Goal: Task Accomplishment & Management: Use online tool/utility

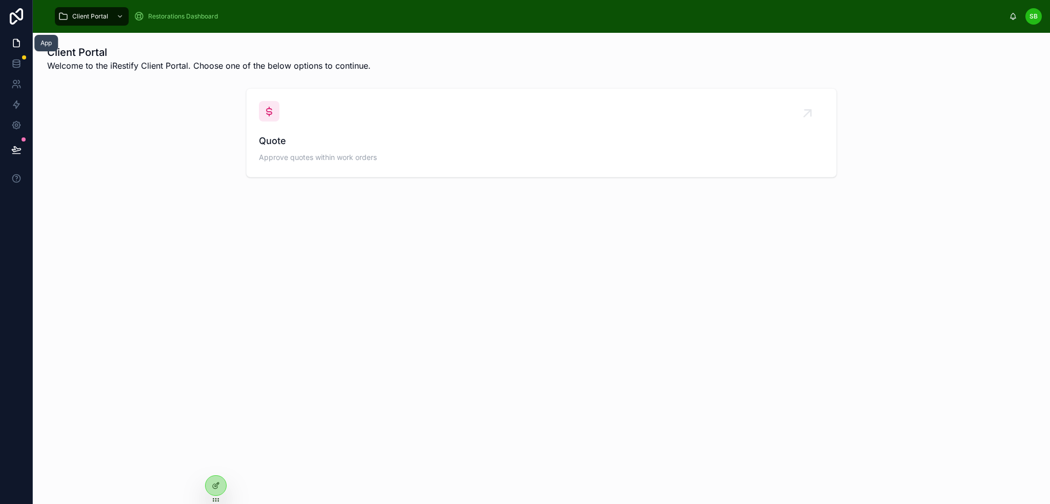
click at [18, 41] on icon at bounding box center [18, 40] width 2 height 2
click at [213, 486] on icon at bounding box center [216, 485] width 8 height 8
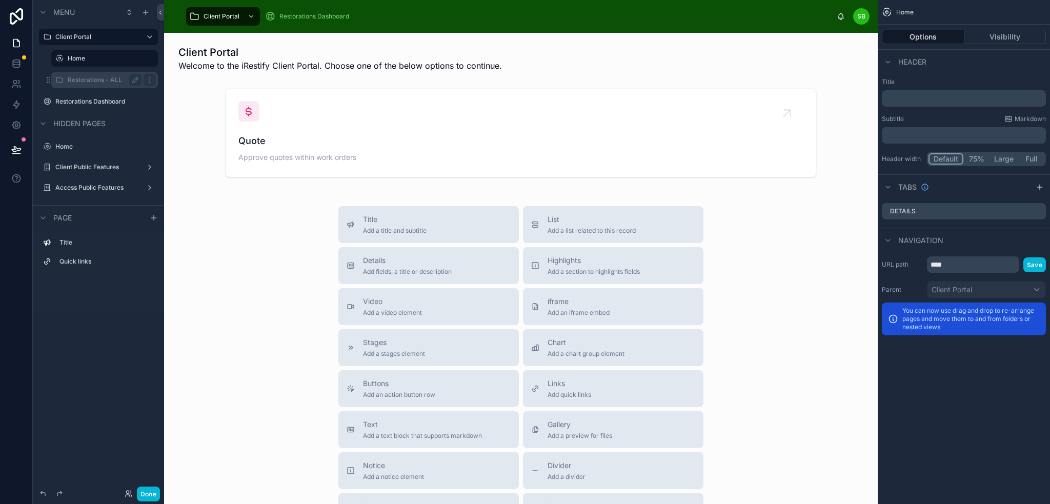
click at [89, 77] on label "Restorations - ALL" at bounding box center [103, 80] width 70 height 8
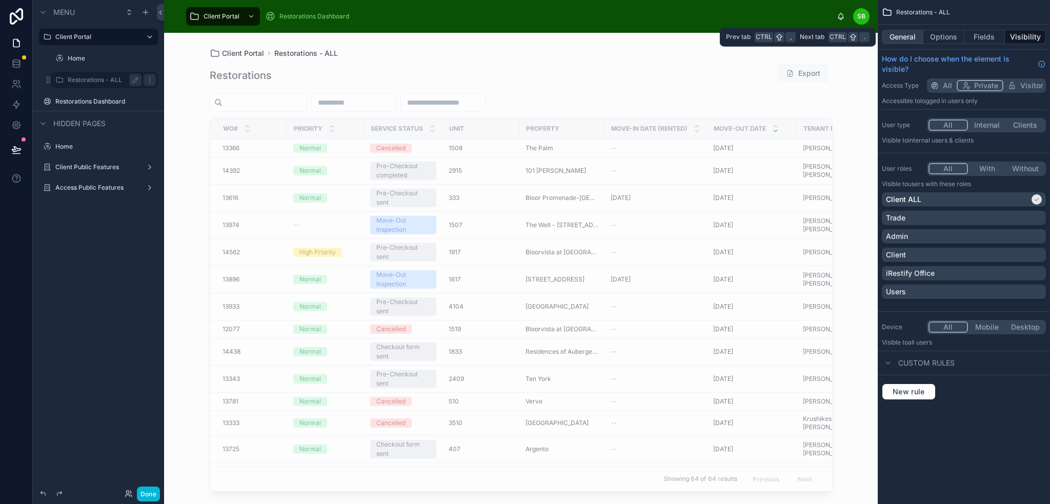
click at [909, 38] on button "General" at bounding box center [903, 37] width 42 height 14
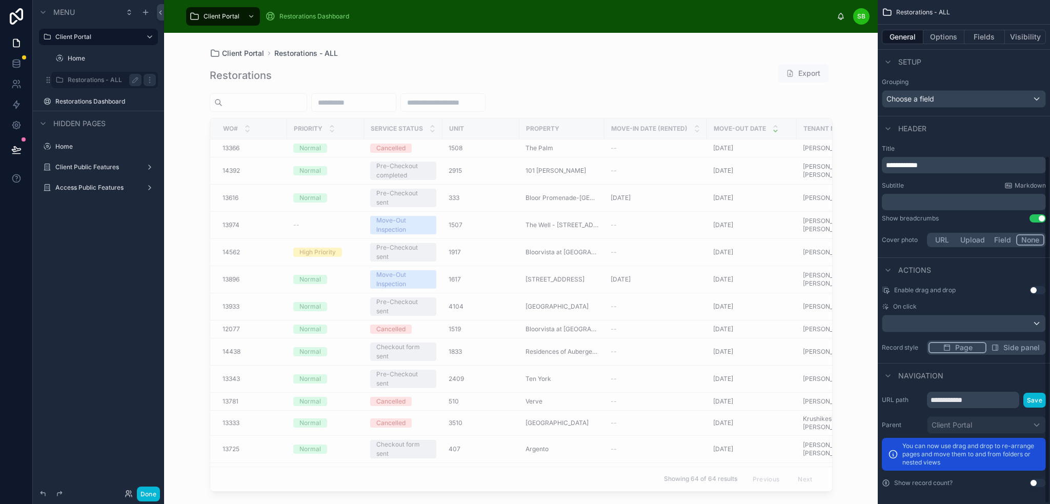
scroll to position [226, 0]
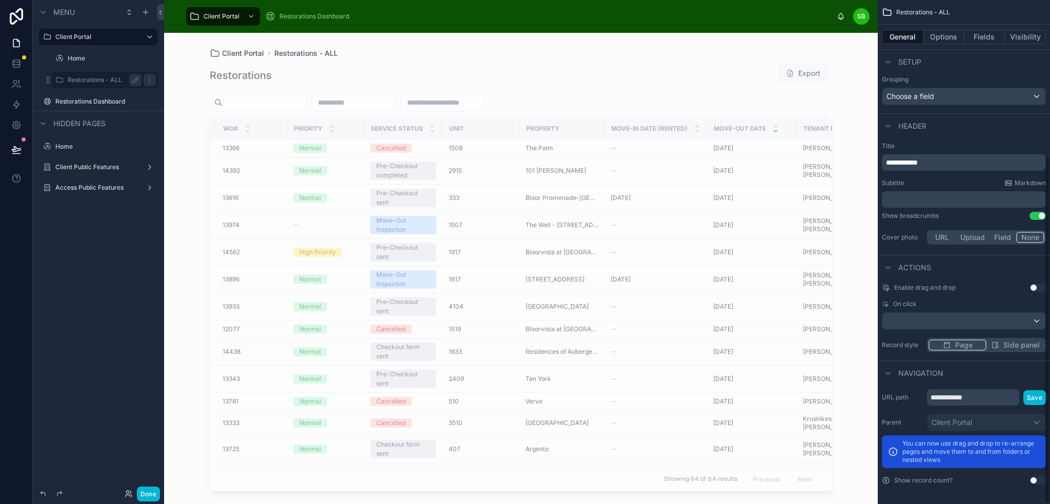
click at [718, 127] on div at bounding box center [521, 262] width 656 height 459
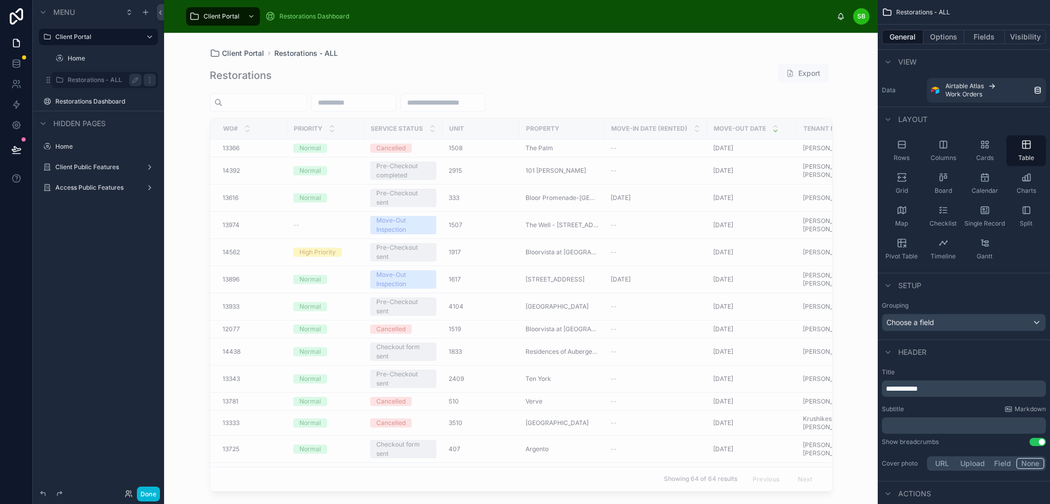
click at [786, 101] on div at bounding box center [521, 102] width 623 height 18
click at [952, 35] on button "Options" at bounding box center [943, 37] width 41 height 14
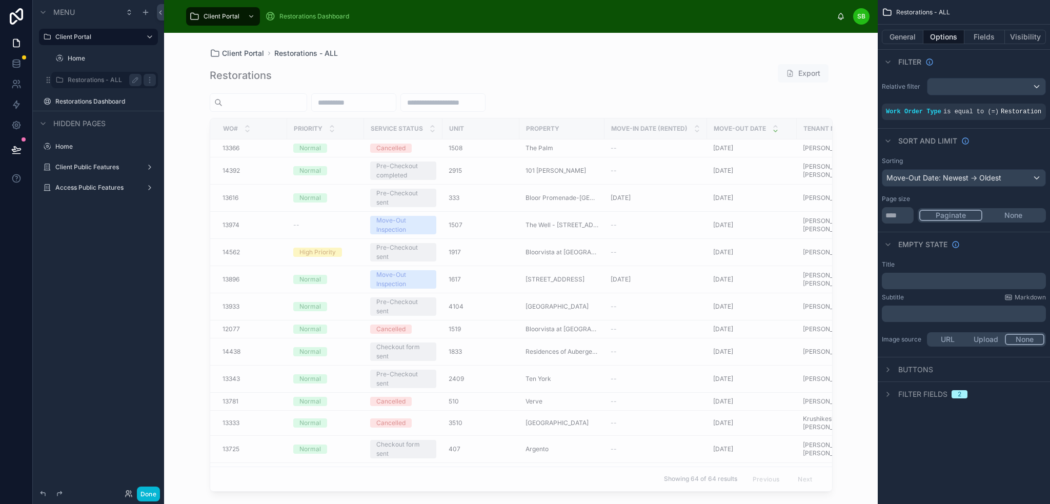
click at [1011, 214] on button "None" at bounding box center [1013, 215] width 62 height 11
click at [890, 393] on icon "scrollable content" at bounding box center [888, 394] width 8 height 8
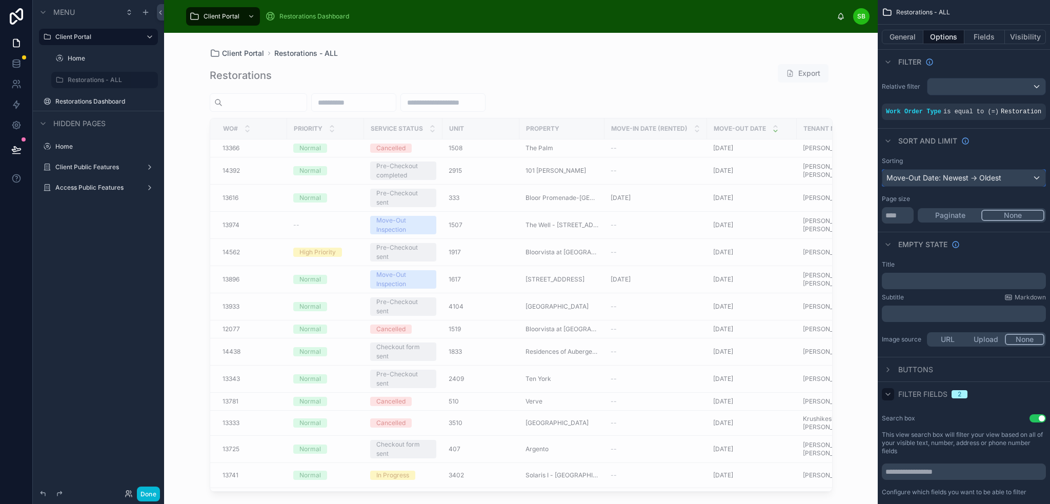
click at [970, 180] on div "Move-Out Date: Newest -> Oldest" at bounding box center [963, 178] width 163 height 16
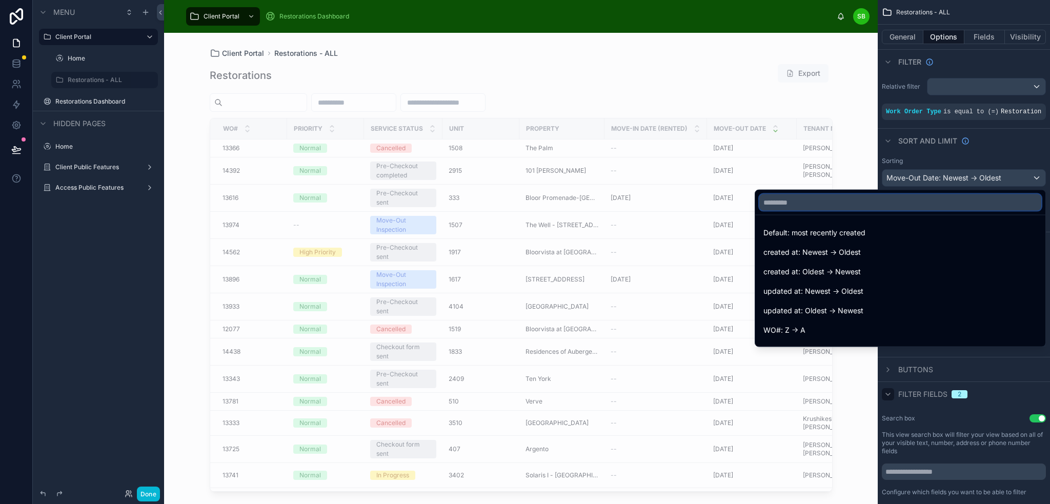
click at [912, 203] on input "text" at bounding box center [900, 202] width 282 height 16
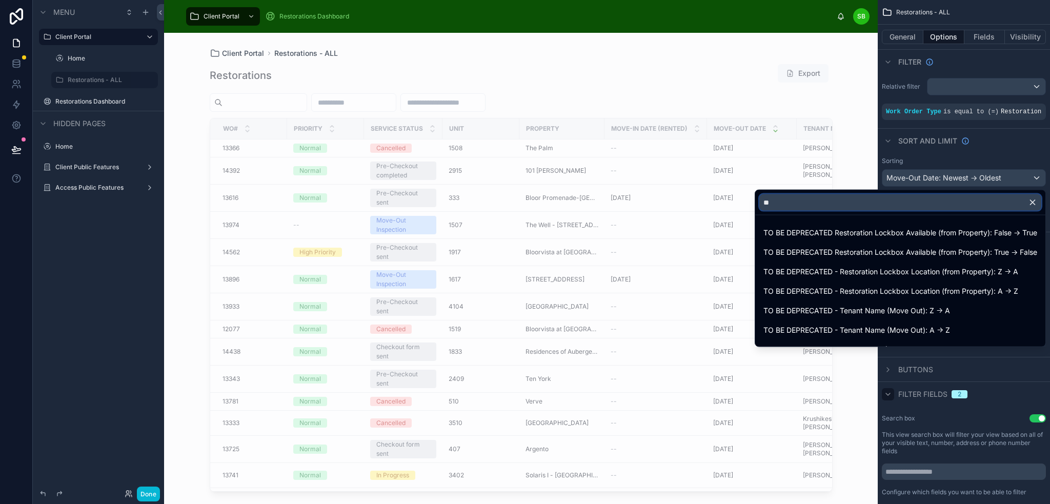
type input "*"
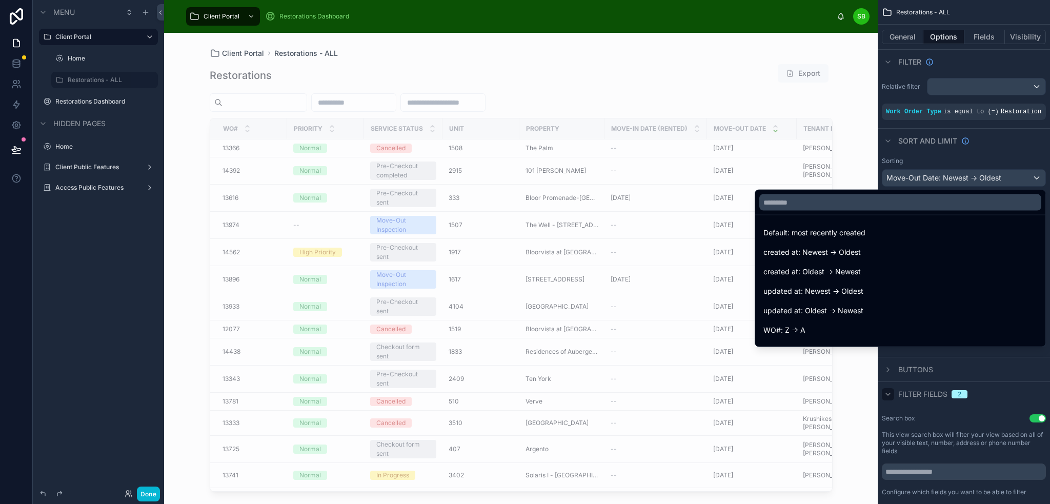
click at [954, 155] on div "scrollable content" at bounding box center [525, 252] width 1050 height 504
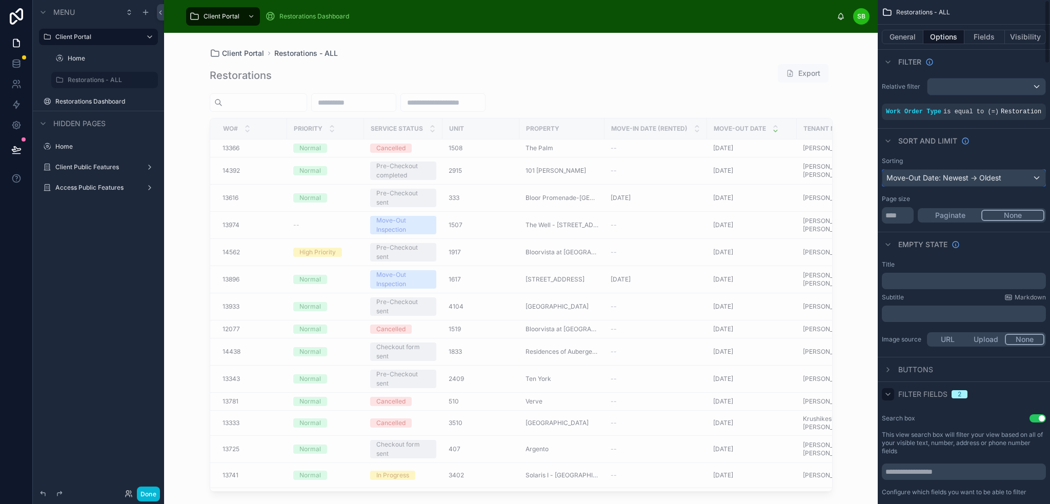
click at [974, 176] on div "Move-Out Date: Newest -> Oldest" at bounding box center [963, 178] width 163 height 16
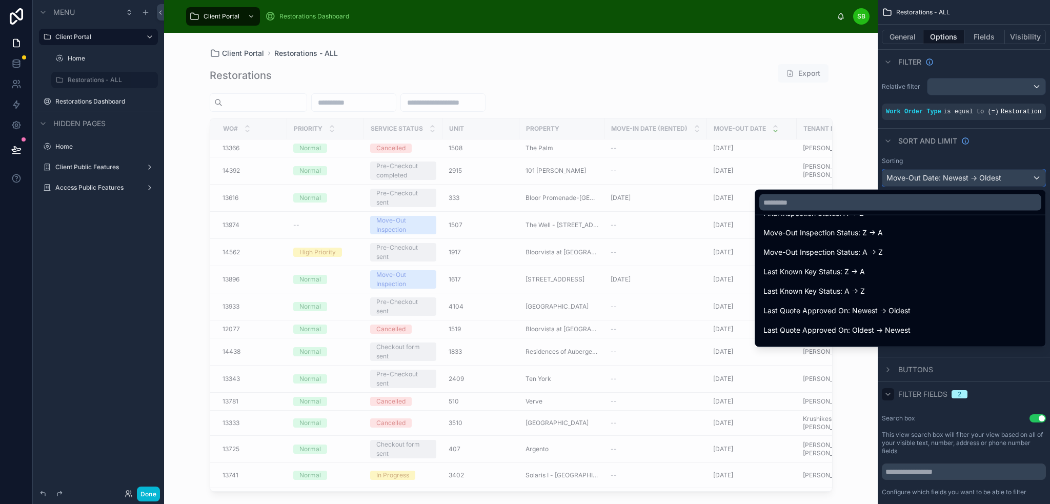
scroll to position [4203, 0]
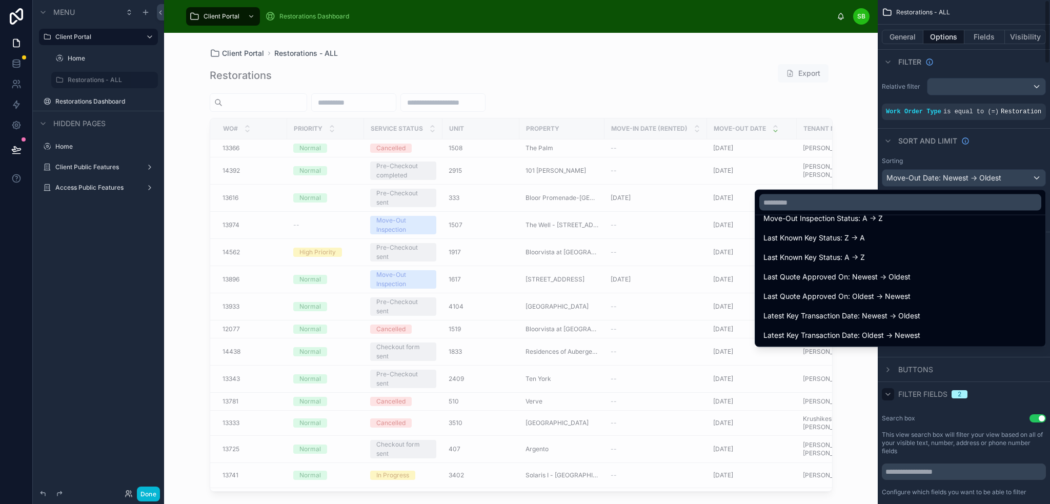
click at [1022, 139] on div "scrollable content" at bounding box center [525, 252] width 1050 height 504
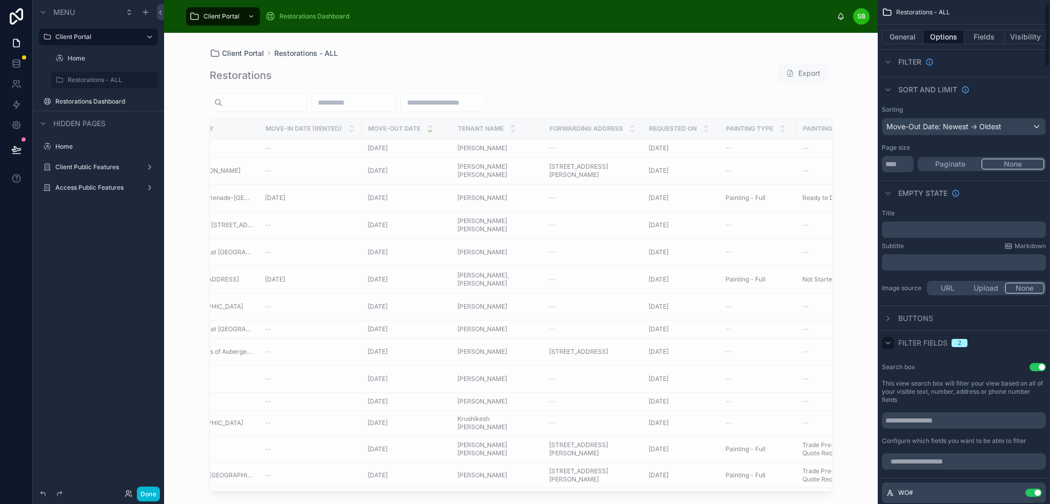
scroll to position [0, 0]
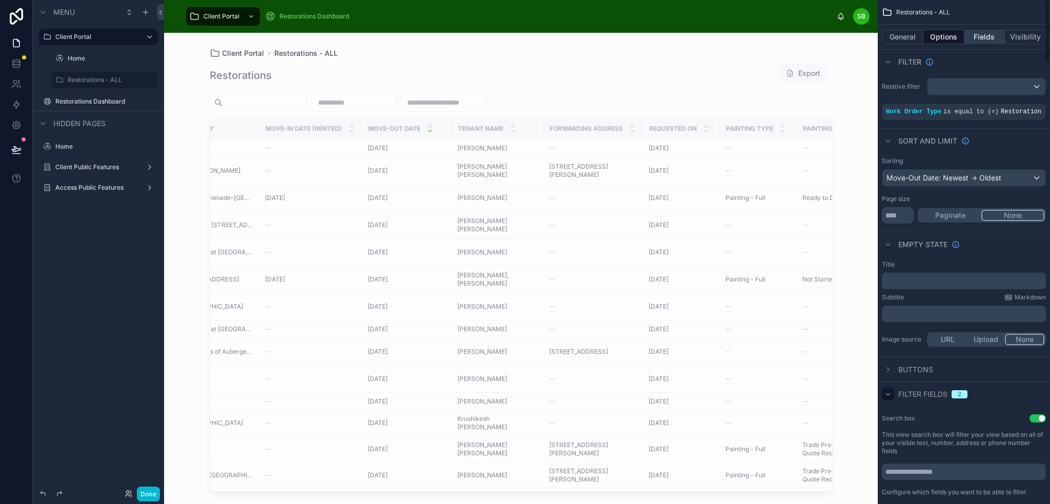
click at [988, 36] on button "Fields" at bounding box center [984, 37] width 41 height 14
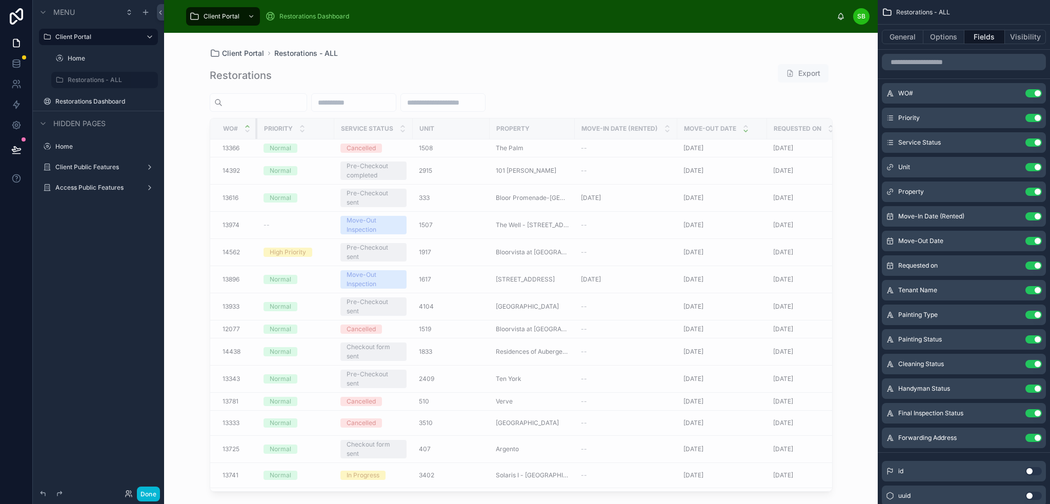
drag, startPoint x: 286, startPoint y: 128, endPoint x: 250, endPoint y: 126, distance: 35.9
click at [250, 126] on th "WO#" at bounding box center [233, 128] width 47 height 21
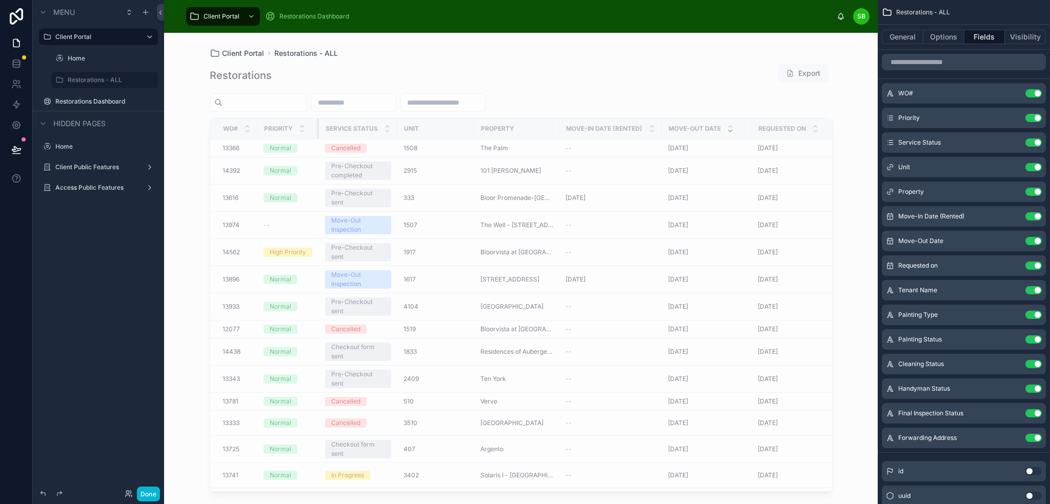
drag, startPoint x: 332, startPoint y: 128, endPoint x: 317, endPoint y: 127, distance: 15.4
click at [317, 127] on div at bounding box center [319, 128] width 4 height 21
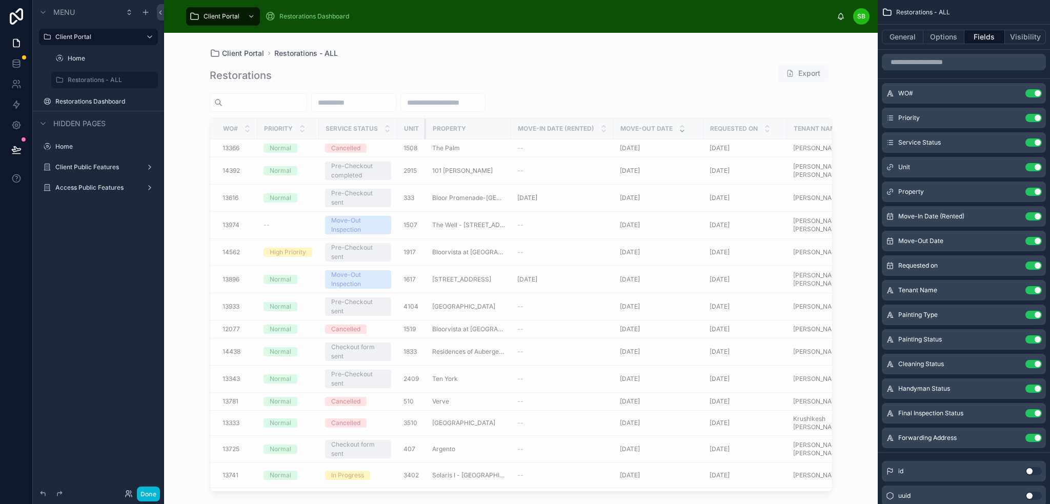
drag, startPoint x: 473, startPoint y: 127, endPoint x: 417, endPoint y: 138, distance: 57.1
click at [417, 138] on th "Unit" at bounding box center [411, 128] width 29 height 21
click at [1013, 215] on icon "scrollable content" at bounding box center [1013, 216] width 8 height 8
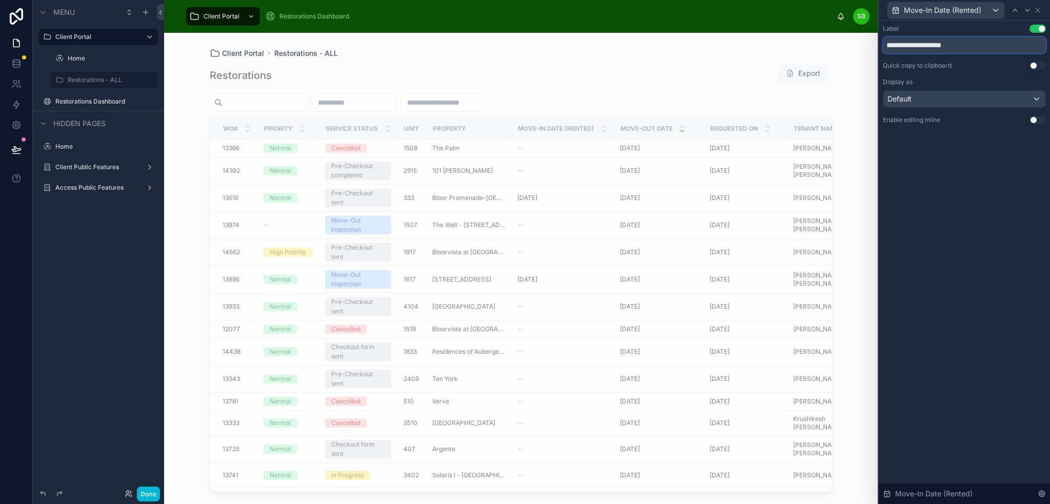
click at [976, 47] on input "**********" at bounding box center [964, 45] width 163 height 16
type input "*******"
click at [980, 32] on div "Label Use setting" at bounding box center [964, 29] width 163 height 8
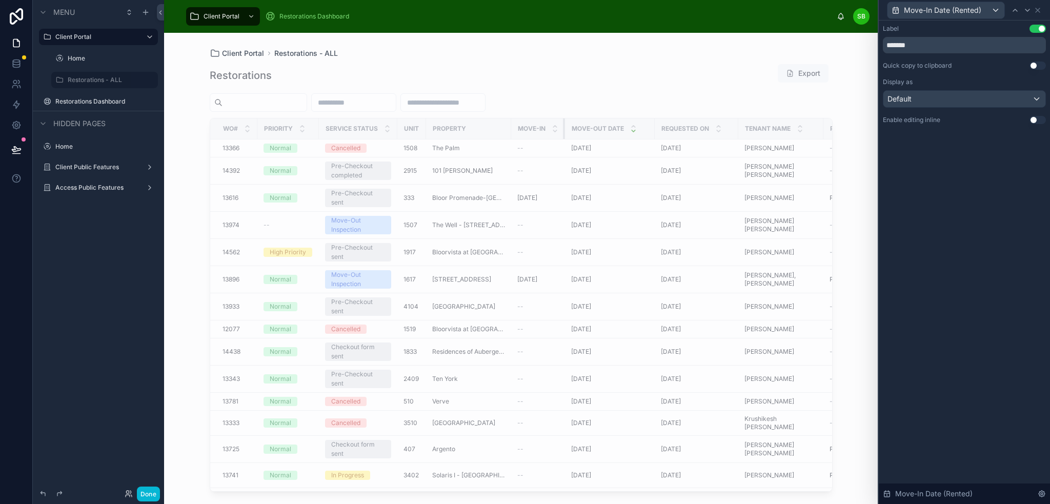
drag, startPoint x: 598, startPoint y: 127, endPoint x: 550, endPoint y: 135, distance: 48.9
click at [550, 135] on th "Move-In" at bounding box center [538, 128] width 54 height 21
click at [651, 129] on div "Move-Out Date" at bounding box center [610, 128] width 89 height 19
drag, startPoint x: 653, startPoint y: 129, endPoint x: 626, endPoint y: 130, distance: 27.2
click at [626, 130] on th "Move-Out Date" at bounding box center [604, 128] width 78 height 21
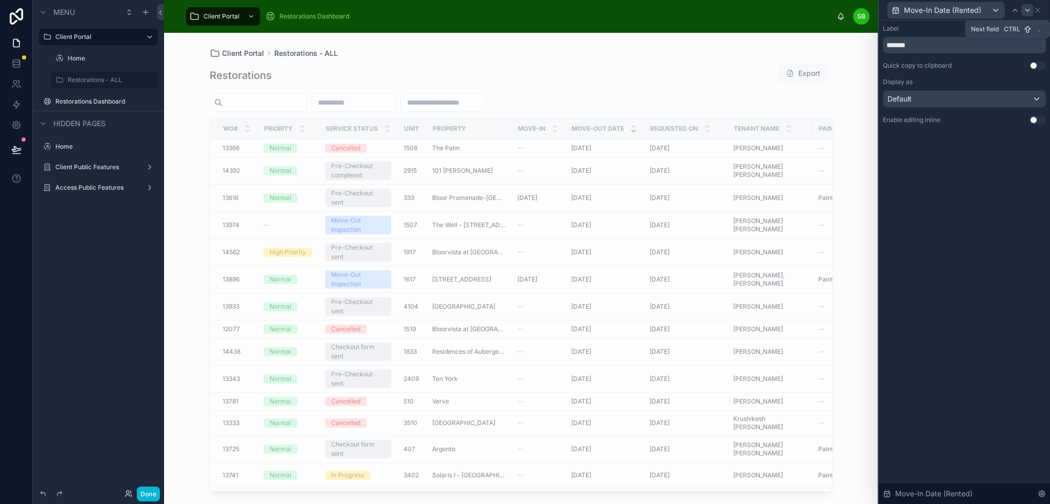
click at [1025, 10] on icon at bounding box center [1027, 10] width 8 height 8
click at [963, 46] on input "**********" at bounding box center [964, 45] width 163 height 16
type input "********"
click at [962, 79] on div "Display as" at bounding box center [964, 82] width 163 height 8
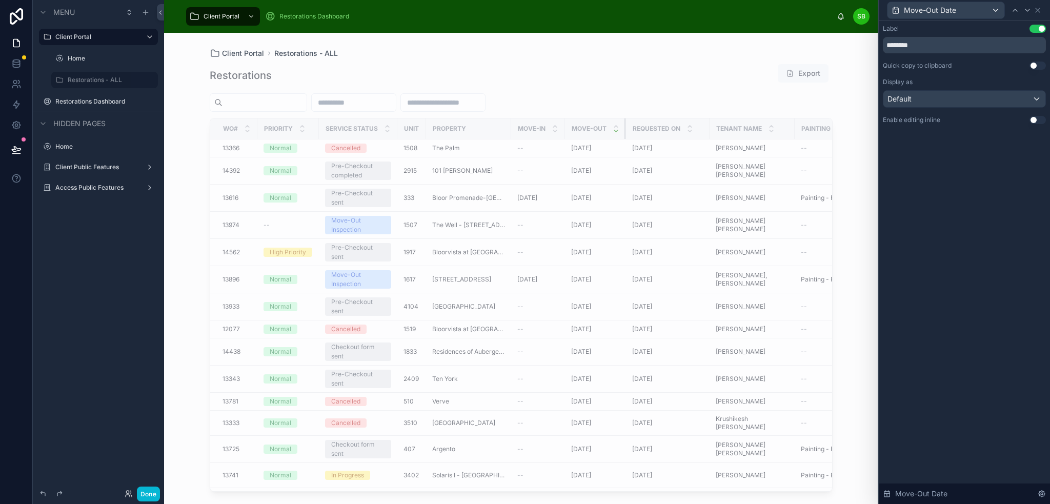
drag, startPoint x: 625, startPoint y: 128, endPoint x: 609, endPoint y: 129, distance: 15.9
click at [609, 129] on th "Move-Out" at bounding box center [595, 128] width 61 height 21
click at [1029, 10] on icon at bounding box center [1027, 10] width 8 height 8
click at [949, 47] on input "**********" at bounding box center [964, 45] width 163 height 16
type input "*********"
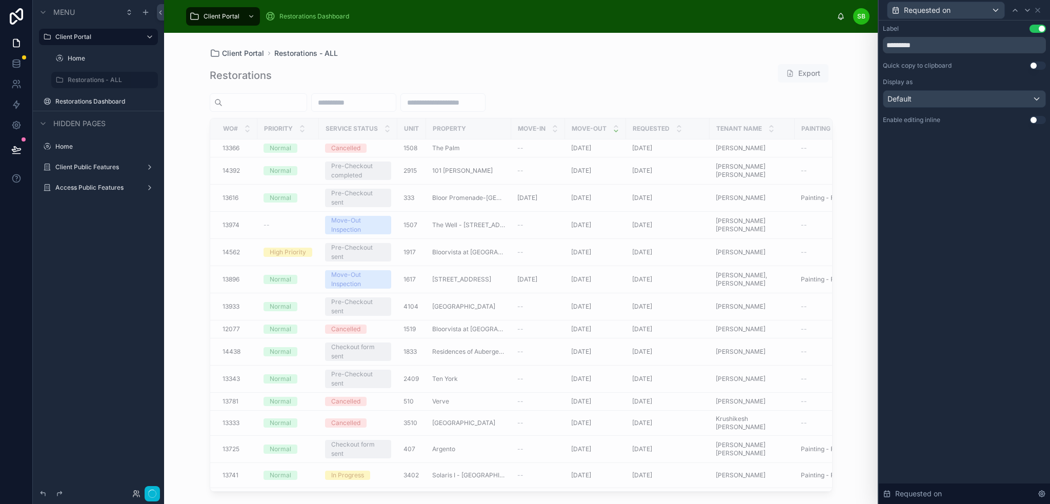
click at [967, 31] on div "Label Use setting" at bounding box center [964, 29] width 163 height 8
drag, startPoint x: 708, startPoint y: 128, endPoint x: 666, endPoint y: 132, distance: 42.3
click at [666, 132] on th "Requested" at bounding box center [657, 128] width 63 height 21
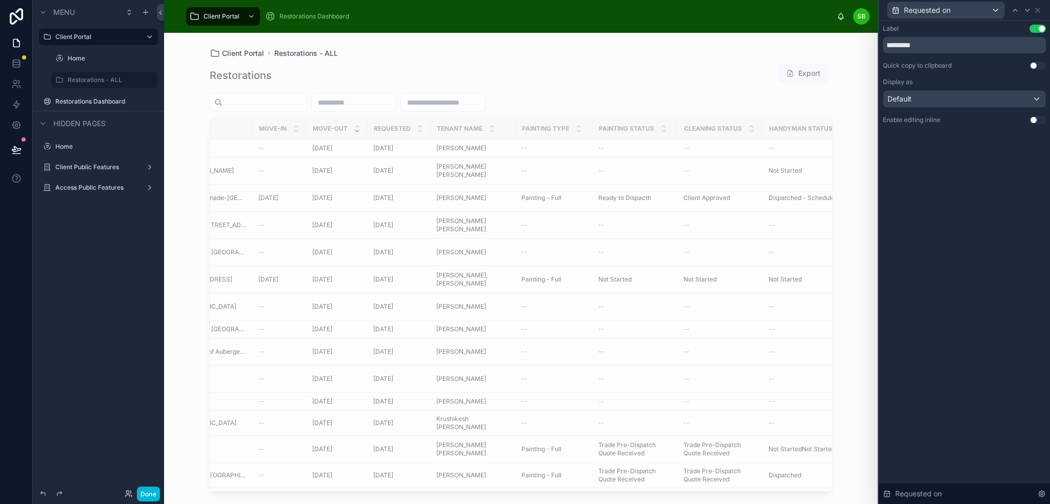
scroll to position [0, 276]
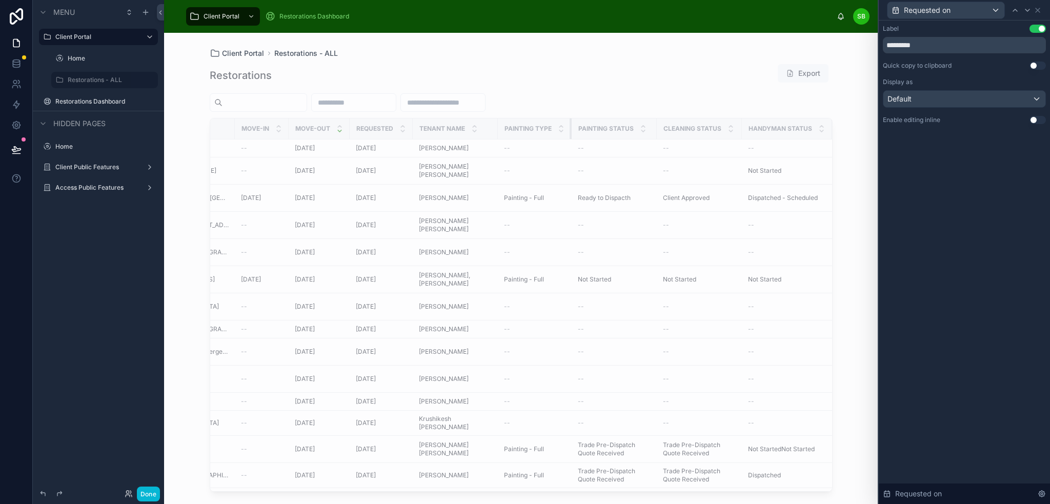
click at [570, 125] on div at bounding box center [572, 128] width 4 height 21
click at [1037, 10] on icon at bounding box center [1038, 10] width 4 height 4
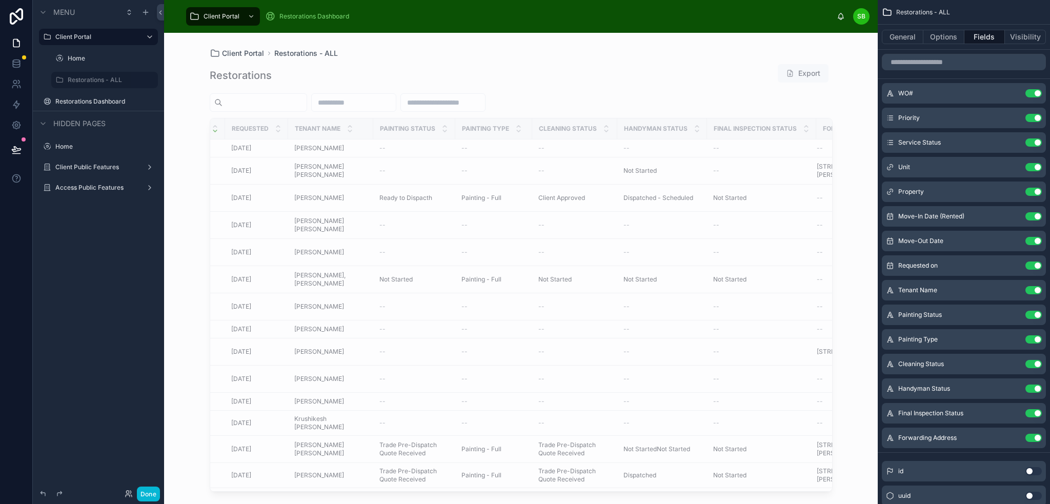
scroll to position [0, 418]
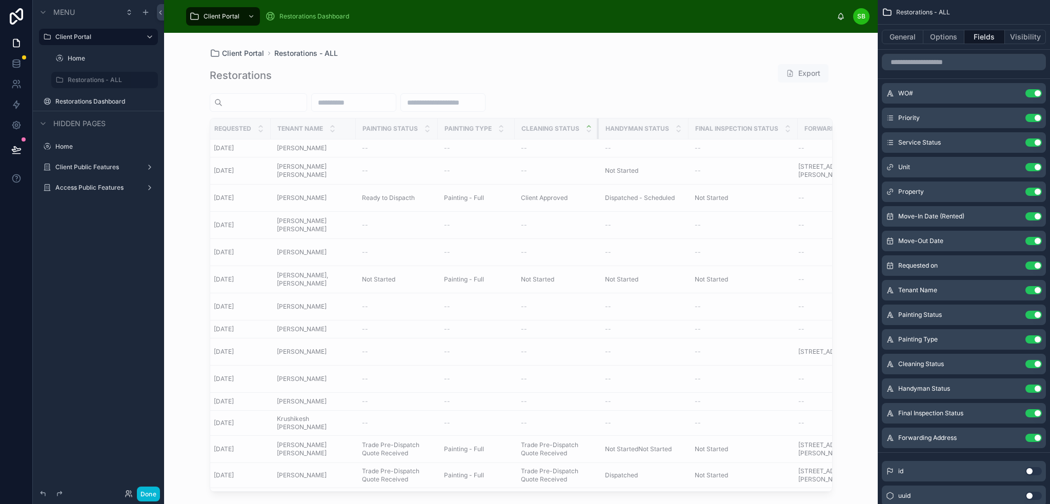
drag, startPoint x: 597, startPoint y: 126, endPoint x: 588, endPoint y: 125, distance: 9.9
click at [588, 125] on th "Cleaning Status" at bounding box center [557, 128] width 84 height 21
drag, startPoint x: 685, startPoint y: 127, endPoint x: 678, endPoint y: 126, distance: 7.3
click at [678, 126] on th "Handyman Status" at bounding box center [644, 128] width 90 height 21
click at [1013, 412] on icon "scrollable content" at bounding box center [1014, 412] width 4 height 4
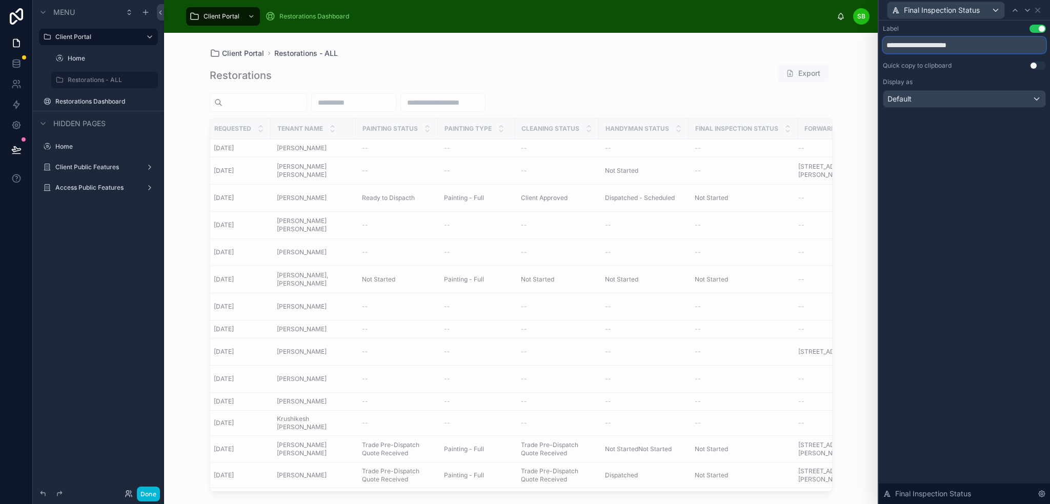
click at [938, 45] on input "**********" at bounding box center [964, 45] width 163 height 16
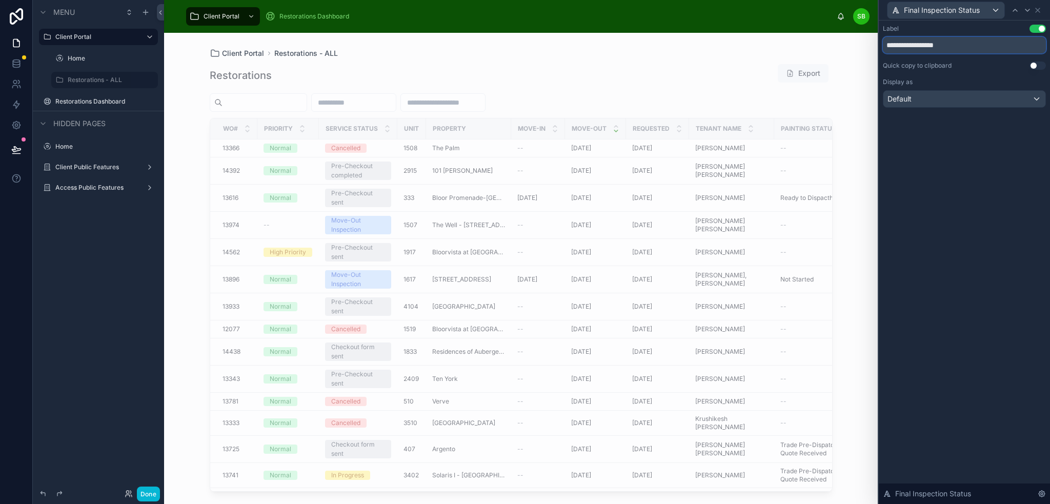
type input "**********"
click at [981, 66] on div "Quick copy to clipboard Use setting" at bounding box center [964, 66] width 163 height 8
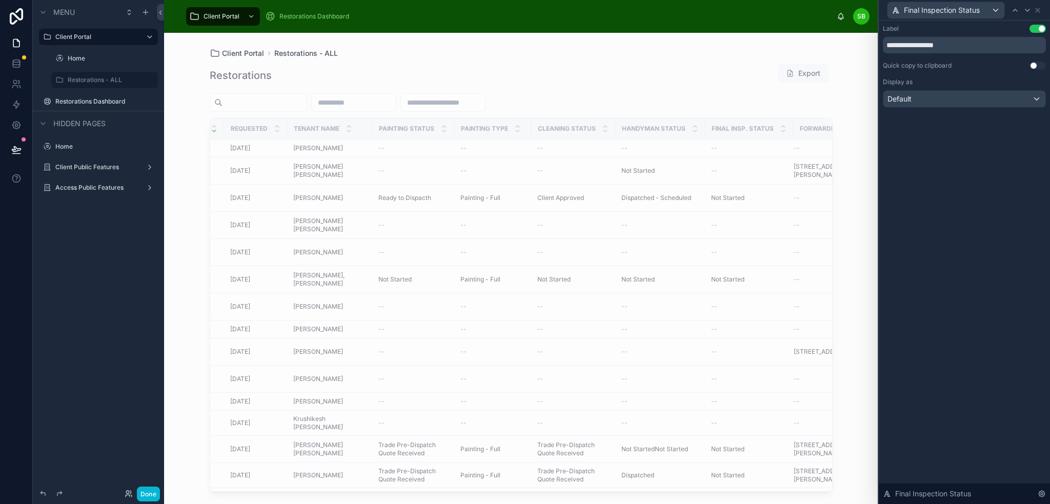
scroll to position [0, 455]
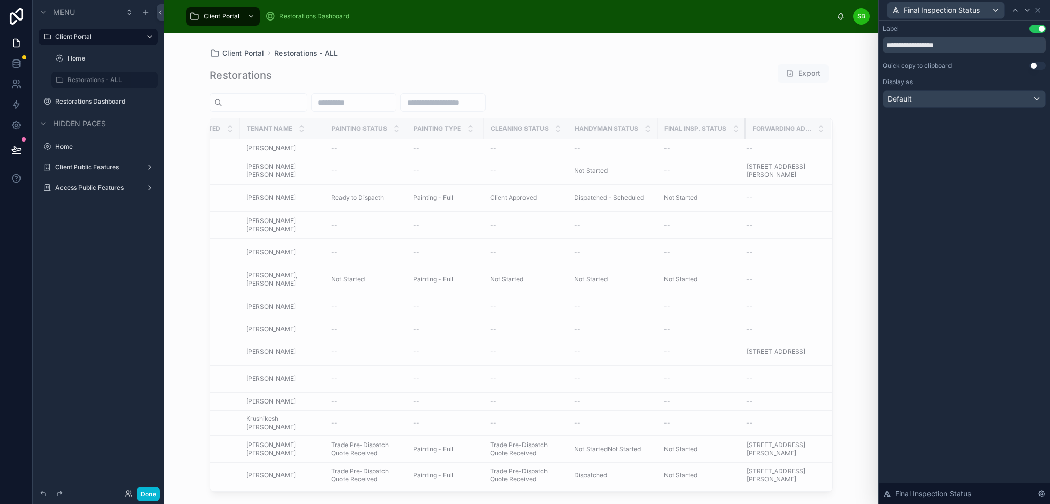
drag, startPoint x: 736, startPoint y: 124, endPoint x: 724, endPoint y: 125, distance: 12.3
click at [724, 125] on th "Final Insp. Status" at bounding box center [702, 128] width 88 height 21
click at [991, 167] on div "**********" at bounding box center [964, 262] width 171 height 483
click at [1038, 12] on icon at bounding box center [1038, 10] width 8 height 8
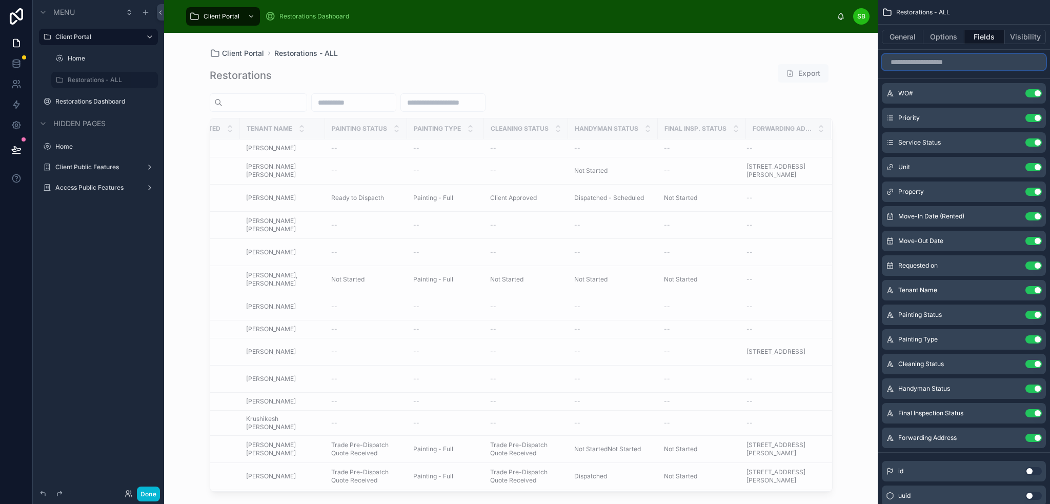
click at [953, 63] on input "scrollable content" at bounding box center [964, 62] width 164 height 16
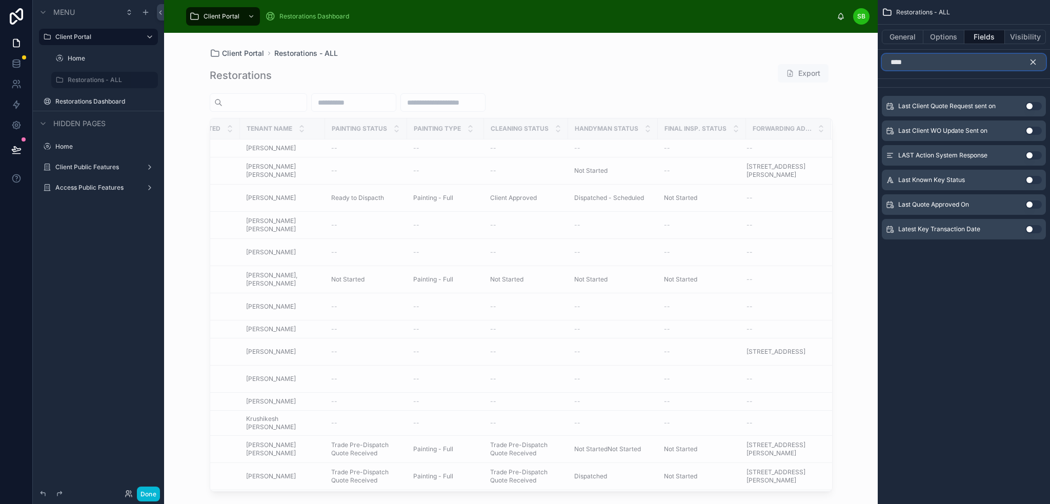
type input "****"
click at [1030, 178] on button "Use setting" at bounding box center [1033, 180] width 16 height 8
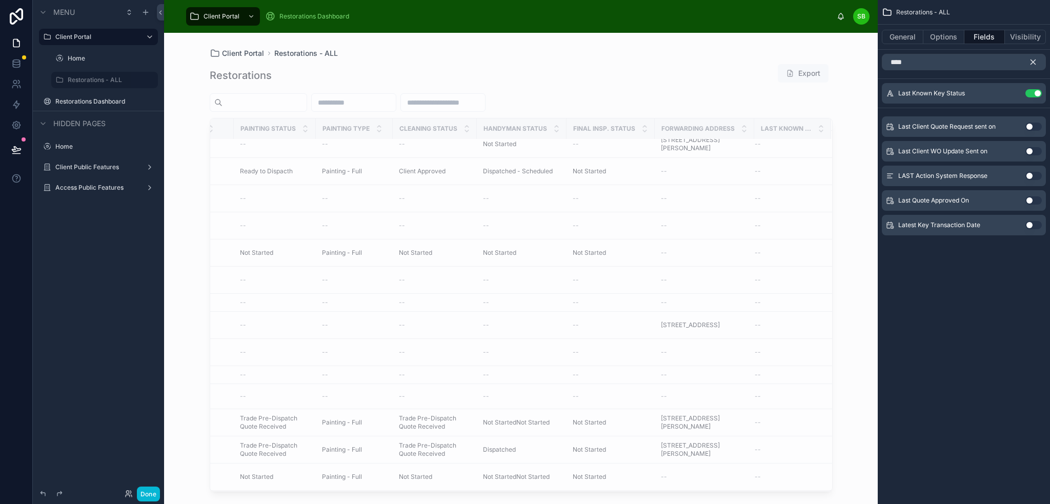
scroll to position [0, 546]
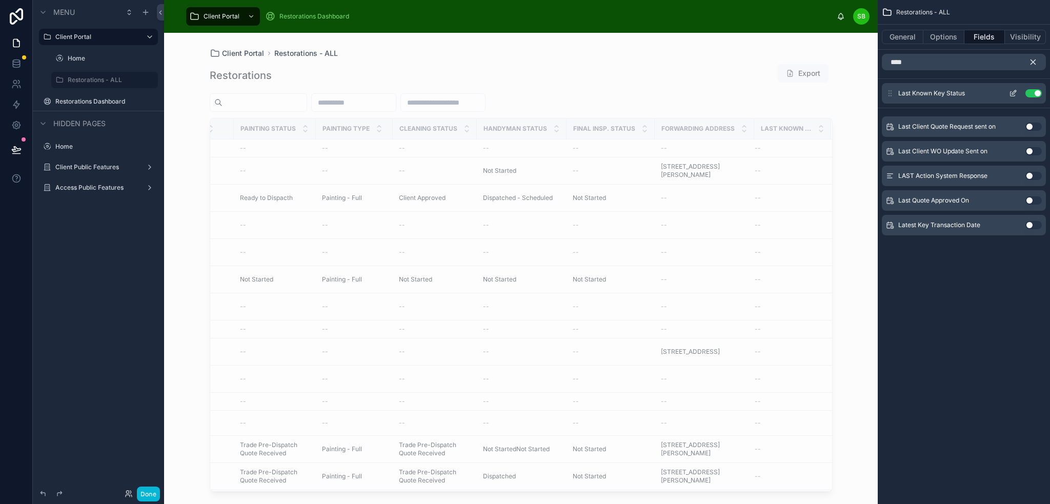
click at [971, 93] on div "Last Known Key Status Use setting" at bounding box center [964, 93] width 164 height 21
click at [1011, 90] on icon "scrollable content" at bounding box center [1013, 93] width 8 height 8
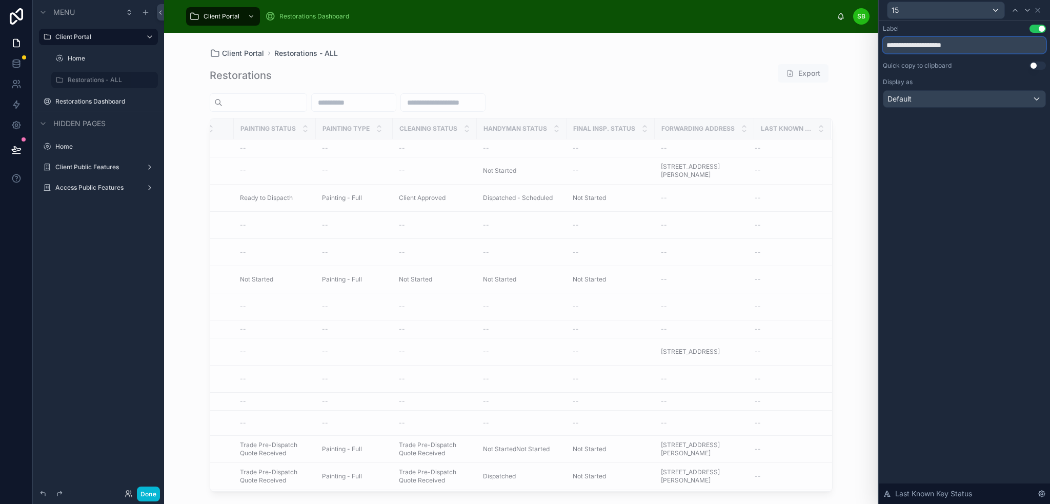
click at [968, 46] on input "**********" at bounding box center [964, 45] width 163 height 16
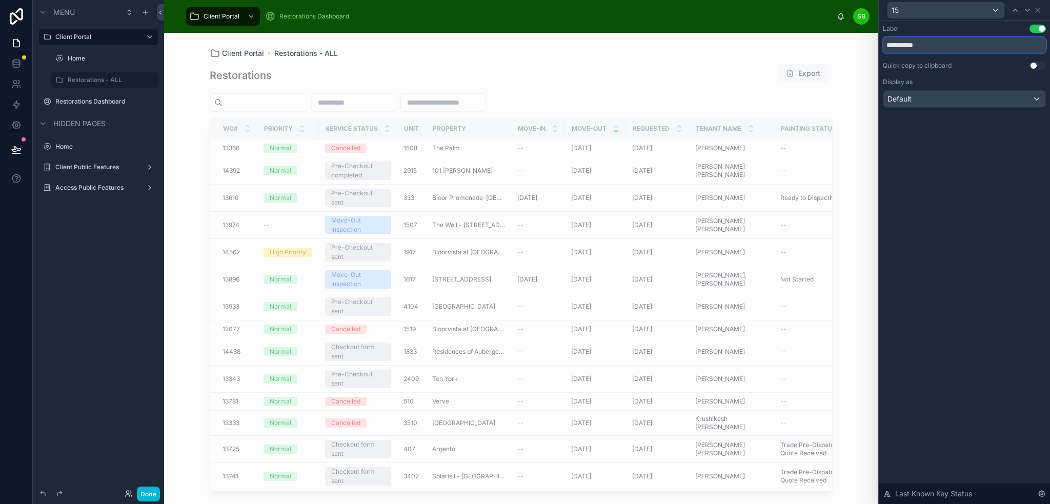
type input "**********"
click at [968, 136] on div "**********" at bounding box center [964, 262] width 171 height 483
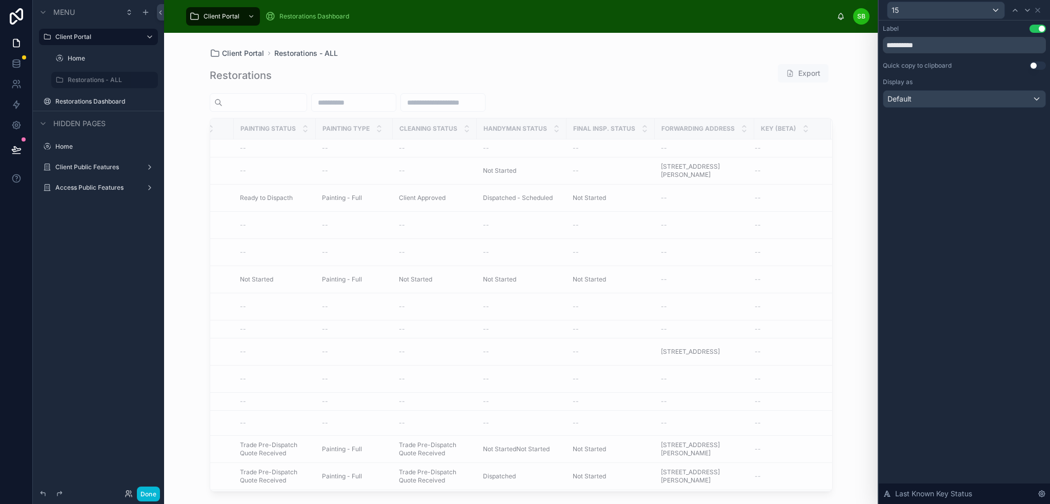
click at [813, 128] on div "Key (beta)" at bounding box center [793, 128] width 76 height 19
click at [821, 127] on div "Key (beta)" at bounding box center [793, 128] width 76 height 19
drag, startPoint x: 744, startPoint y: 127, endPoint x: 755, endPoint y: 125, distance: 10.6
click at [755, 125] on tr "WO# Priority Service Status Unit Property Move-In Move-Out Requested Tenant Nam…" at bounding box center [251, 128] width 1162 height 21
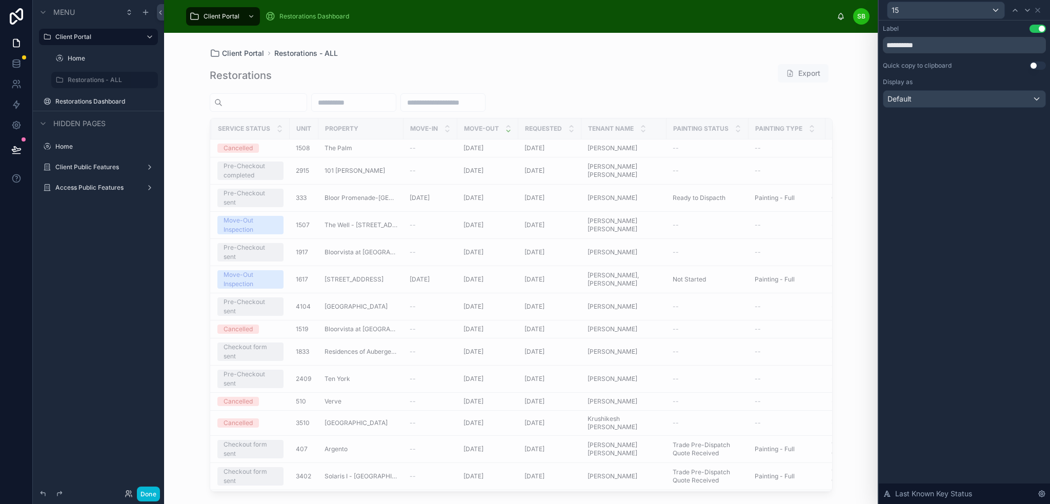
scroll to position [0, 0]
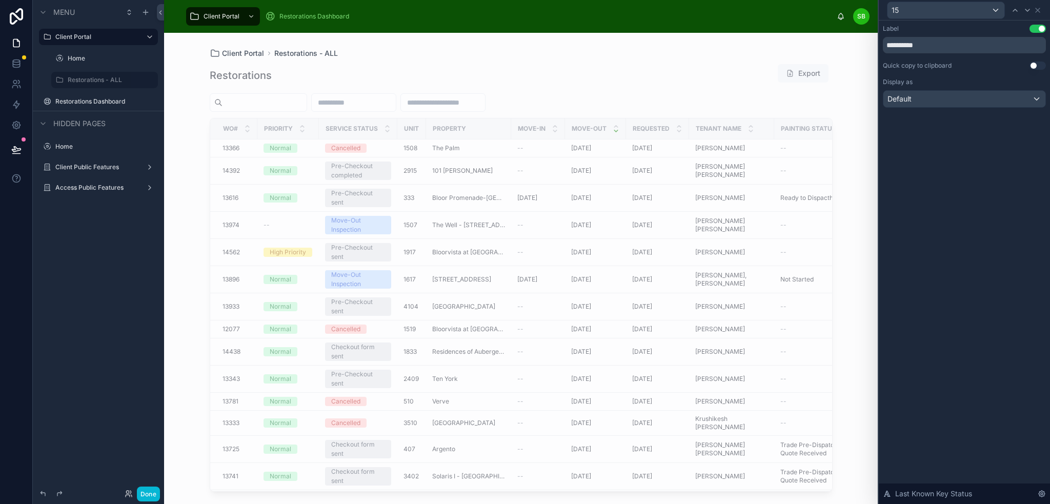
click at [433, 70] on div "Restorations Export" at bounding box center [521, 76] width 623 height 24
click at [1038, 11] on icon at bounding box center [1038, 10] width 8 height 8
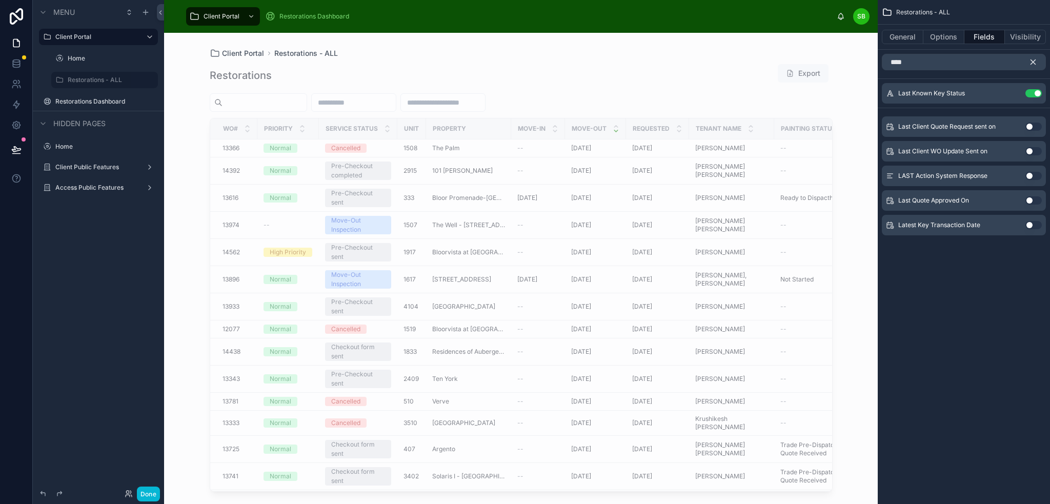
click at [1033, 59] on icon "scrollable content" at bounding box center [1033, 61] width 9 height 9
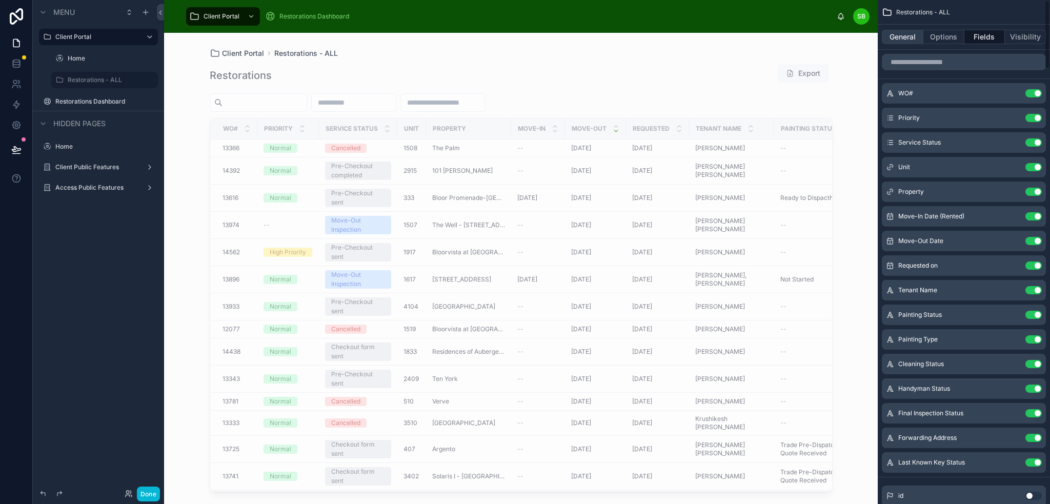
click at [902, 38] on button "General" at bounding box center [903, 37] width 42 height 14
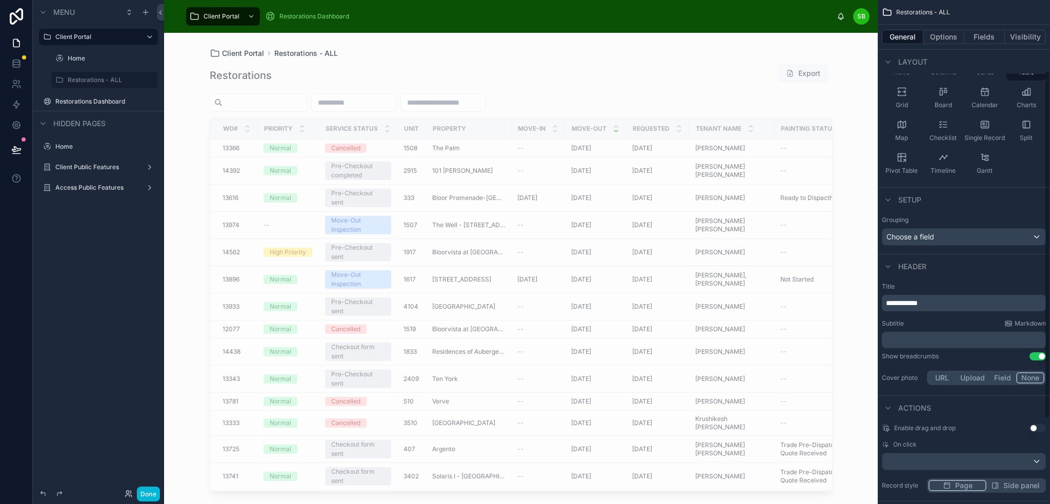
scroll to position [103, 0]
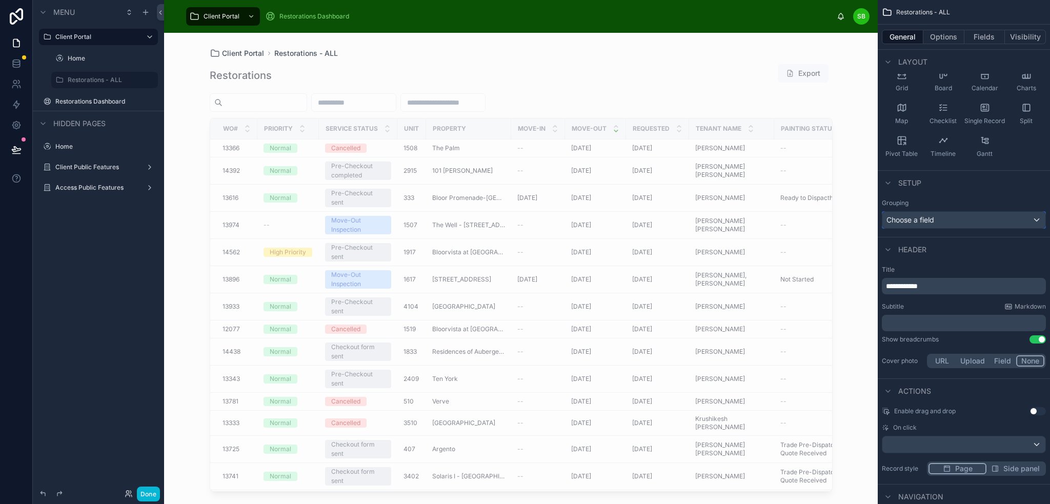
click at [1011, 216] on div "Choose a field" at bounding box center [963, 220] width 163 height 16
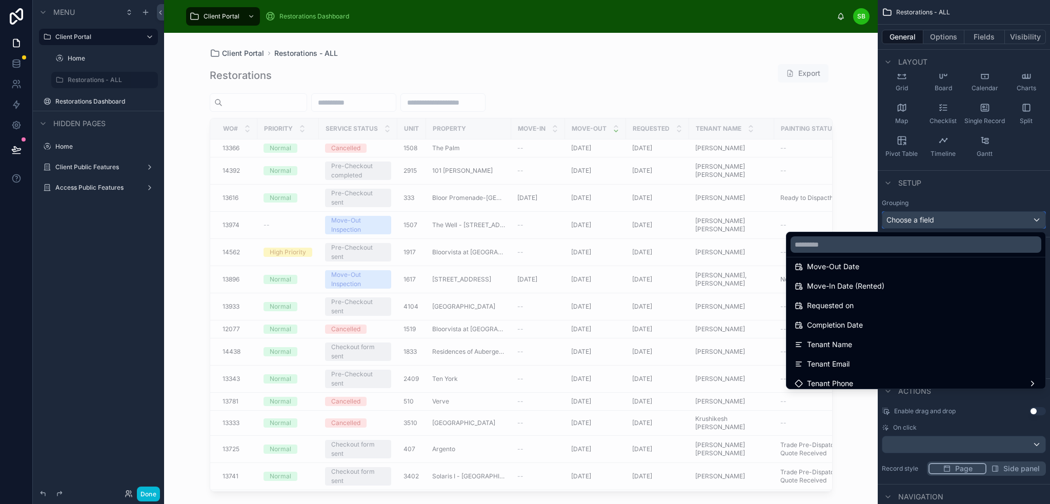
scroll to position [308, 0]
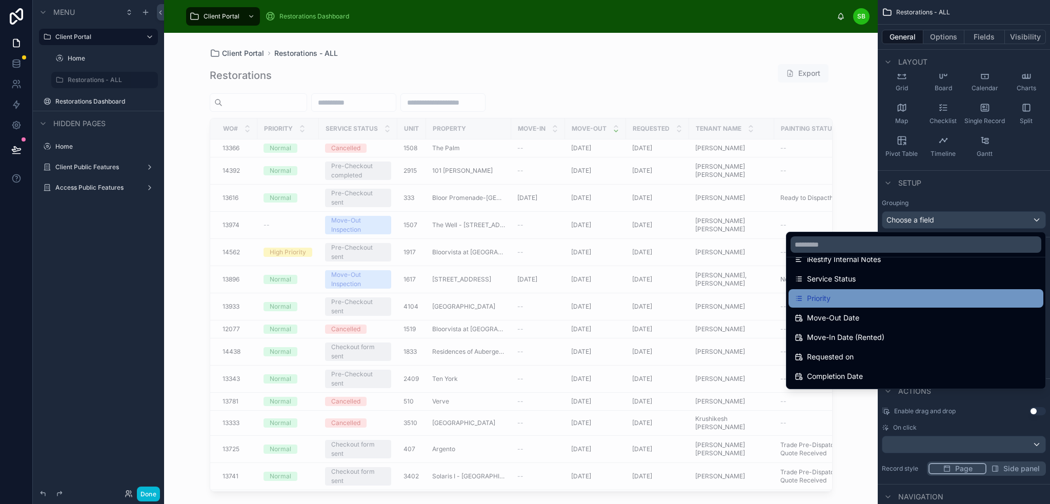
click at [865, 298] on div "Priority" at bounding box center [916, 298] width 243 height 12
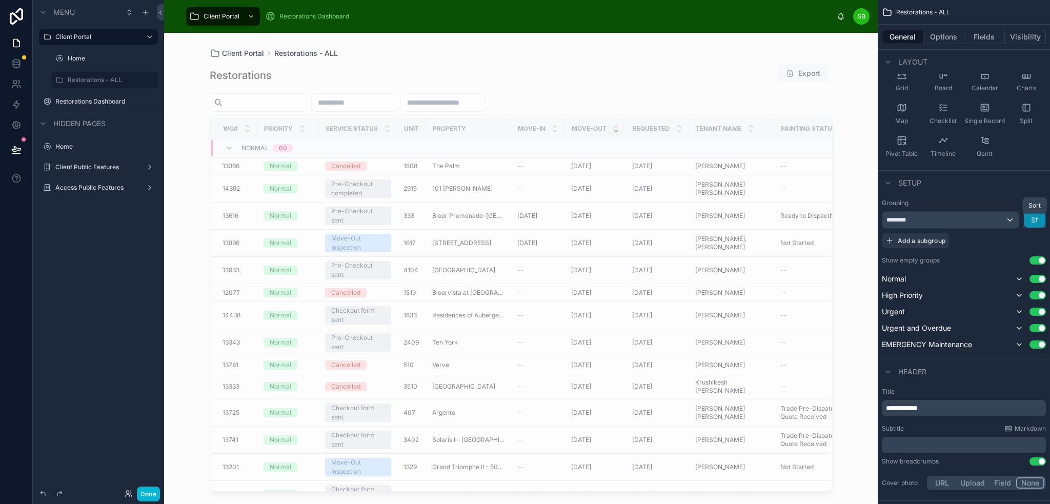
click at [1035, 218] on icon "scrollable content" at bounding box center [1035, 220] width 8 height 8
click at [1015, 268] on span "Last -> First" at bounding box center [1015, 262] width 39 height 12
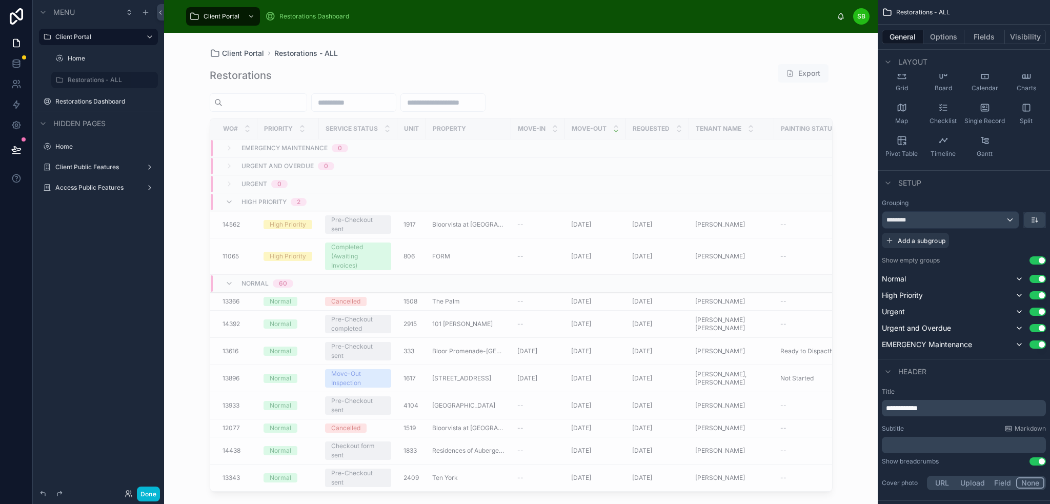
click at [1037, 258] on button "Use setting" at bounding box center [1038, 260] width 16 height 8
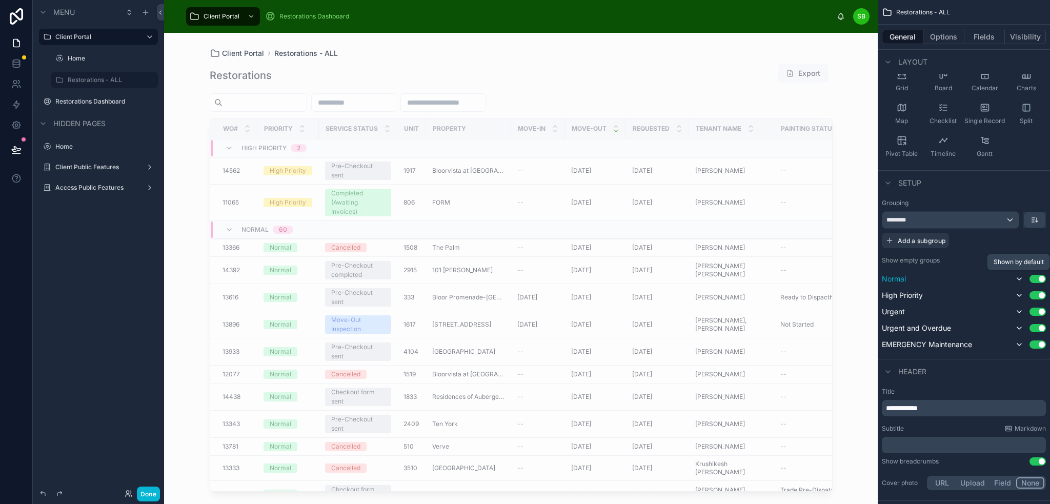
click at [1016, 276] on icon "scrollable content" at bounding box center [1019, 279] width 8 height 8
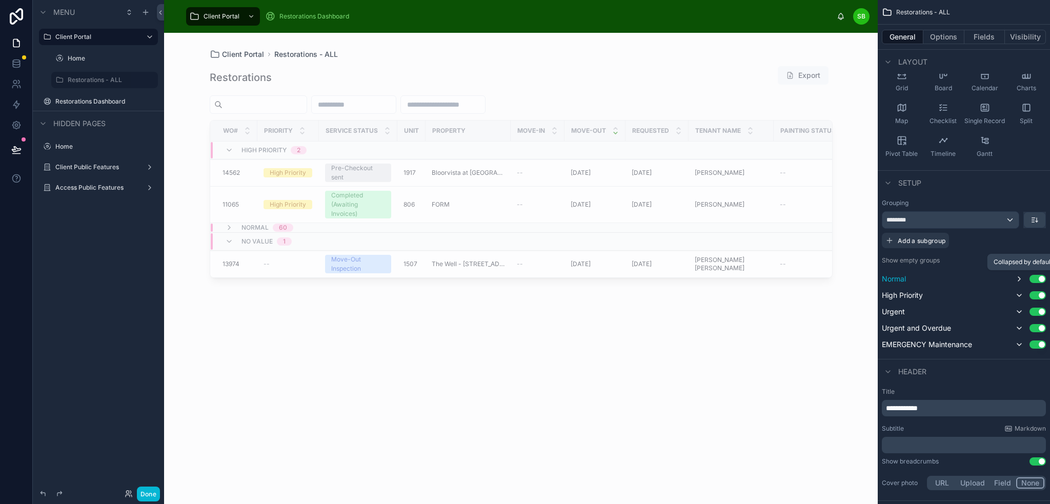
click at [1017, 278] on icon "scrollable content" at bounding box center [1019, 279] width 8 height 8
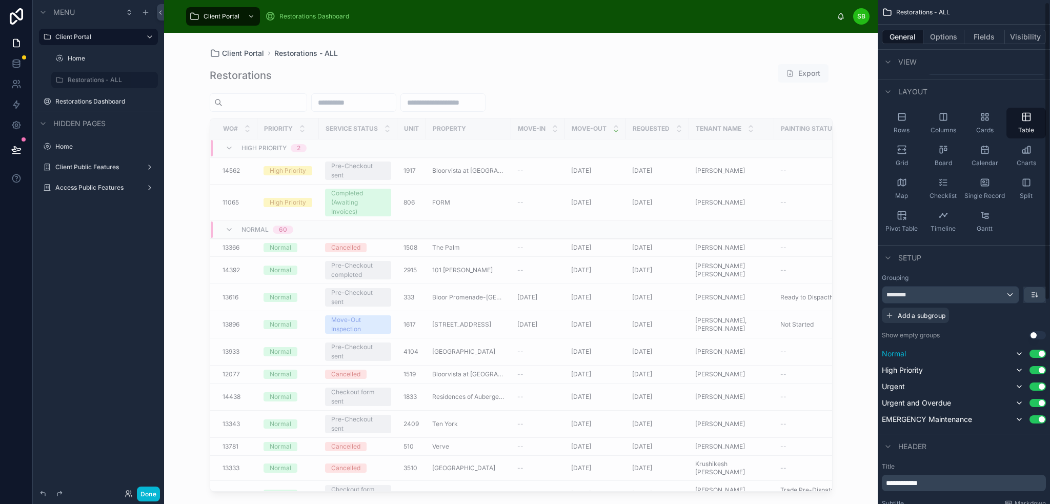
scroll to position [0, 0]
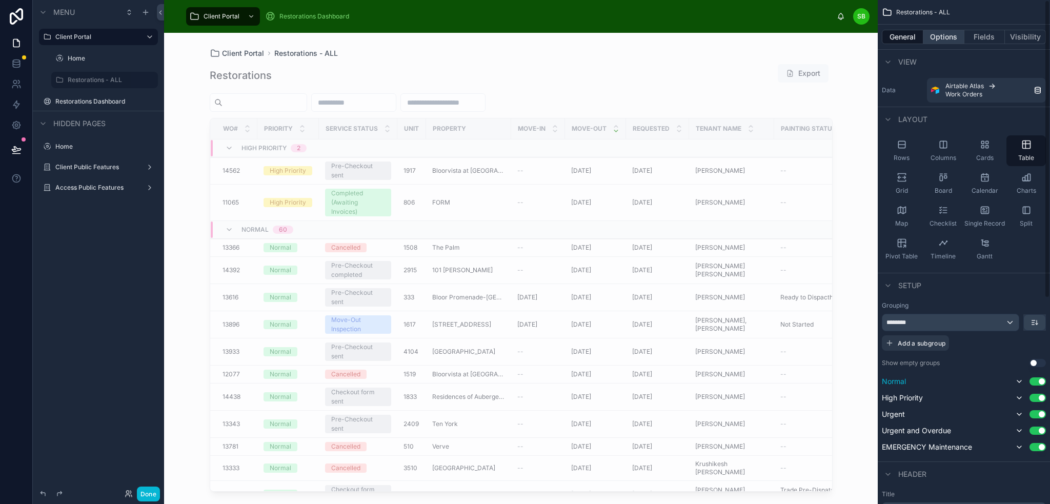
click at [944, 40] on button "Options" at bounding box center [943, 37] width 41 height 14
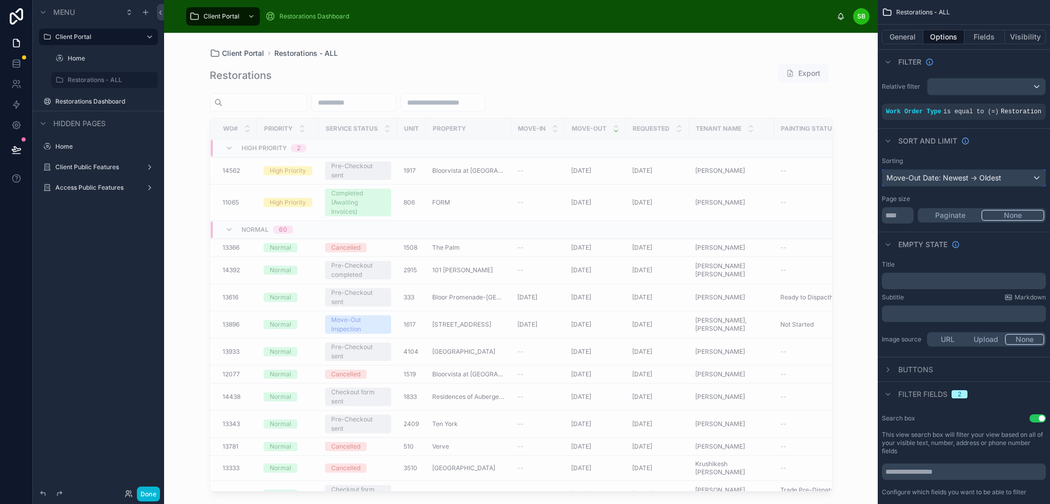
click at [980, 178] on div "Move-Out Date: Newest -> Oldest" at bounding box center [963, 178] width 163 height 16
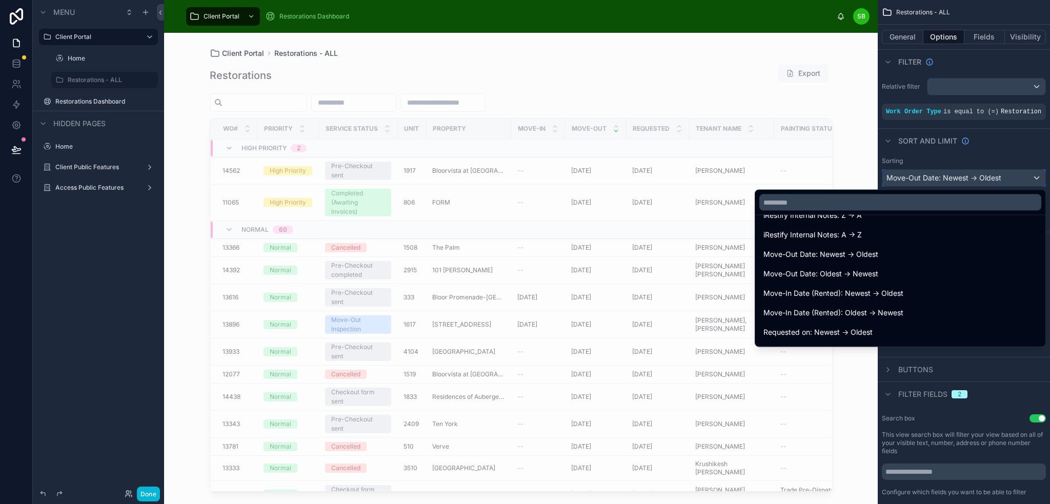
scroll to position [359, 0]
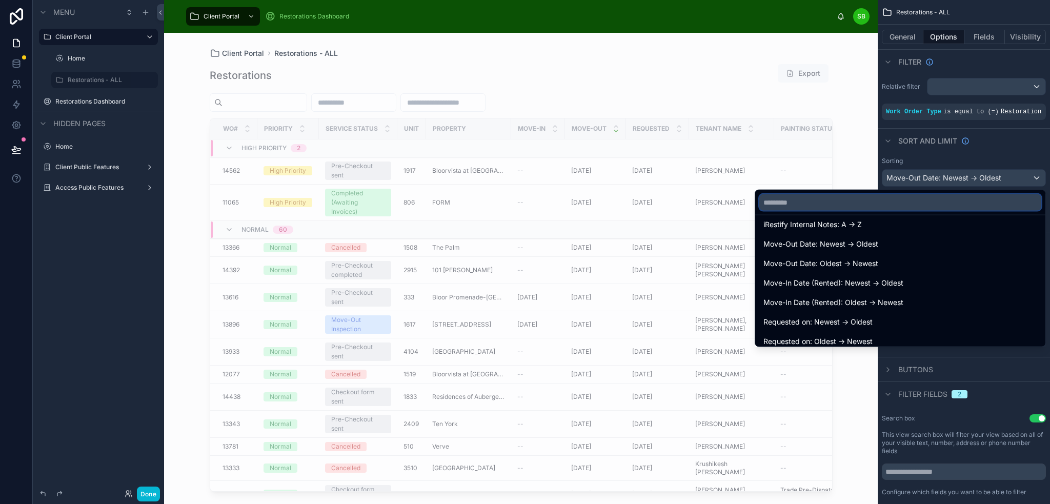
click at [898, 209] on input "text" at bounding box center [900, 202] width 282 height 16
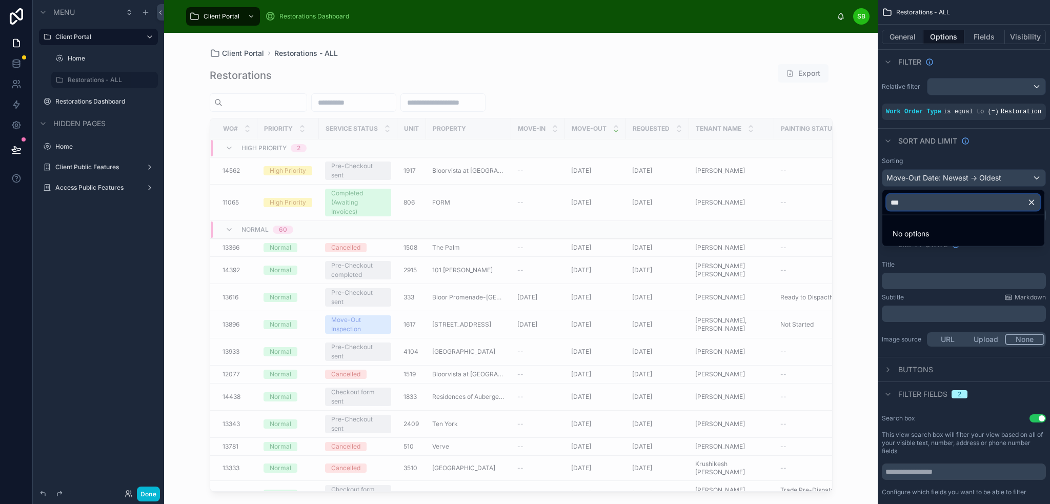
scroll to position [0, 0]
type input "*"
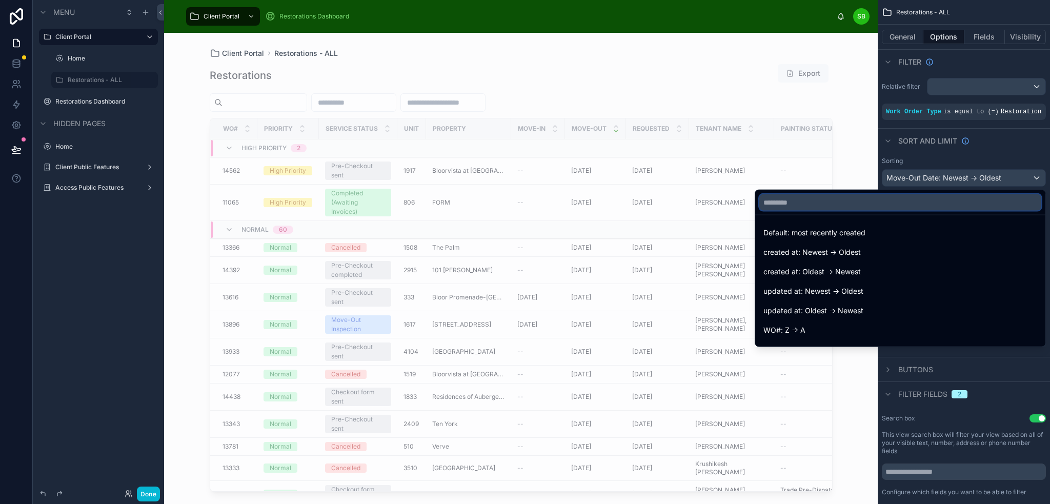
click at [868, 203] on input "text" at bounding box center [900, 202] width 282 height 16
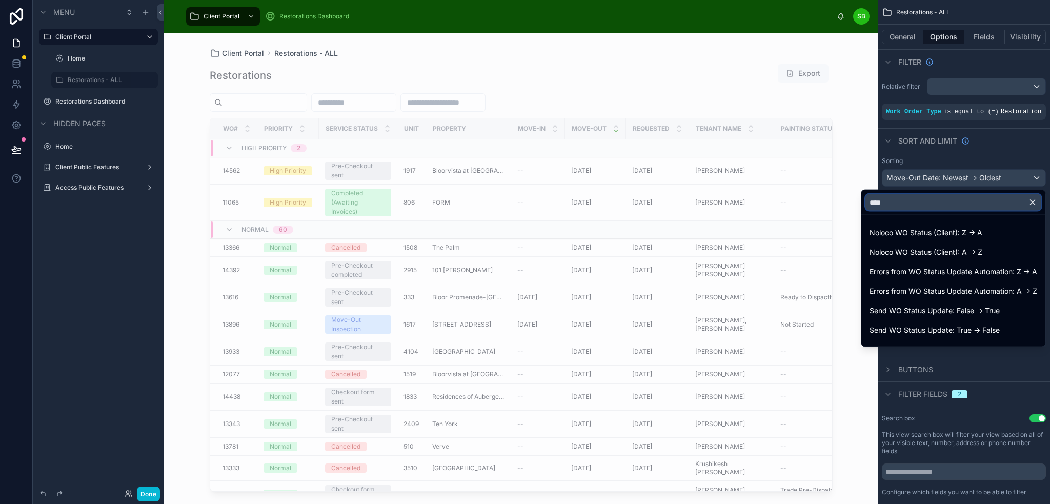
type input "****"
click at [587, 81] on div "Restorations Export" at bounding box center [521, 76] width 623 height 24
click at [1034, 203] on icon "button" at bounding box center [1033, 202] width 5 height 5
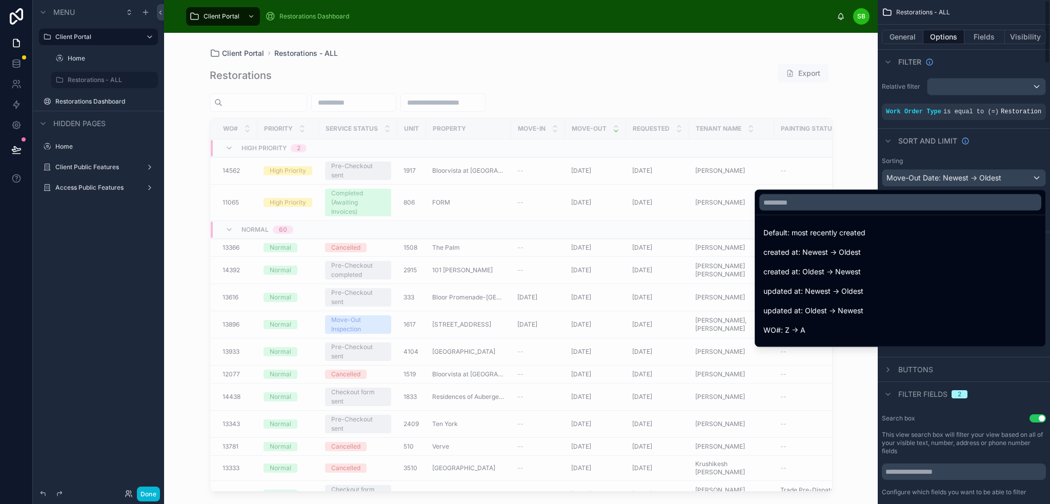
click at [1019, 164] on div "scrollable content" at bounding box center [525, 252] width 1050 height 504
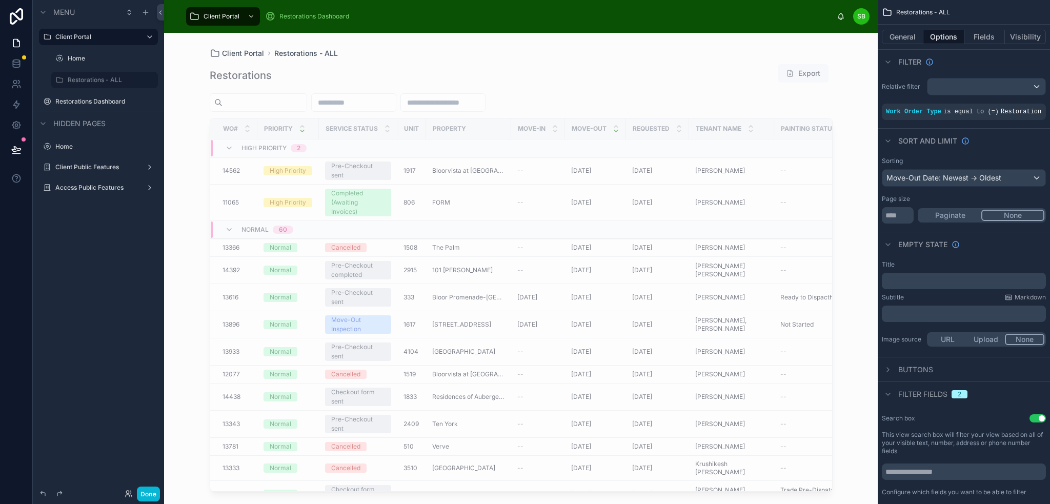
click at [301, 128] on icon at bounding box center [302, 131] width 7 height 7
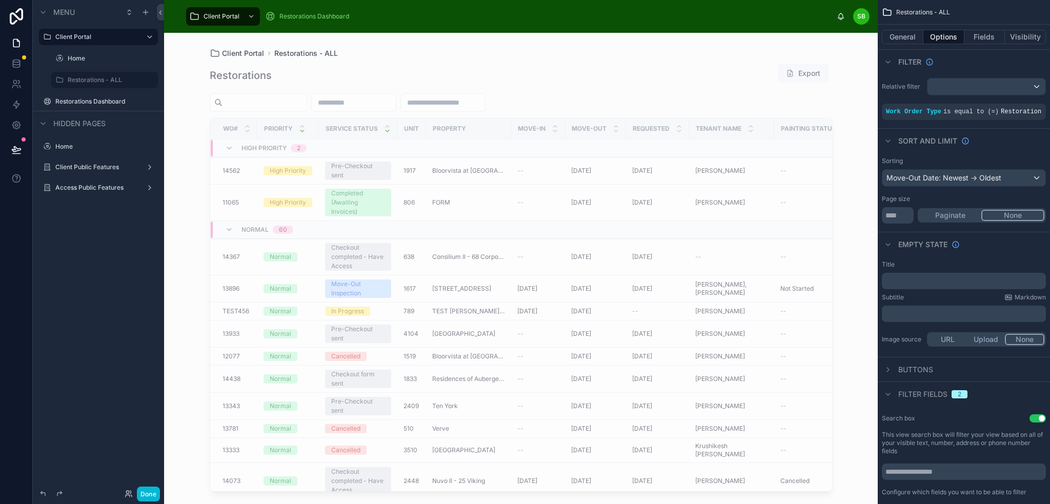
click at [388, 128] on icon at bounding box center [387, 131] width 7 height 7
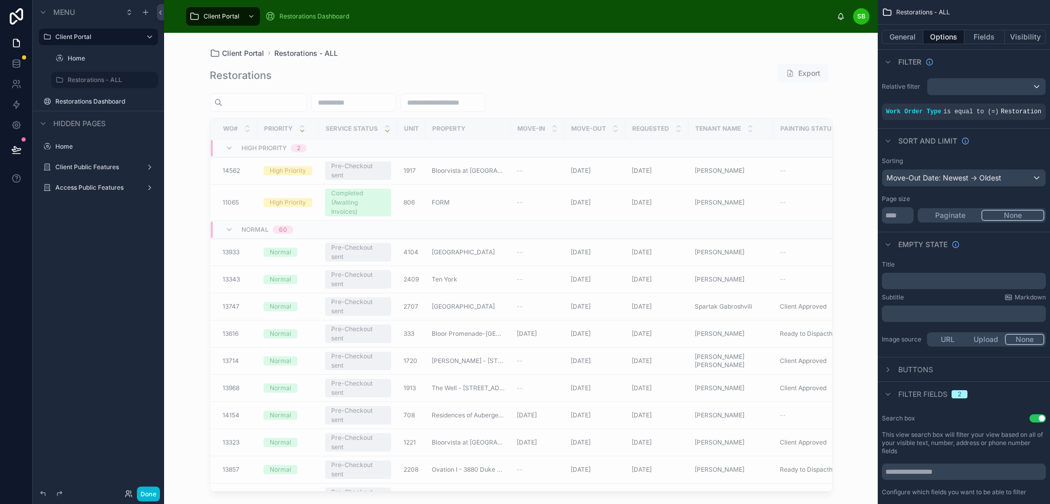
click at [301, 131] on icon at bounding box center [302, 131] width 7 height 7
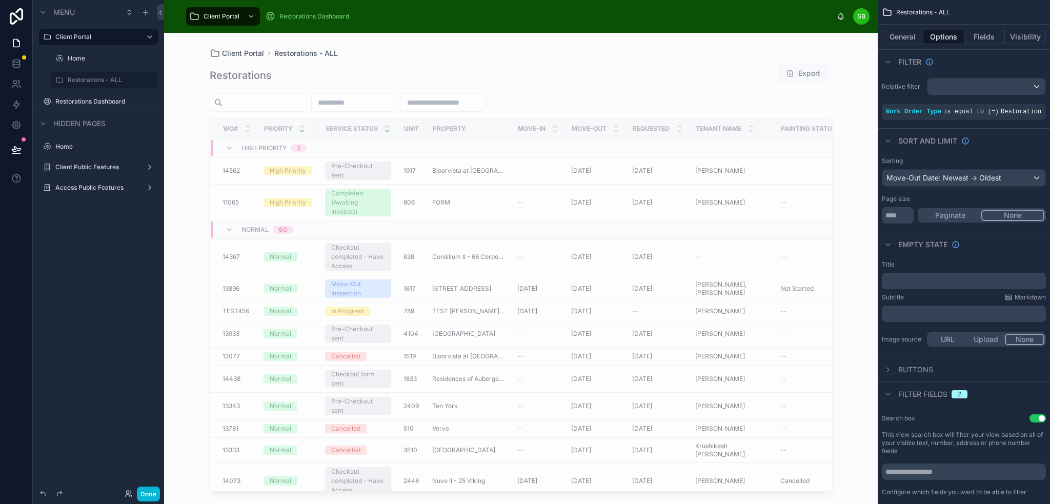
click at [387, 130] on icon at bounding box center [387, 131] width 7 height 7
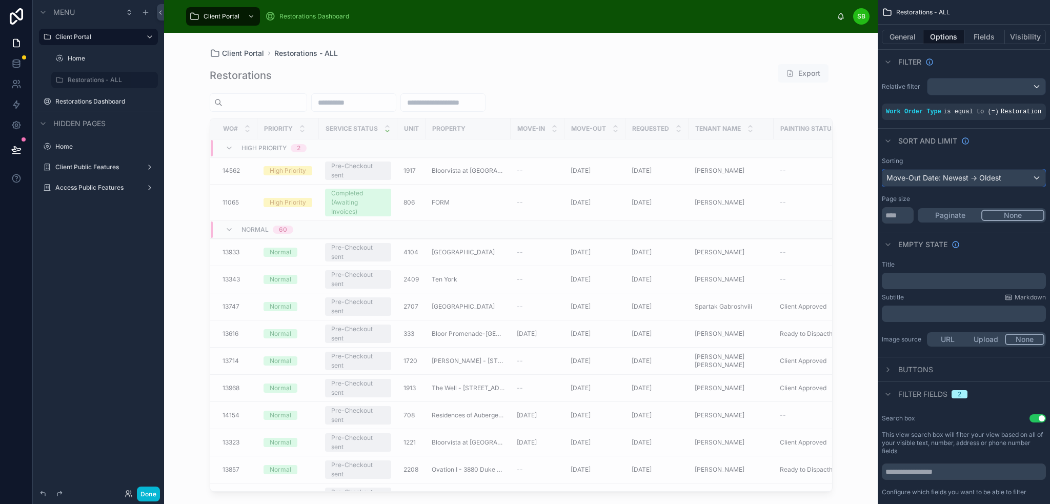
click at [975, 177] on div "Move-Out Date: Newest -> Oldest" at bounding box center [963, 178] width 163 height 16
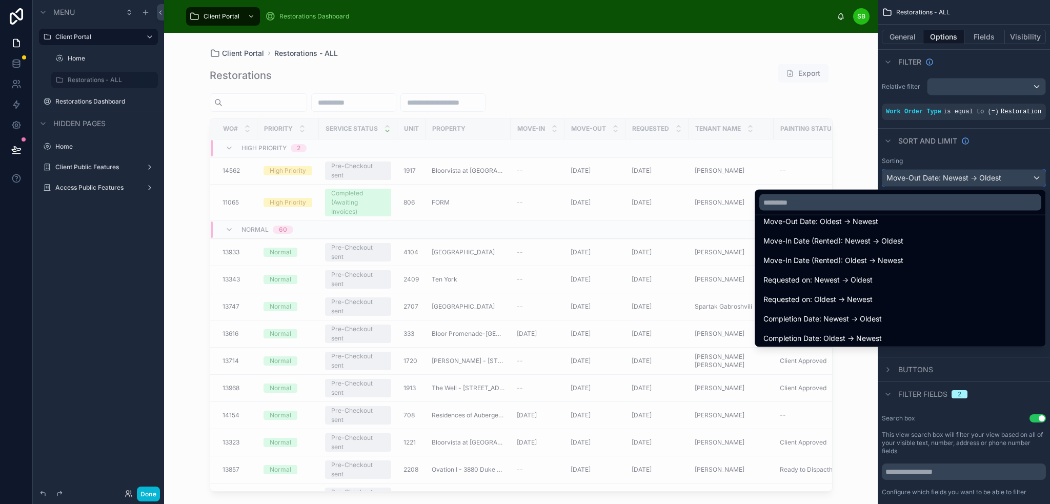
scroll to position [359, 0]
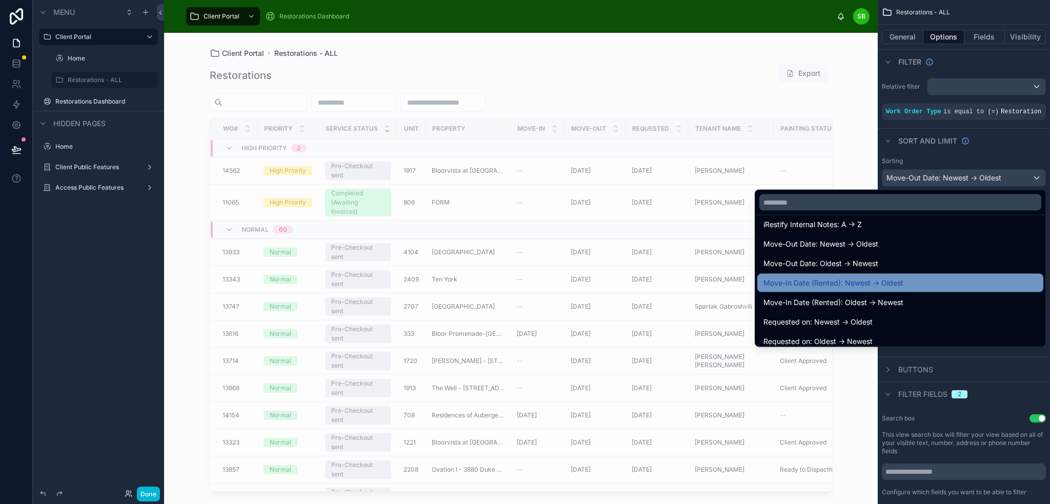
click at [881, 288] on span "Move-In Date (Rented): Newest -> Oldest" at bounding box center [833, 283] width 140 height 12
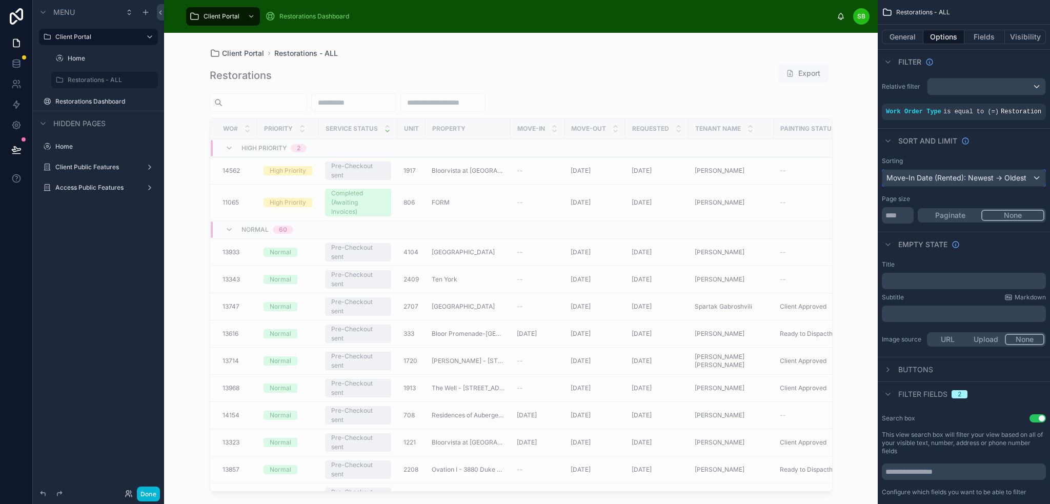
click at [970, 181] on div "Move-In Date (Rented): Newest -> Oldest" at bounding box center [963, 178] width 163 height 16
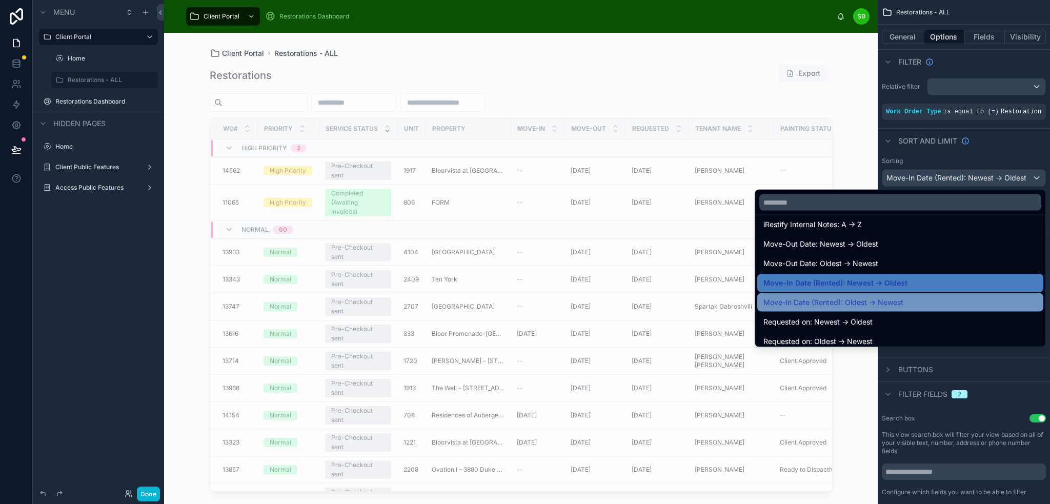
click at [899, 294] on div "Move-In Date (Rented): Oldest -> Newest" at bounding box center [900, 302] width 286 height 18
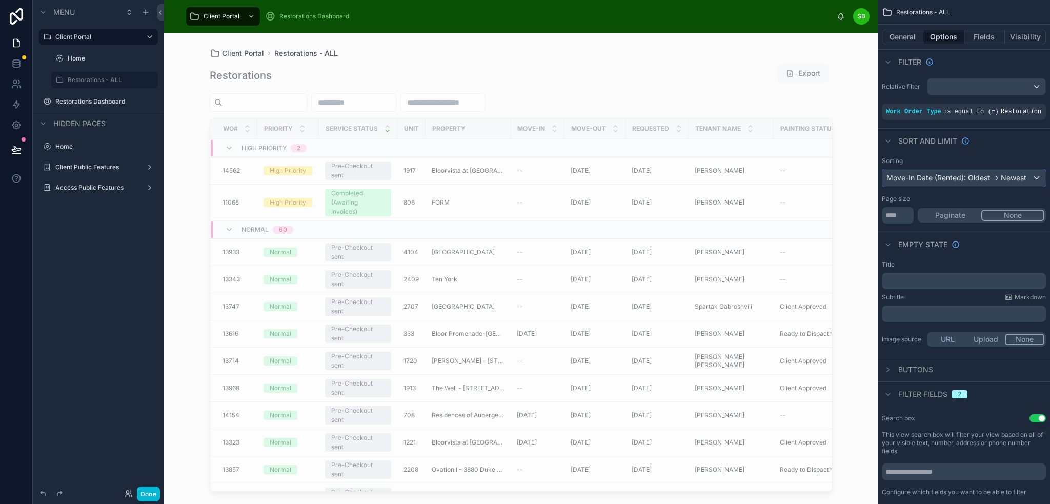
click at [991, 176] on div "Move-In Date (Rented): Oldest -> Newest" at bounding box center [963, 178] width 163 height 16
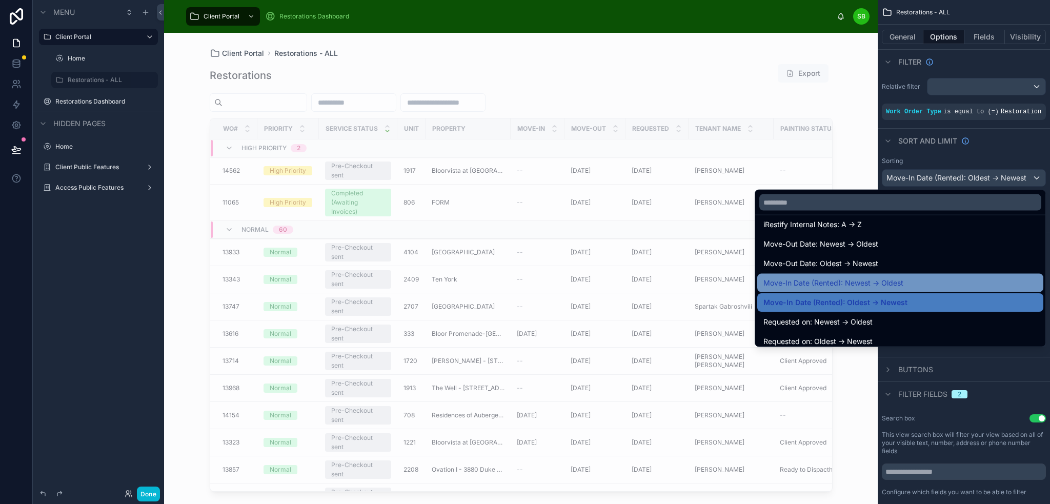
click at [894, 281] on span "Move-In Date (Rented): Newest -> Oldest" at bounding box center [833, 283] width 140 height 12
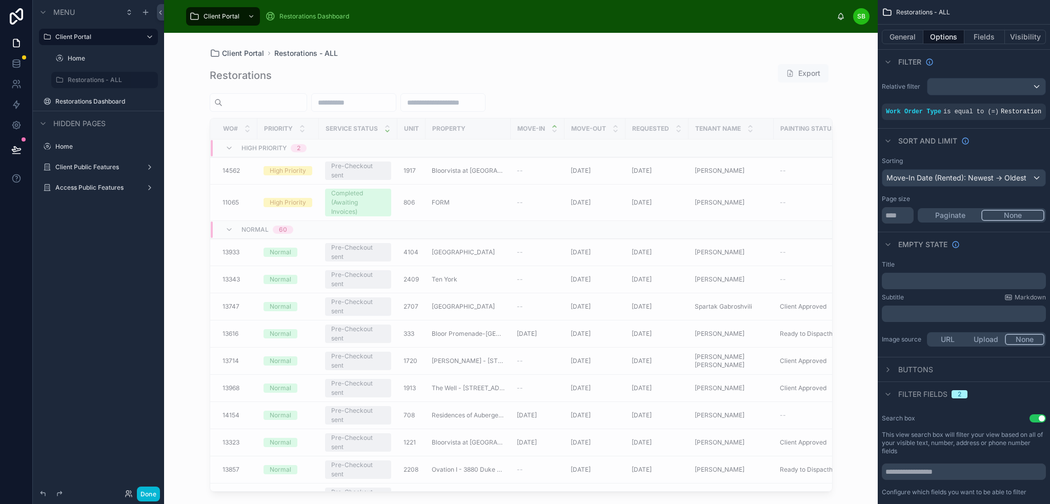
click at [555, 128] on div at bounding box center [554, 128] width 7 height 11
click at [555, 132] on icon at bounding box center [554, 131] width 7 height 7
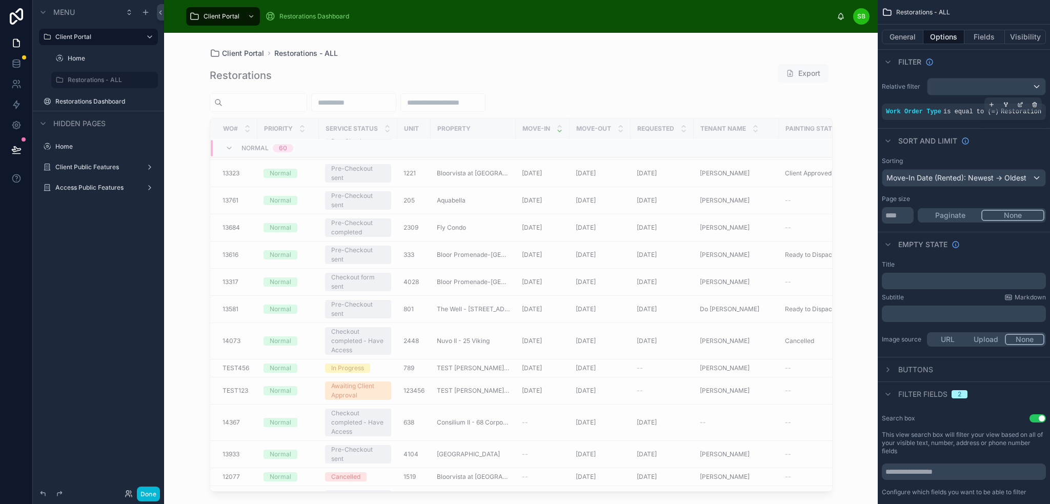
click at [986, 114] on span "is equal to (=)" at bounding box center [970, 111] width 55 height 7
click at [1018, 103] on icon "scrollable content" at bounding box center [1020, 105] width 6 height 6
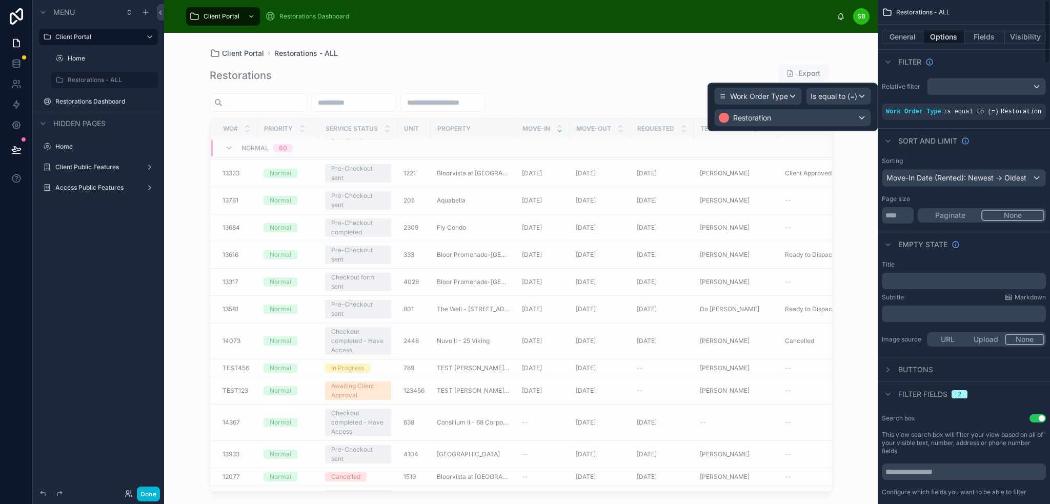
click at [991, 145] on div "Sort And Limit" at bounding box center [964, 140] width 172 height 25
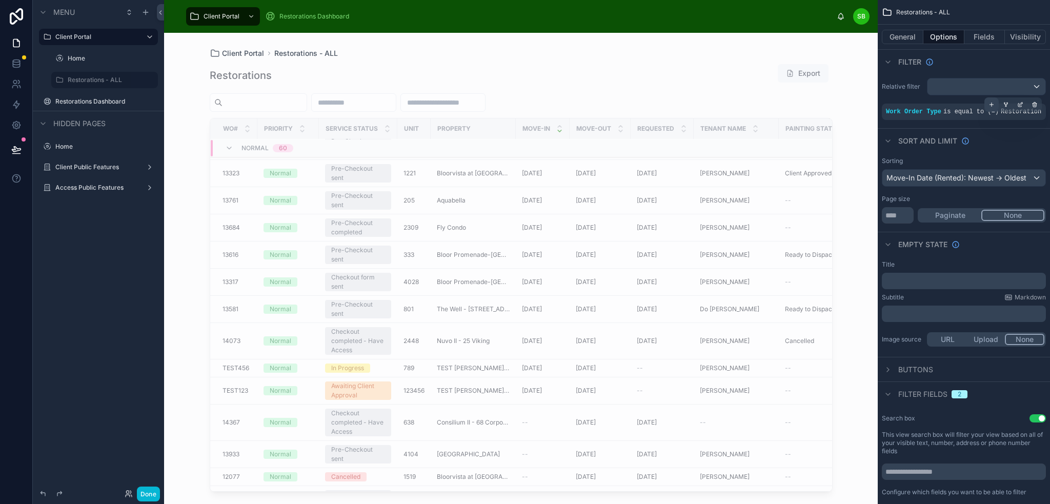
click at [994, 104] on icon "scrollable content" at bounding box center [992, 105] width 6 height 6
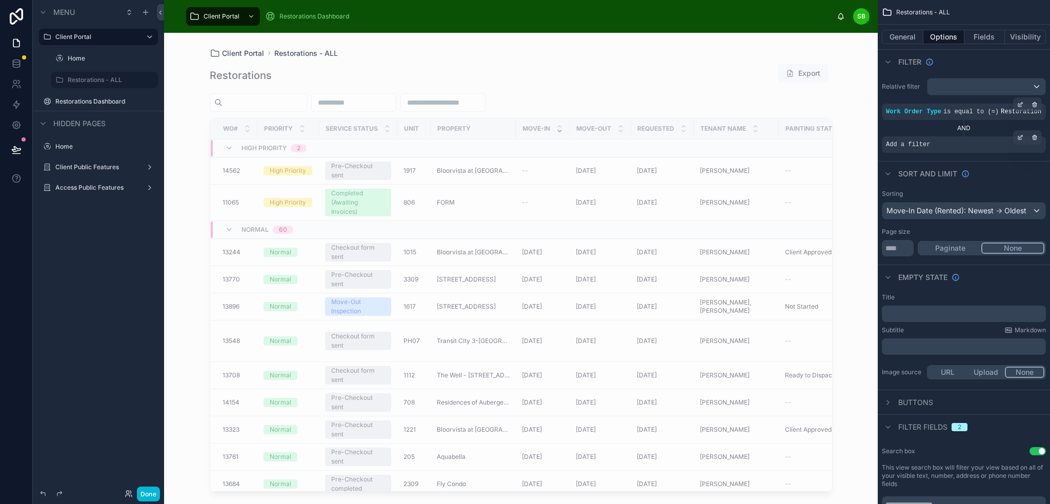
click at [927, 143] on div "Add a filter" at bounding box center [964, 144] width 164 height 16
click at [1021, 137] on icon "scrollable content" at bounding box center [1020, 137] width 6 height 6
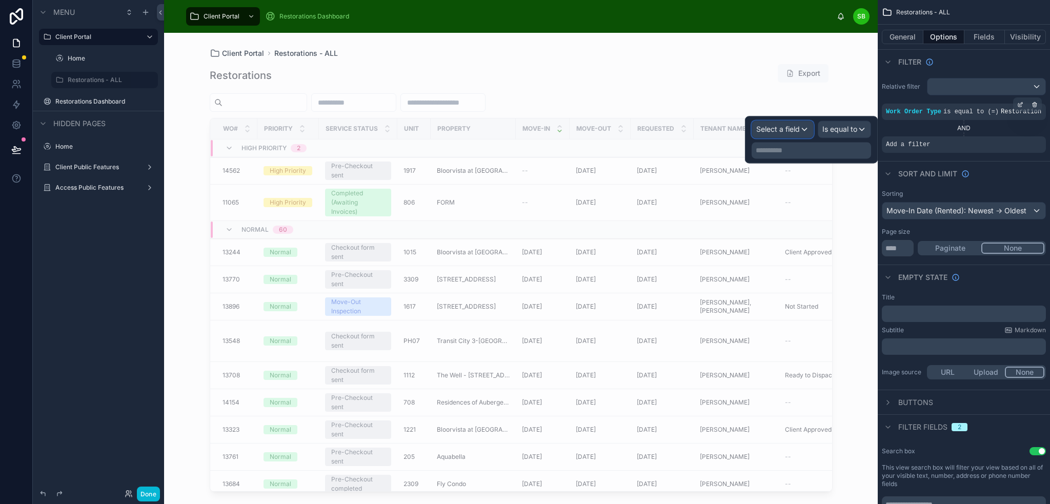
click at [781, 130] on span "Select a field" at bounding box center [778, 129] width 44 height 9
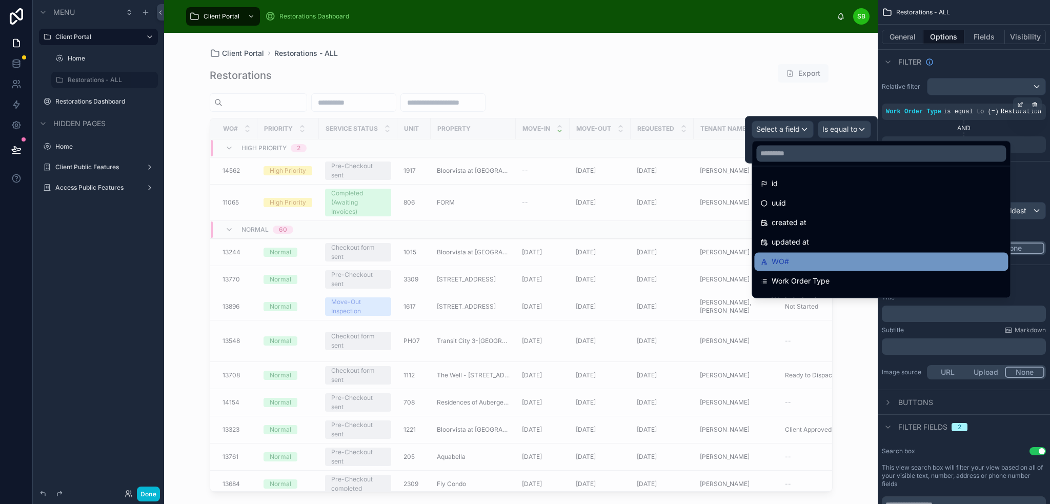
click at [807, 260] on div "WO#" at bounding box center [880, 261] width 241 height 12
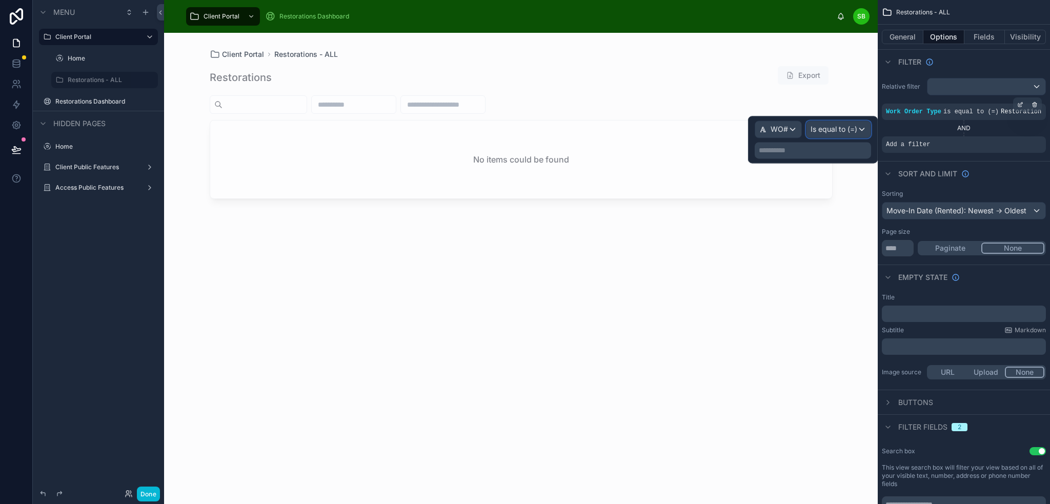
click at [849, 125] on span "Is equal to (=)" at bounding box center [834, 129] width 47 height 10
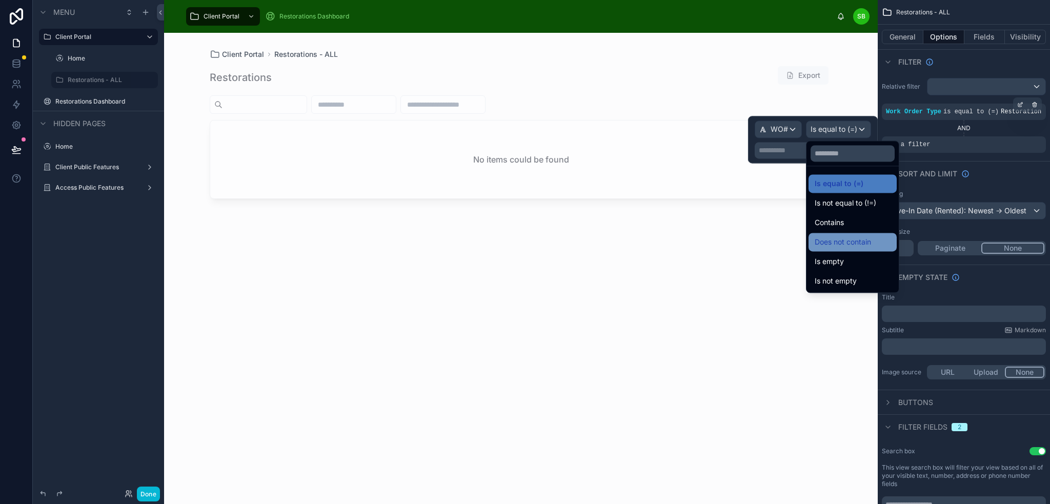
click at [851, 238] on span "Does not contain" at bounding box center [843, 242] width 56 height 12
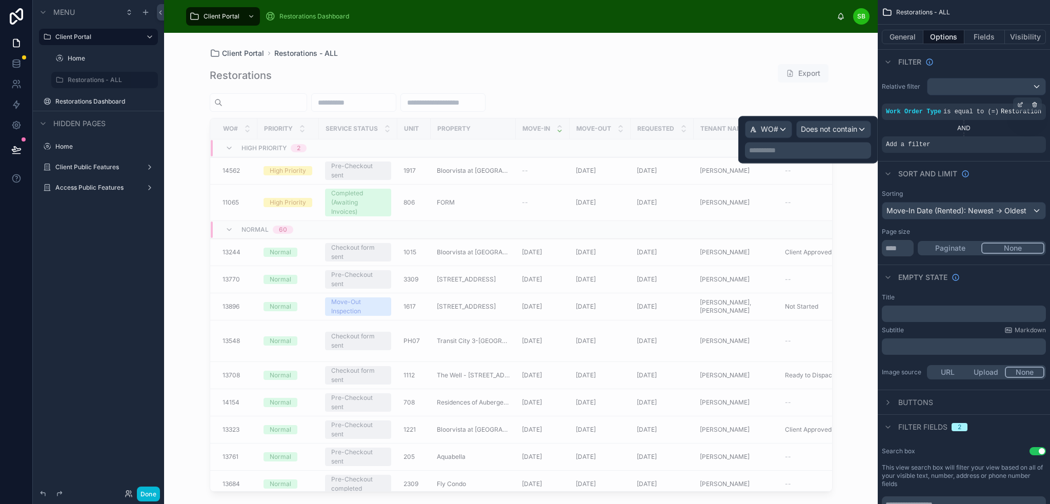
click at [838, 152] on p "**********" at bounding box center [809, 150] width 120 height 10
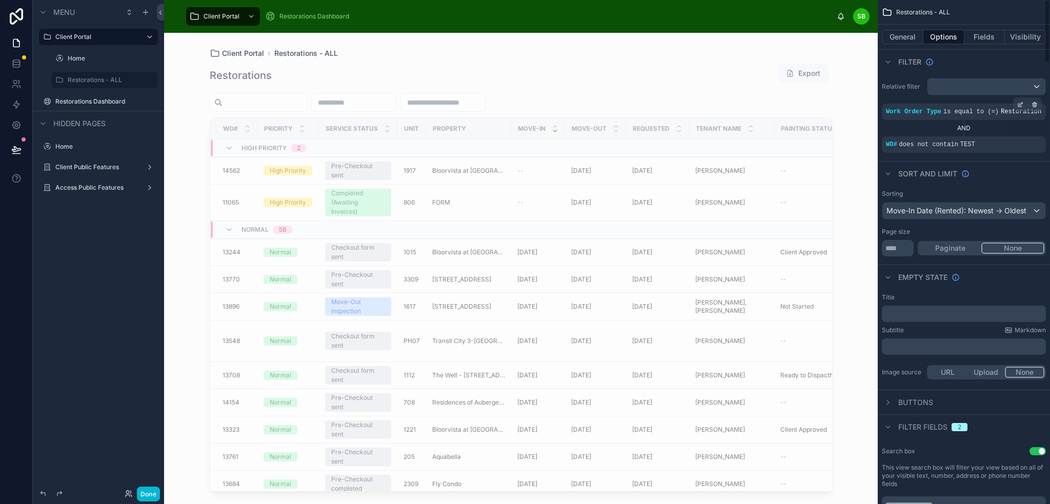
click at [905, 78] on div "Relative filter" at bounding box center [964, 86] width 164 height 17
click at [998, 165] on div "Sort And Limit" at bounding box center [964, 173] width 172 height 25
click at [1016, 84] on div "scrollable content" at bounding box center [987, 86] width 118 height 16
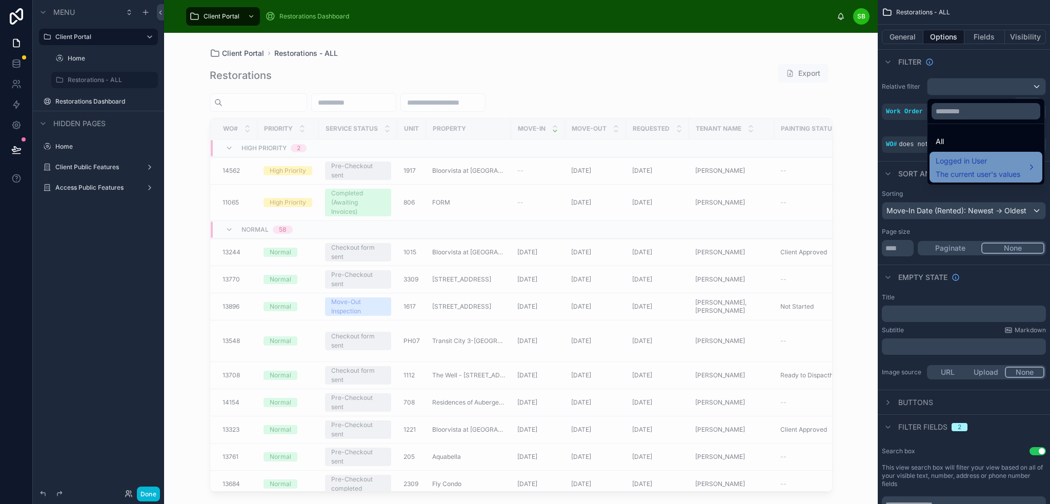
click at [992, 166] on span "Logged in User" at bounding box center [978, 161] width 85 height 12
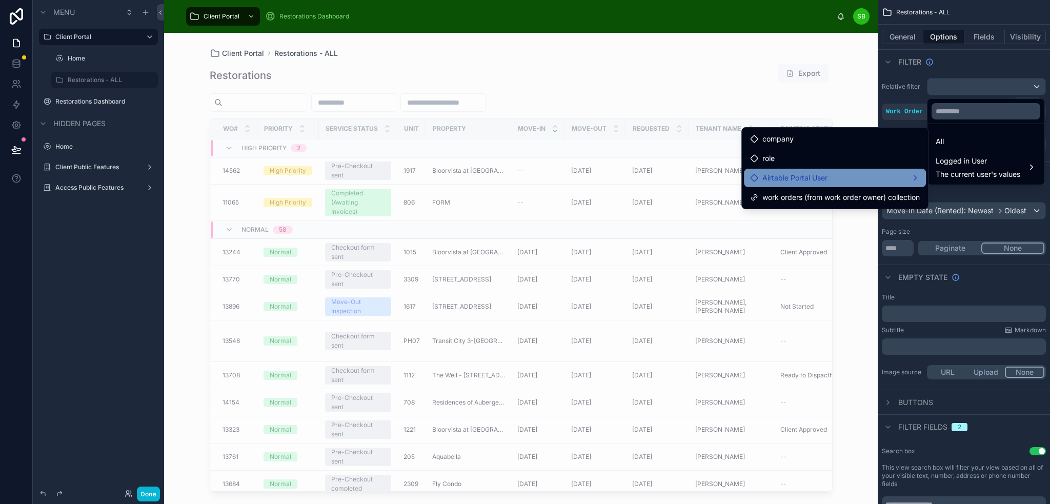
click at [831, 178] on div "Airtable Portal User" at bounding box center [835, 178] width 170 height 12
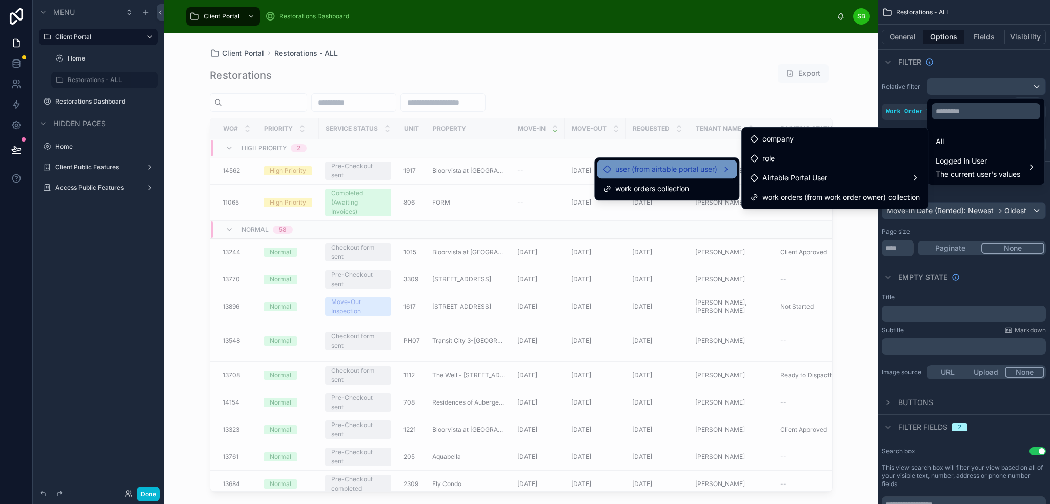
click at [684, 169] on span "user (from airtable portal user)" at bounding box center [666, 169] width 102 height 12
click at [804, 170] on ul "company role Airtable Portal User work orders (from work order owner) collection" at bounding box center [832, 170] width 186 height 81
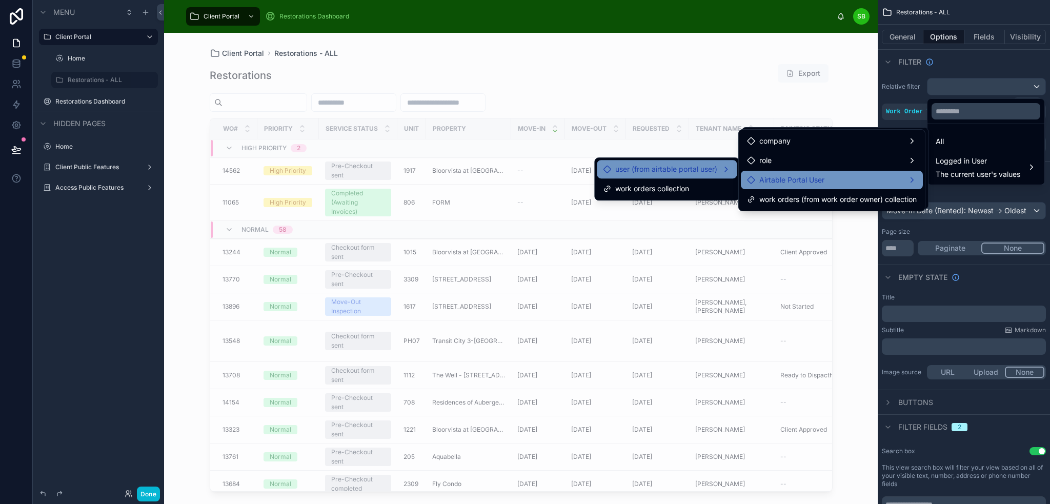
click at [812, 176] on span "Airtable Portal User" at bounding box center [791, 180] width 65 height 12
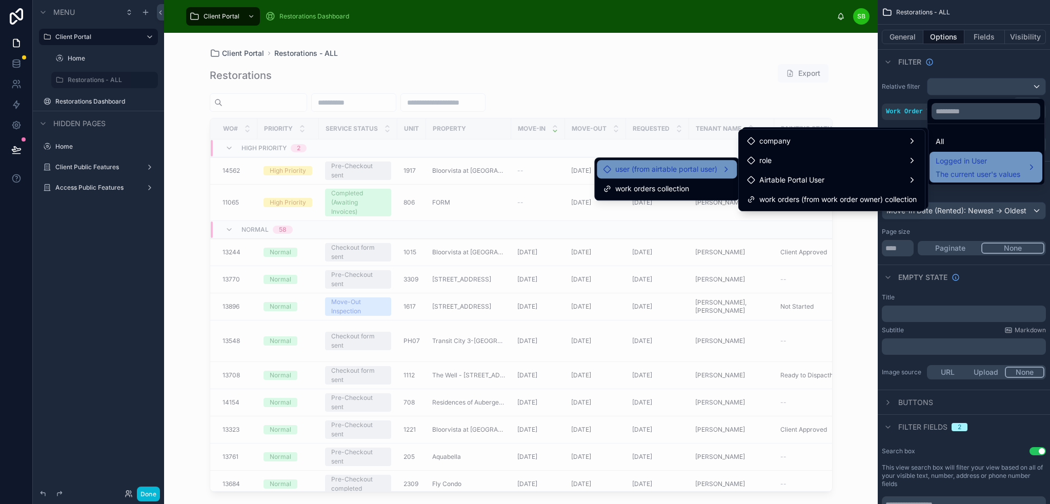
click at [980, 168] on div "Logged in User The current user's values" at bounding box center [978, 167] width 85 height 25
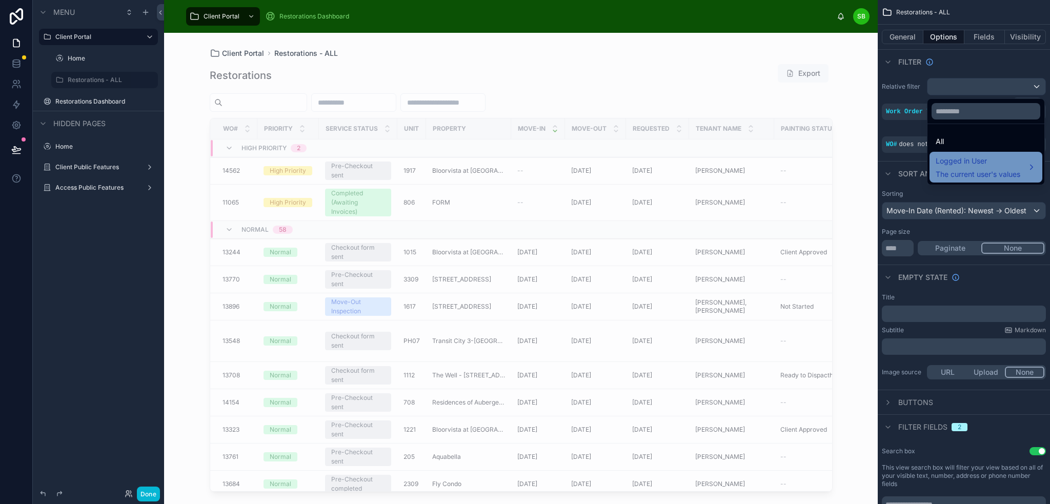
click at [982, 165] on span "Logged in User" at bounding box center [978, 161] width 85 height 12
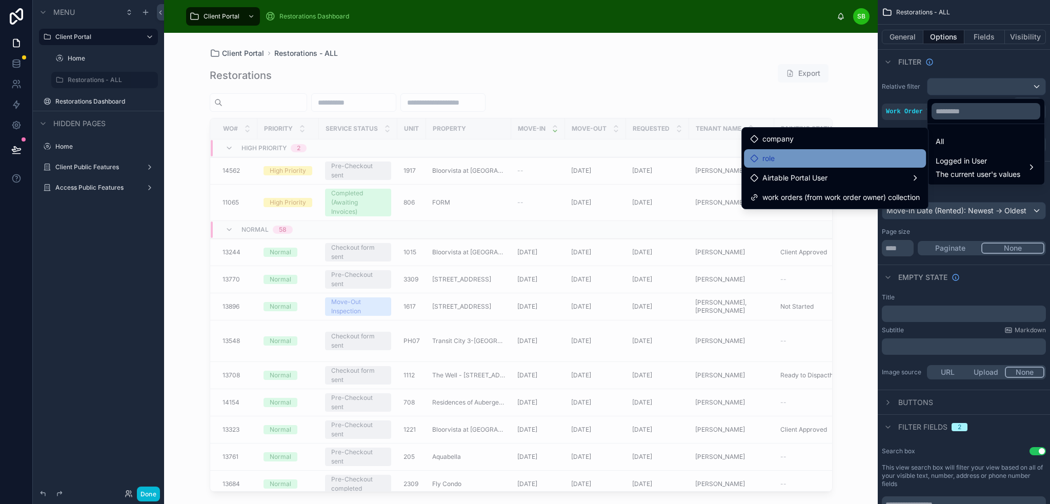
click at [808, 157] on div "role" at bounding box center [835, 158] width 170 height 12
click at [785, 159] on div "role" at bounding box center [835, 158] width 170 height 12
click at [823, 163] on div "role" at bounding box center [835, 158] width 170 height 12
click at [1003, 56] on div "scrollable content" at bounding box center [525, 252] width 1050 height 504
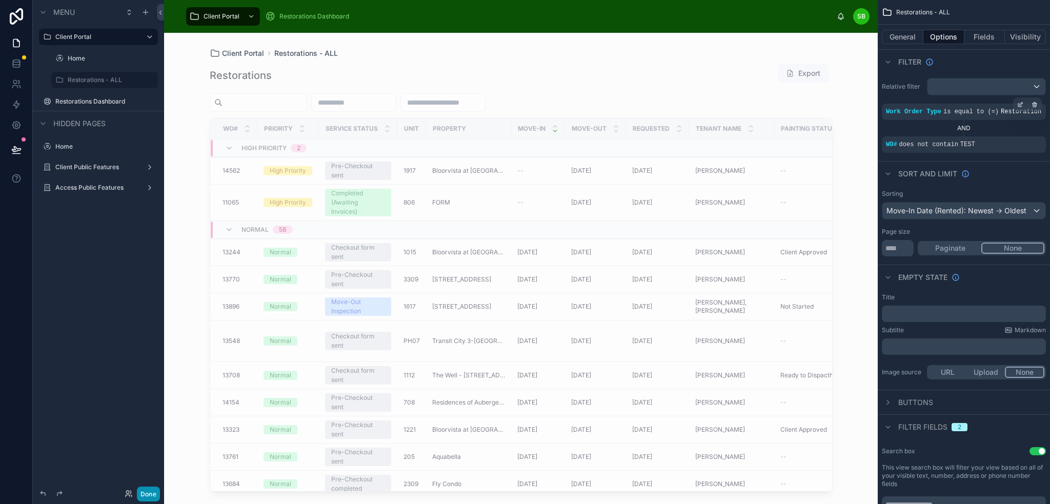
click at [144, 491] on button "Done" at bounding box center [148, 494] width 23 height 15
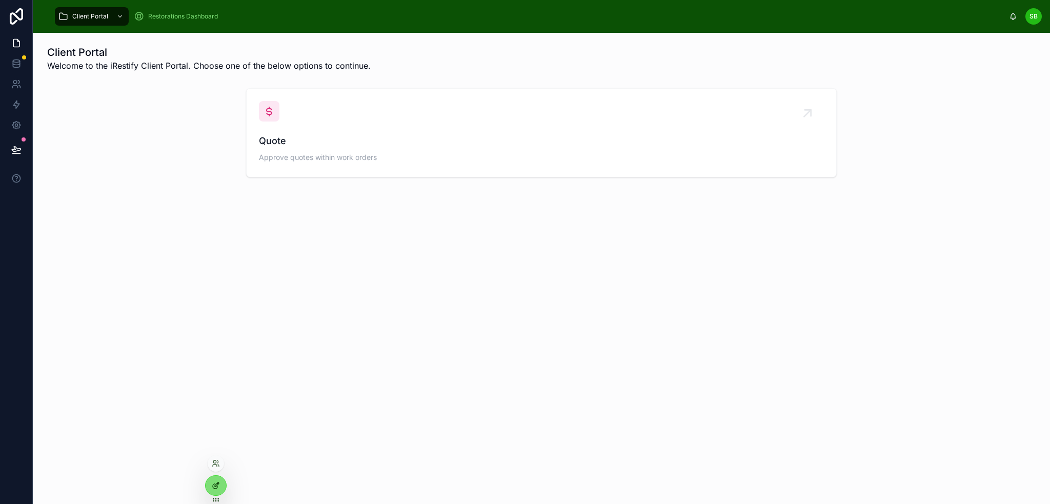
click at [216, 491] on div at bounding box center [216, 485] width 21 height 19
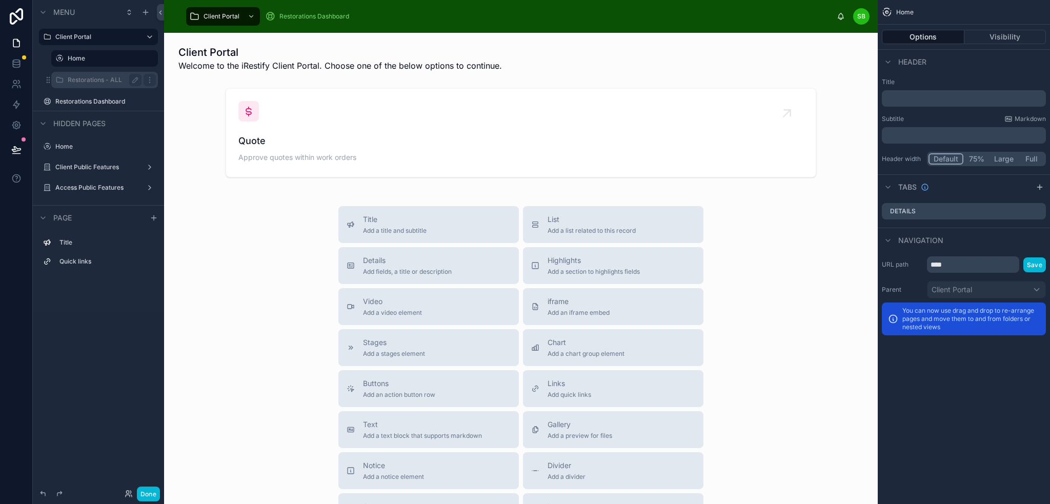
click at [103, 82] on label "Restorations - ALL" at bounding box center [103, 80] width 70 height 8
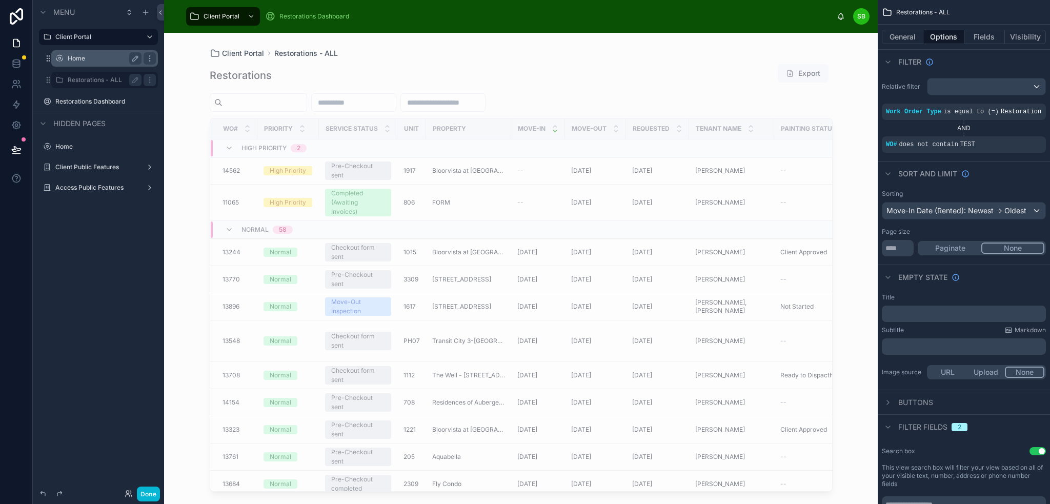
click at [102, 61] on label "Home" at bounding box center [103, 58] width 70 height 8
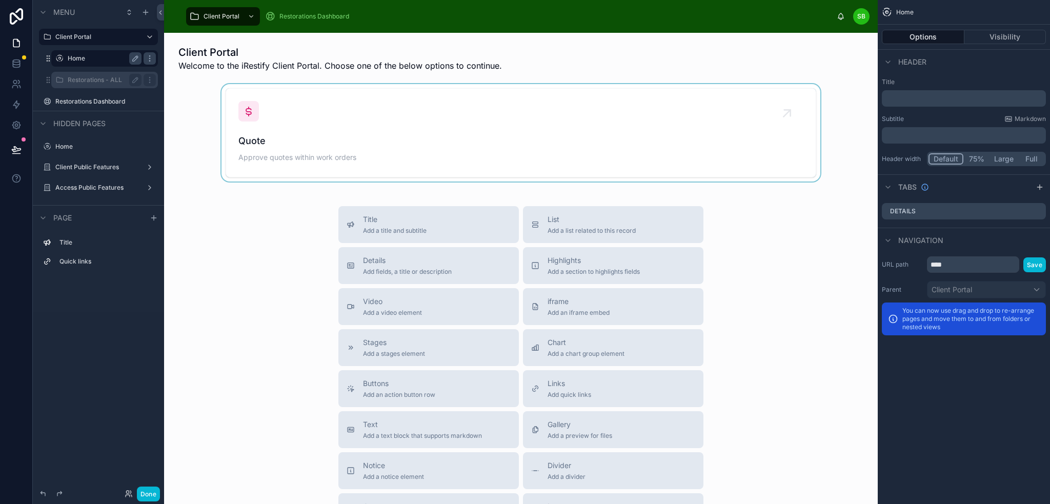
click at [191, 137] on div at bounding box center [520, 132] width 697 height 97
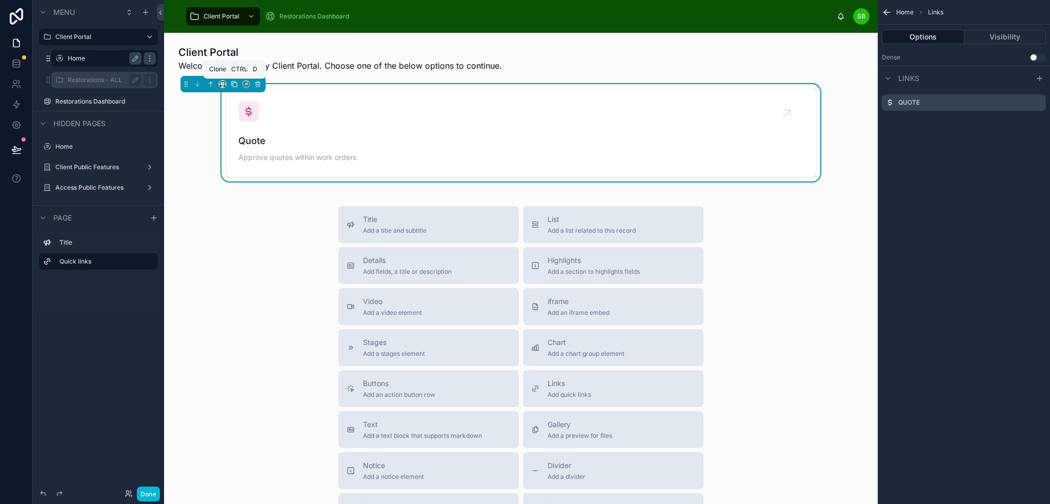
click at [232, 84] on icon at bounding box center [234, 83] width 7 height 7
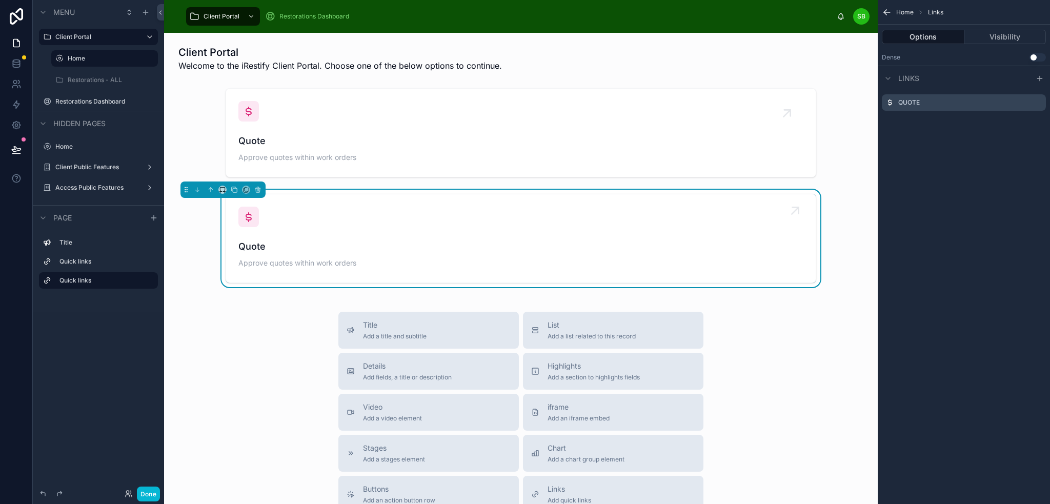
click at [303, 238] on div "Quote Approve quotes within work orders" at bounding box center [520, 239] width 565 height 64
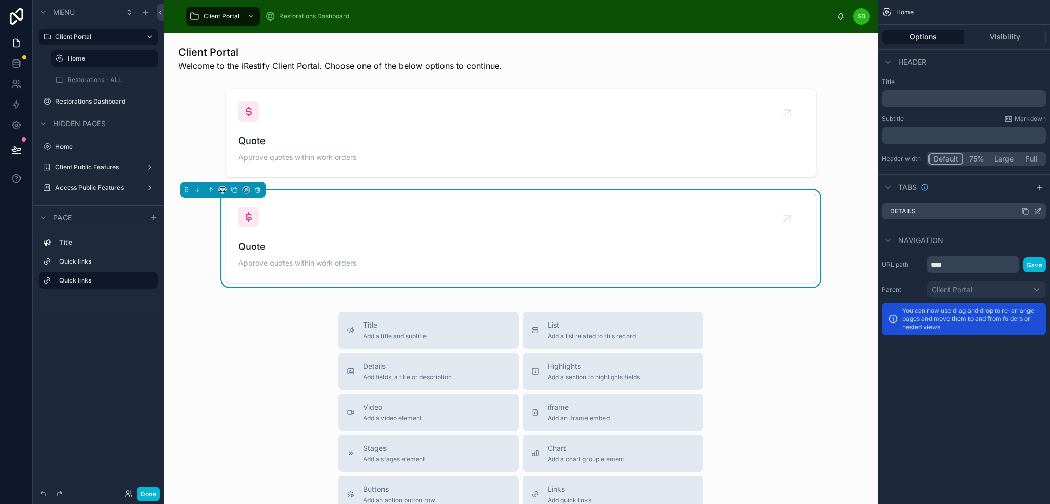
click at [1038, 209] on icon "scrollable content" at bounding box center [1039, 210] width 4 height 4
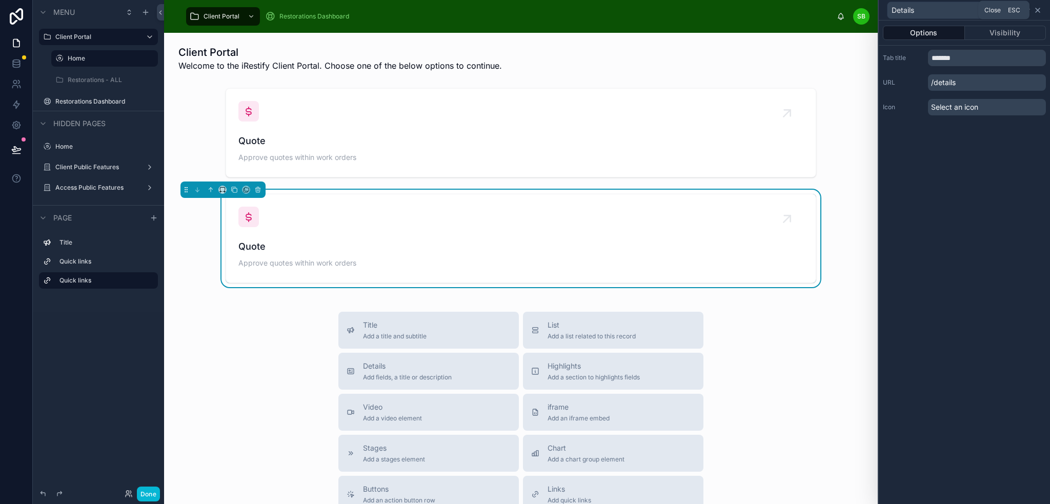
click at [1037, 8] on icon at bounding box center [1038, 10] width 8 height 8
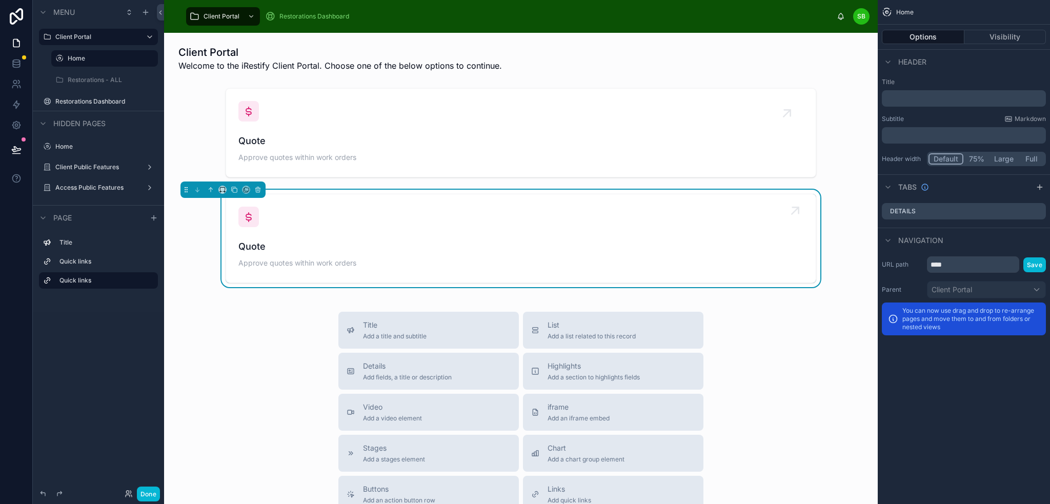
drag, startPoint x: 386, startPoint y: 232, endPoint x: 357, endPoint y: 266, distance: 44.8
click at [357, 266] on span "Approve quotes within work orders" at bounding box center [520, 263] width 565 height 10
click at [1041, 188] on icon "scrollable content" at bounding box center [1040, 187] width 8 height 8
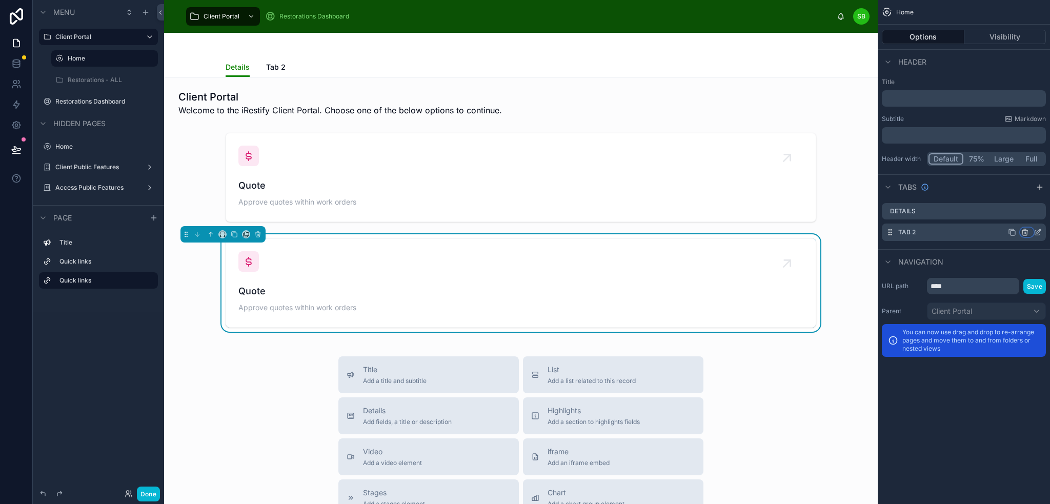
click at [1027, 234] on icon "scrollable content" at bounding box center [1025, 232] width 8 height 8
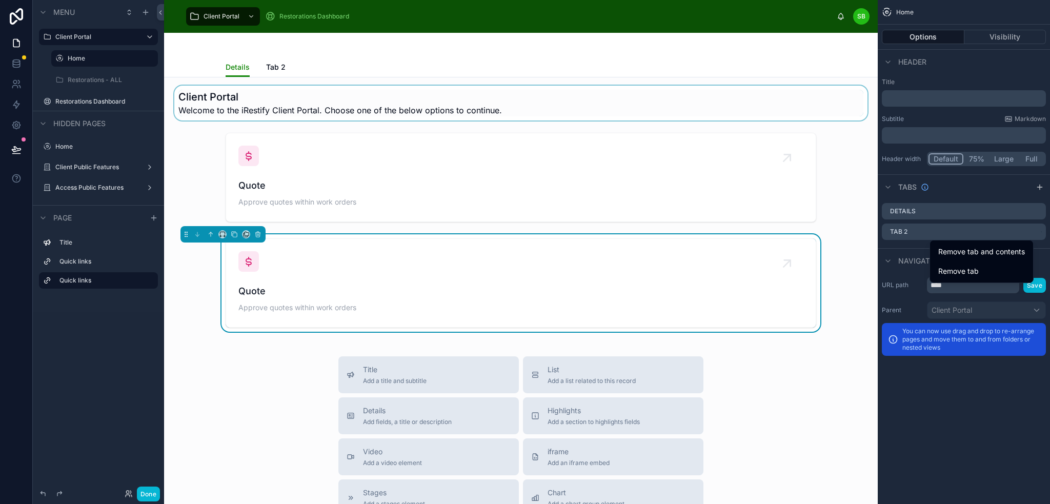
click at [799, 104] on div at bounding box center [520, 103] width 697 height 35
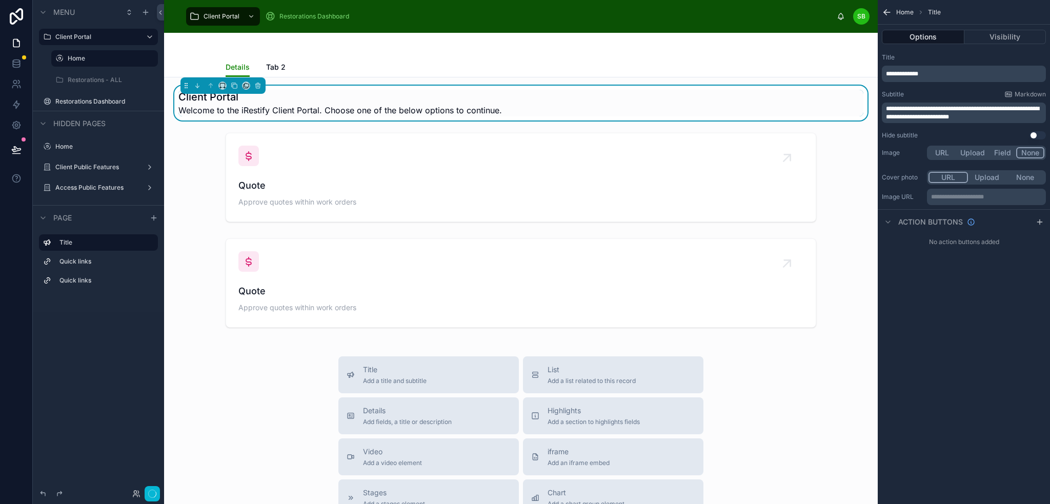
click at [1032, 151] on button "None" at bounding box center [1030, 152] width 28 height 11
click at [941, 152] on button "URL" at bounding box center [942, 152] width 27 height 11
click at [1033, 151] on button "None" at bounding box center [1030, 152] width 28 height 11
click at [1034, 180] on button "None" at bounding box center [1025, 177] width 38 height 11
click at [847, 145] on div at bounding box center [520, 177] width 697 height 97
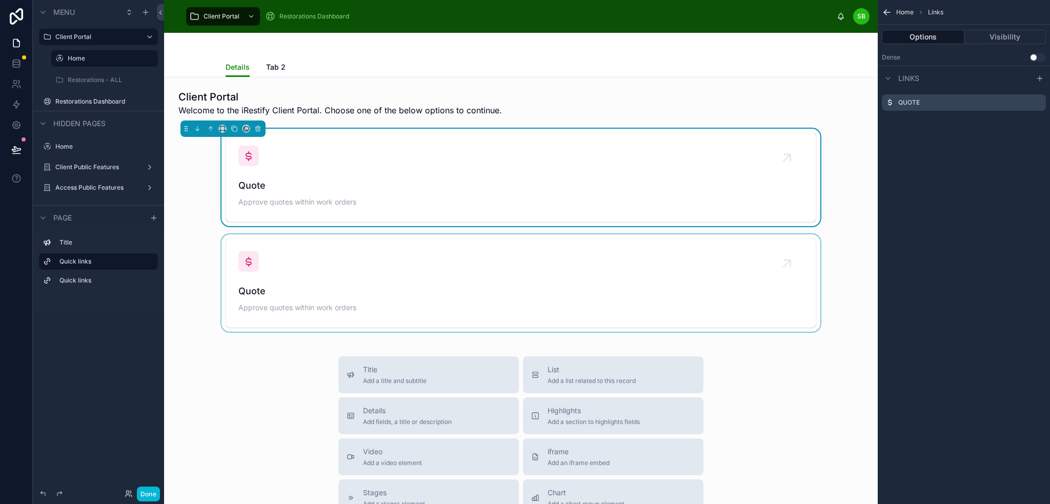
click at [824, 262] on div at bounding box center [520, 282] width 697 height 97
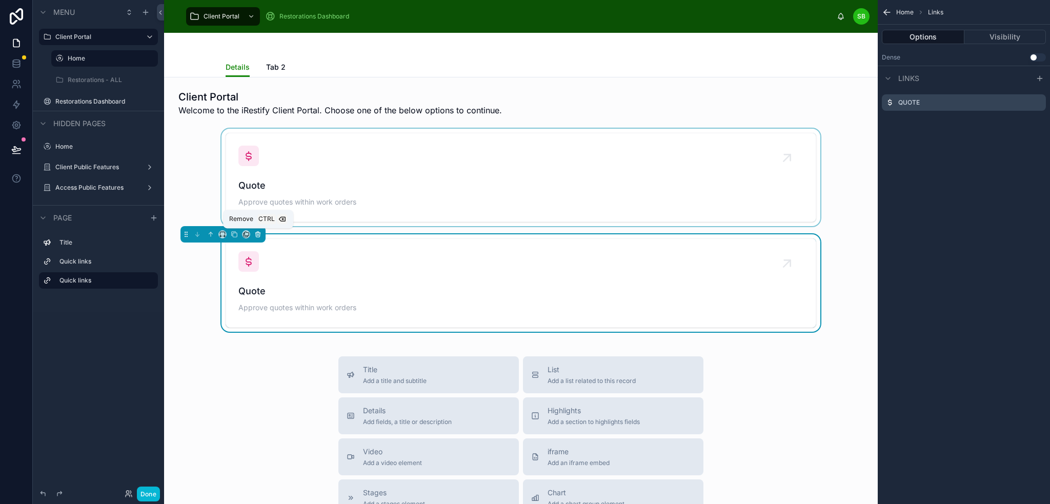
click at [256, 235] on icon at bounding box center [257, 234] width 7 height 7
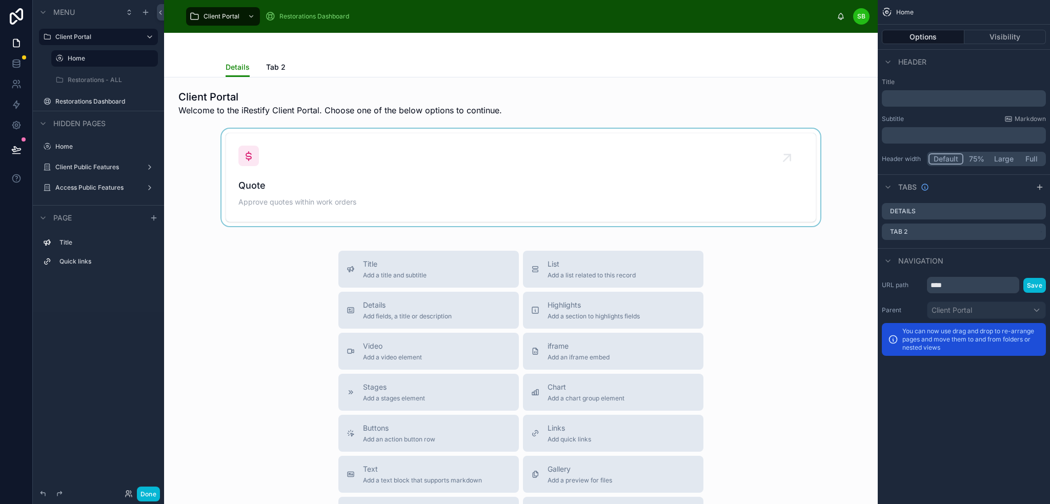
click at [837, 147] on div at bounding box center [520, 177] width 697 height 97
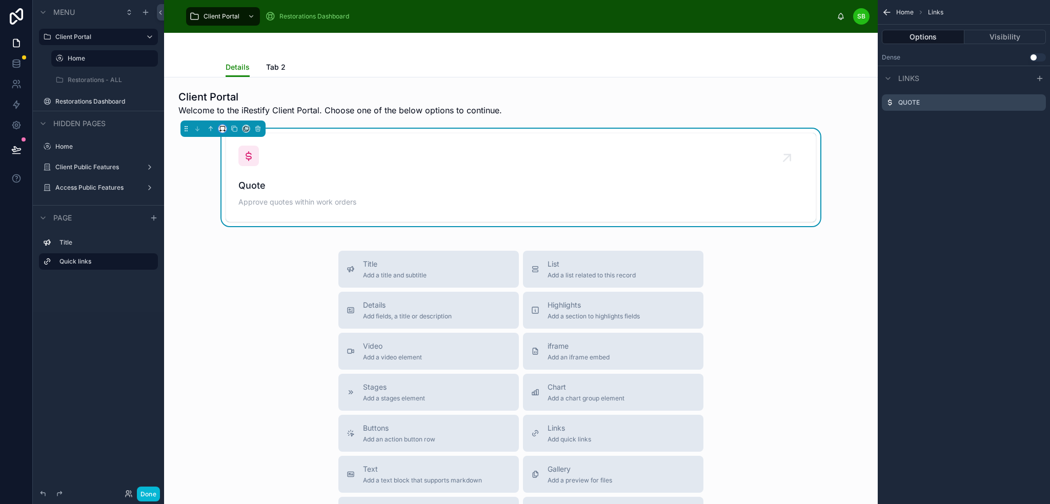
click at [220, 128] on icon at bounding box center [222, 128] width 7 height 7
click at [240, 260] on span "Full width" at bounding box center [243, 264] width 32 height 12
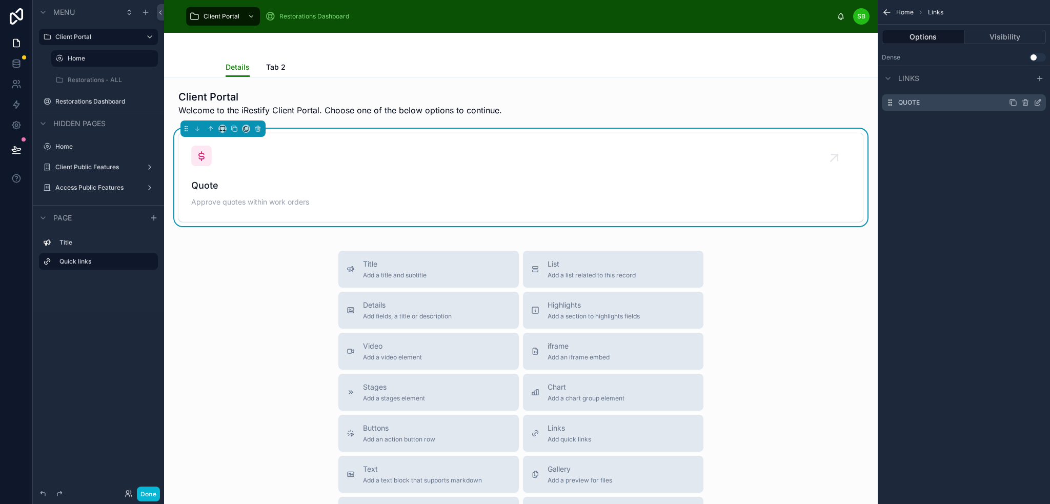
click at [1038, 103] on icon "scrollable content" at bounding box center [1038, 102] width 8 height 8
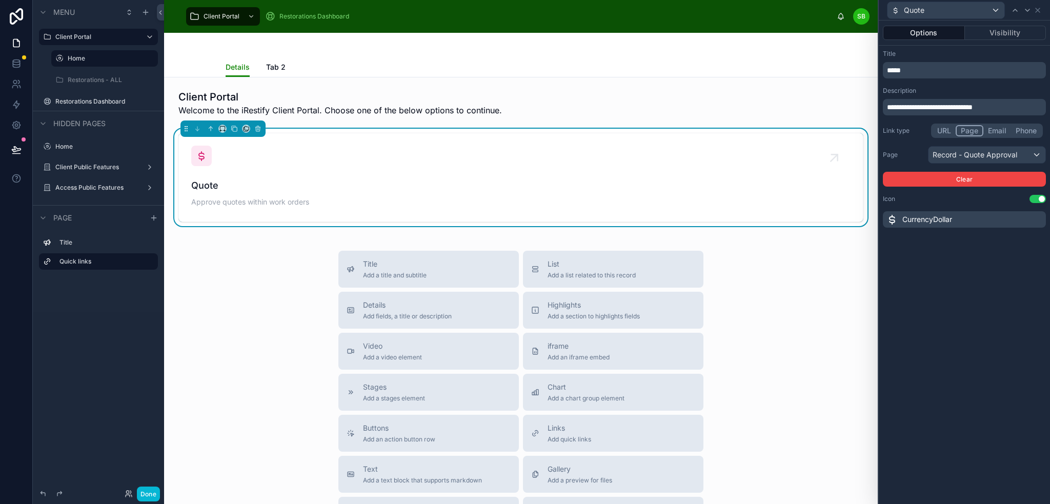
click at [957, 245] on div "**********" at bounding box center [964, 262] width 171 height 483
click at [1039, 12] on icon at bounding box center [1038, 10] width 8 height 8
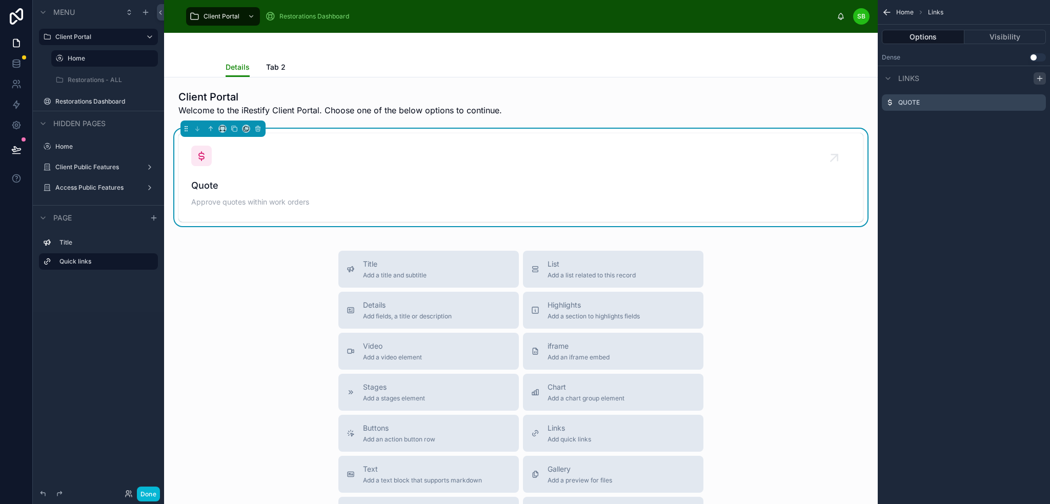
click at [1036, 75] on icon "scrollable content" at bounding box center [1040, 78] width 8 height 8
click at [1038, 122] on icon "scrollable content" at bounding box center [1039, 122] width 4 height 4
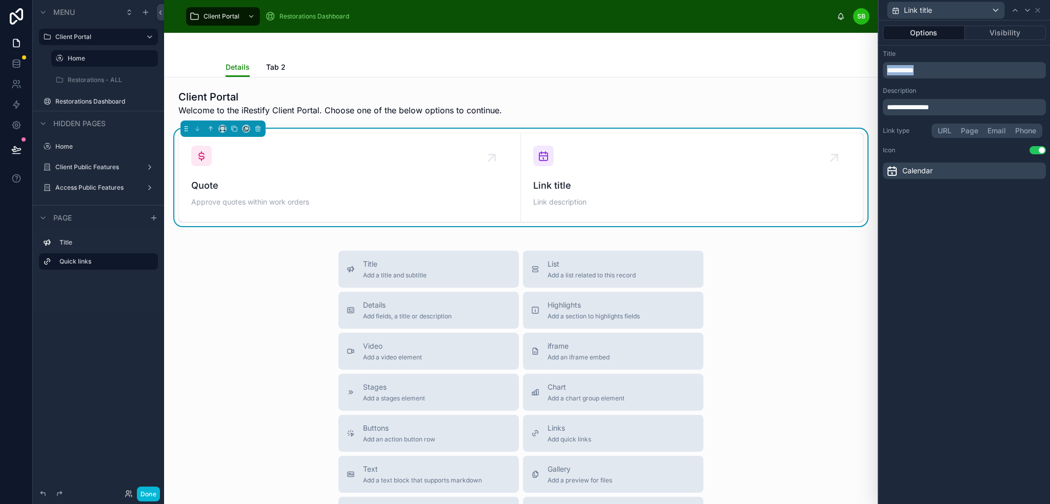
drag, startPoint x: 940, startPoint y: 67, endPoint x: 864, endPoint y: 69, distance: 75.9
click at [864, 69] on div "**********" at bounding box center [525, 252] width 1050 height 504
click at [951, 168] on div "Calendar" at bounding box center [964, 171] width 163 height 16
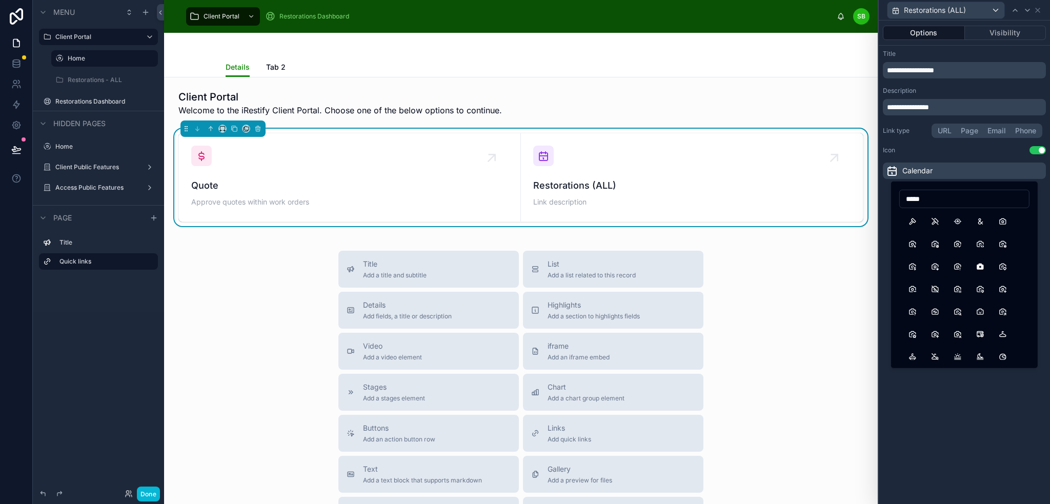
drag, startPoint x: 943, startPoint y: 198, endPoint x: 896, endPoint y: 205, distance: 47.6
click at [896, 205] on div "*****" at bounding box center [965, 275] width 148 height 188
type input "*****"
click at [913, 221] on button "Paint" at bounding box center [912, 221] width 18 height 18
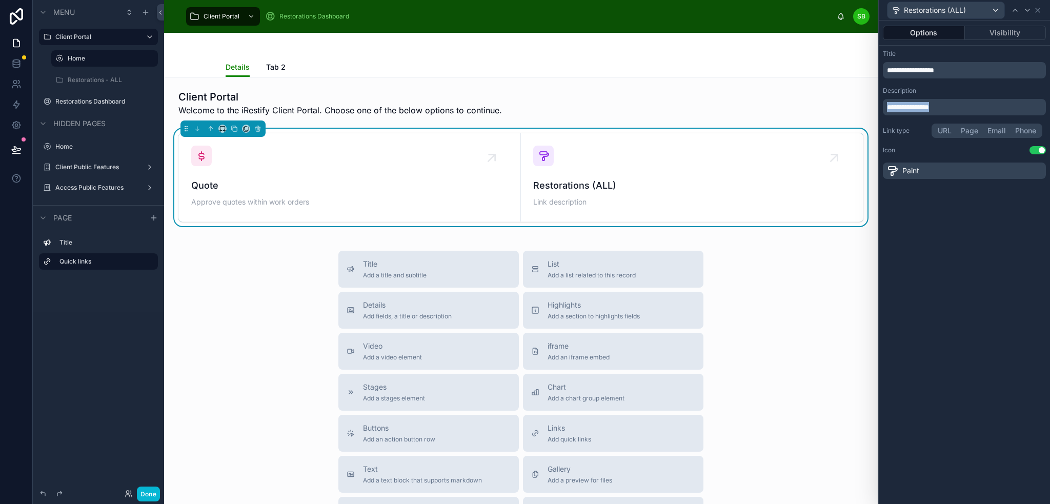
drag, startPoint x: 962, startPoint y: 105, endPoint x: 882, endPoint y: 108, distance: 80.1
click at [882, 108] on div "**********" at bounding box center [964, 114] width 171 height 137
click at [898, 109] on span "**********" at bounding box center [935, 107] width 96 height 7
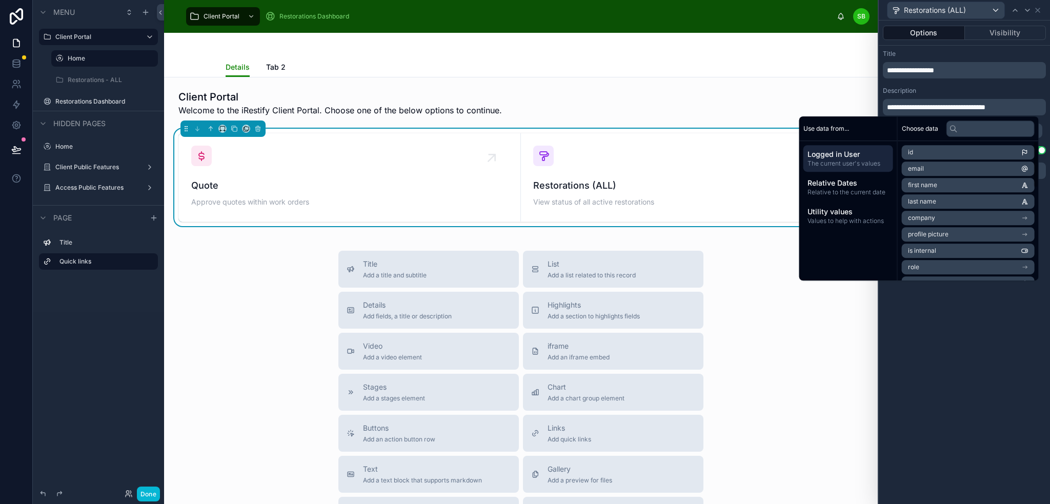
click at [978, 306] on div "**********" at bounding box center [964, 262] width 171 height 483
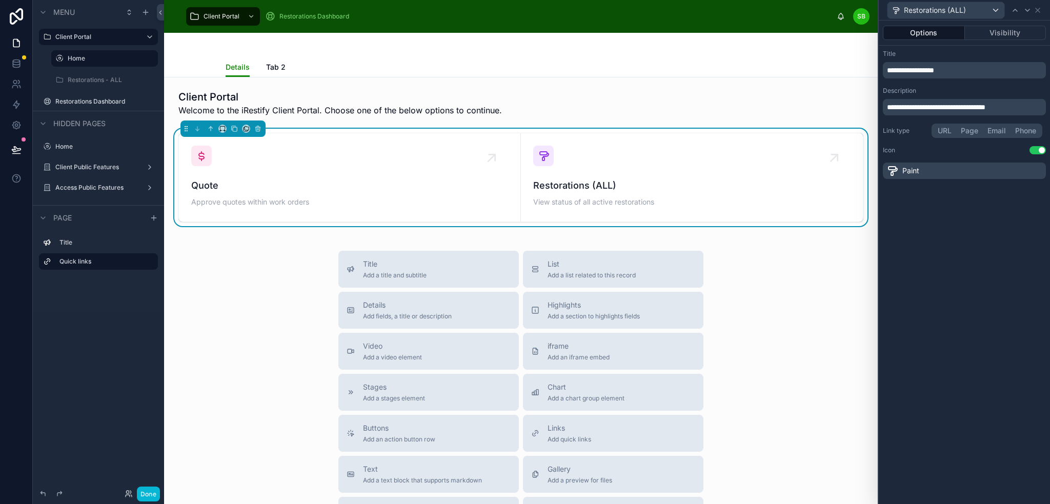
click at [948, 129] on button "URL" at bounding box center [944, 130] width 23 height 11
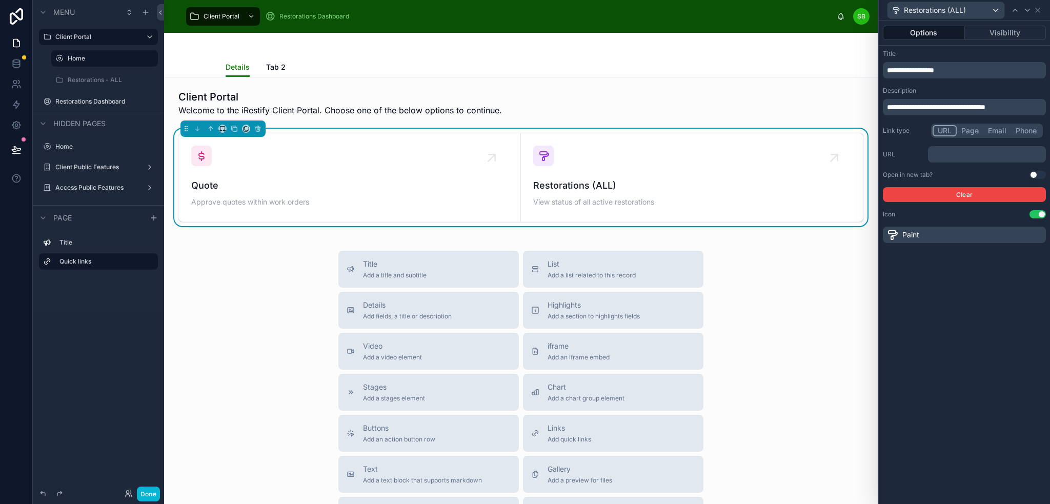
click at [978, 153] on p "﻿" at bounding box center [988, 154] width 112 height 10
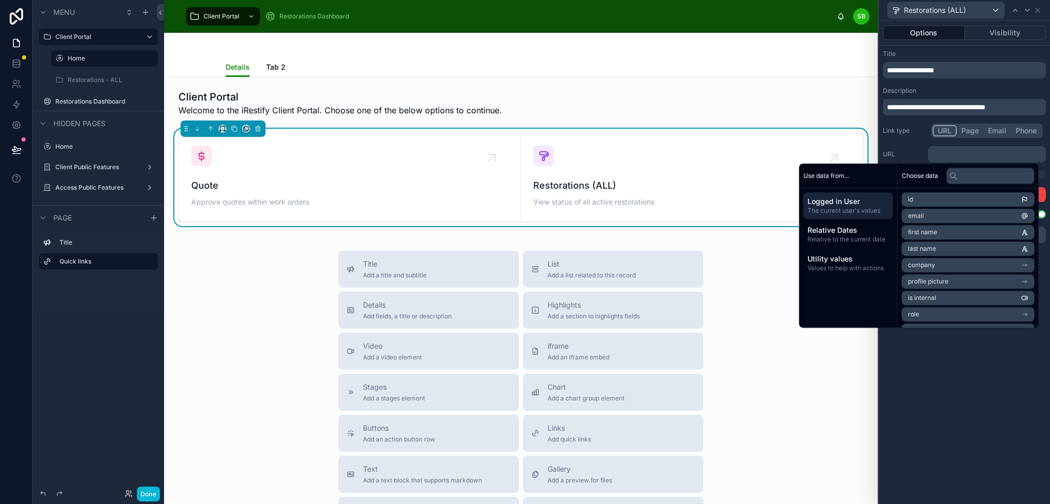
click at [975, 128] on button "Page" at bounding box center [970, 130] width 27 height 11
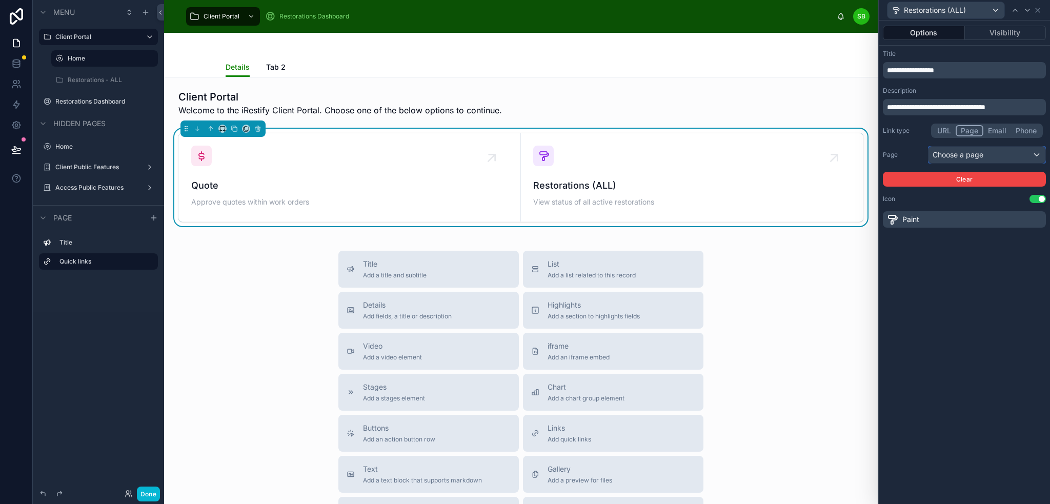
click at [977, 155] on div "Choose a page" at bounding box center [987, 155] width 117 height 16
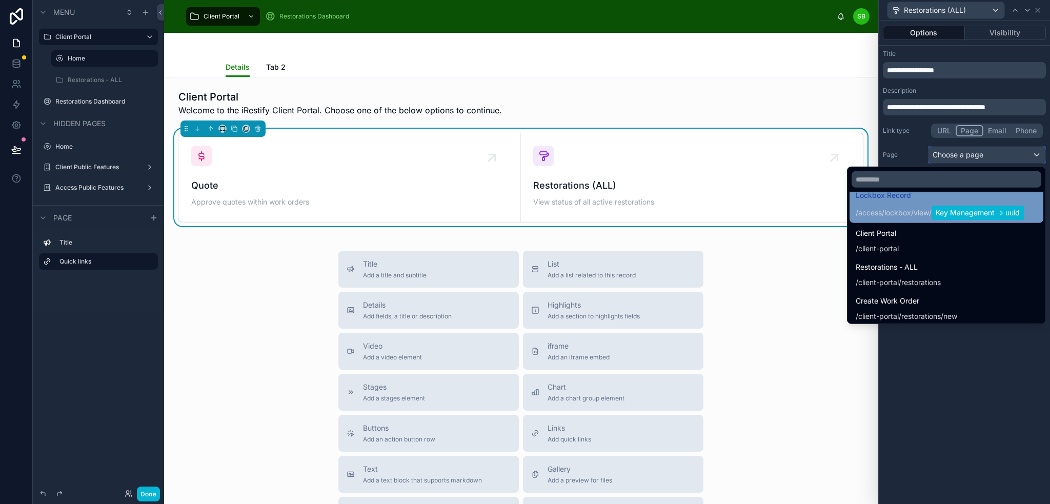
scroll to position [513, 0]
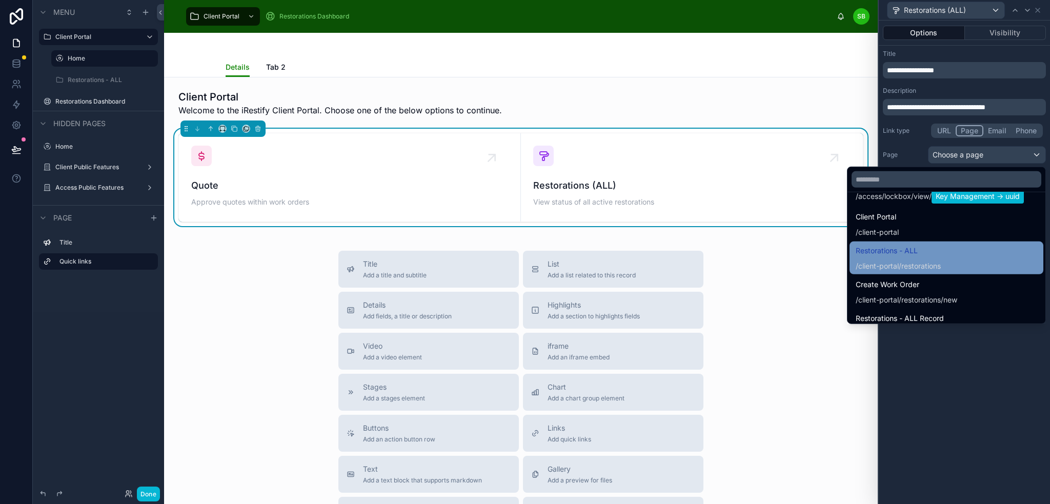
click at [936, 257] on div "Restorations - ALL /client-portal/restorations" at bounding box center [947, 258] width 182 height 27
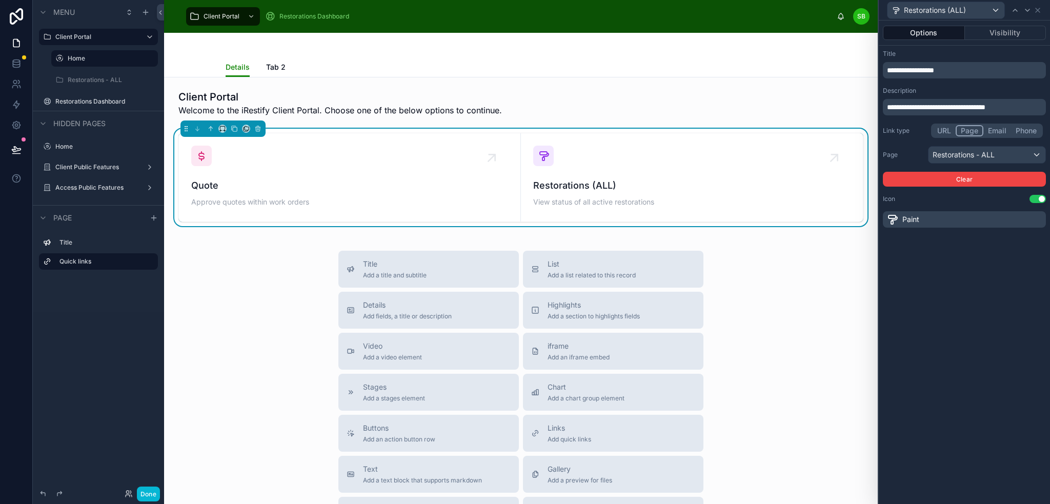
click at [983, 241] on div "**********" at bounding box center [964, 262] width 171 height 483
click at [1038, 10] on icon at bounding box center [1038, 10] width 4 height 4
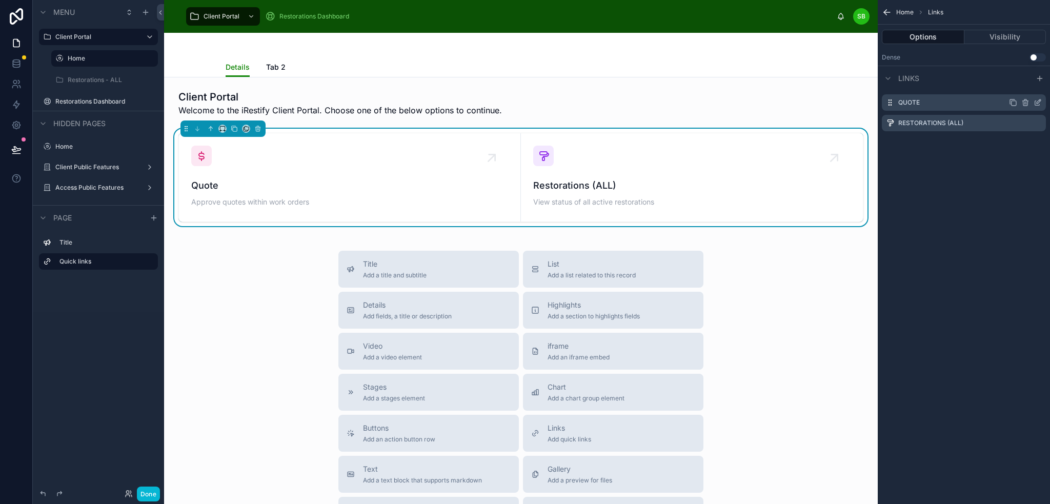
click at [1025, 102] on icon "scrollable content" at bounding box center [1025, 102] width 8 height 8
click at [1022, 88] on icon at bounding box center [1021, 86] width 8 height 8
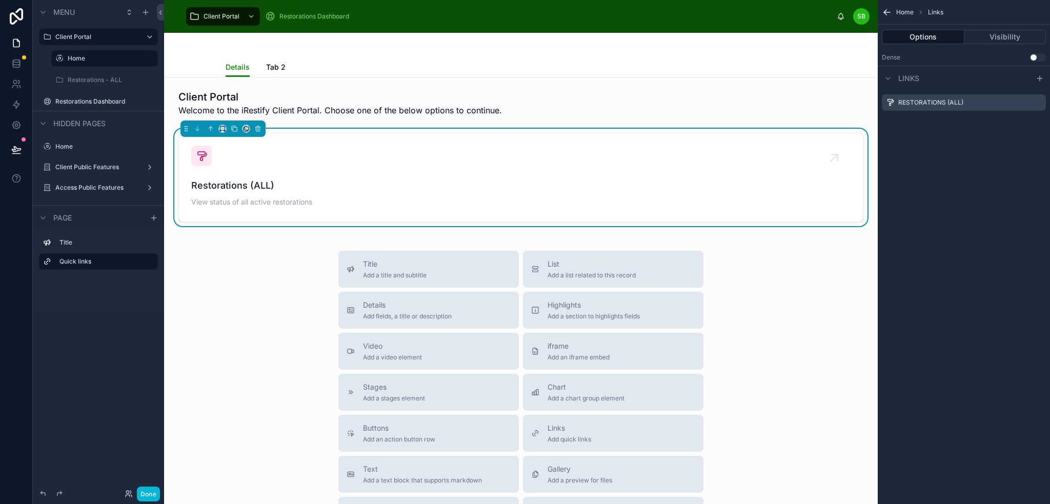
click at [1006, 166] on div "Home Links Options Visibility Dense Use setting Links Restorations (ALL)" at bounding box center [964, 252] width 172 height 504
click at [1019, 38] on button "Visibility" at bounding box center [1005, 37] width 82 height 14
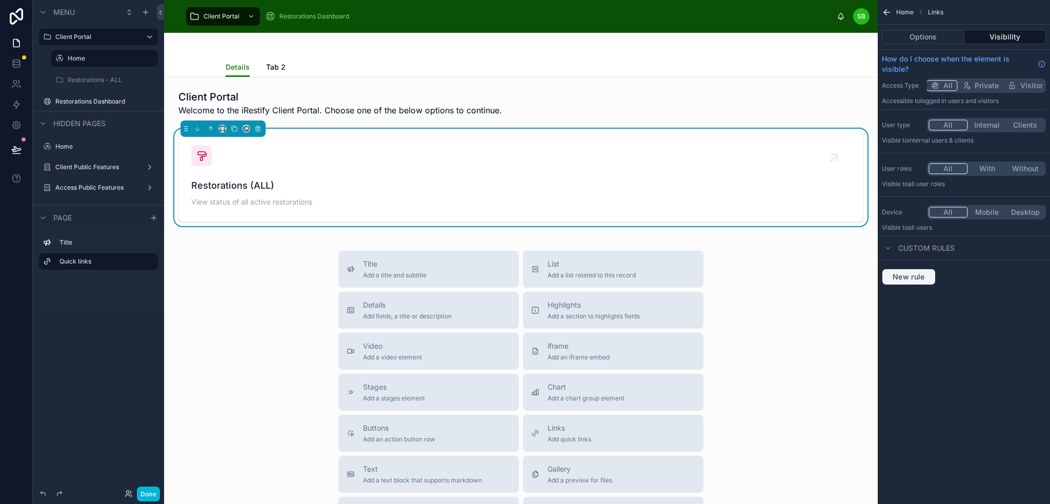
click at [917, 277] on span "New rule" at bounding box center [909, 276] width 41 height 9
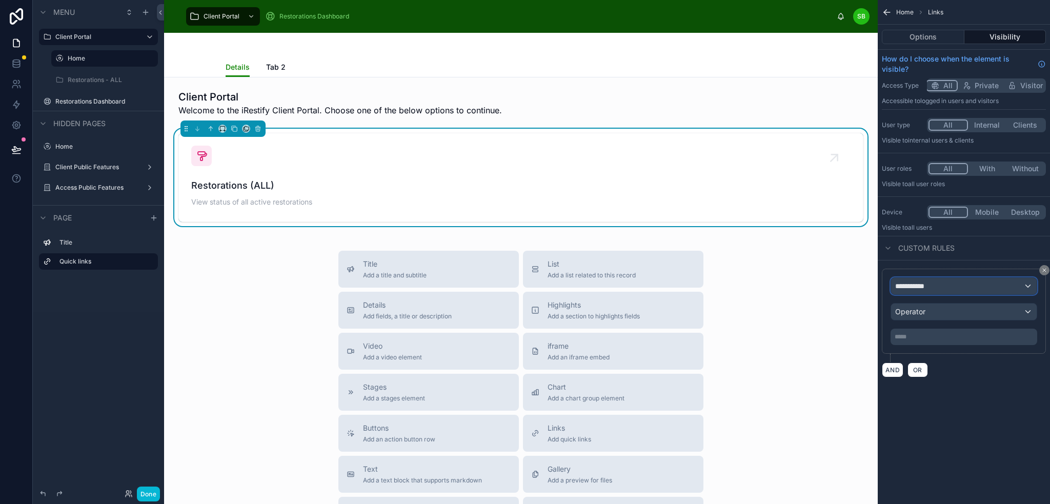
click at [933, 284] on div "**********" at bounding box center [964, 286] width 146 height 16
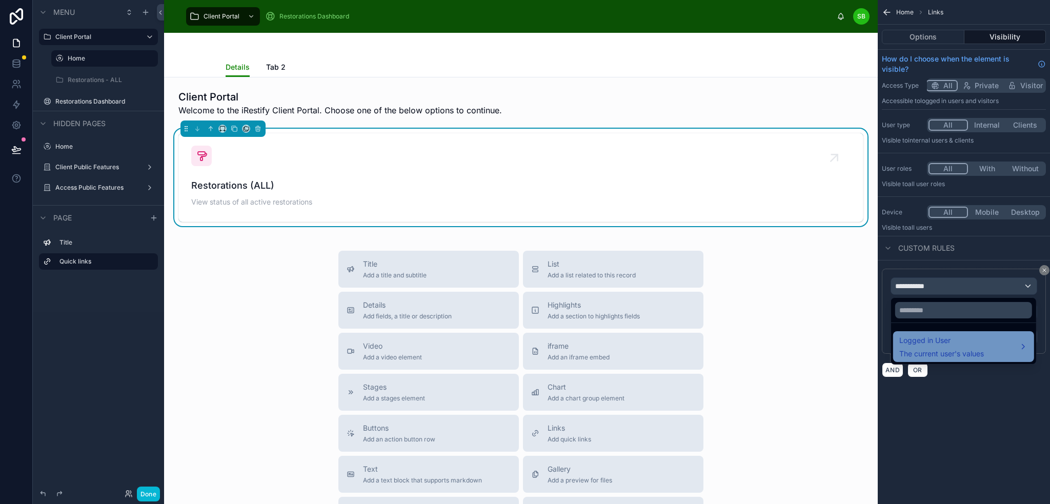
click at [946, 347] on div "Logged in User The current user's values" at bounding box center [941, 346] width 85 height 25
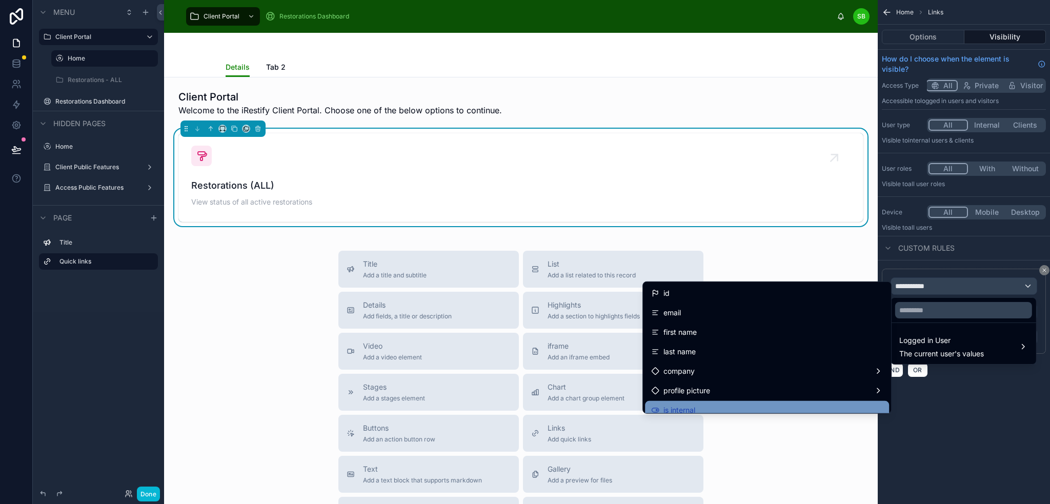
scroll to position [51, 0]
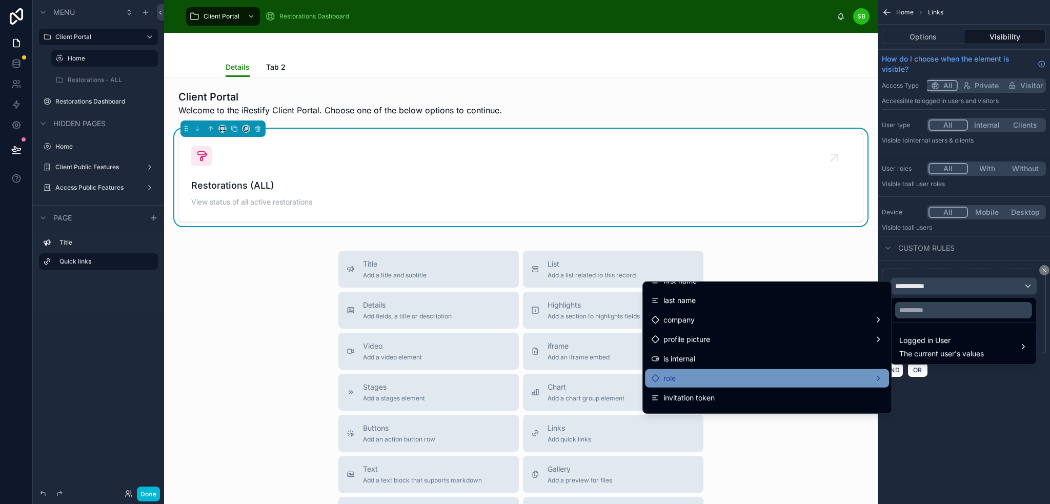
click at [731, 371] on div "role" at bounding box center [767, 378] width 244 height 18
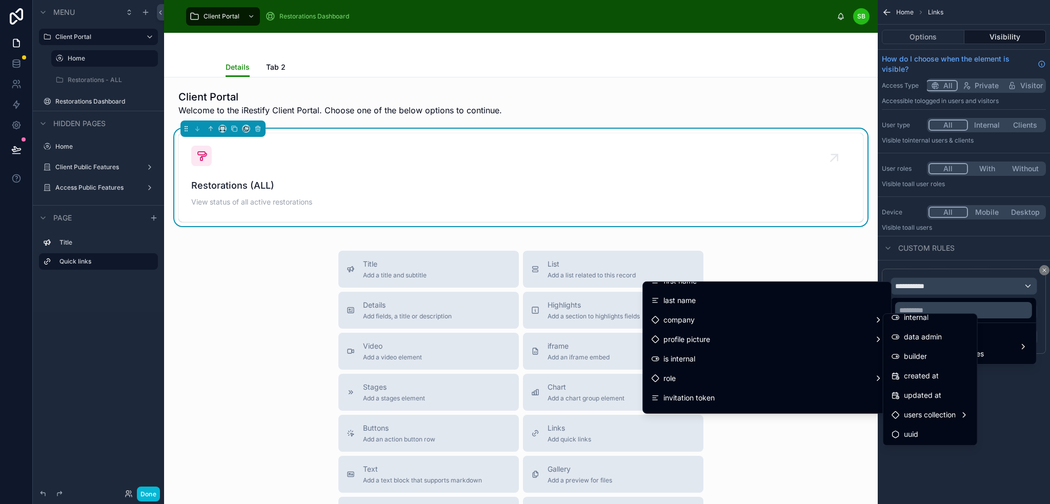
scroll to position [67, 0]
click at [937, 413] on span "users collection" at bounding box center [930, 414] width 52 height 12
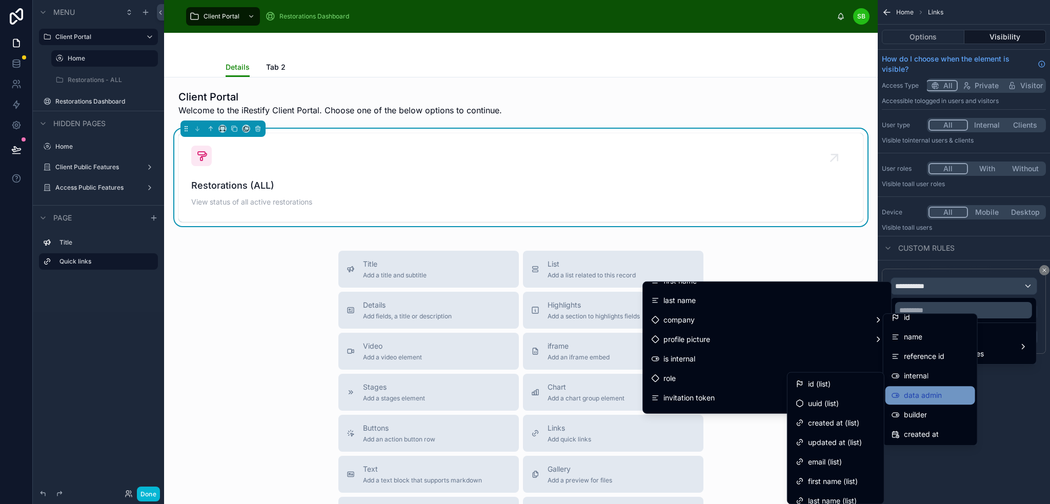
scroll to position [0, 0]
click at [943, 282] on div "scrollable content" at bounding box center [525, 252] width 1050 height 504
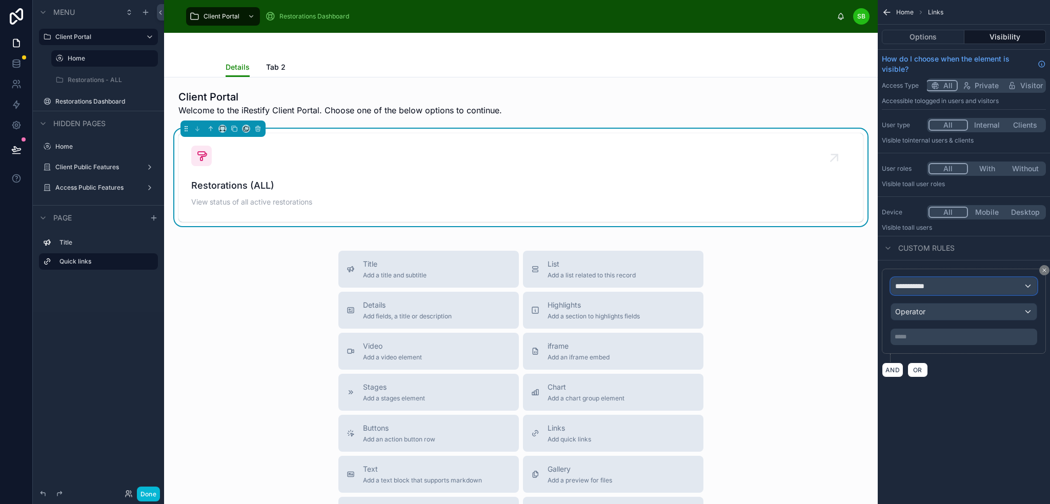
click at [945, 284] on div "**********" at bounding box center [964, 286] width 146 height 16
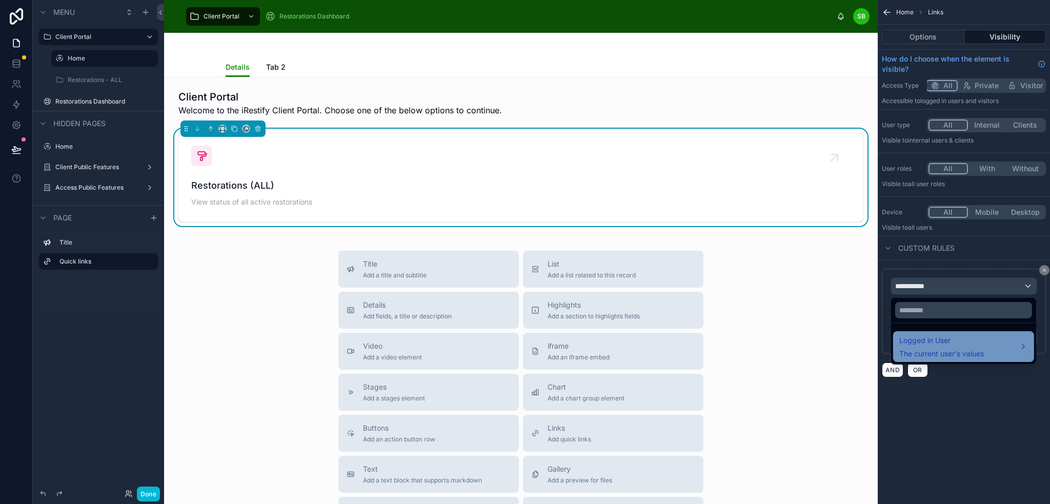
click at [950, 347] on div "Logged in User The current user's values" at bounding box center [941, 346] width 85 height 25
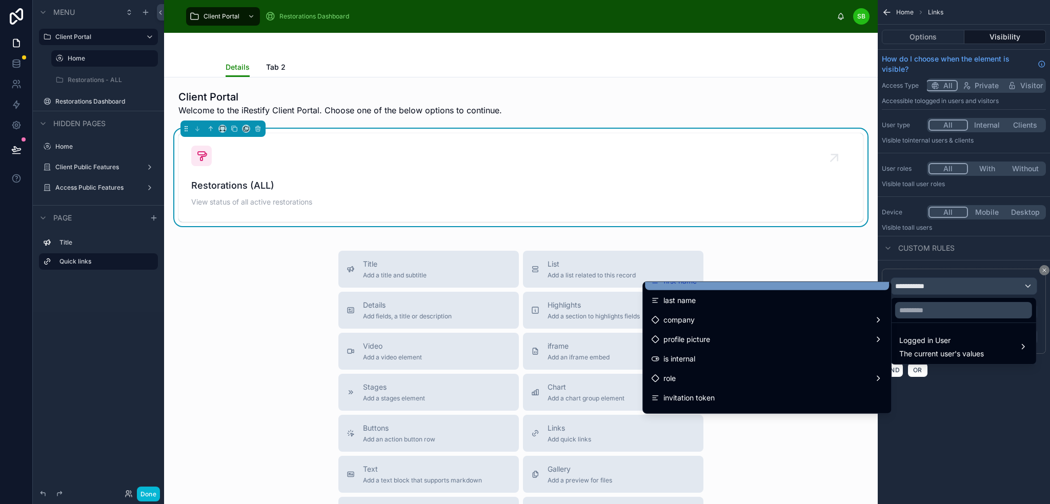
scroll to position [103, 0]
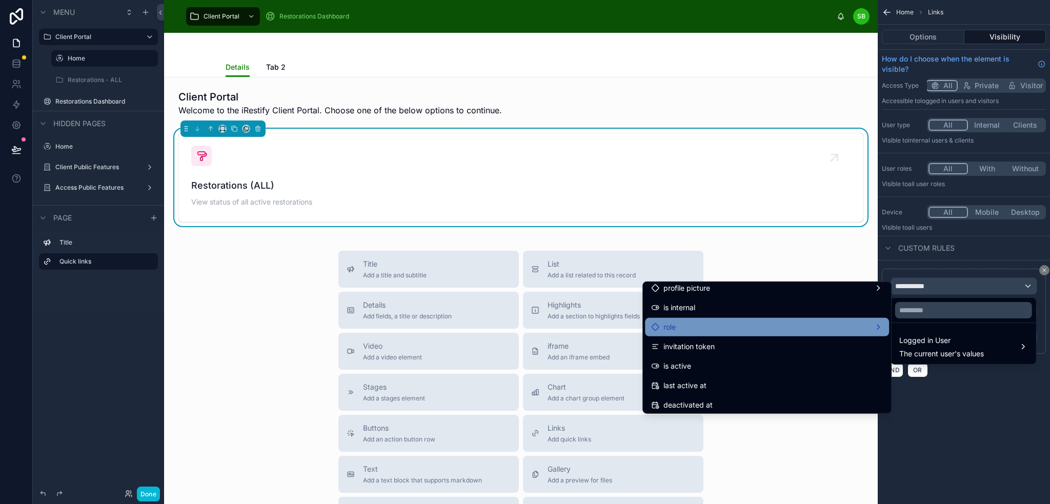
click at [789, 325] on div "role" at bounding box center [767, 327] width 232 height 12
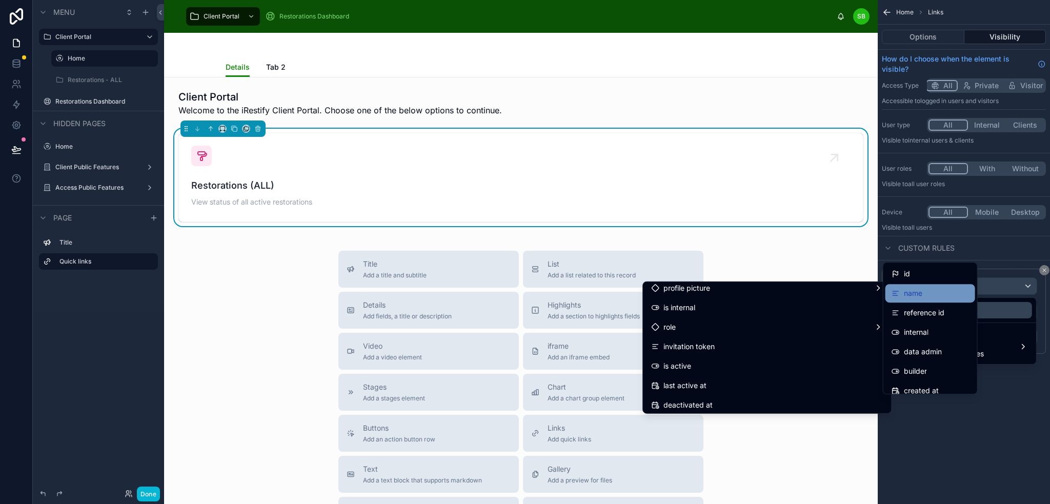
click at [932, 295] on div "name" at bounding box center [930, 293] width 77 height 12
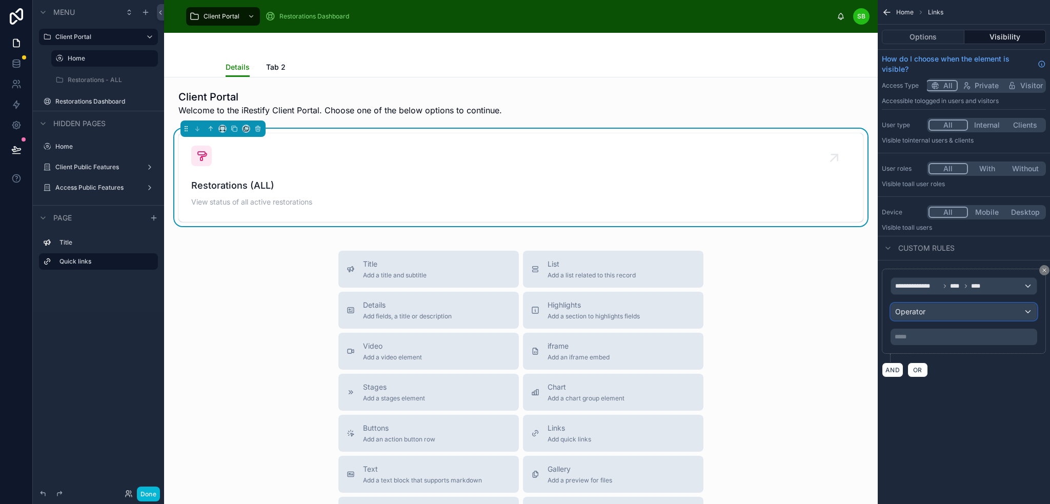
click at [946, 311] on div "Operator" at bounding box center [964, 312] width 146 height 16
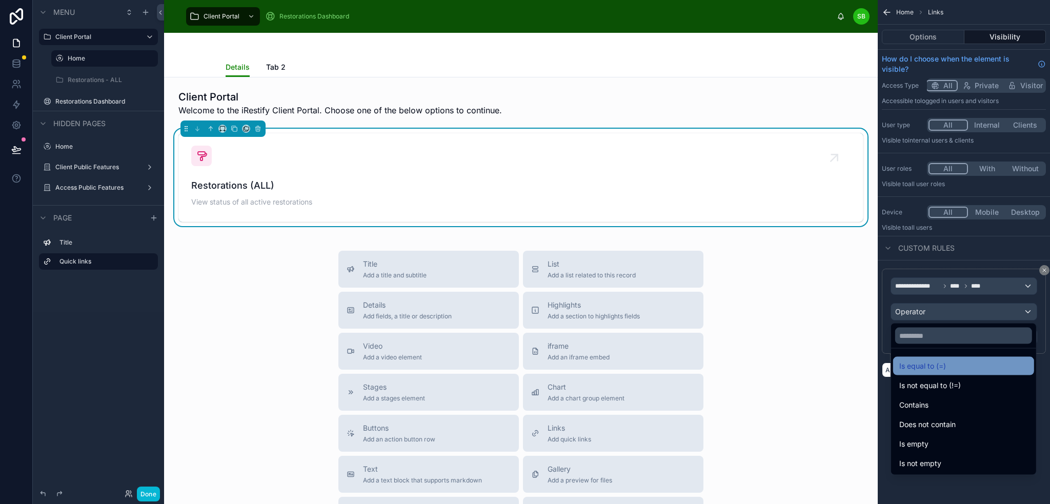
click at [944, 367] on span "Is equal to (=)" at bounding box center [922, 366] width 47 height 12
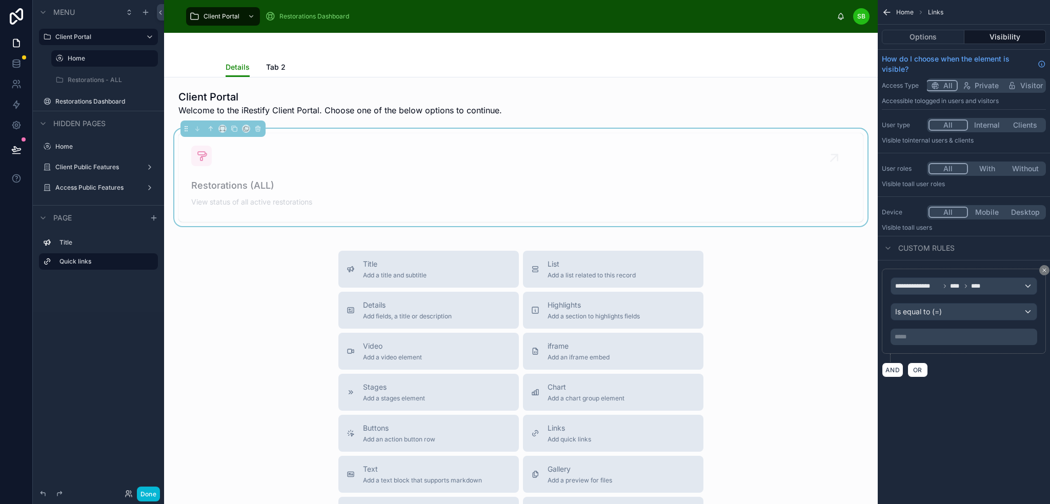
click at [944, 333] on p "***** ﻿" at bounding box center [965, 337] width 140 height 8
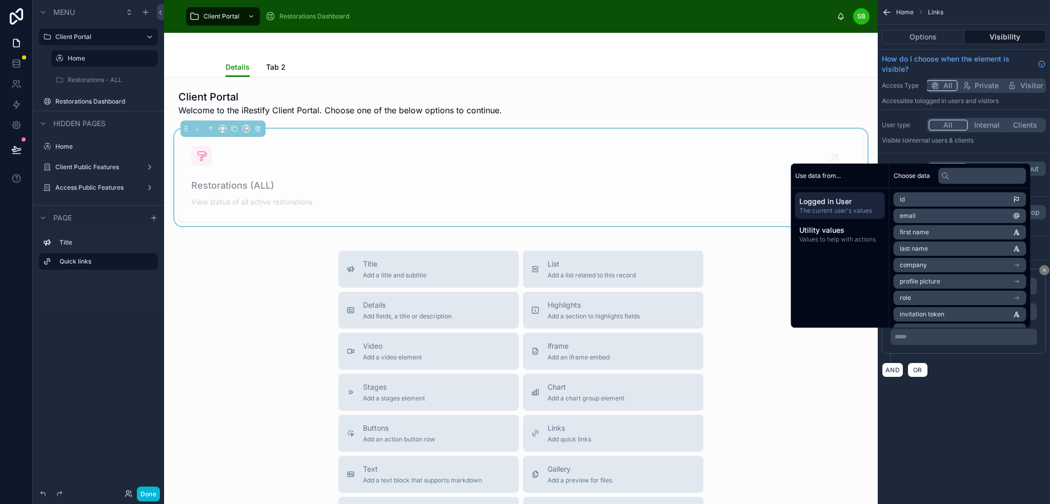
scroll to position [51, 0]
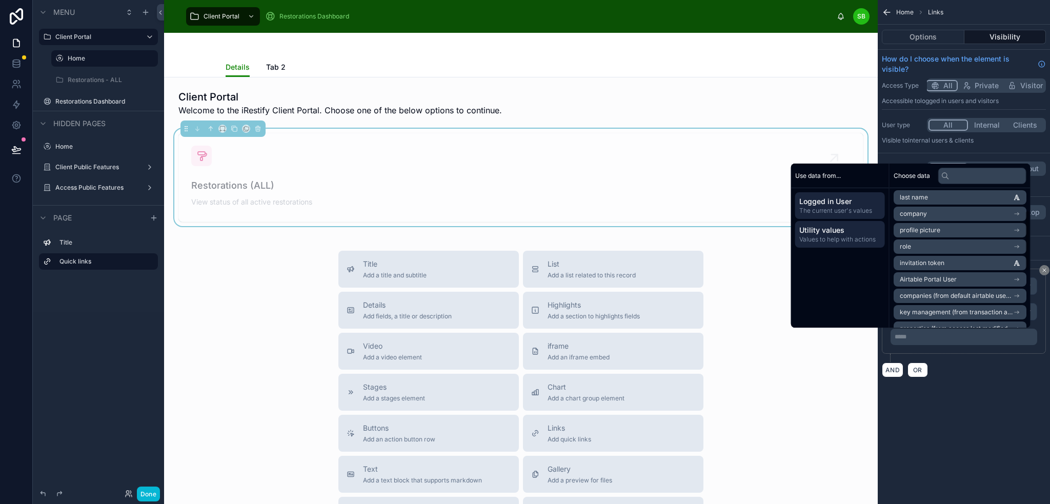
click at [846, 236] on span "Values to help with actions" at bounding box center [840, 239] width 82 height 8
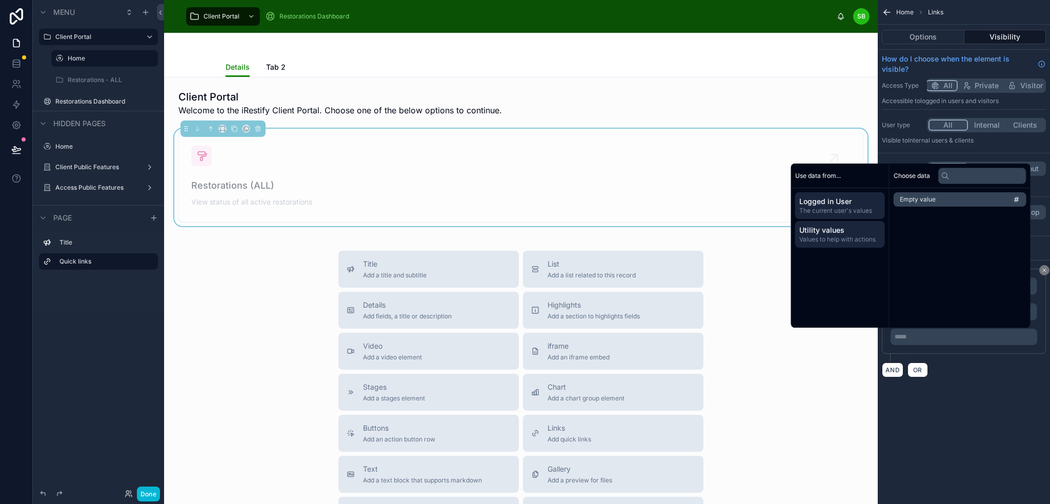
click at [857, 205] on span "Logged in User" at bounding box center [840, 201] width 82 height 10
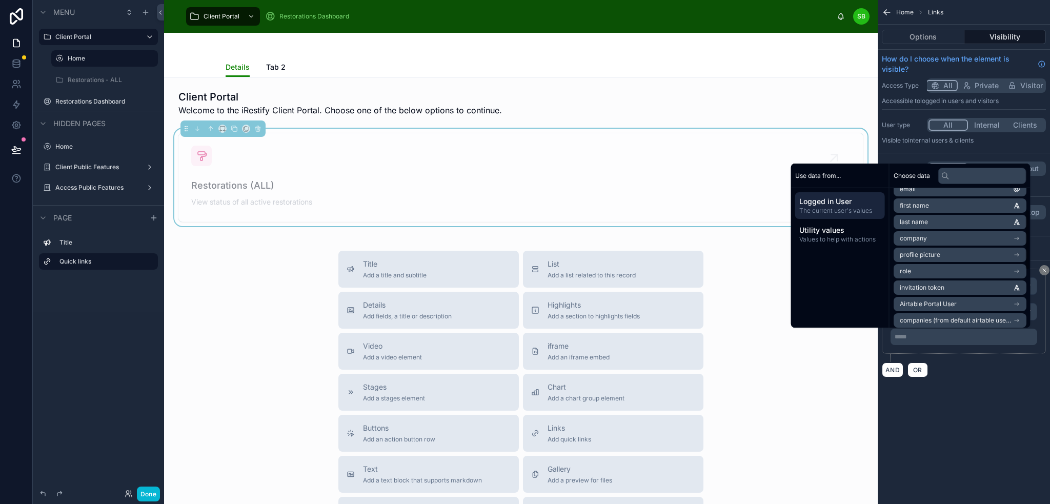
scroll to position [51, 0]
click at [962, 247] on li "role" at bounding box center [960, 246] width 133 height 14
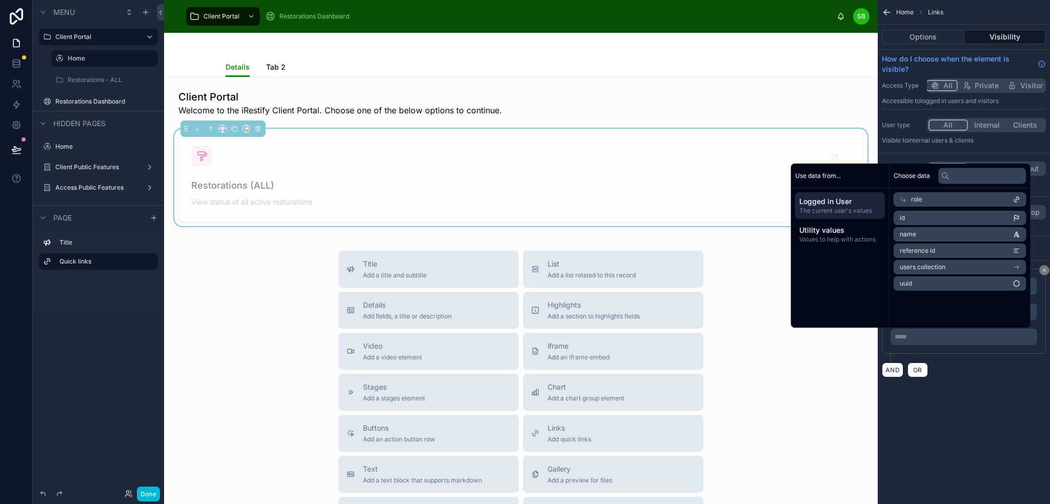
scroll to position [0, 0]
click at [966, 233] on li "name" at bounding box center [960, 234] width 133 height 14
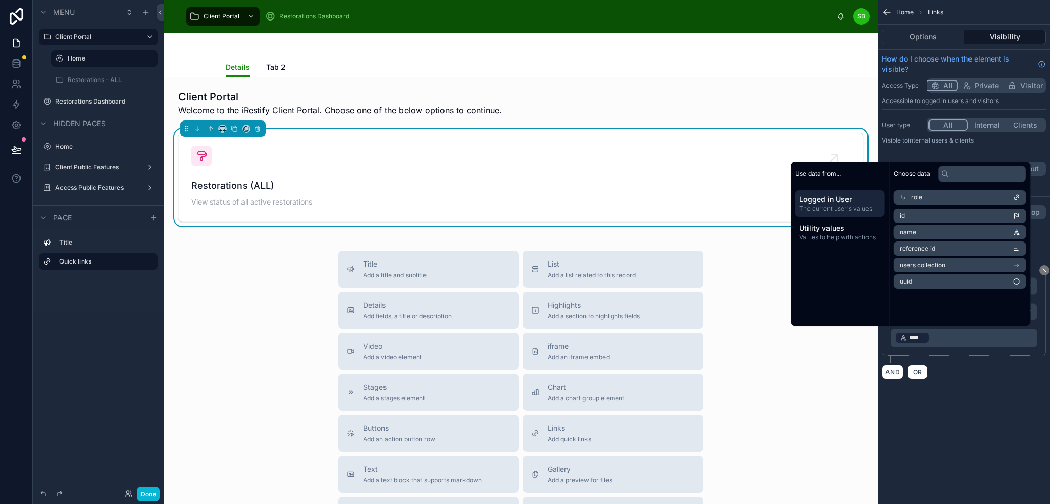
click at [961, 277] on li "uuid" at bounding box center [960, 281] width 133 height 14
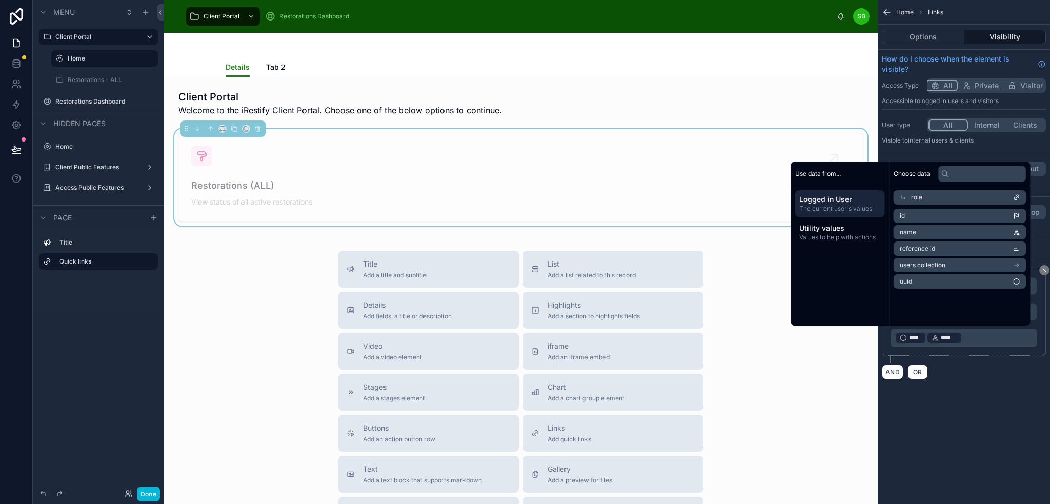
click at [972, 341] on p "﻿ **** ﻿ ﻿ **** ﻿ ﻿" at bounding box center [965, 338] width 140 height 14
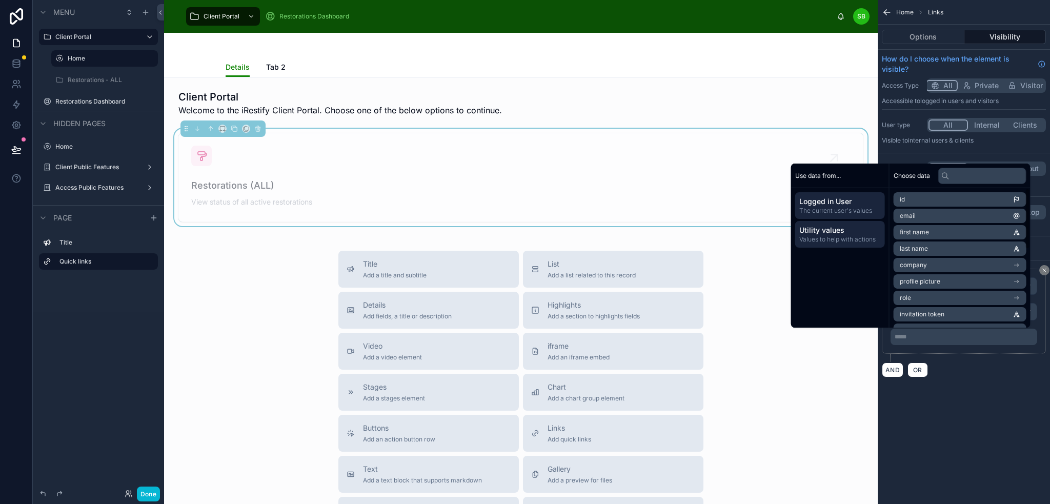
click at [822, 234] on span "Utility values" at bounding box center [840, 230] width 82 height 10
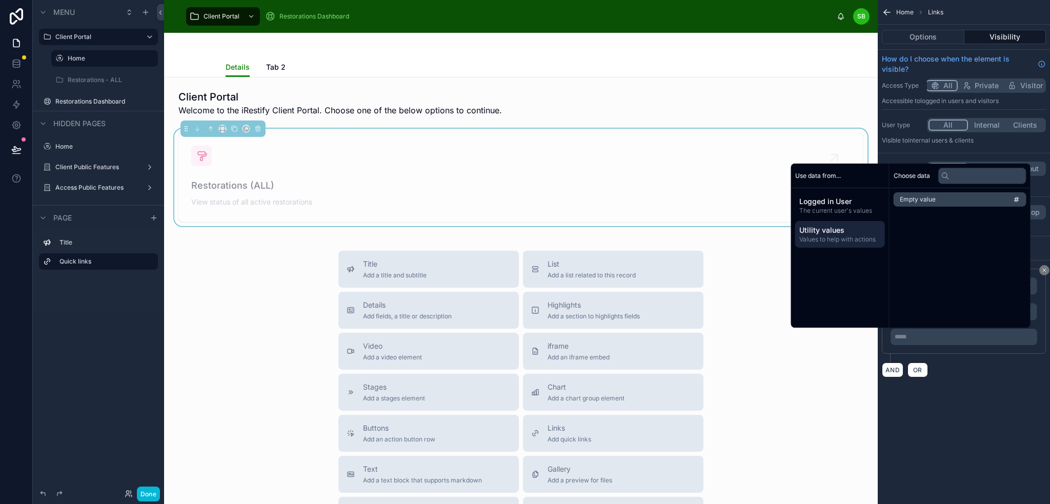
click at [987, 371] on div "AND OR" at bounding box center [964, 369] width 164 height 15
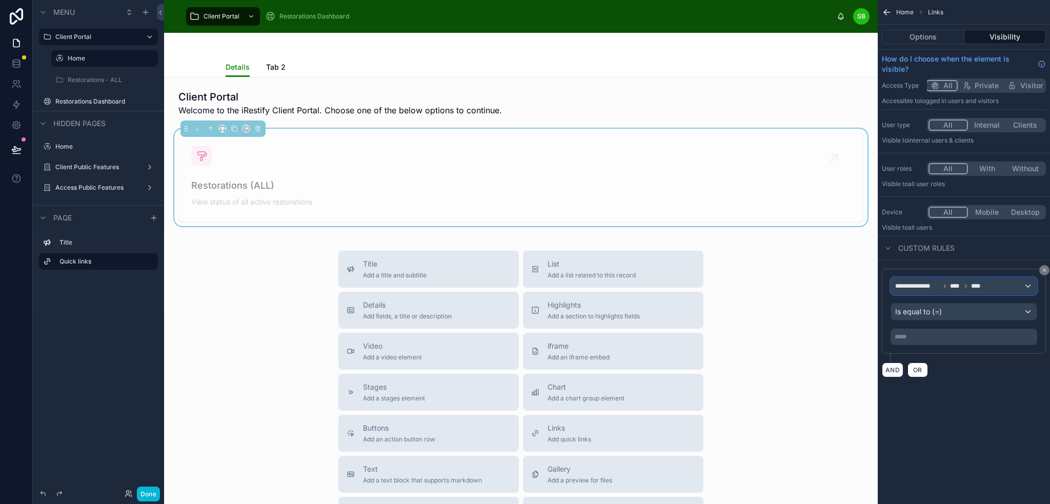
click at [997, 285] on div "**********" at bounding box center [964, 286] width 146 height 16
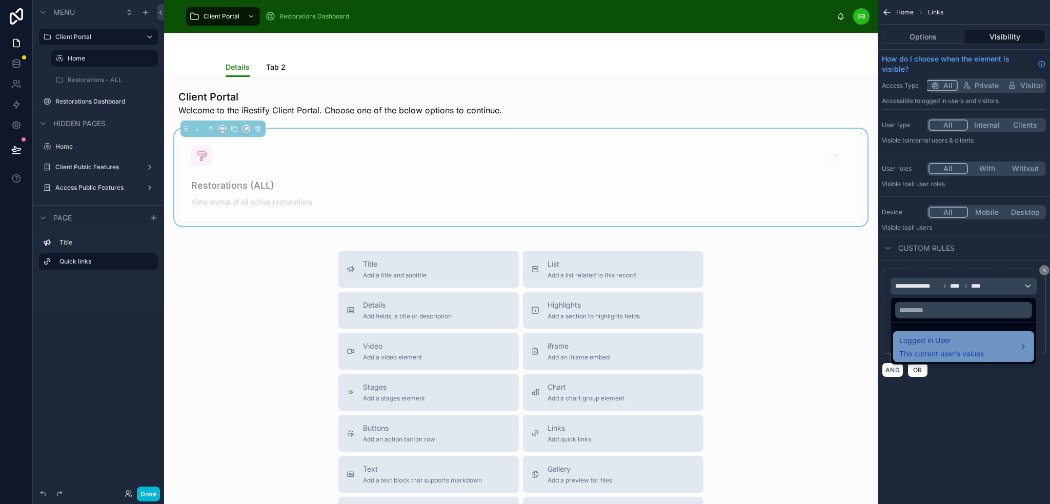
click at [965, 358] on span "The current user's values" at bounding box center [941, 354] width 85 height 10
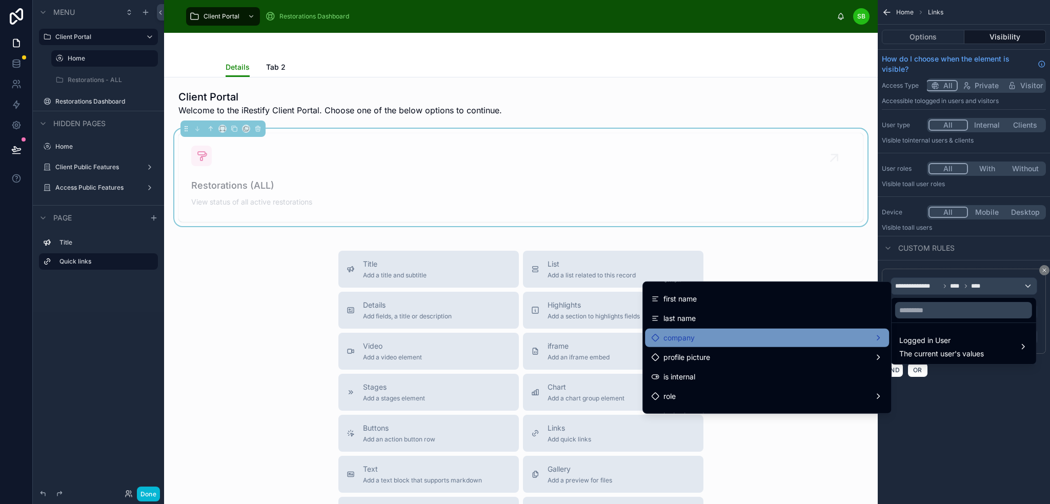
scroll to position [51, 0]
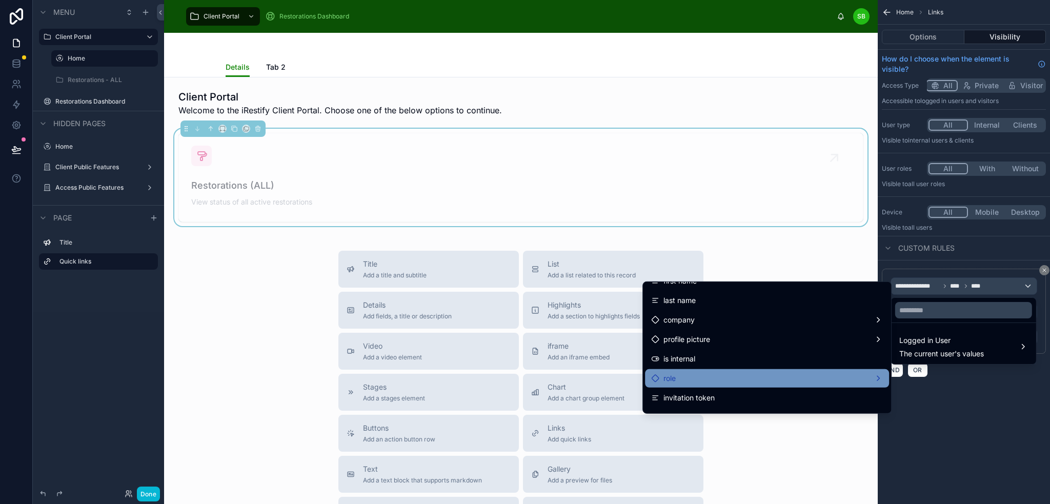
click at [758, 378] on div "role" at bounding box center [767, 378] width 232 height 12
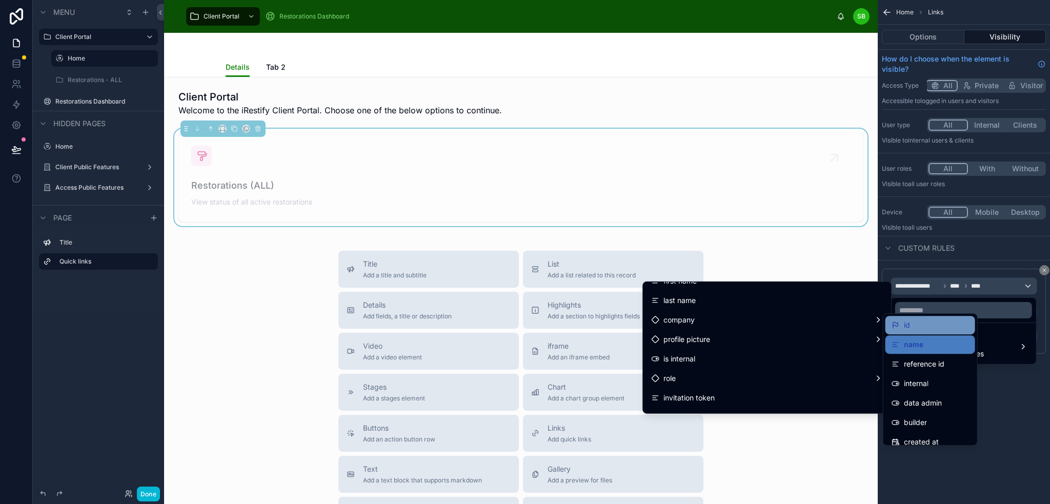
click at [933, 326] on div "id" at bounding box center [930, 325] width 77 height 12
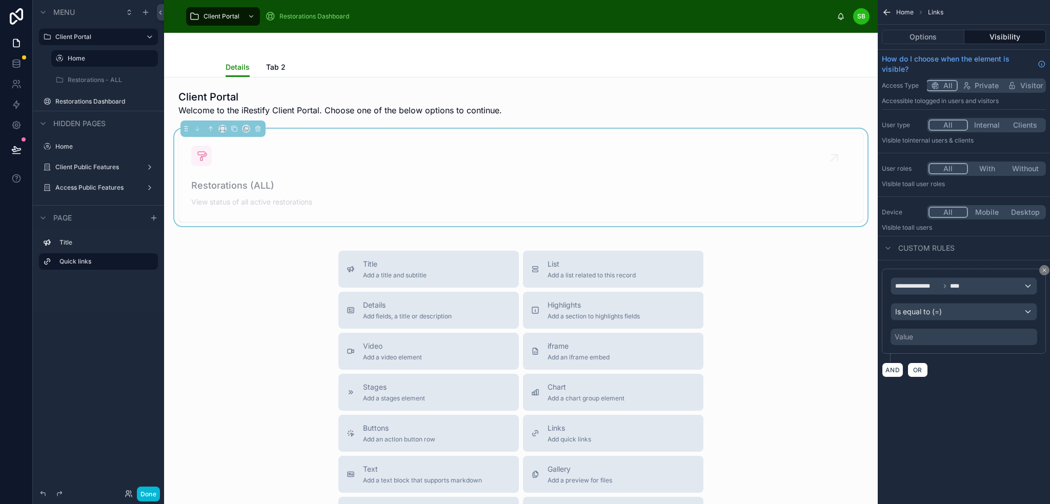
click at [962, 335] on div "Value" at bounding box center [964, 337] width 147 height 16
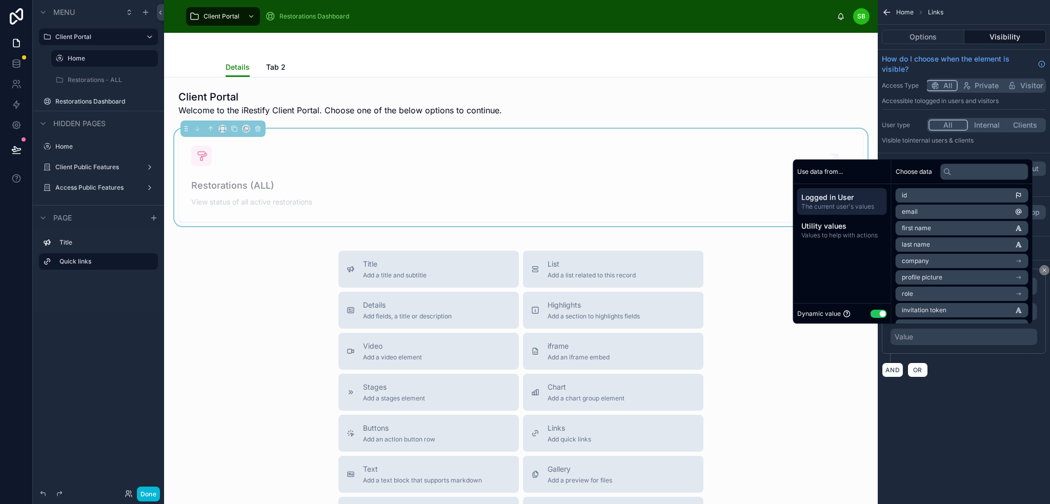
click at [875, 312] on button "Use setting" at bounding box center [879, 314] width 16 height 8
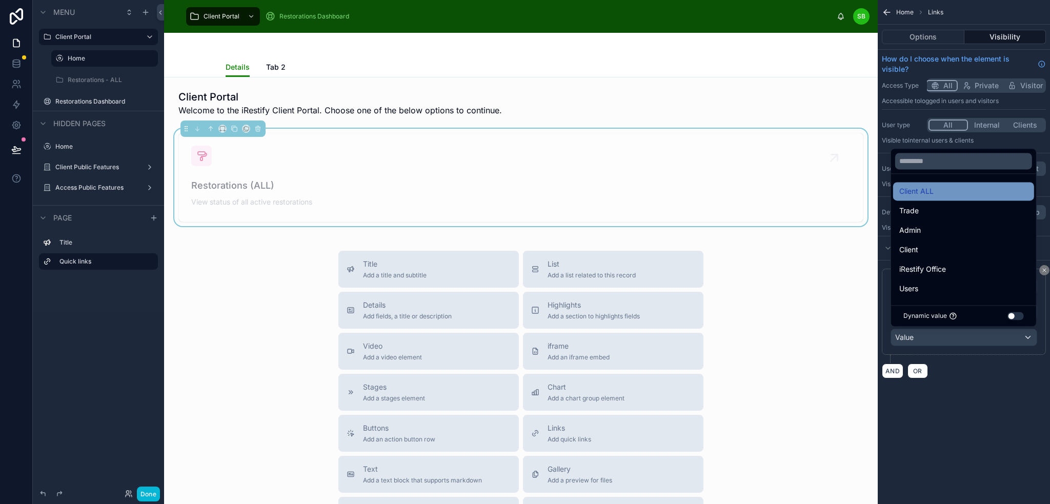
click at [953, 190] on div "Client ALL" at bounding box center [963, 191] width 129 height 12
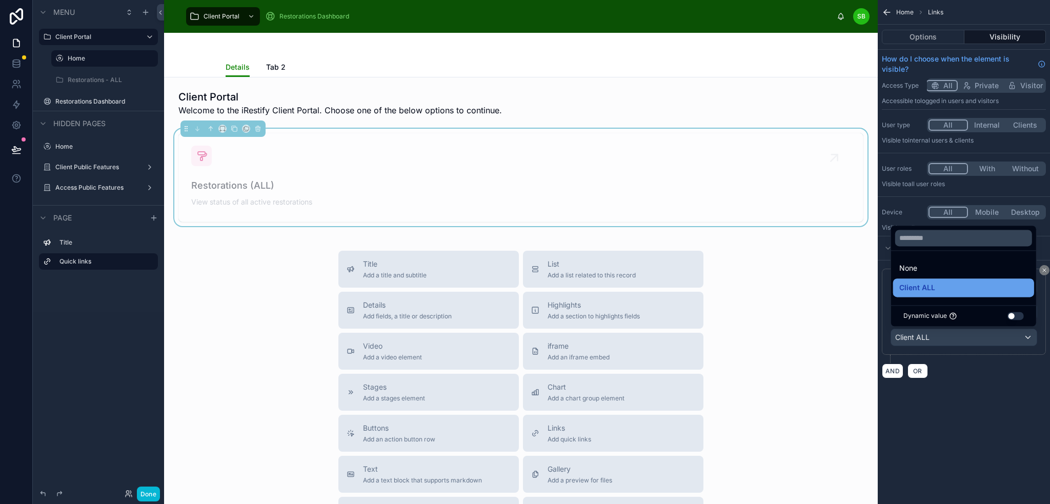
click at [948, 289] on div "Client ALL" at bounding box center [963, 287] width 129 height 12
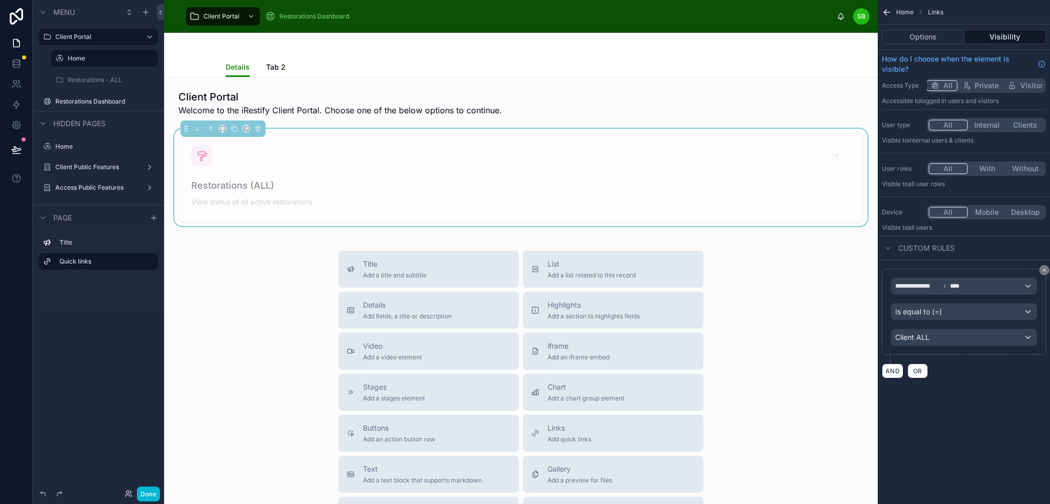
click at [1007, 385] on div "**********" at bounding box center [964, 201] width 172 height 403
click at [970, 337] on div "Client ALL" at bounding box center [964, 337] width 146 height 16
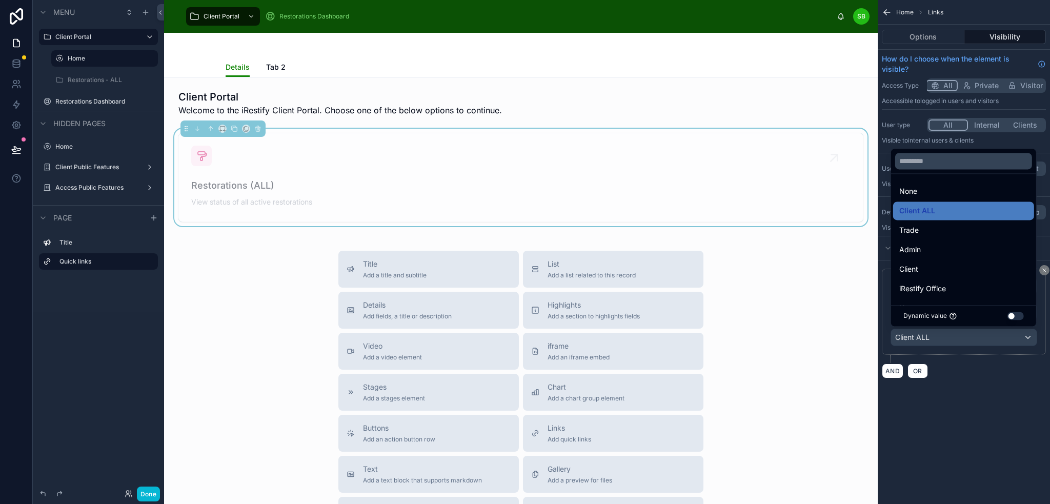
click at [982, 400] on div "scrollable content" at bounding box center [525, 252] width 1050 height 504
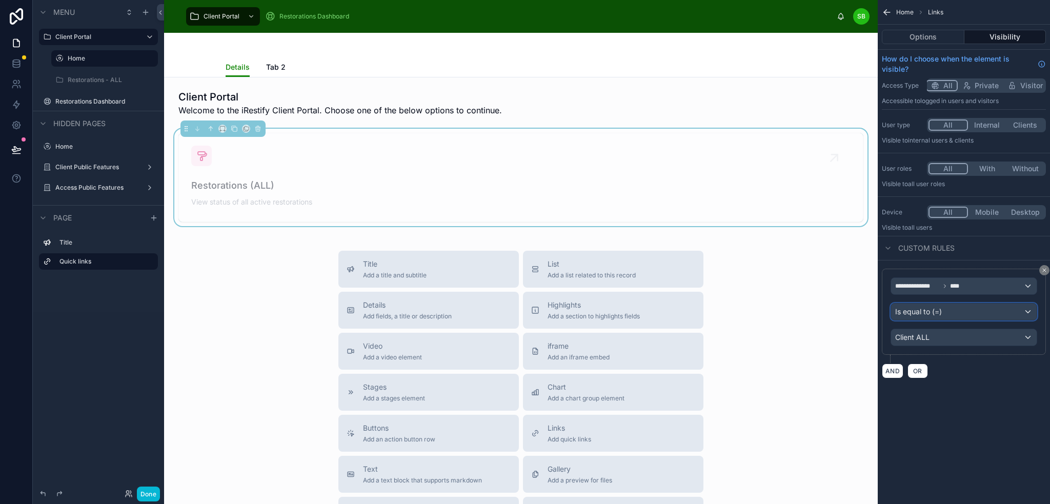
click at [955, 308] on div "Is equal to (=)" at bounding box center [964, 312] width 146 height 16
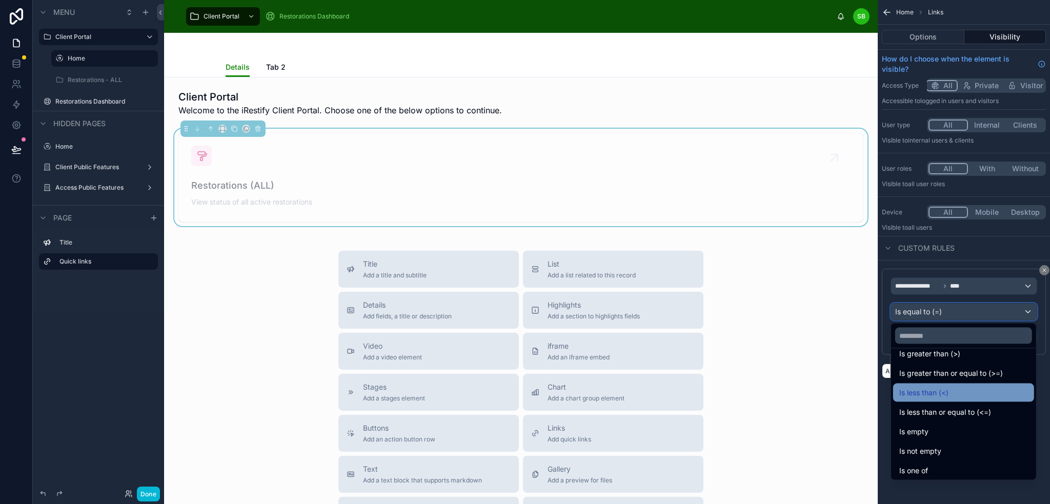
scroll to position [73, 0]
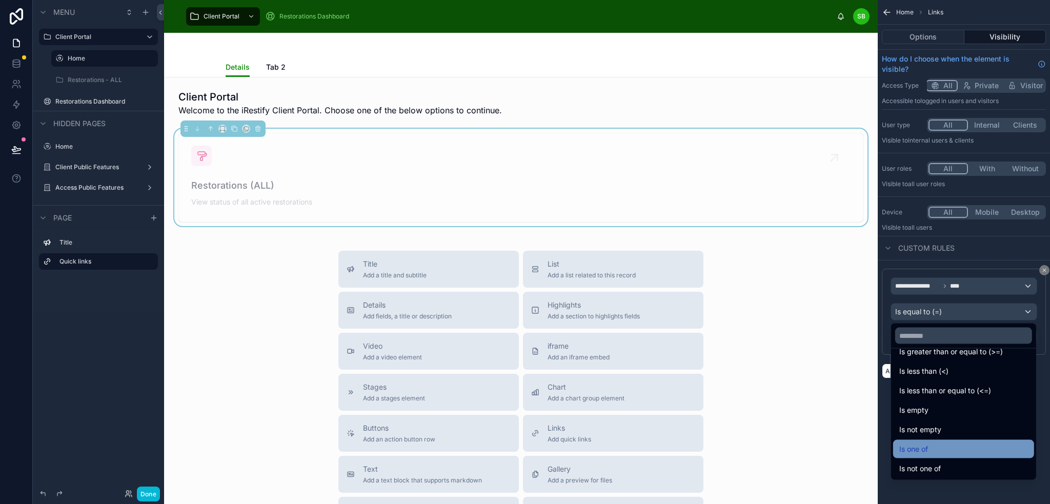
click at [958, 444] on div "Is one of" at bounding box center [963, 449] width 129 height 12
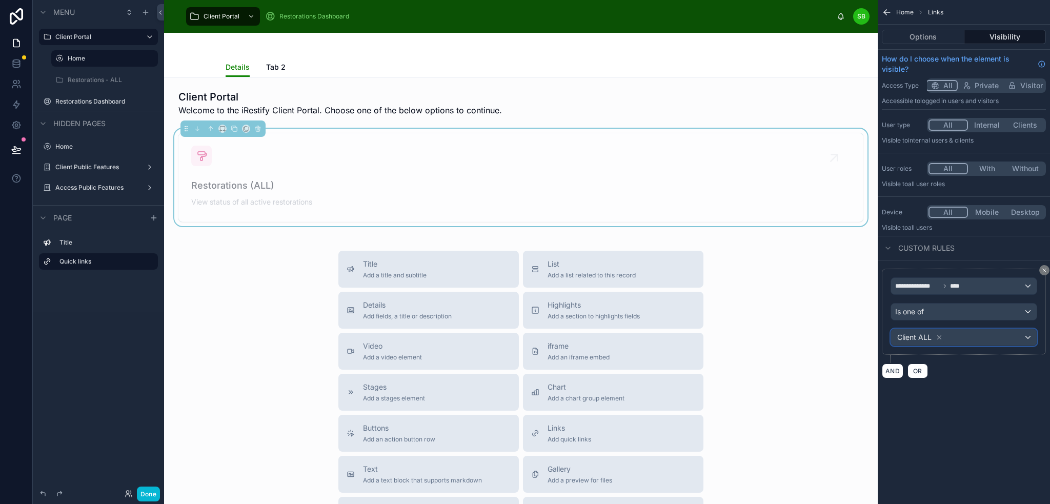
click at [982, 335] on div "Client ALL" at bounding box center [964, 337] width 146 height 16
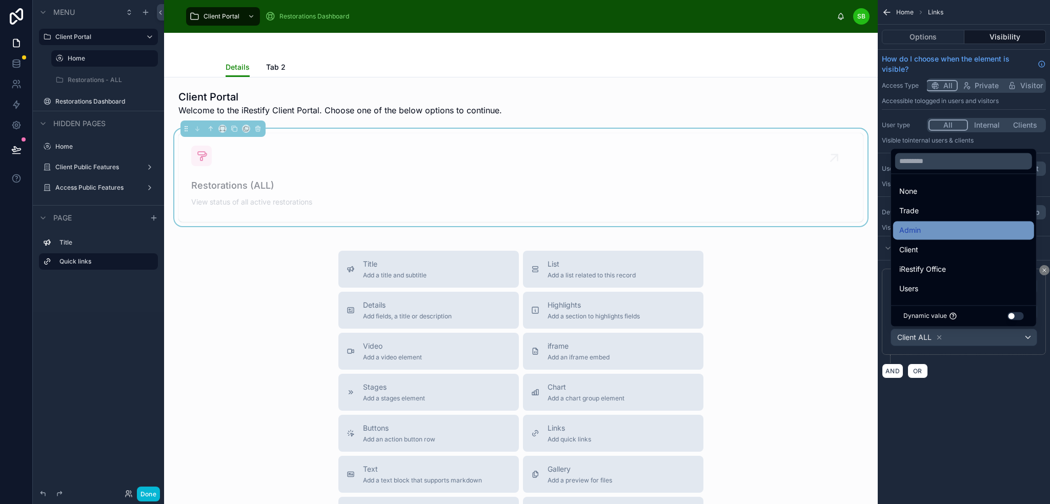
click at [956, 226] on div "Admin" at bounding box center [963, 230] width 129 height 12
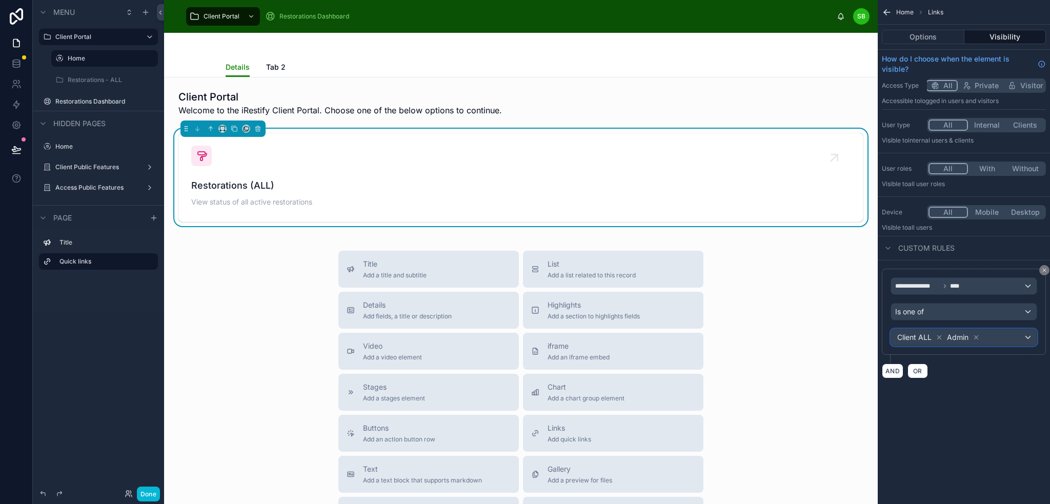
click at [1011, 336] on div "Client ALL Admin" at bounding box center [964, 337] width 146 height 16
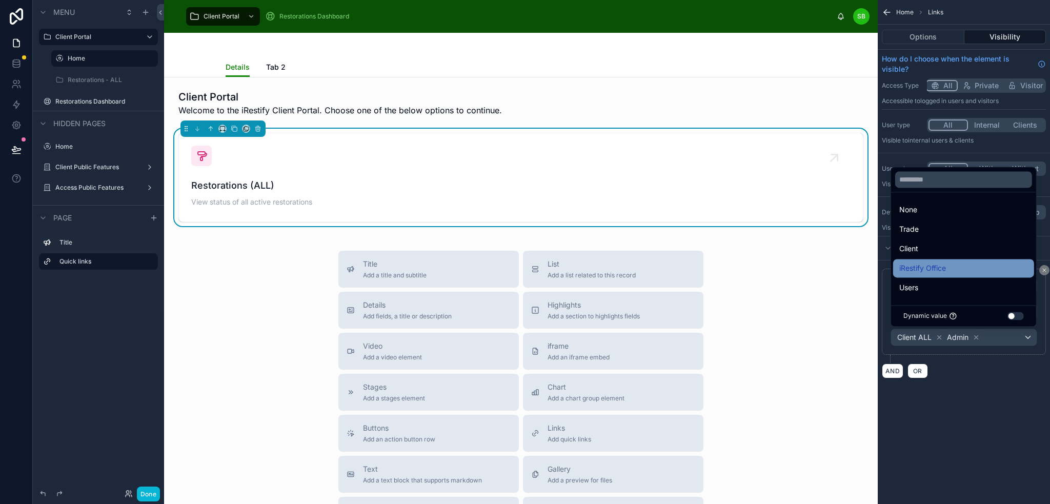
click at [965, 266] on div "iRestify Office" at bounding box center [963, 268] width 129 height 12
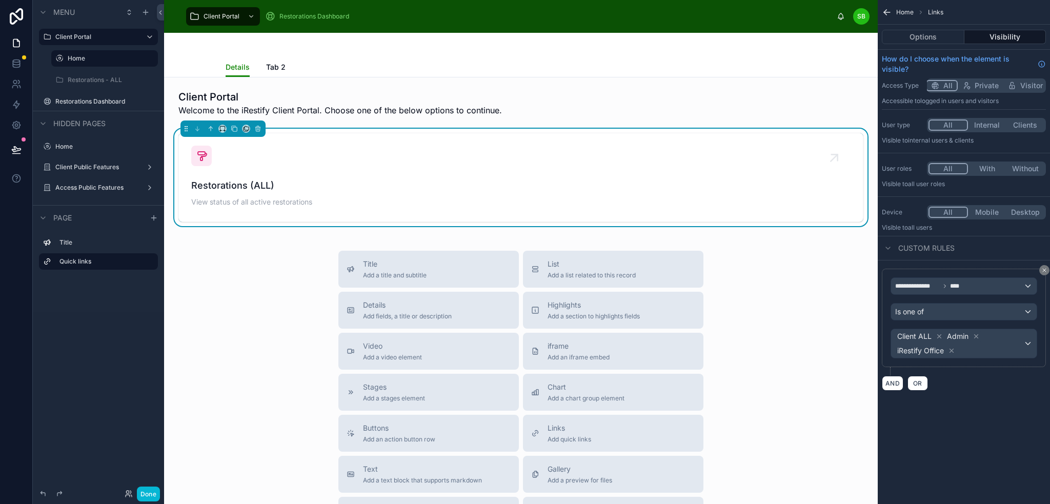
click at [980, 378] on div "AND OR" at bounding box center [964, 382] width 164 height 15
click at [981, 380] on div "AND OR" at bounding box center [964, 382] width 164 height 15
click at [90, 81] on label "Restorations - ALL" at bounding box center [103, 80] width 70 height 8
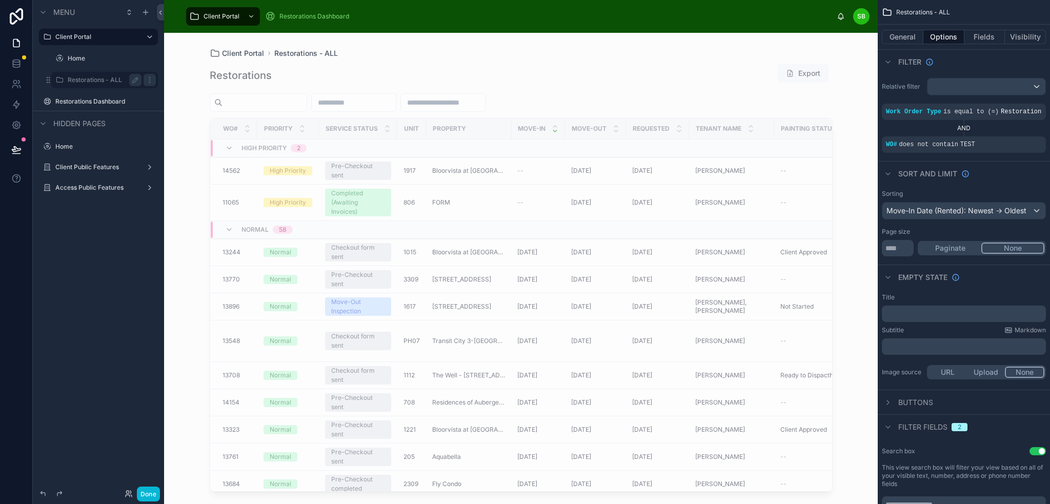
click at [709, 77] on div at bounding box center [521, 262] width 656 height 459
click at [1028, 36] on button "Visibility" at bounding box center [1025, 37] width 41 height 14
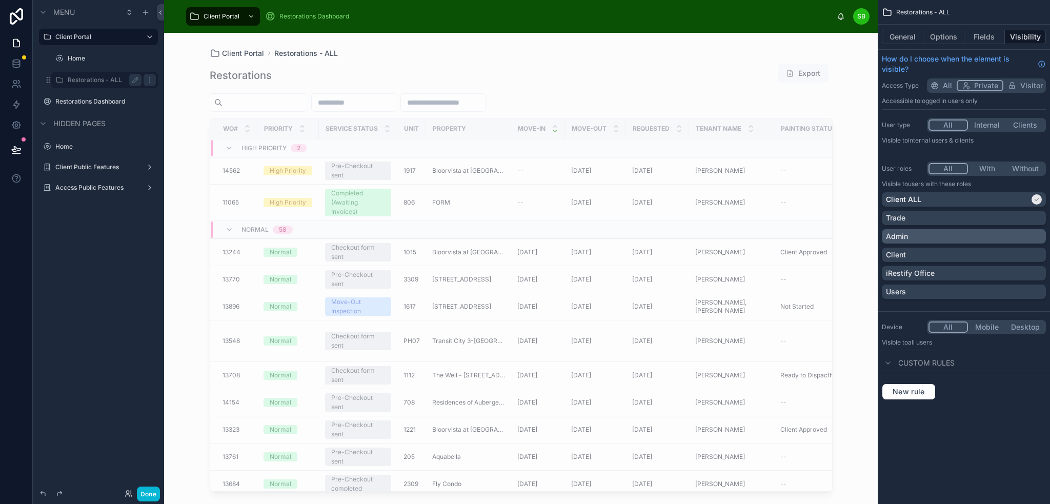
drag, startPoint x: 1031, startPoint y: 235, endPoint x: 1032, endPoint y: 243, distance: 7.7
click at [1031, 235] on div "Admin" at bounding box center [964, 236] width 156 height 10
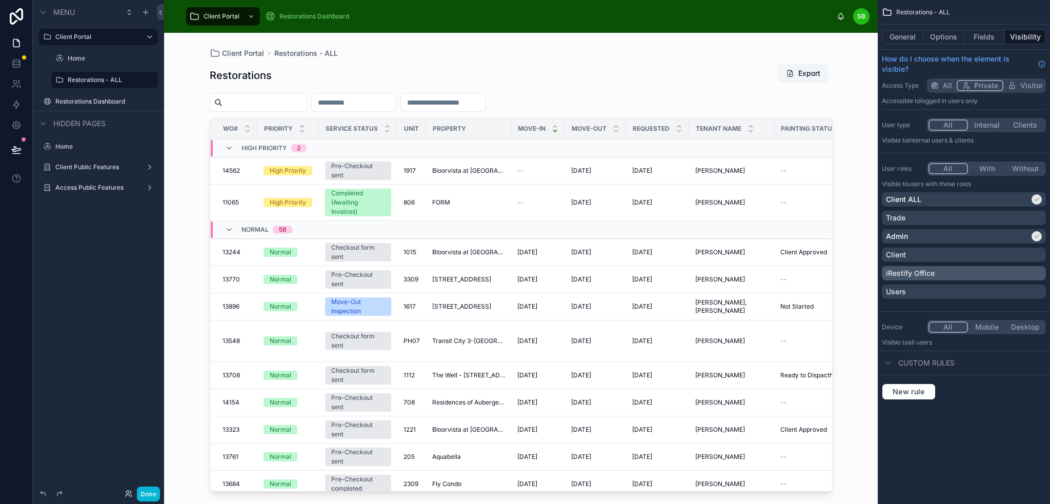
click at [1023, 271] on div "iRestify Office" at bounding box center [964, 273] width 156 height 10
click at [988, 394] on div "New rule" at bounding box center [964, 392] width 164 height 16
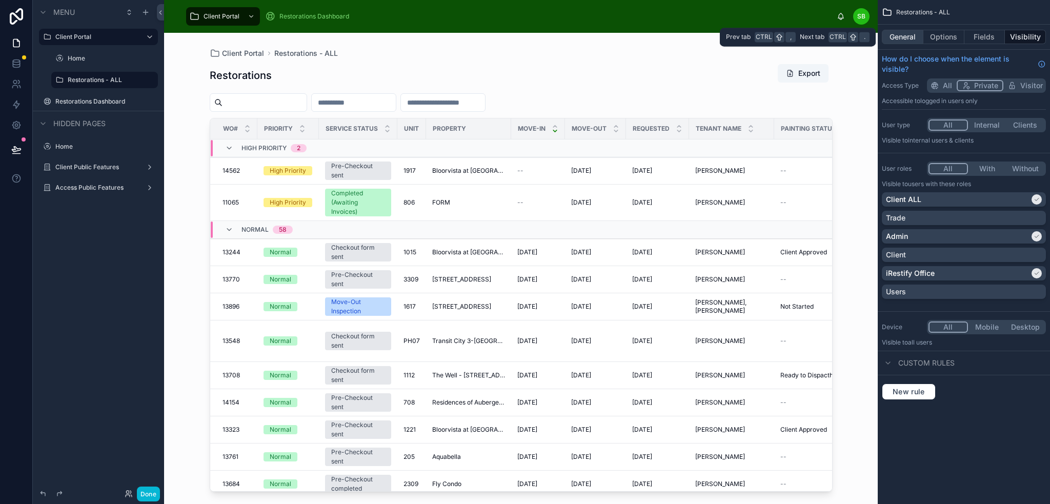
click at [908, 39] on button "General" at bounding box center [903, 37] width 42 height 14
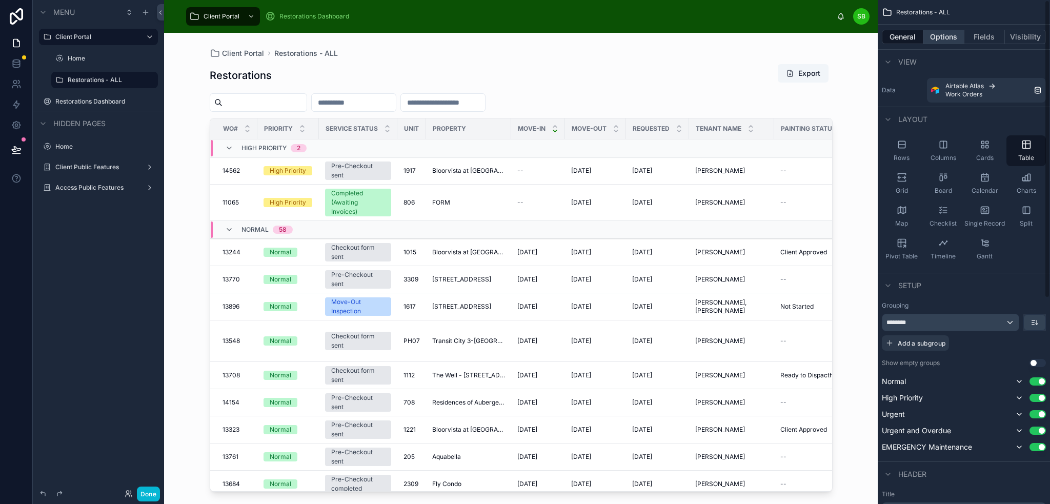
click at [948, 35] on button "Options" at bounding box center [943, 37] width 41 height 14
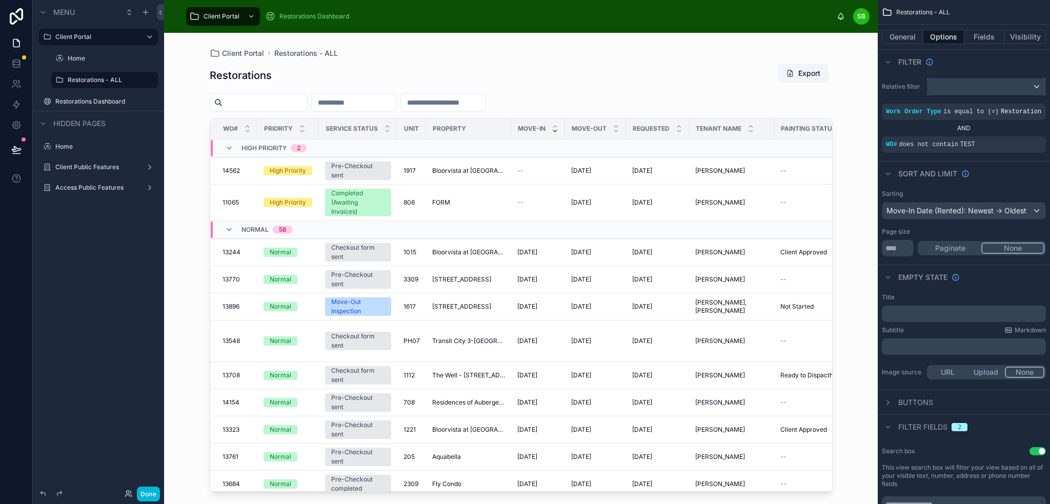
click at [995, 84] on div "scrollable content" at bounding box center [987, 86] width 118 height 16
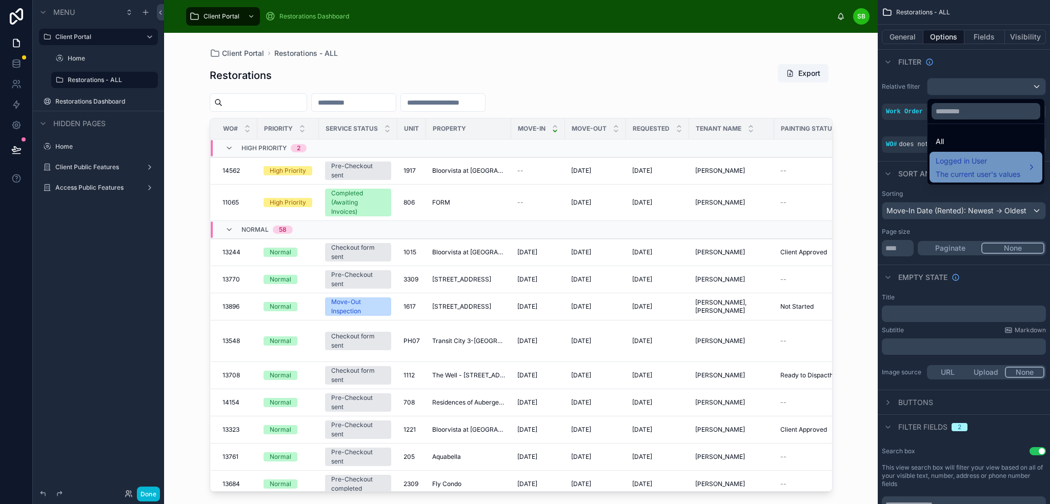
click at [981, 166] on span "Logged in User" at bounding box center [978, 161] width 85 height 12
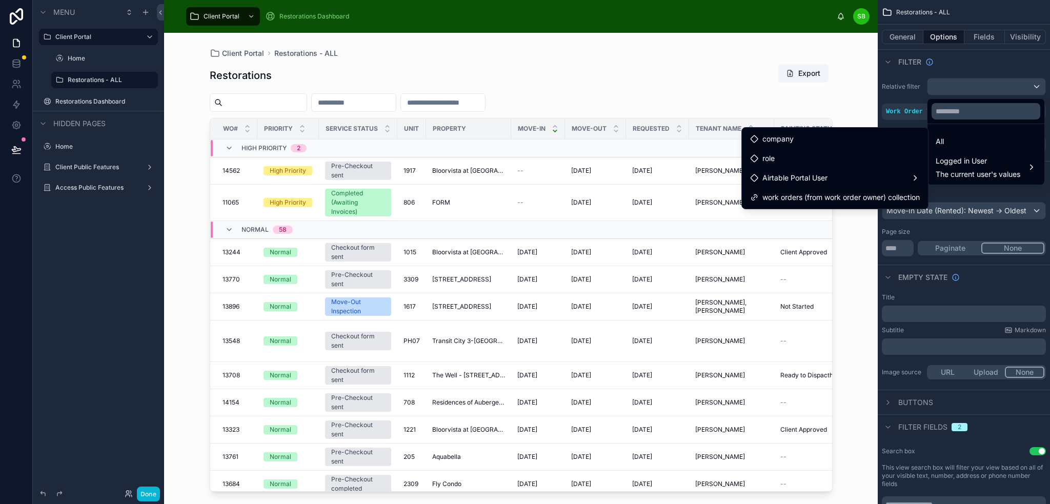
click at [980, 68] on div "scrollable content" at bounding box center [525, 252] width 1050 height 504
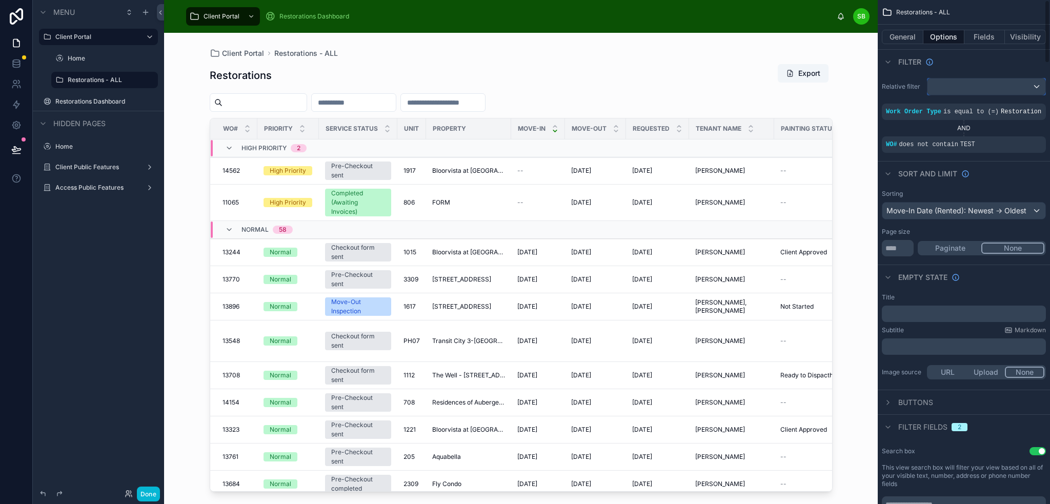
click at [986, 87] on div "scrollable content" at bounding box center [987, 86] width 118 height 16
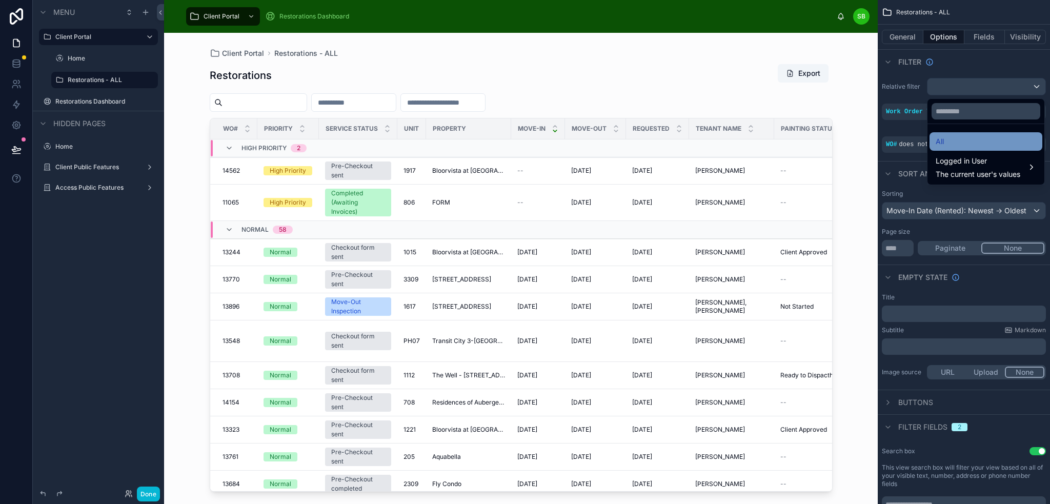
click at [944, 144] on div "All" at bounding box center [986, 141] width 100 height 12
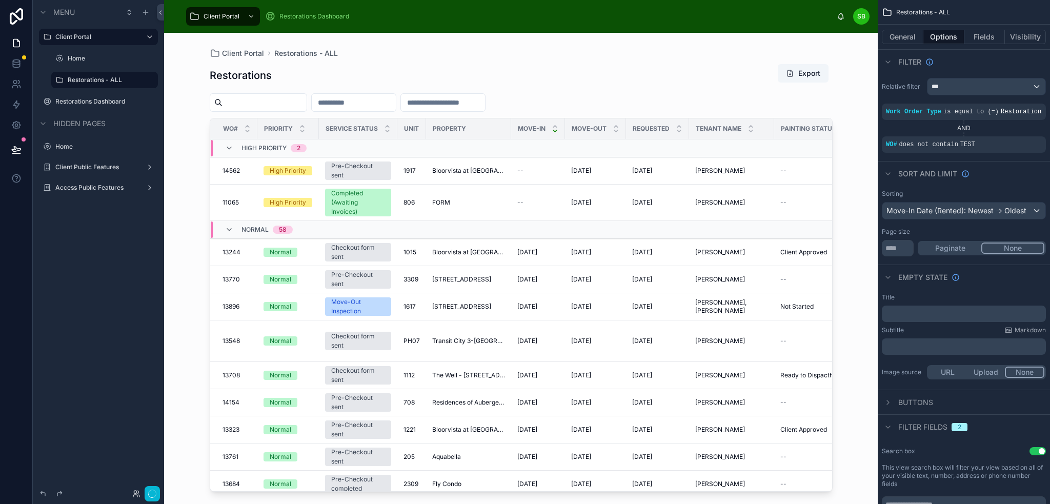
click at [986, 59] on div "Filter" at bounding box center [964, 61] width 172 height 25
click at [603, 61] on div "Restorations Export WO# Priority Service Status Unit Property Move-In Move-Out …" at bounding box center [521, 274] width 623 height 434
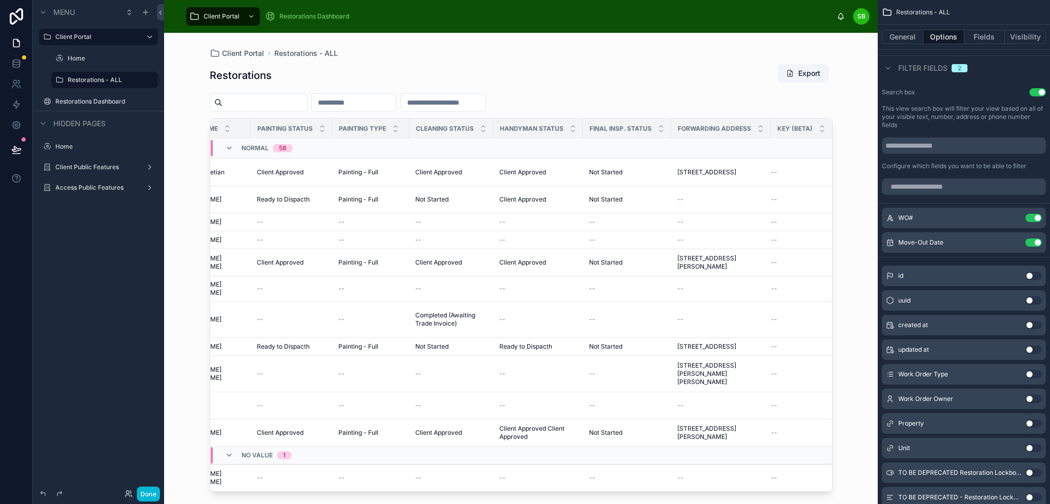
scroll to position [1454, 546]
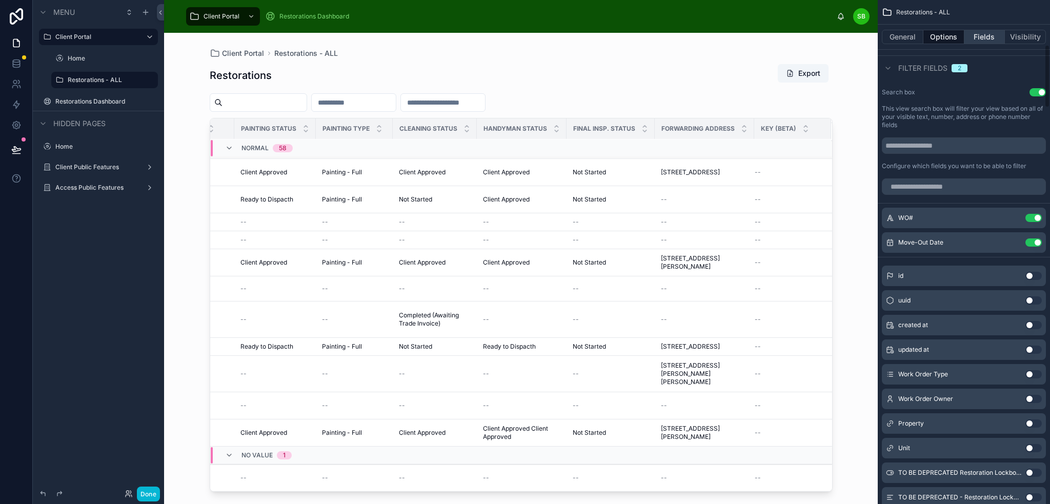
click at [984, 39] on button "Fields" at bounding box center [984, 37] width 41 height 14
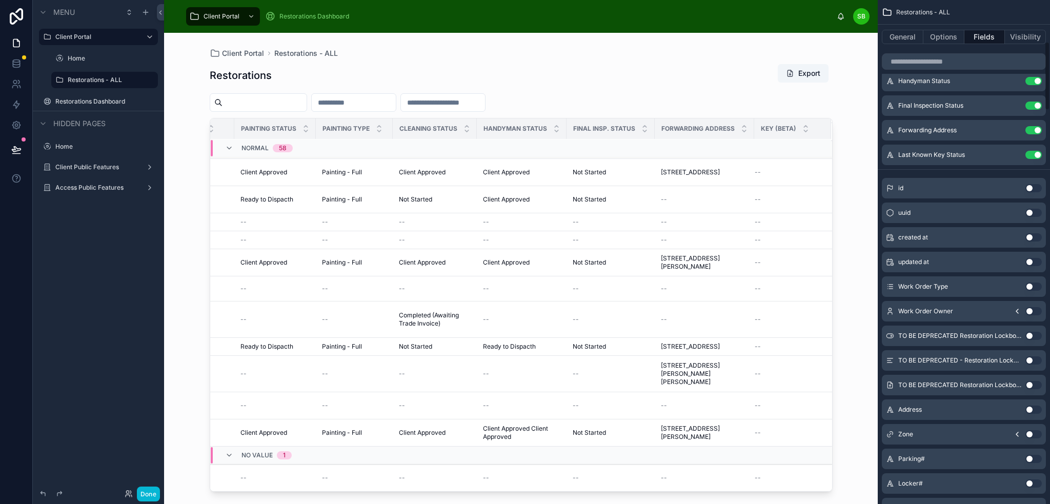
scroll to position [154, 0]
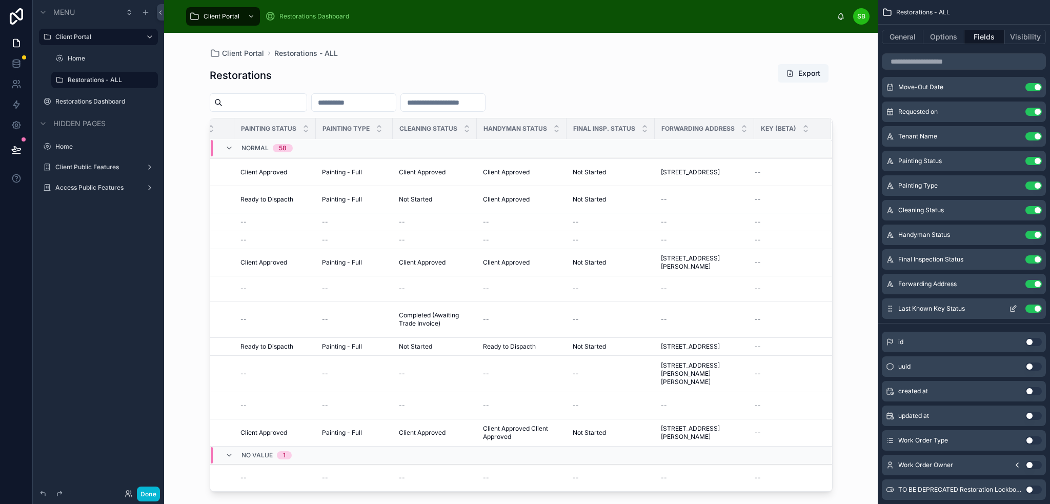
click at [1011, 306] on icon "scrollable content" at bounding box center [1013, 309] width 8 height 8
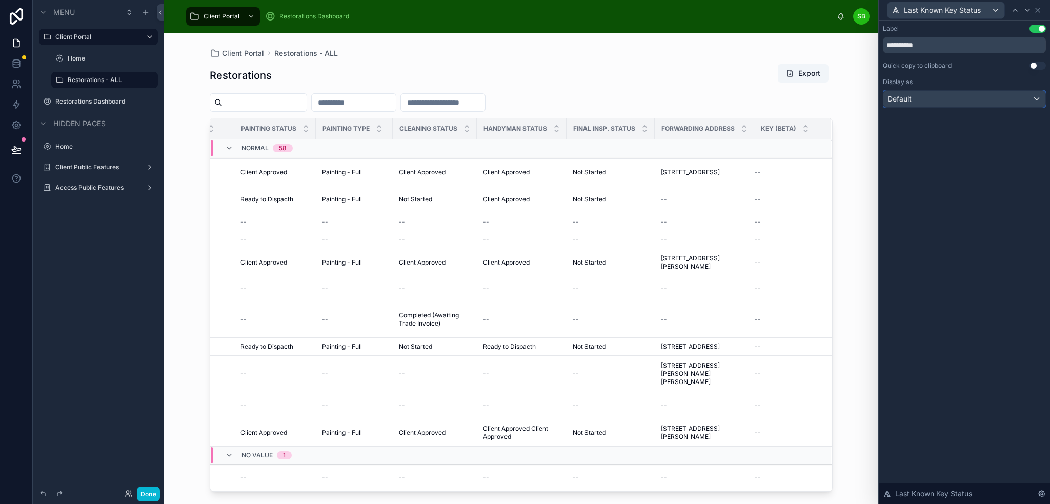
click at [978, 98] on div "Default" at bounding box center [964, 99] width 162 height 16
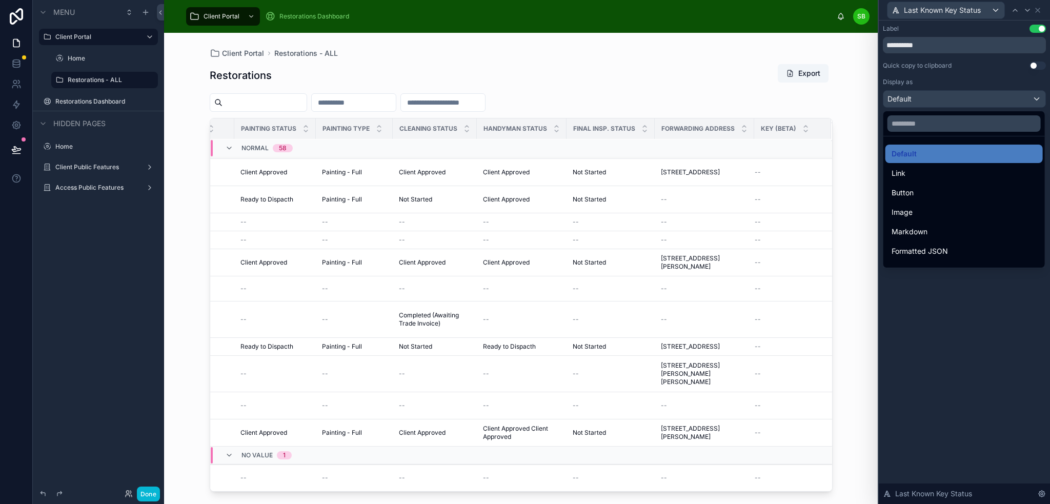
click at [983, 78] on div at bounding box center [964, 252] width 171 height 504
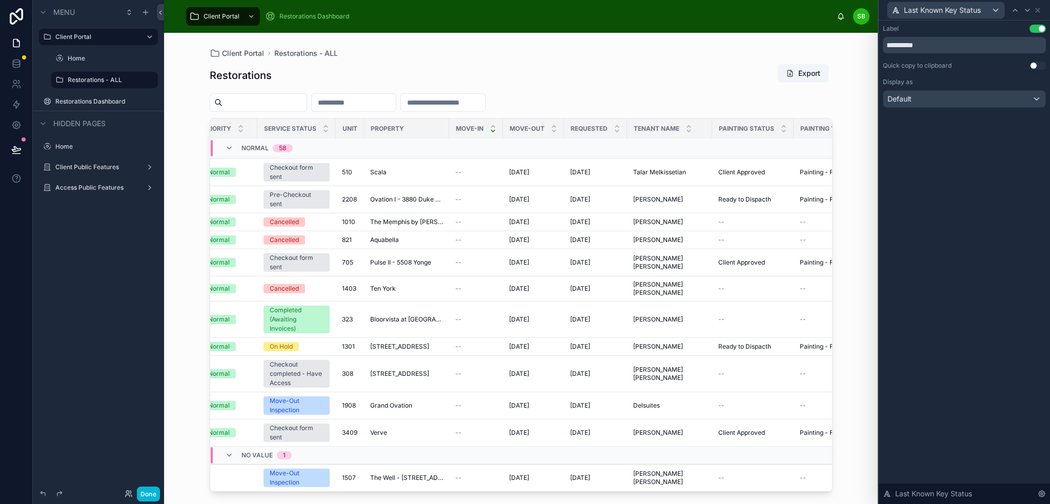
scroll to position [1454, 0]
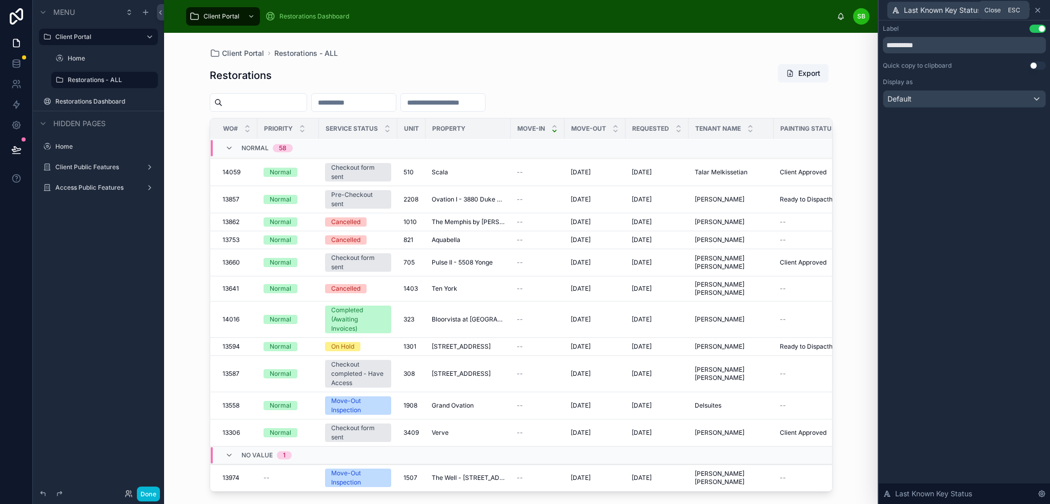
click at [1039, 11] on icon at bounding box center [1038, 10] width 8 height 8
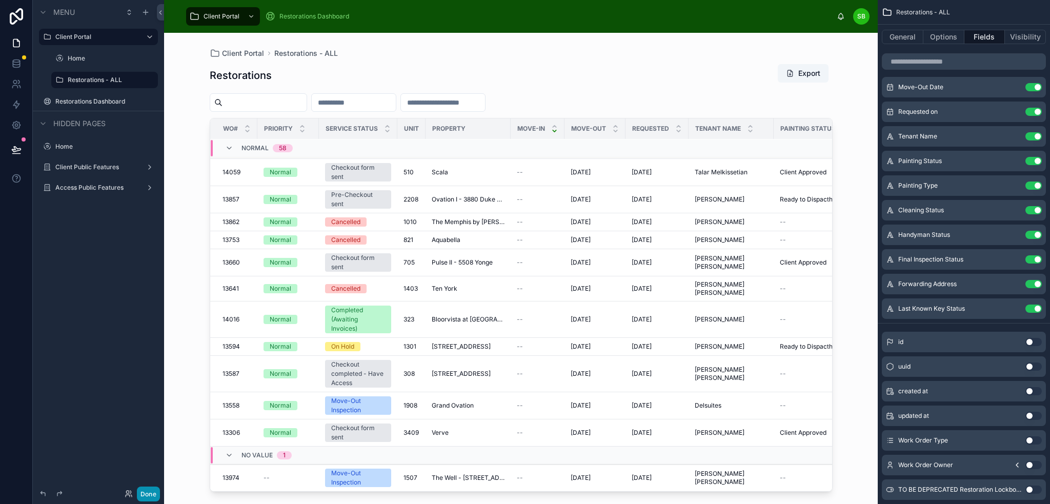
click at [152, 493] on button "Done" at bounding box center [148, 494] width 23 height 15
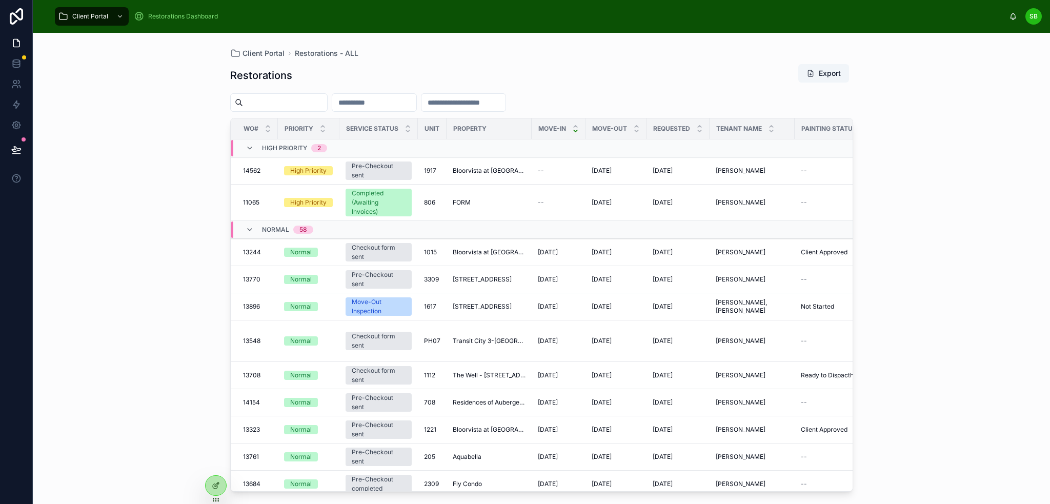
click at [324, 75] on div "Restorations Export" at bounding box center [541, 76] width 623 height 24
click at [213, 483] on icon at bounding box center [216, 485] width 8 height 8
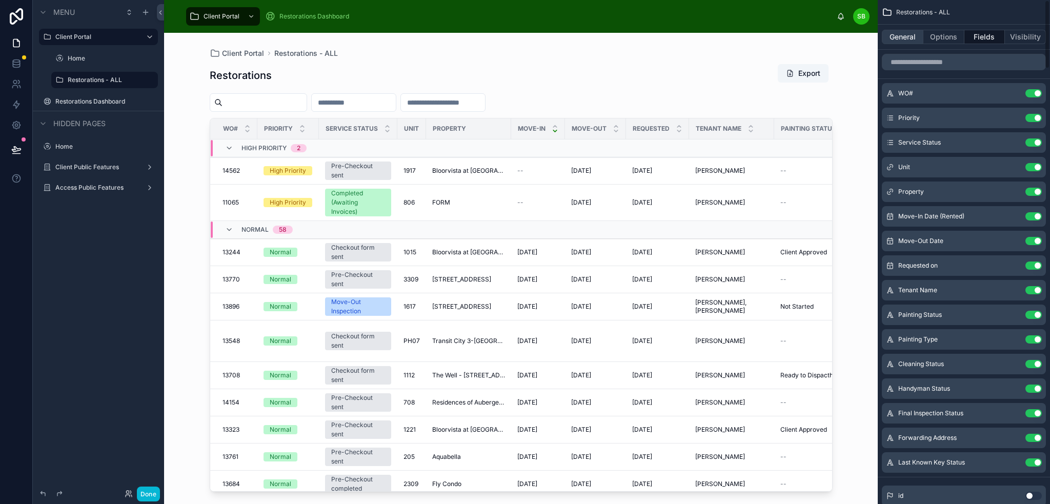
click at [912, 32] on button "General" at bounding box center [903, 37] width 42 height 14
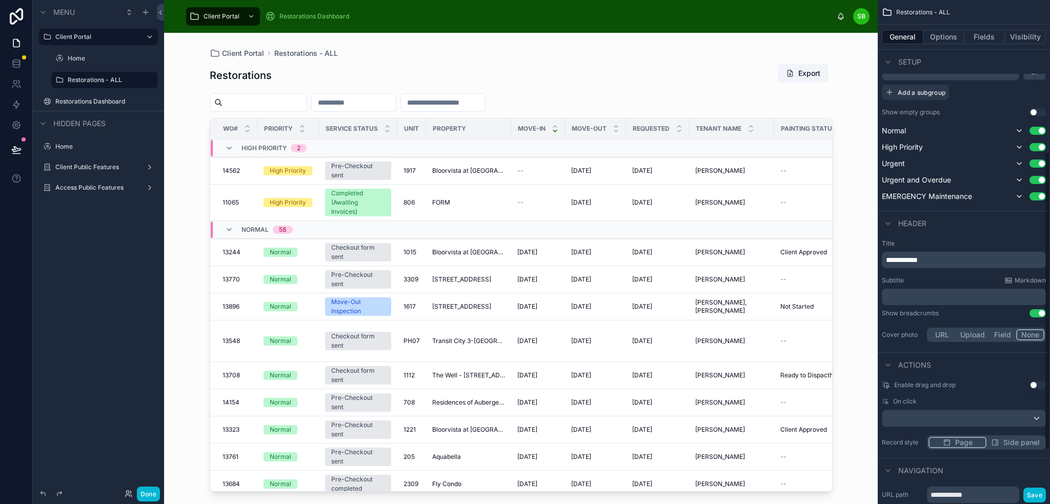
scroll to position [246, 0]
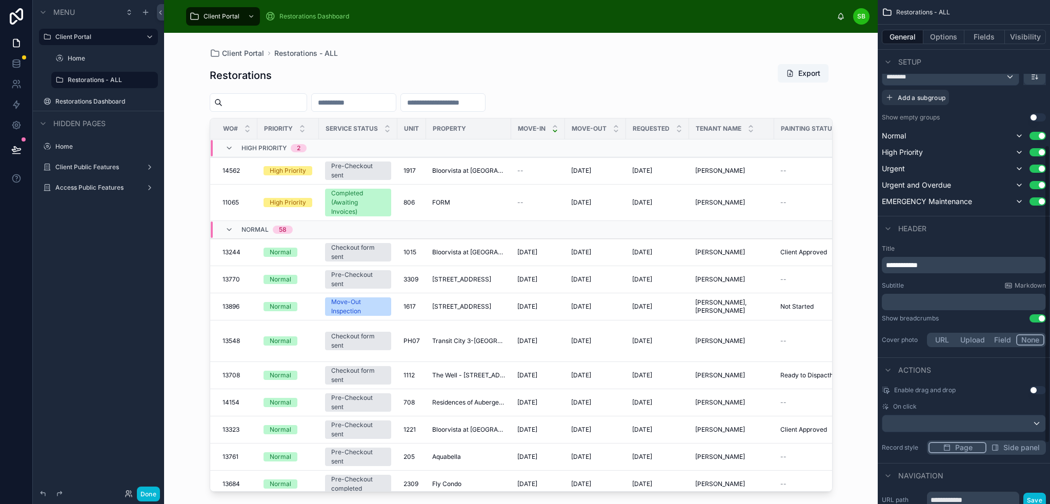
click at [968, 262] on p "**********" at bounding box center [965, 265] width 158 height 10
click at [1002, 58] on div "Setup" at bounding box center [964, 61] width 172 height 25
click at [135, 80] on icon "scrollable content" at bounding box center [135, 80] width 8 height 8
click at [118, 84] on input "**********" at bounding box center [96, 80] width 57 height 12
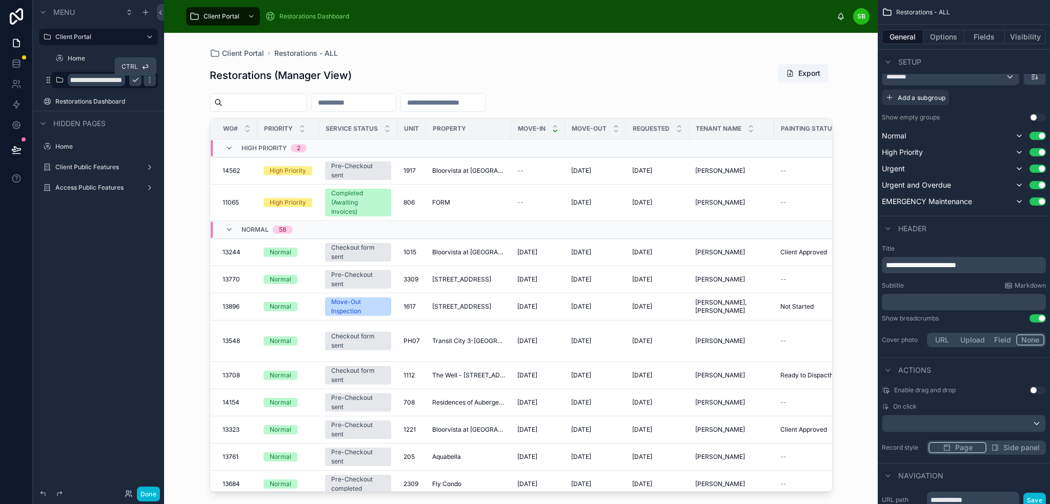
type input "**********"
click at [132, 83] on icon "scrollable content" at bounding box center [135, 80] width 8 height 8
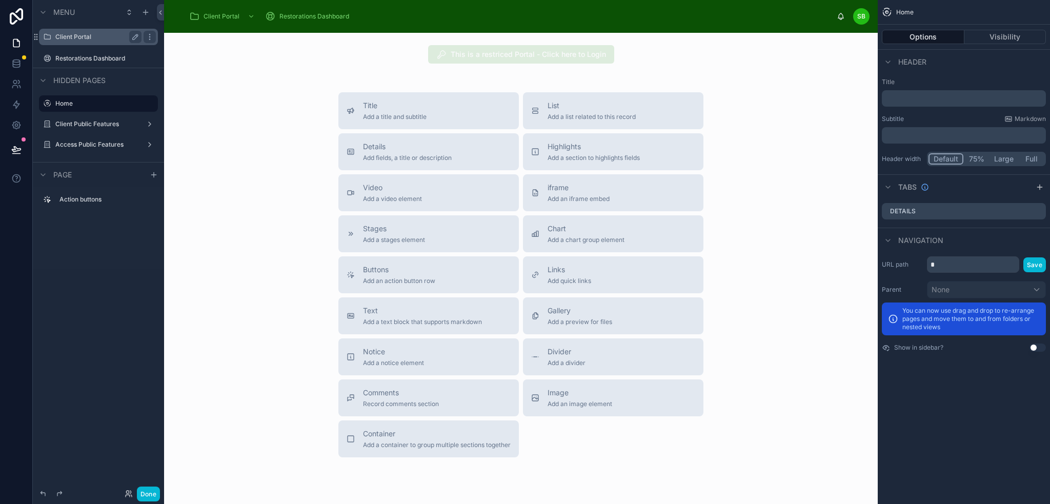
click at [97, 38] on label "Client Portal" at bounding box center [96, 37] width 82 height 8
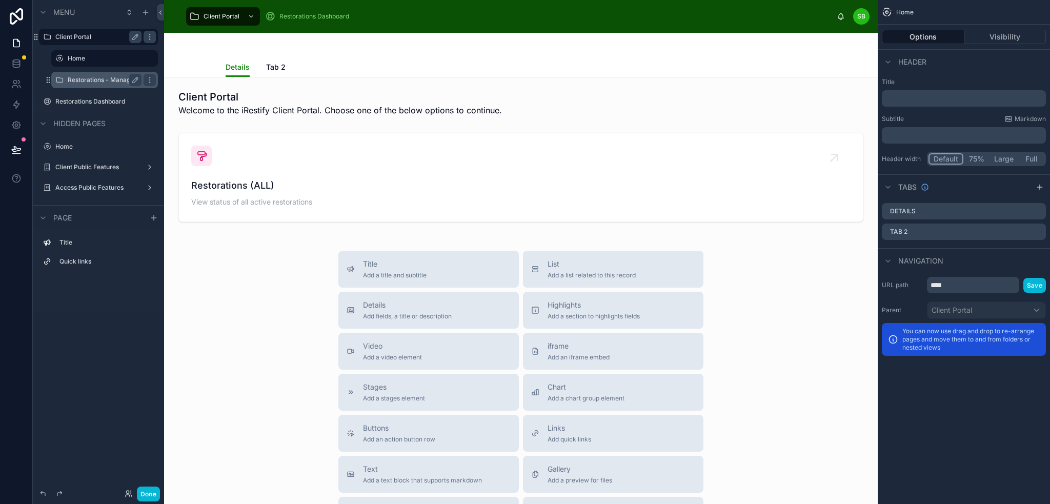
click at [103, 78] on label "Restorations - Manager View" at bounding box center [105, 80] width 74 height 8
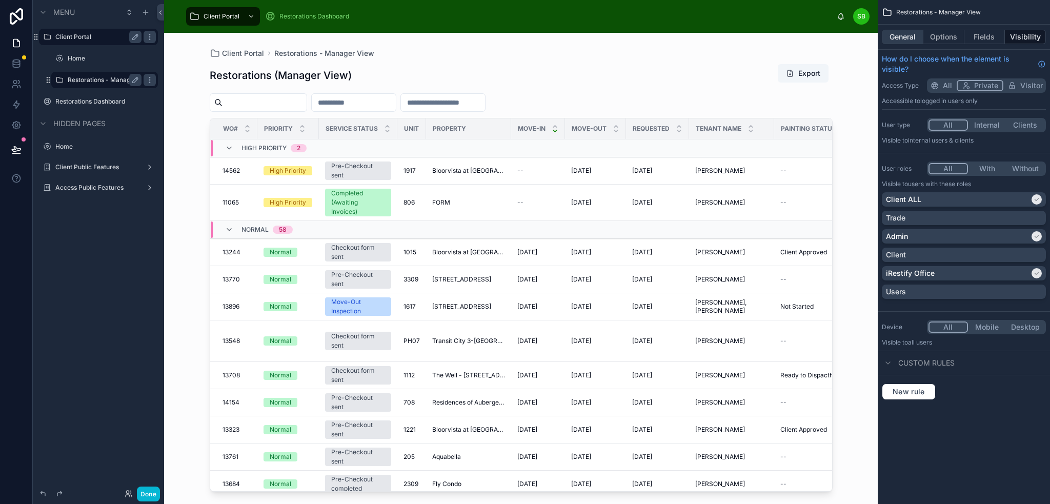
click at [906, 33] on button "General" at bounding box center [903, 37] width 42 height 14
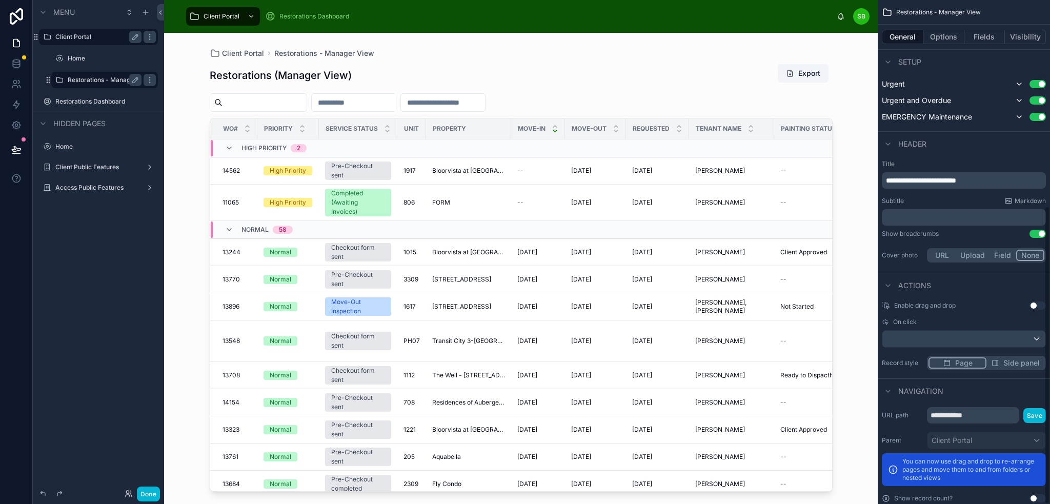
scroll to position [348, 0]
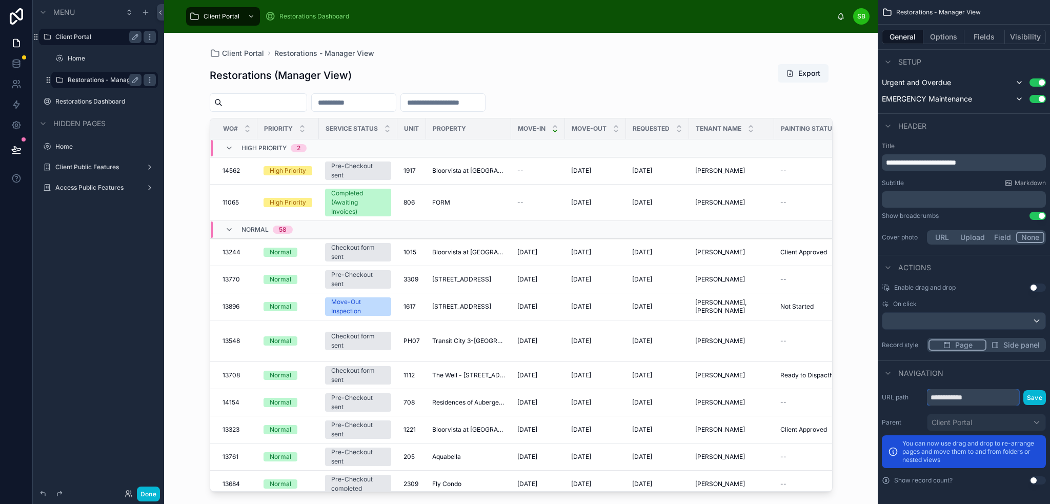
click at [977, 398] on input "**********" at bounding box center [973, 397] width 92 height 16
type input "**********"
click at [1034, 397] on button "Save" at bounding box center [1034, 397] width 23 height 15
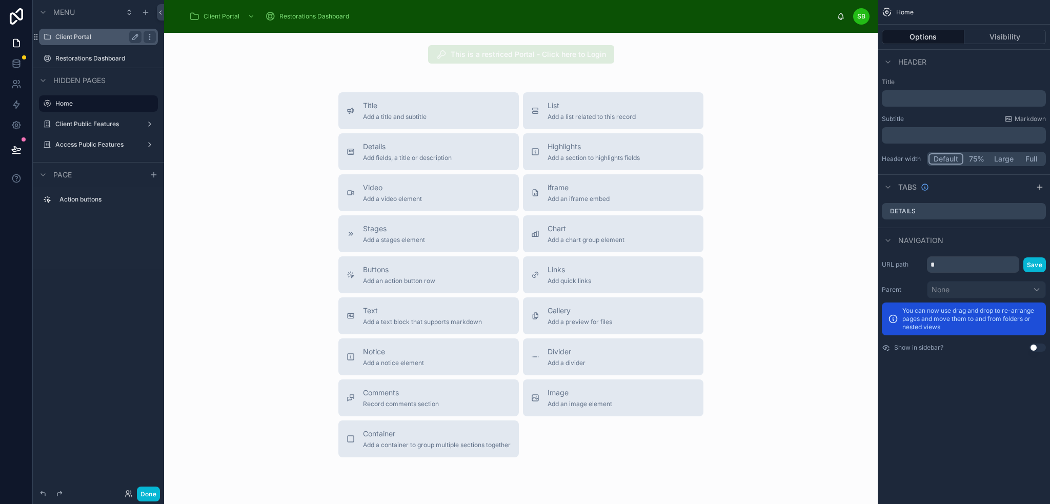
click at [89, 35] on label "Client Portal" at bounding box center [96, 37] width 82 height 8
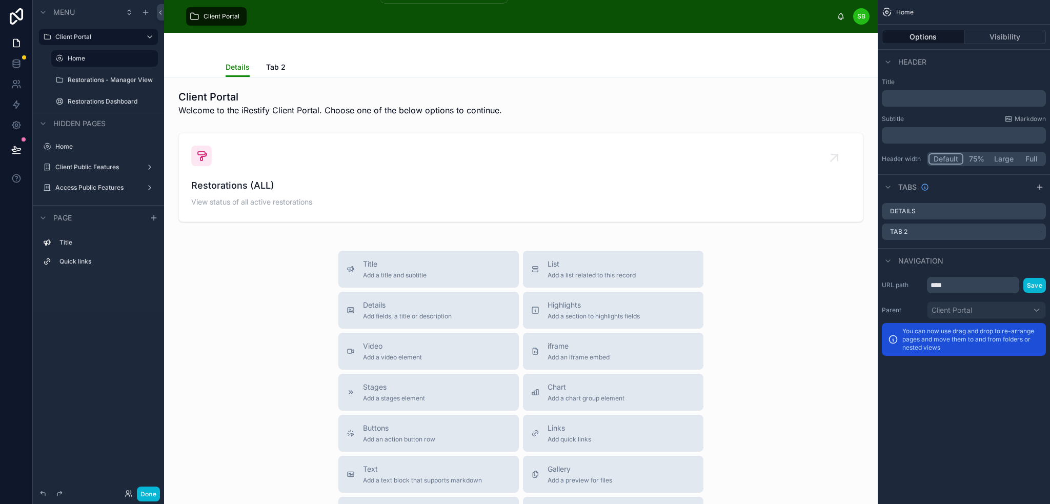
click at [240, 16] on div "Client Portal" at bounding box center [216, 16] width 54 height 16
click at [89, 103] on label "Restorations Dashboard" at bounding box center [103, 101] width 70 height 8
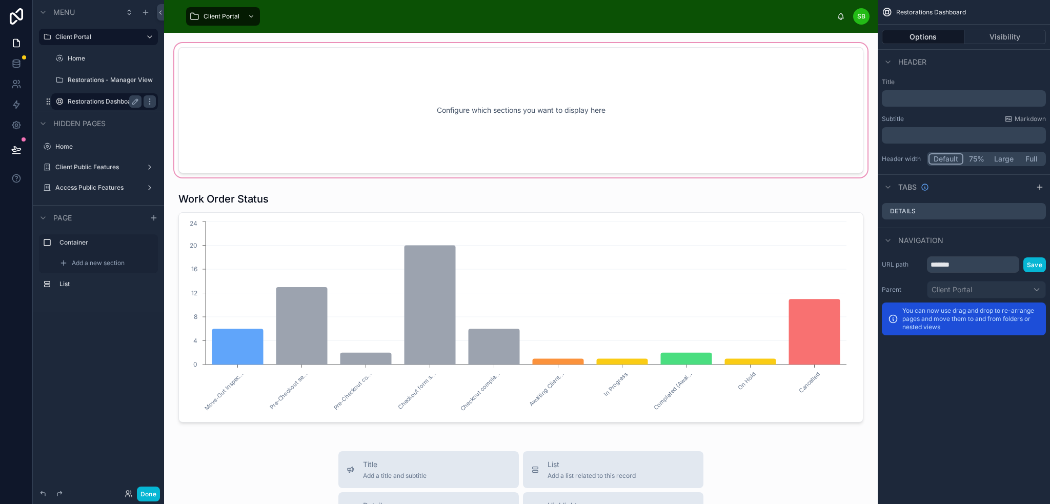
click at [618, 102] on div at bounding box center [520, 110] width 697 height 138
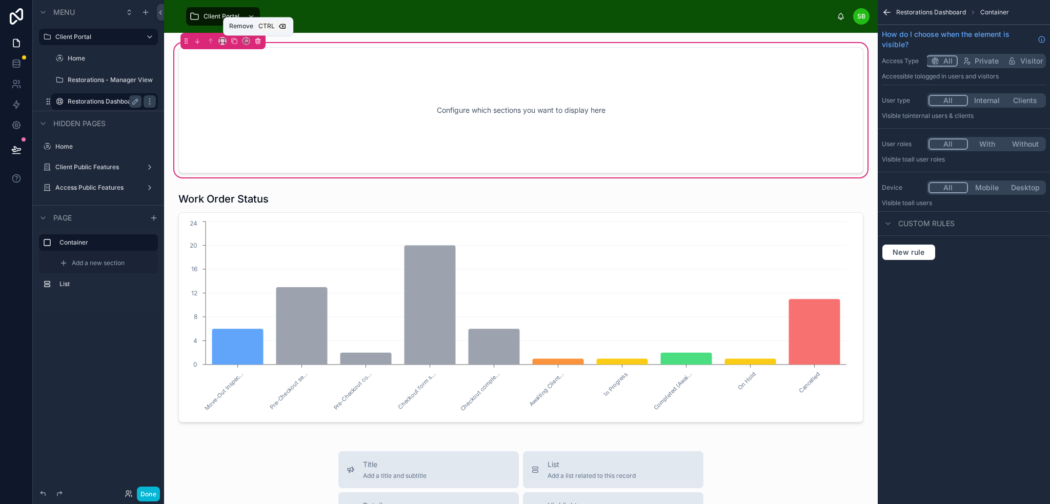
click at [256, 42] on icon at bounding box center [257, 40] width 7 height 7
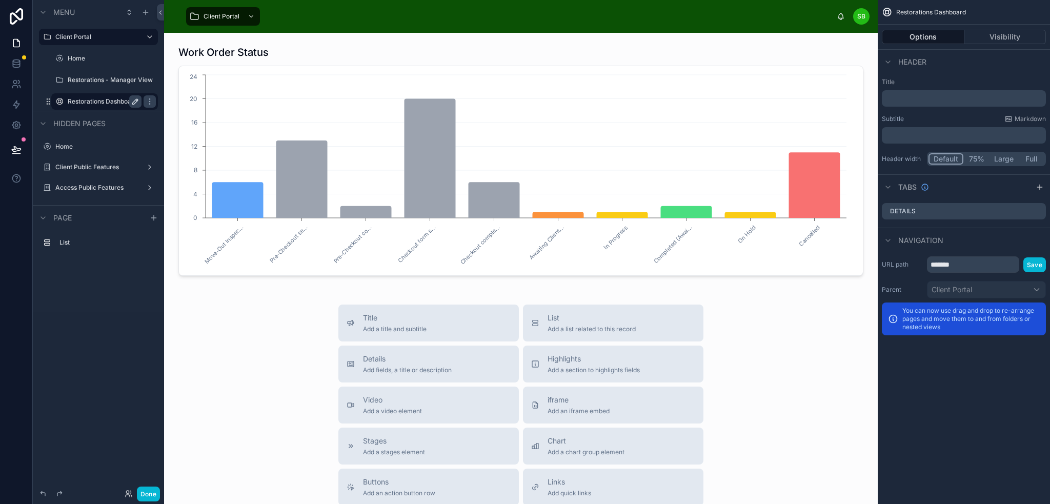
click at [139, 102] on button "scrollable content" at bounding box center [135, 101] width 12 height 12
click at [365, 33] on div "Work Order Status Move-Out Inspec... Pre-Checkout se... Pre-Checkout co... Chec…" at bounding box center [521, 392] width 714 height 719
click at [117, 100] on input "**********" at bounding box center [96, 101] width 57 height 12
drag, startPoint x: 113, startPoint y: 100, endPoint x: 150, endPoint y: 98, distance: 37.0
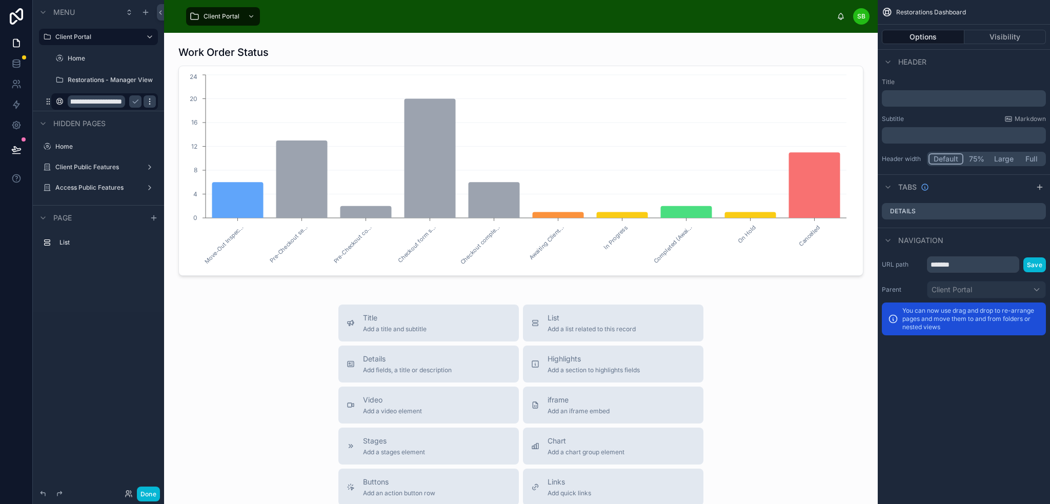
click at [150, 98] on div "**********" at bounding box center [104, 101] width 103 height 16
click at [121, 98] on input "**********" at bounding box center [96, 101] width 57 height 12
type input "**********"
click at [139, 100] on icon "scrollable content" at bounding box center [135, 101] width 8 height 8
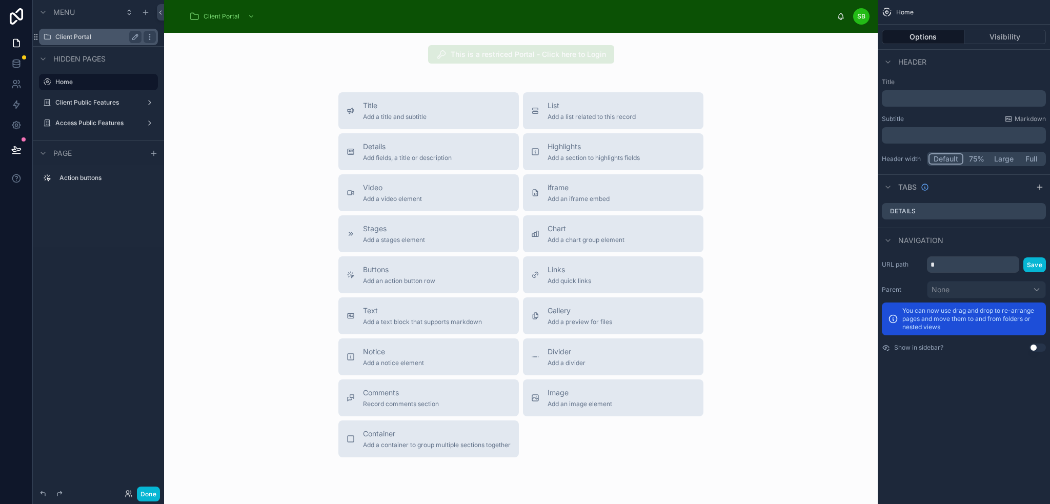
click at [94, 34] on label "Client Portal" at bounding box center [96, 37] width 82 height 8
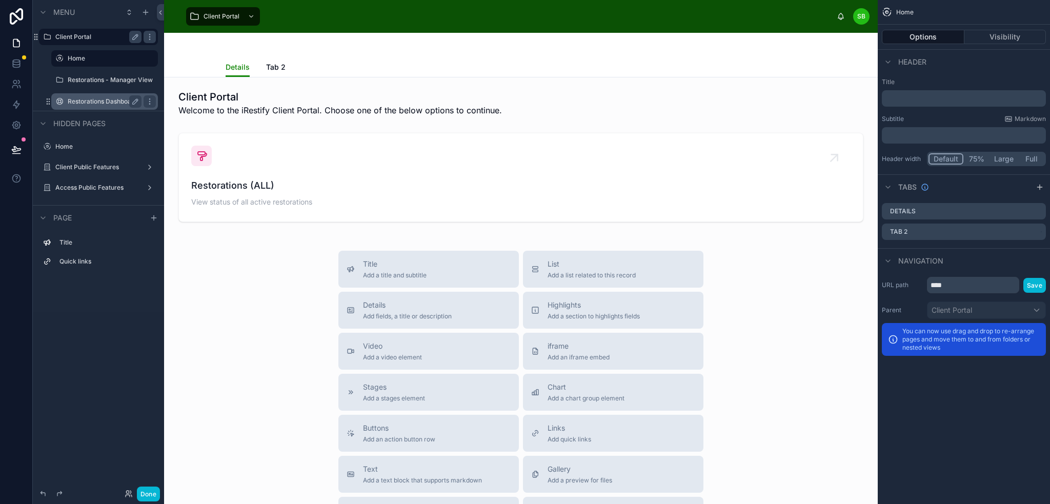
click at [107, 104] on label "Restorations Dashboard - Manager View" at bounding box center [105, 101] width 74 height 8
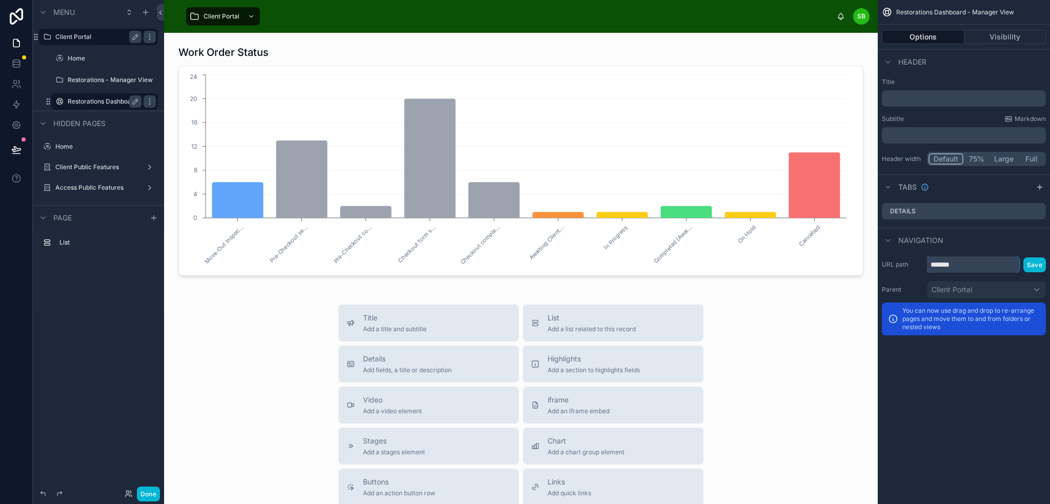
drag, startPoint x: 968, startPoint y: 264, endPoint x: 918, endPoint y: 265, distance: 49.7
click at [918, 265] on div "URL path ******* Save" at bounding box center [964, 264] width 164 height 16
type input "**********"
click at [1034, 266] on button "Save" at bounding box center [1034, 264] width 23 height 15
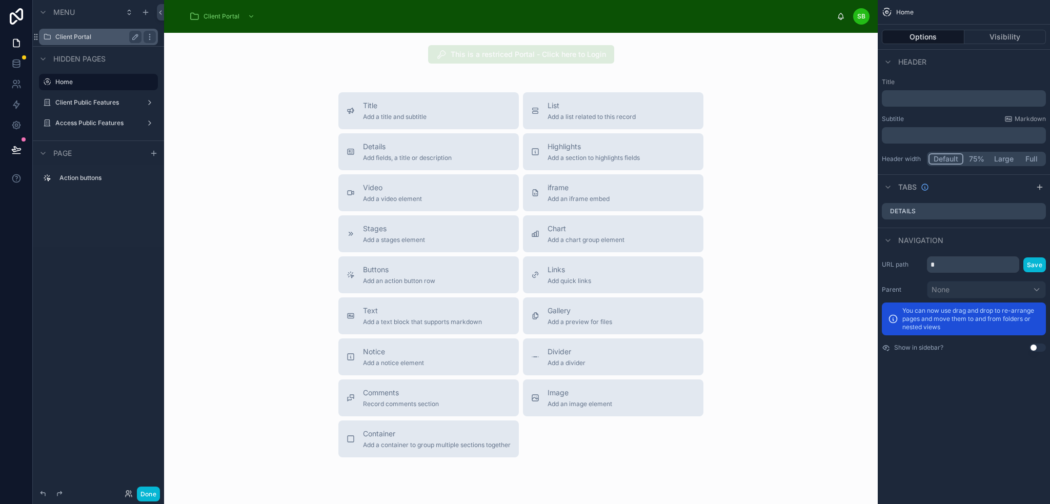
click at [82, 41] on label "Client Portal" at bounding box center [96, 37] width 82 height 8
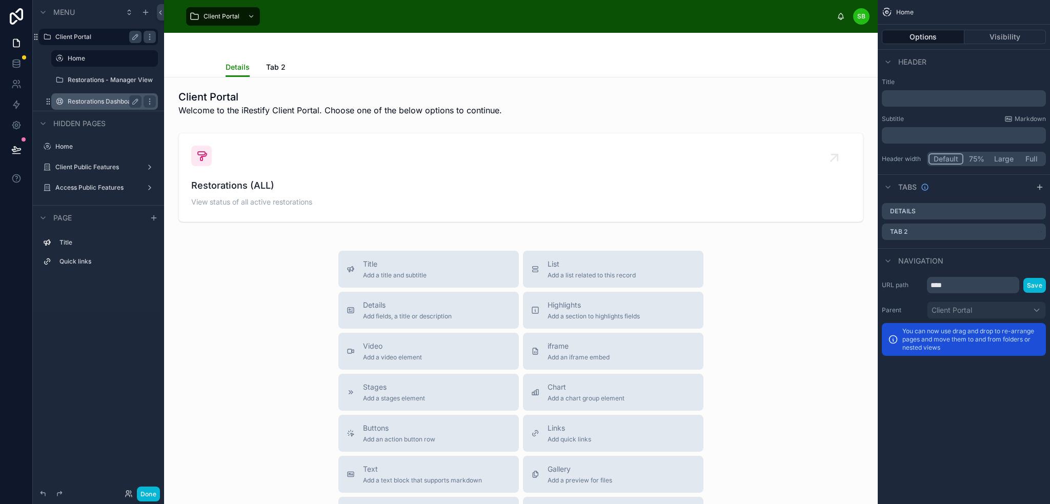
click at [101, 100] on label "Restorations Dashboard - Manager View" at bounding box center [105, 101] width 74 height 8
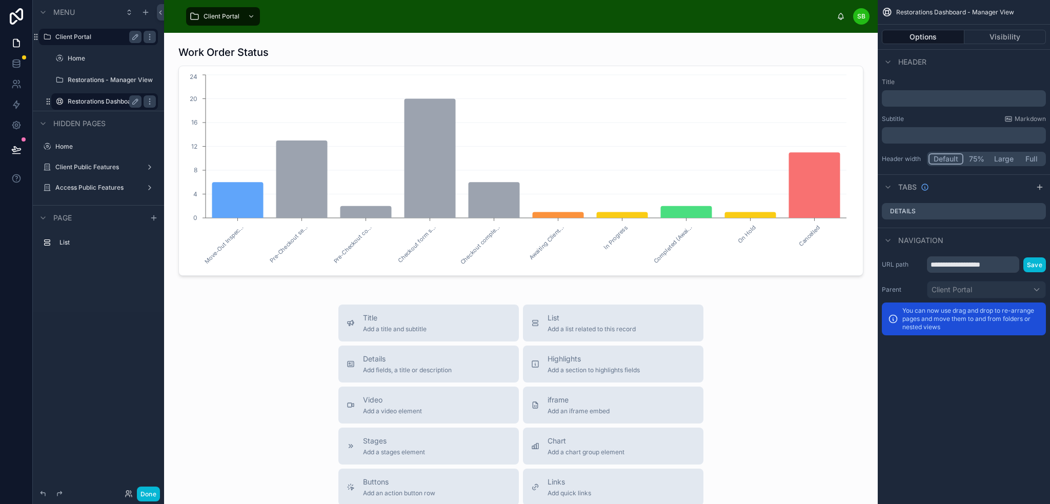
click at [308, 34] on div "Work Order Status Move-Out Inspec... Pre-Checkout se... Pre-Checkout co... Chec…" at bounding box center [521, 392] width 714 height 719
drag, startPoint x: 397, startPoint y: 326, endPoint x: 423, endPoint y: 288, distance: 45.8
click at [423, 288] on div "Work Order Status Move-Out Inspec... Pre-Checkout se... Pre-Checkout co... Chec…" at bounding box center [521, 392] width 714 height 719
click at [404, 328] on span "Add a title and subtitle" at bounding box center [395, 329] width 64 height 8
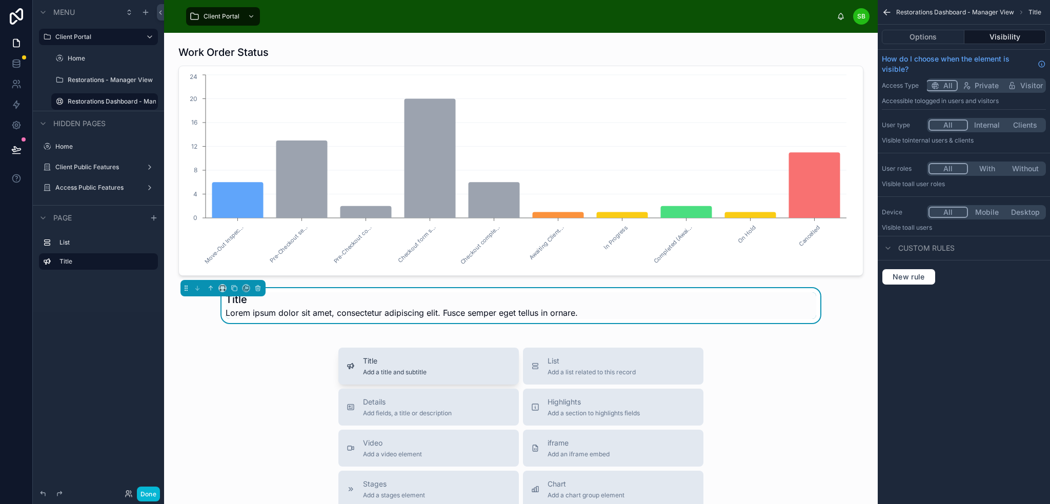
scroll to position [37, 0]
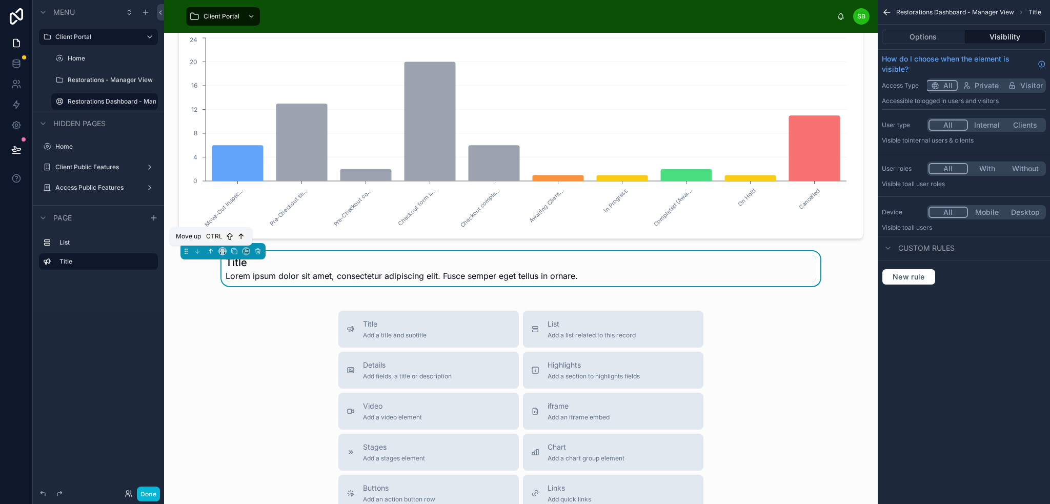
click at [209, 252] on icon at bounding box center [210, 251] width 7 height 7
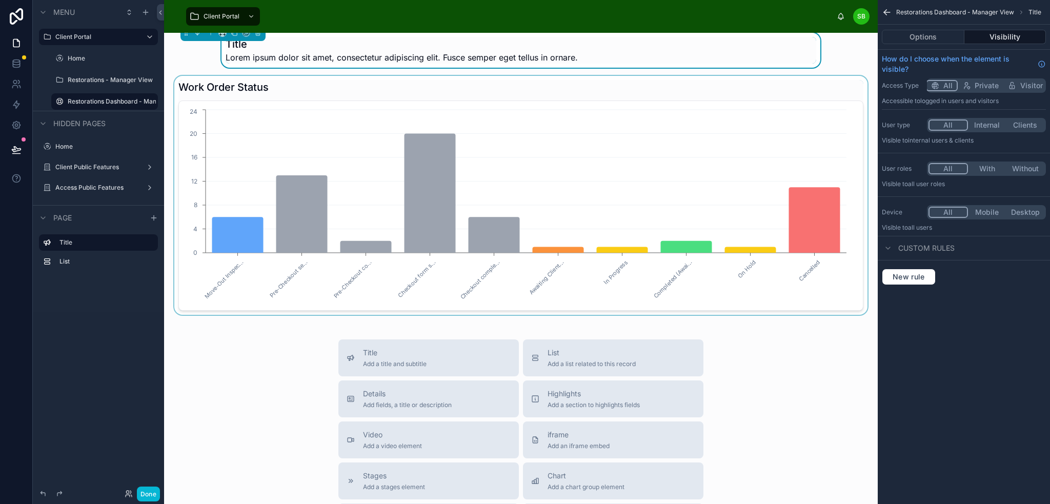
scroll to position [0, 0]
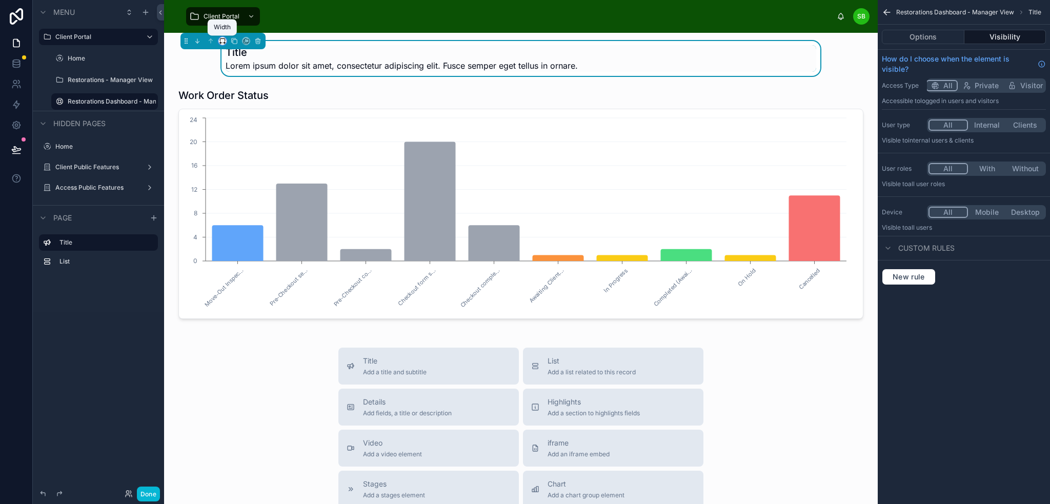
click at [221, 39] on icon at bounding box center [222, 40] width 7 height 7
click at [256, 177] on span "Full width" at bounding box center [243, 177] width 32 height 12
click at [247, 63] on span "Lorem ipsum dolor sit amet, consectetur adipiscing elit. Fusce semper eget tell…" at bounding box center [354, 65] width 352 height 12
click at [203, 53] on h1 "Title" at bounding box center [354, 52] width 352 height 14
click at [913, 38] on button "Options" at bounding box center [923, 37] width 83 height 14
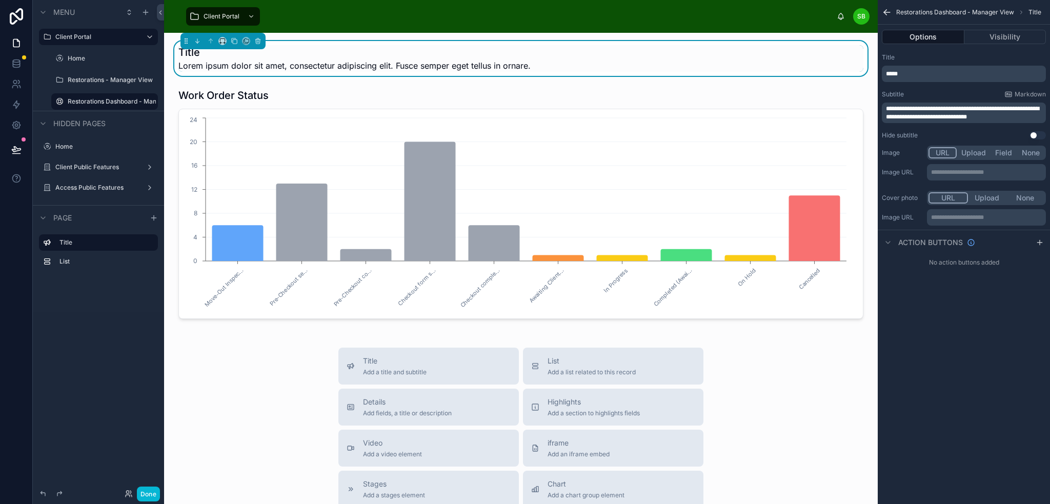
click at [921, 75] on p "*****" at bounding box center [965, 74] width 158 height 8
click at [985, 58] on div "Title" at bounding box center [964, 57] width 164 height 8
click at [966, 112] on span "**********" at bounding box center [962, 113] width 153 height 14
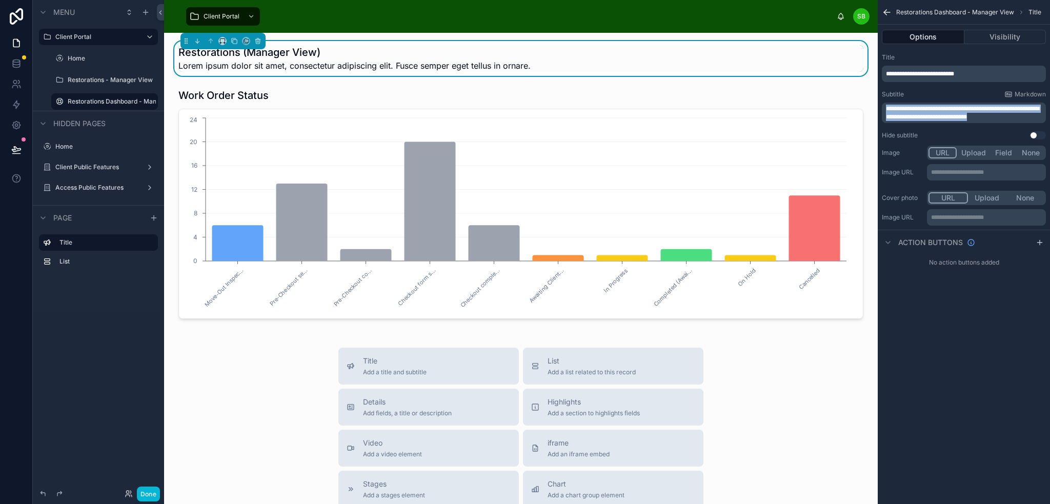
drag, startPoint x: 1013, startPoint y: 117, endPoint x: 886, endPoint y: 106, distance: 127.1
click at [886, 106] on p "**********" at bounding box center [965, 113] width 158 height 16
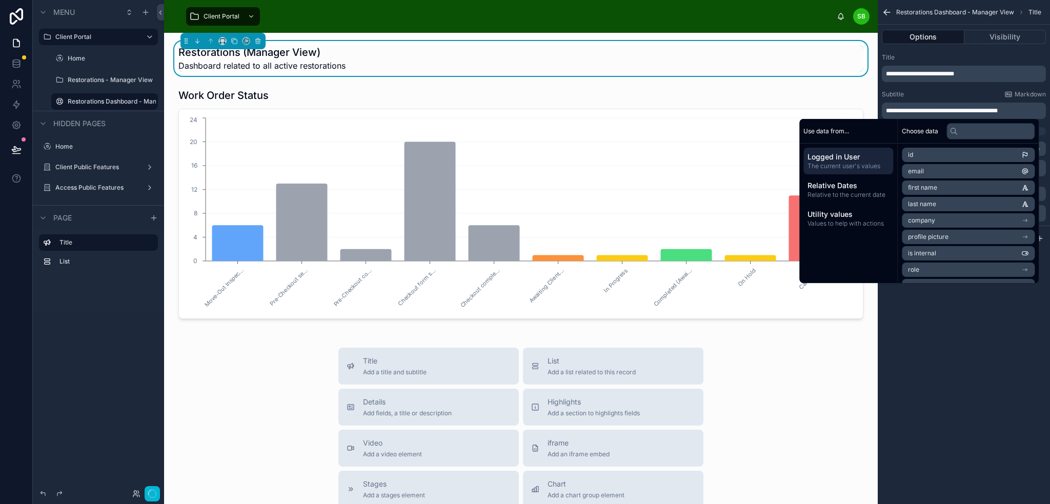
click at [982, 57] on div "Title" at bounding box center [964, 57] width 164 height 8
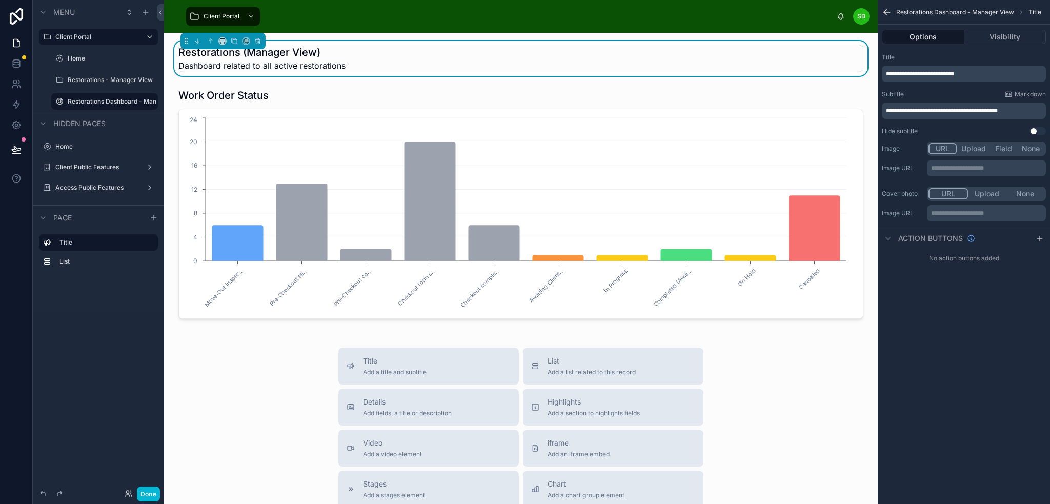
click at [951, 54] on div "Title" at bounding box center [964, 57] width 164 height 8
click at [863, 41] on div "Restorations (Manager View) Dashboard related to all active restorations Work O…" at bounding box center [521, 414] width 714 height 762
click at [862, 92] on div "Restorations (Manager View) Dashboard related to all active restorations Work O…" at bounding box center [521, 414] width 714 height 762
click at [88, 102] on label "Restorations Dashboard - Manager View" at bounding box center [105, 101] width 74 height 8
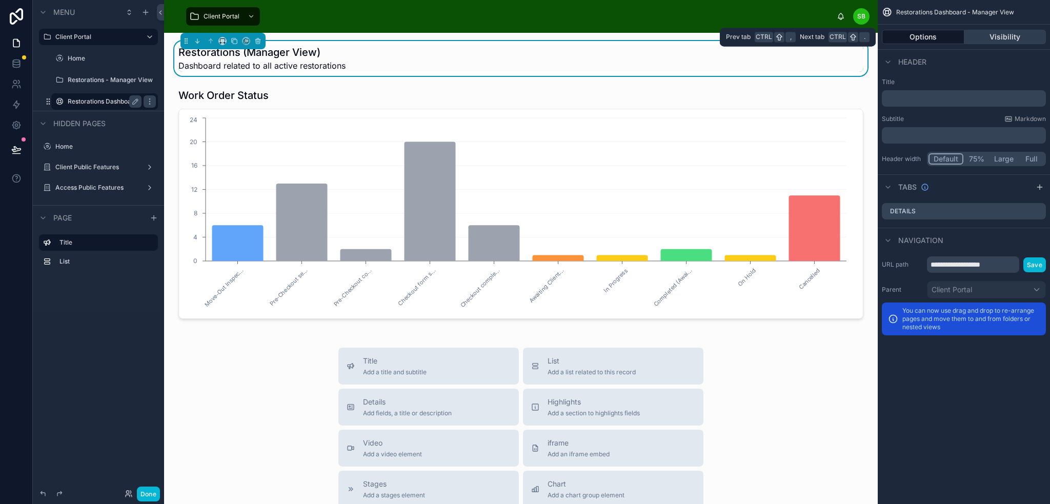
click at [1013, 34] on button "Visibility" at bounding box center [1005, 37] width 82 height 14
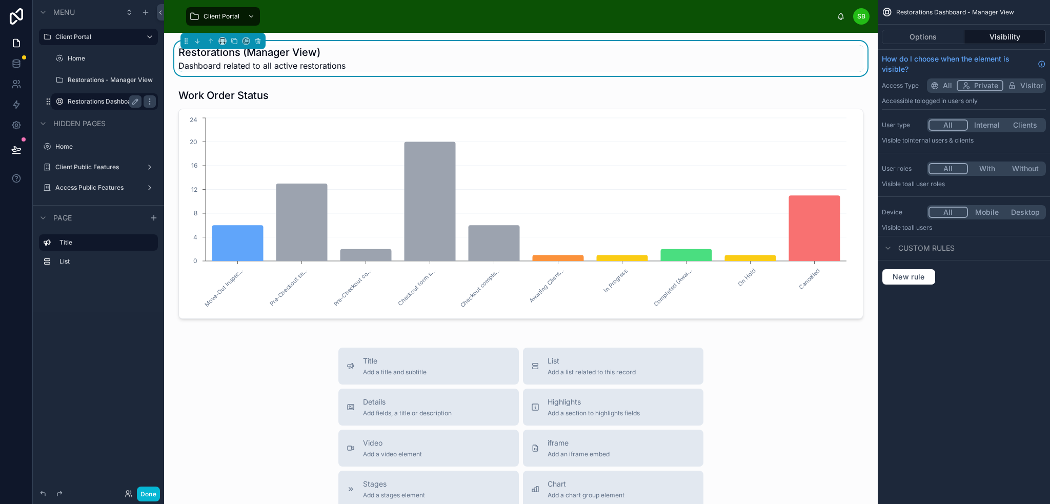
click at [984, 168] on button "With" at bounding box center [987, 168] width 38 height 11
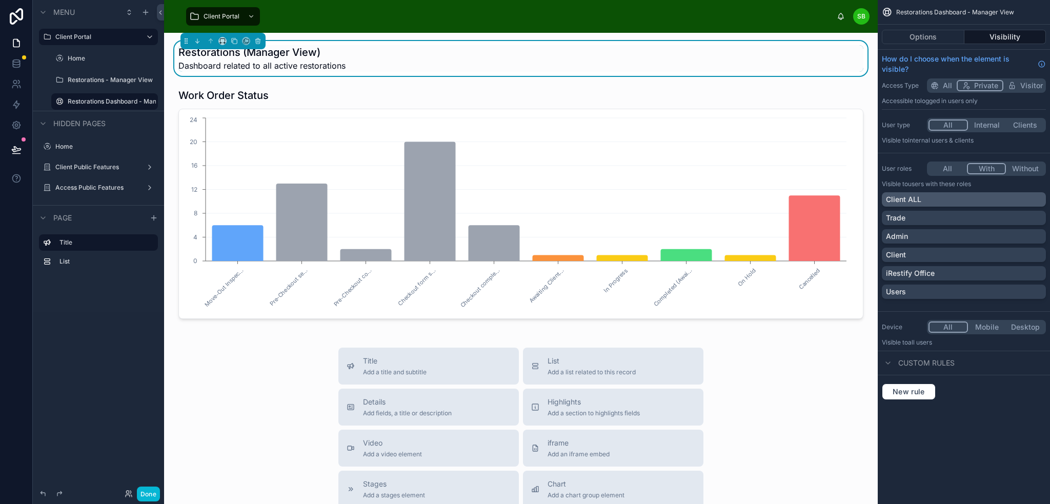
click at [1014, 200] on div "Client ALL" at bounding box center [964, 199] width 156 height 10
click at [1009, 197] on div "Client ALL" at bounding box center [958, 199] width 144 height 10
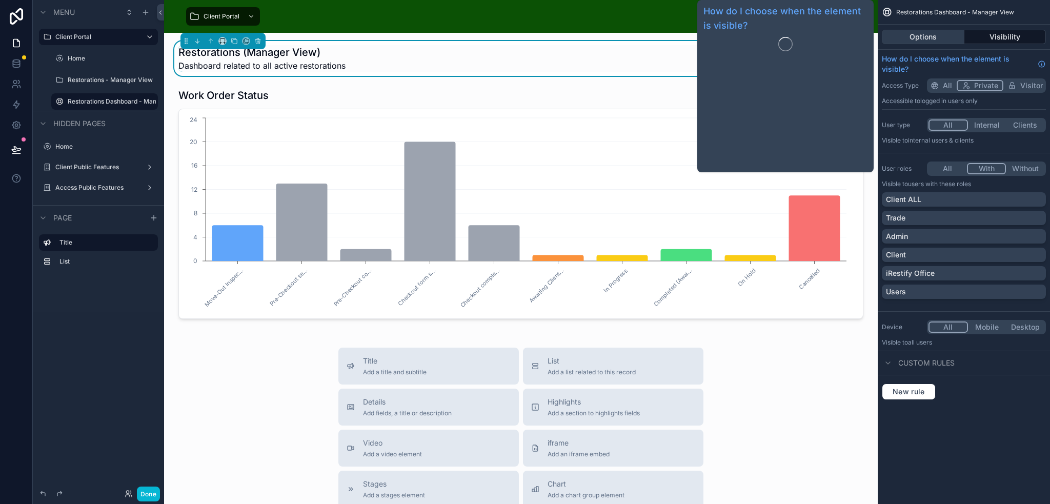
click at [938, 42] on button "Options" at bounding box center [923, 37] width 83 height 14
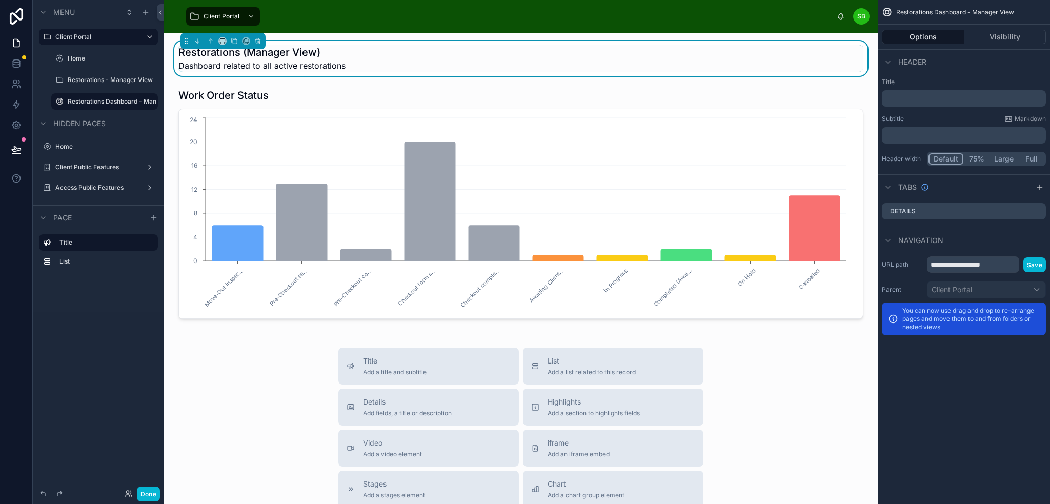
click at [866, 77] on div "Restorations (Manager View) Dashboard related to all active restorations Work O…" at bounding box center [521, 414] width 714 height 762
click at [837, 62] on div "Restorations (Manager View) Dashboard related to all active restorations" at bounding box center [520, 58] width 685 height 27
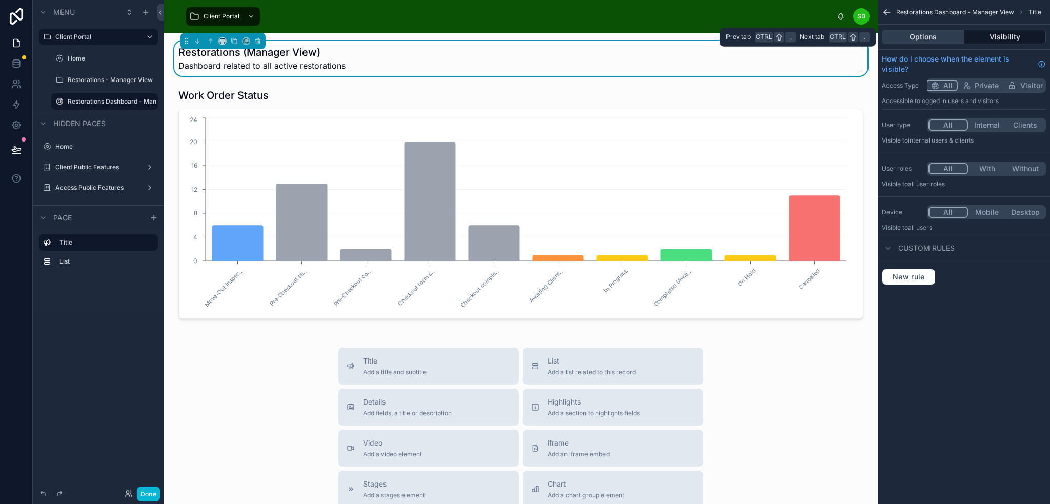
click at [933, 43] on button "Options" at bounding box center [923, 37] width 83 height 14
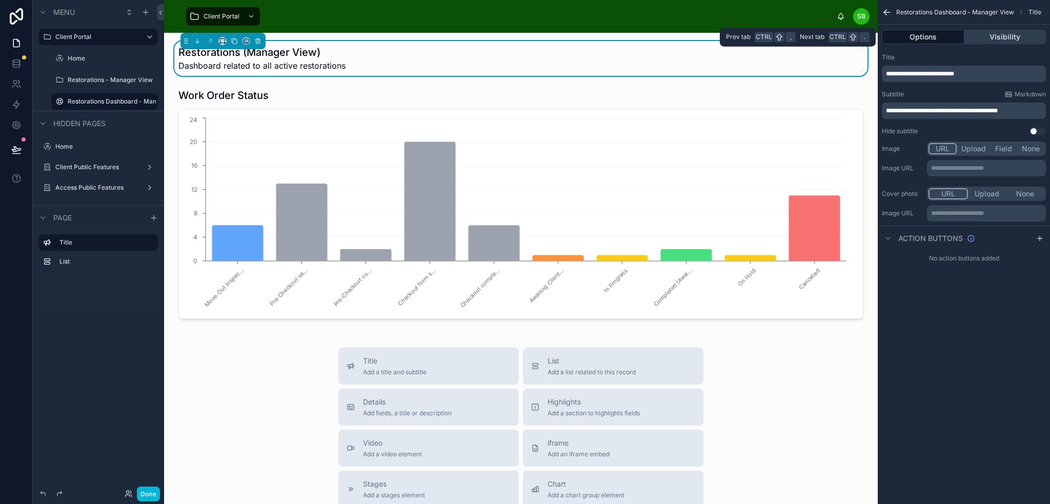
click at [1004, 34] on button "Visibility" at bounding box center [1005, 37] width 82 height 14
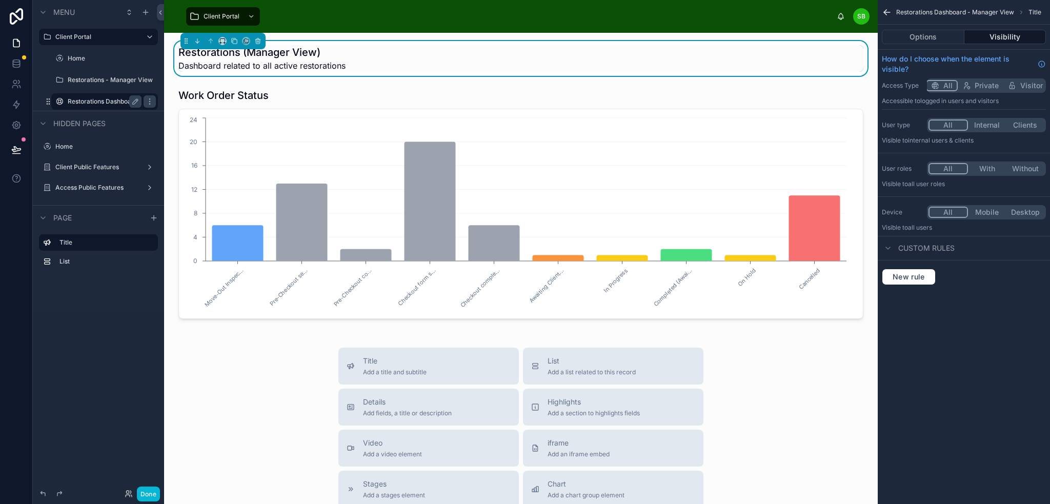
click at [94, 101] on label "Restorations Dashboard - Manager View" at bounding box center [105, 101] width 74 height 8
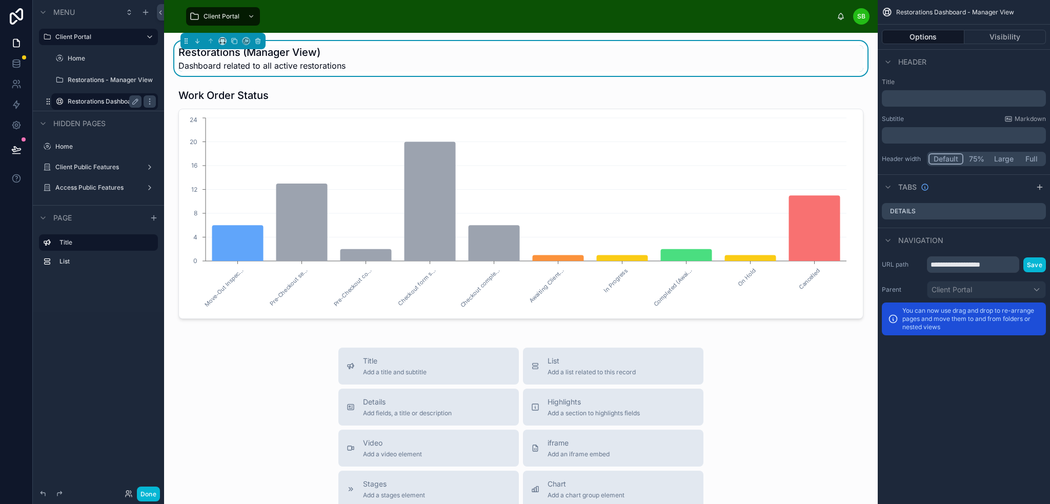
click at [942, 95] on p "﻿" at bounding box center [965, 98] width 158 height 10
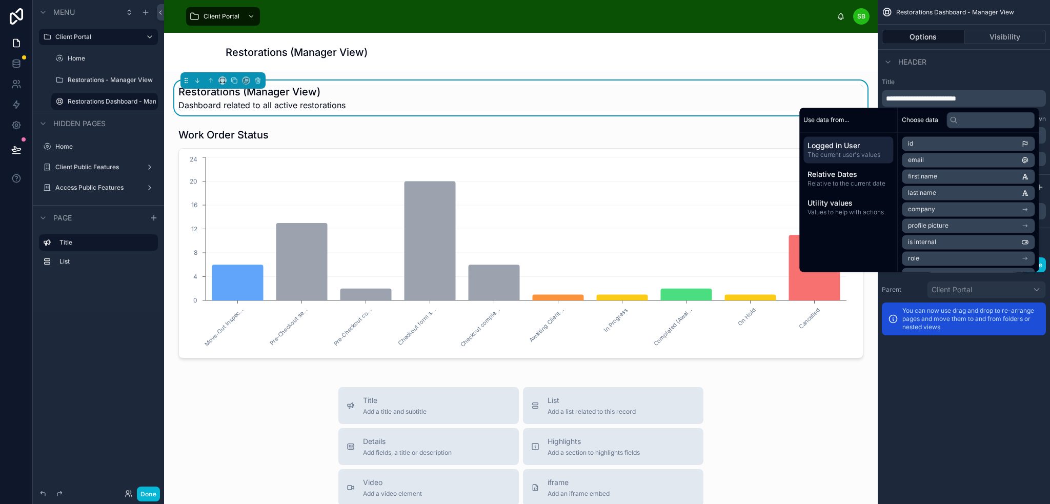
click at [985, 76] on div "**********" at bounding box center [964, 122] width 172 height 96
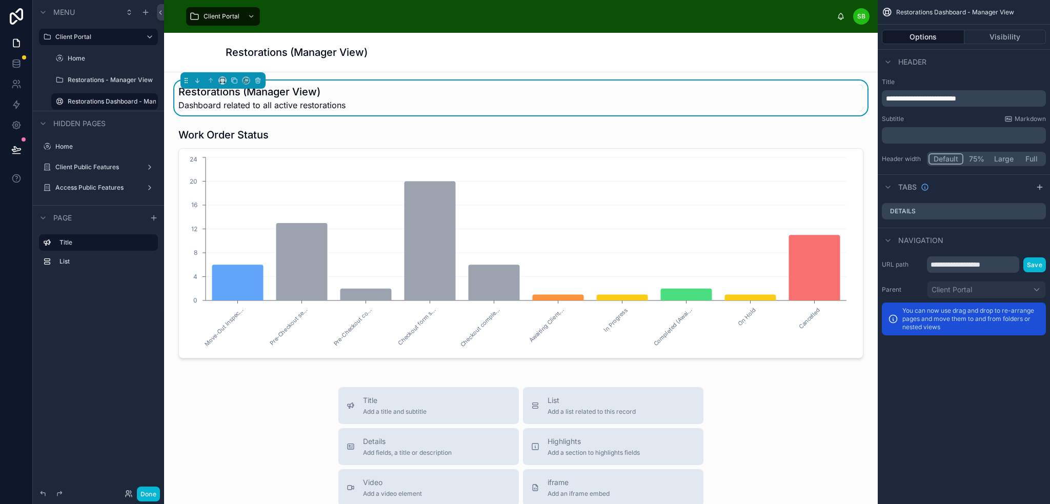
click at [945, 136] on p "﻿" at bounding box center [965, 135] width 158 height 10
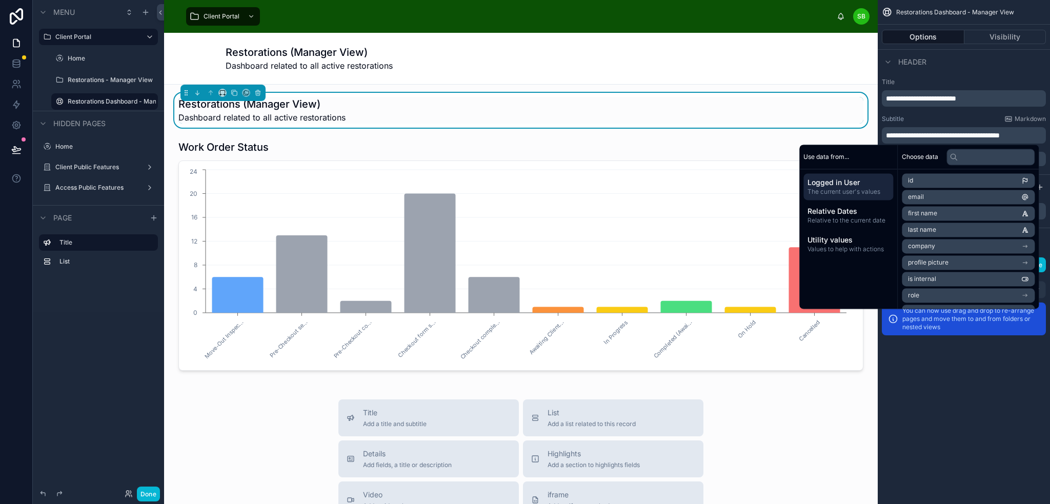
click at [972, 75] on div "**********" at bounding box center [964, 122] width 172 height 96
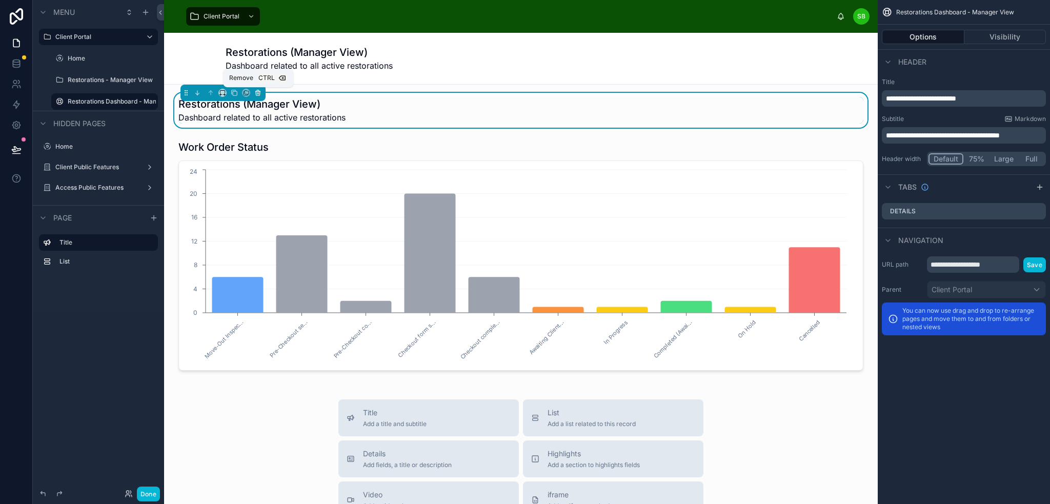
click at [258, 93] on icon at bounding box center [258, 93] width 0 height 2
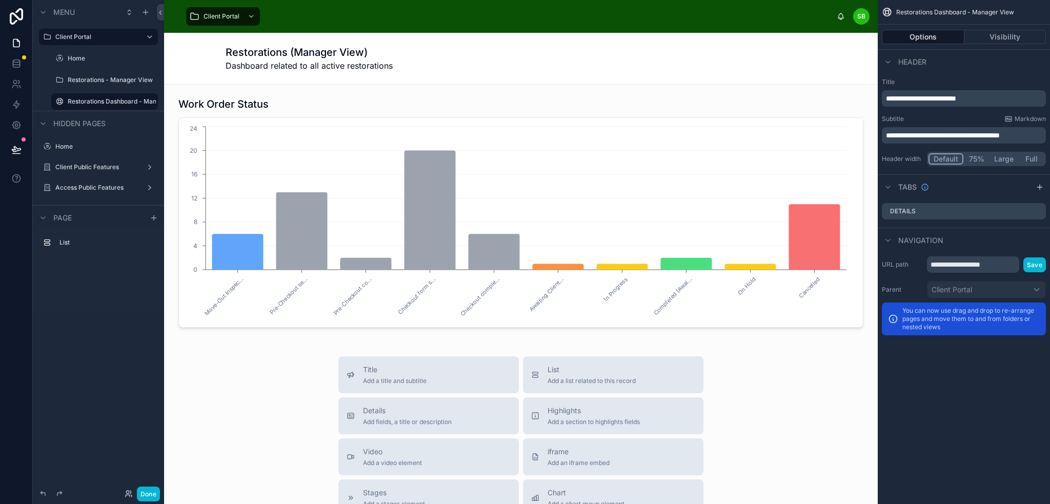
click at [1032, 160] on button "Full" at bounding box center [1031, 158] width 26 height 11
click at [1032, 160] on button "Full" at bounding box center [1030, 158] width 27 height 11
click at [1000, 161] on button "Large" at bounding box center [1003, 158] width 29 height 11
click at [1027, 158] on button "Full" at bounding box center [1031, 158] width 26 height 11
click at [991, 159] on button "Large" at bounding box center [1003, 158] width 29 height 11
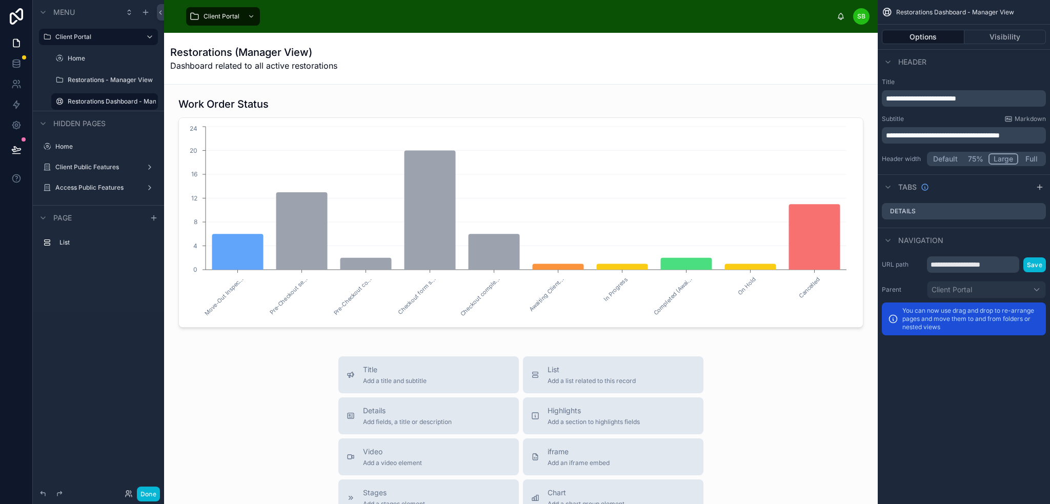
click at [1028, 160] on button "Full" at bounding box center [1031, 158] width 26 height 11
click at [1007, 160] on button "Large" at bounding box center [1003, 158] width 29 height 11
click at [888, 99] on span "**********" at bounding box center [921, 98] width 70 height 7
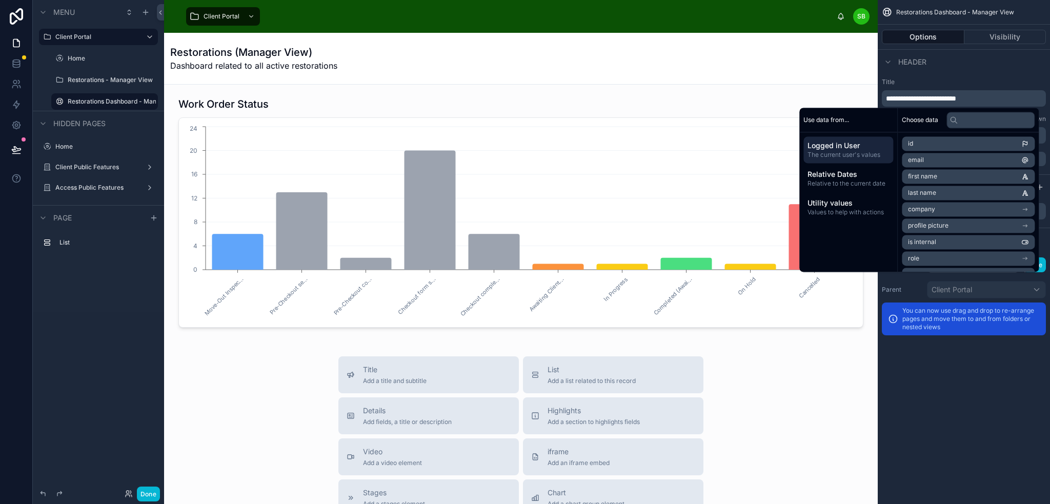
click at [962, 77] on div "**********" at bounding box center [964, 122] width 172 height 96
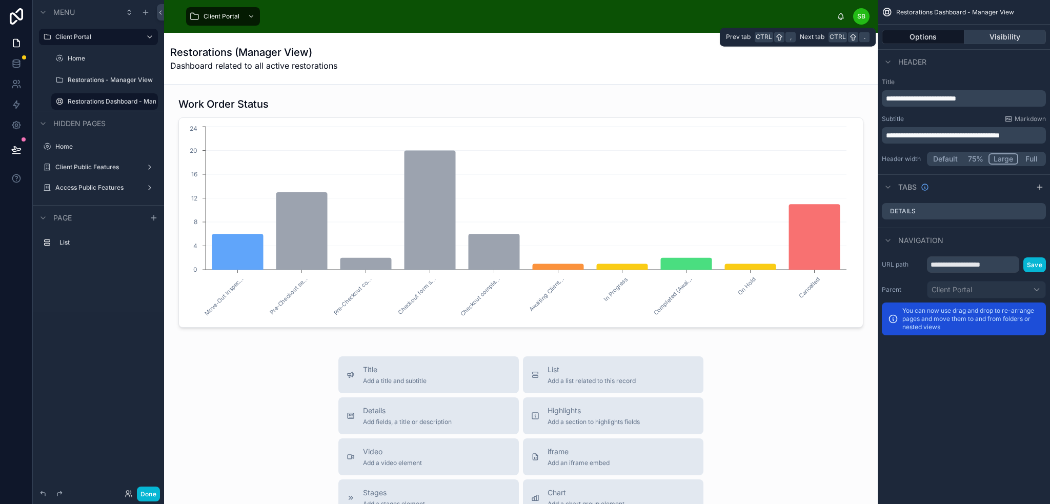
click at [1016, 36] on button "Visibility" at bounding box center [1005, 37] width 82 height 14
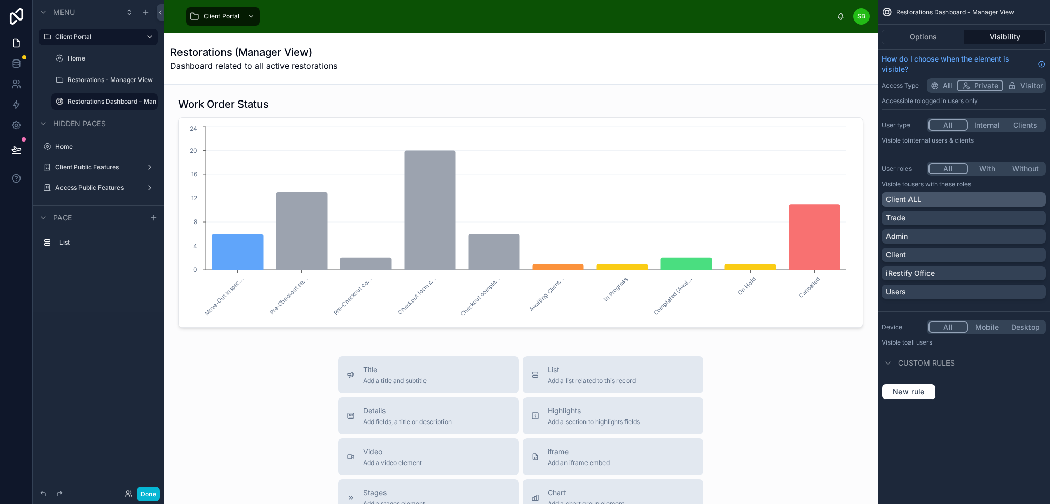
click at [990, 195] on div "Client ALL" at bounding box center [964, 199] width 156 height 10
click at [1002, 237] on div "Admin" at bounding box center [964, 236] width 156 height 10
click at [1006, 273] on div "iRestify Office" at bounding box center [964, 273] width 156 height 10
click at [989, 237] on div "Admin" at bounding box center [958, 236] width 144 height 10
click at [989, 237] on div "Admin" at bounding box center [964, 236] width 156 height 10
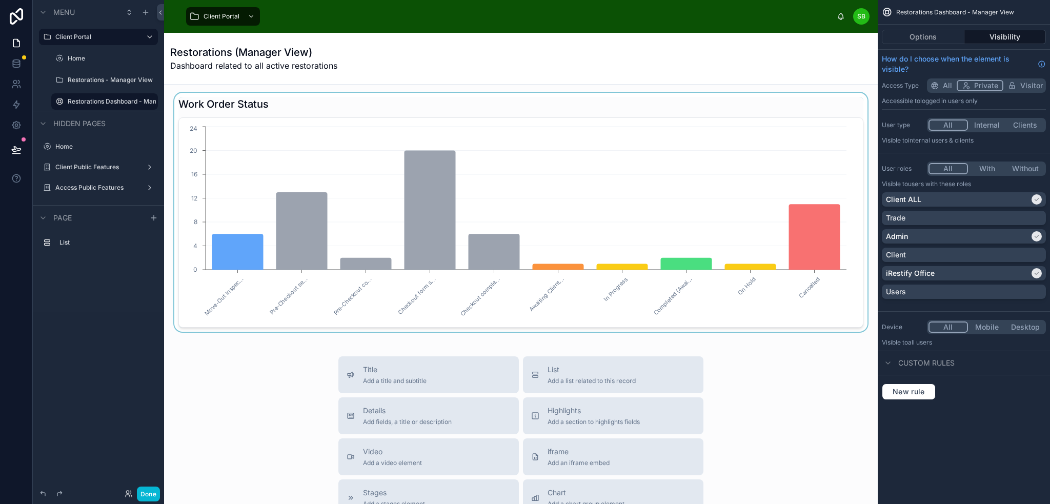
click at [809, 106] on div at bounding box center [520, 212] width 697 height 239
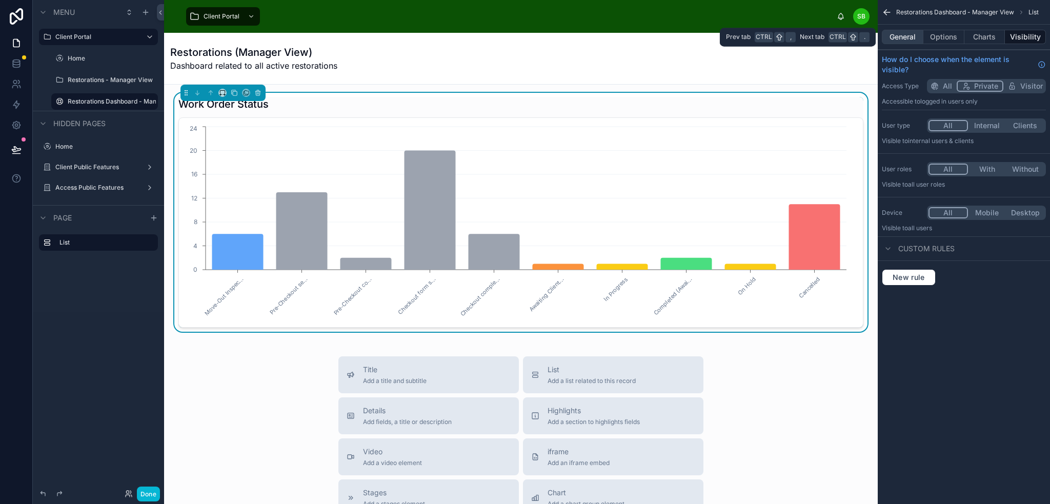
click at [893, 30] on button "General" at bounding box center [903, 37] width 42 height 14
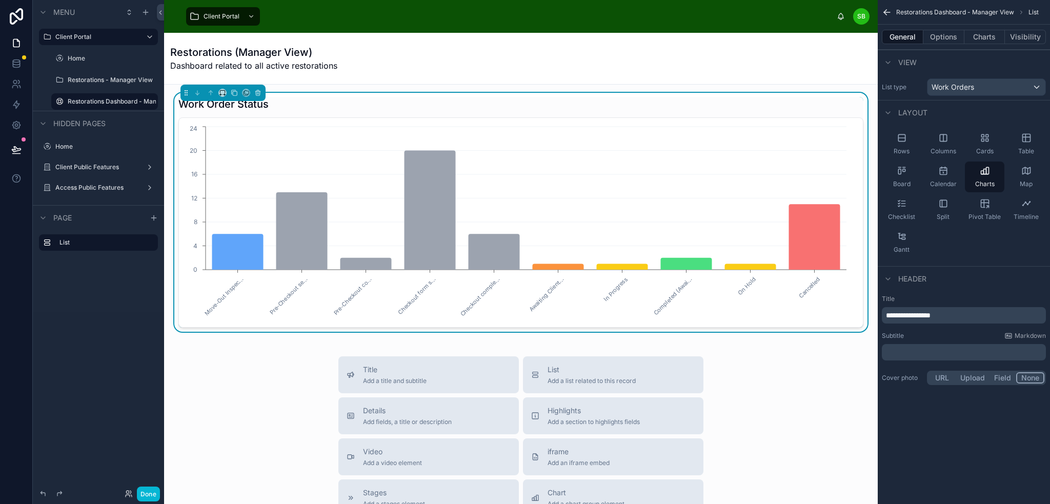
click at [810, 55] on div "Restorations (Manager View) Dashboard related to all active restorations" at bounding box center [520, 58] width 701 height 27
click at [88, 101] on label "Restorations Dashboard - Manager View" at bounding box center [105, 101] width 74 height 8
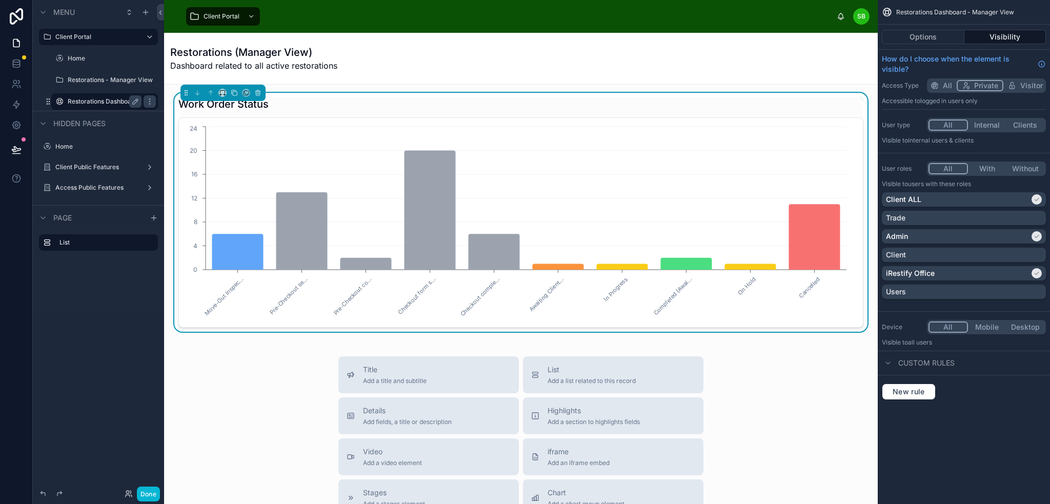
click at [820, 109] on div "Work Order Status" at bounding box center [520, 104] width 685 height 14
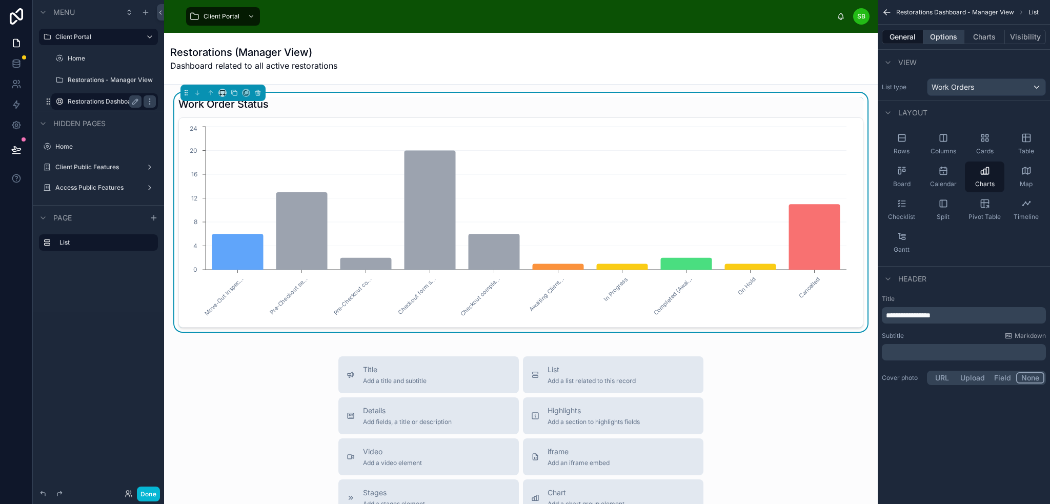
click at [942, 33] on button "Options" at bounding box center [943, 37] width 41 height 14
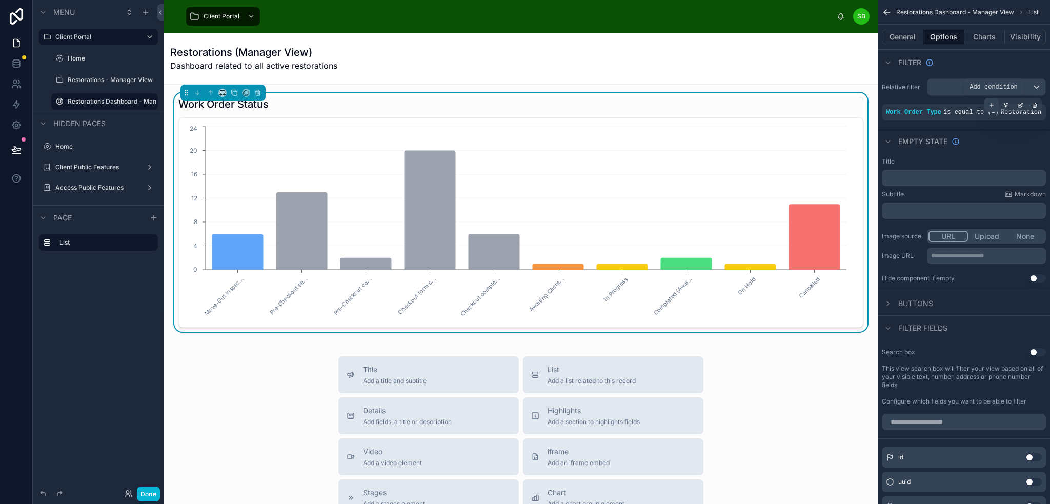
click at [992, 104] on icon "scrollable content" at bounding box center [992, 106] width 0 height 4
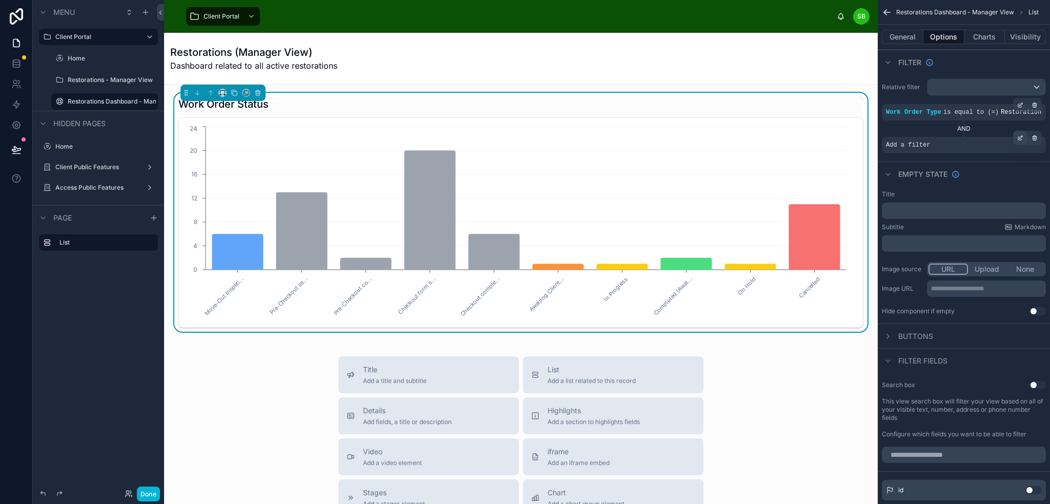
click at [1019, 136] on icon "scrollable content" at bounding box center [1020, 138] width 6 height 6
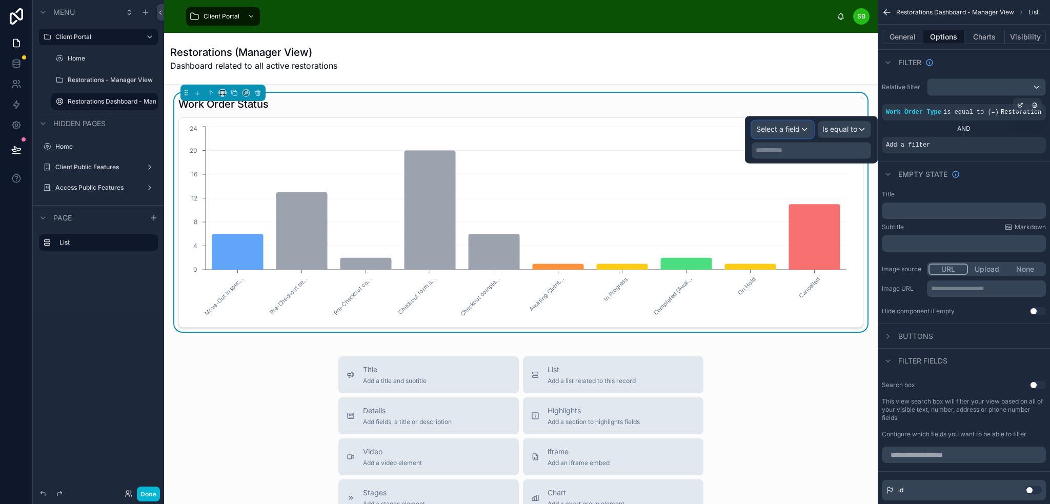
click at [801, 130] on div "Select a field" at bounding box center [782, 129] width 61 height 16
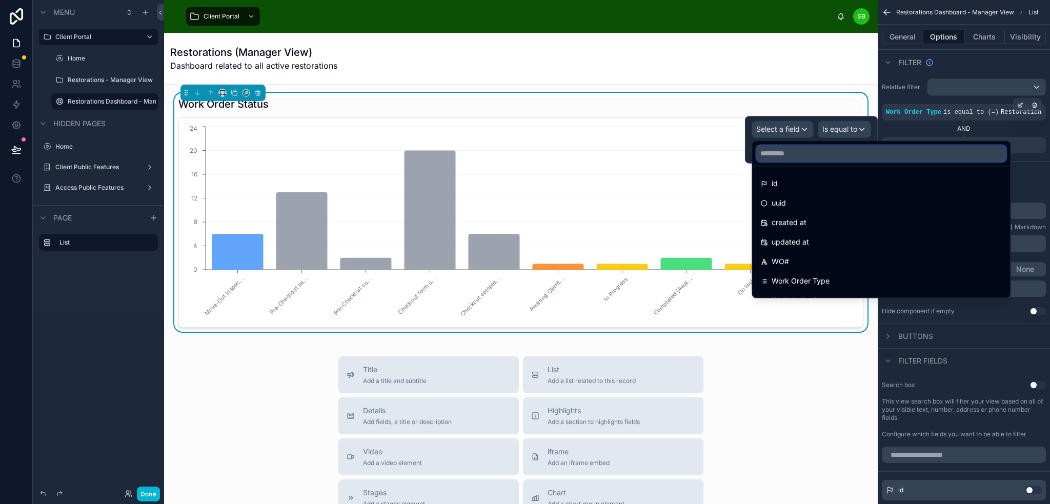
click at [802, 154] on input "text" at bounding box center [881, 153] width 250 height 16
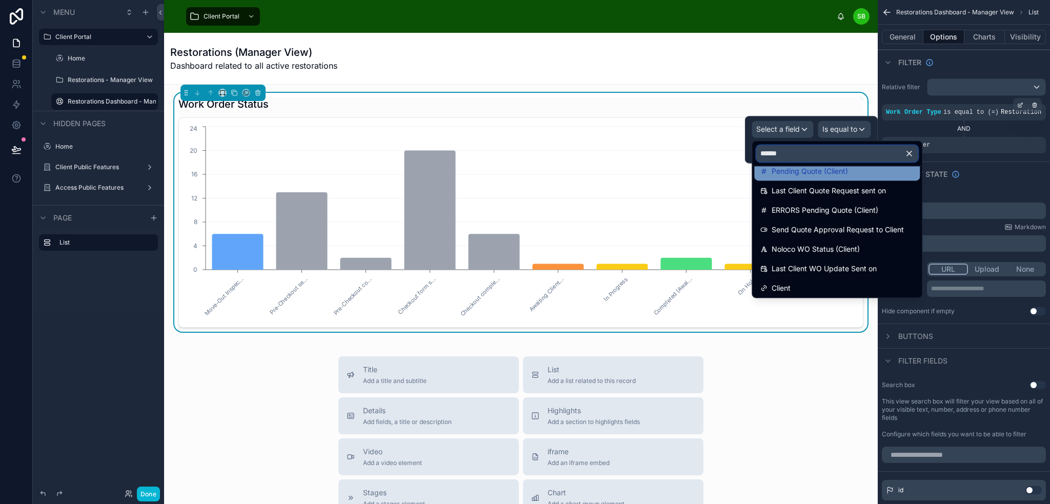
scroll to position [103, 0]
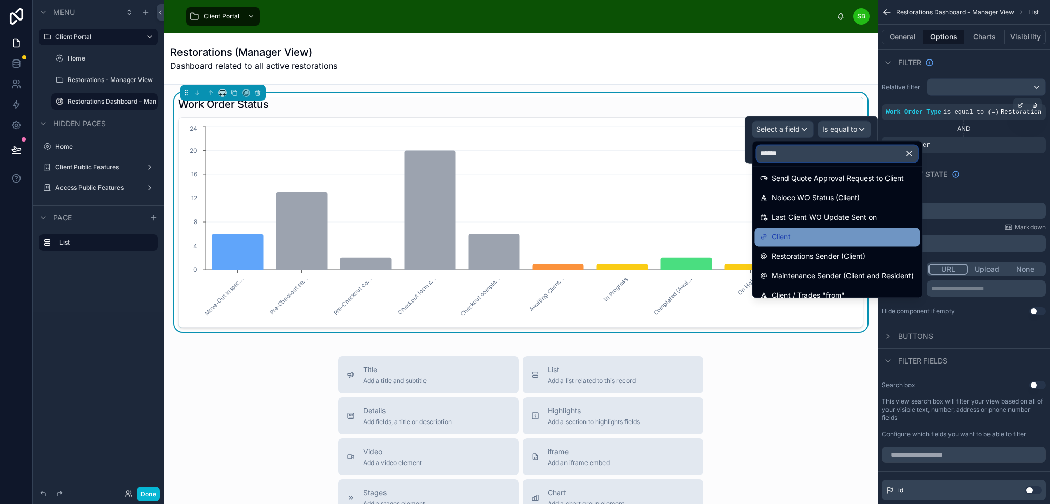
type input "******"
click at [814, 239] on div "Client" at bounding box center [836, 237] width 153 height 12
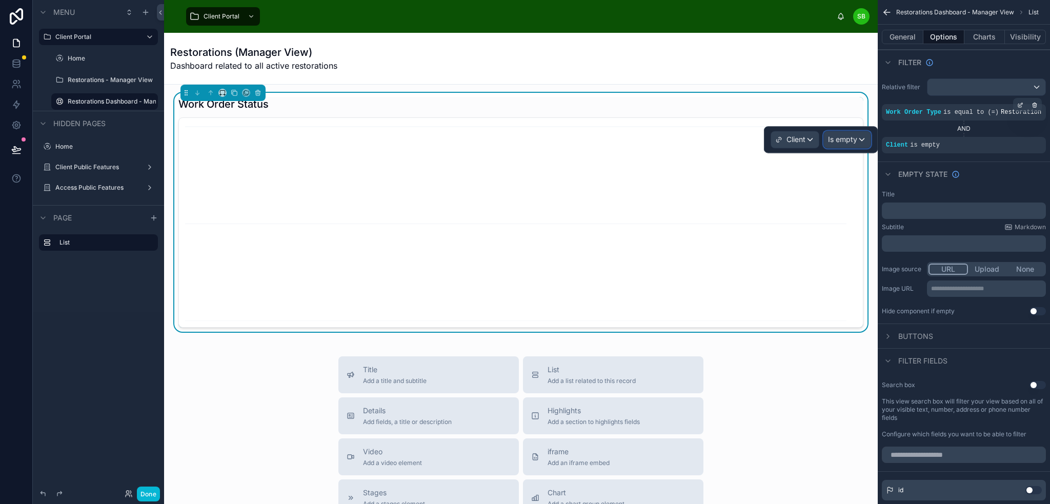
click at [840, 144] on span "Is empty" at bounding box center [842, 139] width 29 height 10
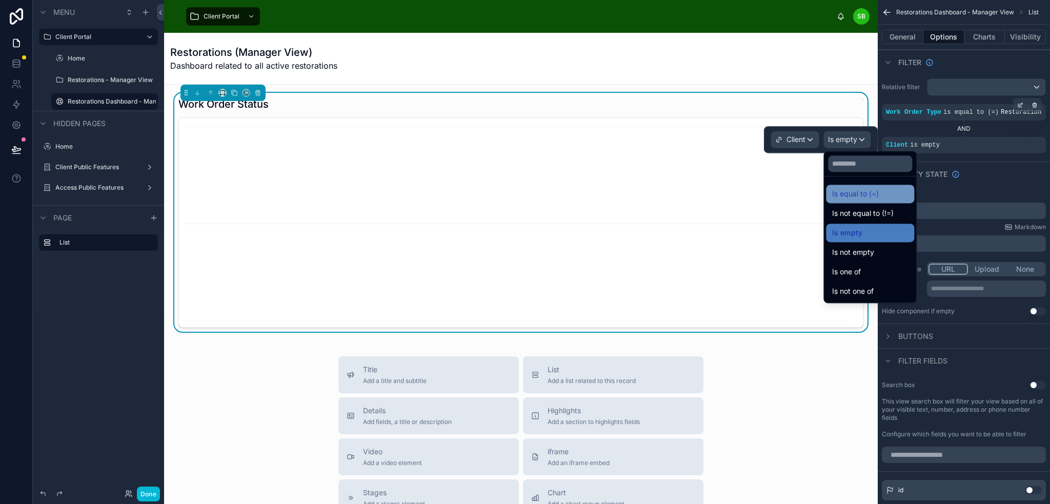
click at [859, 195] on span "Is equal to (=)" at bounding box center [855, 194] width 47 height 12
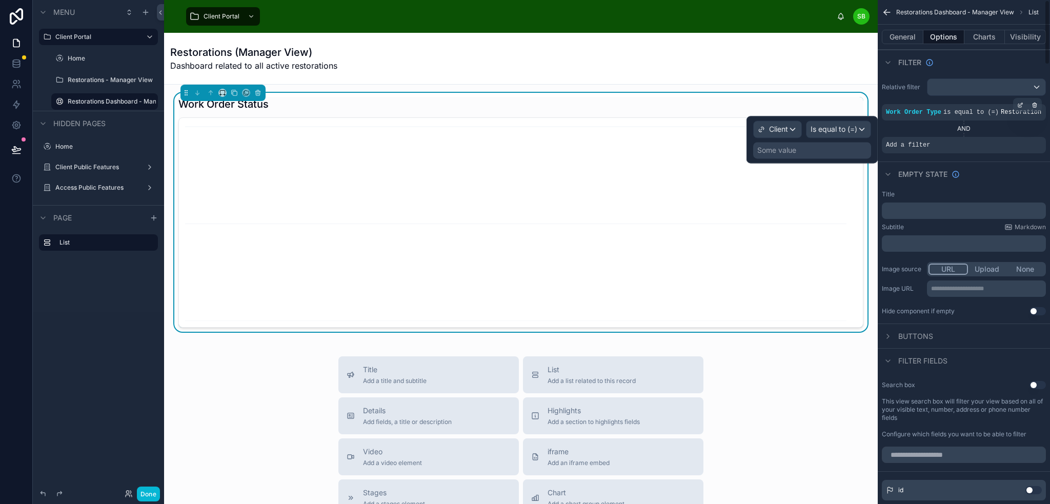
click at [830, 155] on div "Some value" at bounding box center [812, 150] width 118 height 16
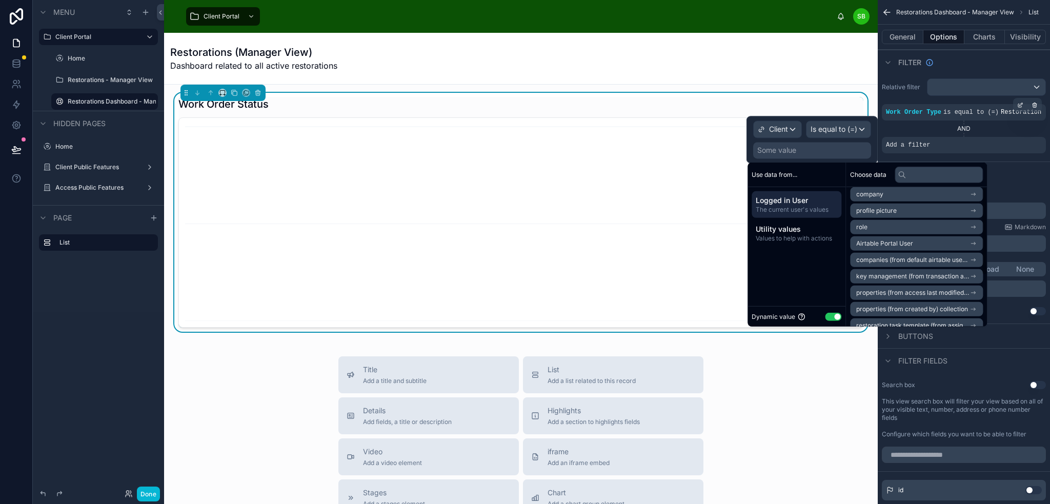
scroll to position [0, 0]
click at [465, 56] on div "Restorations (Manager View) Dashboard related to all active restorations" at bounding box center [520, 58] width 701 height 27
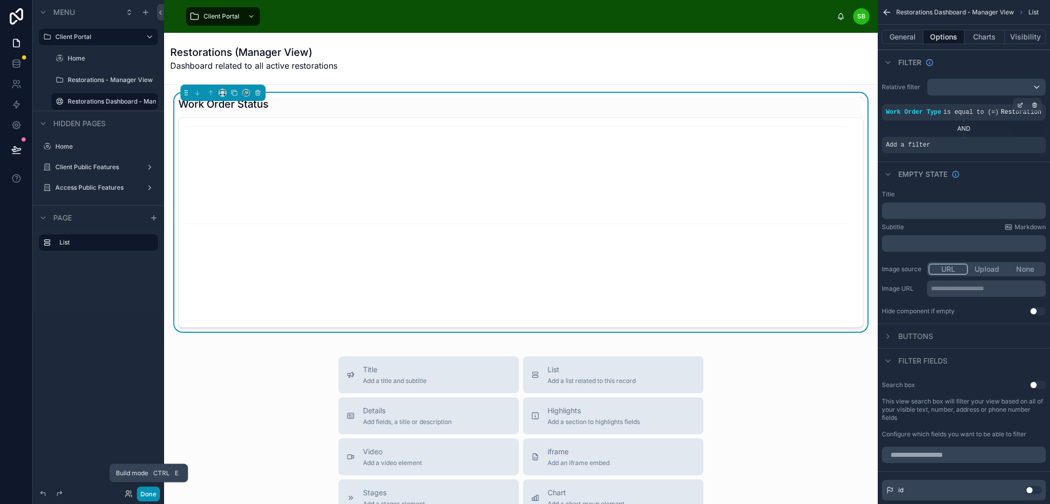
click at [150, 494] on button "Done" at bounding box center [148, 494] width 23 height 15
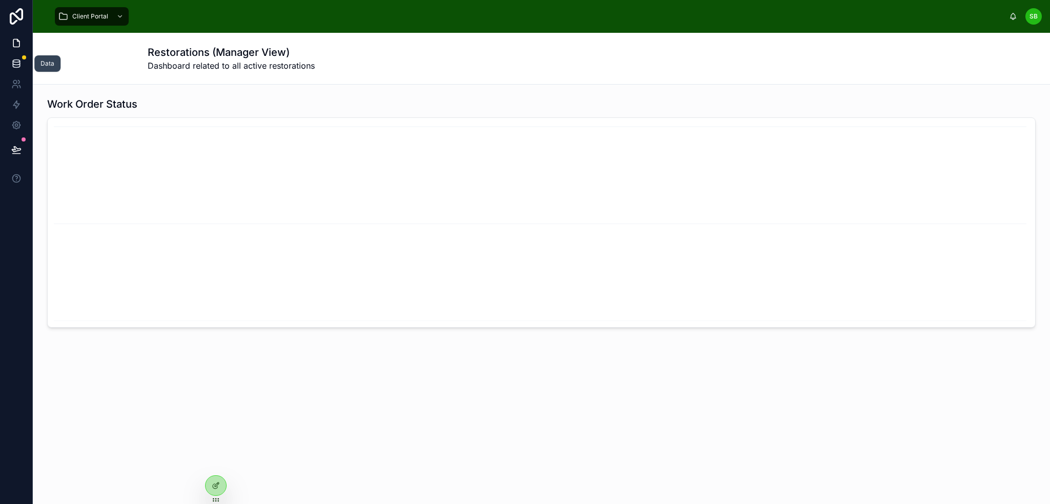
click at [15, 65] on icon at bounding box center [16, 63] width 10 height 10
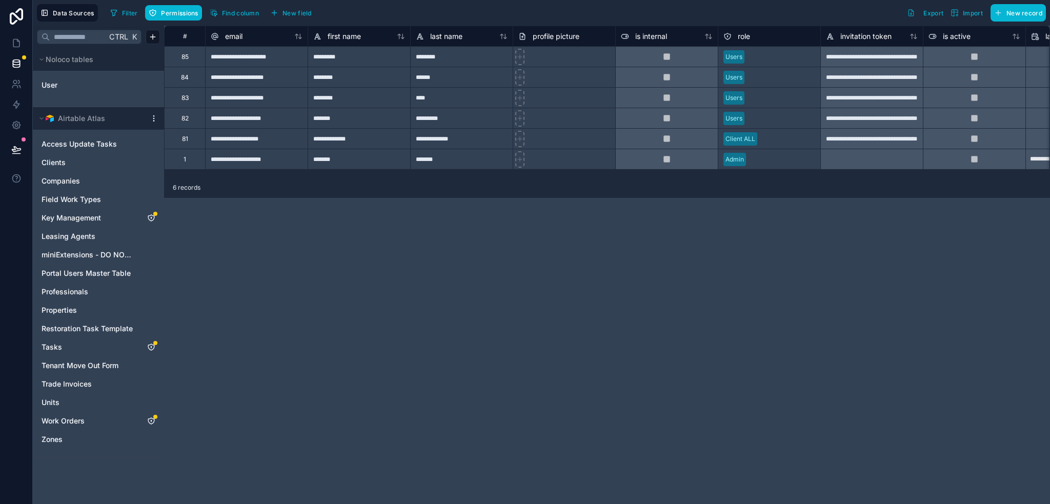
click at [155, 119] on icon at bounding box center [154, 118] width 8 height 8
click at [183, 137] on span "Update details" at bounding box center [218, 138] width 98 height 8
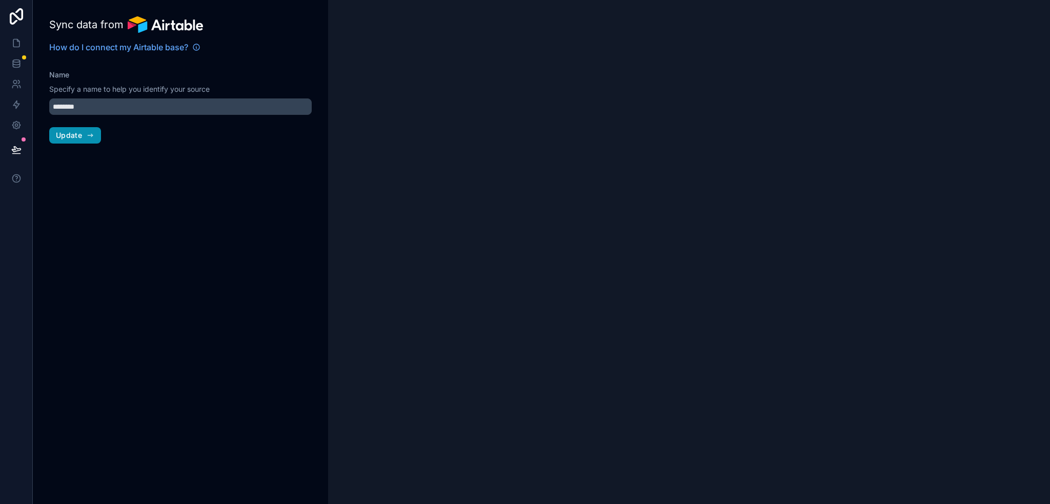
type input "**********"
click at [74, 138] on span "Update" at bounding box center [69, 135] width 26 height 9
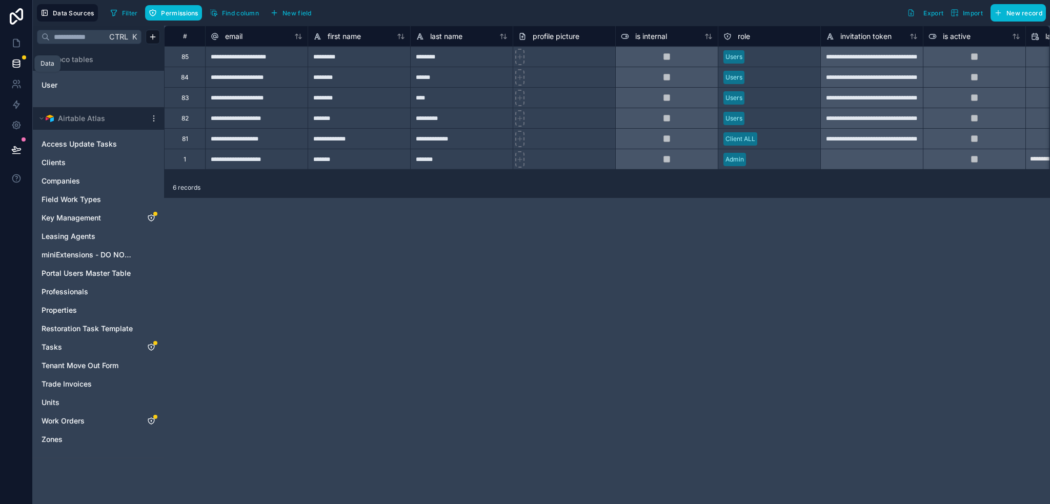
click at [14, 63] on icon at bounding box center [16, 63] width 10 height 10
click at [97, 270] on span "Portal Users Master Table" at bounding box center [86, 273] width 89 height 10
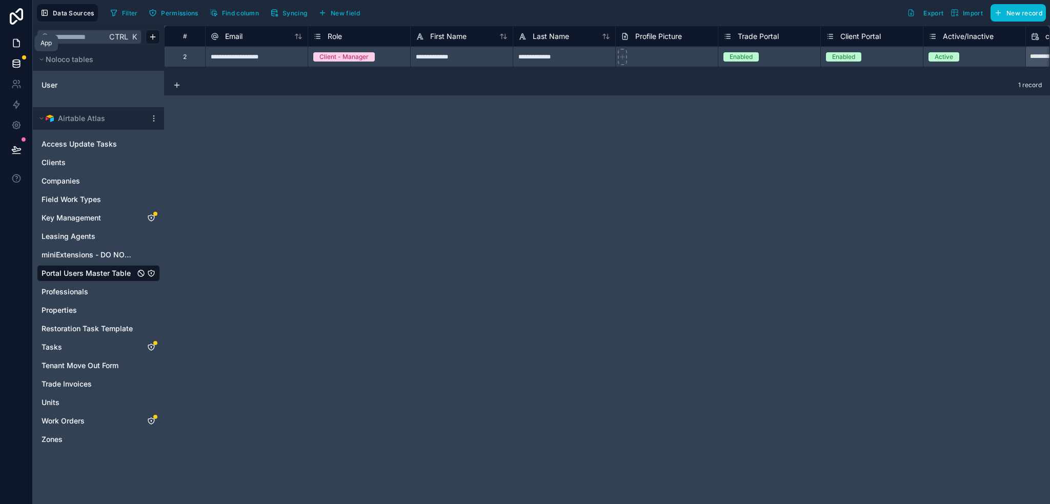
click at [18, 36] on link at bounding box center [16, 43] width 32 height 21
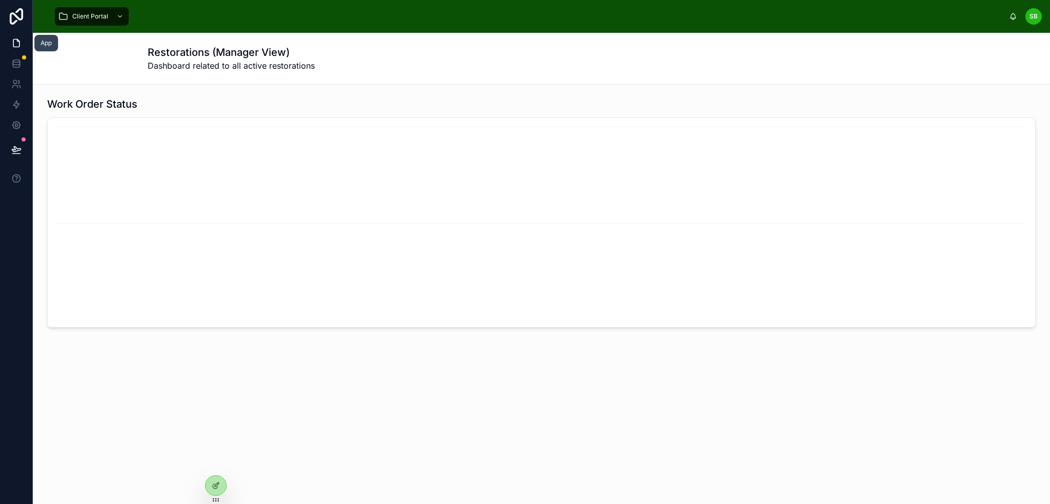
click at [18, 43] on icon at bounding box center [16, 43] width 6 height 8
click at [14, 44] on icon at bounding box center [16, 43] width 10 height 10
click at [216, 482] on icon at bounding box center [216, 485] width 8 height 8
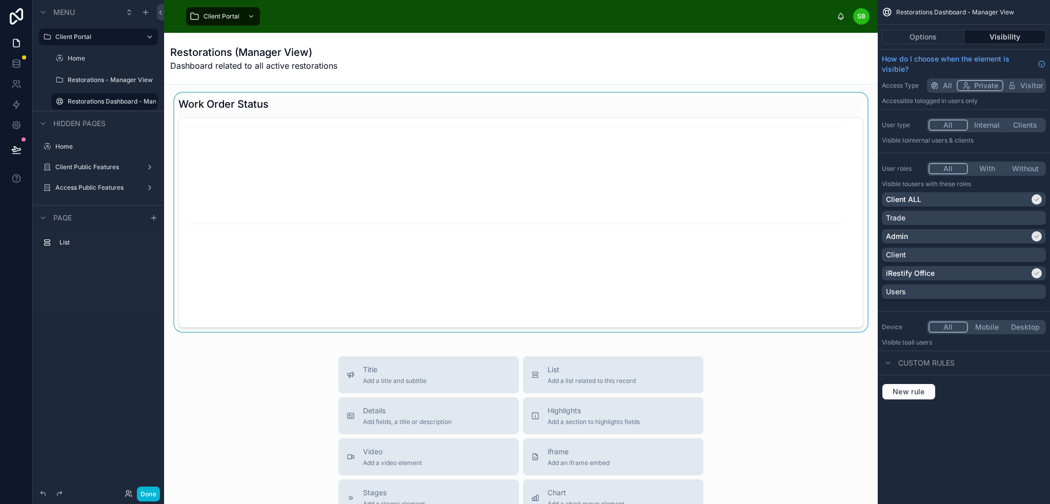
click at [765, 97] on div at bounding box center [520, 212] width 697 height 239
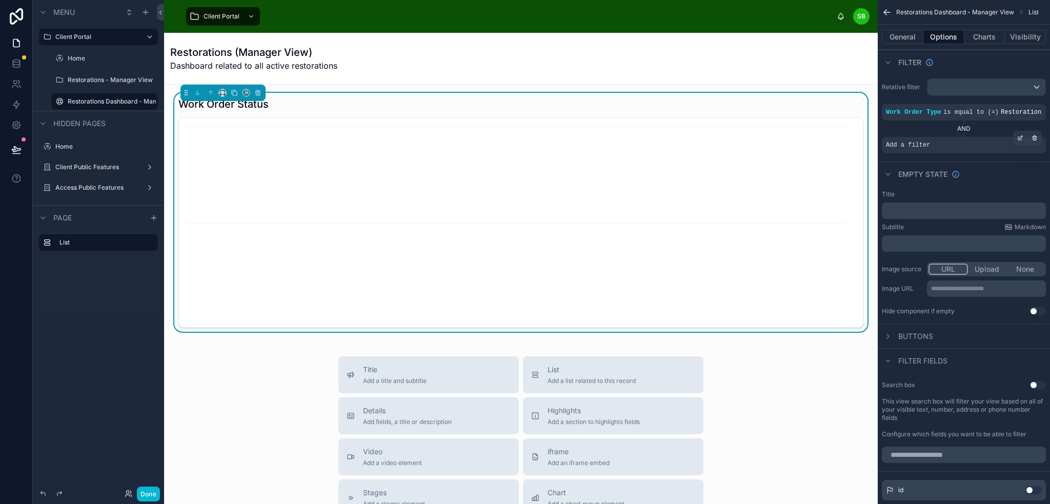
click at [964, 145] on div "Add a filter" at bounding box center [964, 145] width 164 height 16
click at [1023, 135] on div "scrollable content" at bounding box center [1020, 138] width 14 height 14
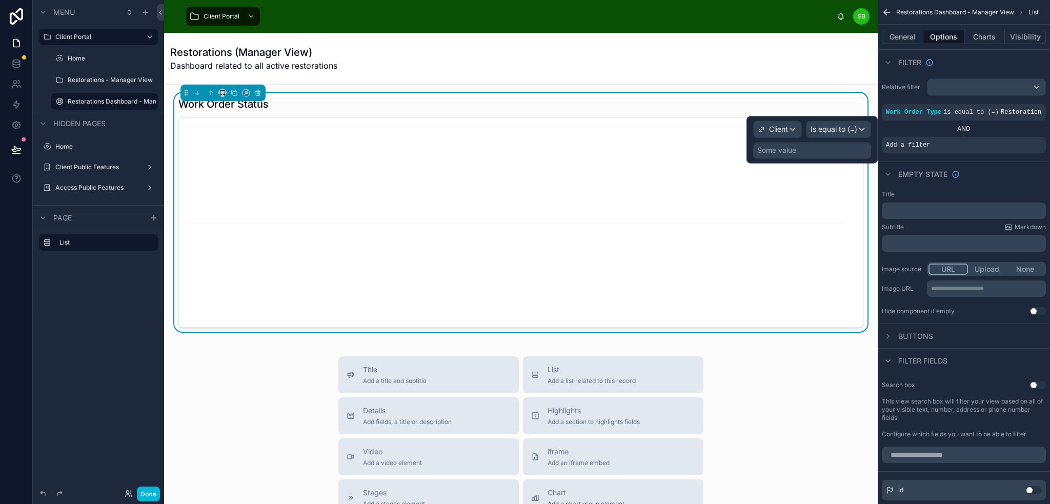
click at [821, 153] on div "Some value" at bounding box center [812, 150] width 118 height 16
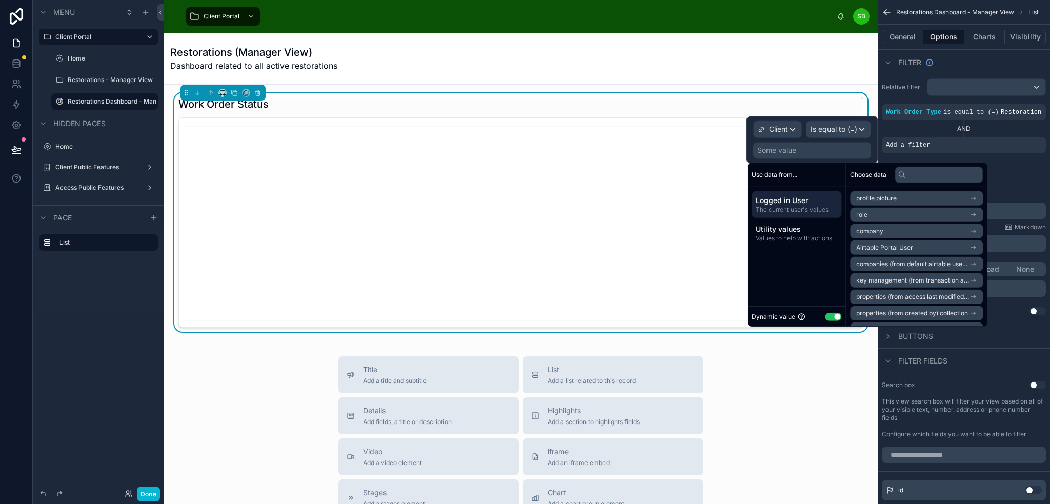
click at [837, 315] on button "Use setting" at bounding box center [833, 316] width 16 height 8
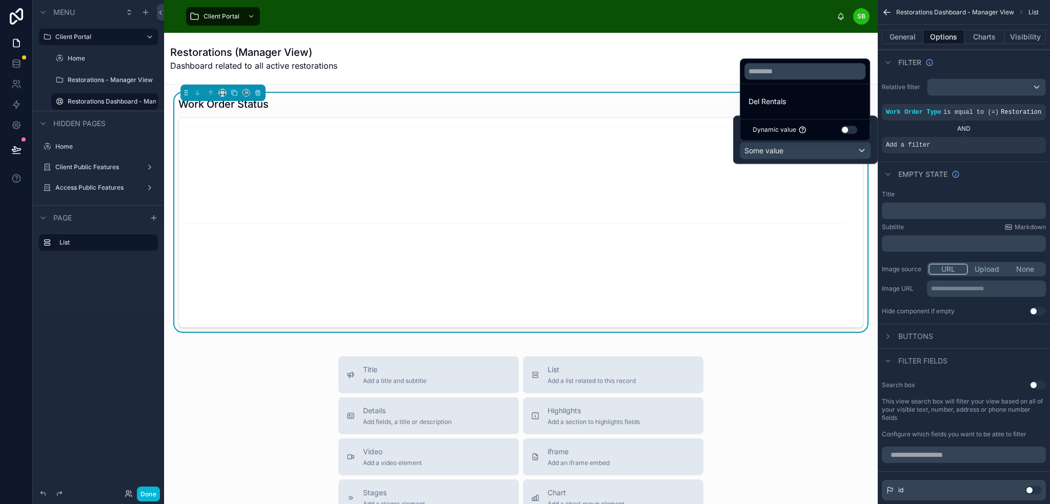
click at [833, 151] on div at bounding box center [805, 140] width 145 height 48
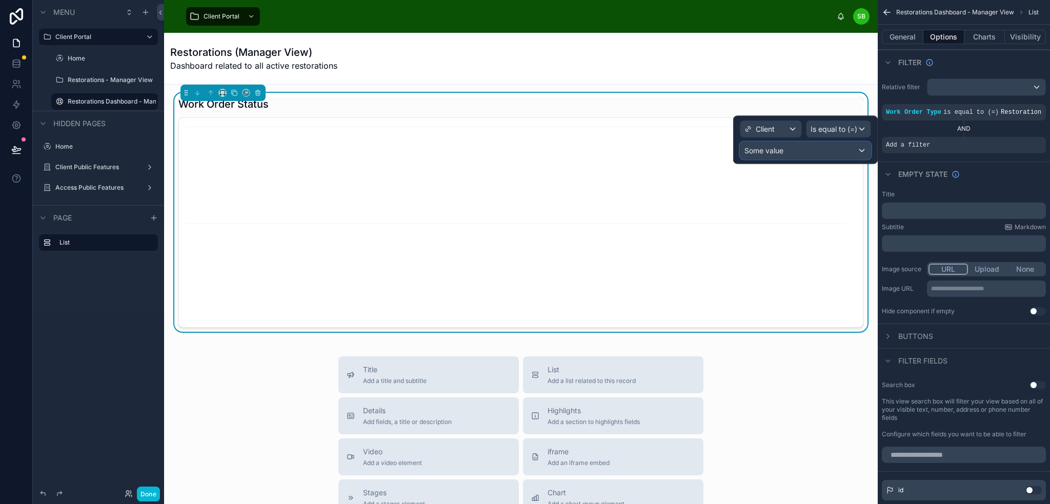
click at [833, 151] on div "Some value" at bounding box center [805, 151] width 130 height 16
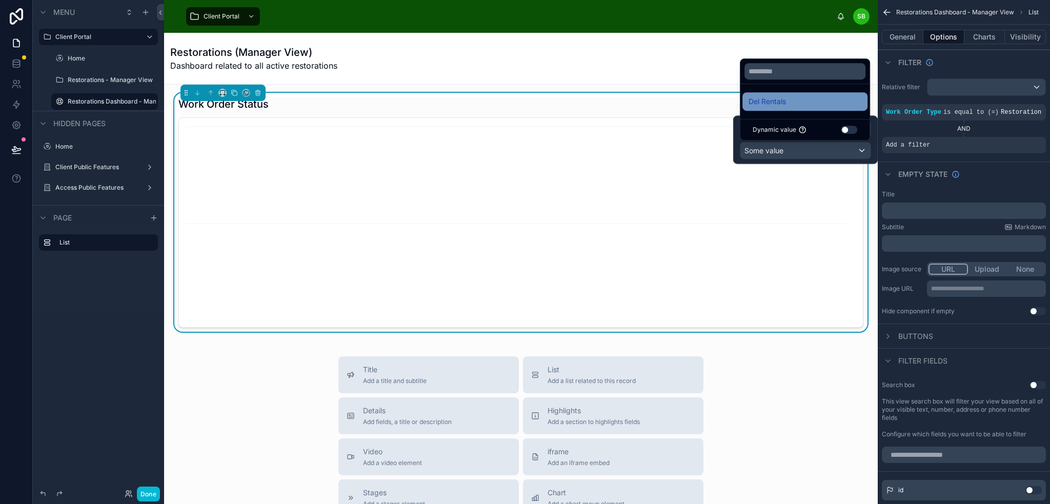
click at [790, 100] on div "Del Rentals" at bounding box center [805, 101] width 113 height 12
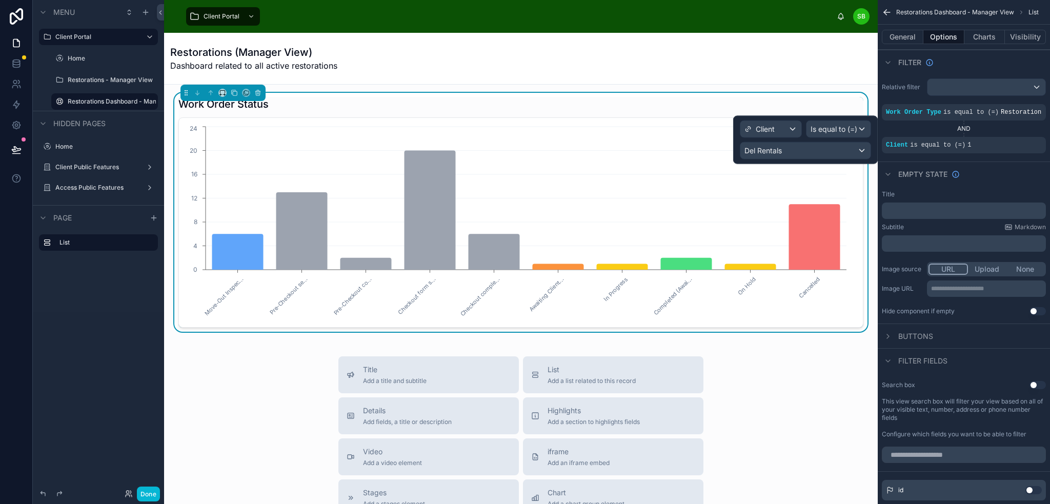
click at [822, 69] on div "Restorations (Manager View) Dashboard related to all active restorations" at bounding box center [520, 58] width 701 height 27
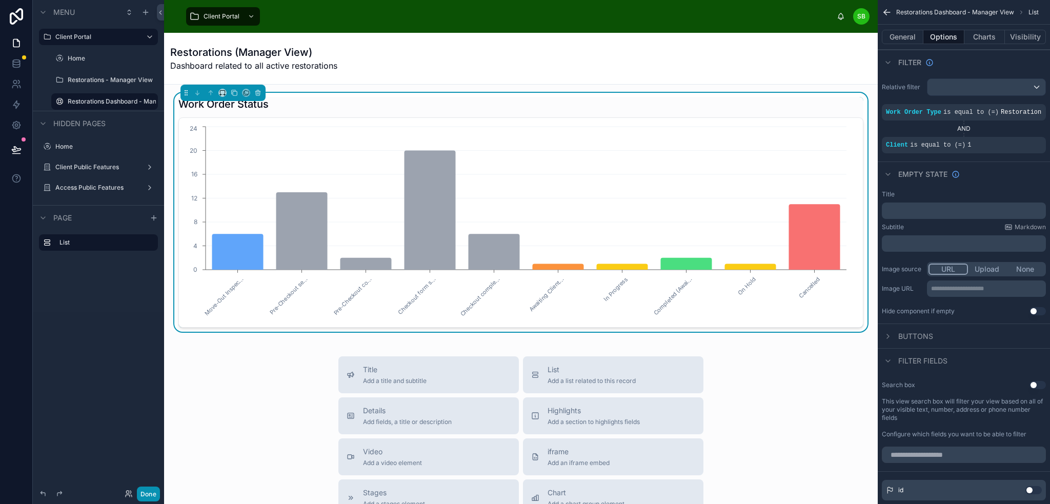
click at [148, 493] on button "Done" at bounding box center [148, 494] width 23 height 15
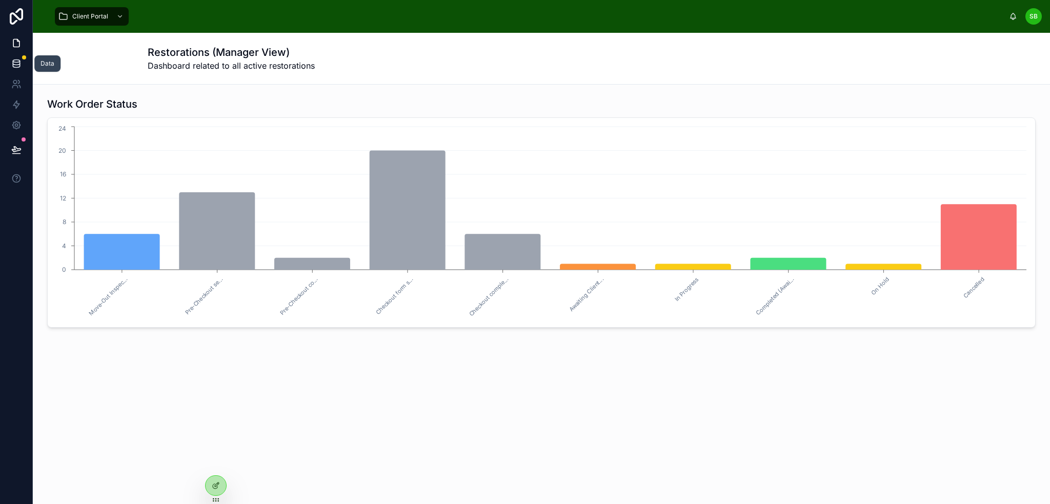
click at [18, 61] on icon at bounding box center [16, 63] width 10 height 10
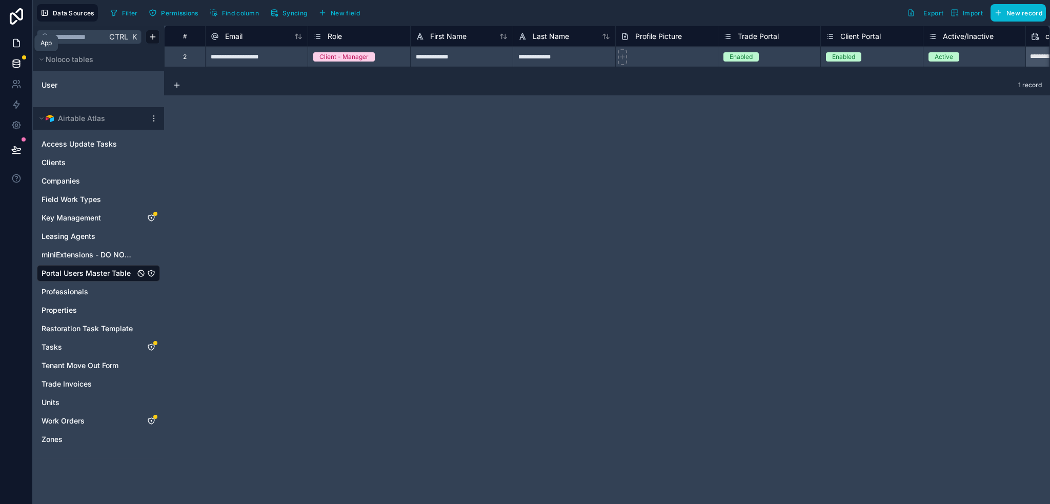
click at [19, 45] on icon at bounding box center [16, 43] width 6 height 8
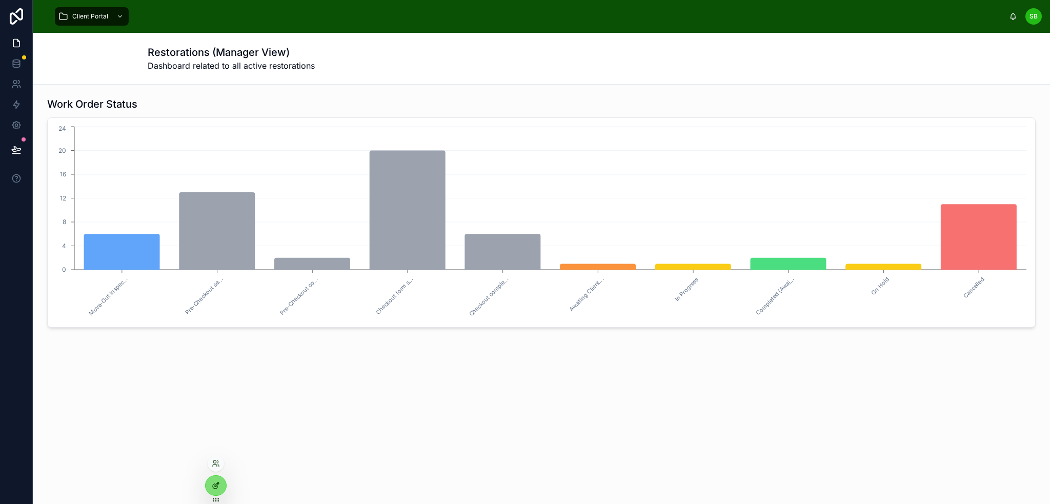
click at [211, 481] on div at bounding box center [216, 485] width 21 height 19
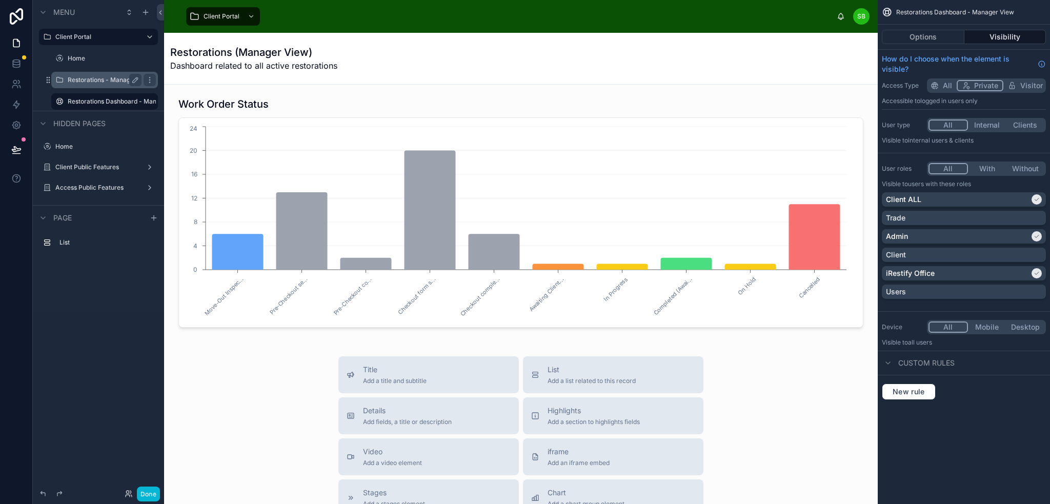
click at [108, 77] on label "Restorations - Manager View" at bounding box center [105, 80] width 74 height 8
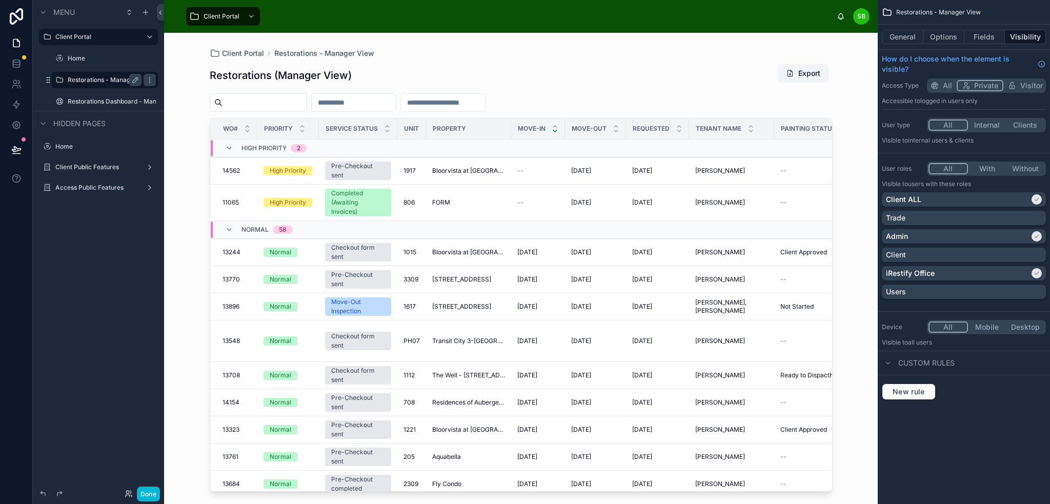
click at [701, 104] on div at bounding box center [521, 262] width 656 height 459
click at [667, 146] on td at bounding box center [657, 148] width 63 height 18
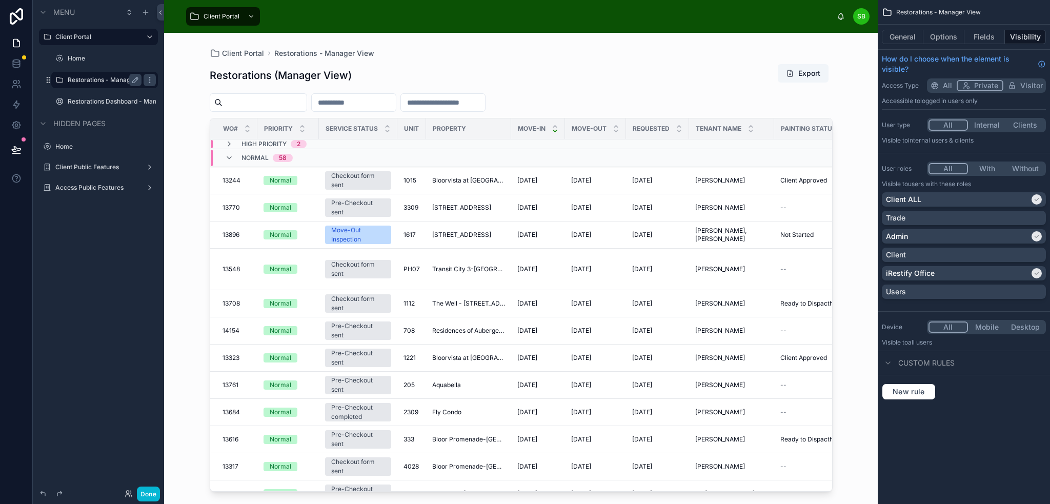
click at [667, 145] on td at bounding box center [657, 144] width 63 height 10
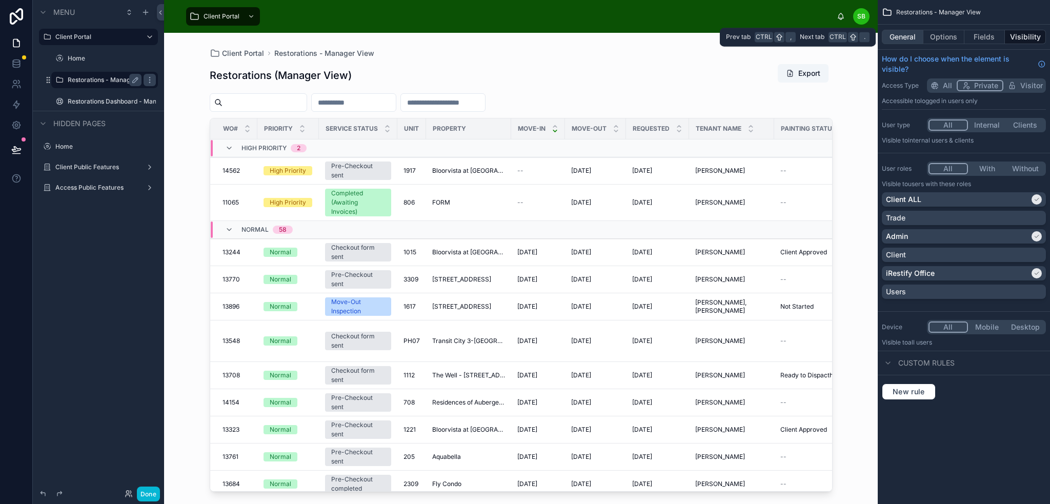
click at [910, 39] on button "General" at bounding box center [903, 37] width 42 height 14
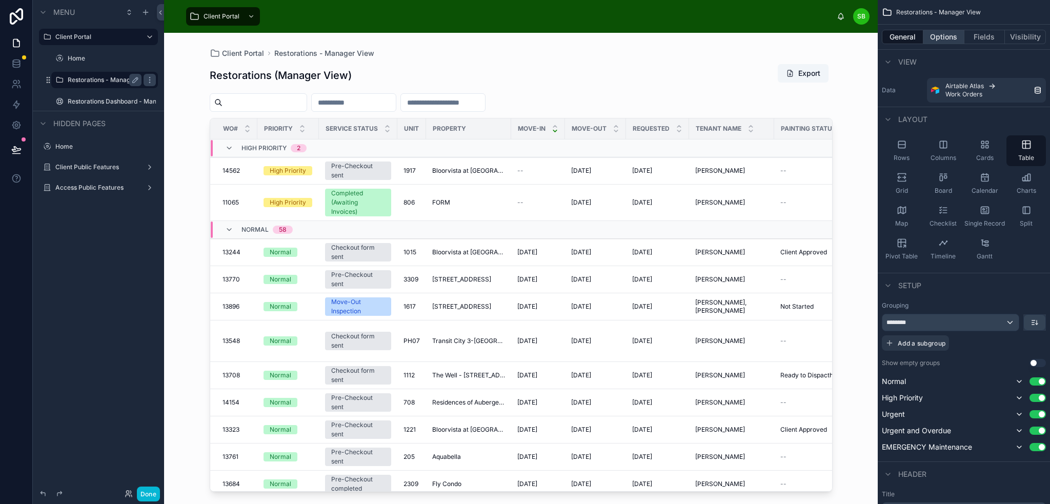
click at [953, 39] on button "Options" at bounding box center [943, 37] width 41 height 14
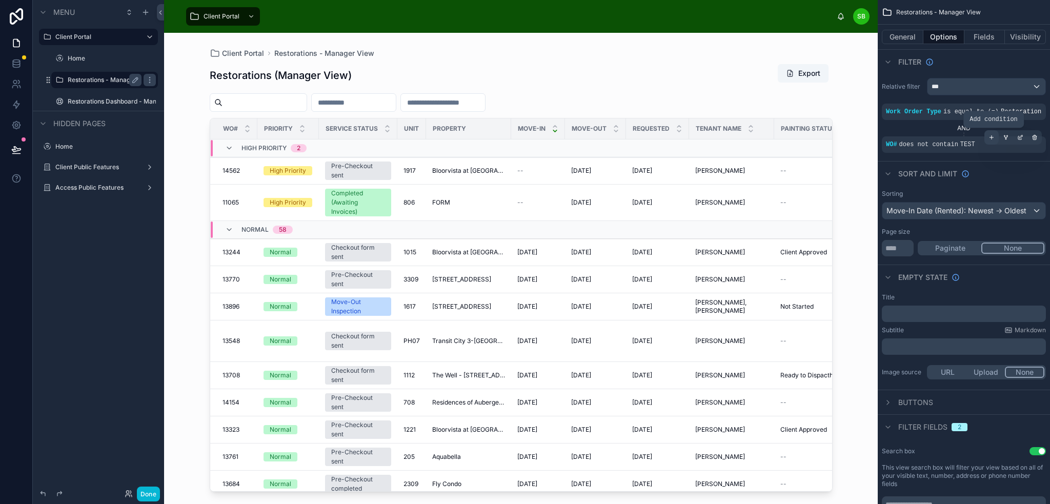
click at [992, 137] on icon "scrollable content" at bounding box center [992, 138] width 0 height 4
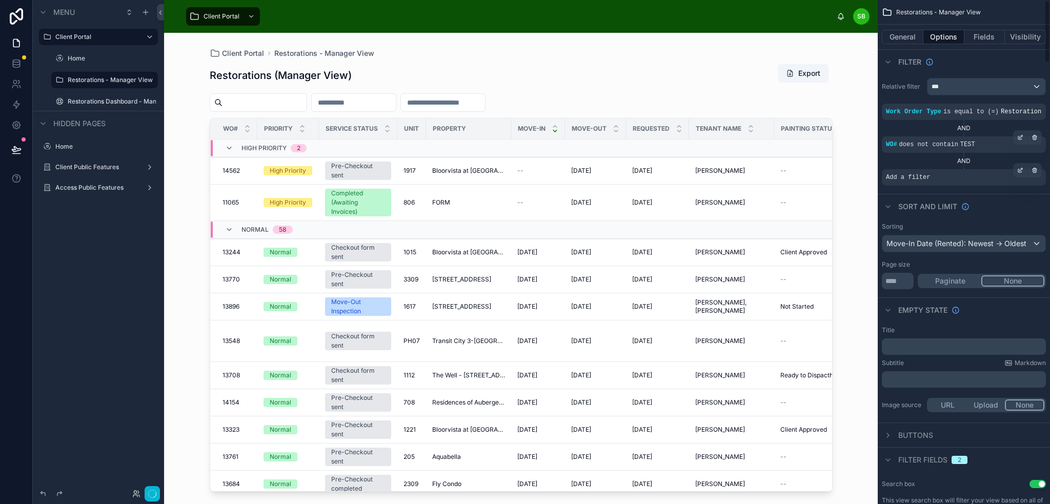
click at [932, 178] on div "Add a filter" at bounding box center [964, 177] width 164 height 16
click at [1017, 167] on div "scrollable content" at bounding box center [1020, 170] width 14 height 14
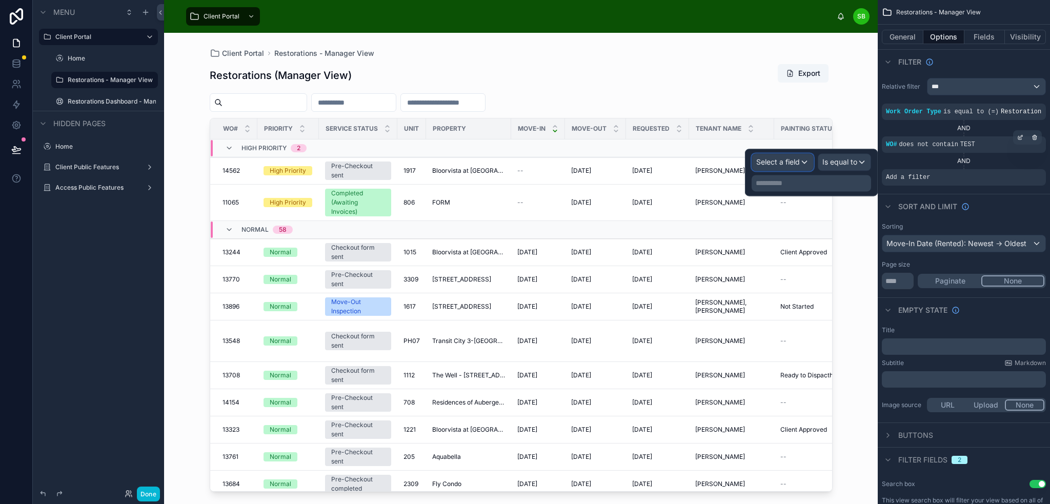
click at [788, 163] on span "Select a field" at bounding box center [778, 161] width 44 height 9
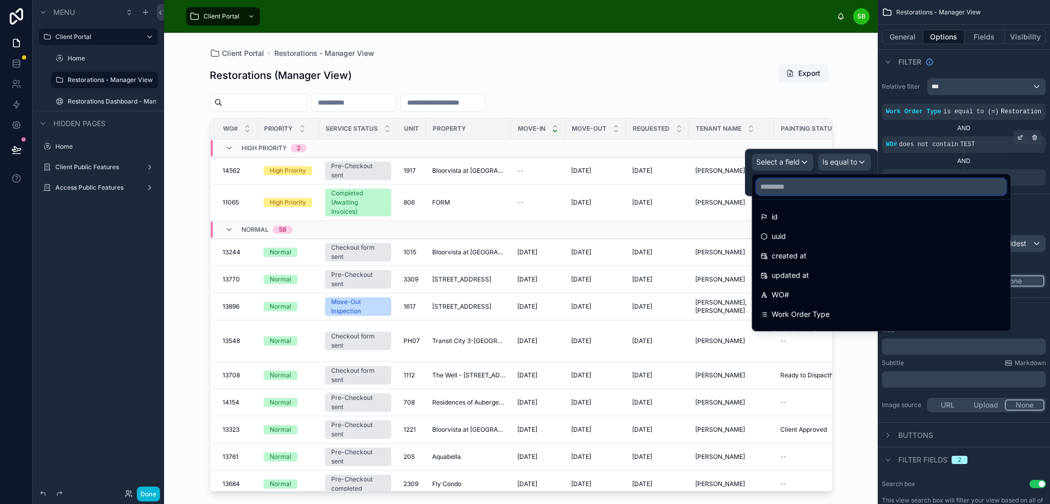
click at [795, 189] on input "text" at bounding box center [881, 186] width 250 height 16
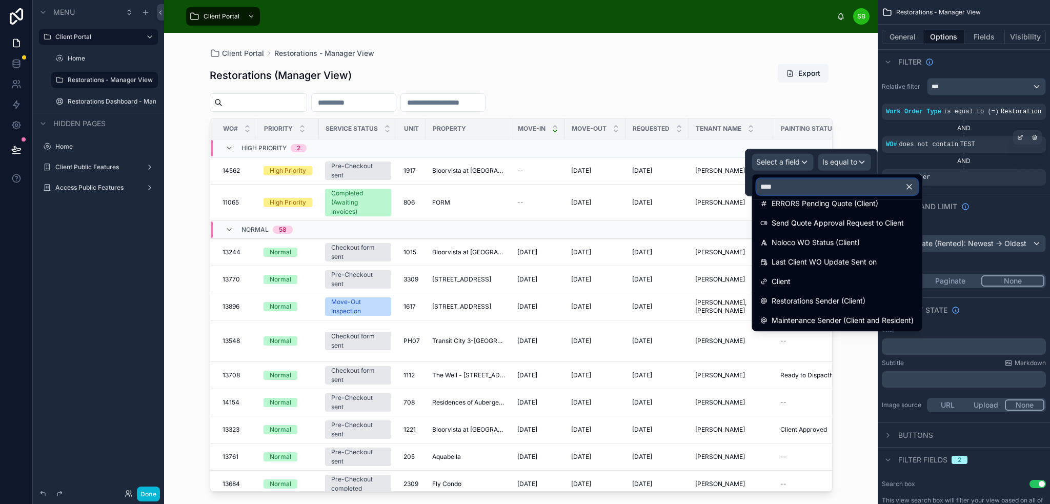
scroll to position [103, 0]
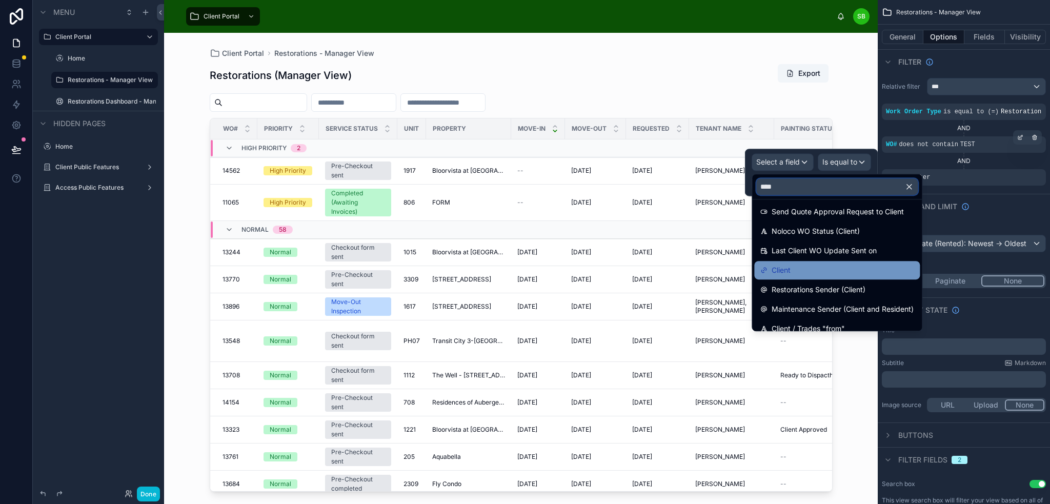
type input "****"
click at [813, 266] on div "Client" at bounding box center [836, 270] width 153 height 12
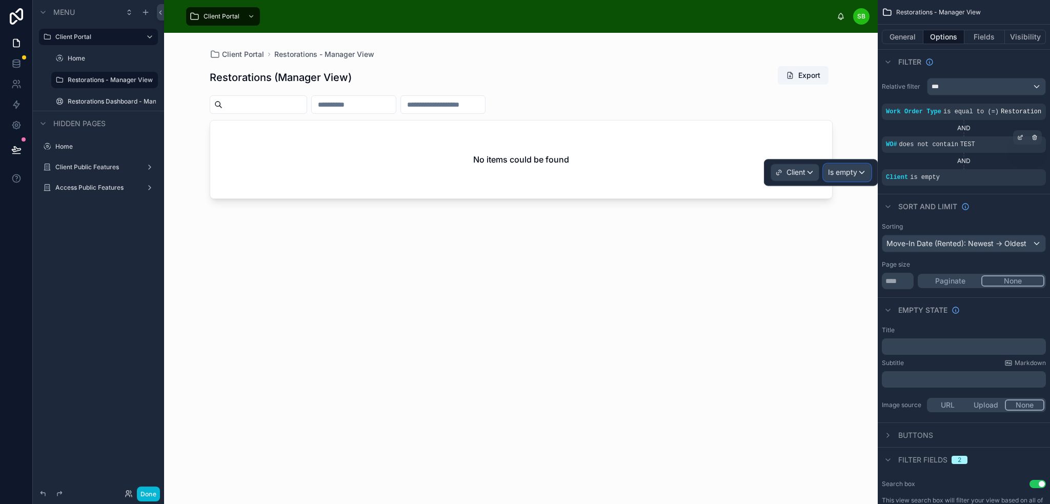
click at [845, 171] on span "Is empty" at bounding box center [842, 172] width 29 height 10
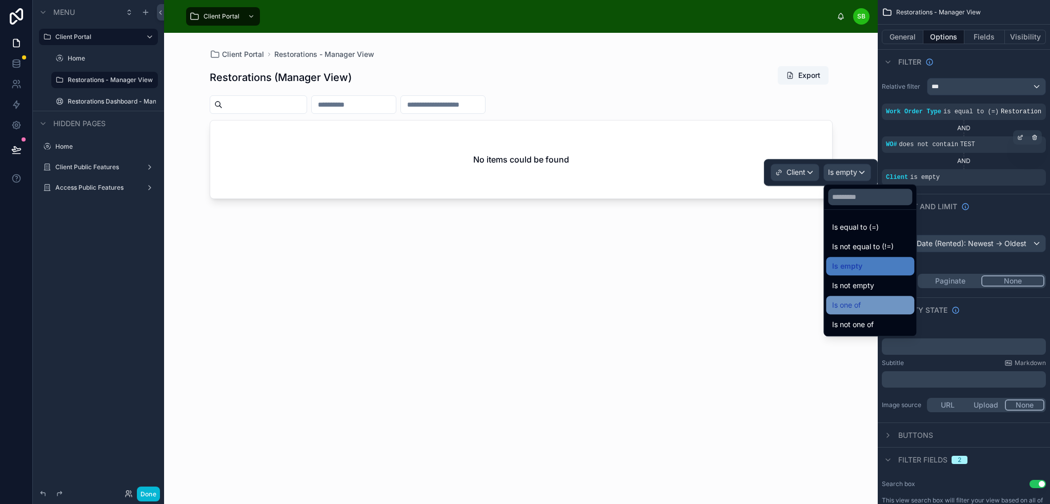
click at [868, 303] on div "Is one of" at bounding box center [870, 305] width 76 height 12
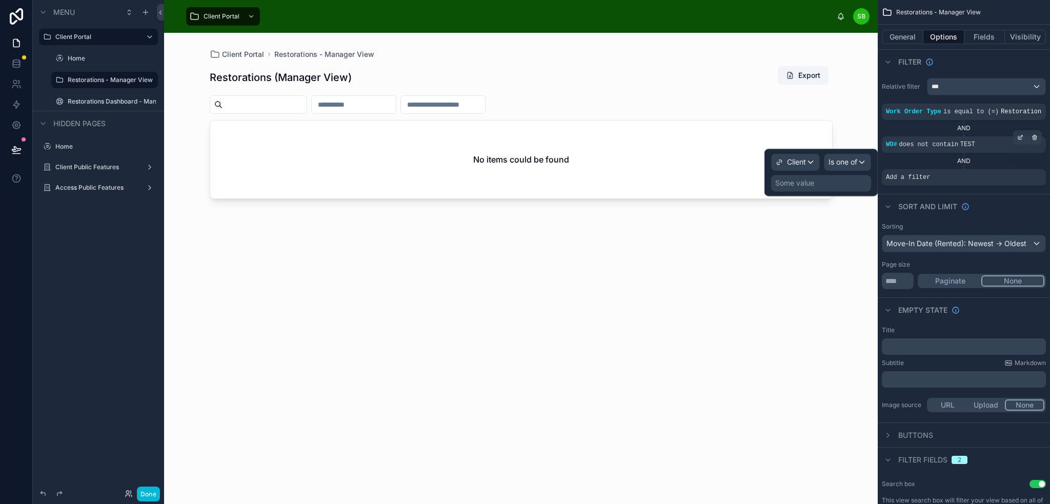
click at [802, 187] on div "Some value" at bounding box center [794, 183] width 39 height 10
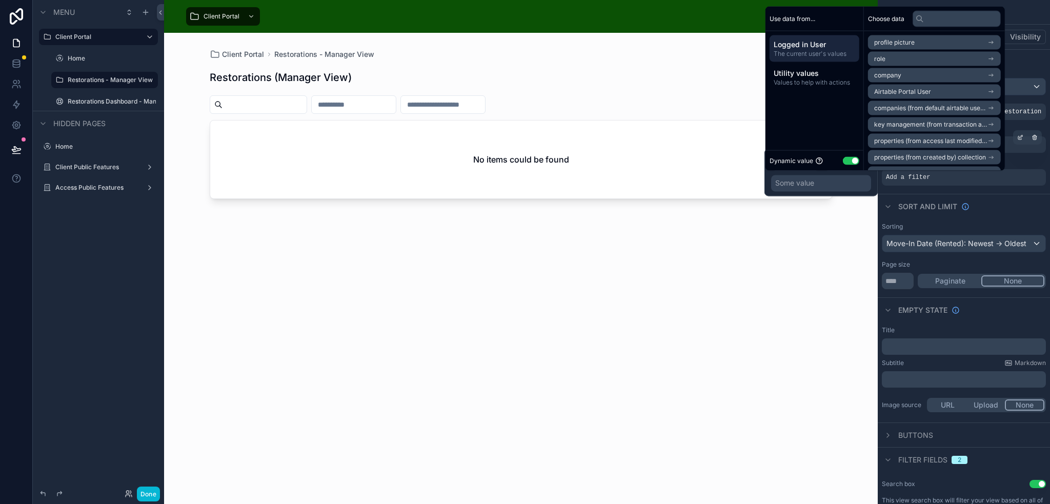
click at [850, 159] on button "Use setting" at bounding box center [851, 160] width 16 height 8
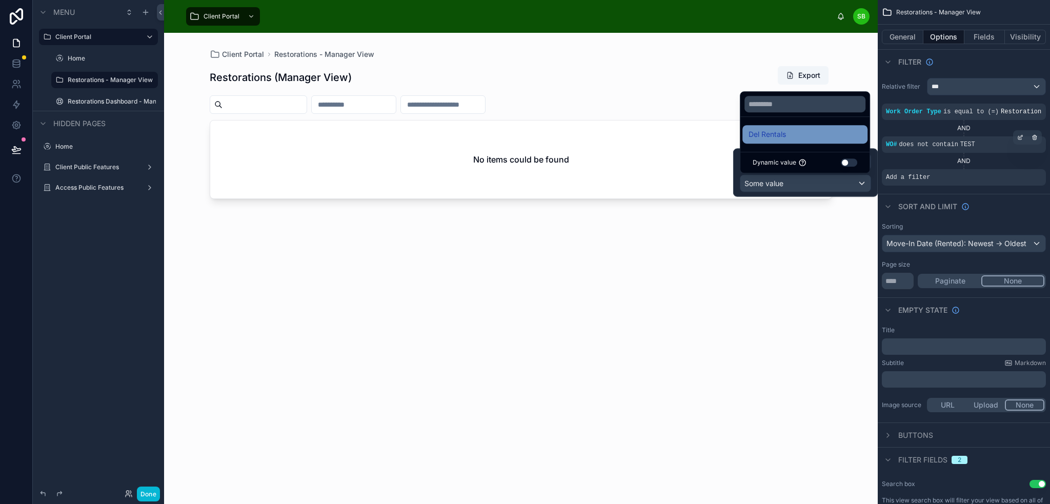
click at [805, 133] on div "Del Rentals" at bounding box center [805, 134] width 113 height 12
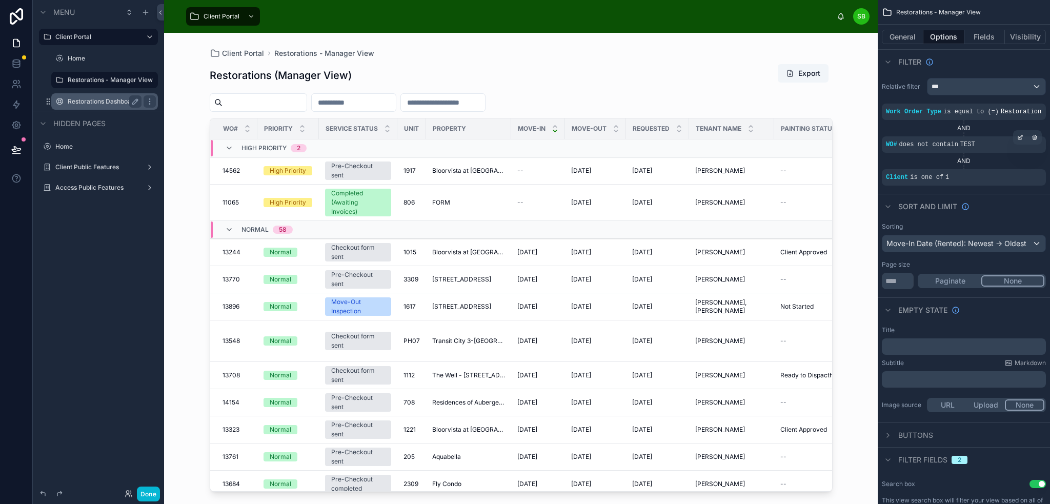
click at [111, 98] on label "Restorations Dashboard - Manager View" at bounding box center [105, 101] width 74 height 8
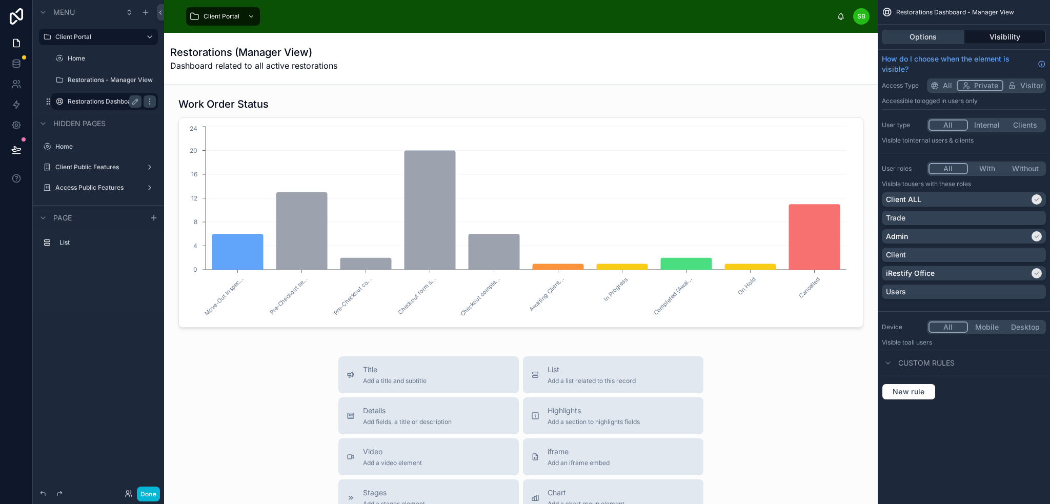
click at [943, 38] on button "Options" at bounding box center [923, 37] width 83 height 14
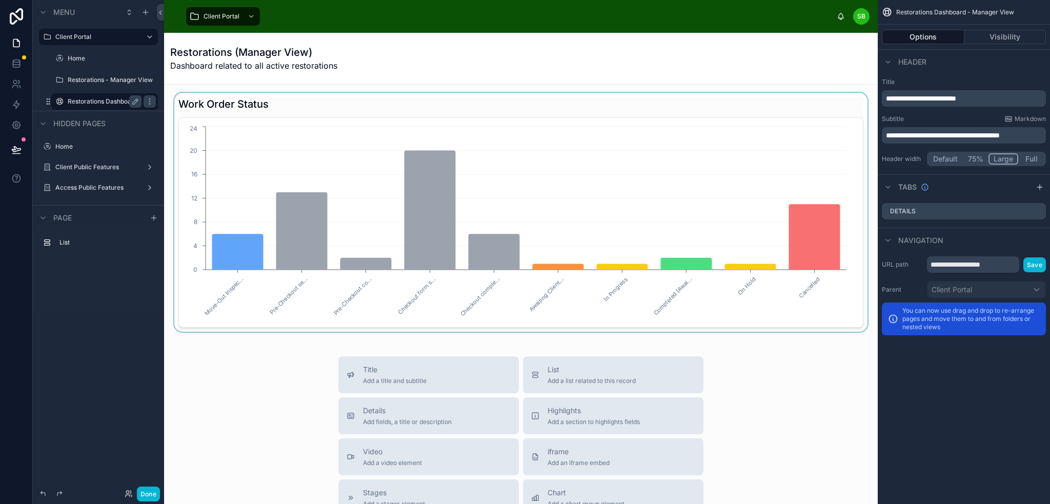
click at [779, 104] on div at bounding box center [520, 212] width 697 height 239
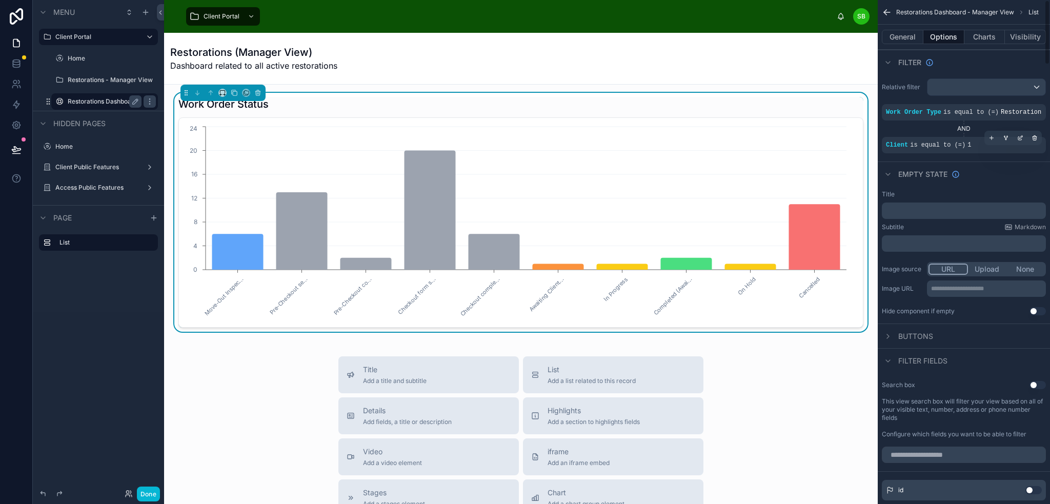
click at [973, 147] on div "Client is equal to (=) 1" at bounding box center [964, 145] width 156 height 8
click at [1020, 137] on icon "scrollable content" at bounding box center [1021, 136] width 3 height 3
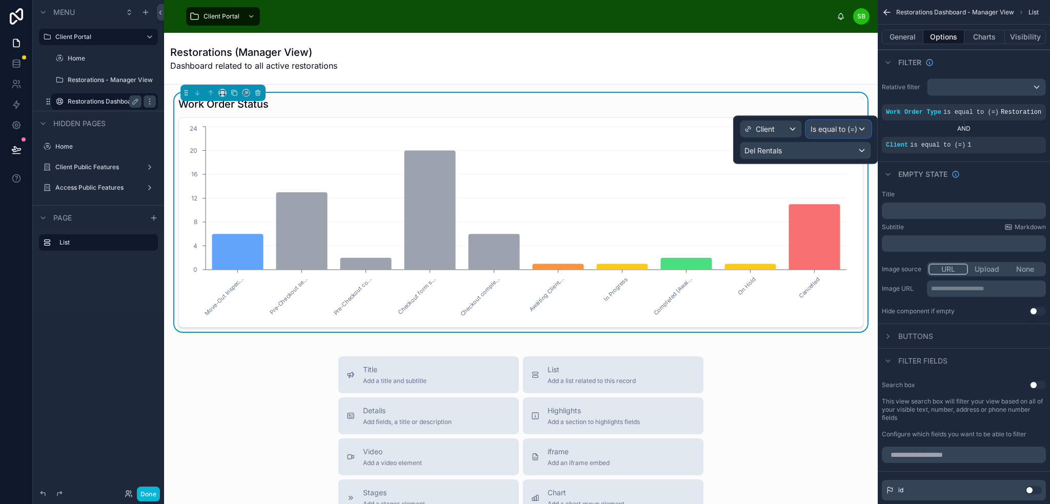
click at [831, 127] on span "Is equal to (=)" at bounding box center [834, 129] width 47 height 10
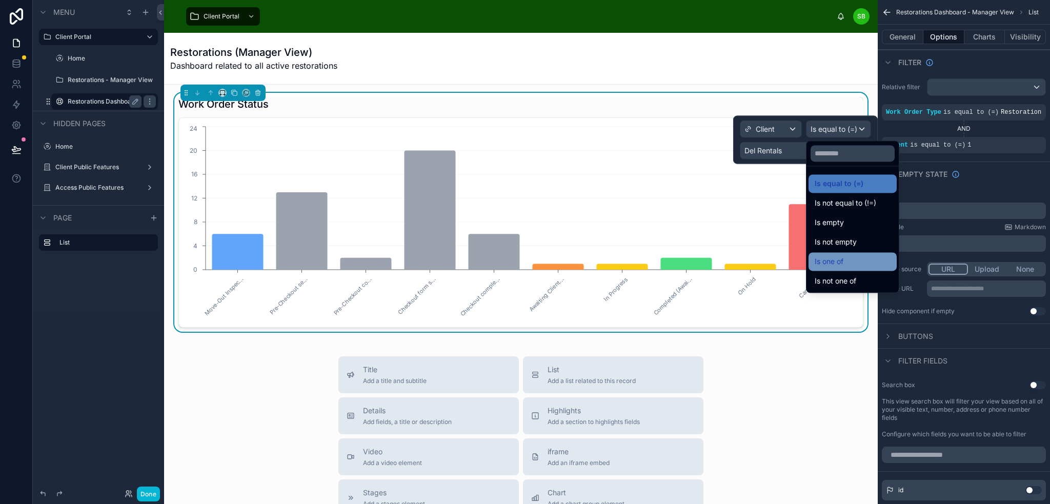
click at [847, 257] on div "Is one of" at bounding box center [853, 261] width 76 height 12
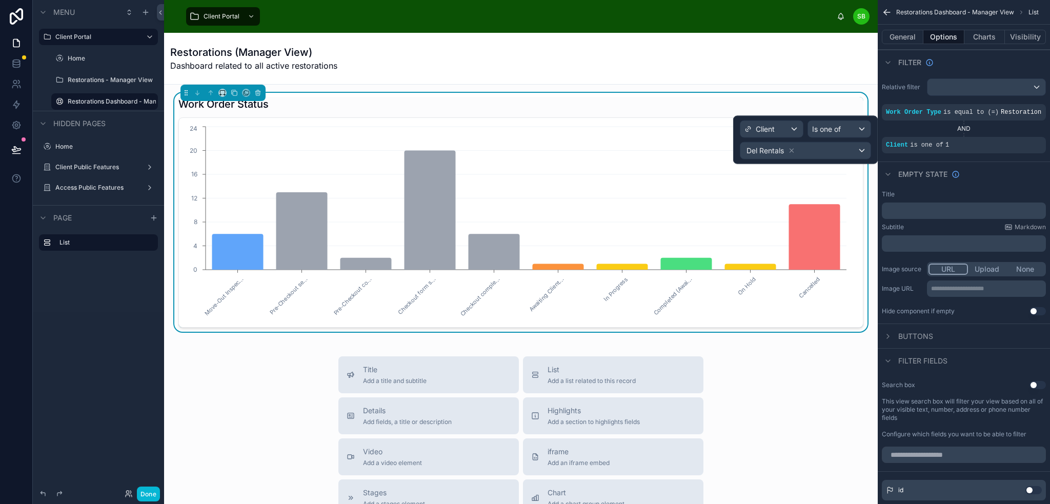
click at [642, 54] on div "Restorations (Manager View) Dashboard related to all active restorations" at bounding box center [520, 58] width 701 height 27
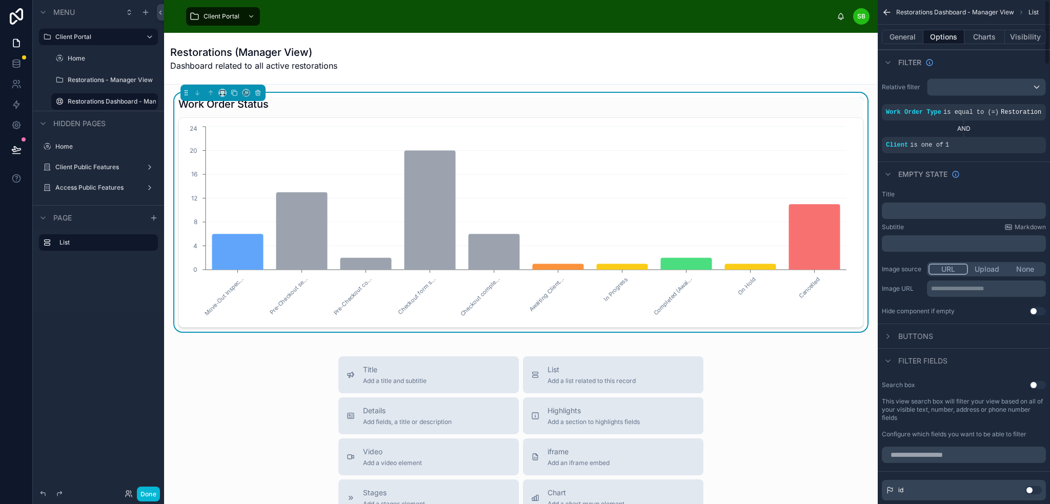
click at [887, 10] on icon "scrollable content" at bounding box center [887, 12] width 10 height 10
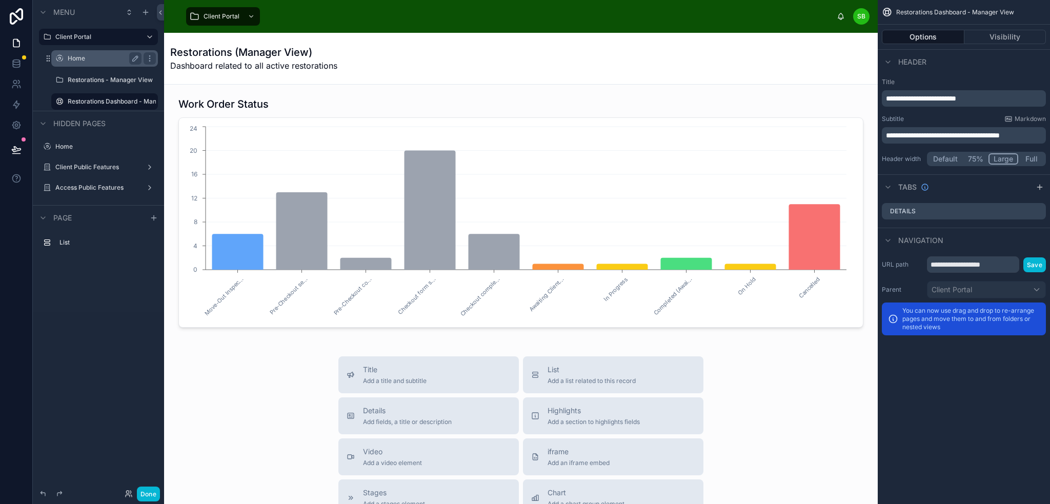
click at [82, 63] on div "Home" at bounding box center [105, 58] width 74 height 12
click at [91, 58] on label "Home" at bounding box center [103, 58] width 70 height 8
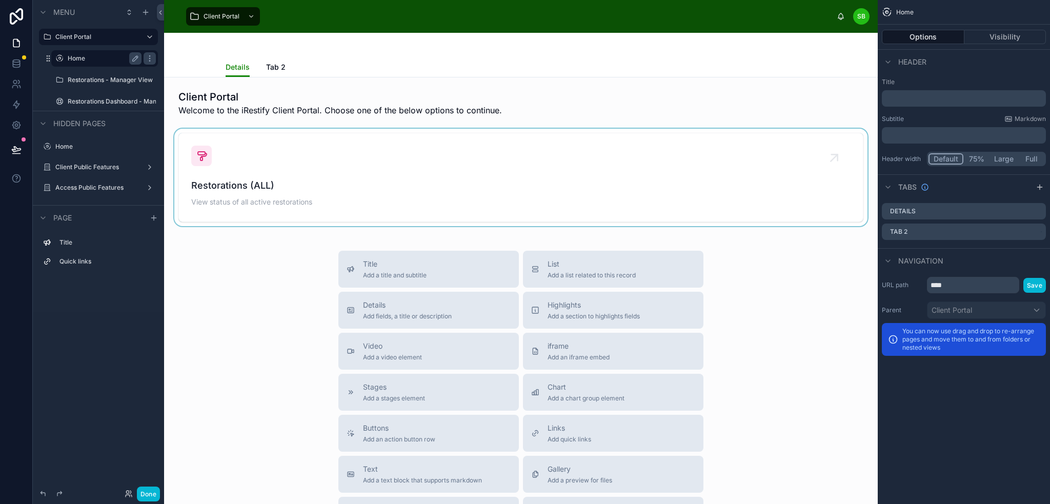
click at [700, 131] on div at bounding box center [520, 177] width 697 height 97
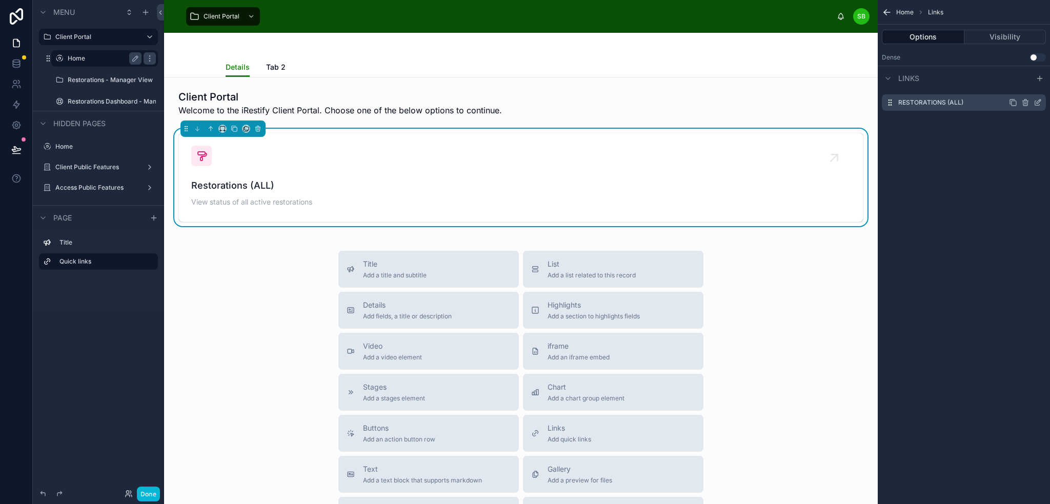
click at [1038, 103] on icon "scrollable content" at bounding box center [1039, 101] width 4 height 4
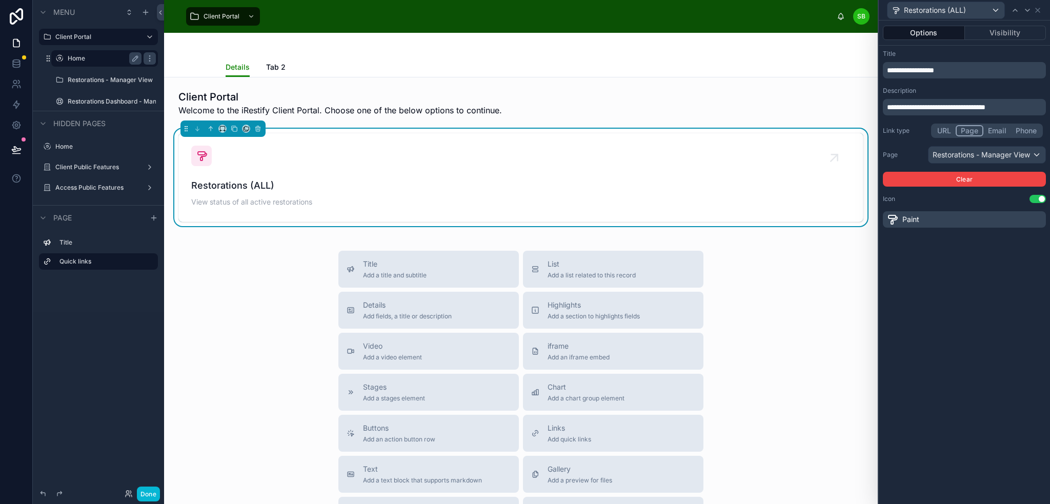
click at [934, 69] on span "**********" at bounding box center [910, 70] width 47 height 7
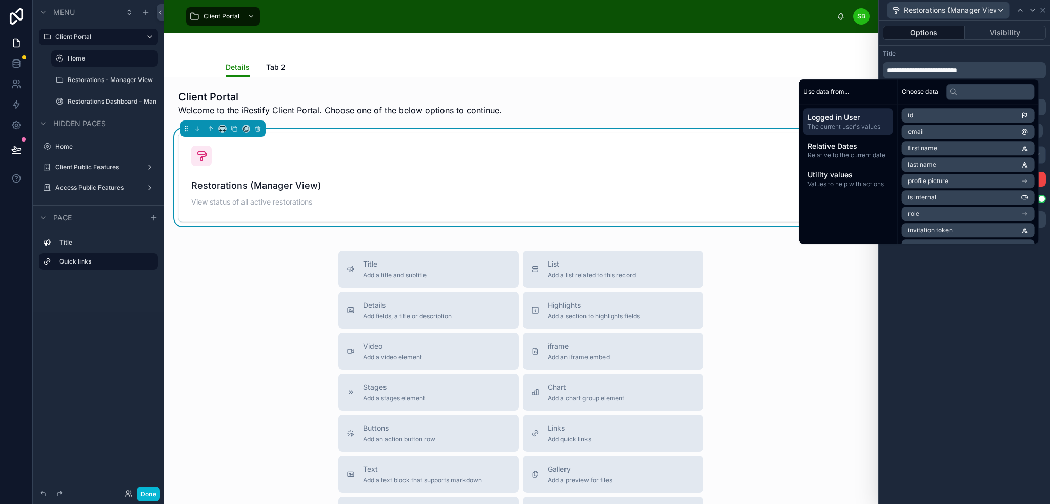
click at [966, 55] on div "Title" at bounding box center [964, 54] width 163 height 8
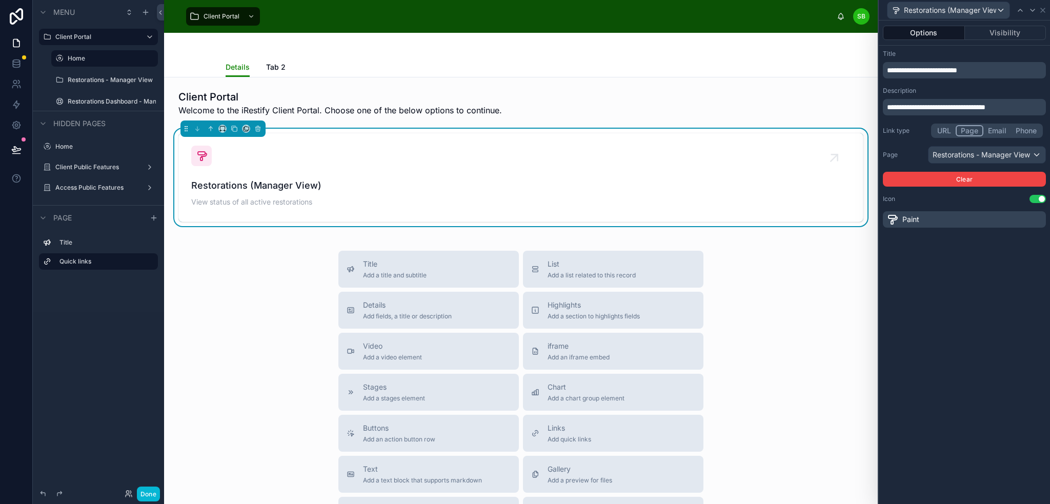
click at [970, 236] on div "**********" at bounding box center [964, 262] width 171 height 483
click at [1043, 10] on icon at bounding box center [1043, 10] width 4 height 4
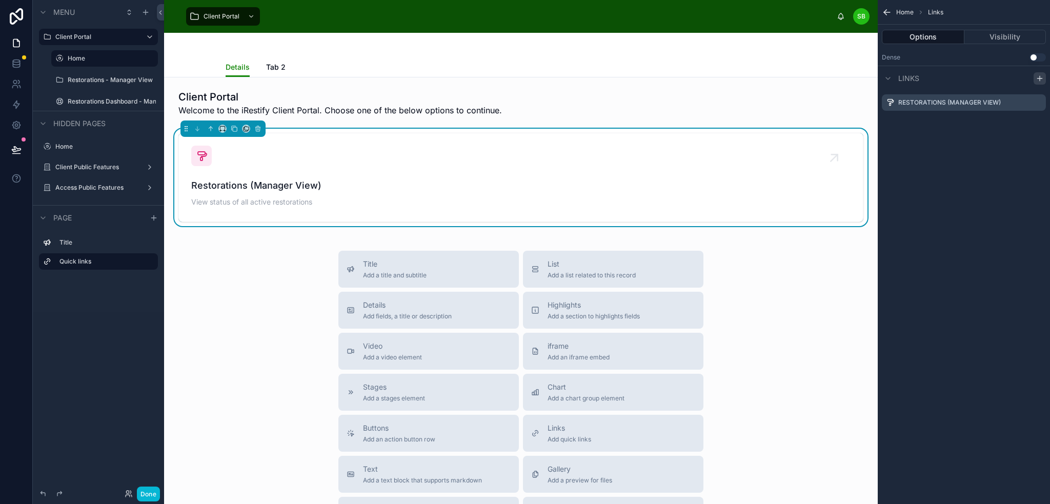
click at [1042, 76] on icon "scrollable content" at bounding box center [1040, 78] width 8 height 8
click at [1038, 125] on icon "scrollable content" at bounding box center [1038, 123] width 8 height 8
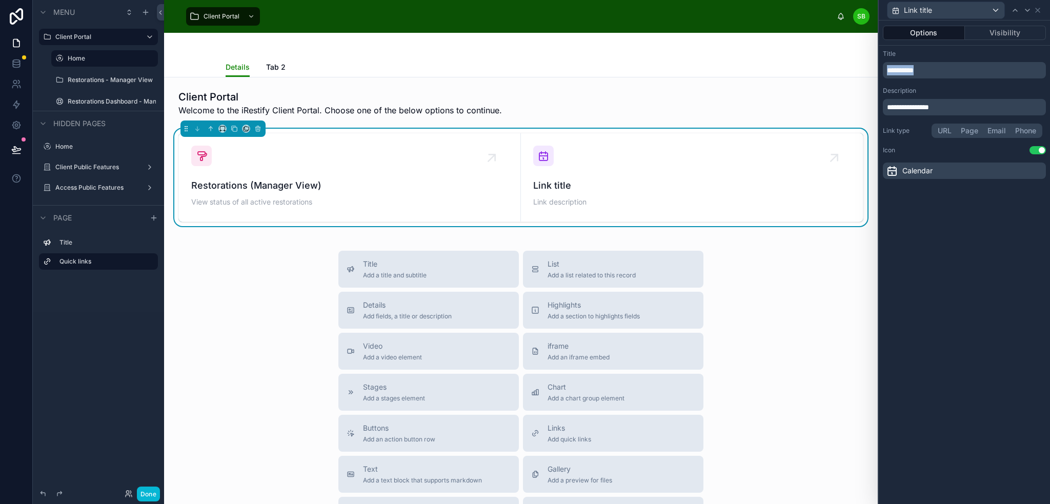
drag, startPoint x: 925, startPoint y: 72, endPoint x: 857, endPoint y: 70, distance: 68.7
click at [857, 70] on div "**********" at bounding box center [525, 252] width 1050 height 504
click at [995, 67] on p "**********" at bounding box center [965, 70] width 157 height 10
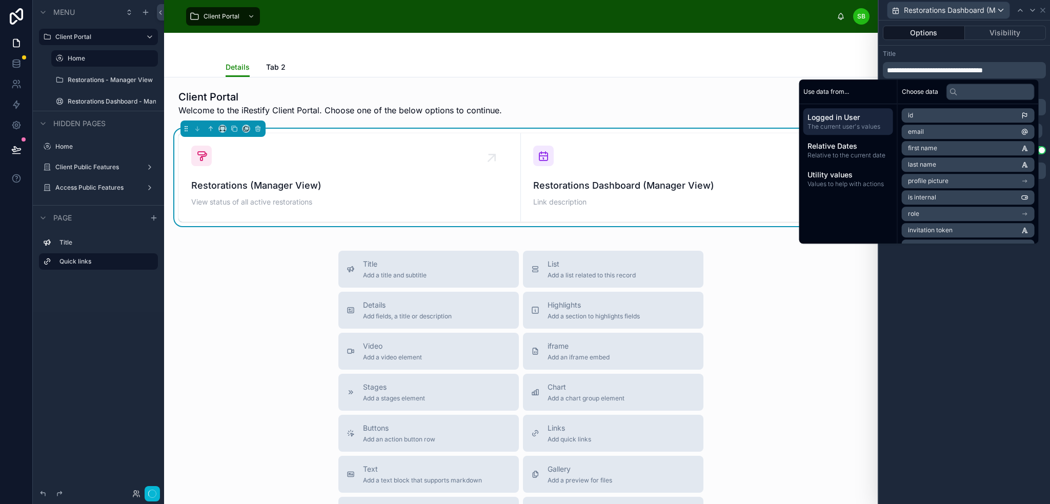
click at [997, 54] on div "Title" at bounding box center [964, 54] width 163 height 8
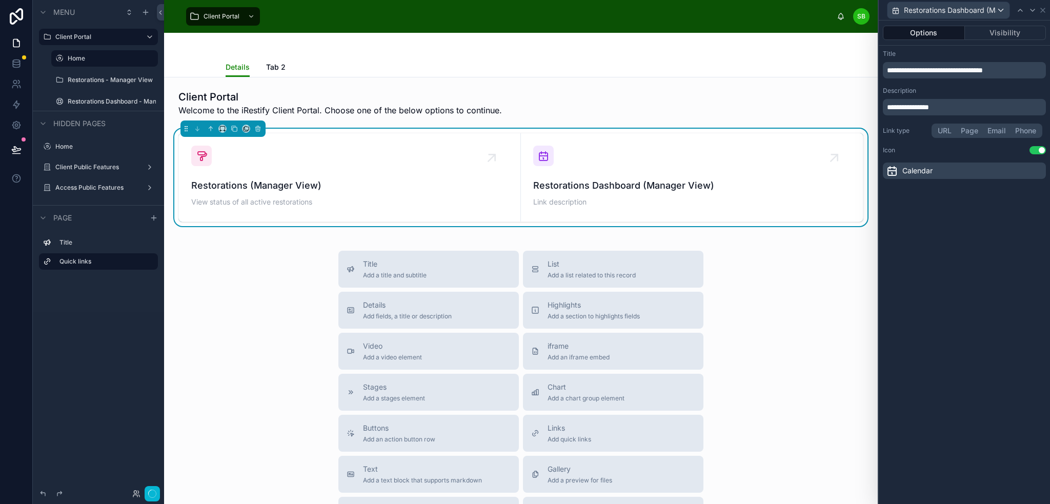
click at [953, 165] on div "Calendar" at bounding box center [964, 171] width 163 height 16
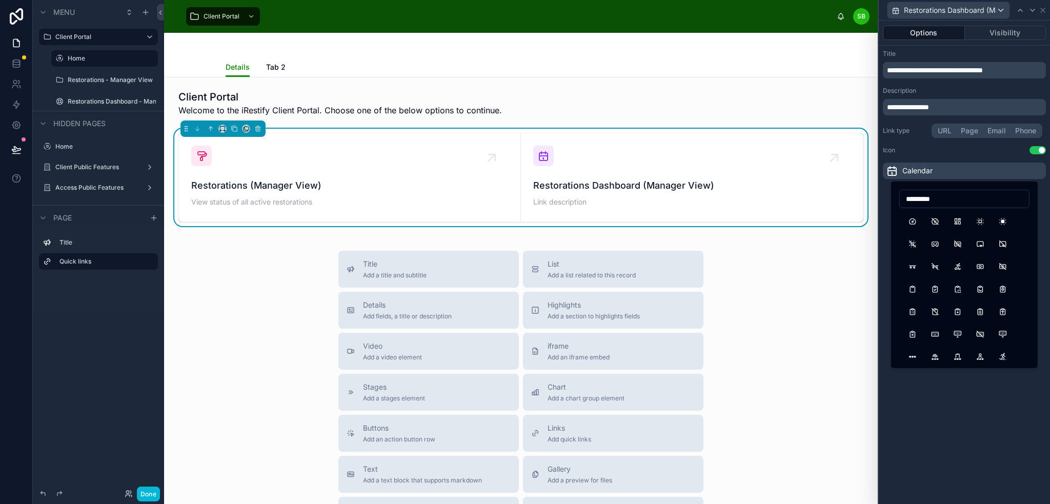
drag, startPoint x: 954, startPoint y: 198, endPoint x: 890, endPoint y: 195, distance: 63.7
click at [890, 195] on div "**********" at bounding box center [525, 252] width 1050 height 504
type input "*"
type input "*****"
click at [957, 240] on button "TableImport" at bounding box center [958, 244] width 18 height 18
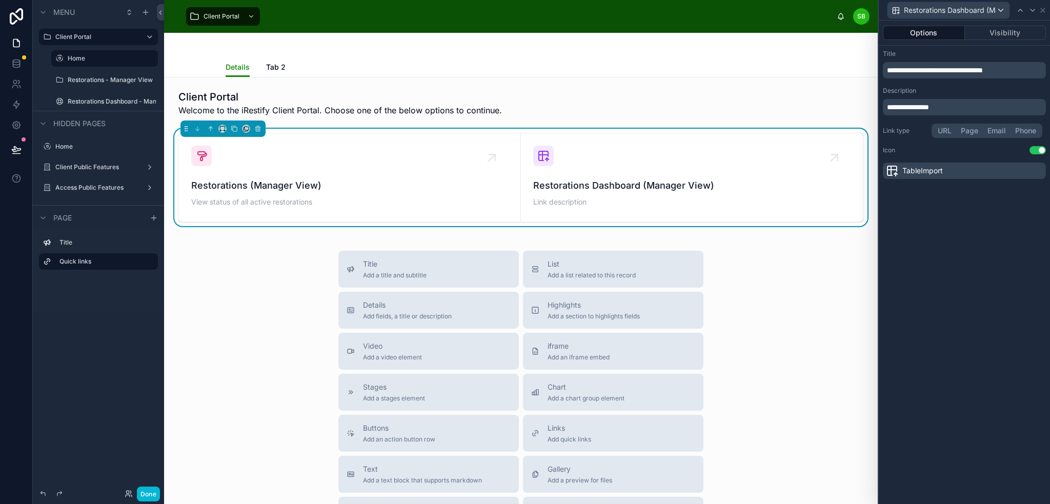
click at [970, 131] on button "Page" at bounding box center [969, 130] width 27 height 11
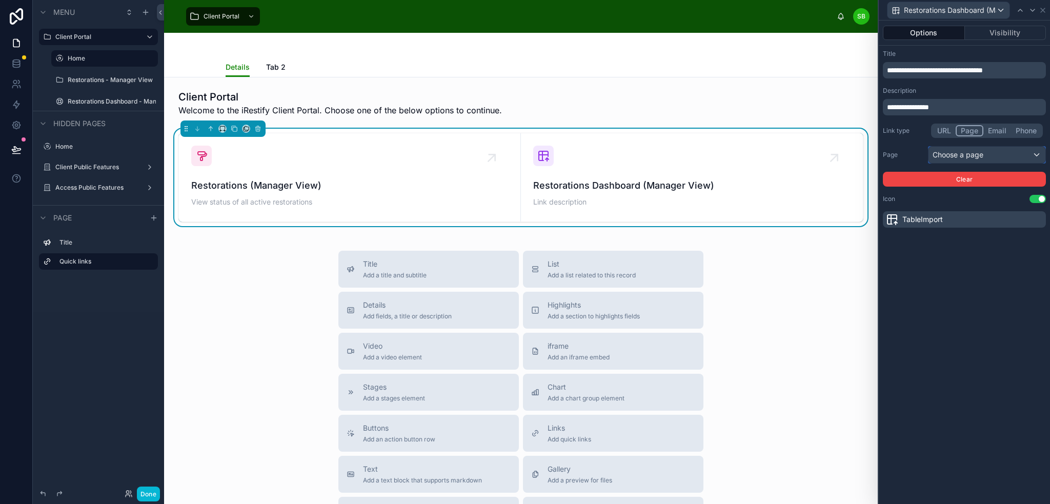
click at [975, 154] on div "Choose a page" at bounding box center [987, 155] width 117 height 16
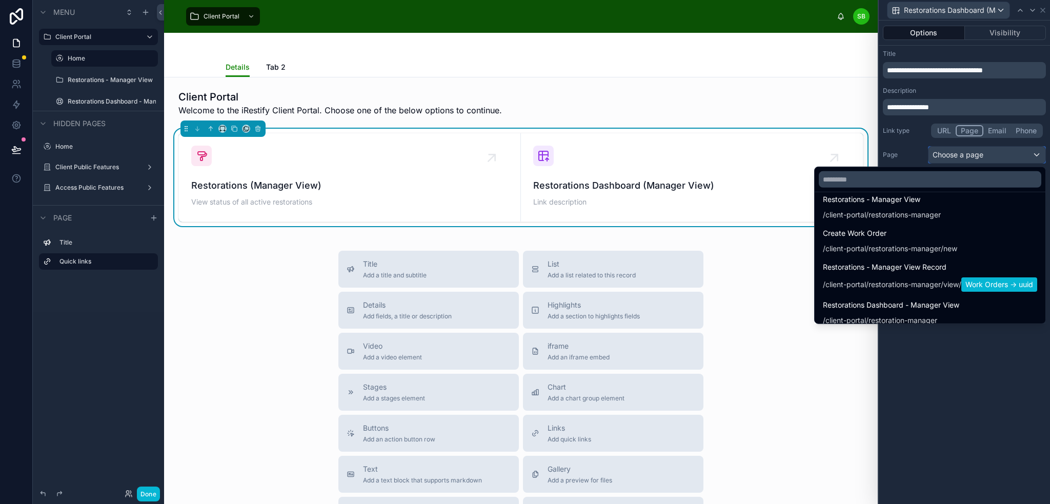
scroll to position [571, 0]
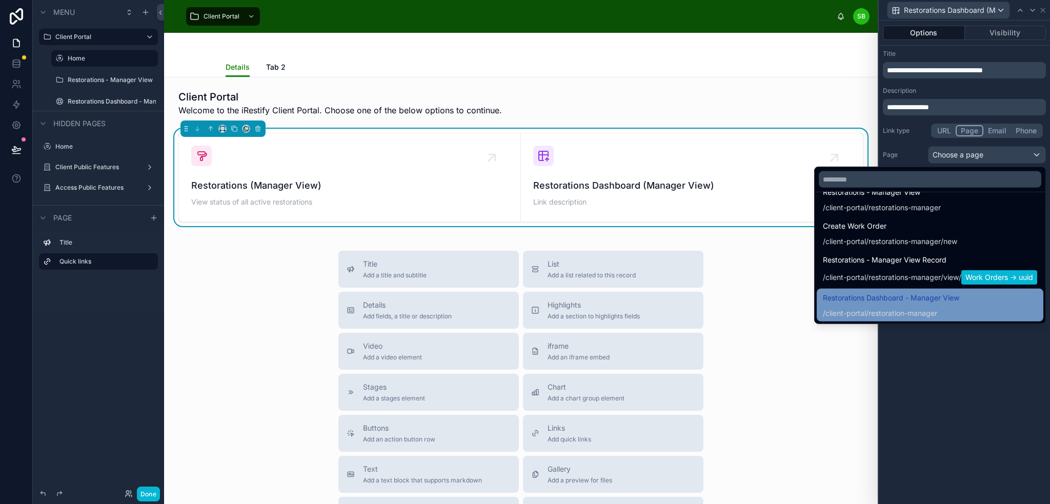
click at [911, 296] on span "Restorations Dashboard - Manager View" at bounding box center [891, 298] width 136 height 12
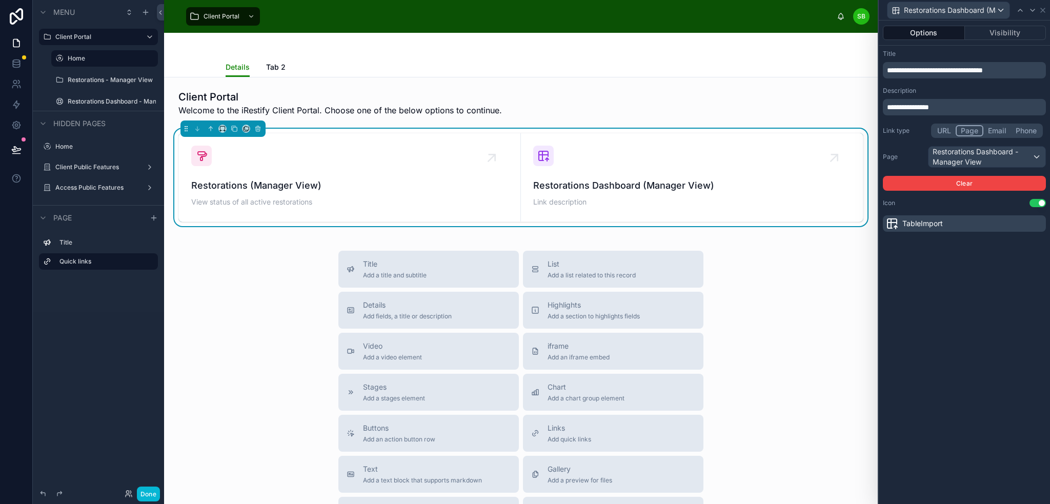
click at [968, 268] on div "**********" at bounding box center [964, 262] width 171 height 483
click at [948, 108] on p "**********" at bounding box center [965, 107] width 157 height 10
drag, startPoint x: 953, startPoint y: 107, endPoint x: 887, endPoint y: 108, distance: 65.6
click at [887, 108] on p "**********" at bounding box center [965, 107] width 157 height 10
click at [980, 91] on div "Description" at bounding box center [964, 91] width 163 height 8
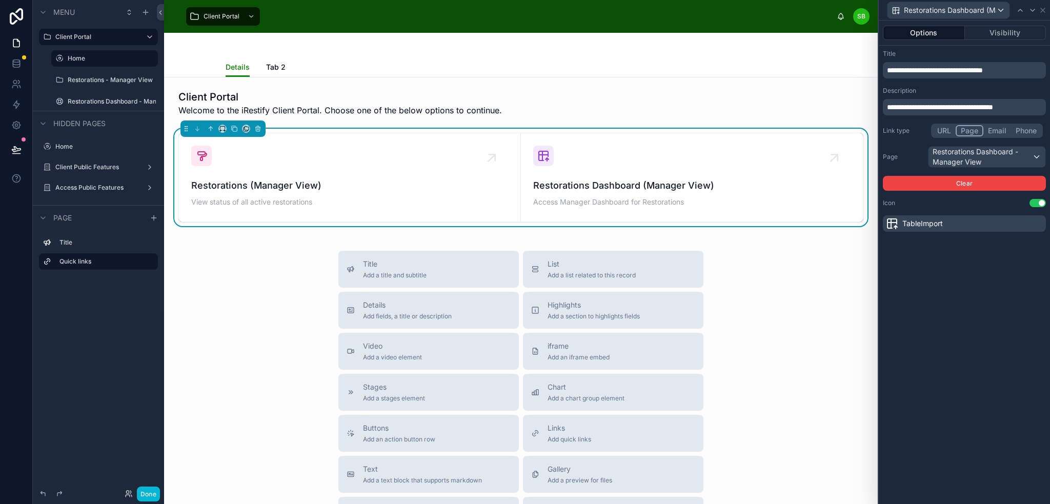
drag, startPoint x: 308, startPoint y: 219, endPoint x: 870, endPoint y: 152, distance: 565.5
click at [308, 219] on link "Restorations (Manager View) View status of all active restorations" at bounding box center [350, 177] width 342 height 88
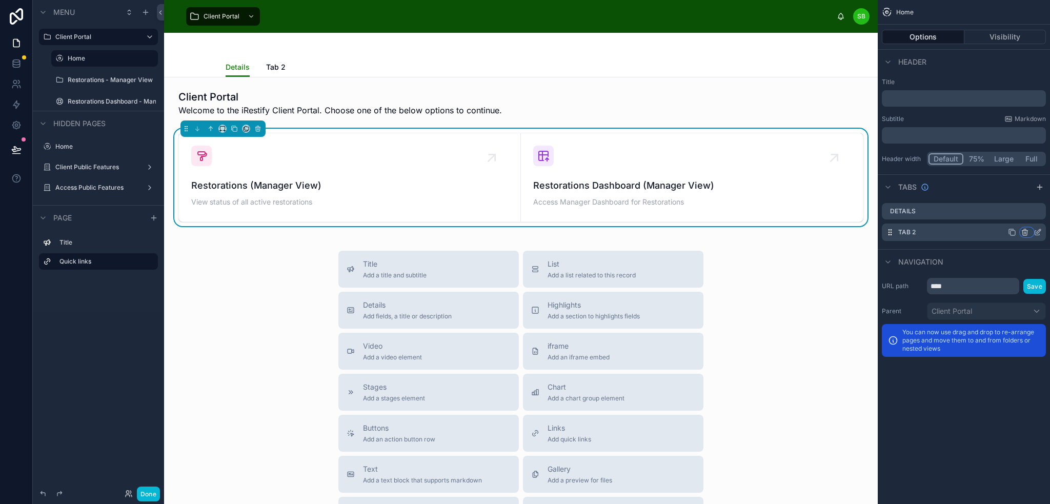
click at [1025, 230] on icon "scrollable content" at bounding box center [1025, 232] width 8 height 8
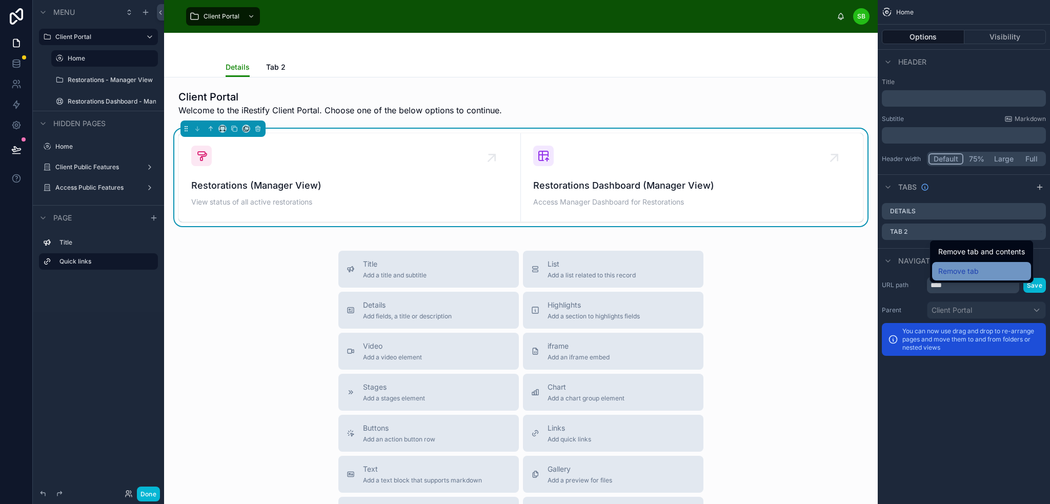
click at [971, 269] on span "Remove tab" at bounding box center [958, 271] width 41 height 12
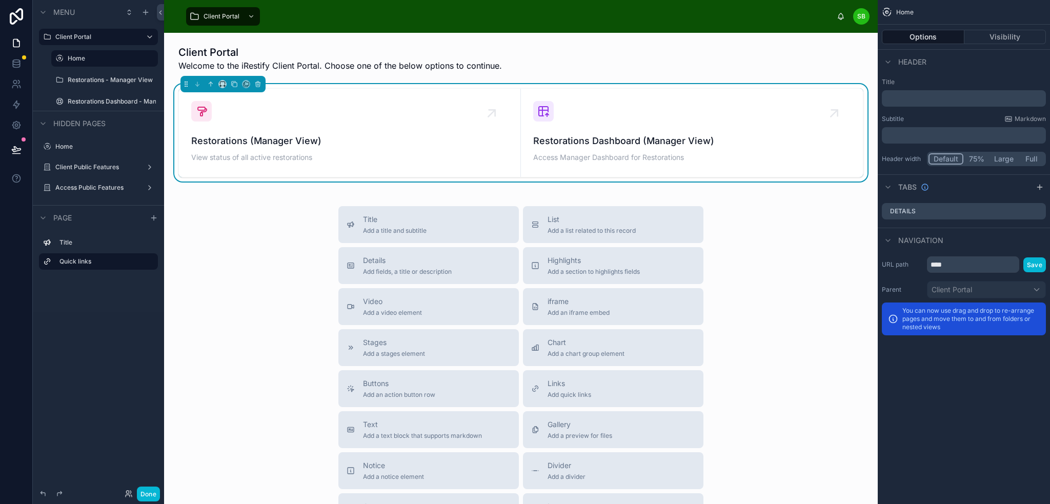
click at [864, 115] on div "Client Portal Welcome to the iRestify Client Portal. Choose one of the below op…" at bounding box center [521, 343] width 714 height 620
click at [857, 145] on div "Restorations (Manager View) View status of all active restorations Restorations…" at bounding box center [520, 132] width 697 height 97
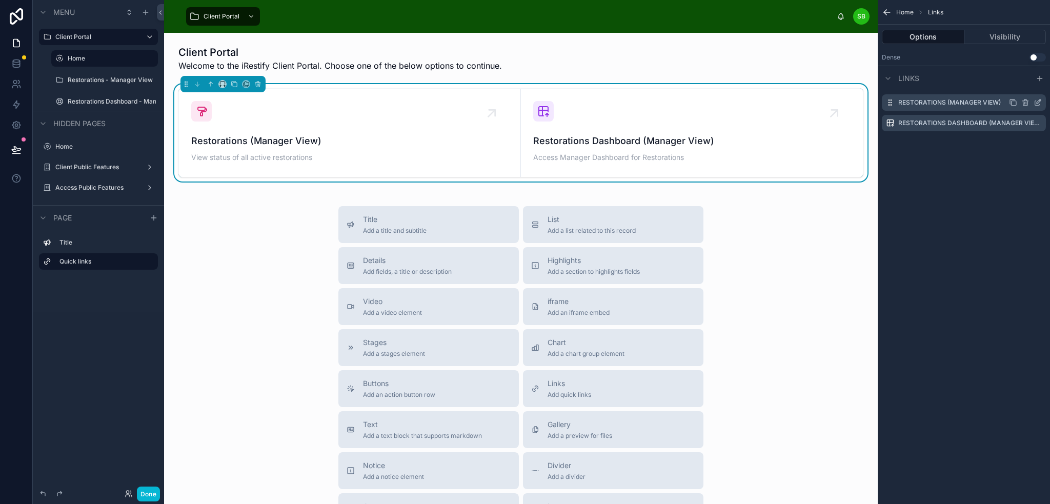
click at [1038, 102] on icon "scrollable content" at bounding box center [1038, 102] width 8 height 8
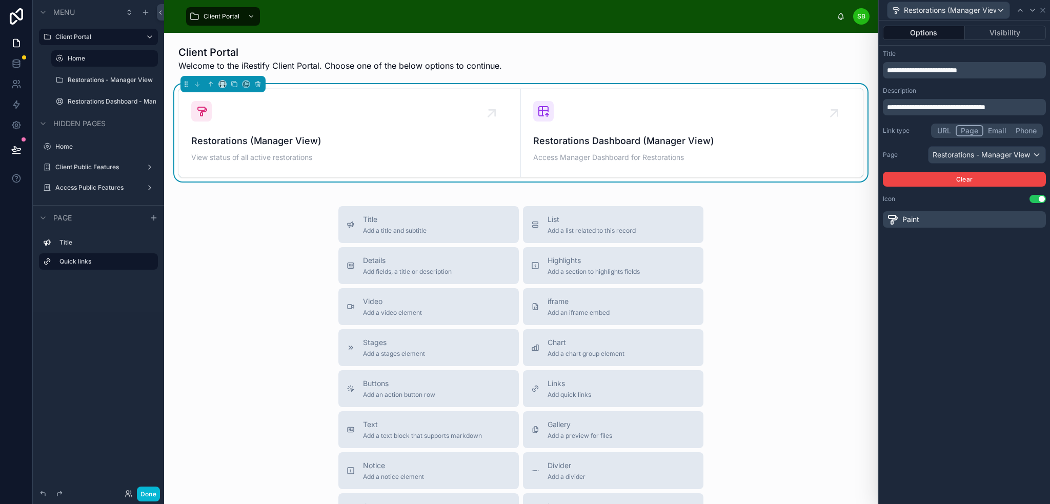
click at [904, 105] on span "**********" at bounding box center [936, 107] width 98 height 7
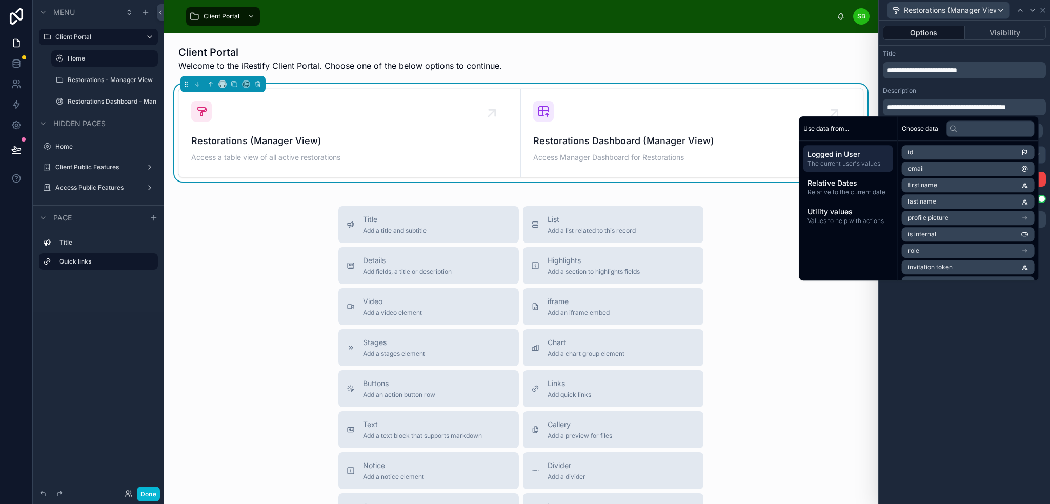
click at [930, 84] on div "**********" at bounding box center [964, 139] width 171 height 186
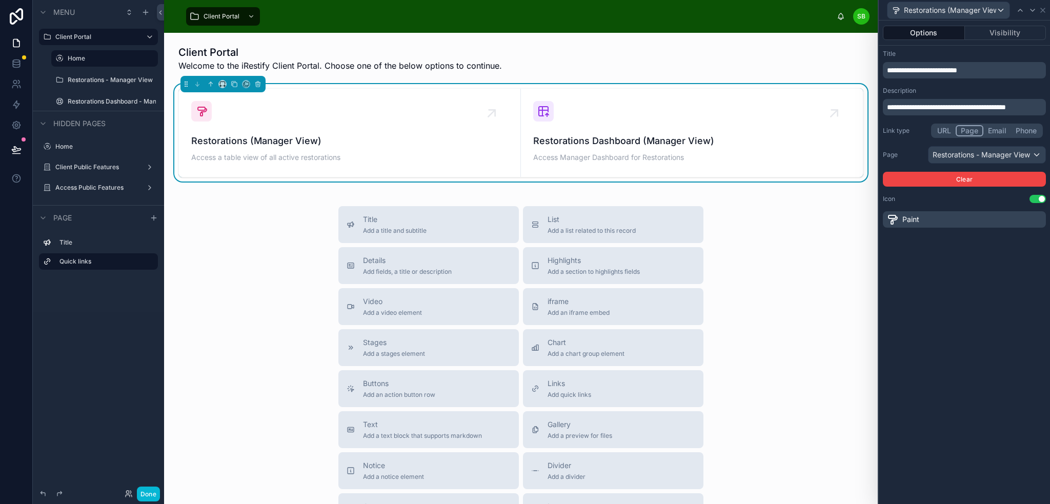
click at [957, 268] on div "**********" at bounding box center [964, 262] width 171 height 483
click at [864, 64] on div "Client Portal Welcome to the iRestify Client Portal. Choose one of the below op…" at bounding box center [521, 343] width 714 height 620
click at [866, 79] on div "Client Portal Welcome to the iRestify Client Portal. Choose one of the below op…" at bounding box center [521, 343] width 714 height 620
click at [857, 94] on div "Restorations (Manager View) Access a table view of all active restorations Rest…" at bounding box center [520, 132] width 697 height 97
click at [1031, 9] on icon at bounding box center [1033, 10] width 4 height 2
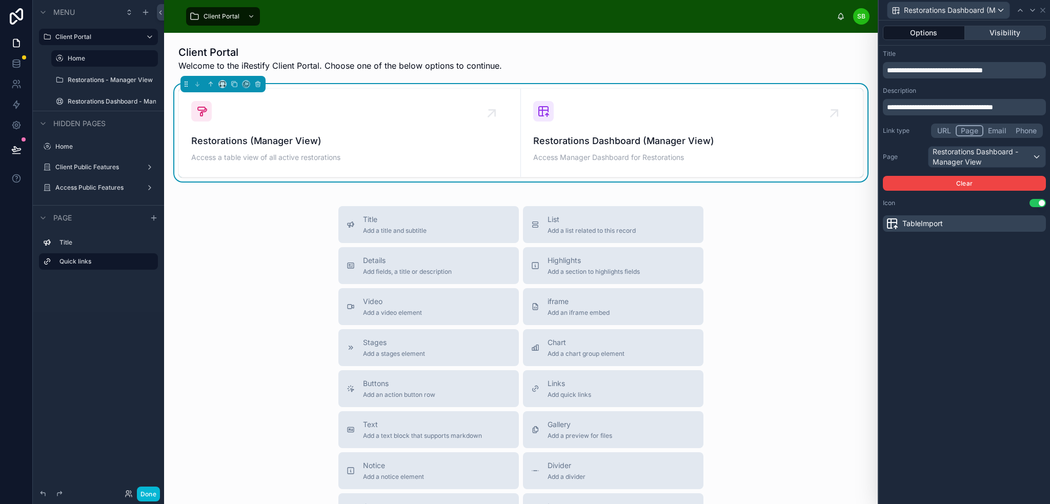
click at [1003, 35] on button "Visibility" at bounding box center [1006, 33] width 82 height 14
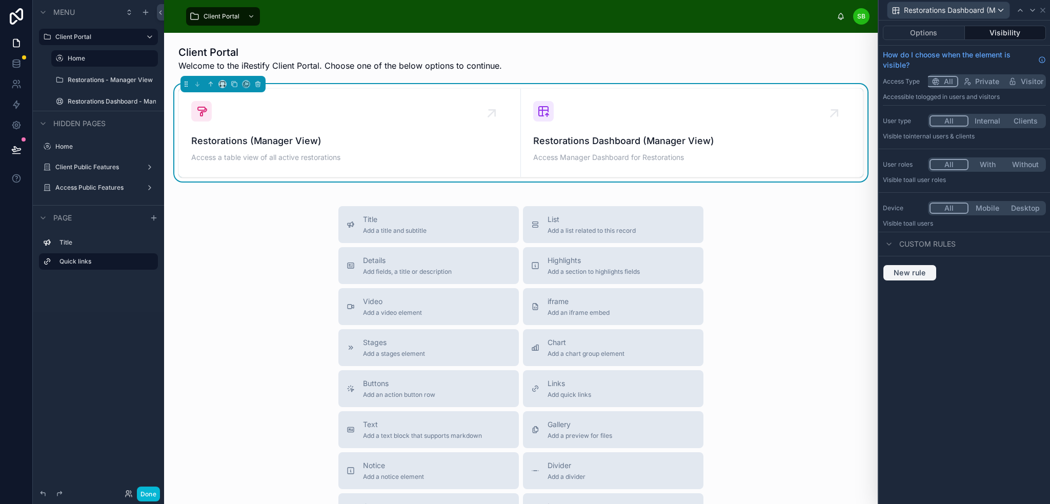
click at [915, 272] on span "New rule" at bounding box center [910, 272] width 41 height 9
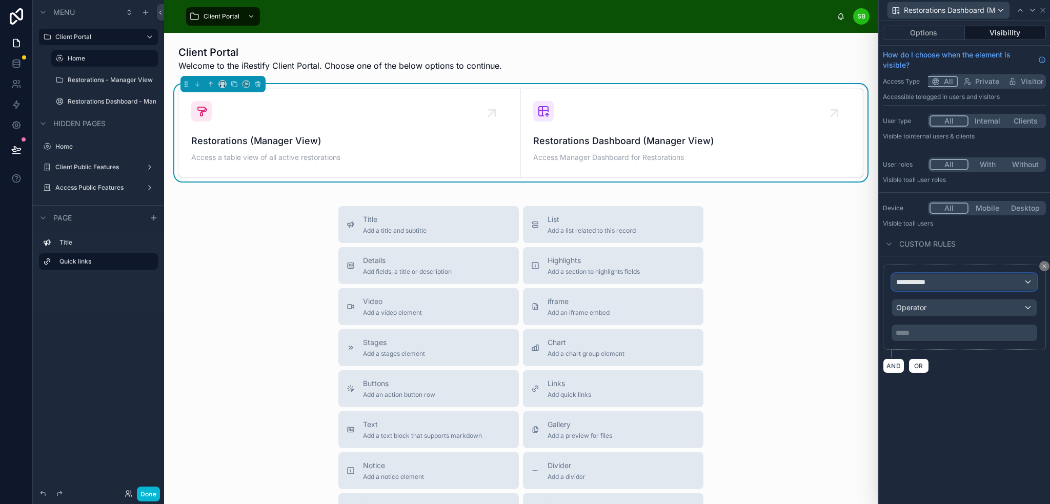
click at [945, 280] on div "**********" at bounding box center [964, 282] width 145 height 16
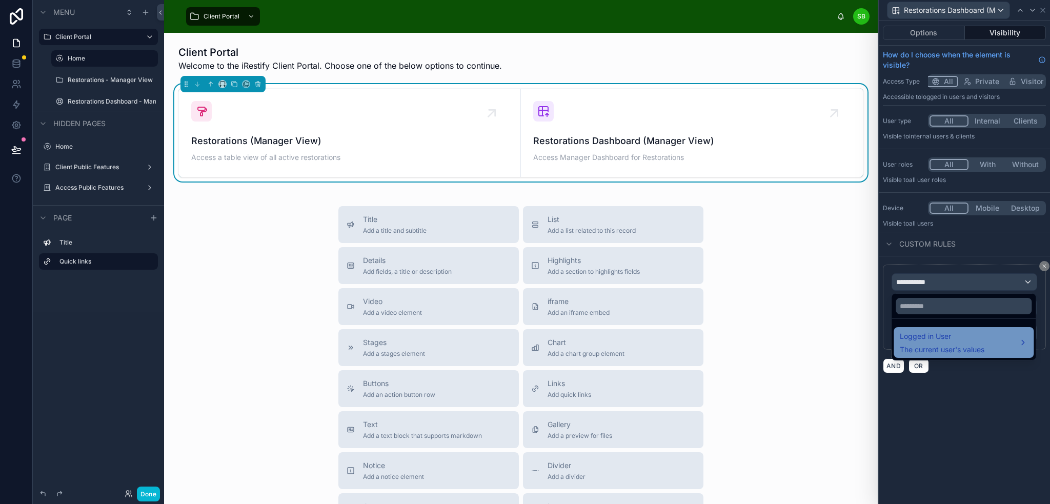
click at [961, 338] on span "Logged in User" at bounding box center [942, 336] width 85 height 12
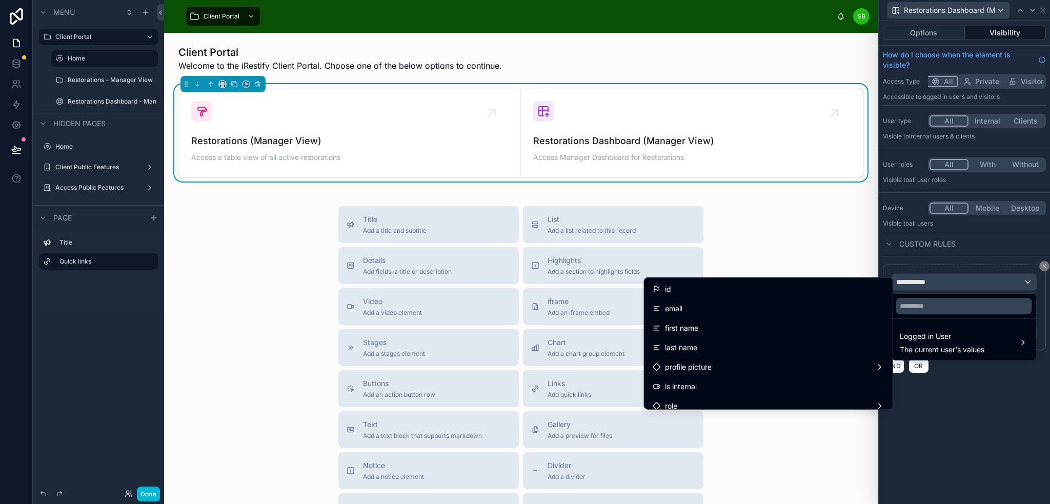
click at [999, 367] on div at bounding box center [964, 252] width 171 height 504
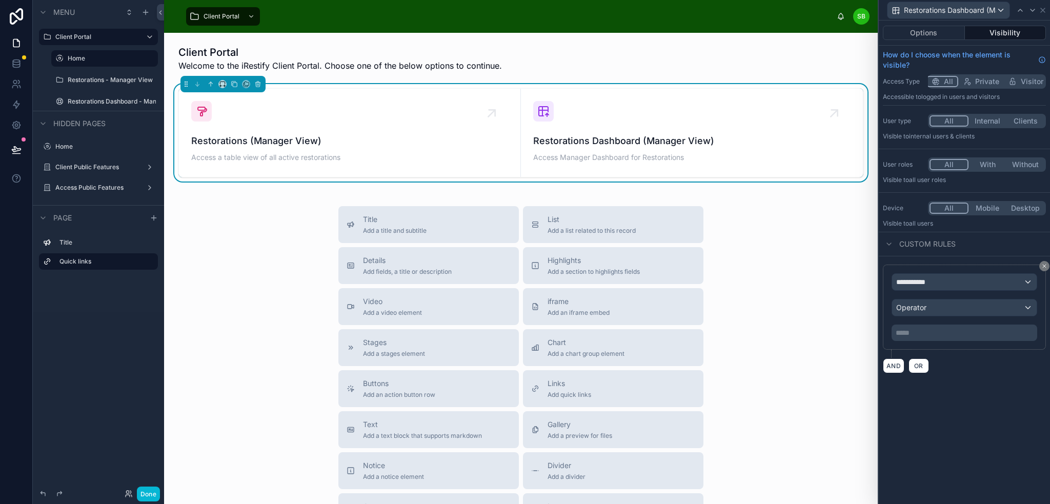
click at [994, 164] on button "With" at bounding box center [988, 164] width 38 height 11
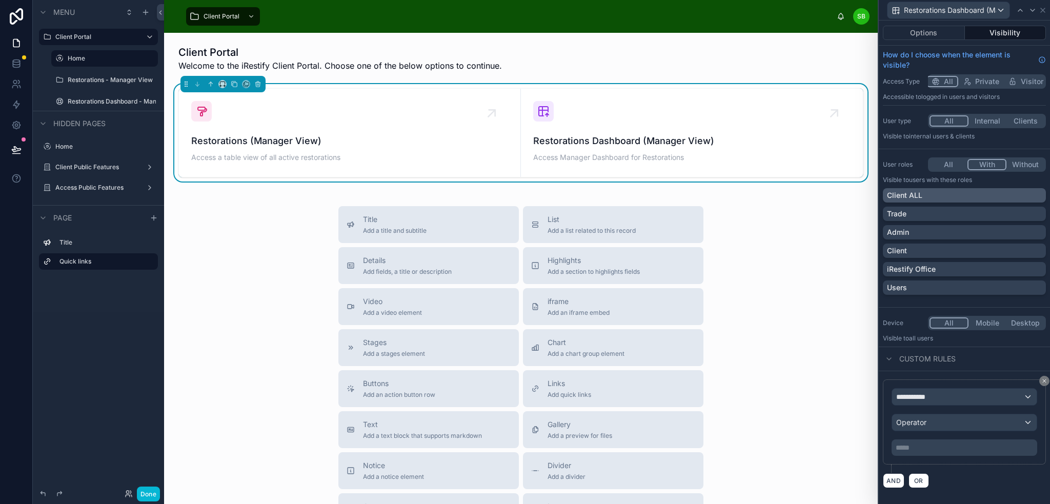
click at [982, 196] on div "Client ALL" at bounding box center [964, 195] width 155 height 10
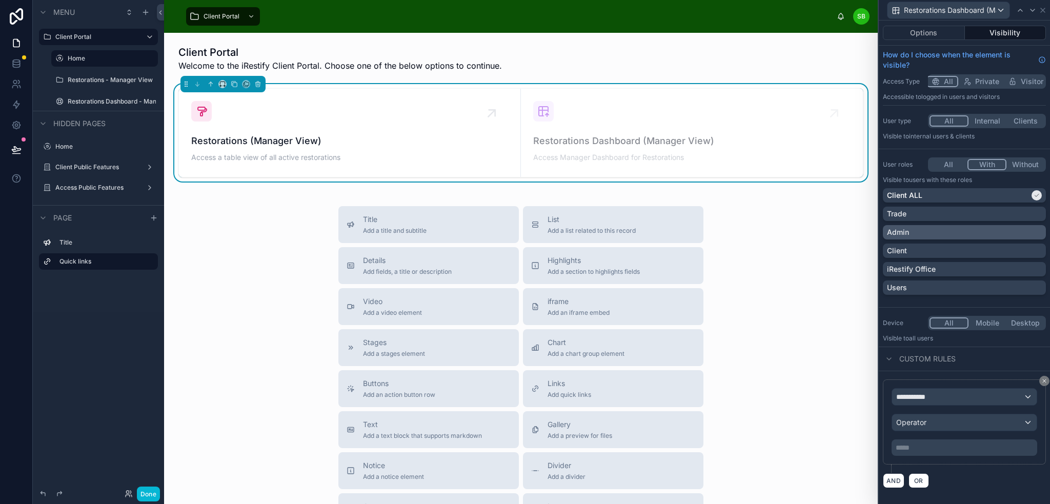
click at [998, 228] on div "Admin" at bounding box center [964, 232] width 155 height 10
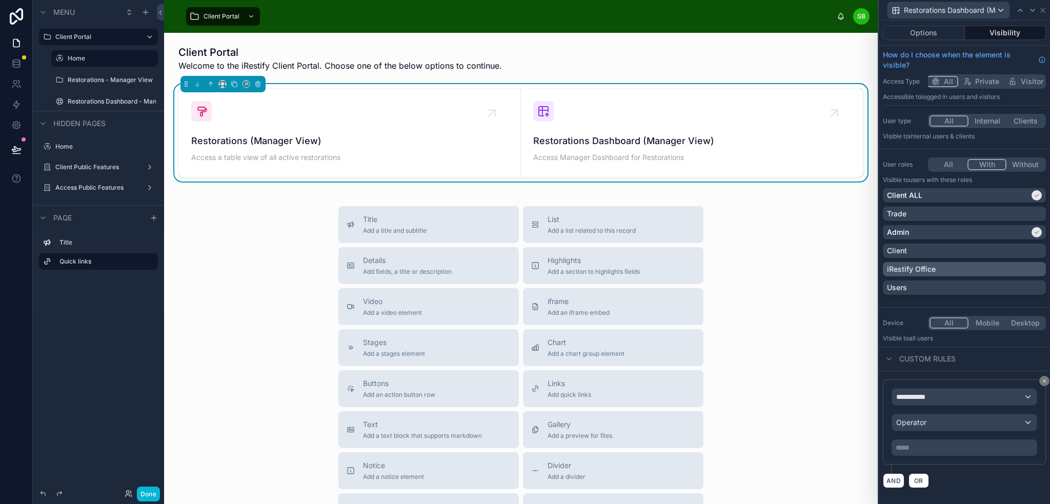
click at [1004, 266] on div "iRestify Office" at bounding box center [964, 269] width 155 height 10
click at [1018, 9] on icon at bounding box center [1020, 10] width 8 height 8
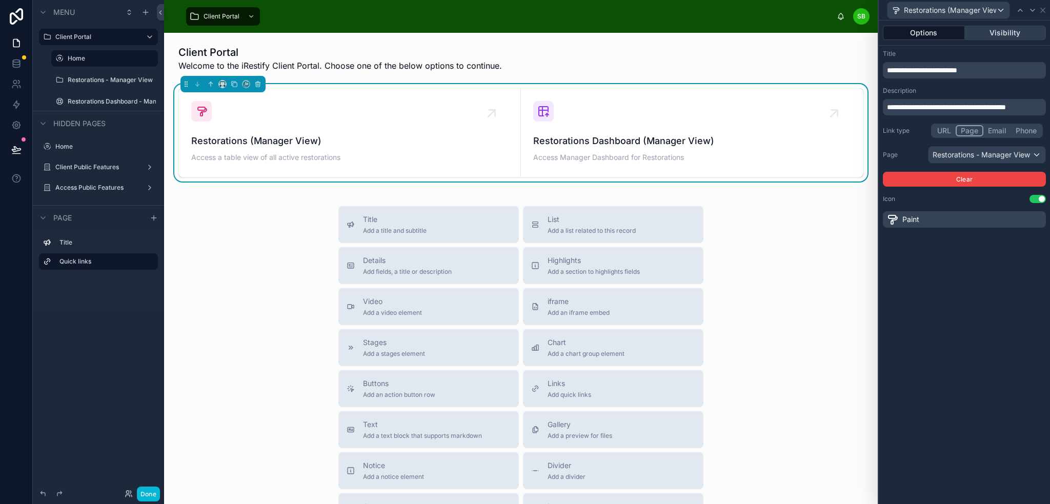
click at [1009, 33] on button "Visibility" at bounding box center [1006, 33] width 82 height 14
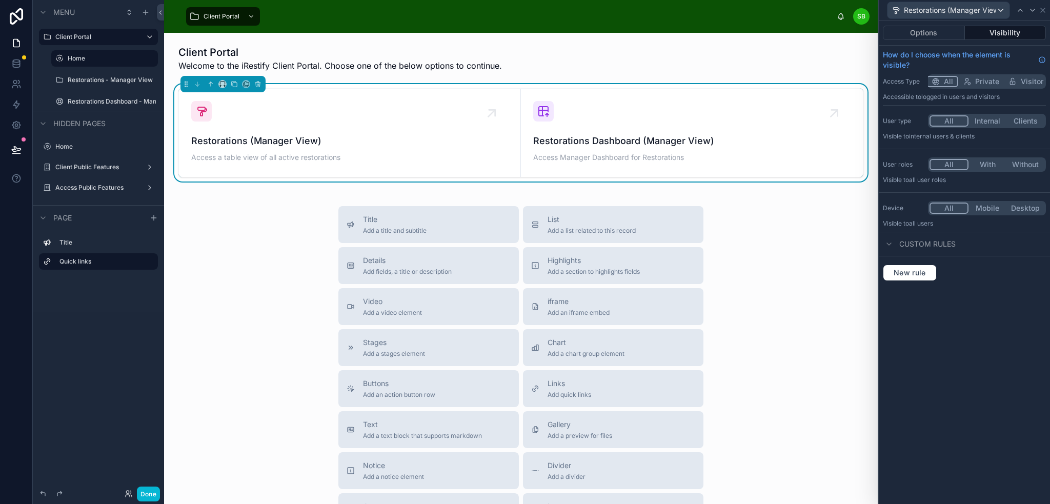
click at [994, 159] on button "With" at bounding box center [988, 164] width 38 height 11
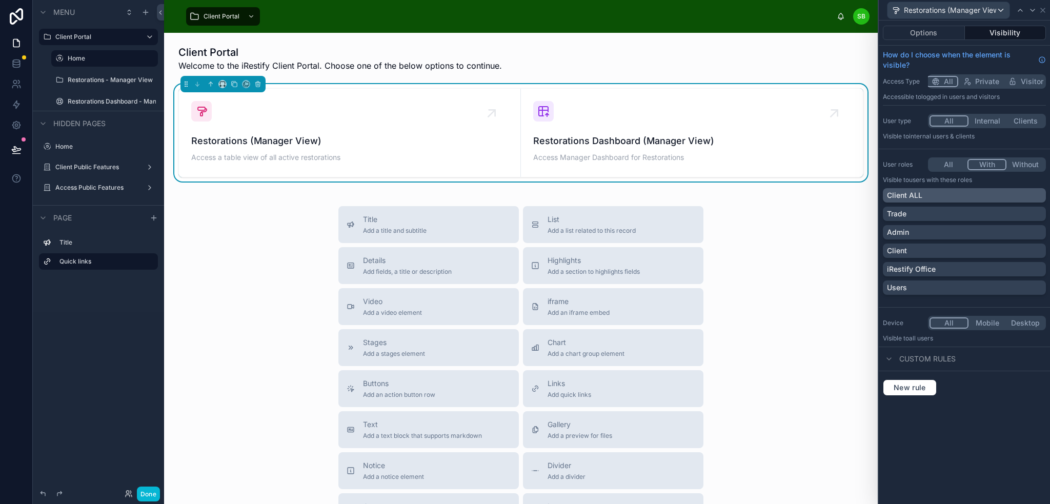
click at [983, 188] on div "Client ALL" at bounding box center [964, 195] width 163 height 14
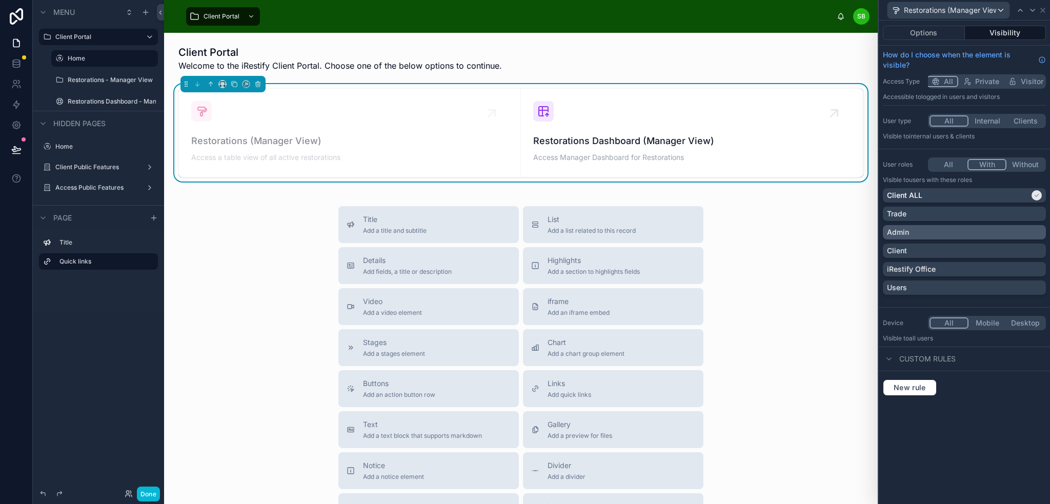
click at [978, 228] on div "Admin" at bounding box center [964, 232] width 155 height 10
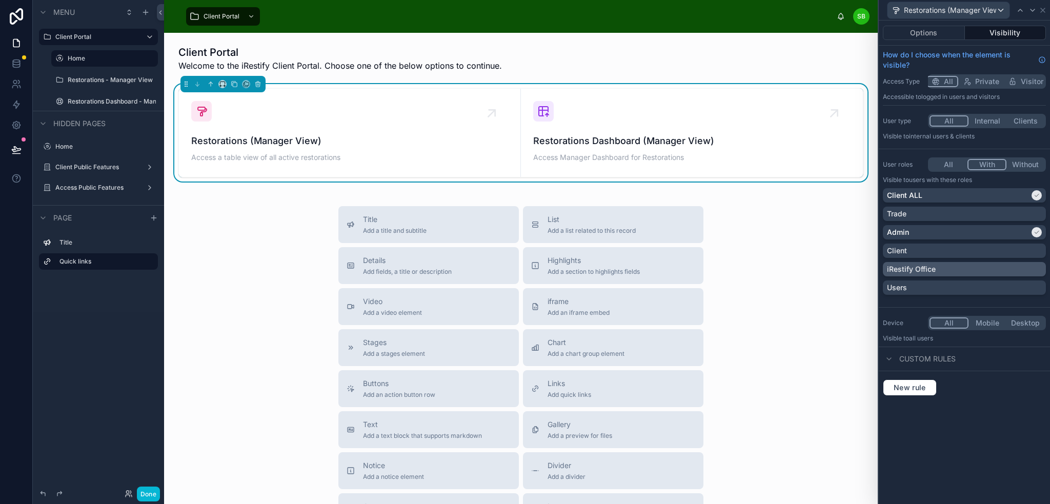
click at [985, 266] on div "iRestify Office" at bounding box center [964, 269] width 155 height 10
click at [1004, 372] on div "New rule" at bounding box center [964, 387] width 171 height 33
click at [865, 78] on div "Client Portal Welcome to the iRestify Client Portal. Choose one of the below op…" at bounding box center [521, 343] width 714 height 620
click at [109, 102] on label "Restorations Dashboard - Manager View" at bounding box center [105, 101] width 74 height 8
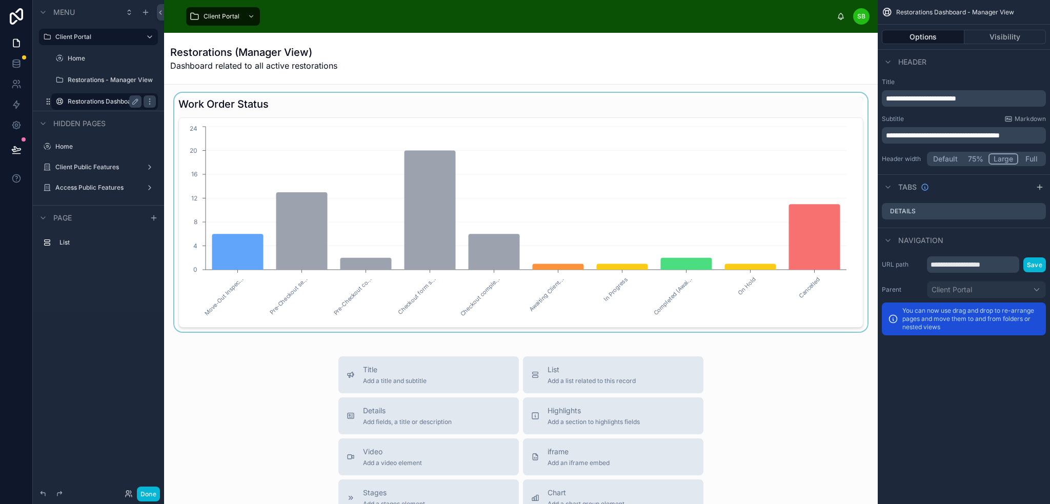
click at [858, 307] on div at bounding box center [520, 212] width 697 height 239
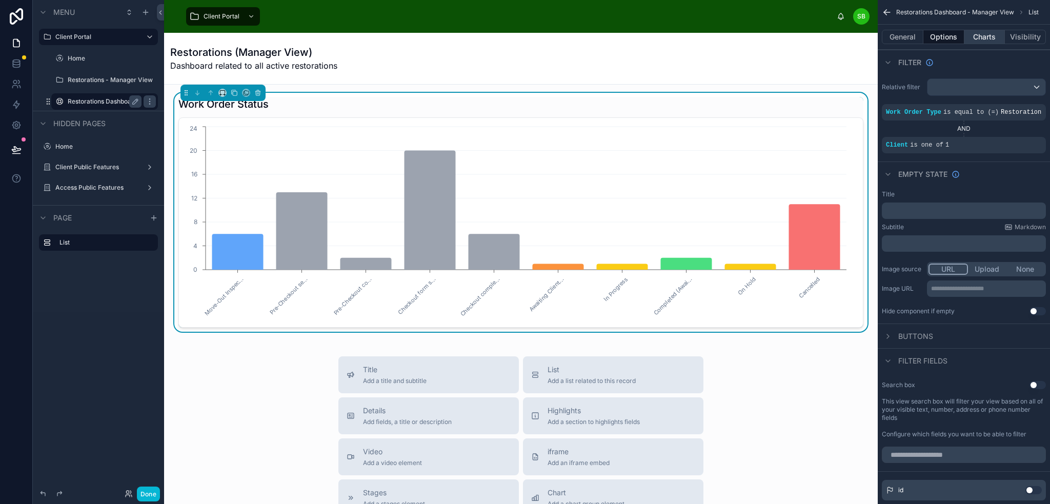
click at [988, 36] on button "Charts" at bounding box center [984, 37] width 41 height 14
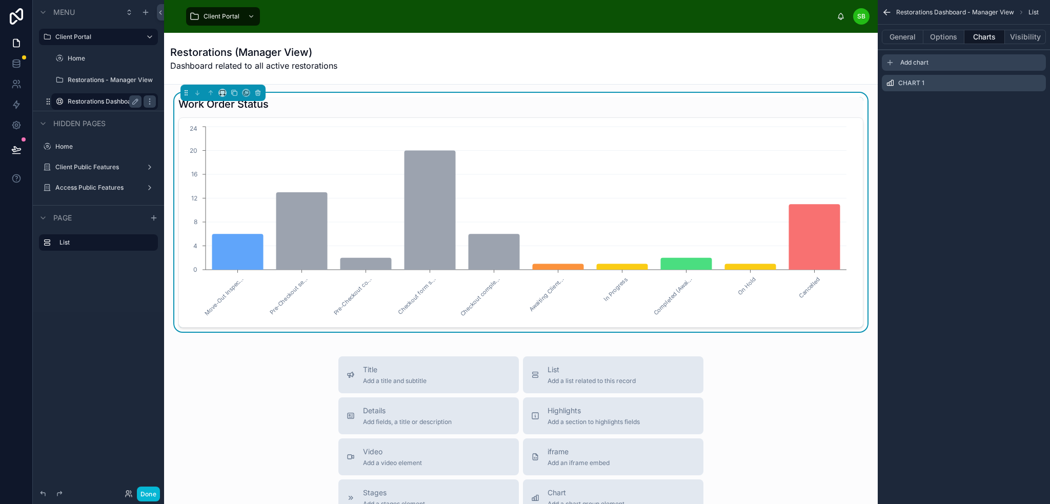
click at [909, 62] on span "Add chart" at bounding box center [914, 62] width 28 height 8
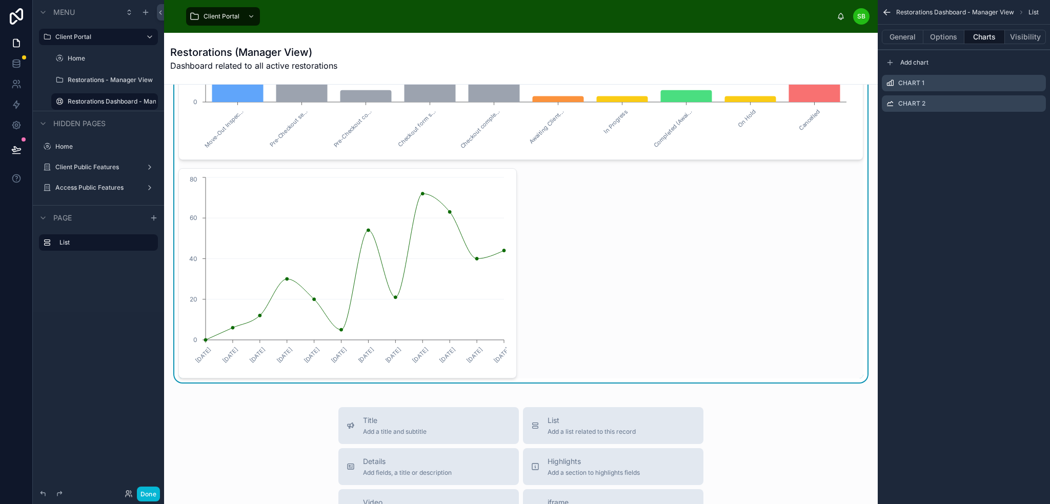
scroll to position [103, 0]
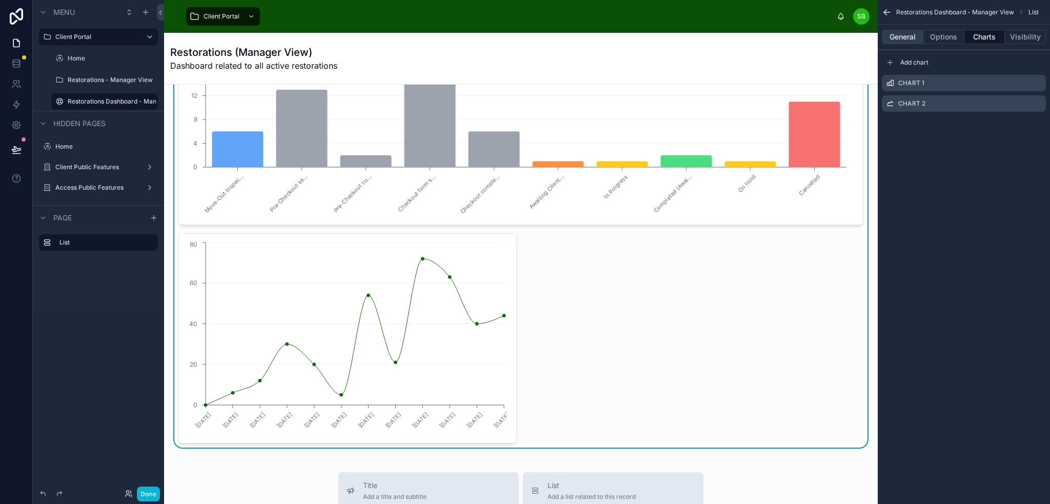
click at [905, 36] on button "General" at bounding box center [903, 37] width 42 height 14
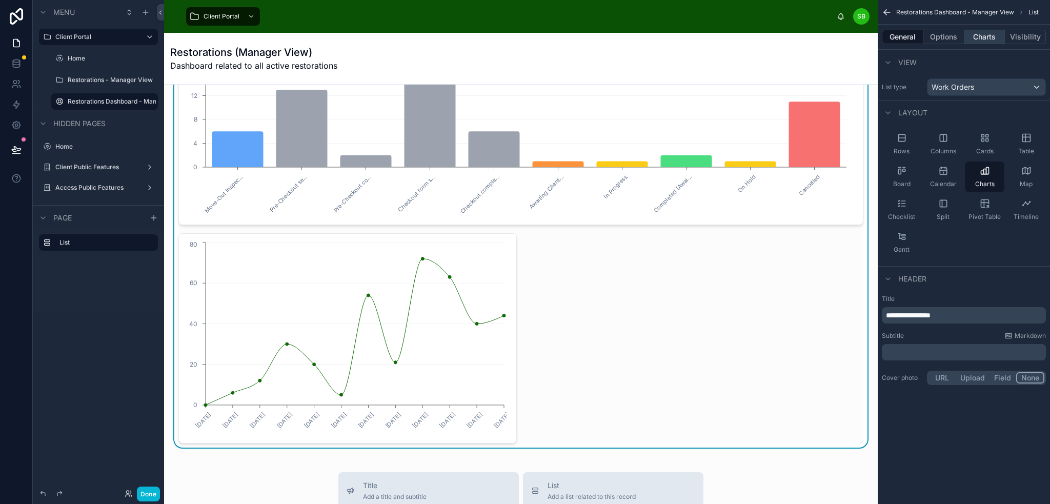
click at [986, 34] on button "Charts" at bounding box center [984, 37] width 41 height 14
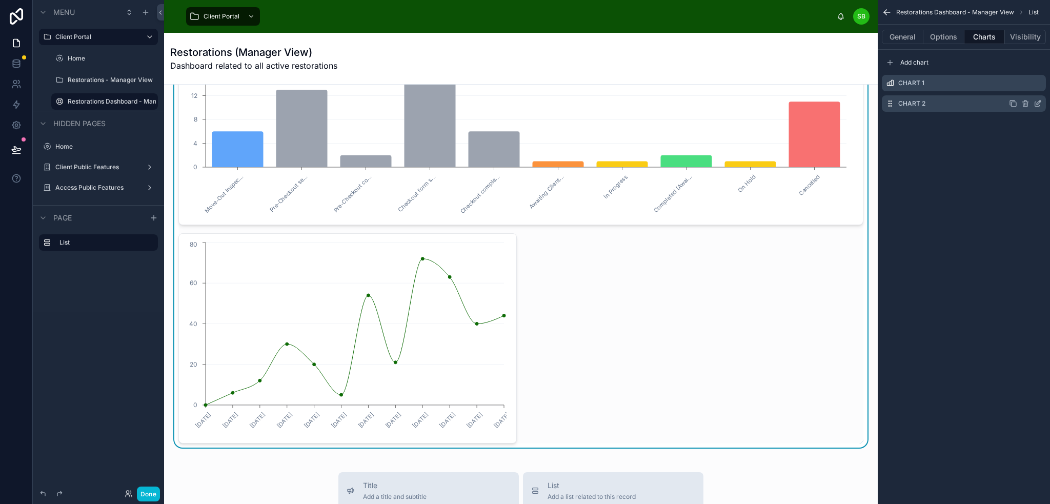
click at [1025, 103] on icon "scrollable content" at bounding box center [1025, 104] width 0 height 2
click at [1023, 86] on icon at bounding box center [1021, 87] width 5 height 5
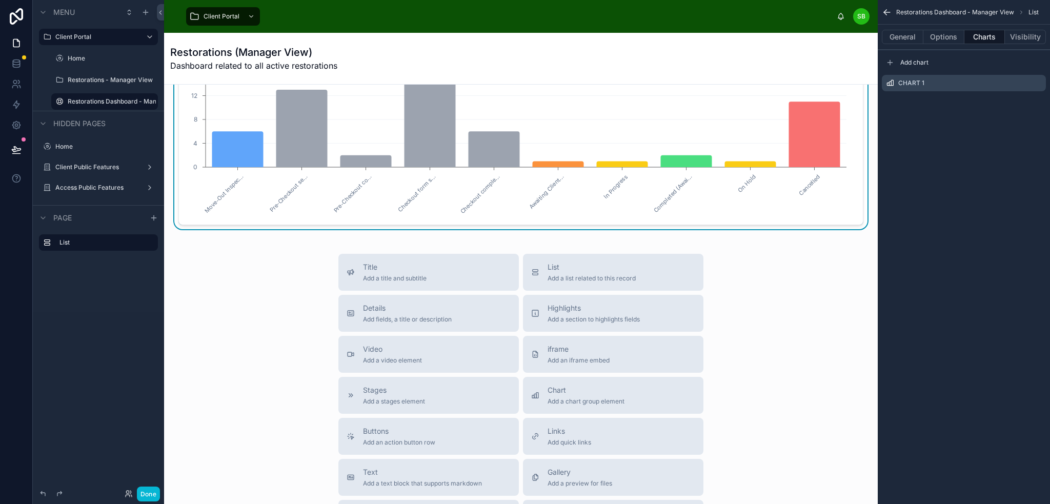
scroll to position [0, 0]
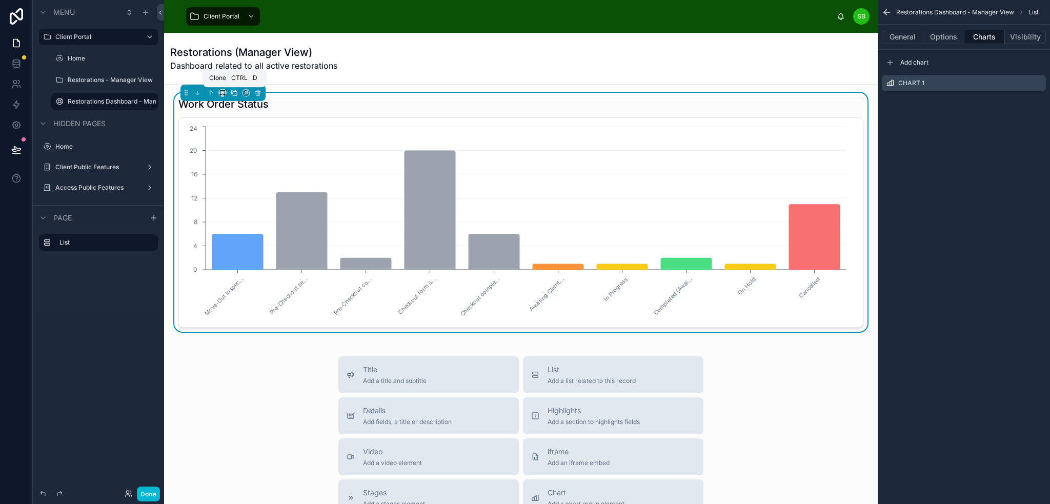
click at [233, 91] on icon at bounding box center [235, 93] width 4 height 4
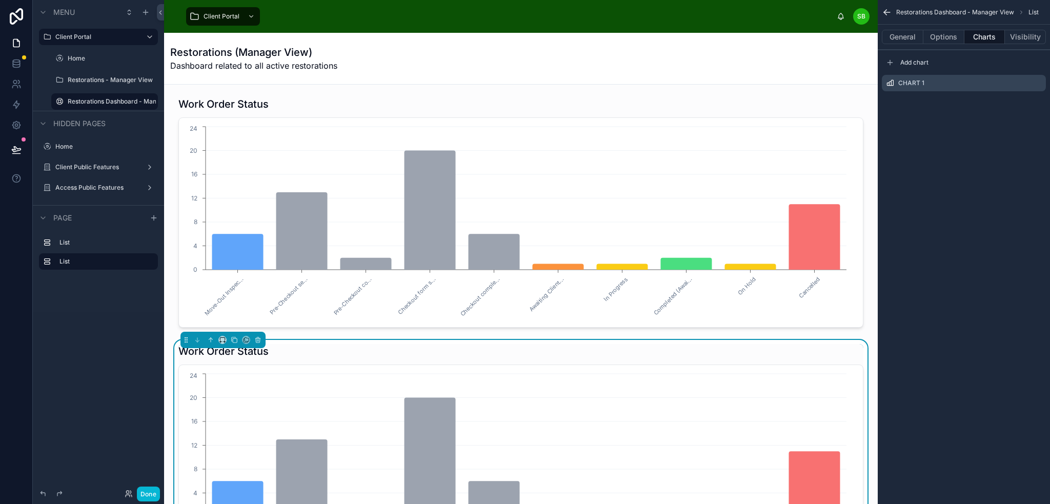
click at [708, 351] on div "Work Order Status" at bounding box center [520, 351] width 685 height 14
click at [1027, 32] on button "Visibility" at bounding box center [1025, 37] width 41 height 14
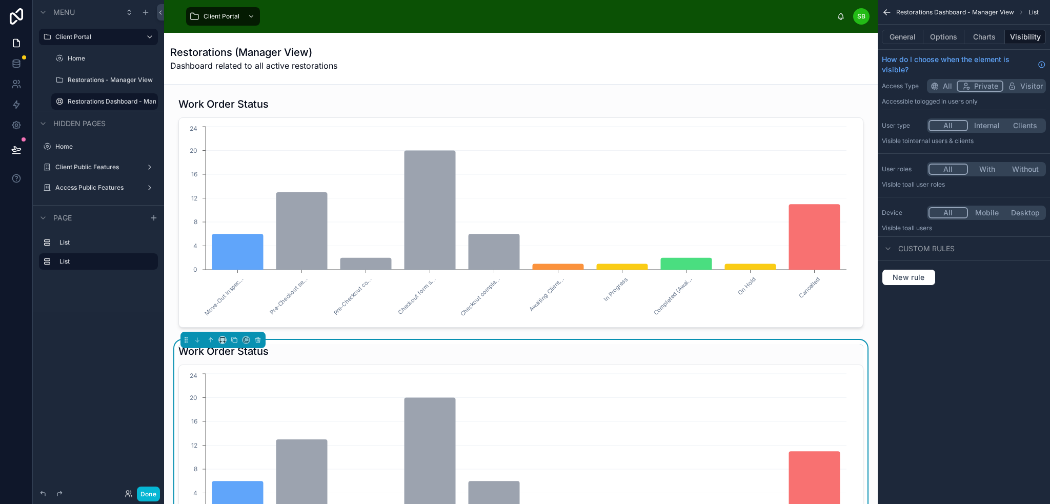
click at [745, 53] on div "Restorations (Manager View) Dashboard related to all active restorations" at bounding box center [520, 58] width 701 height 27
click at [799, 100] on div at bounding box center [520, 212] width 697 height 239
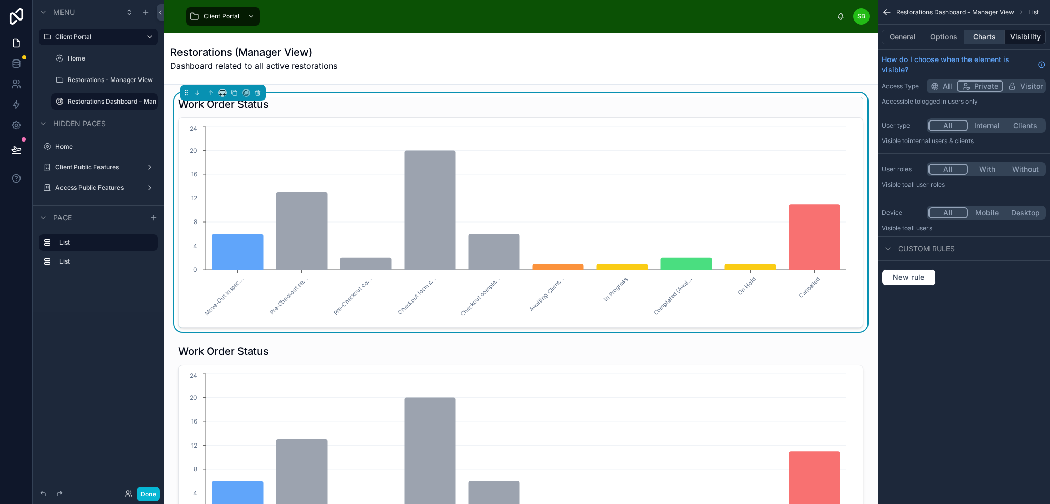
click at [988, 35] on button "Charts" at bounding box center [984, 37] width 41 height 14
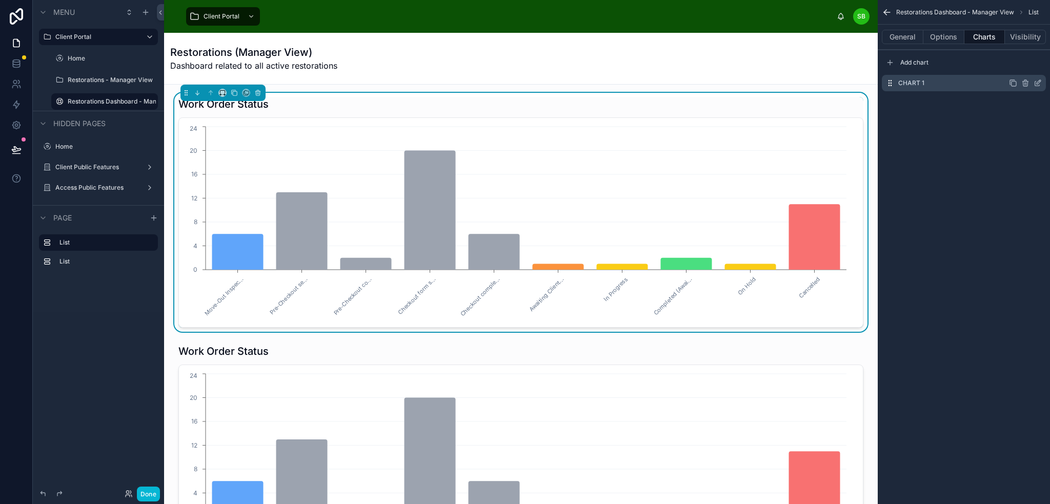
click at [1039, 83] on icon "scrollable content" at bounding box center [1038, 83] width 8 height 8
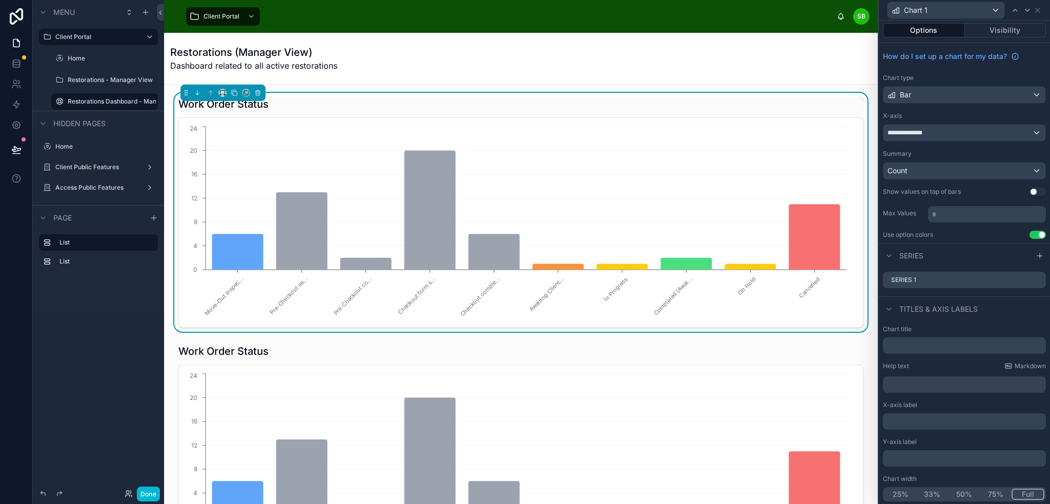
scroll to position [3, 0]
click at [1034, 277] on icon at bounding box center [1038, 279] width 8 height 8
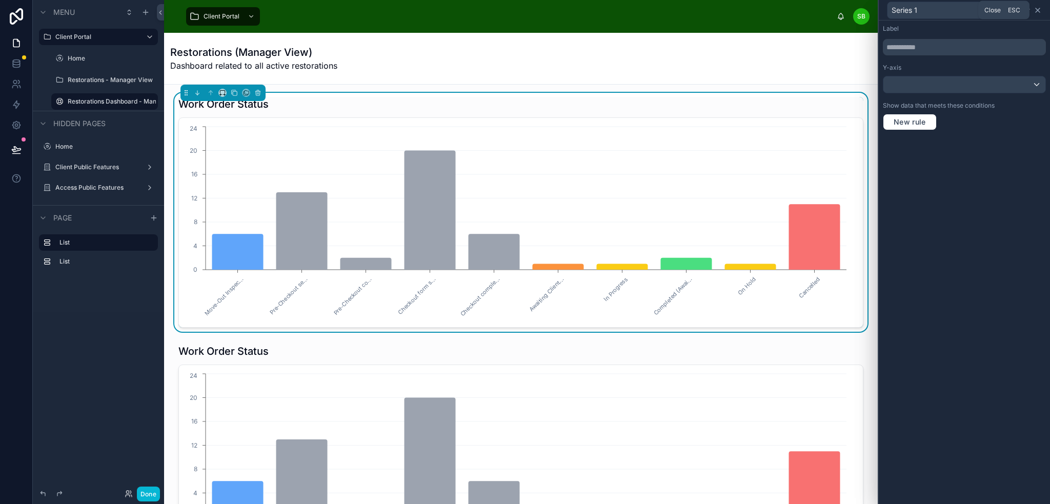
click at [1036, 9] on icon at bounding box center [1038, 10] width 8 height 8
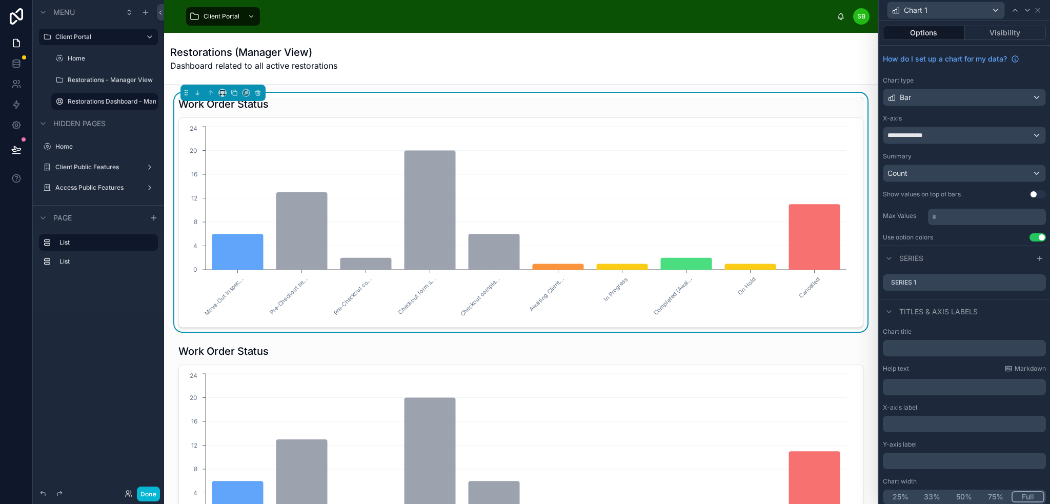
scroll to position [0, 0]
click at [1036, 9] on icon at bounding box center [1038, 10] width 8 height 8
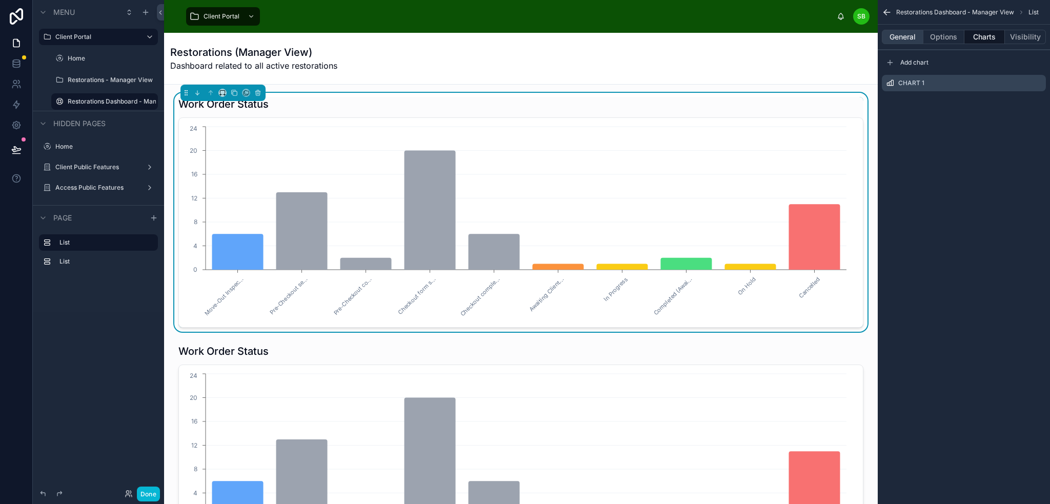
click at [907, 40] on button "General" at bounding box center [903, 37] width 42 height 14
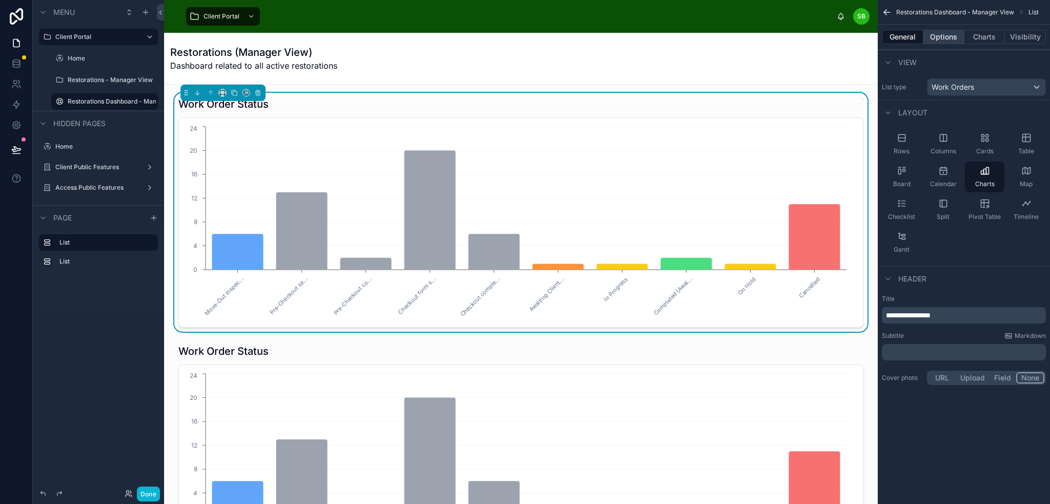
click at [939, 37] on button "Options" at bounding box center [943, 37] width 41 height 14
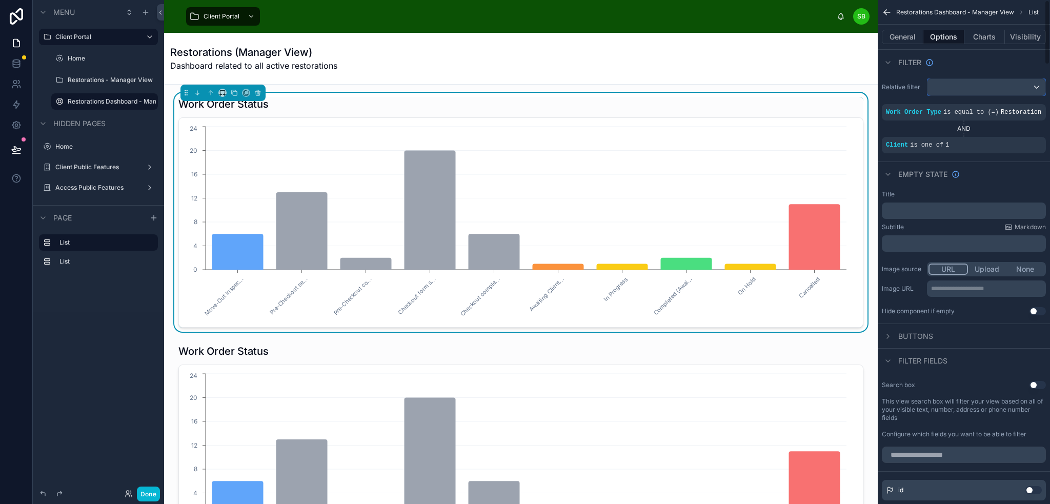
click at [971, 88] on div "scrollable content" at bounding box center [987, 87] width 118 height 16
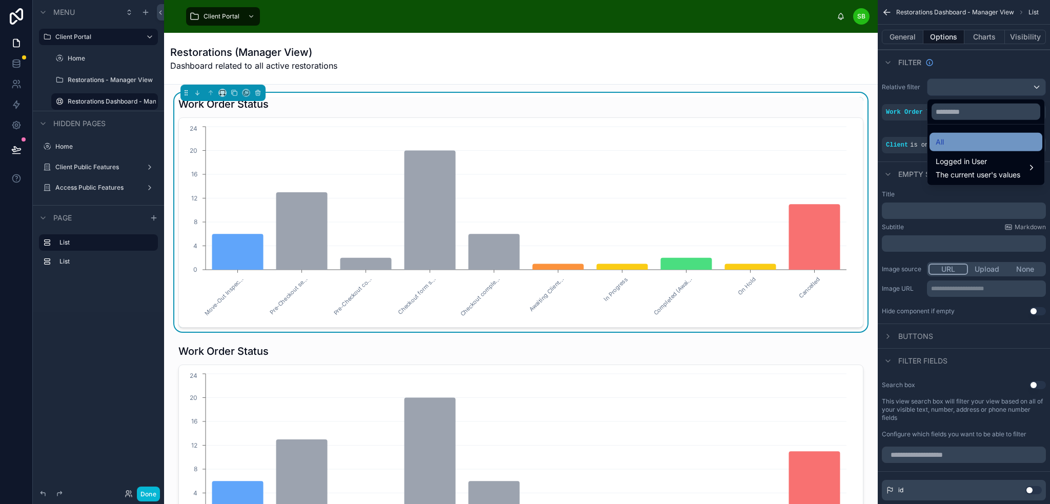
click at [962, 140] on div "All" at bounding box center [986, 142] width 100 height 12
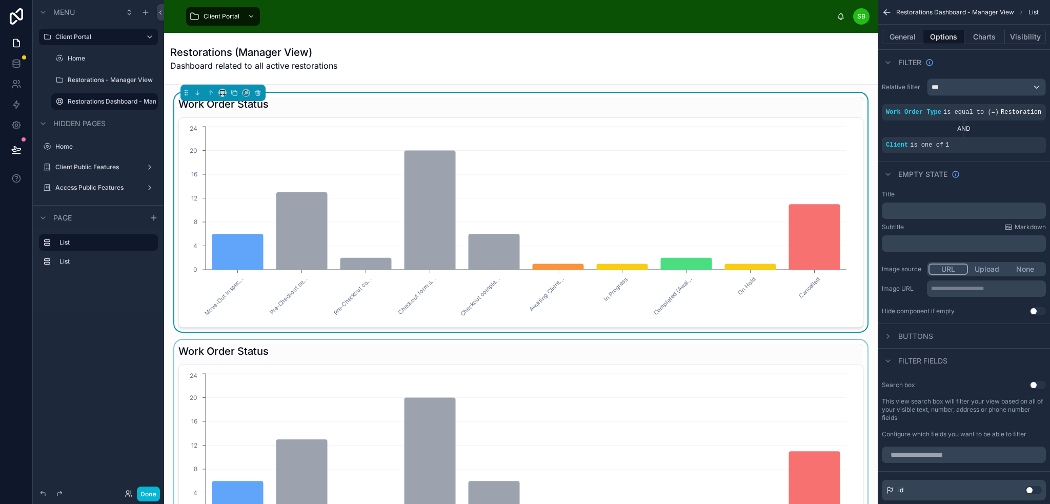
click at [699, 354] on div at bounding box center [520, 459] width 697 height 239
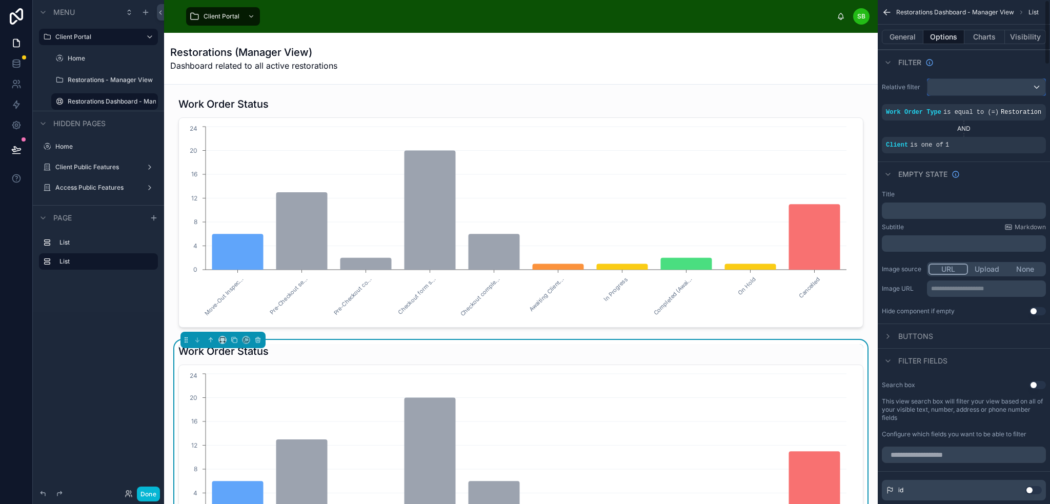
click at [966, 90] on div "scrollable content" at bounding box center [987, 87] width 118 height 16
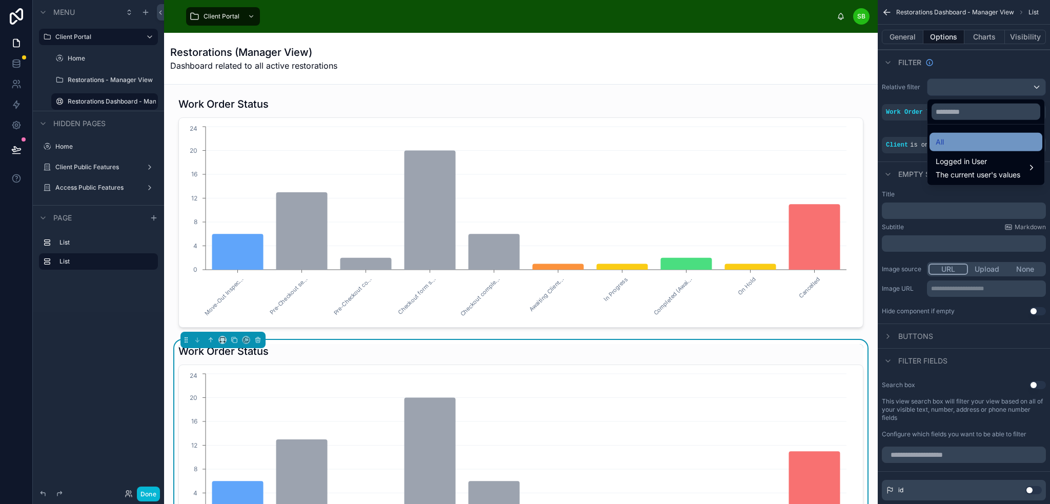
click at [951, 146] on div "All" at bounding box center [986, 142] width 100 height 12
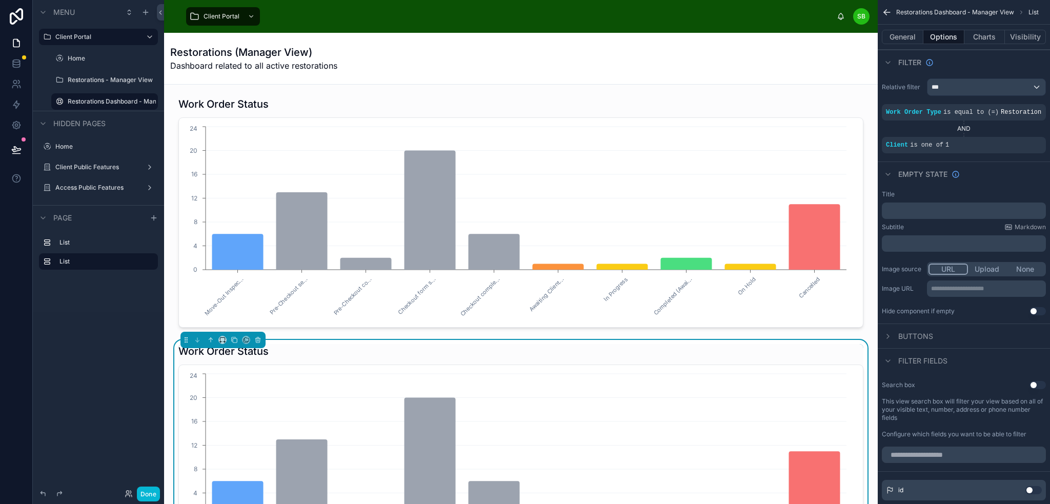
click at [959, 59] on div "Filter" at bounding box center [964, 62] width 172 height 25
click at [647, 349] on div "Work Order Status" at bounding box center [520, 351] width 685 height 14
click at [906, 38] on button "General" at bounding box center [903, 37] width 42 height 14
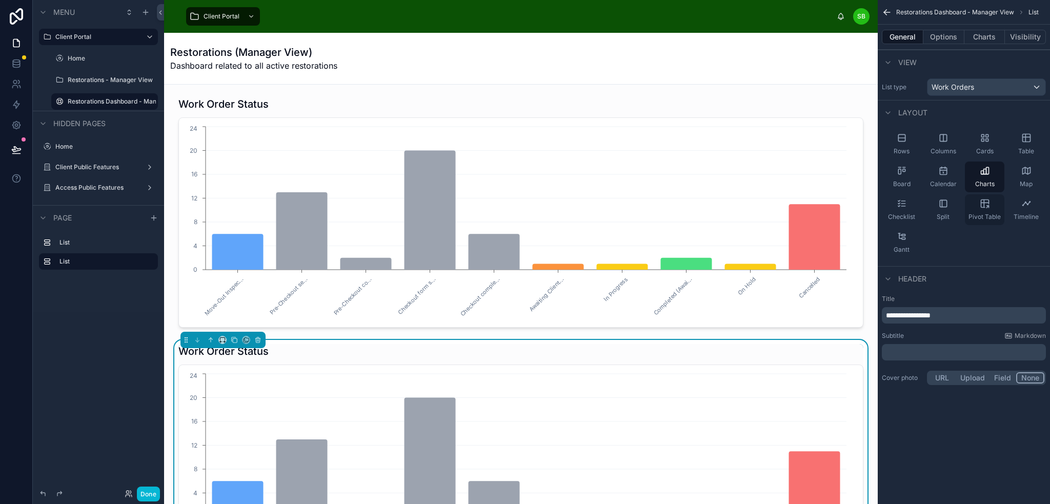
click at [992, 203] on div "Pivot Table" at bounding box center [984, 209] width 39 height 31
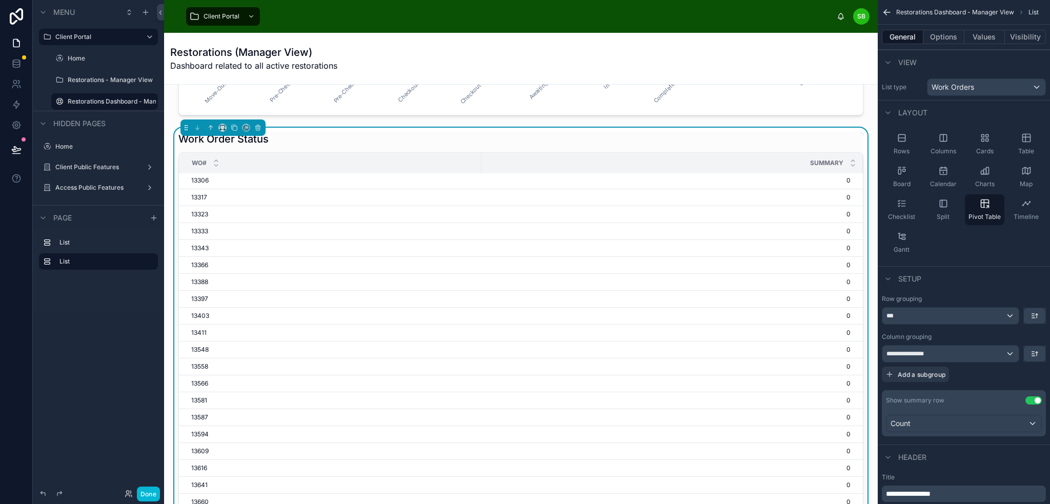
scroll to position [205, 0]
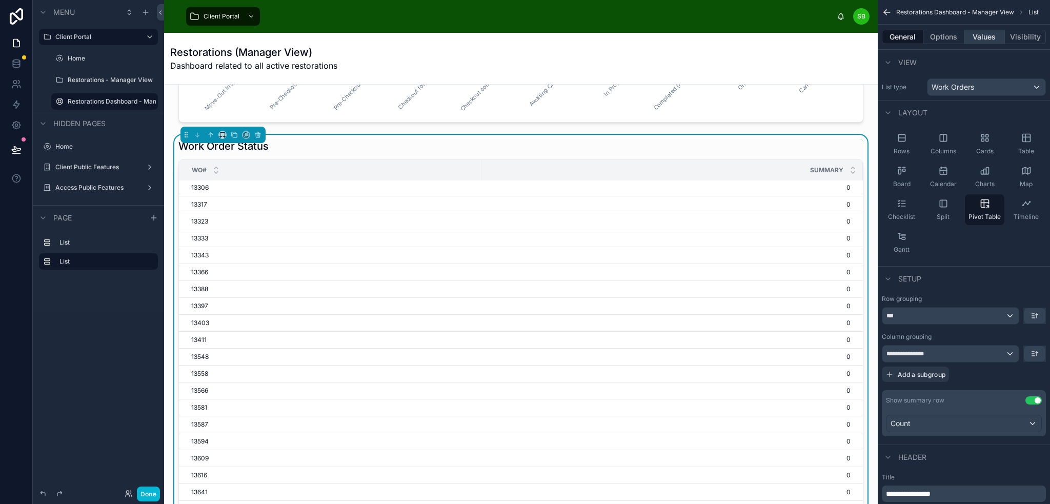
click at [951, 39] on button "Options" at bounding box center [943, 37] width 41 height 14
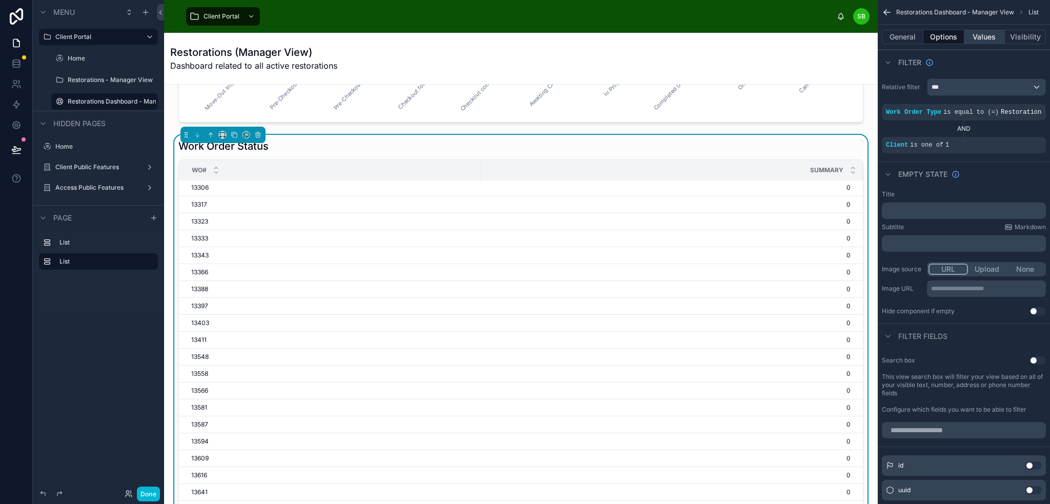
click at [993, 35] on button "Values" at bounding box center [984, 37] width 41 height 14
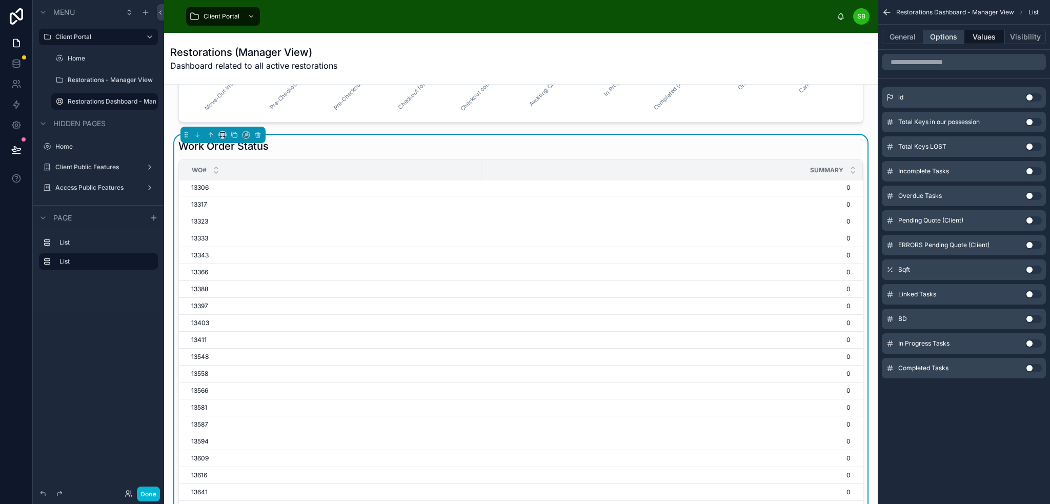
click at [950, 36] on button "Options" at bounding box center [943, 37] width 41 height 14
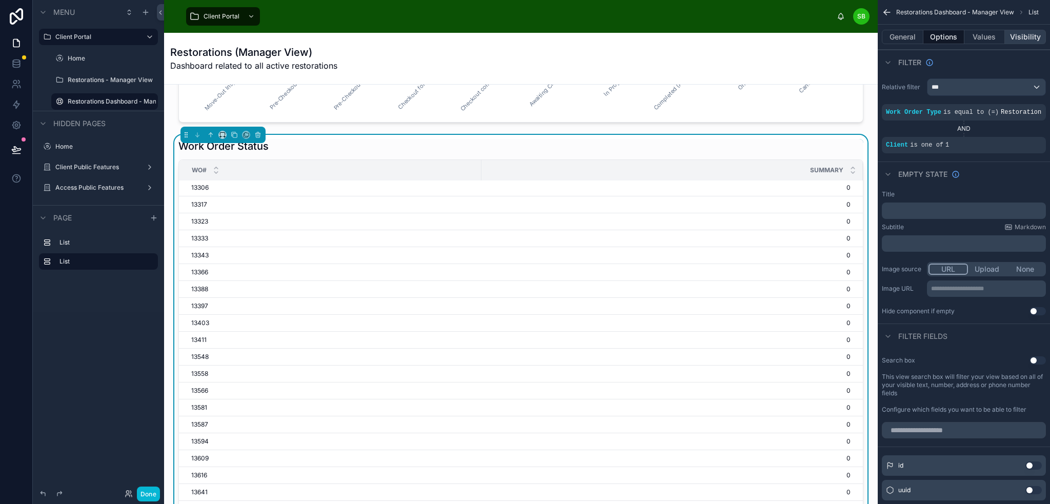
click at [1025, 40] on button "Visibility" at bounding box center [1025, 37] width 41 height 14
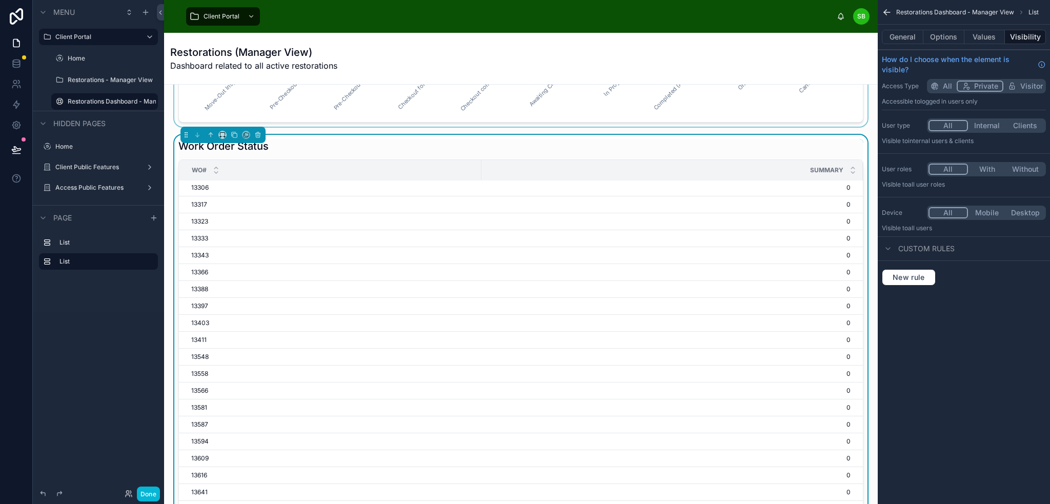
scroll to position [103, 0]
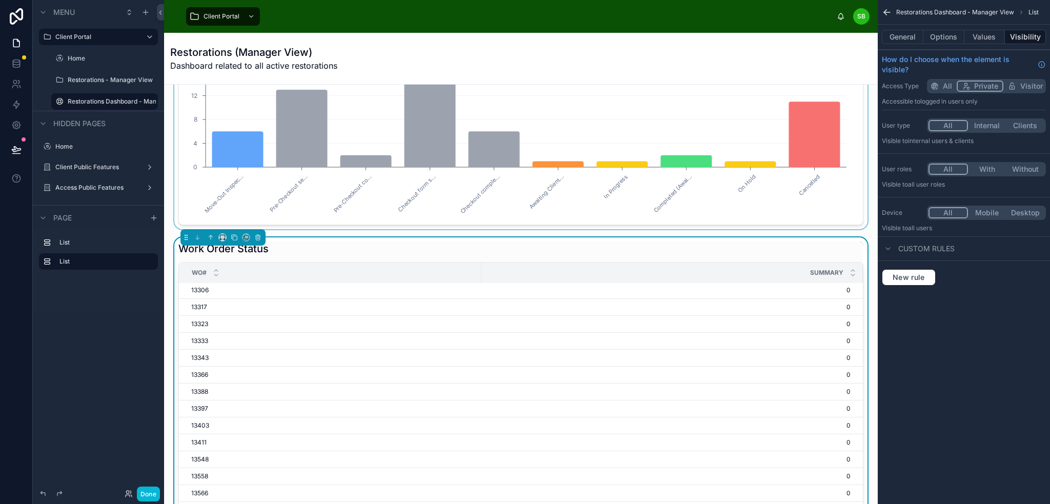
click at [857, 106] on div at bounding box center [520, 109] width 697 height 239
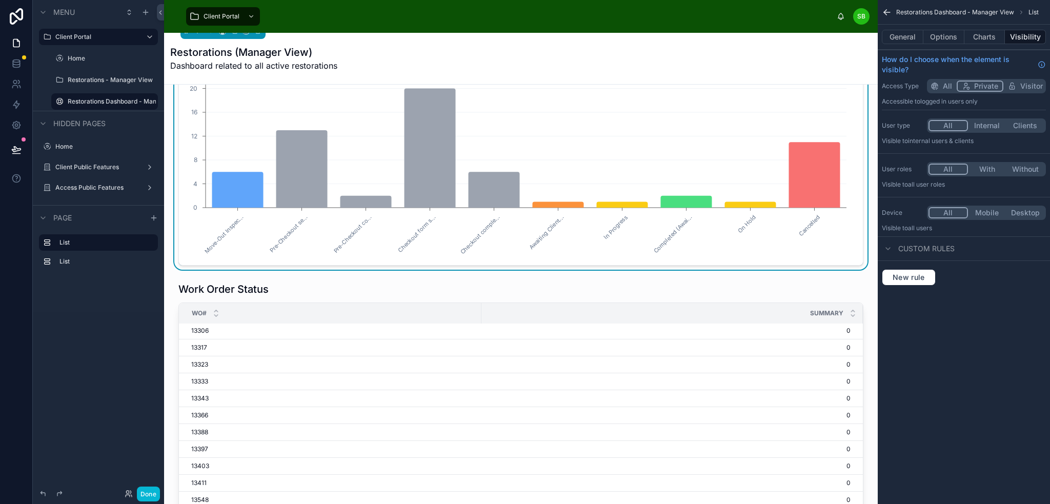
scroll to position [0, 0]
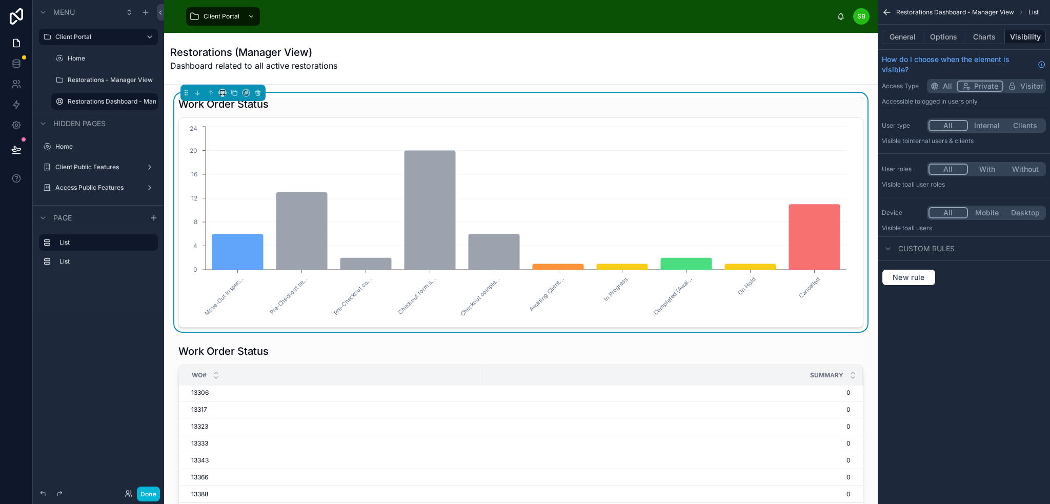
click at [843, 100] on div "Work Order Status" at bounding box center [520, 104] width 685 height 14
click at [988, 168] on button "With" at bounding box center [987, 169] width 38 height 11
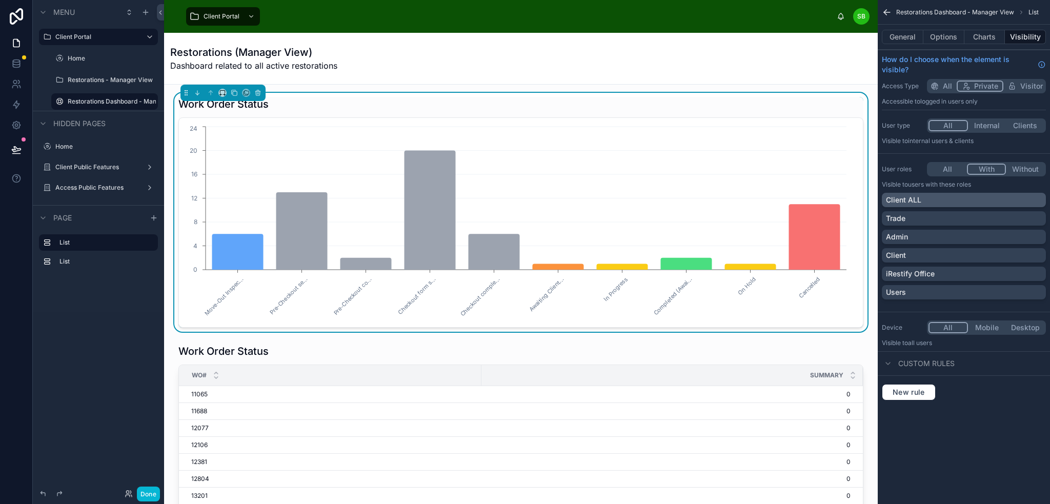
click at [975, 196] on div "Client ALL" at bounding box center [964, 200] width 156 height 10
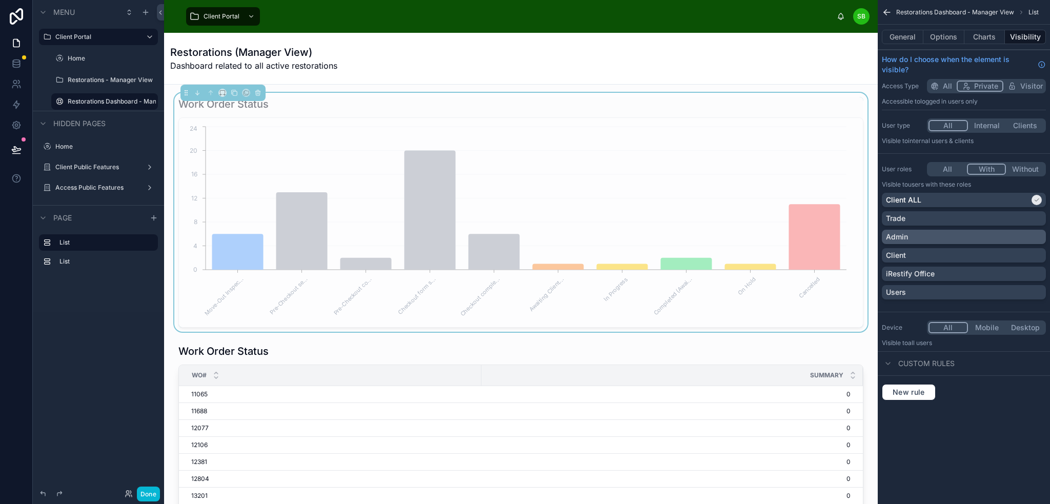
click at [983, 235] on div "Admin" at bounding box center [964, 237] width 156 height 10
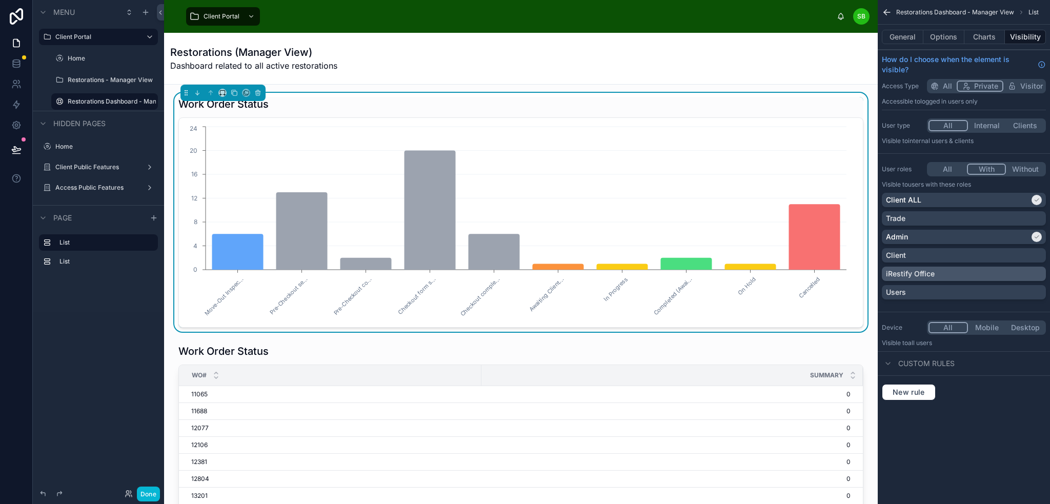
click at [983, 271] on div "iRestify Office" at bounding box center [964, 274] width 156 height 10
click at [1015, 386] on div "New rule" at bounding box center [964, 392] width 164 height 16
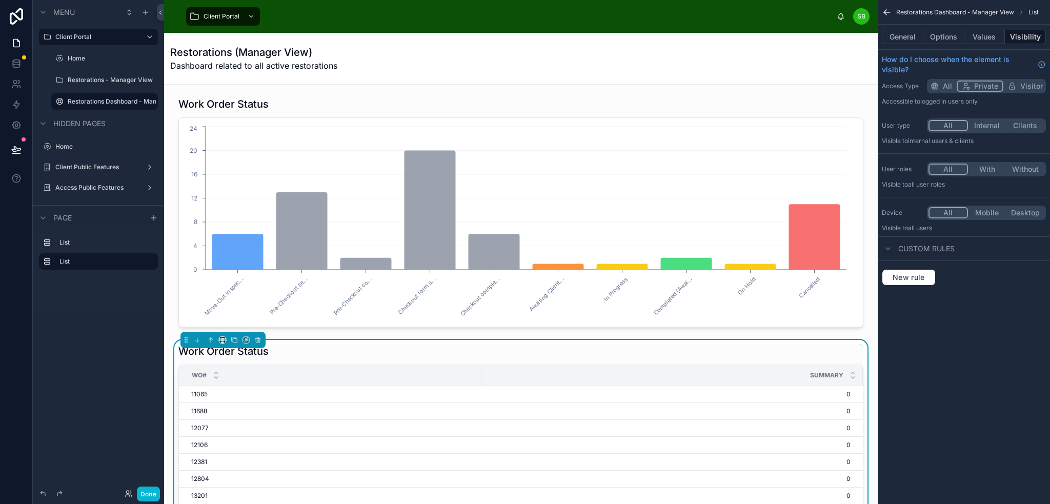
click at [987, 169] on button "With" at bounding box center [987, 169] width 38 height 11
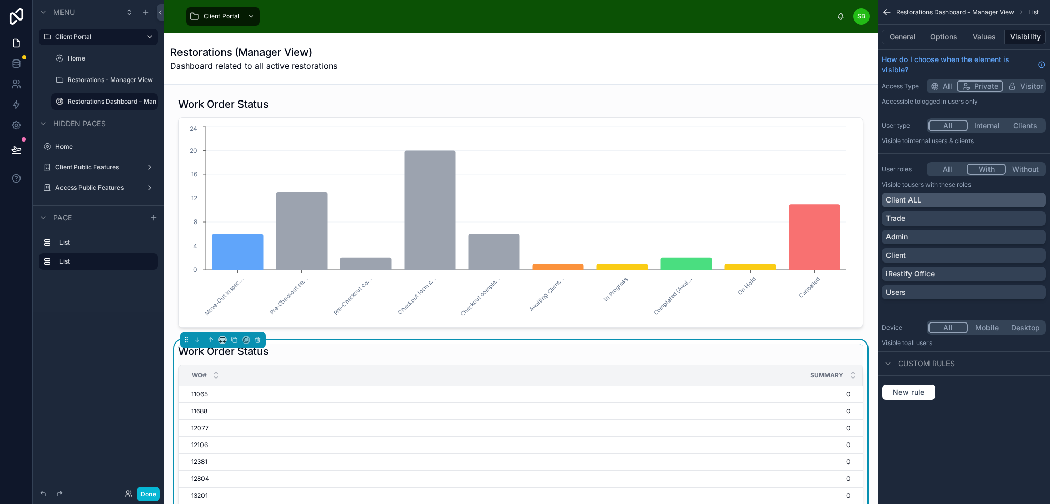
click at [984, 198] on div "Client ALL" at bounding box center [964, 200] width 156 height 10
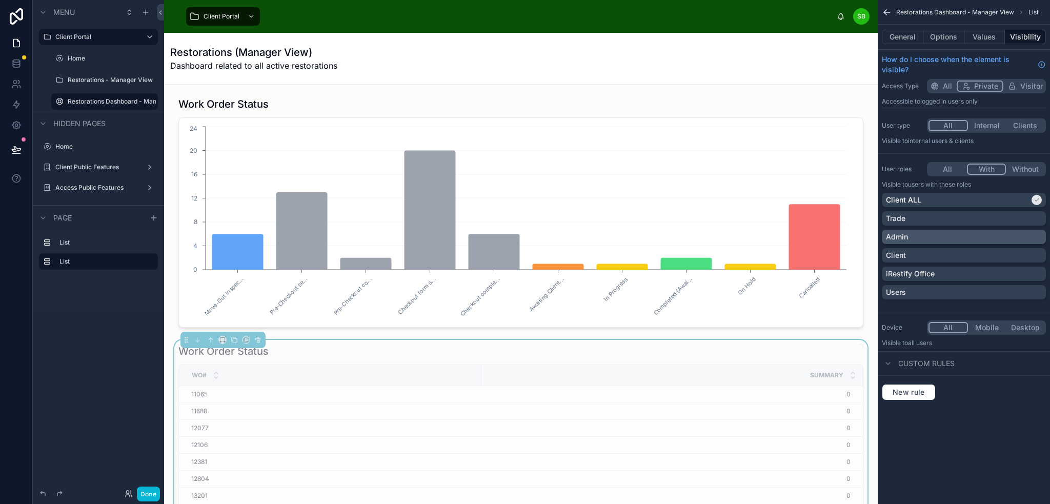
click at [984, 232] on div "Admin" at bounding box center [964, 237] width 156 height 10
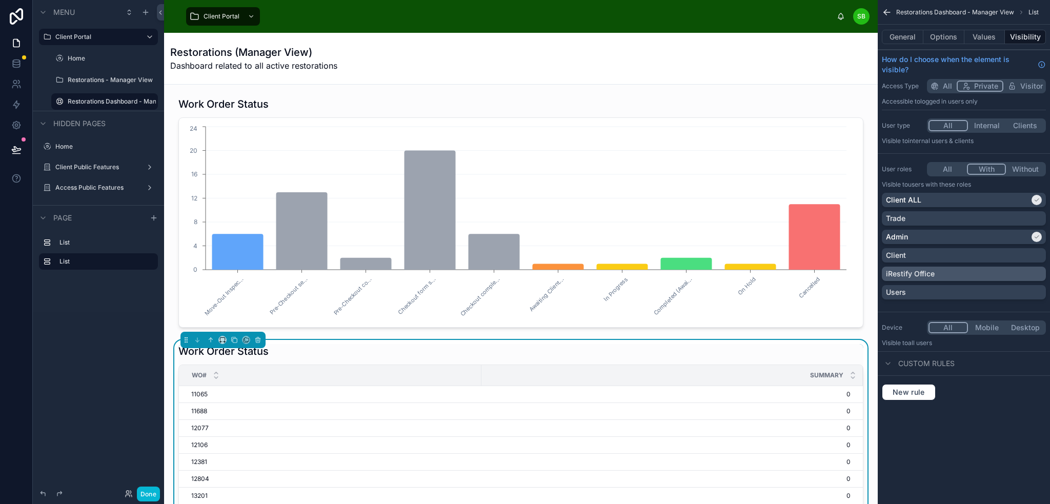
click at [986, 269] on div "iRestify Office" at bounding box center [964, 274] width 156 height 10
click at [991, 400] on div "New rule" at bounding box center [964, 392] width 172 height 33
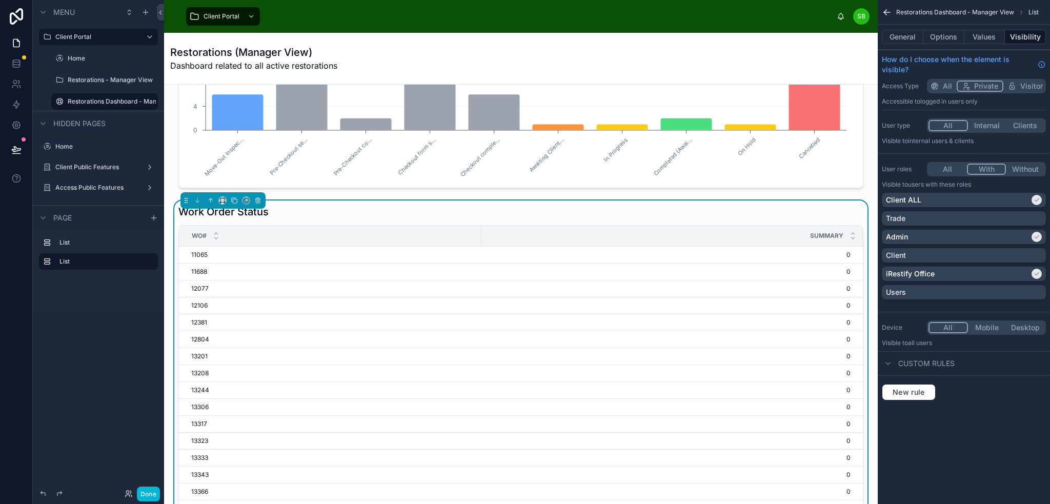
scroll to position [154, 0]
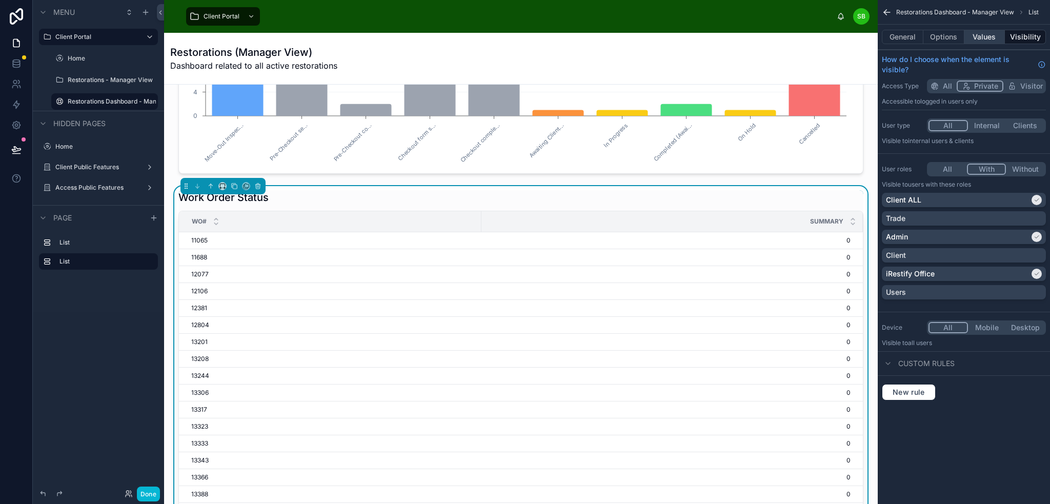
click at [993, 36] on button "Values" at bounding box center [984, 37] width 41 height 14
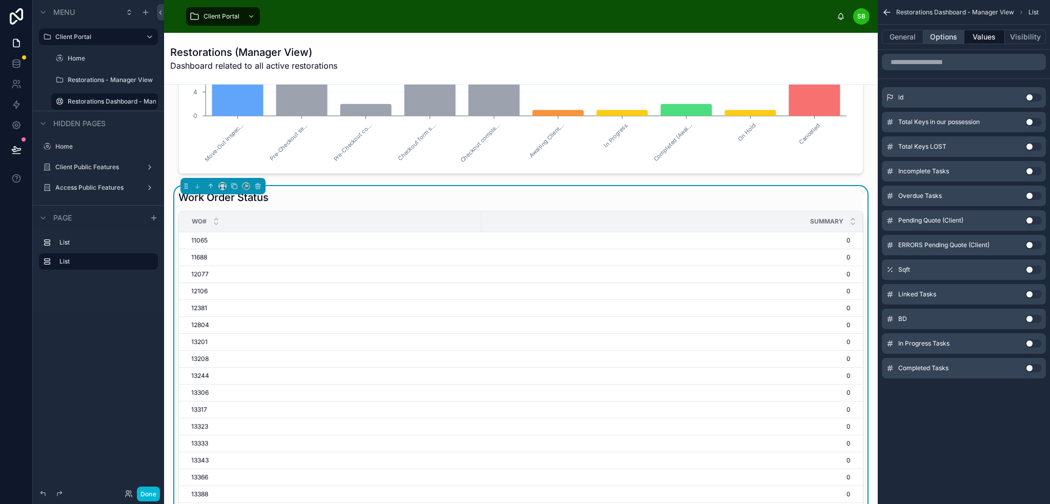
click at [948, 34] on button "Options" at bounding box center [943, 37] width 41 height 14
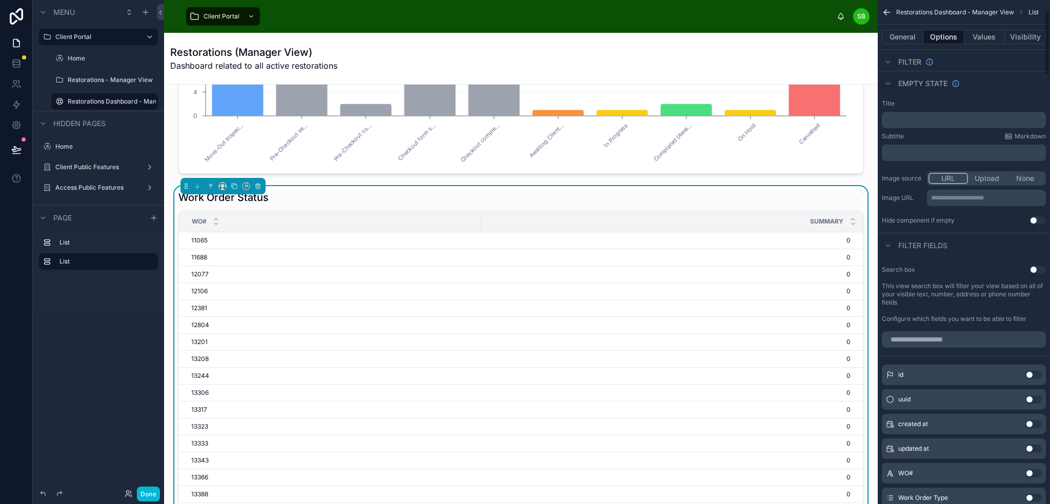
scroll to position [51, 0]
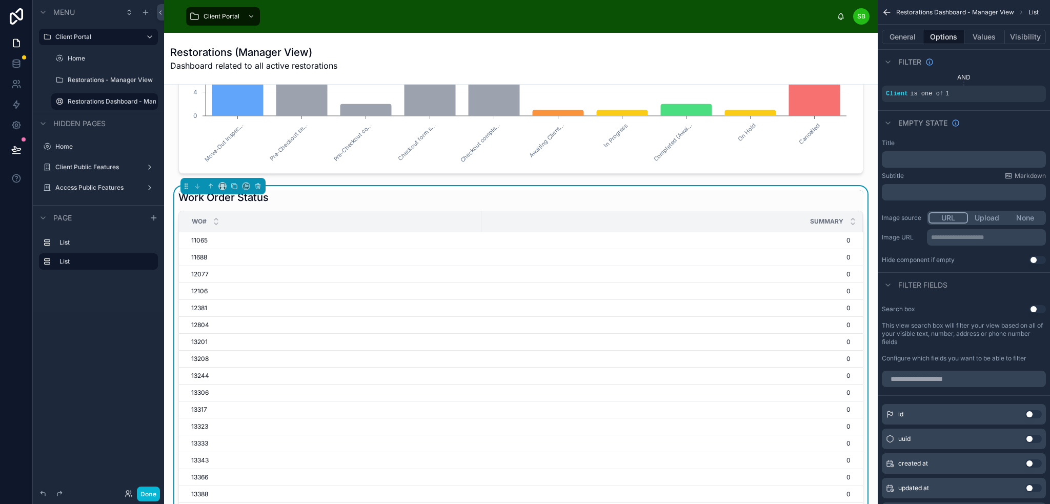
click at [1037, 309] on button "Use setting" at bounding box center [1038, 309] width 16 height 8
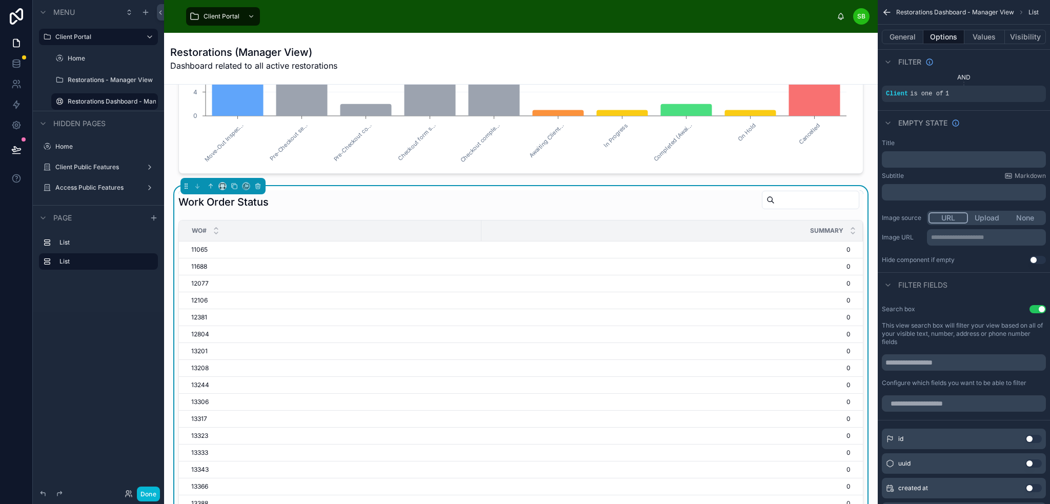
click at [1038, 309] on button "Use setting" at bounding box center [1038, 309] width 16 height 8
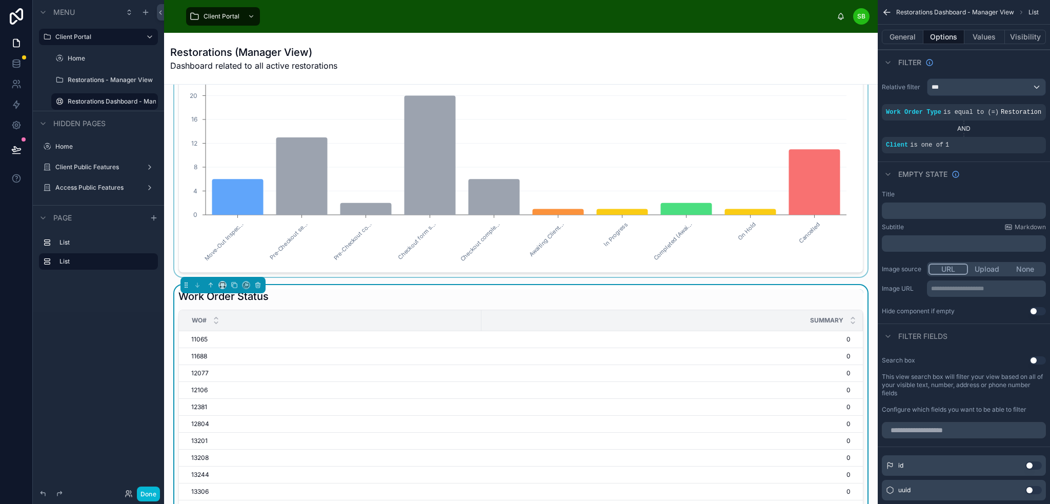
scroll to position [0, 0]
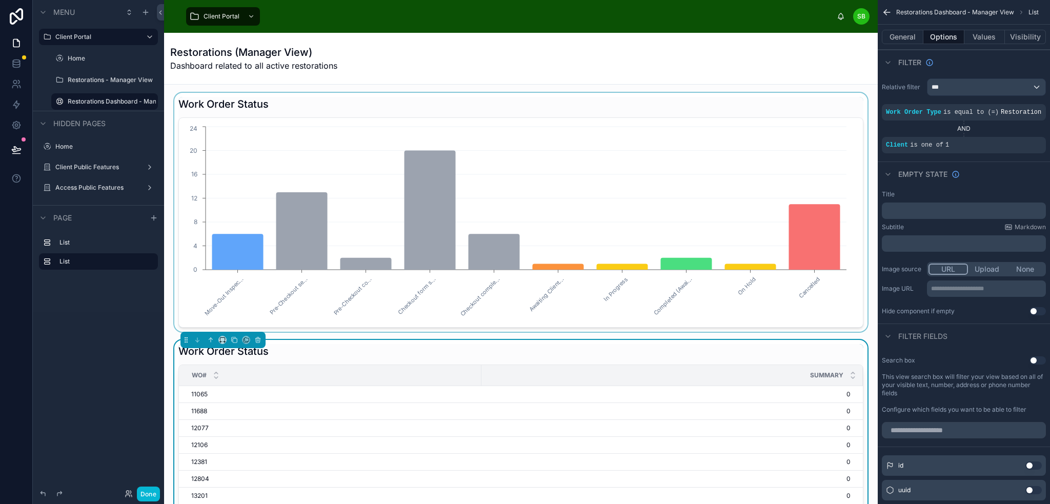
click at [836, 106] on div at bounding box center [520, 212] width 697 height 239
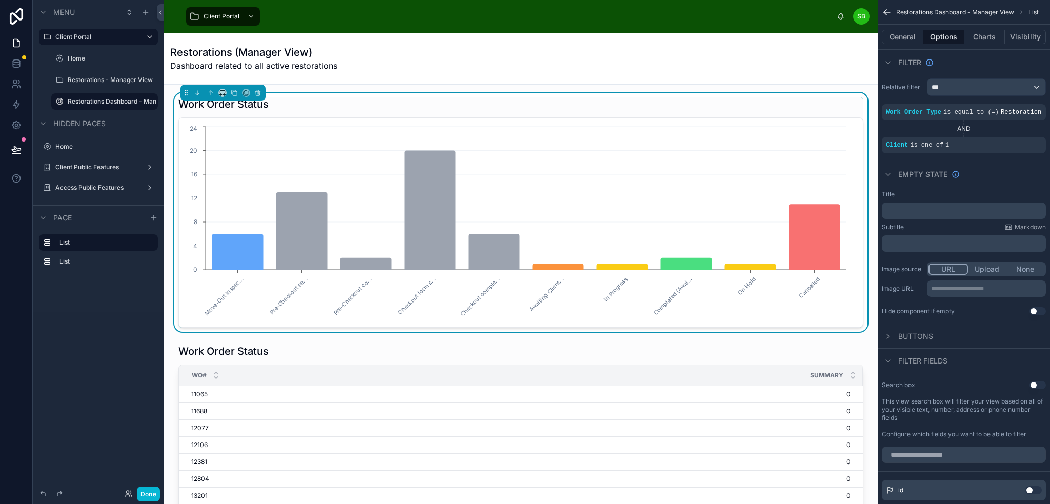
click at [1040, 385] on button "Use setting" at bounding box center [1038, 385] width 16 height 8
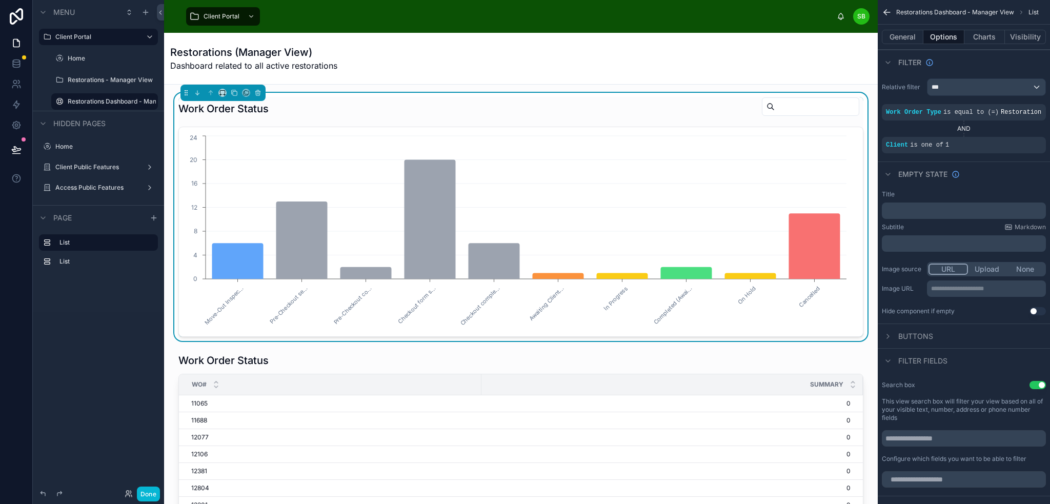
click at [1039, 385] on button "Use setting" at bounding box center [1038, 385] width 16 height 8
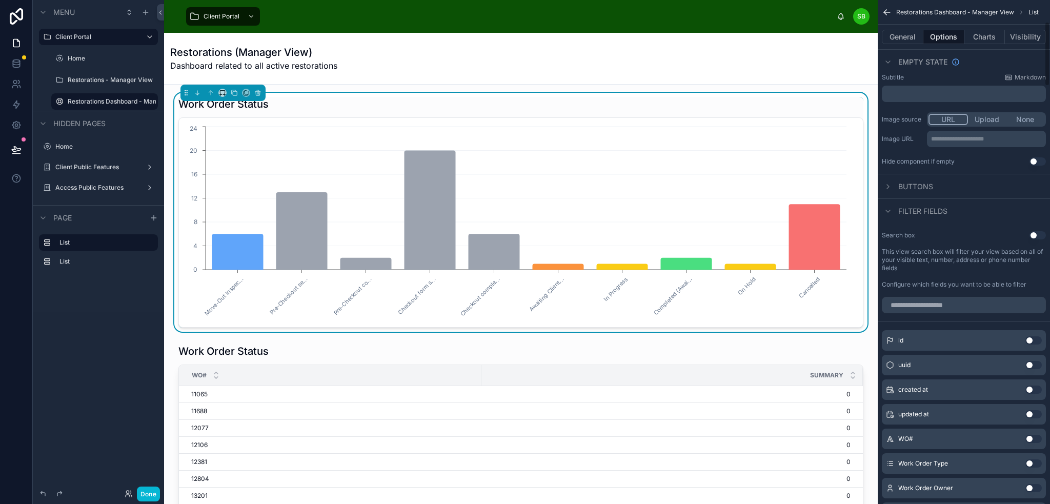
scroll to position [205, 0]
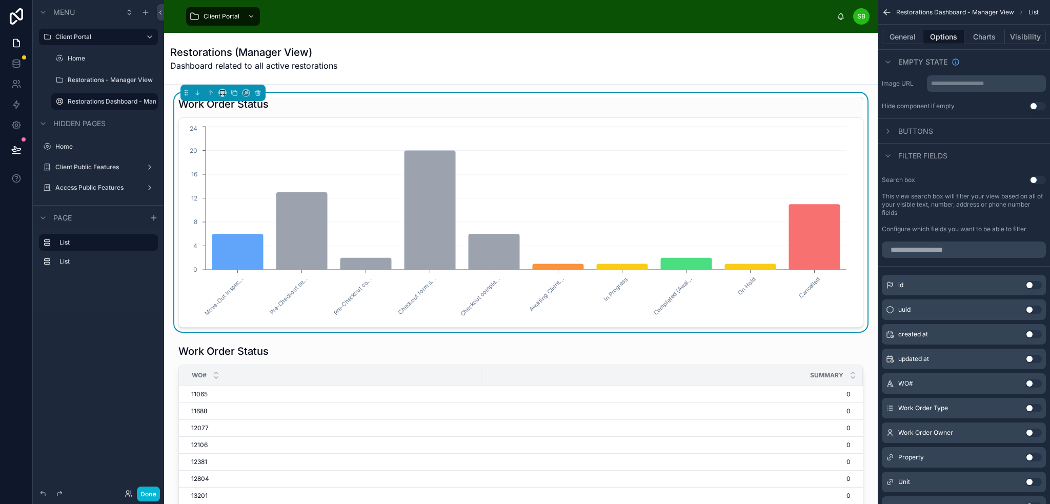
click at [1036, 383] on button "Use setting" at bounding box center [1033, 383] width 16 height 8
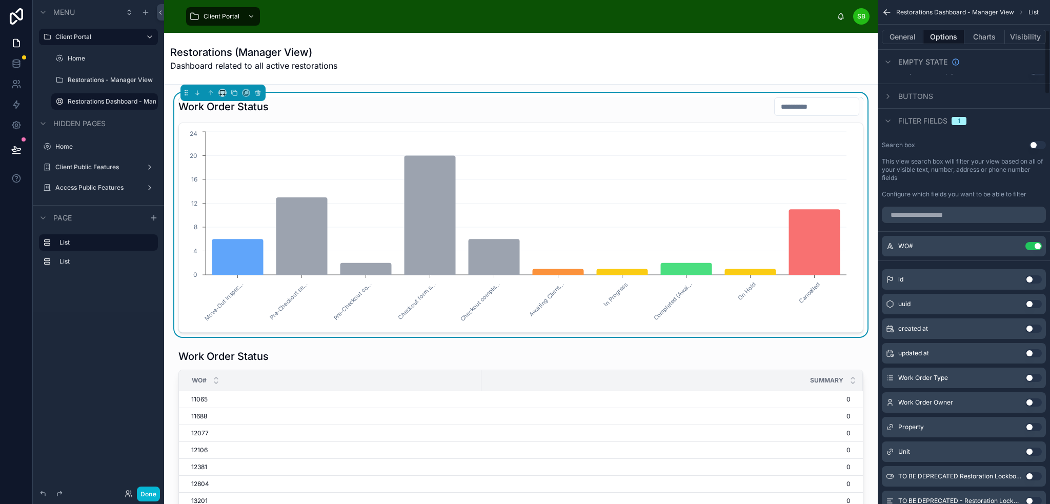
scroll to position [256, 0]
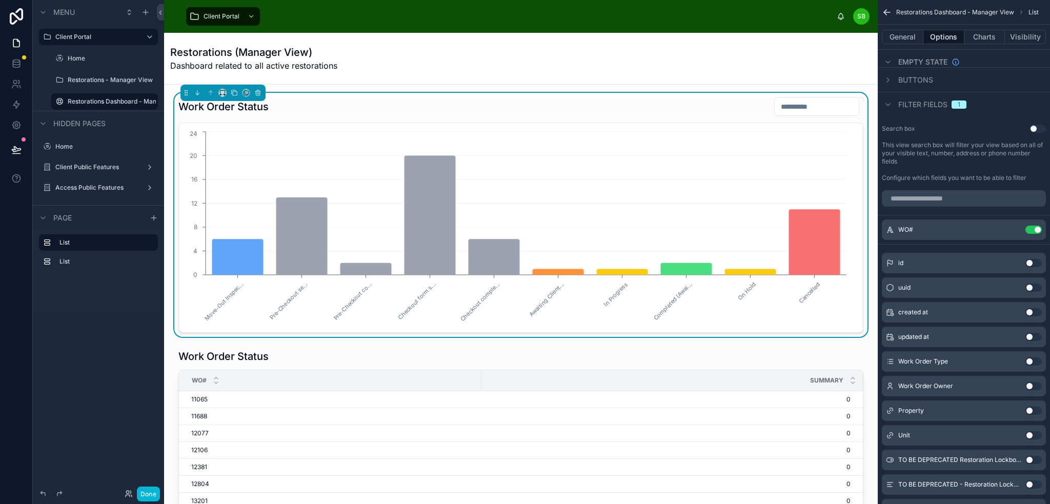
click at [1036, 409] on button "Use setting" at bounding box center [1033, 411] width 16 height 8
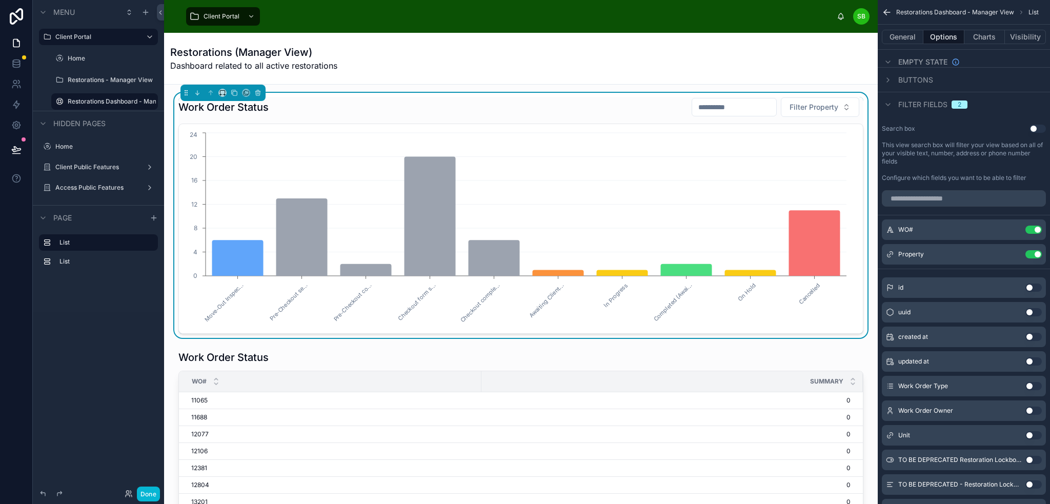
click at [1036, 434] on button "Use setting" at bounding box center [1033, 435] width 16 height 8
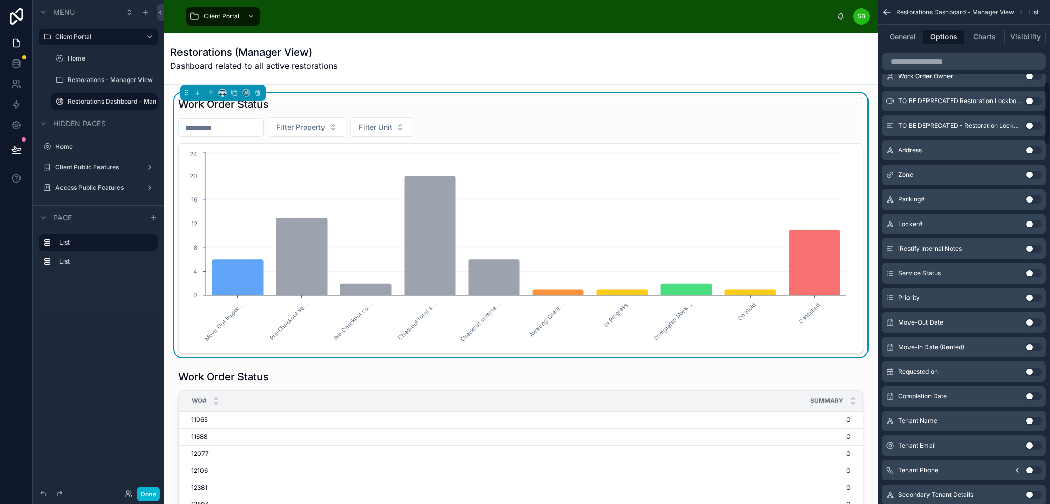
scroll to position [667, 0]
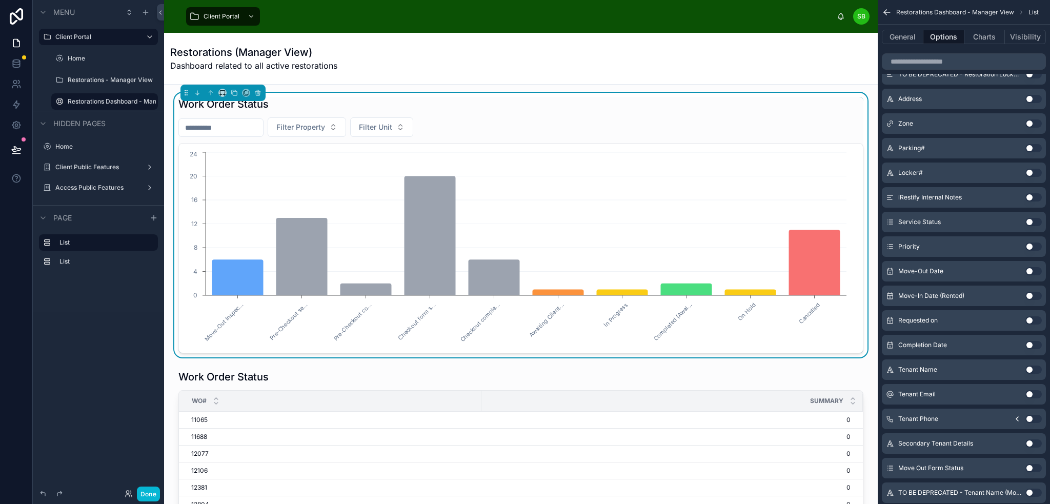
click at [1036, 297] on button "Use setting" at bounding box center [1033, 296] width 16 height 8
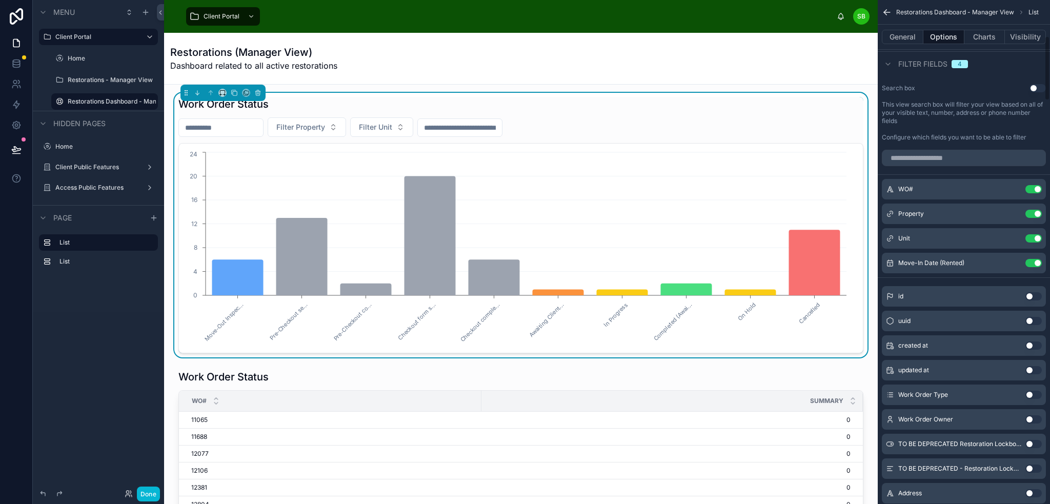
scroll to position [281, 0]
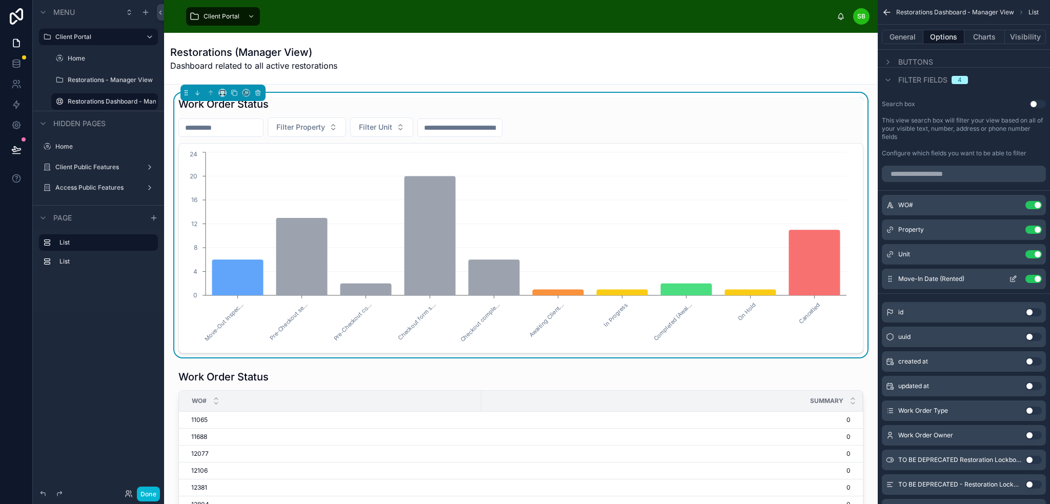
click at [1013, 278] on icon "scrollable content" at bounding box center [1014, 278] width 4 height 4
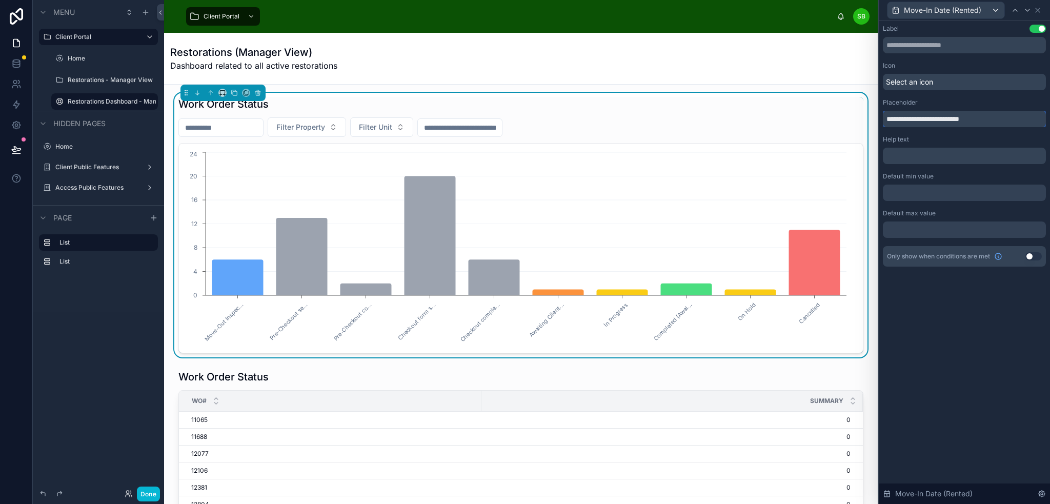
click at [995, 116] on input "**********" at bounding box center [964, 119] width 163 height 16
click at [905, 118] on input "**********" at bounding box center [964, 119] width 163 height 16
type input "**********"
click at [1013, 10] on icon at bounding box center [1015, 10] width 8 height 8
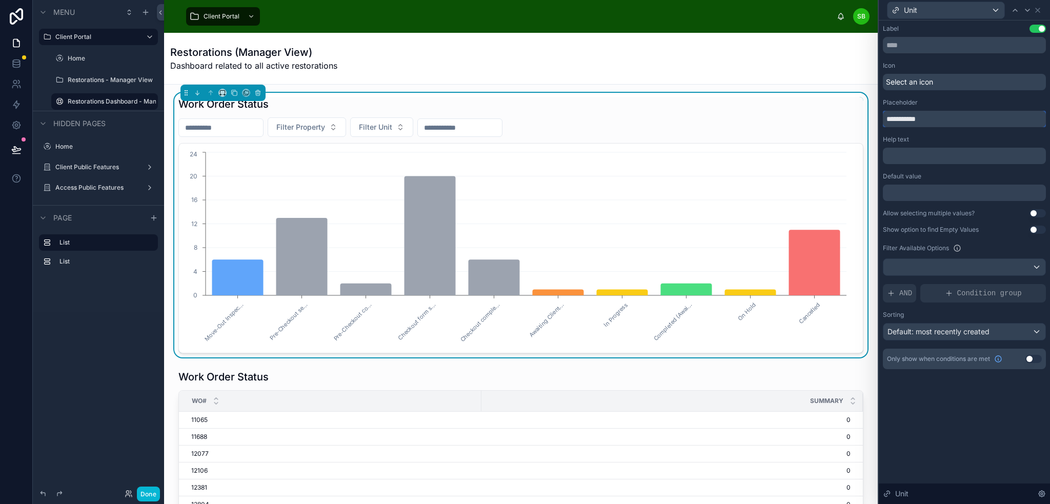
click at [905, 120] on input "**********" at bounding box center [964, 119] width 163 height 16
type input "****"
click at [1013, 8] on icon at bounding box center [1015, 10] width 8 height 8
click at [906, 115] on input "**********" at bounding box center [964, 119] width 163 height 16
type input "********"
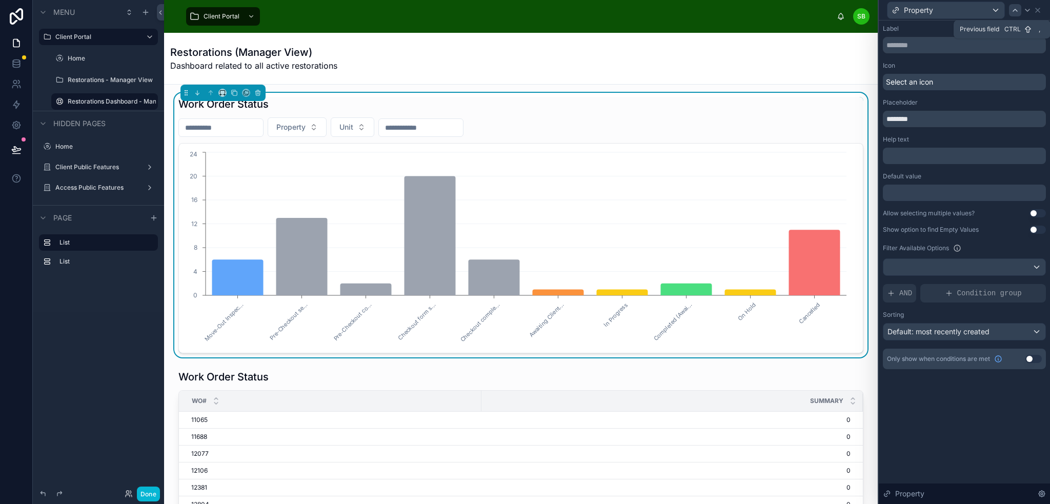
click at [1016, 9] on icon at bounding box center [1015, 10] width 8 height 8
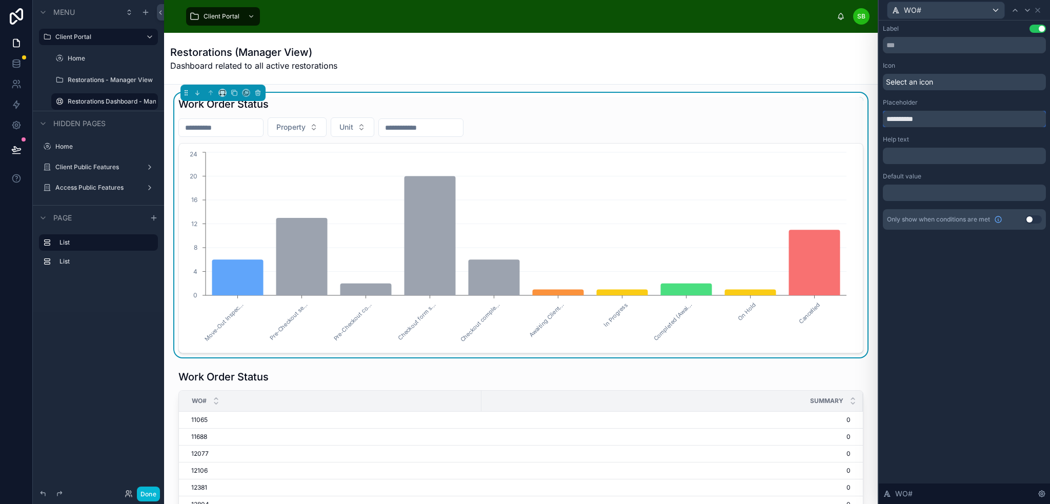
click at [906, 118] on input "**********" at bounding box center [964, 119] width 163 height 16
type input "***"
click at [948, 83] on div "Select an icon" at bounding box center [964, 82] width 163 height 16
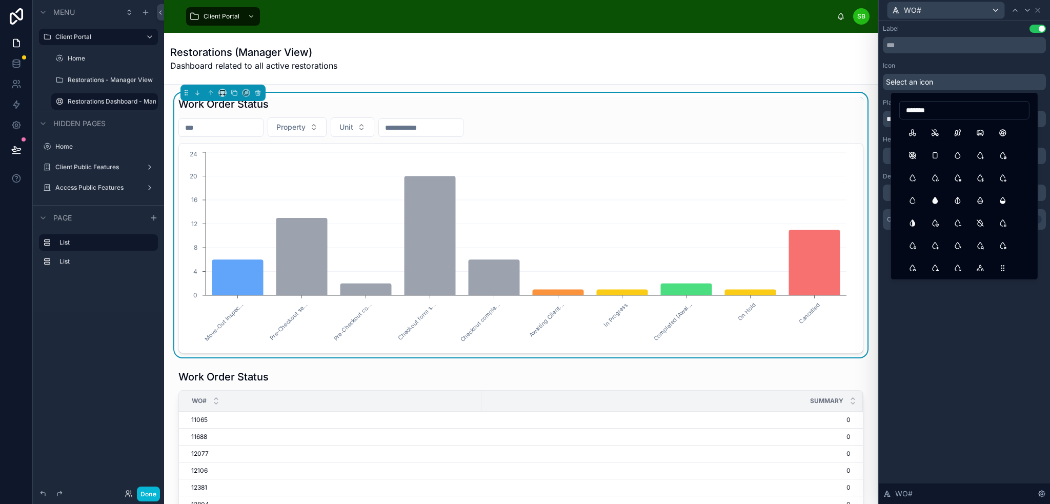
drag, startPoint x: 935, startPoint y: 107, endPoint x: 879, endPoint y: 114, distance: 56.8
click at [879, 113] on div "WO# Label Use setting Icon Select an icon Placeholder *** Help text ﻿ Default v…" at bounding box center [525, 252] width 1050 height 504
type input "*"
type input "******"
click at [911, 135] on button "Building" at bounding box center [912, 133] width 18 height 18
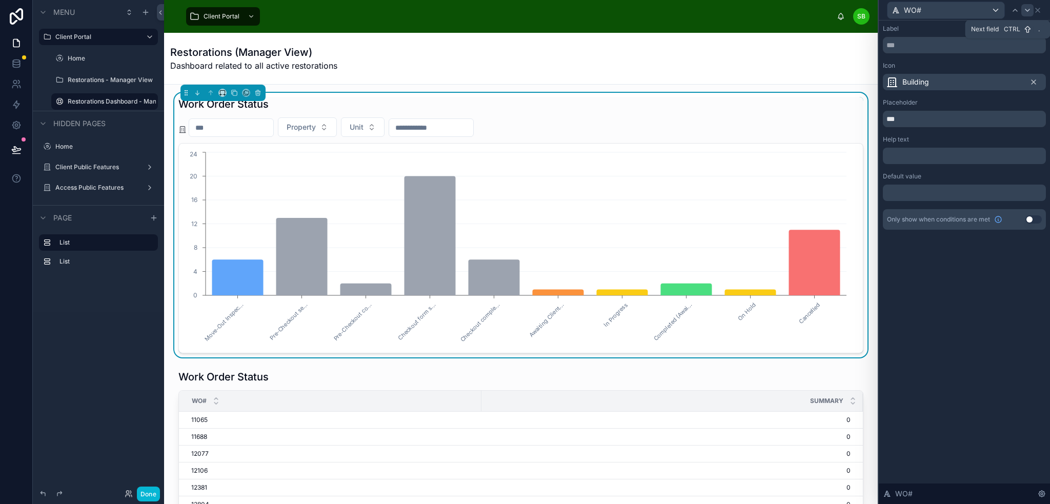
click at [1027, 9] on icon at bounding box center [1027, 10] width 8 height 8
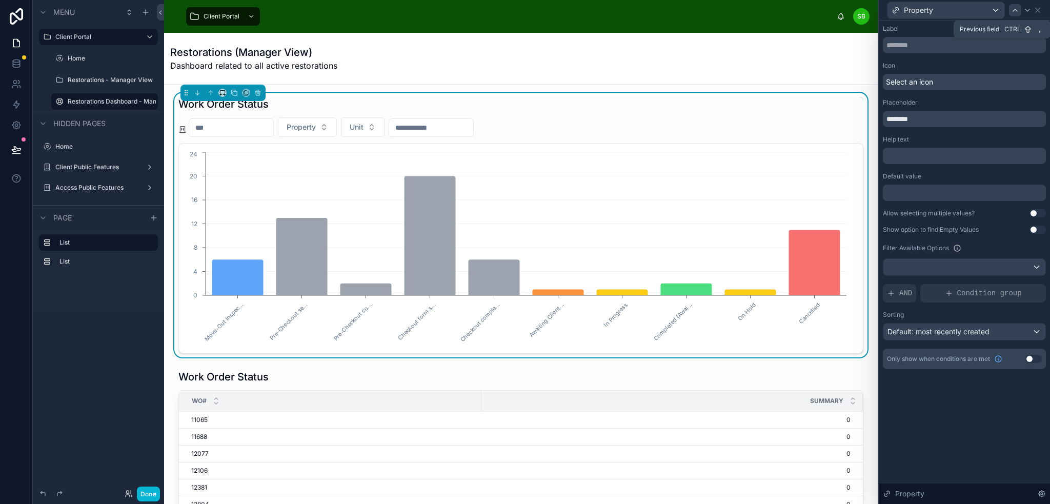
click at [1013, 8] on icon at bounding box center [1015, 10] width 8 height 8
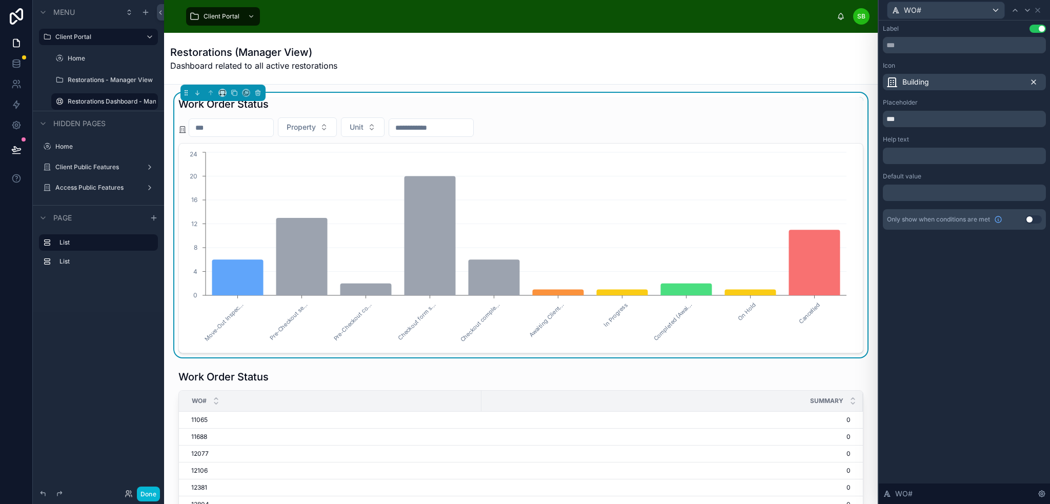
click at [1033, 80] on icon at bounding box center [1034, 82] width 8 height 8
click at [955, 80] on div "Select an icon" at bounding box center [964, 82] width 163 height 16
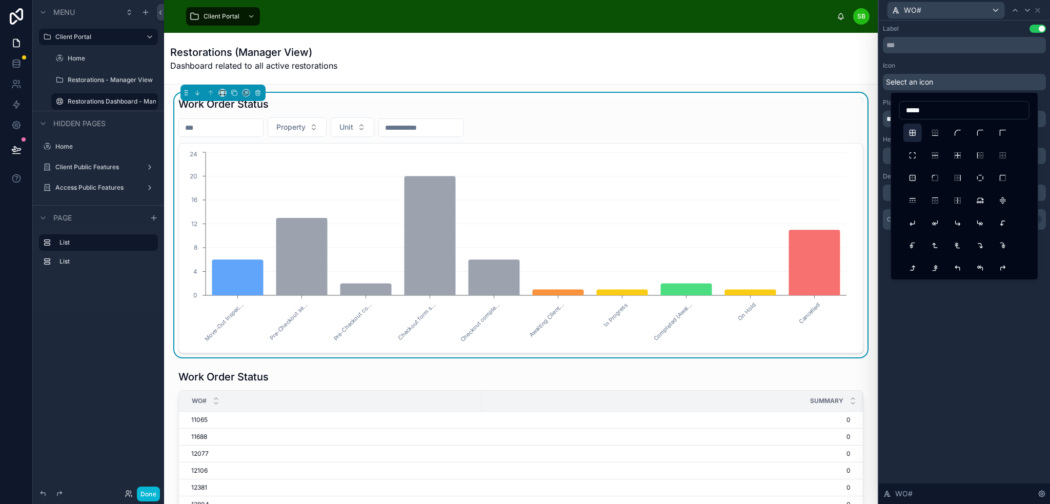
type input "*****"
click at [913, 132] on button "BorderAll" at bounding box center [912, 133] width 18 height 18
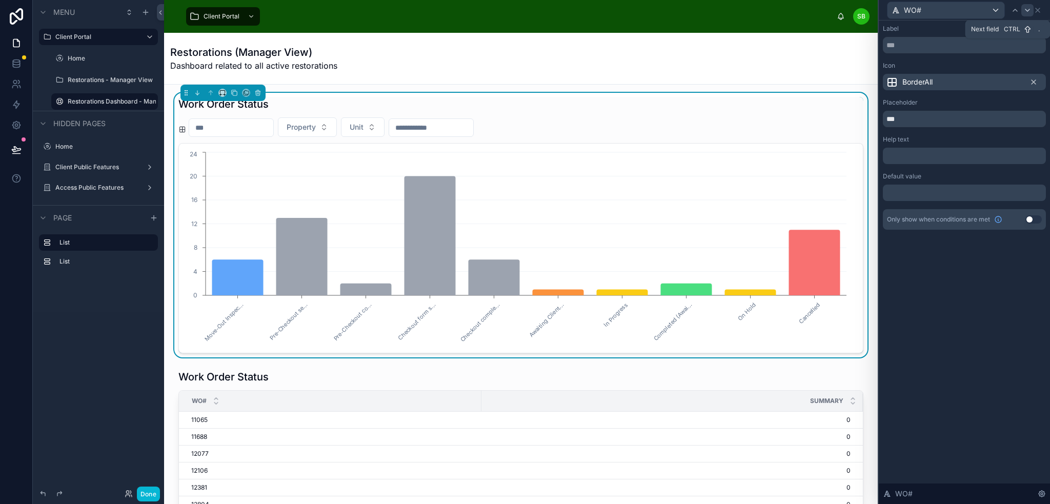
click at [1030, 10] on icon at bounding box center [1027, 10] width 8 height 8
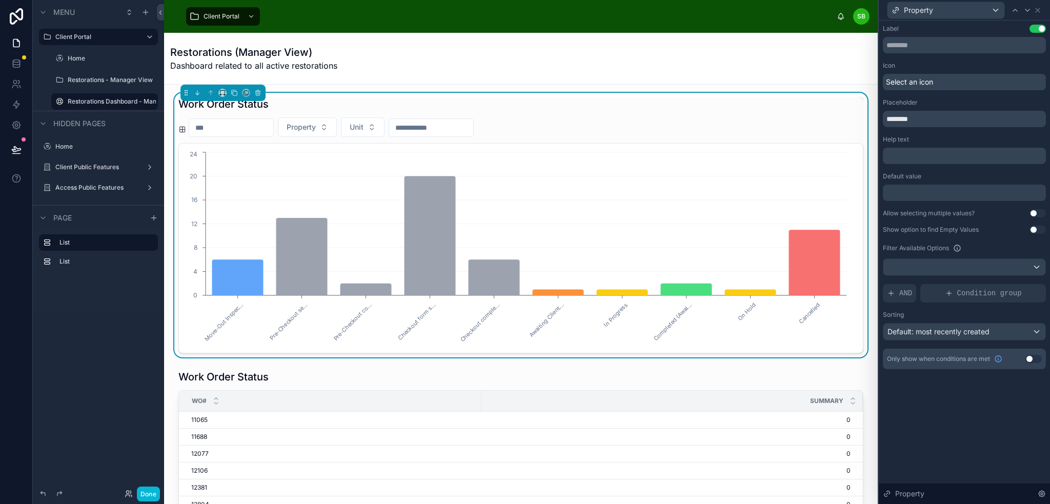
click at [949, 81] on div "Select an icon" at bounding box center [964, 82] width 163 height 16
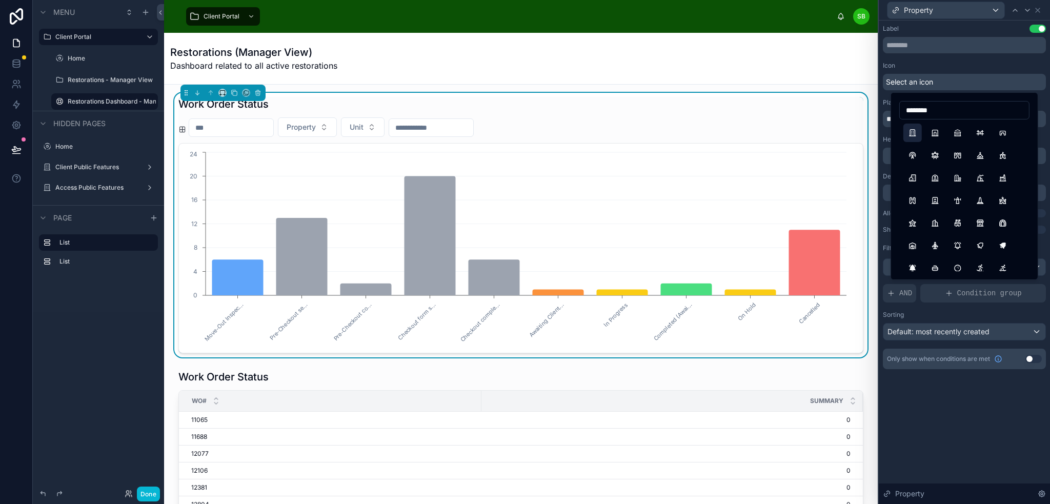
type input "********"
click at [906, 135] on button "Building" at bounding box center [912, 133] width 18 height 18
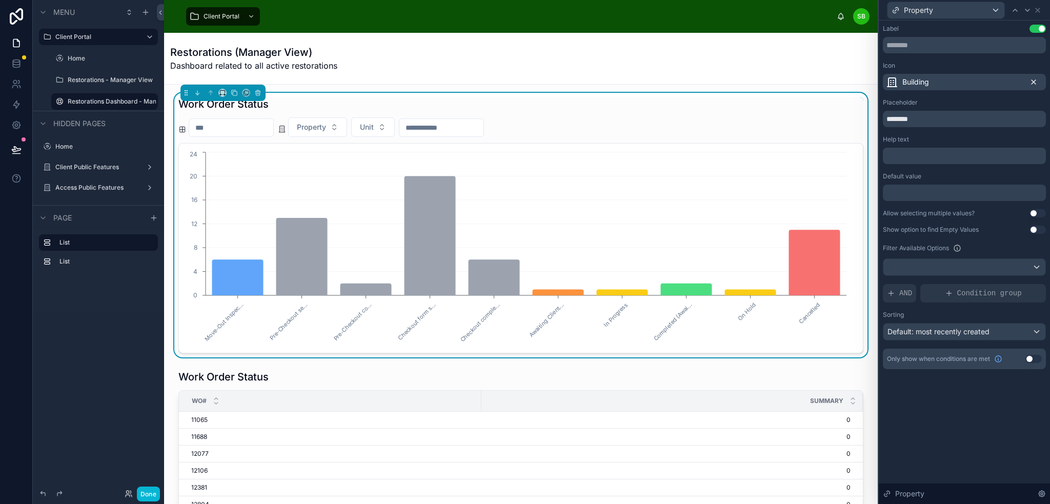
click at [1033, 79] on icon at bounding box center [1034, 82] width 8 height 8
click at [974, 80] on div "Select an icon" at bounding box center [964, 82] width 163 height 16
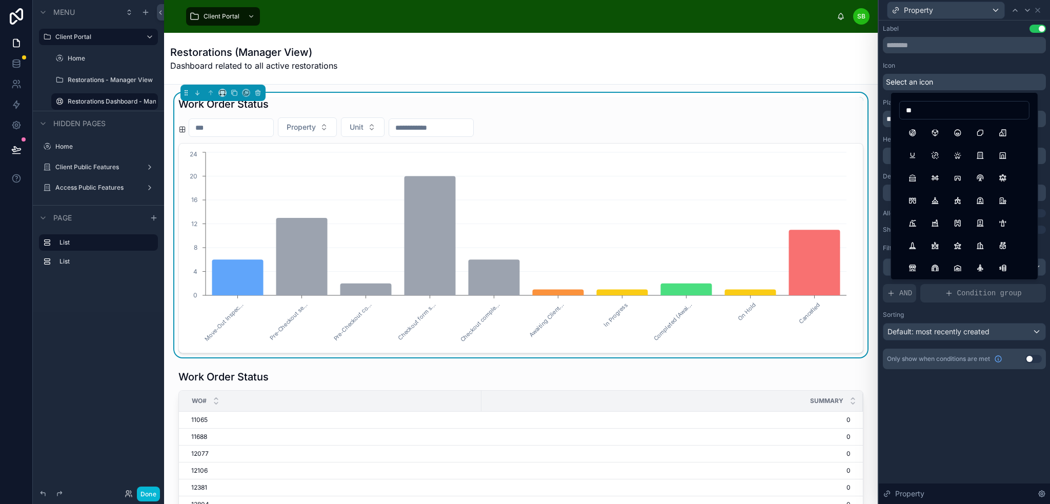
type input "*"
click at [913, 135] on button "123" at bounding box center [912, 133] width 18 height 18
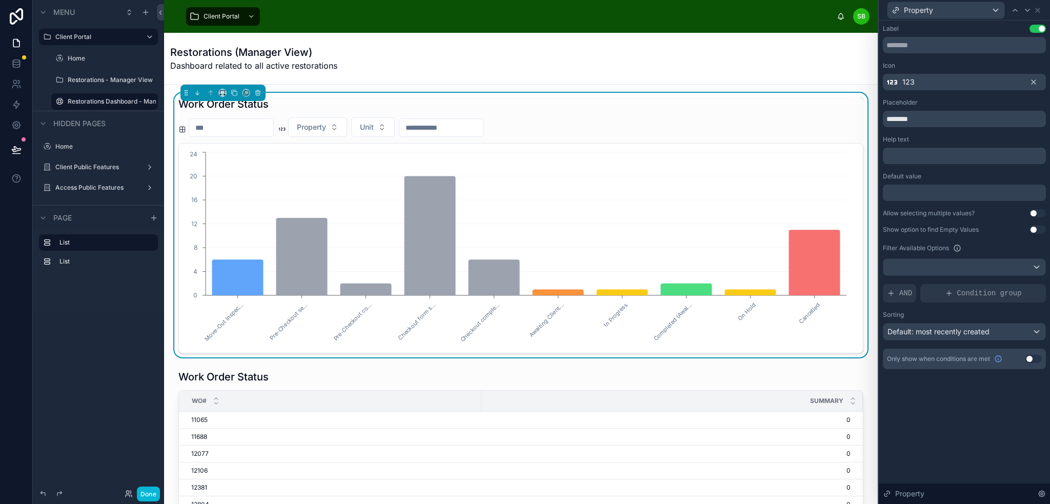
click at [949, 77] on div "123" at bounding box center [964, 82] width 163 height 16
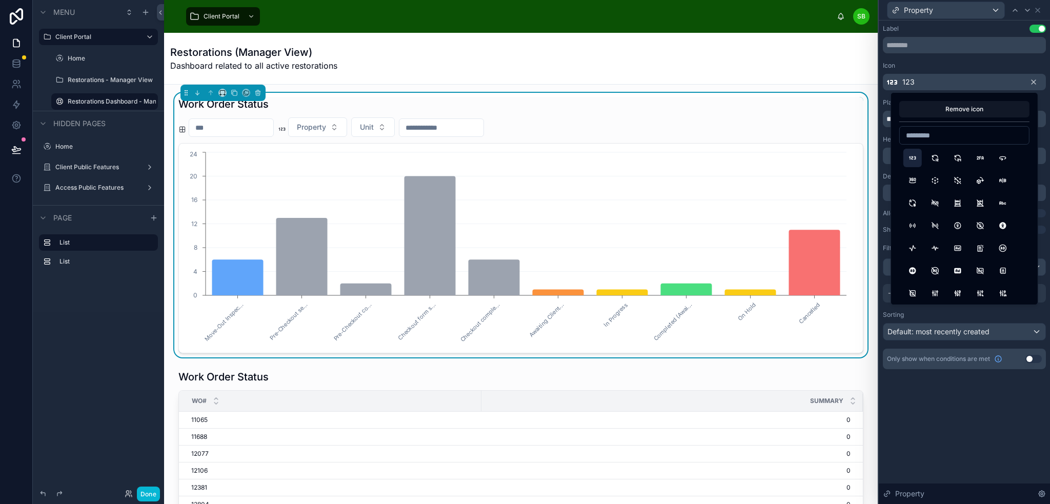
click at [1033, 80] on icon at bounding box center [1034, 82] width 8 height 8
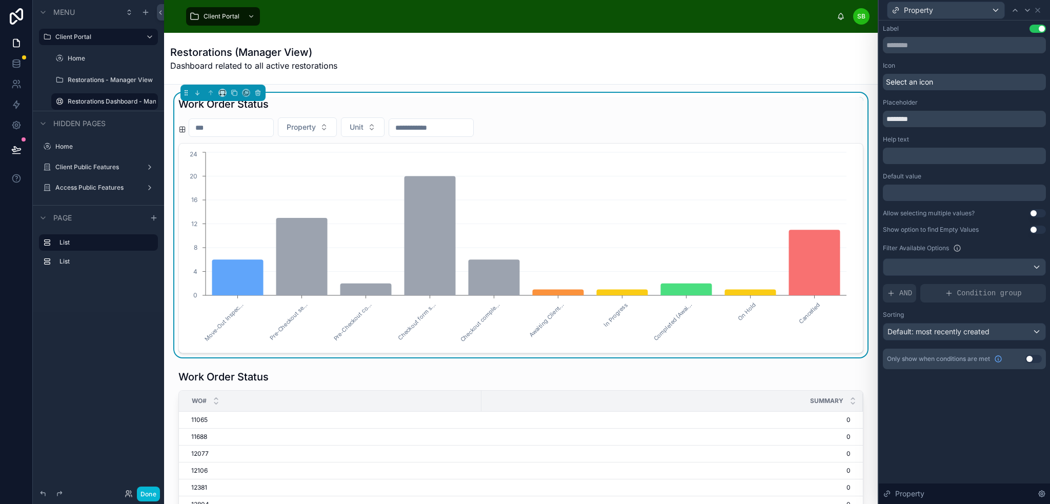
click at [956, 84] on div "Select an icon" at bounding box center [964, 82] width 163 height 16
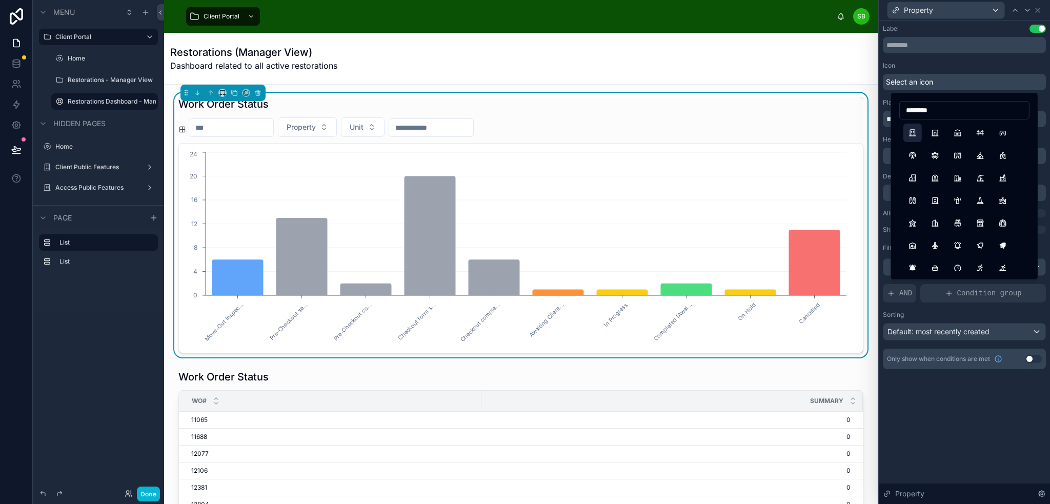
type input "********"
click at [910, 134] on button "Building" at bounding box center [912, 133] width 18 height 18
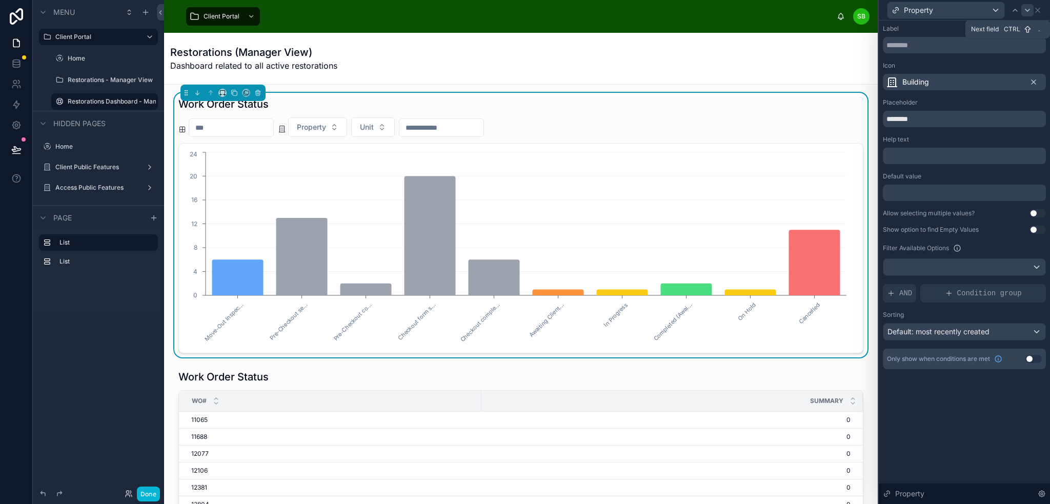
click at [1030, 8] on icon at bounding box center [1027, 10] width 8 height 8
click at [946, 78] on div "Select an icon" at bounding box center [964, 82] width 163 height 16
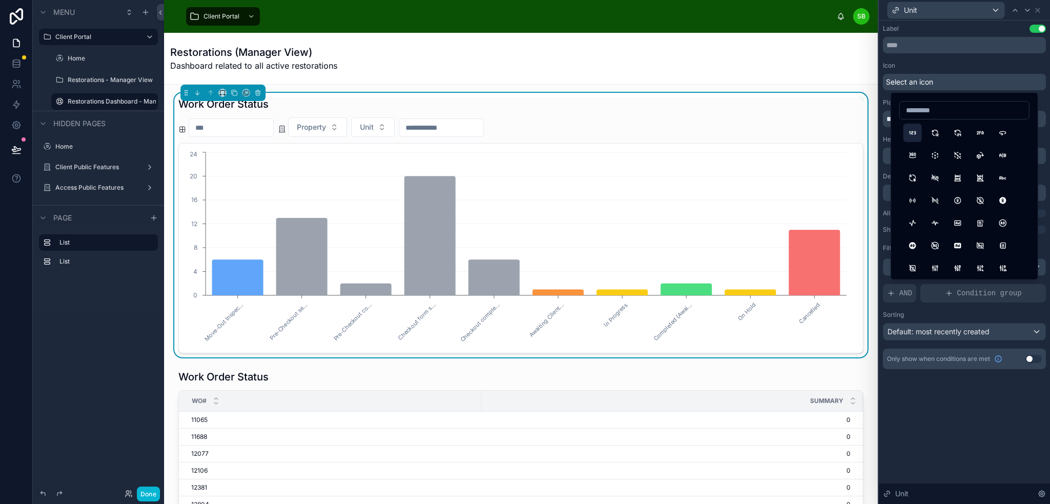
click at [910, 137] on button "123" at bounding box center [912, 133] width 18 height 18
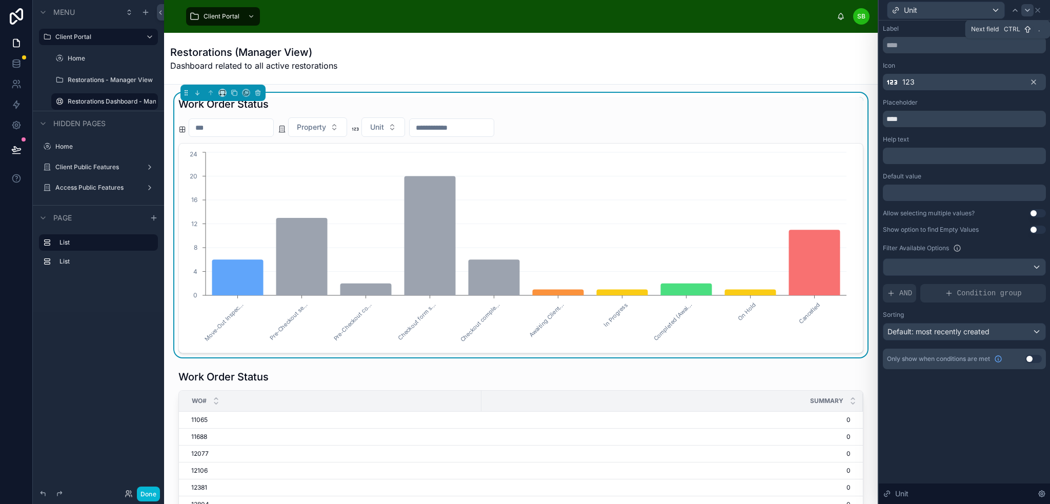
click at [1028, 9] on icon at bounding box center [1027, 10] width 8 height 8
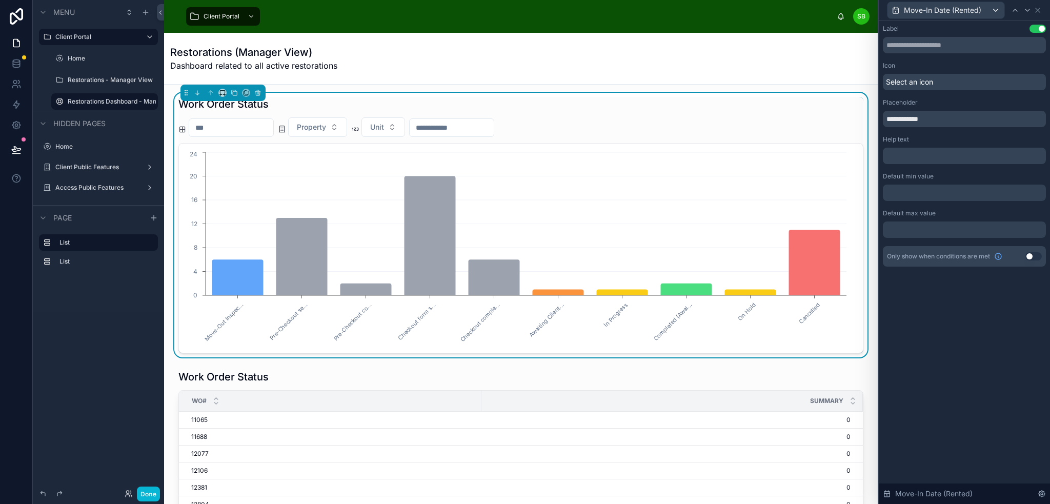
click at [950, 79] on div "Select an icon" at bounding box center [964, 82] width 163 height 16
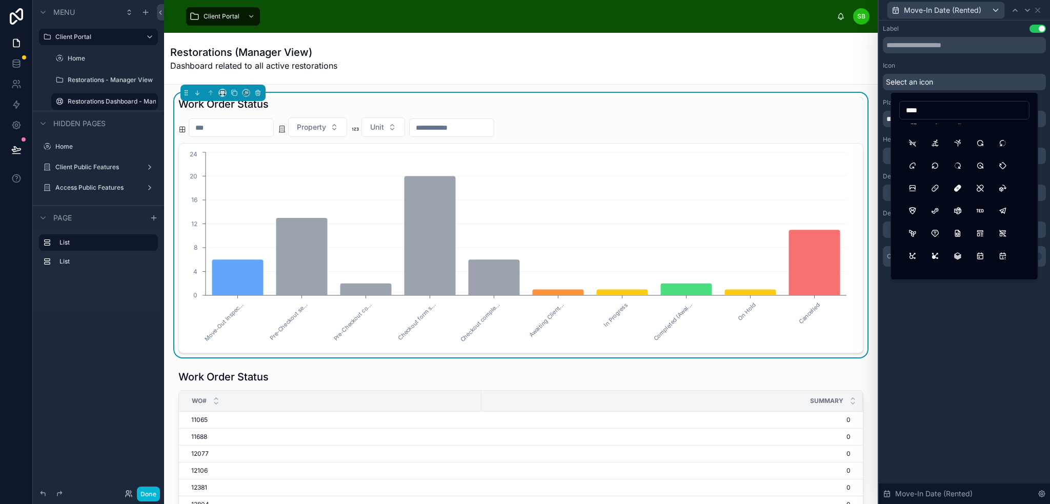
scroll to position [154, 0]
drag, startPoint x: 940, startPoint y: 108, endPoint x: 894, endPoint y: 112, distance: 45.8
click at [894, 112] on div "****" at bounding box center [965, 186] width 148 height 188
drag, startPoint x: 943, startPoint y: 111, endPoint x: 894, endPoint y: 114, distance: 49.9
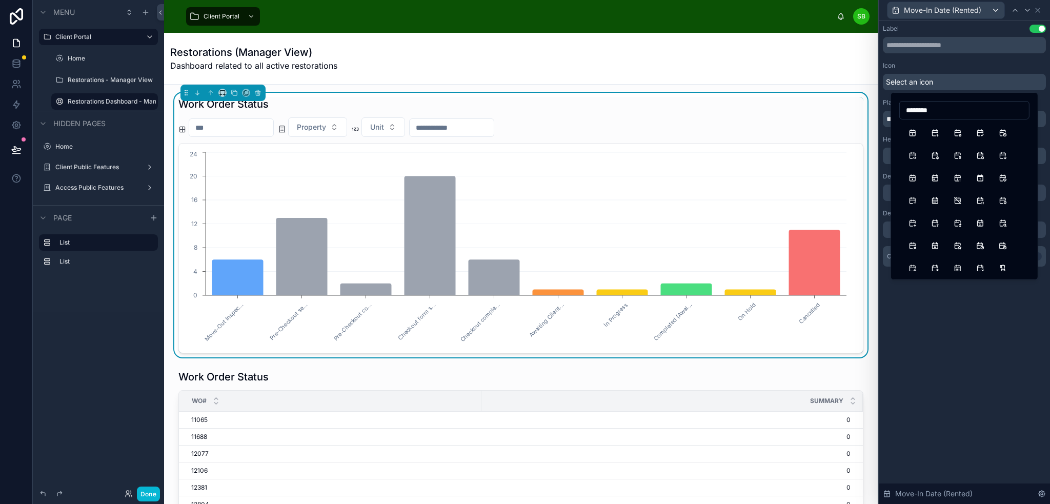
click at [894, 114] on div "********" at bounding box center [965, 186] width 148 height 188
type input "*"
type input "***"
click at [1004, 133] on button "CalendarBolt" at bounding box center [1003, 133] width 18 height 18
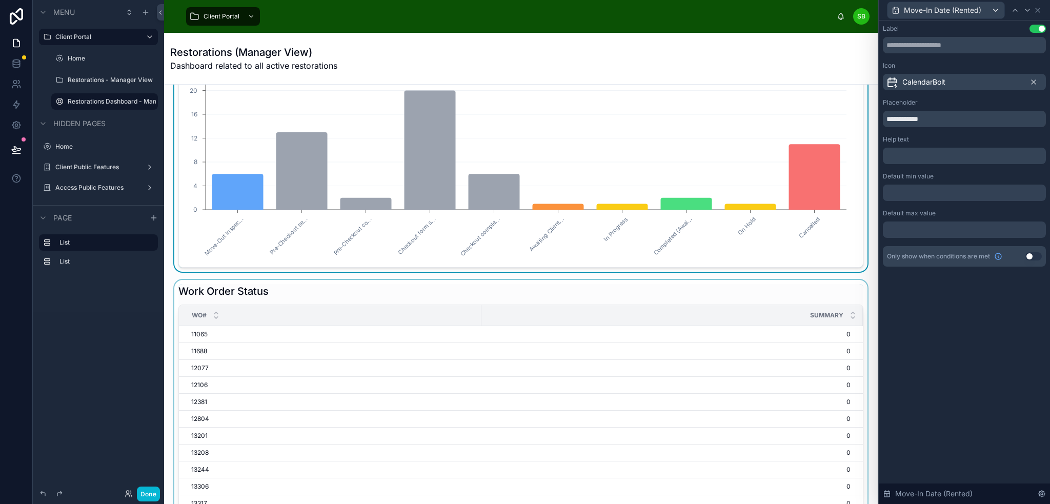
scroll to position [2, 0]
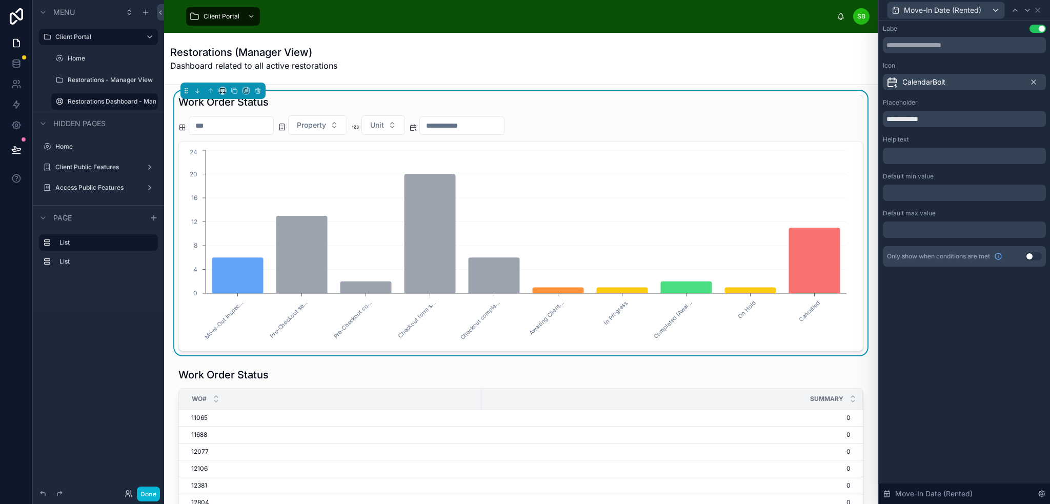
click at [839, 102] on div at bounding box center [825, 102] width 77 height 1
click at [850, 95] on div "Work Order Status" at bounding box center [520, 102] width 685 height 14
click at [1039, 12] on icon at bounding box center [1038, 10] width 8 height 8
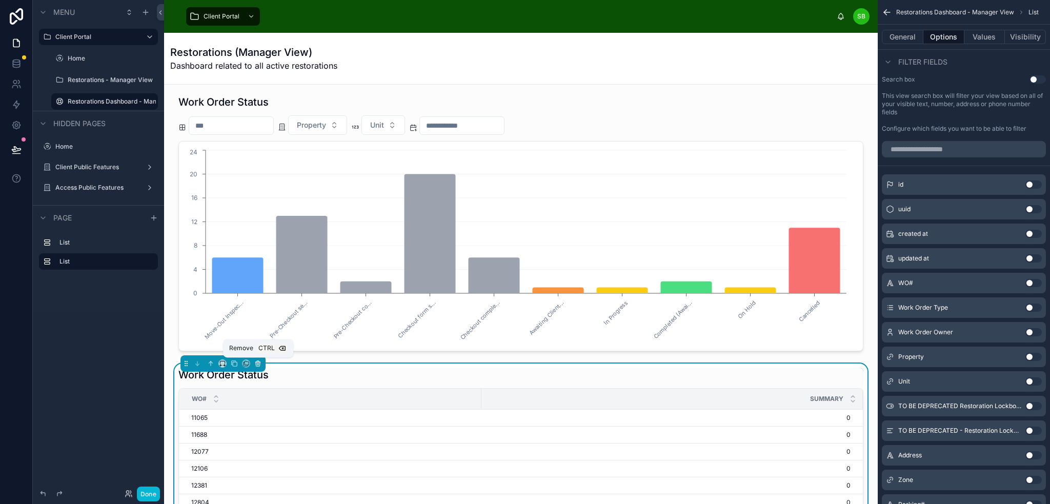
click at [257, 366] on icon at bounding box center [257, 363] width 7 height 7
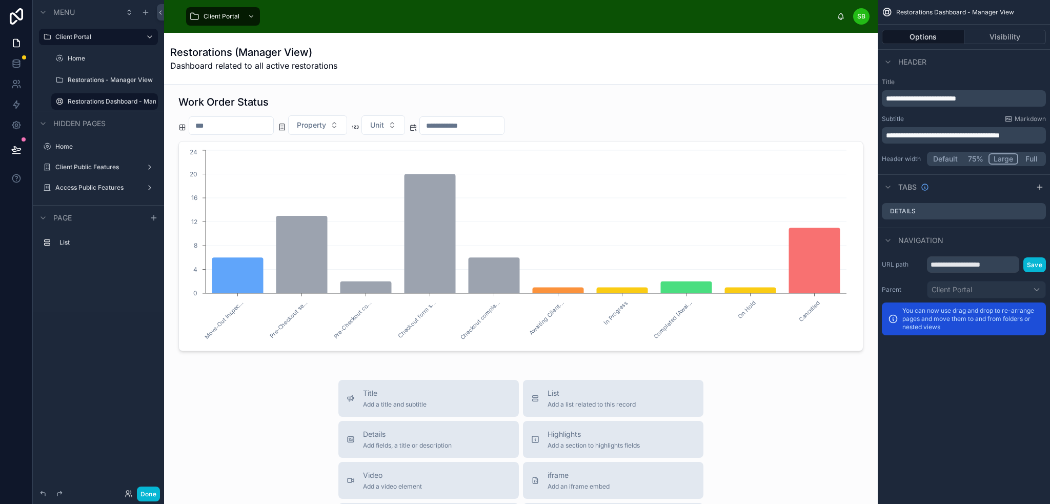
scroll to position [0, 0]
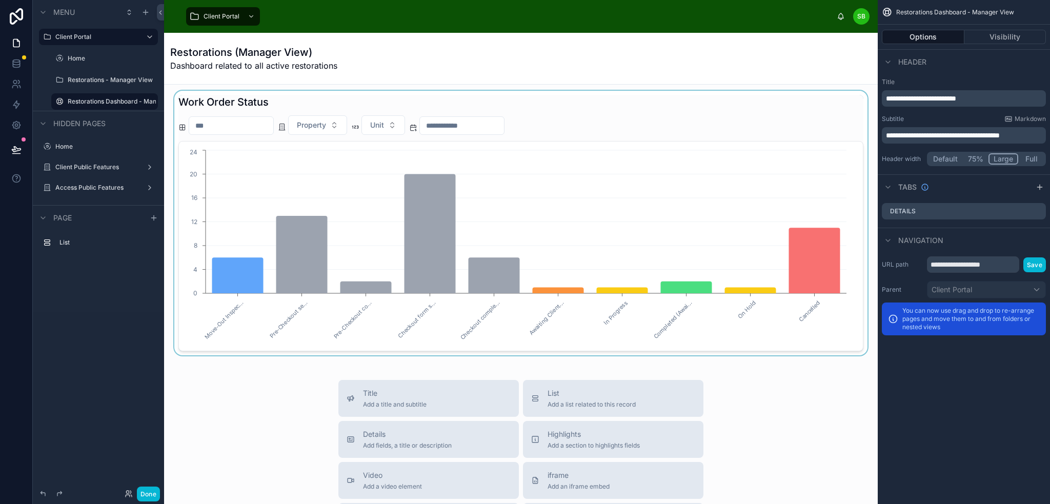
click at [352, 97] on div at bounding box center [520, 223] width 697 height 265
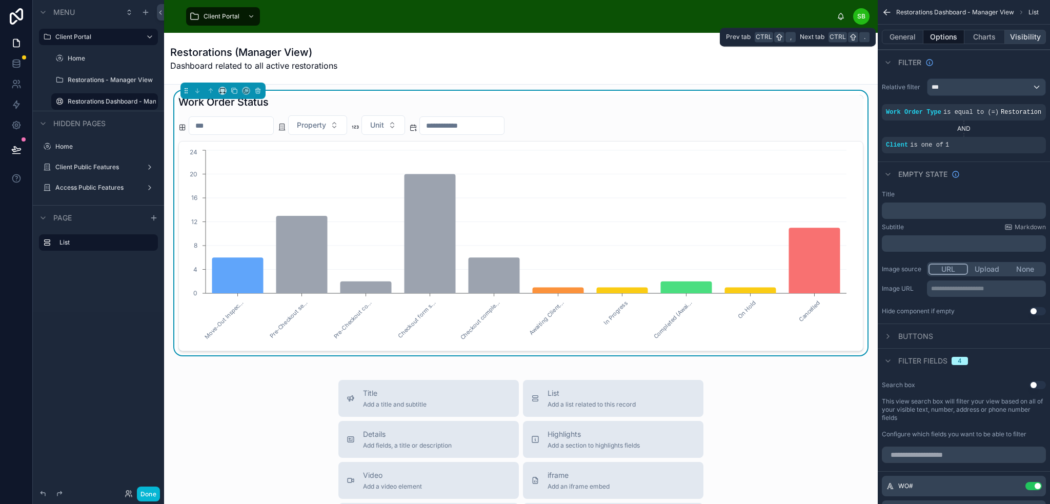
click at [1026, 36] on button "Visibility" at bounding box center [1025, 37] width 41 height 14
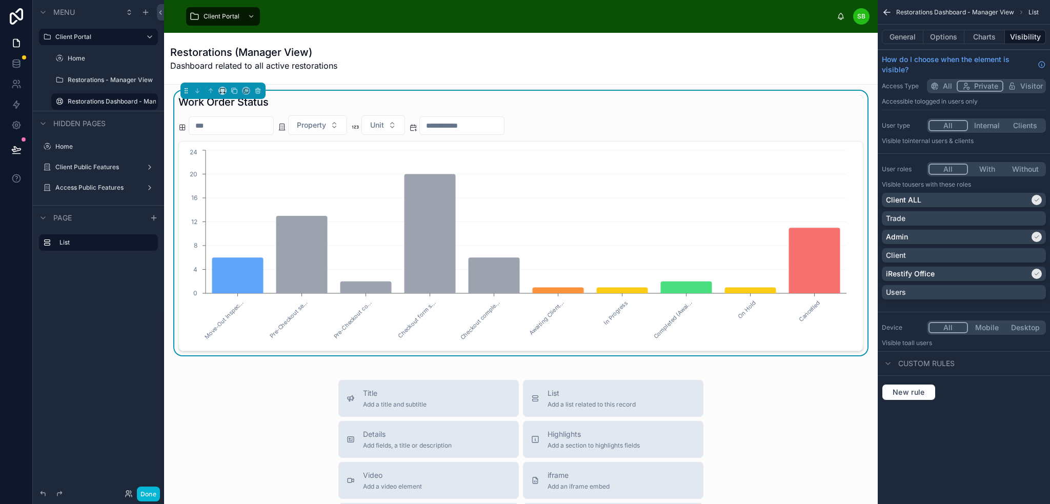
click at [989, 169] on button "With" at bounding box center [987, 169] width 38 height 11
click at [991, 365] on div "Custom rules" at bounding box center [964, 363] width 172 height 25
click at [979, 33] on button "Charts" at bounding box center [984, 37] width 41 height 14
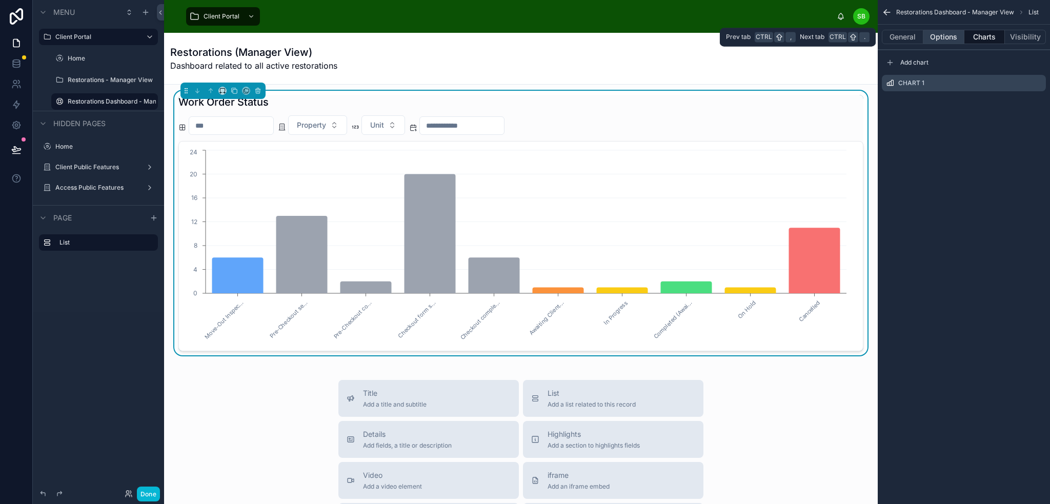
click at [955, 38] on button "Options" at bounding box center [943, 37] width 41 height 14
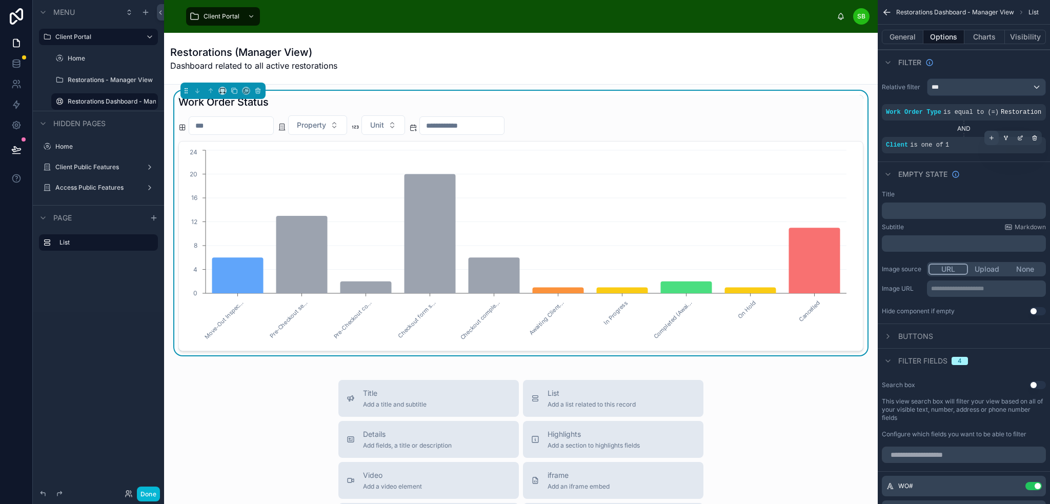
click at [992, 139] on icon "scrollable content" at bounding box center [992, 138] width 0 height 4
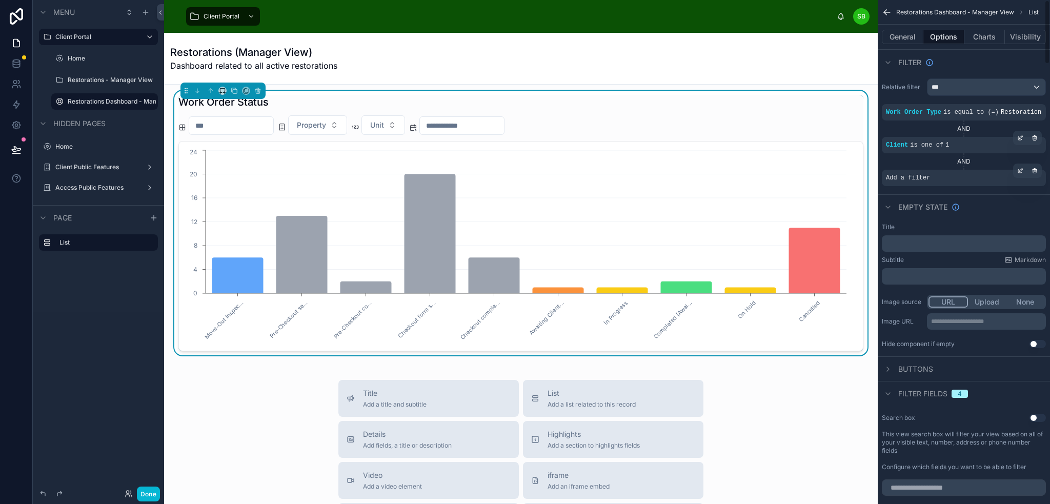
click at [940, 178] on div "Add a filter" at bounding box center [964, 178] width 164 height 16
click at [1021, 169] on icon "scrollable content" at bounding box center [1021, 169] width 3 height 3
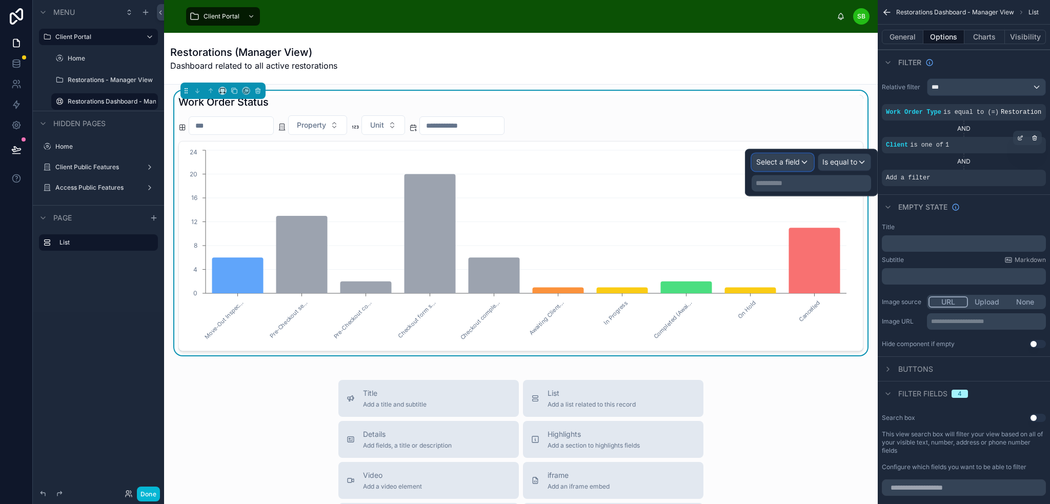
click at [784, 162] on span "Select a field" at bounding box center [778, 161] width 44 height 9
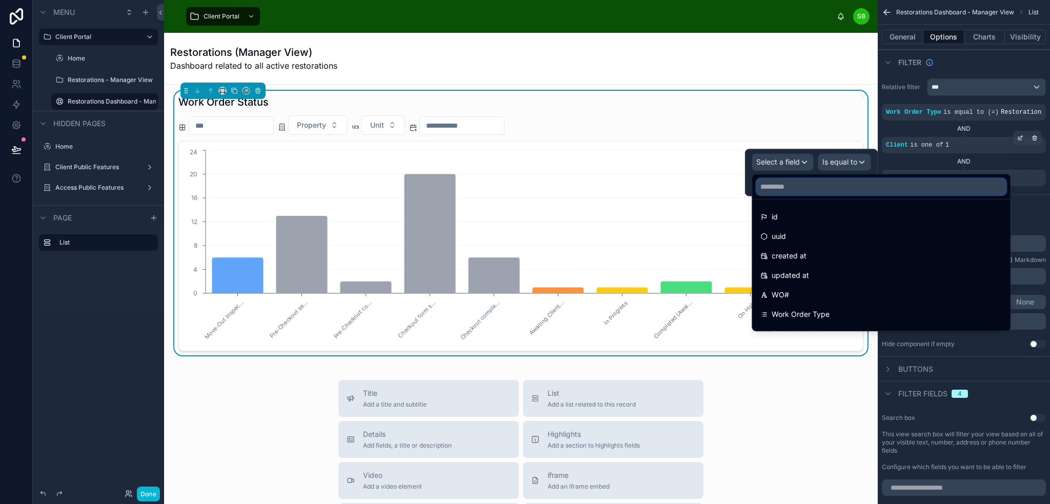
click at [813, 191] on input "text" at bounding box center [881, 186] width 250 height 16
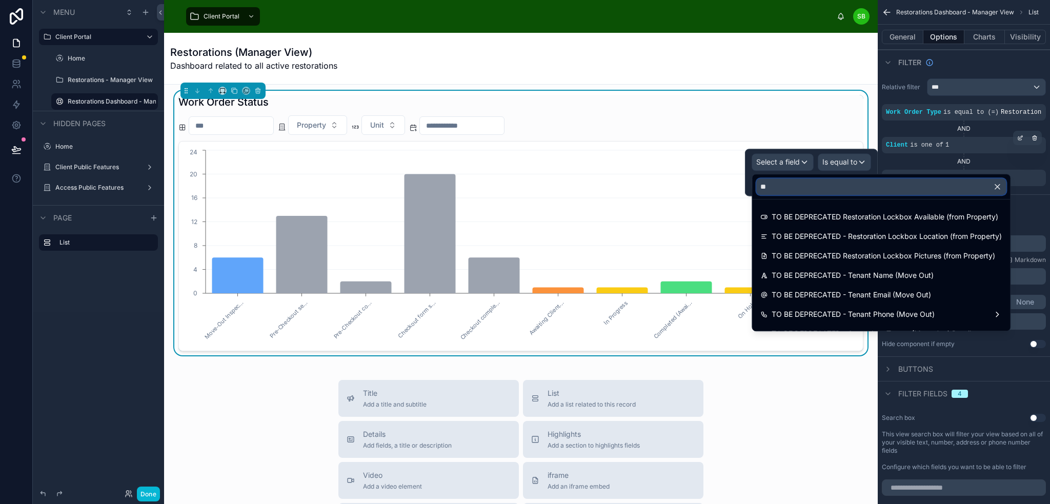
type input "*"
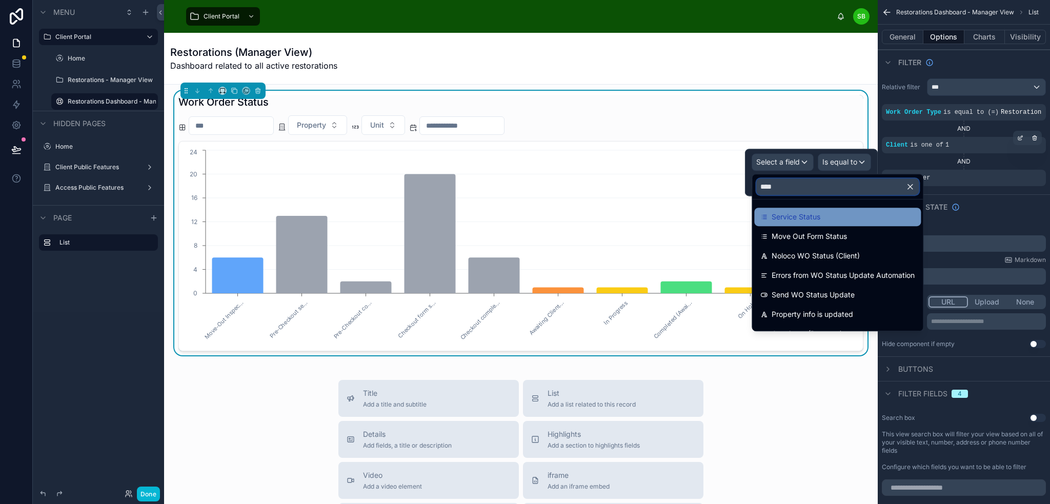
type input "****"
click at [812, 214] on span "Service Status" at bounding box center [796, 217] width 49 height 12
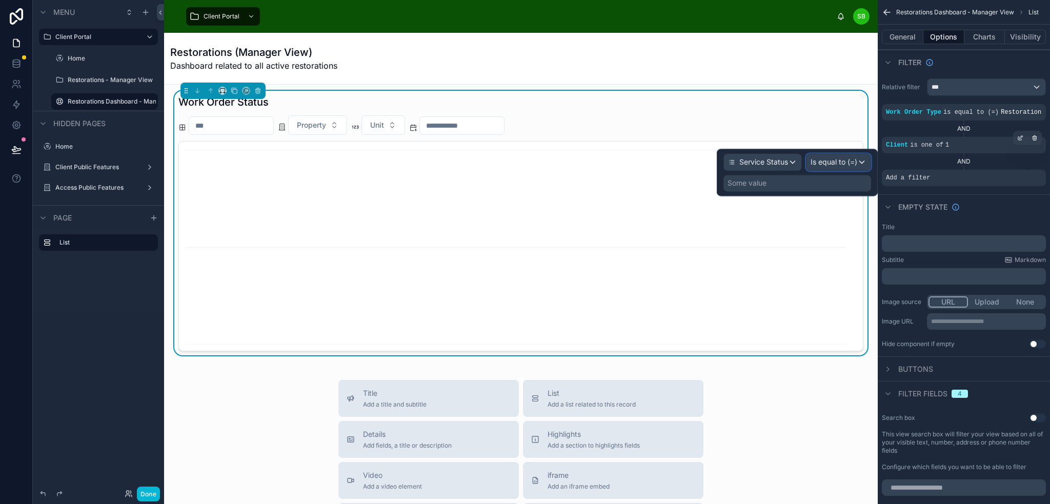
click at [825, 162] on span "Is equal to (=)" at bounding box center [834, 162] width 47 height 10
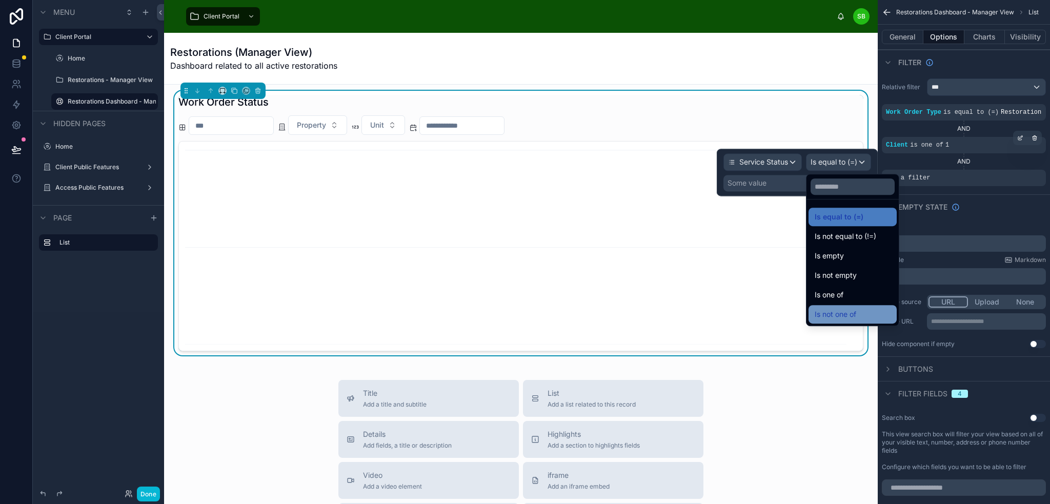
click at [855, 308] on span "Is not one of" at bounding box center [836, 314] width 42 height 12
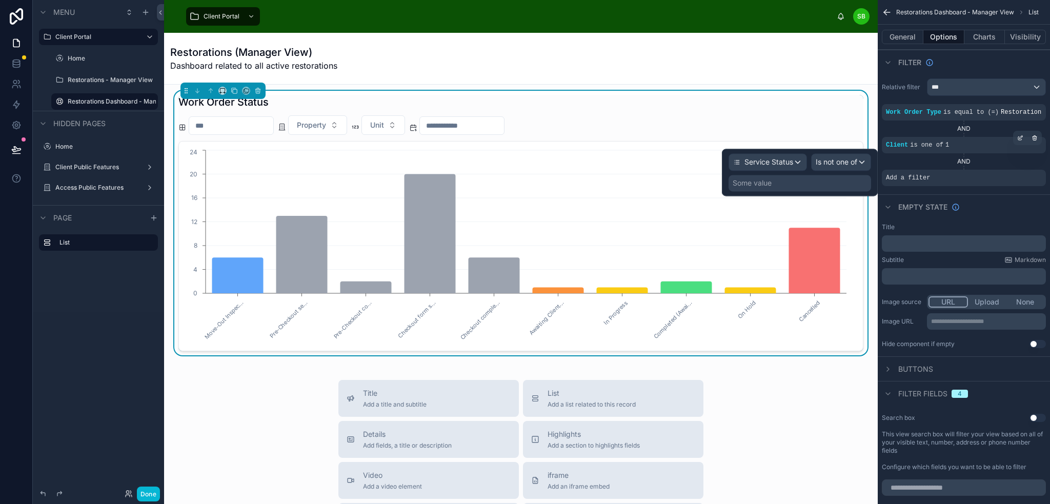
click at [801, 182] on div "Some value" at bounding box center [800, 183] width 143 height 16
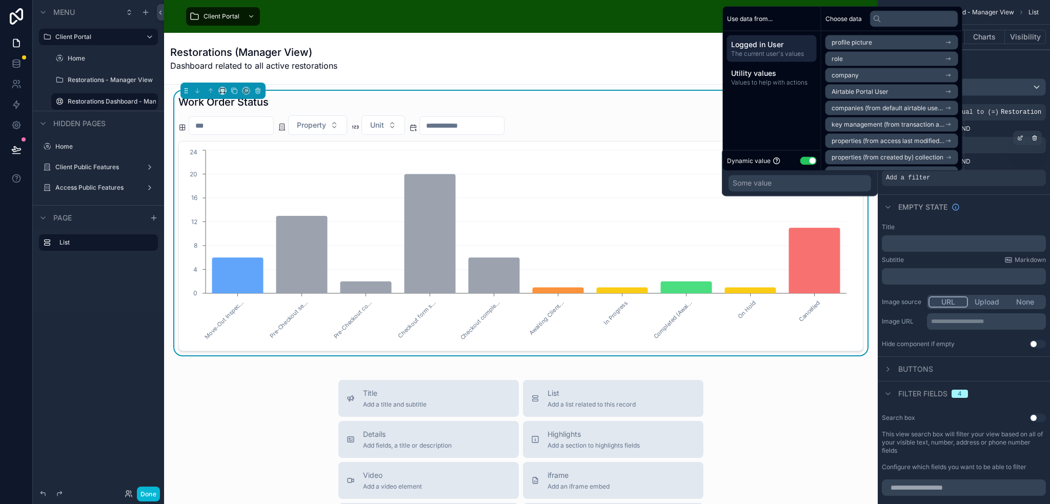
click at [812, 159] on button "Use setting" at bounding box center [808, 160] width 16 height 8
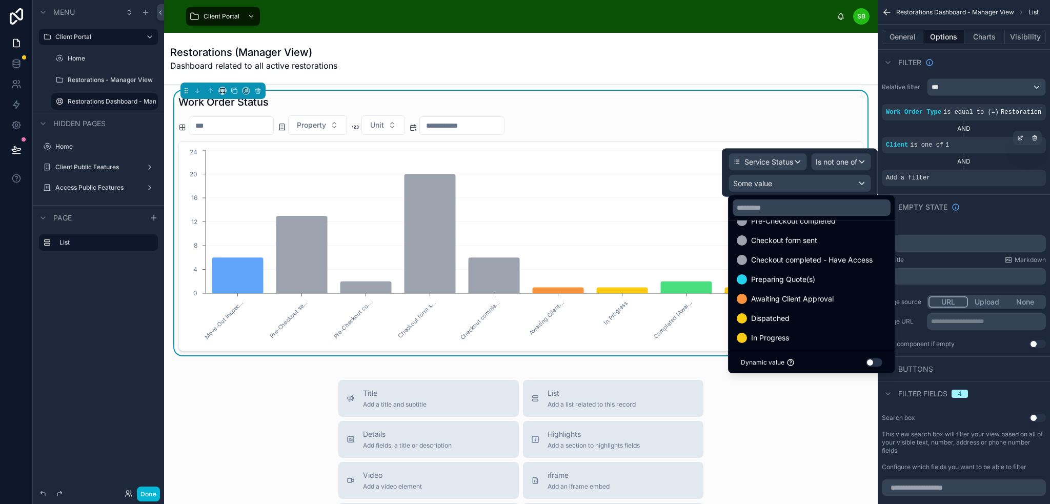
scroll to position [176, 0]
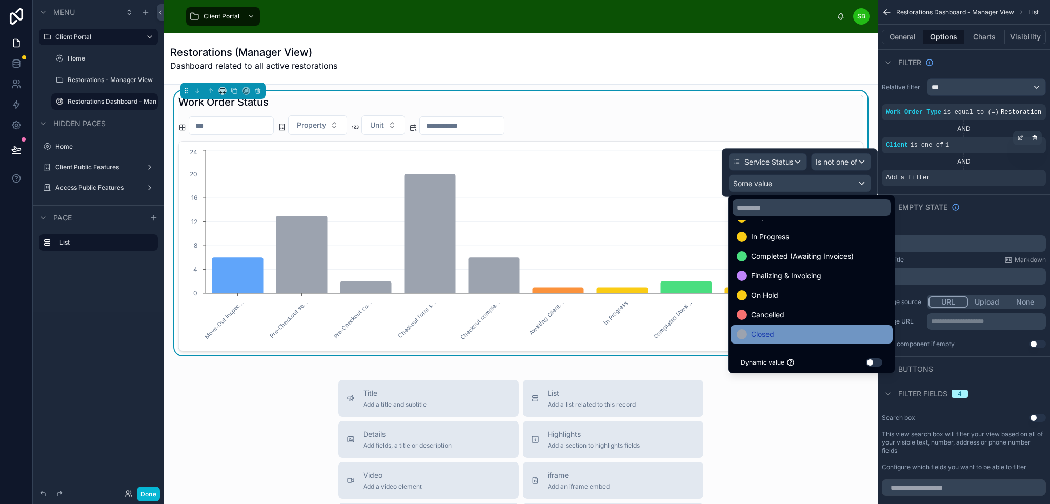
click at [794, 329] on div "Closed" at bounding box center [812, 334] width 150 height 12
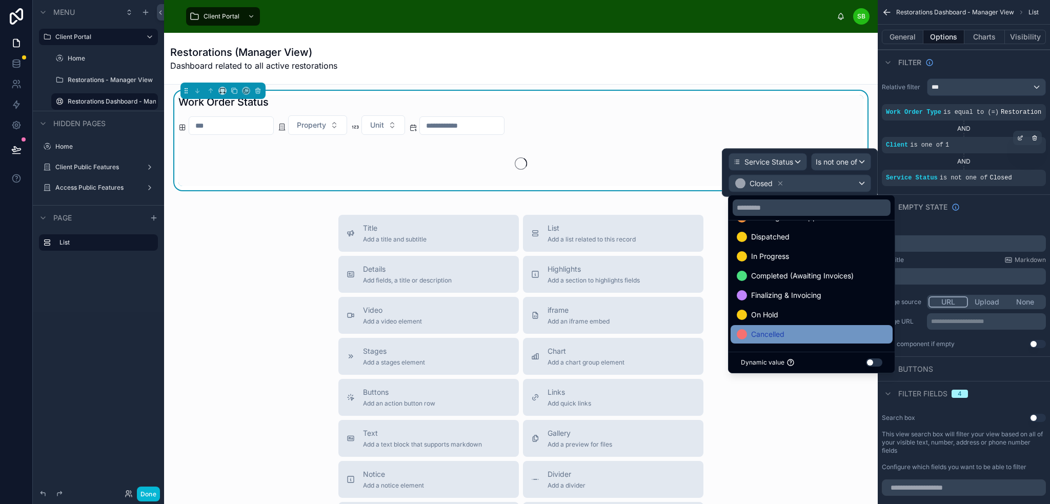
scroll to position [157, 0]
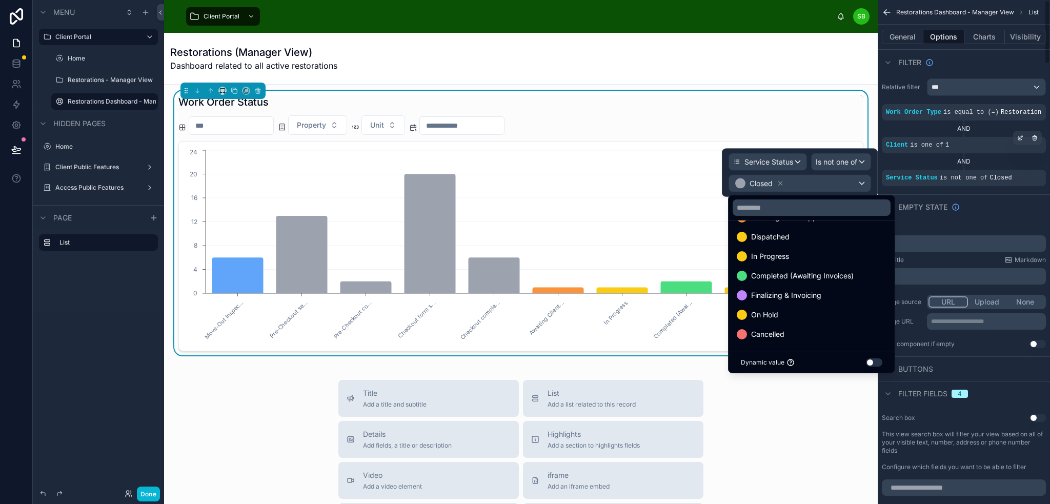
click at [1006, 202] on div "Empty state" at bounding box center [964, 206] width 172 height 25
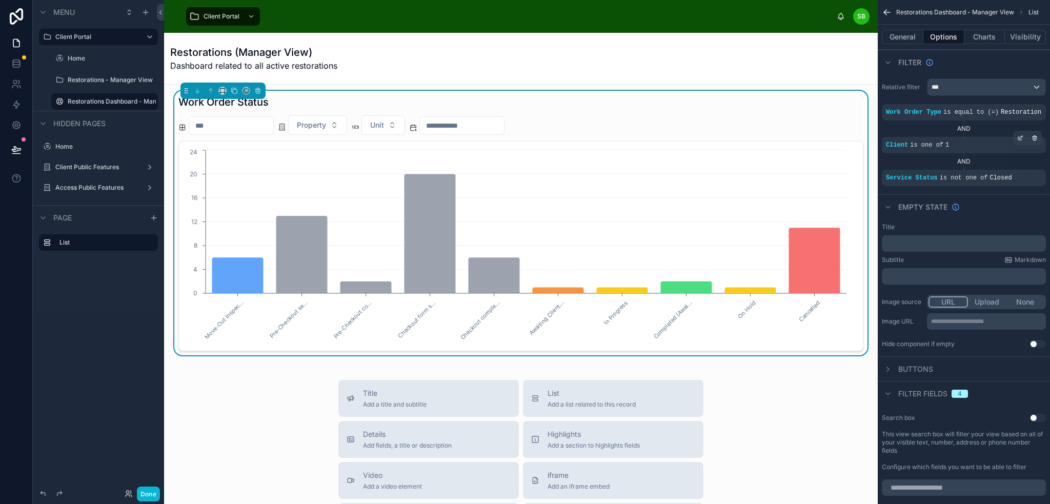
click at [787, 96] on div "Work Order Status" at bounding box center [520, 102] width 685 height 14
click at [235, 92] on icon at bounding box center [234, 90] width 7 height 7
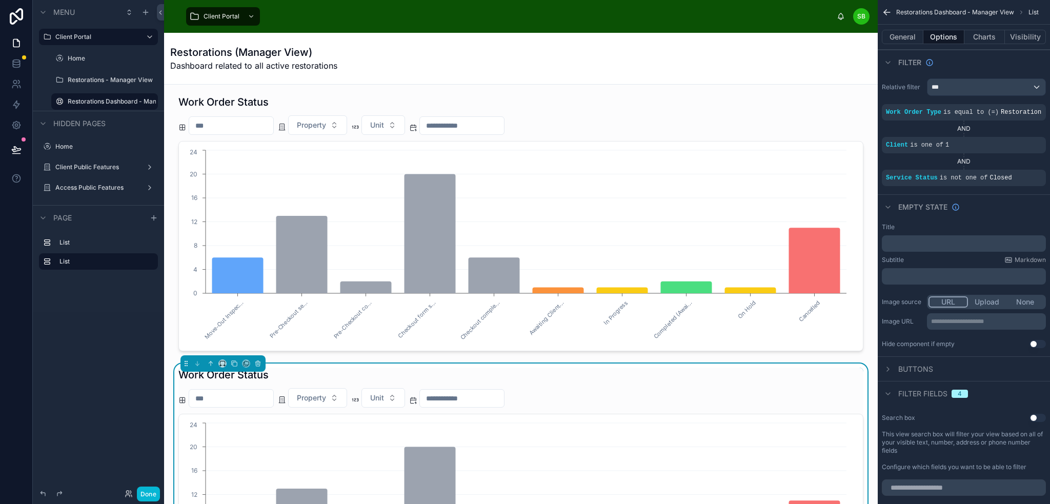
click at [604, 374] on div "Work Order Status" at bounding box center [520, 375] width 685 height 14
click at [911, 34] on button "General" at bounding box center [903, 37] width 42 height 14
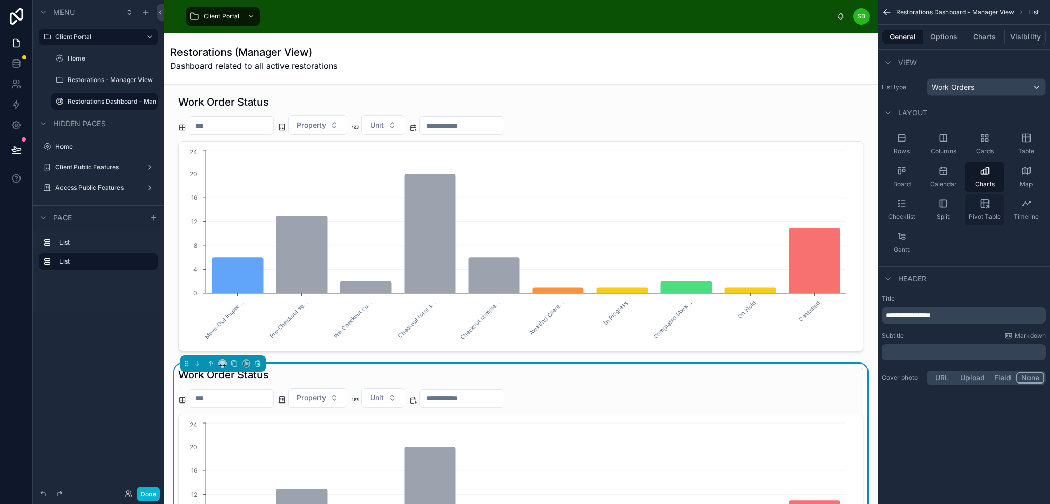
click at [988, 208] on icon "scrollable content" at bounding box center [985, 203] width 10 height 10
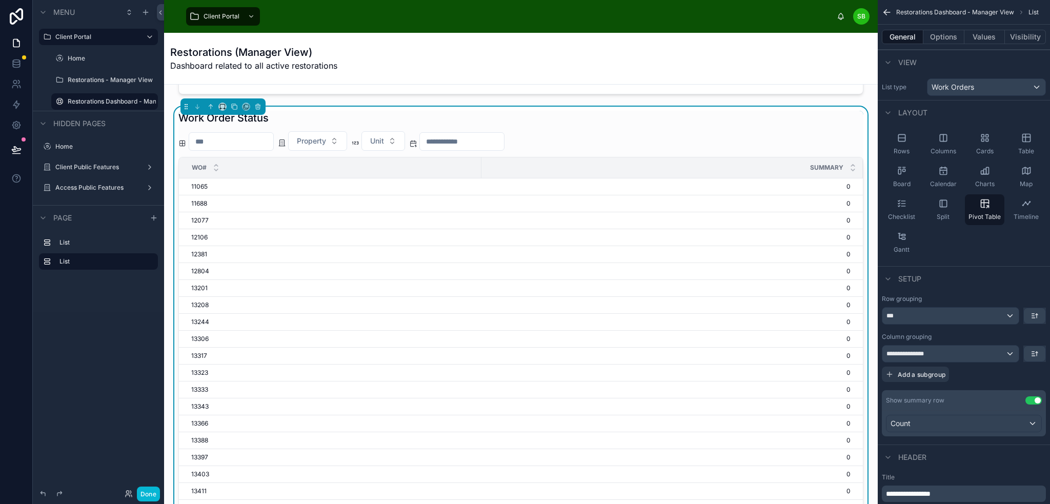
scroll to position [258, 0]
click at [1012, 315] on div "***" at bounding box center [950, 316] width 136 height 16
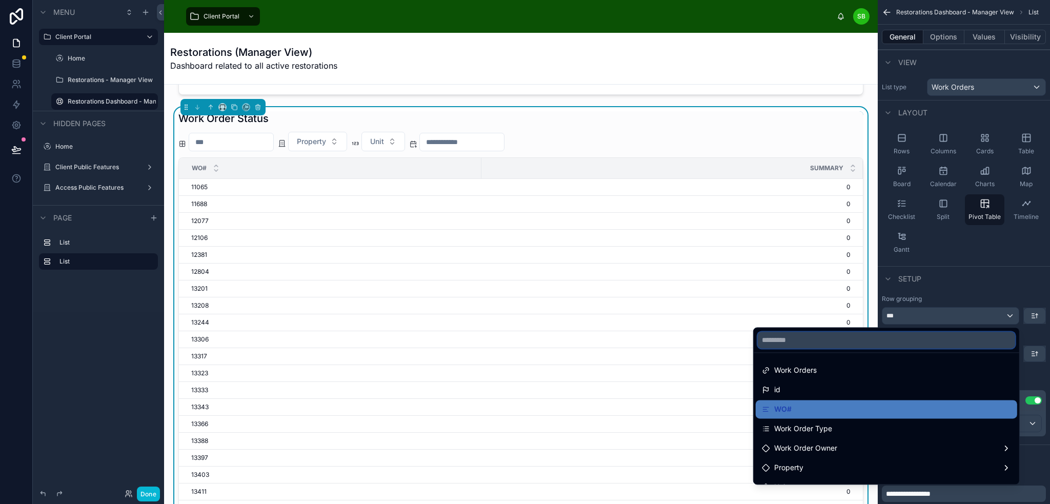
click at [910, 335] on input "text" at bounding box center [886, 340] width 257 height 16
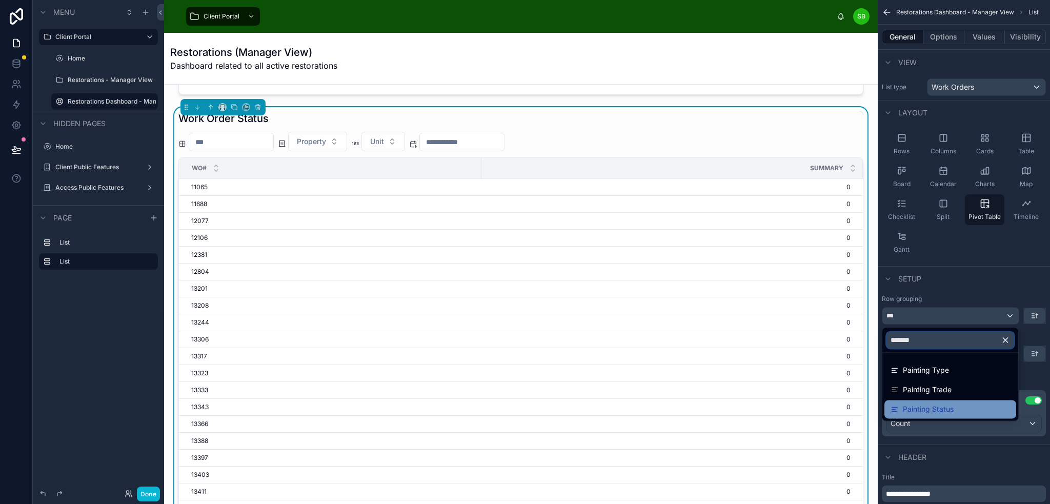
type input "*******"
click at [925, 406] on span "Painting Status" at bounding box center [928, 409] width 51 height 12
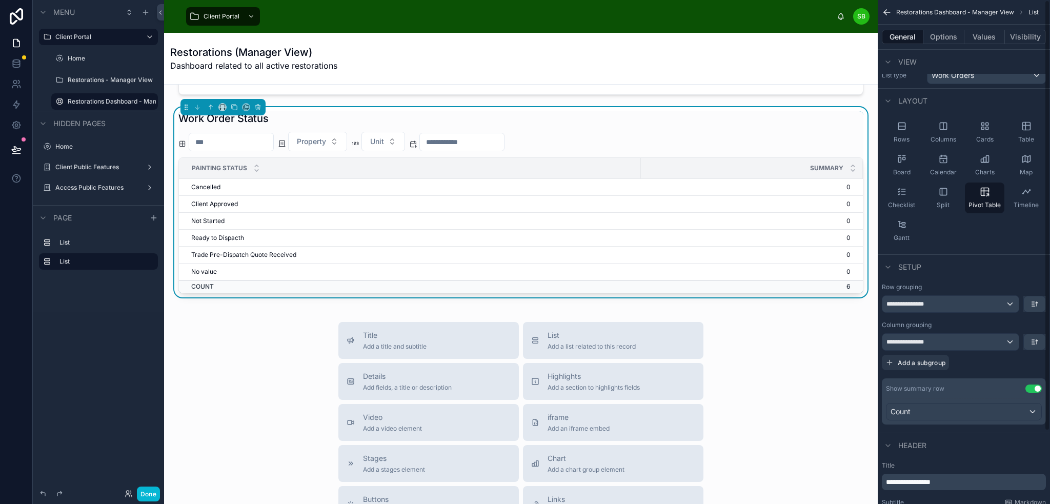
scroll to position [0, 0]
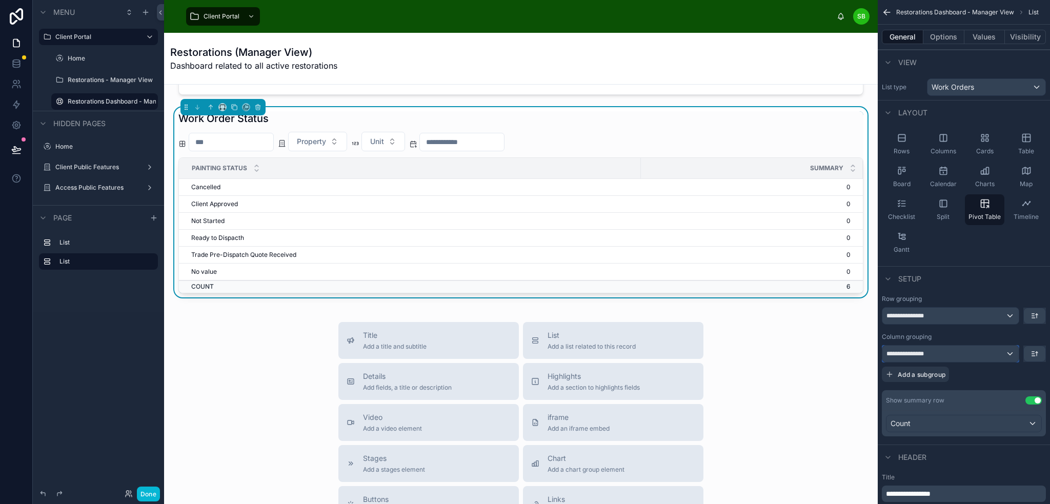
click at [1003, 352] on div "**********" at bounding box center [950, 354] width 136 height 16
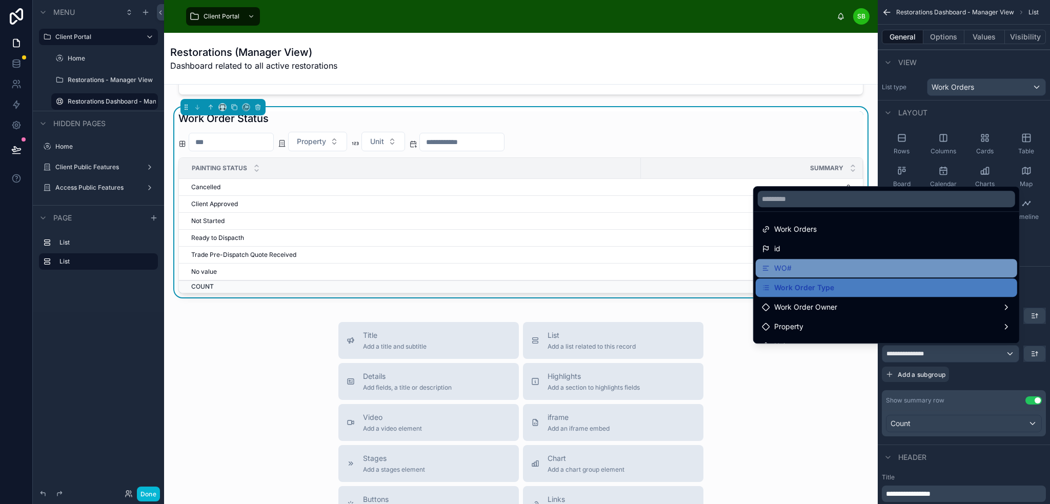
click at [841, 265] on div "WO#" at bounding box center [886, 268] width 249 height 12
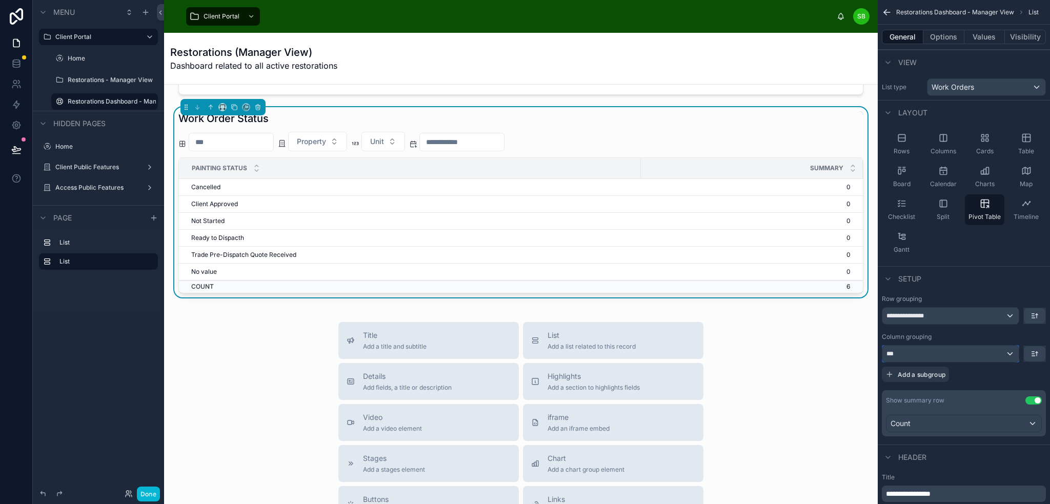
click at [989, 352] on div "***" at bounding box center [950, 354] width 136 height 16
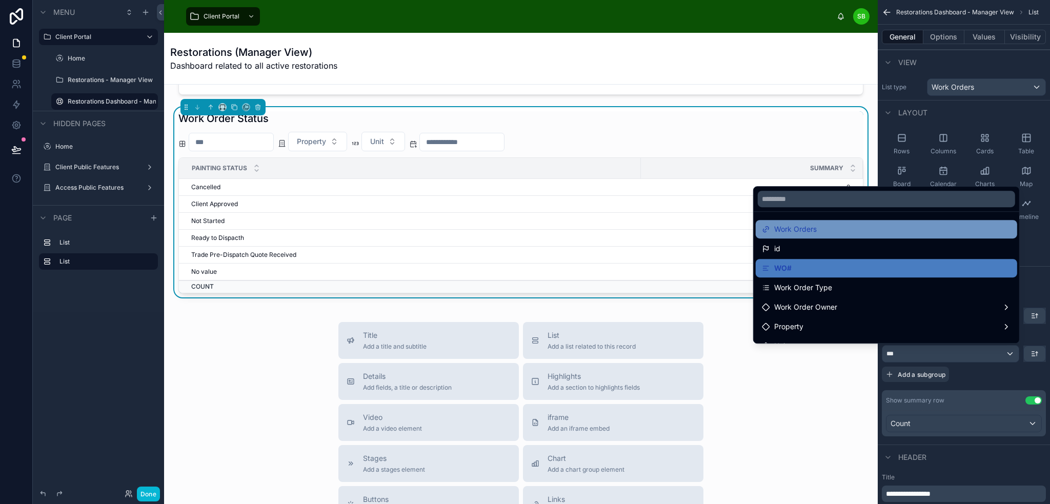
click at [866, 231] on div "Work Orders" at bounding box center [886, 229] width 249 height 12
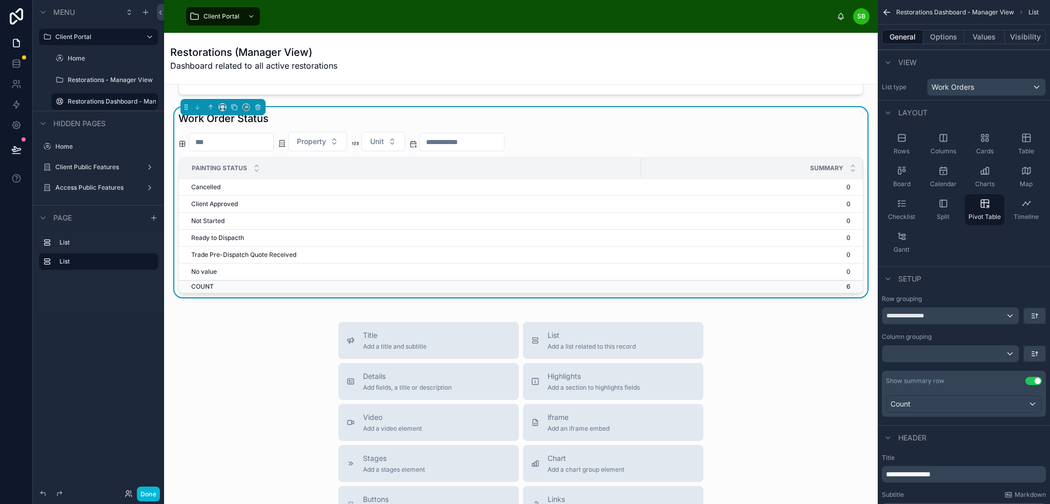
click at [1032, 381] on button "Use setting" at bounding box center [1033, 381] width 16 height 8
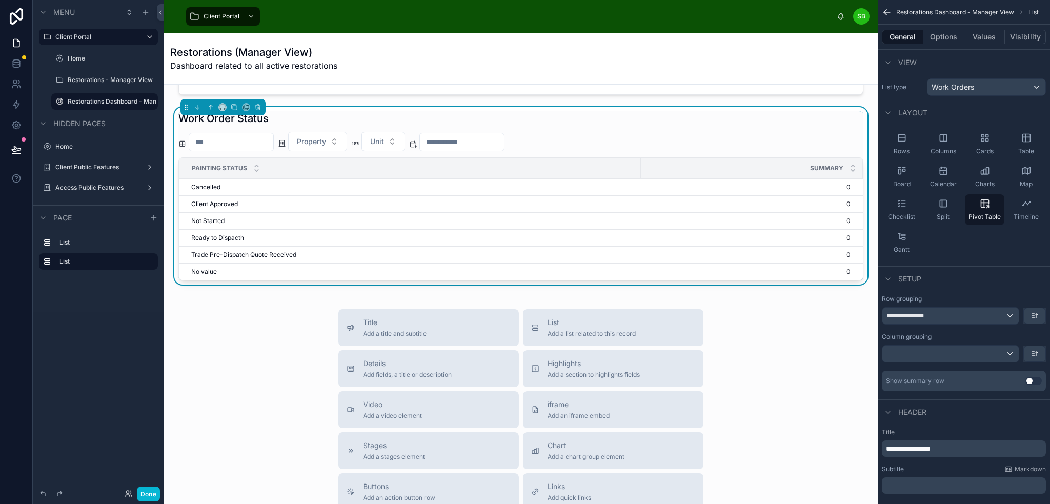
click at [1032, 381] on button "Use setting" at bounding box center [1033, 381] width 16 height 8
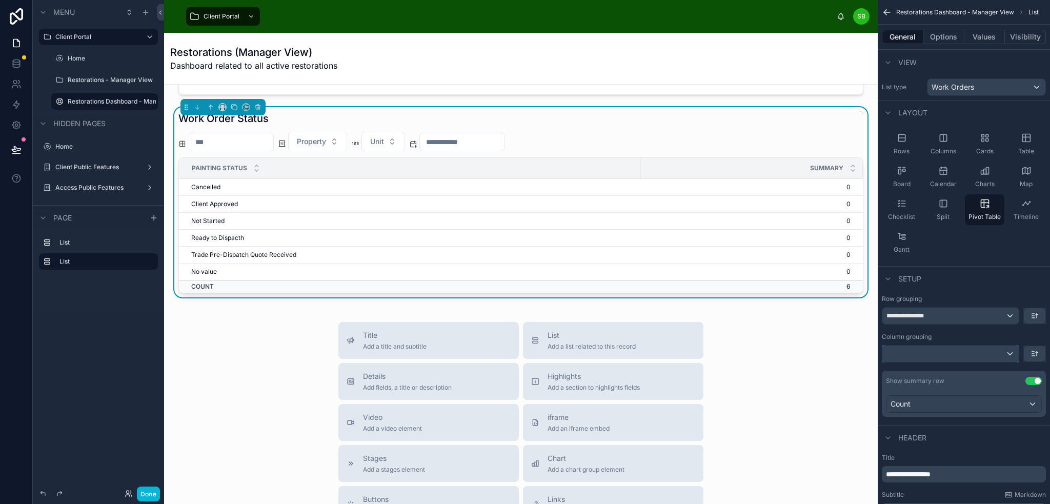
click at [997, 354] on div "scrollable content" at bounding box center [950, 354] width 136 height 16
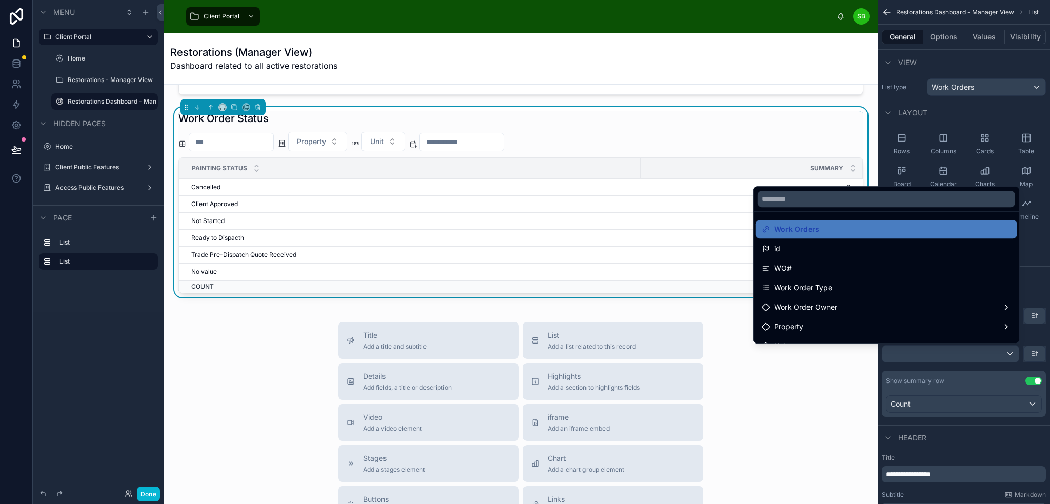
click at [1037, 255] on div "scrollable content" at bounding box center [525, 252] width 1050 height 504
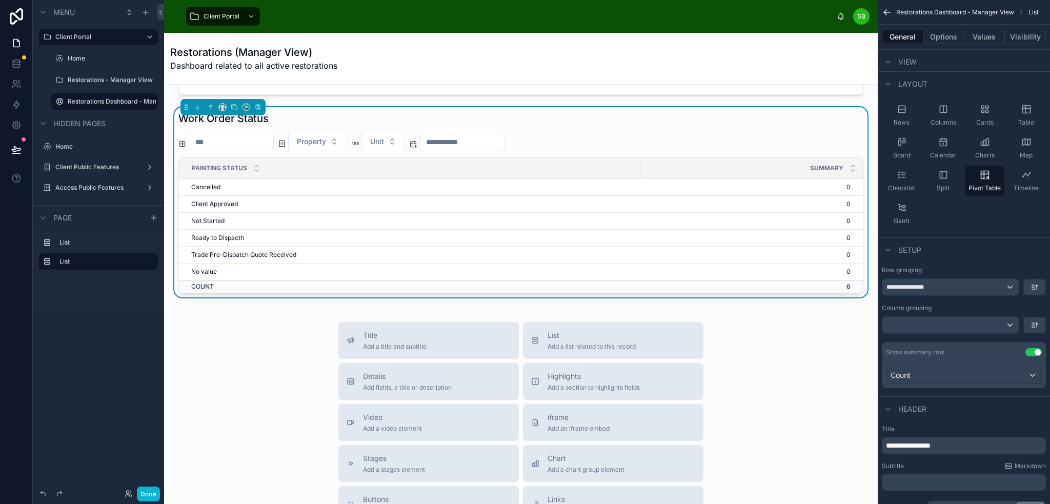
scroll to position [51, 0]
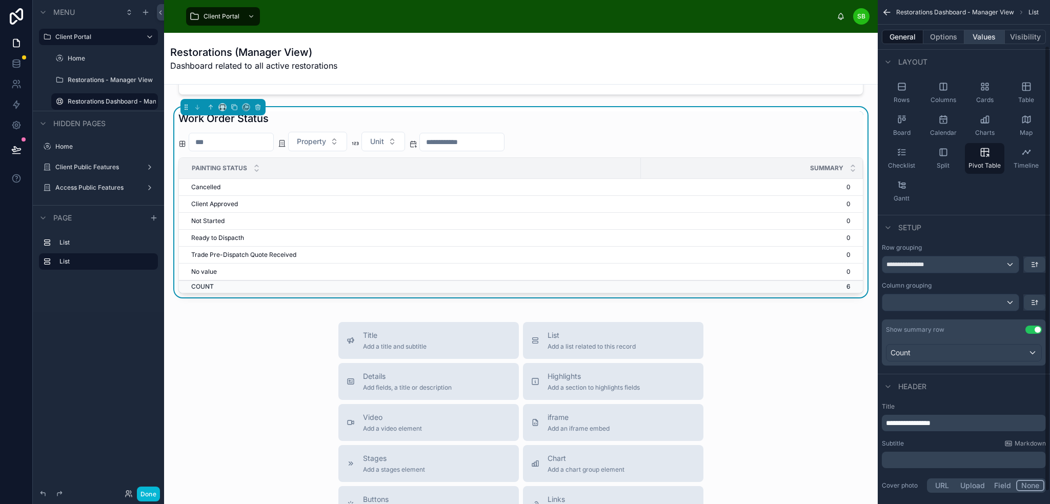
click at [982, 33] on button "Values" at bounding box center [984, 37] width 41 height 14
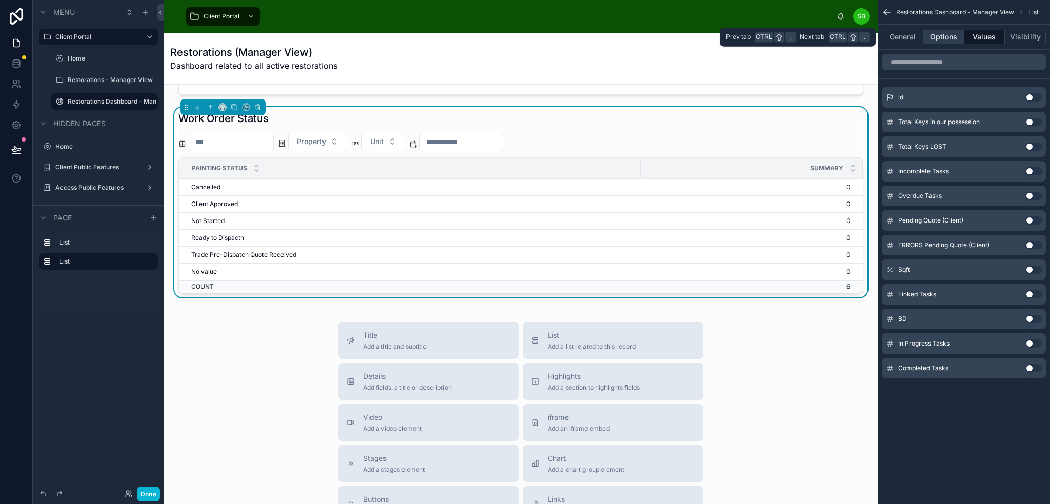
click at [954, 36] on button "Options" at bounding box center [943, 37] width 41 height 14
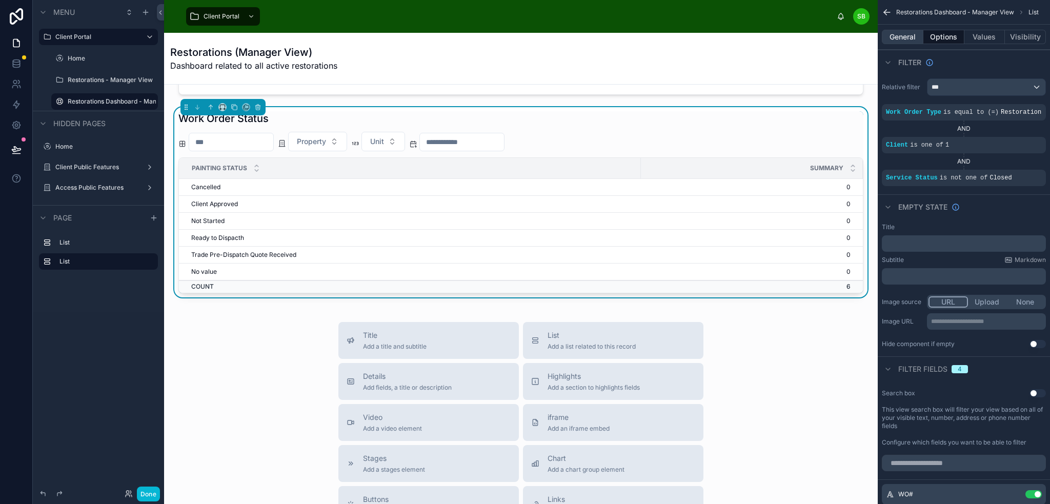
click at [902, 41] on button "General" at bounding box center [903, 37] width 42 height 14
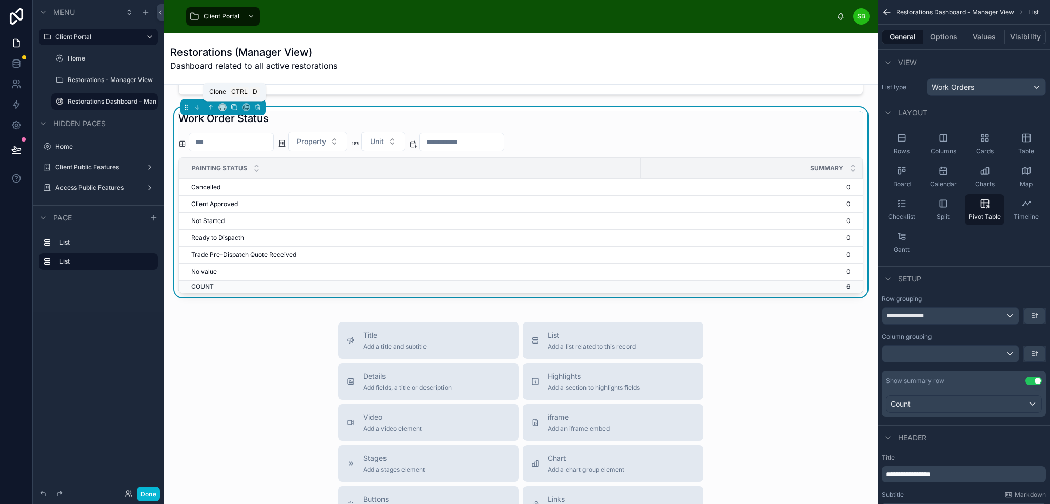
click at [236, 106] on icon at bounding box center [234, 107] width 7 height 7
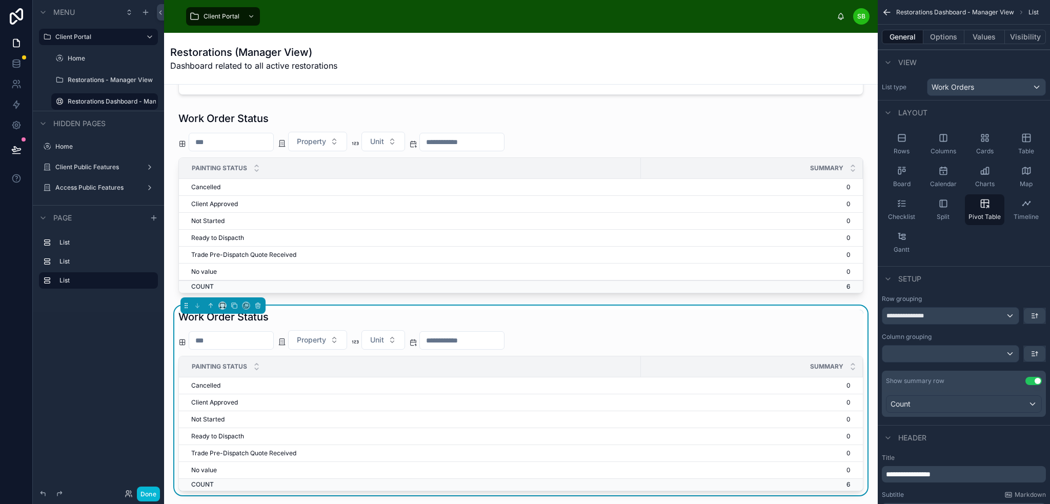
click at [693, 313] on div "Work Order Status" at bounding box center [520, 317] width 685 height 14
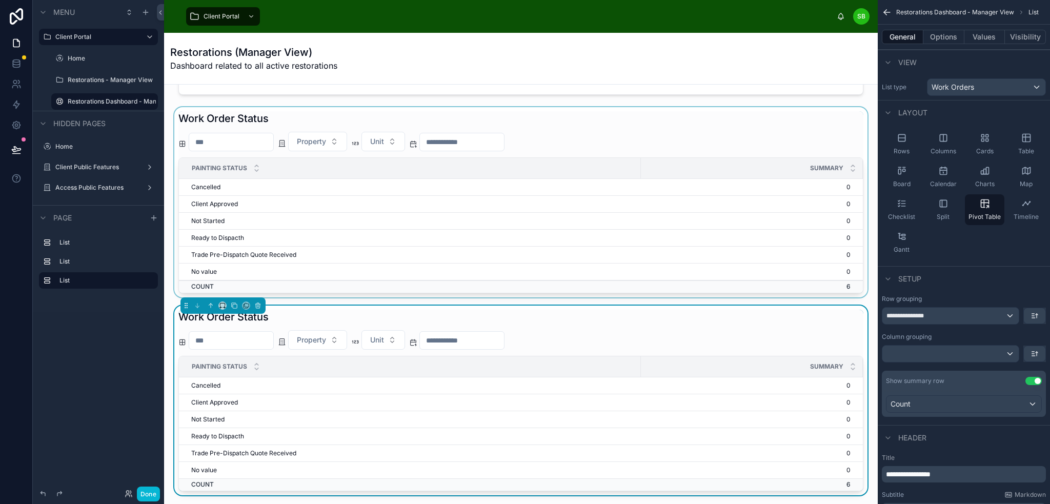
click at [670, 112] on div at bounding box center [520, 202] width 697 height 190
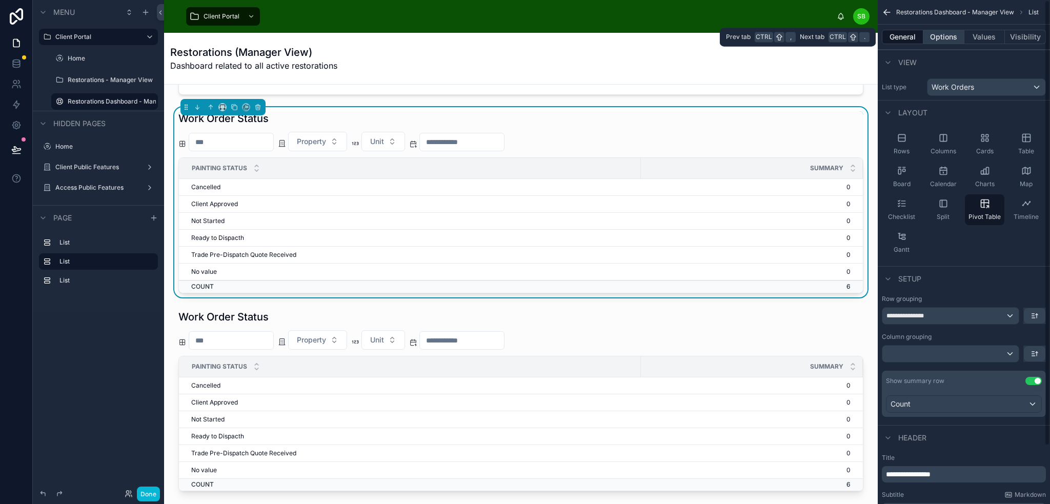
click at [941, 37] on button "Options" at bounding box center [943, 37] width 41 height 14
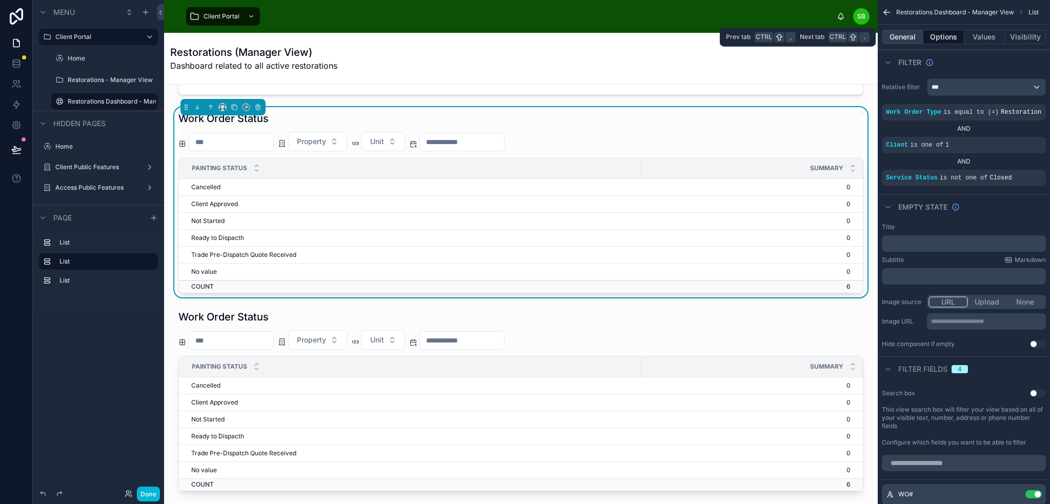
click at [902, 39] on button "General" at bounding box center [903, 37] width 42 height 14
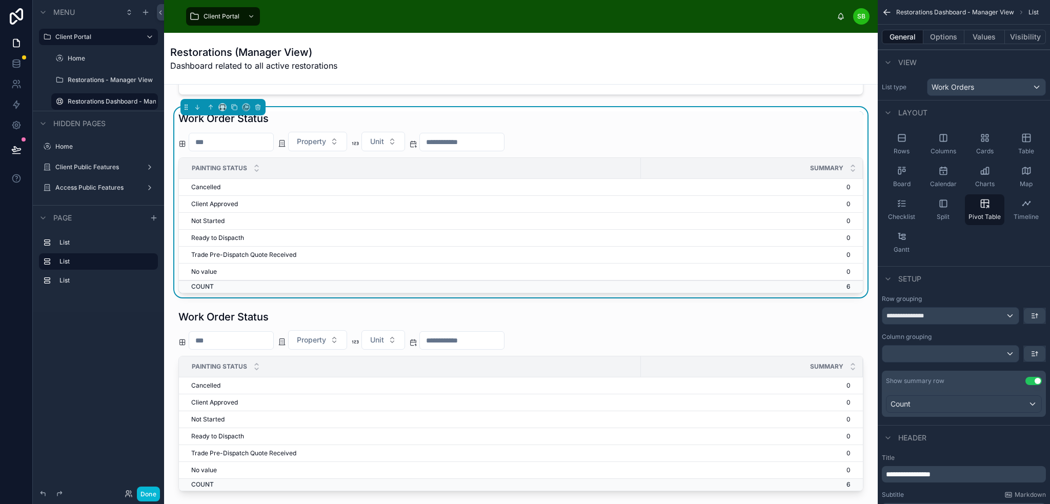
click at [679, 117] on div "Work Order Status" at bounding box center [520, 118] width 685 height 14
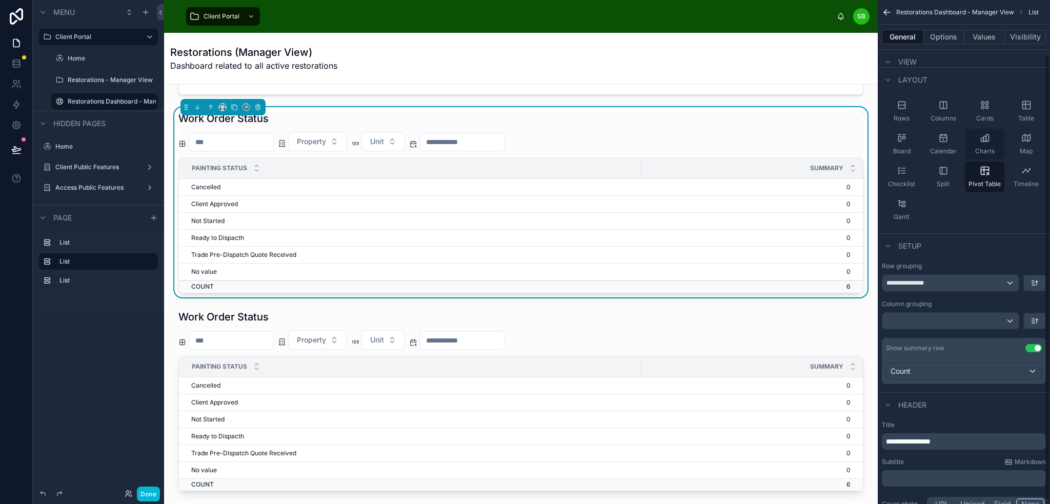
scroll to position [66, 0]
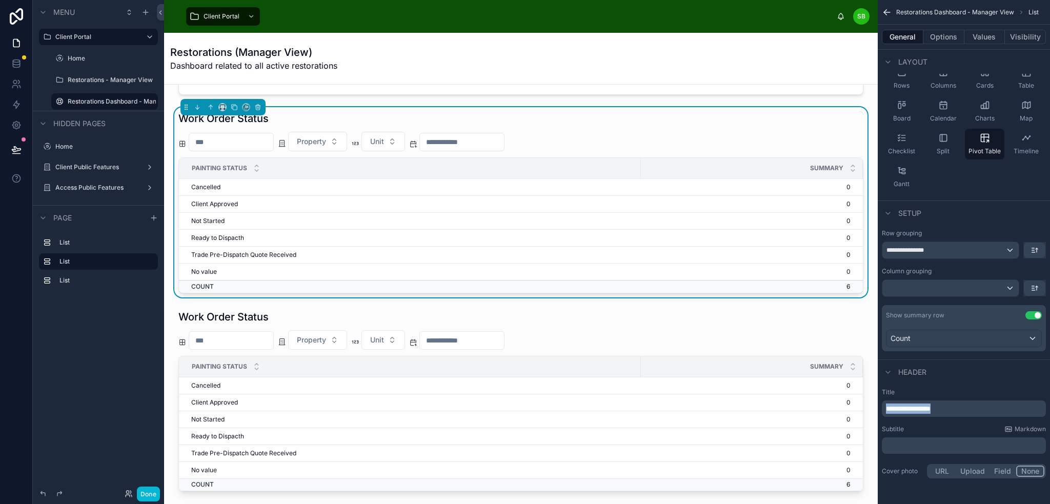
drag, startPoint x: 961, startPoint y: 408, endPoint x: 883, endPoint y: 408, distance: 77.9
click at [883, 408] on div "**********" at bounding box center [964, 408] width 164 height 16
click at [966, 390] on label "Title" at bounding box center [964, 392] width 164 height 8
click at [579, 313] on div at bounding box center [520, 401] width 697 height 190
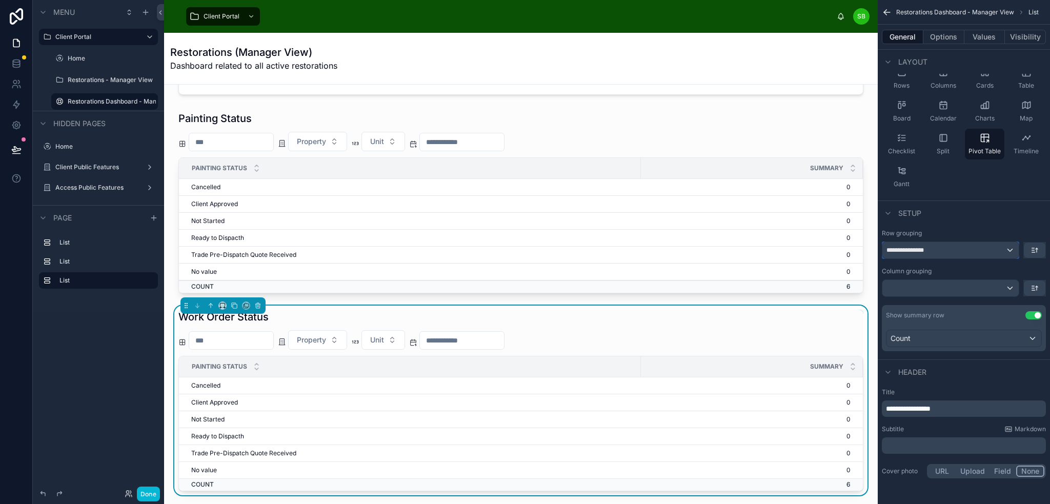
click at [954, 248] on div "**********" at bounding box center [950, 250] width 136 height 16
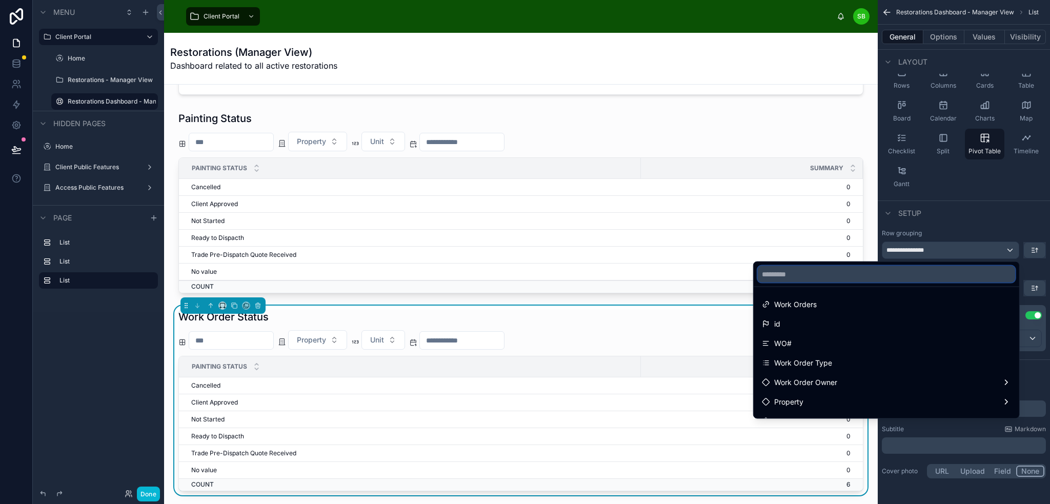
click at [852, 274] on input "text" at bounding box center [886, 274] width 257 height 16
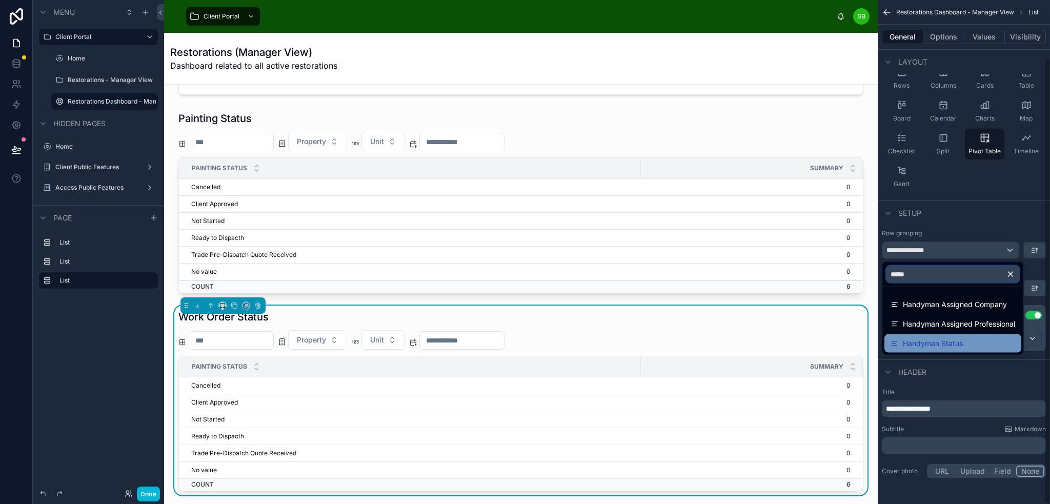
type input "*****"
click at [932, 334] on div "Handyman Status" at bounding box center [952, 343] width 137 height 18
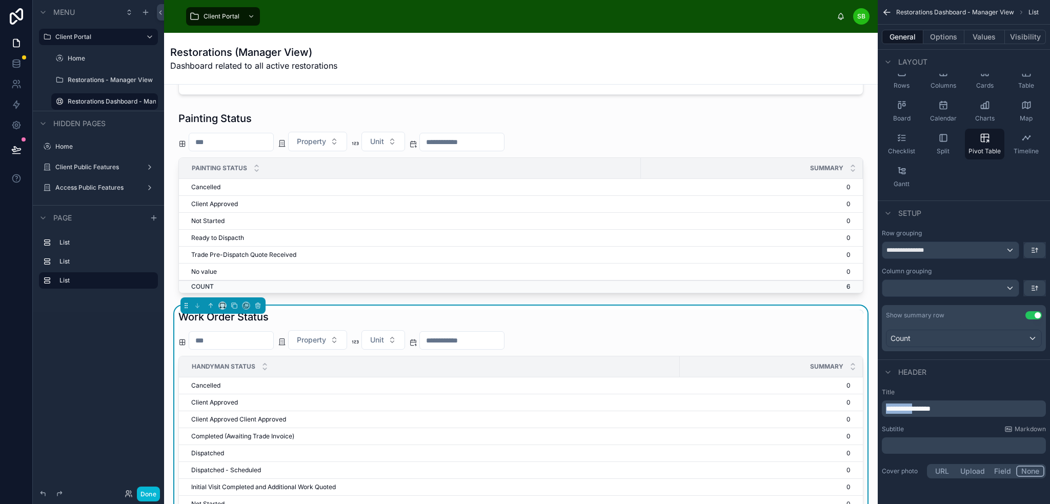
drag, startPoint x: 925, startPoint y: 407, endPoint x: 877, endPoint y: 406, distance: 48.2
click at [877, 406] on div "Client Portal SB Stefano Bosello Restorations (Manager View) Dashboard related …" at bounding box center [607, 252] width 886 height 504
click at [991, 215] on div "Setup" at bounding box center [964, 212] width 172 height 25
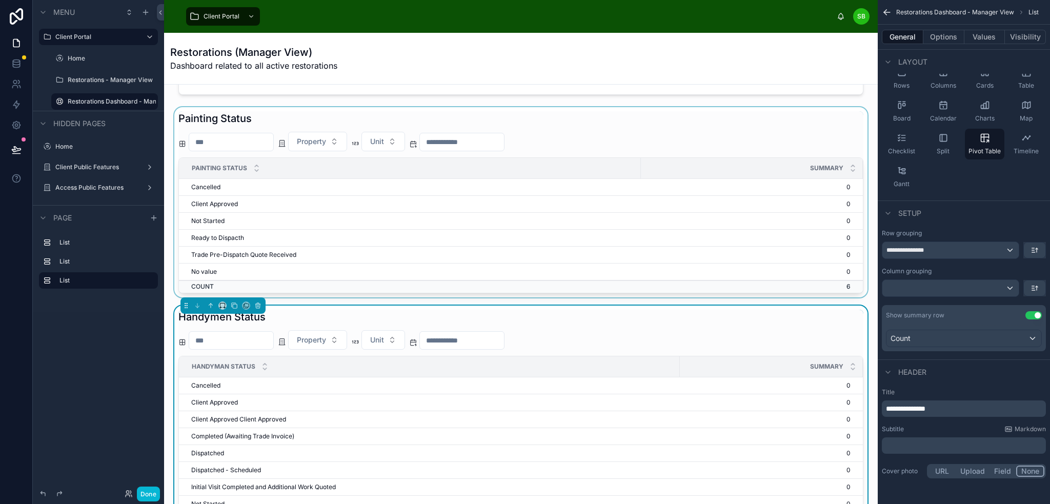
click at [729, 124] on div at bounding box center [520, 202] width 697 height 190
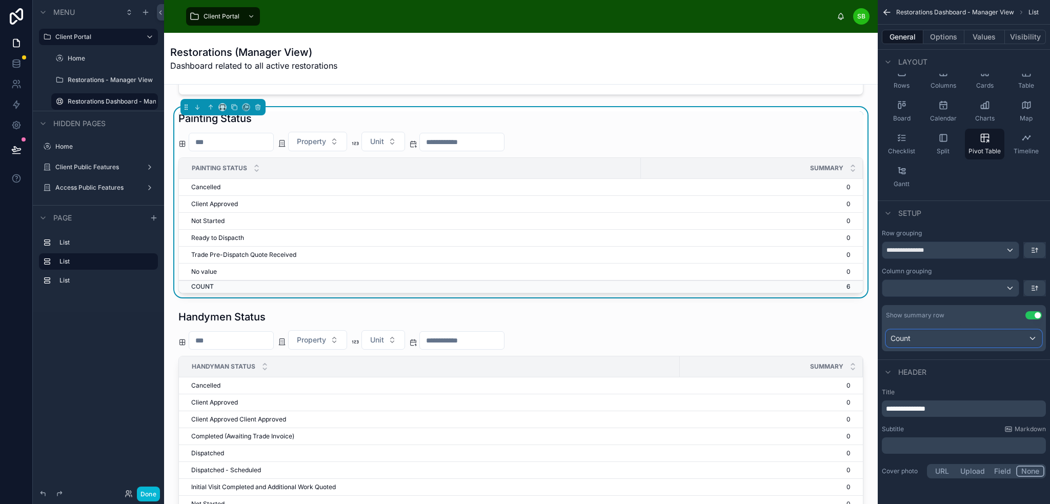
click at [986, 338] on div "Count" at bounding box center [963, 338] width 155 height 16
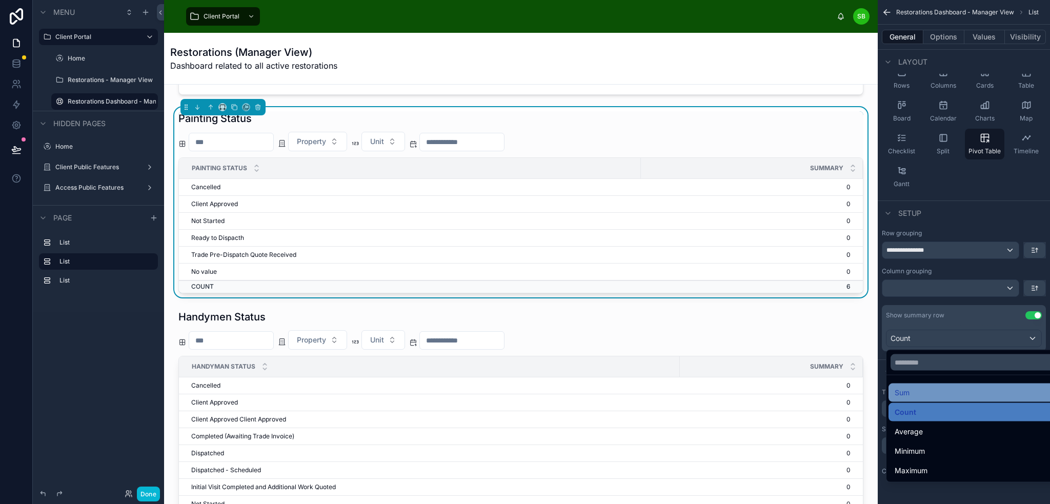
click at [951, 392] on div "Sum" at bounding box center [976, 393] width 162 height 12
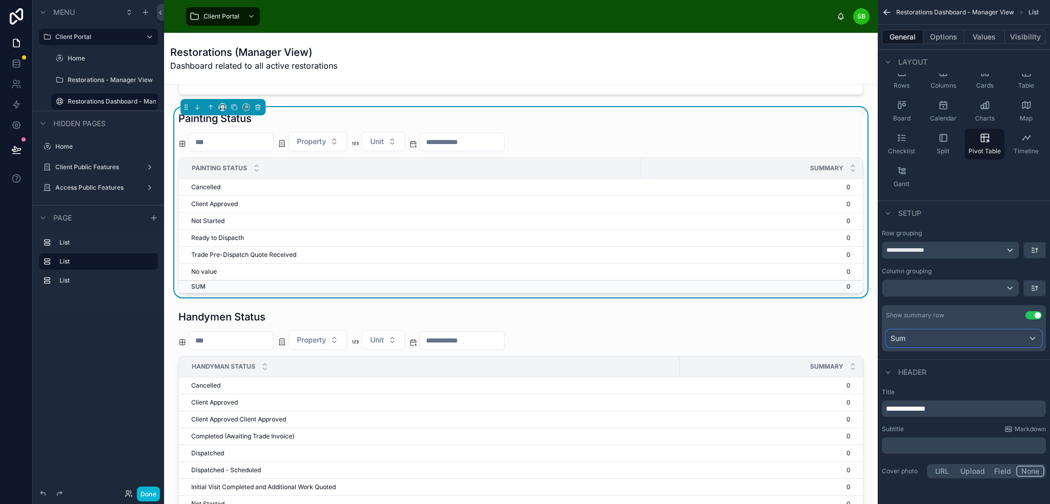
click at [976, 342] on div "Sum" at bounding box center [963, 338] width 155 height 16
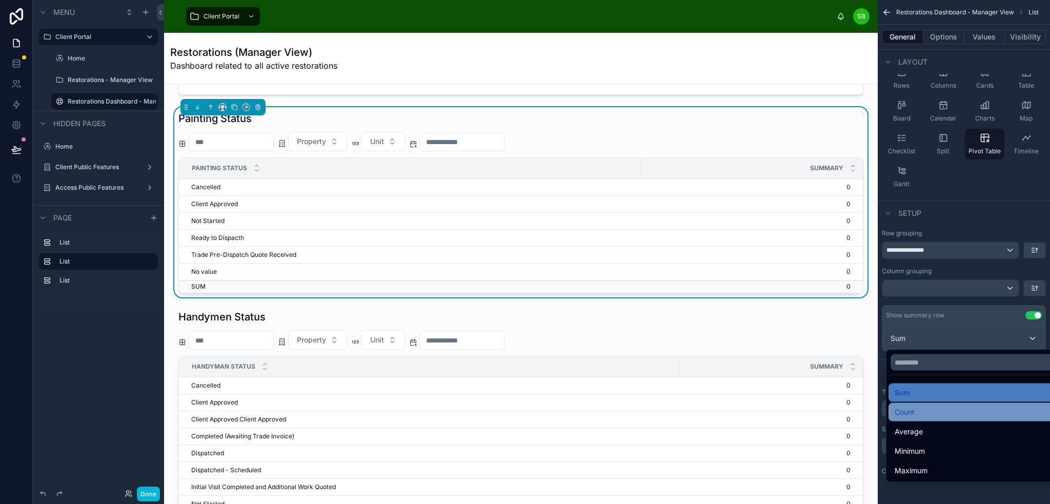
click at [938, 412] on div "Count" at bounding box center [976, 412] width 162 height 12
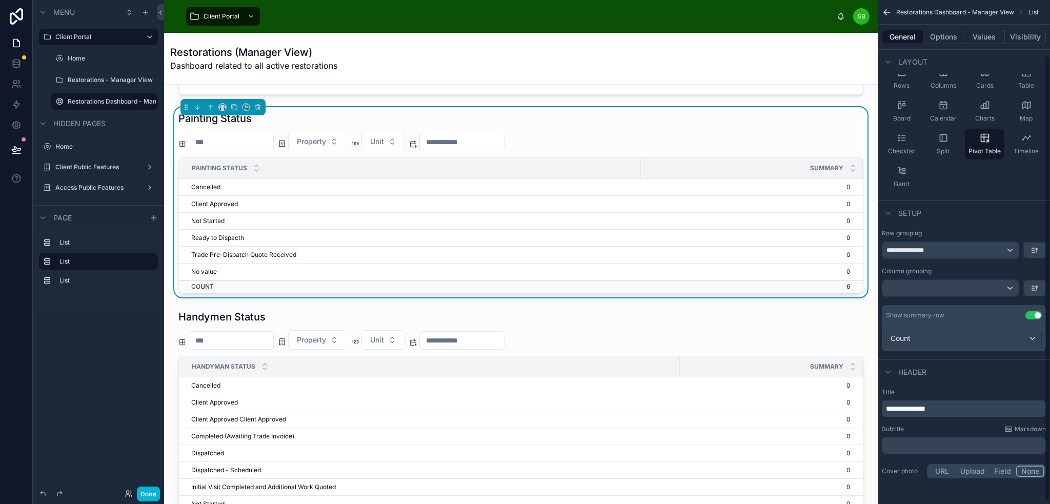
scroll to position [14, 0]
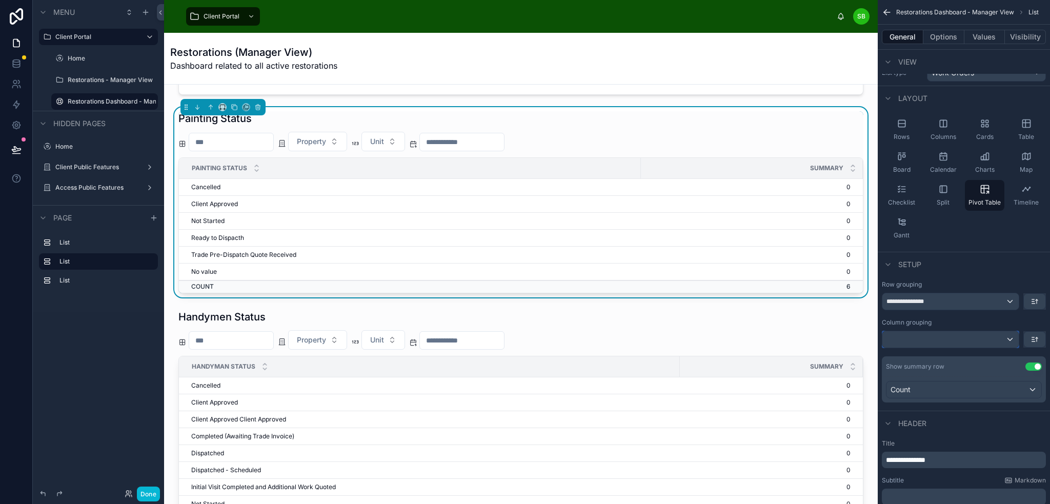
click at [972, 339] on div "scrollable content" at bounding box center [950, 339] width 136 height 16
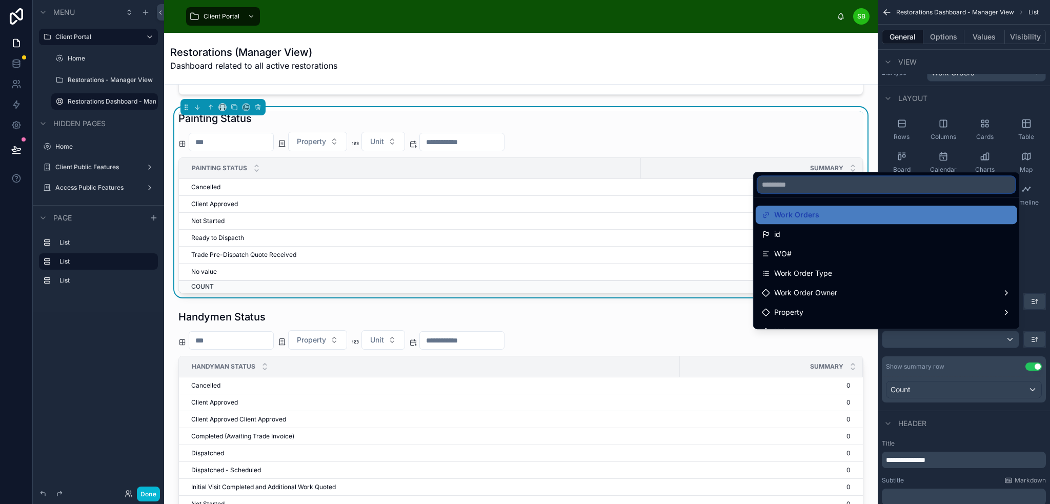
click at [865, 183] on input "text" at bounding box center [886, 184] width 257 height 16
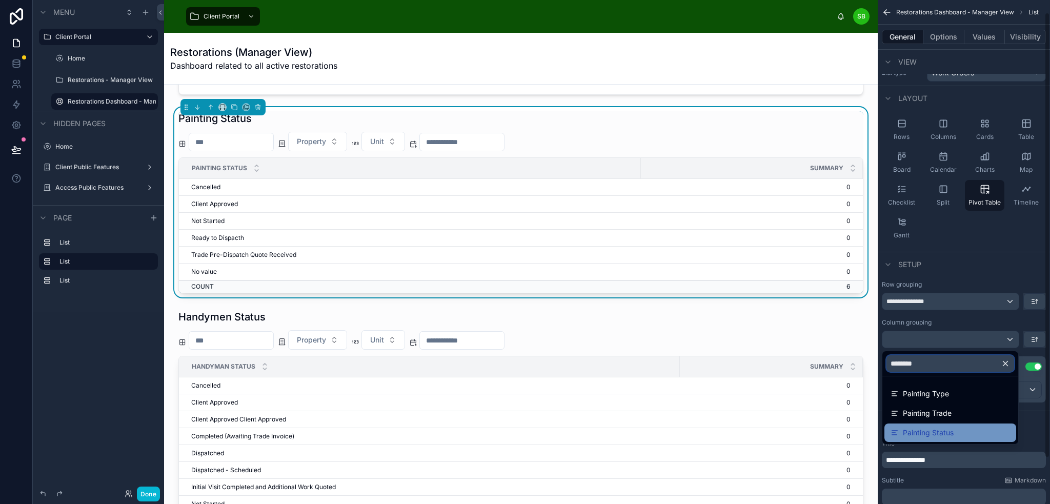
type input "********"
click at [942, 434] on span "Painting Status" at bounding box center [928, 433] width 51 height 12
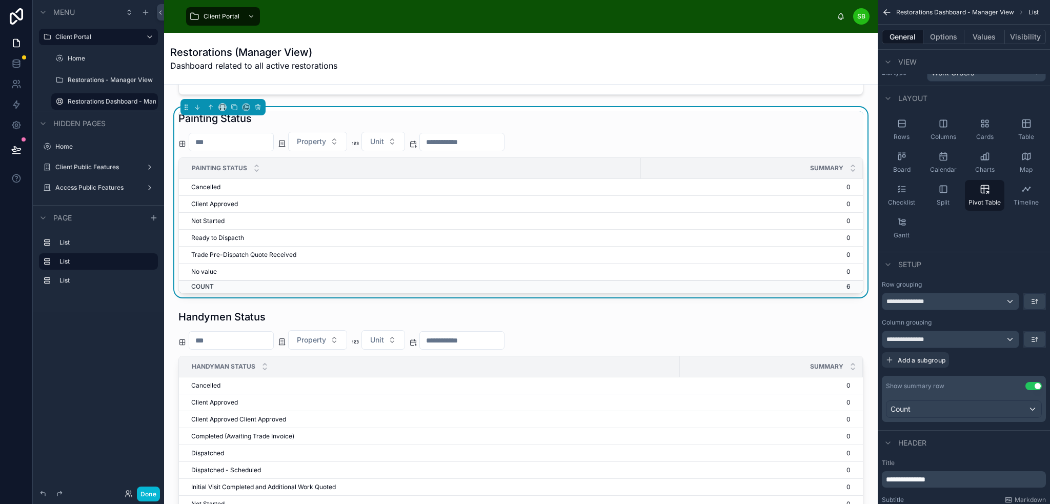
scroll to position [0, 0]
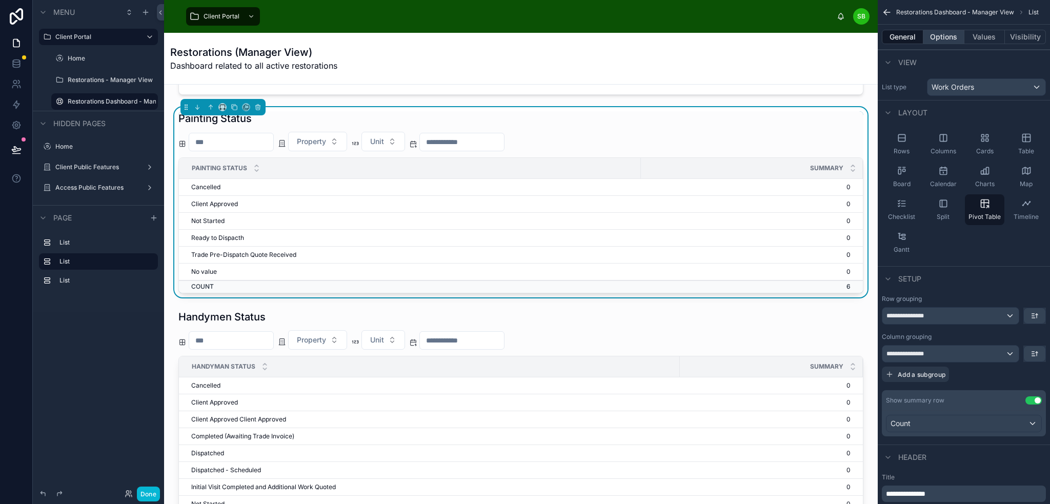
click at [953, 38] on button "Options" at bounding box center [943, 37] width 41 height 14
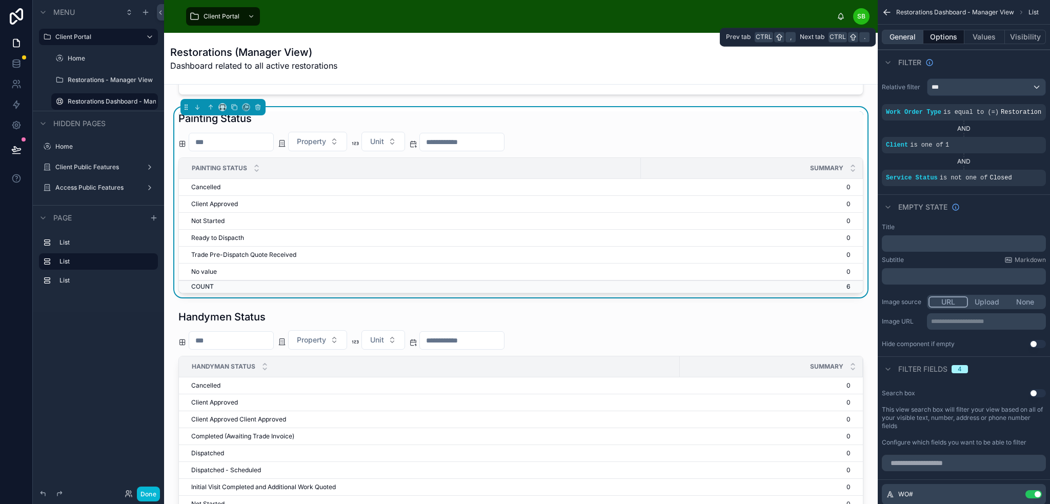
click at [909, 39] on button "General" at bounding box center [903, 37] width 42 height 14
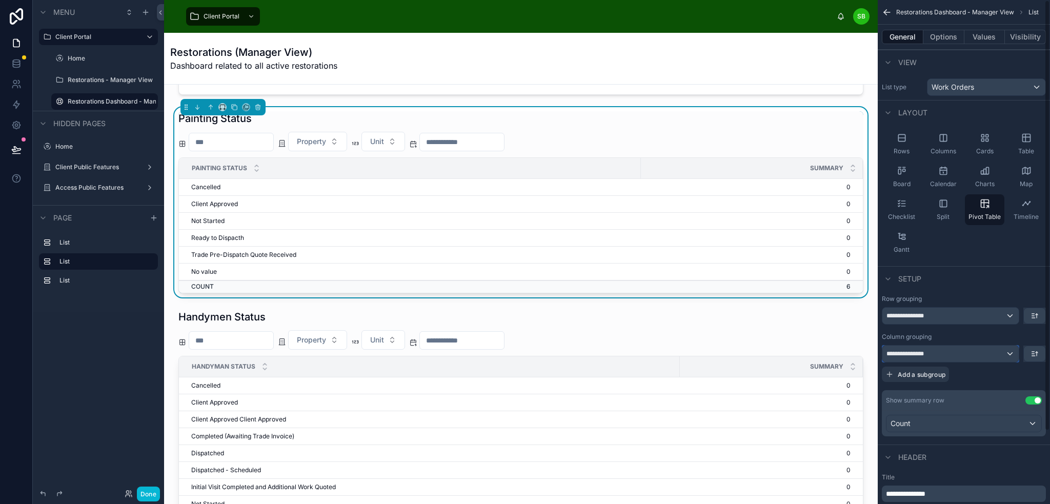
click at [1000, 352] on div "**********" at bounding box center [950, 354] width 136 height 16
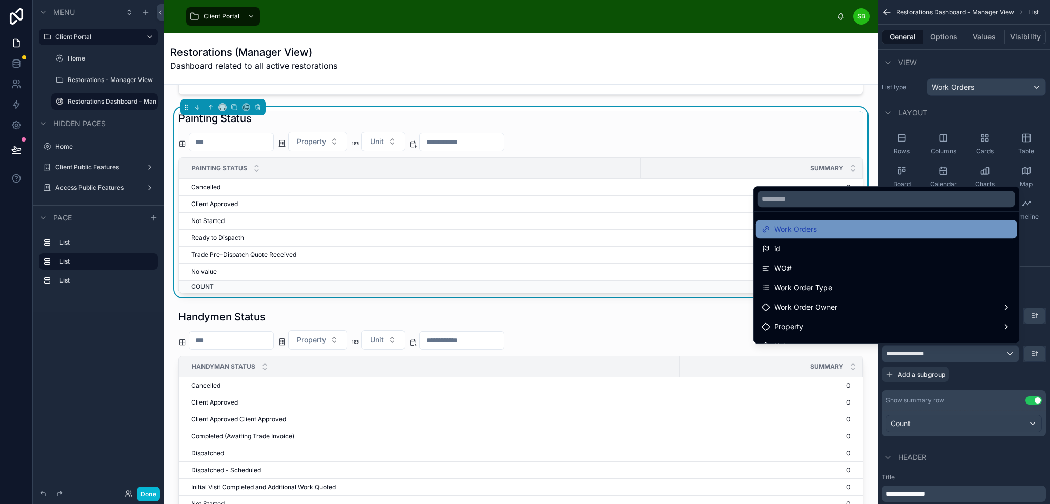
click at [851, 232] on div "Work Orders" at bounding box center [886, 229] width 249 height 12
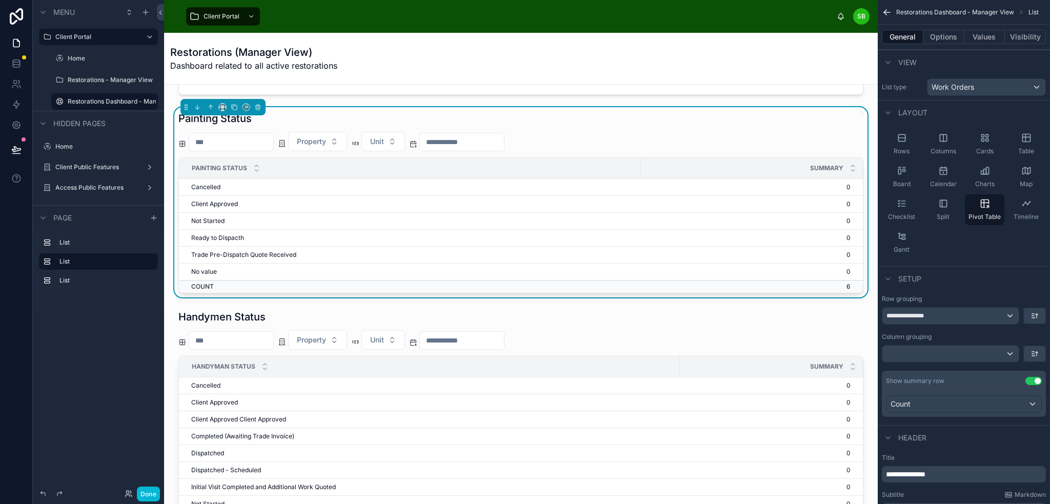
scroll to position [51, 0]
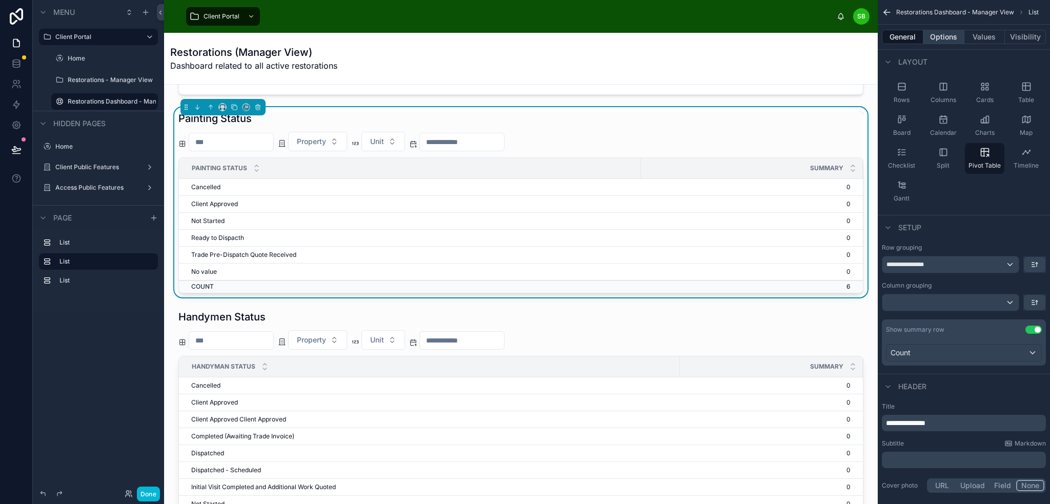
click at [956, 38] on button "Options" at bounding box center [943, 37] width 41 height 14
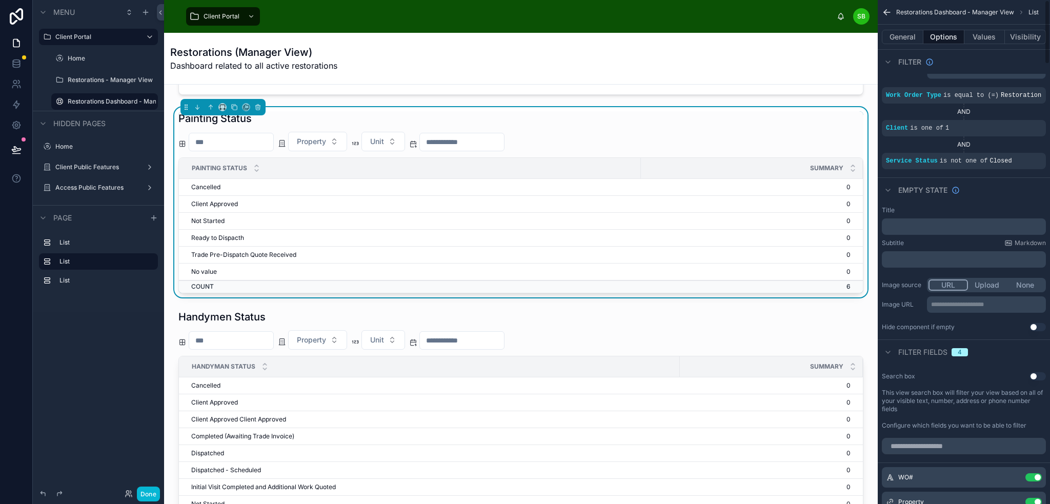
scroll to position [0, 0]
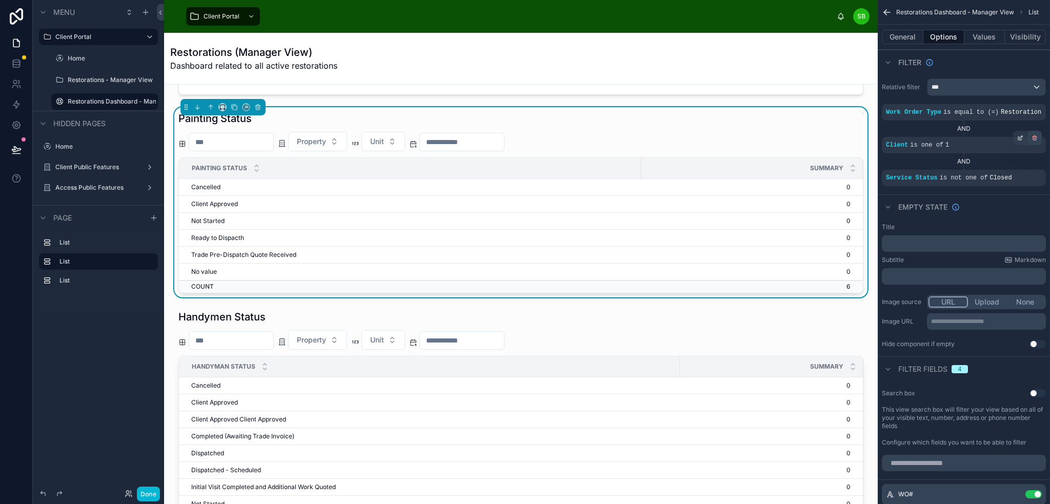
click at [1034, 135] on icon "scrollable content" at bounding box center [1035, 138] width 6 height 6
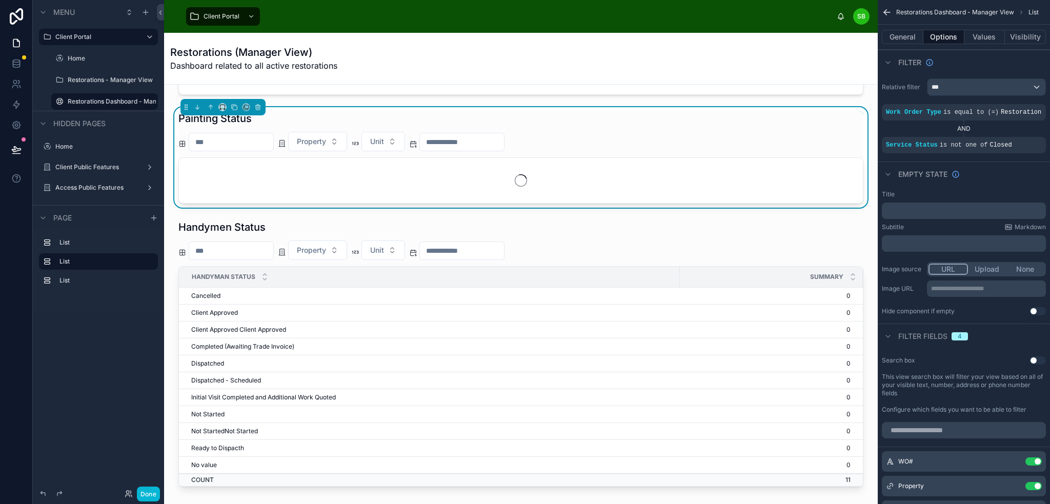
click at [863, 215] on div "Work Order Status Property Unit Move-Out Inspec... Pre-Checkout se... Pre-Check…" at bounding box center [521, 394] width 714 height 1136
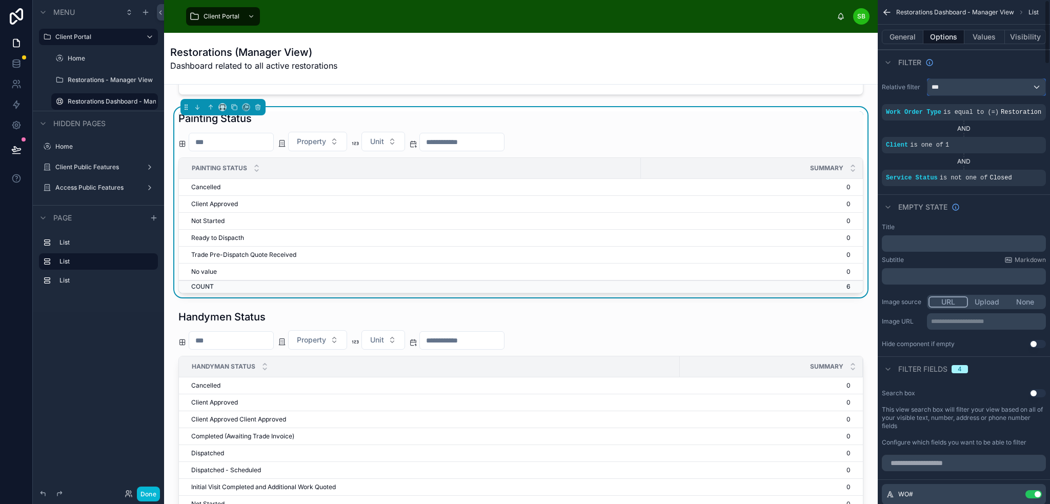
click at [959, 86] on div "***" at bounding box center [987, 87] width 118 height 16
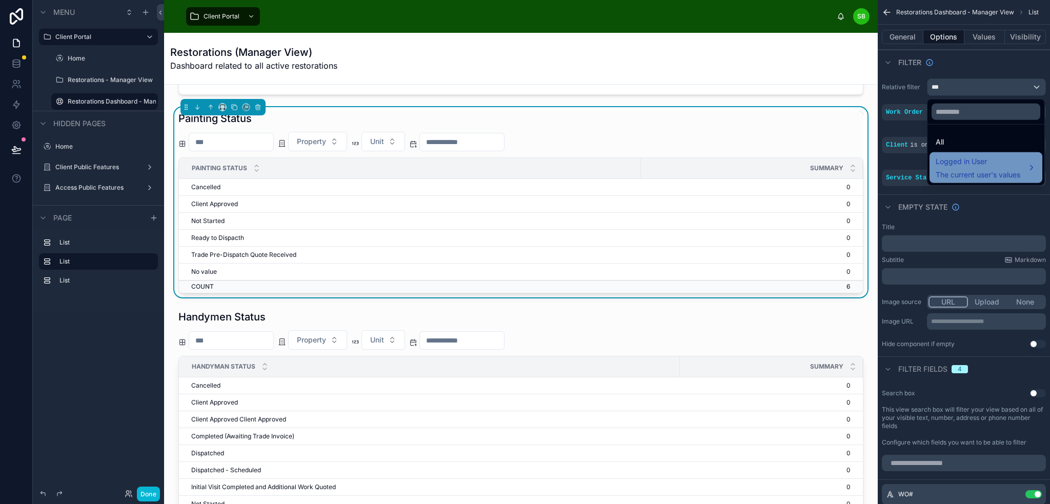
click at [980, 163] on span "Logged in User" at bounding box center [978, 161] width 85 height 12
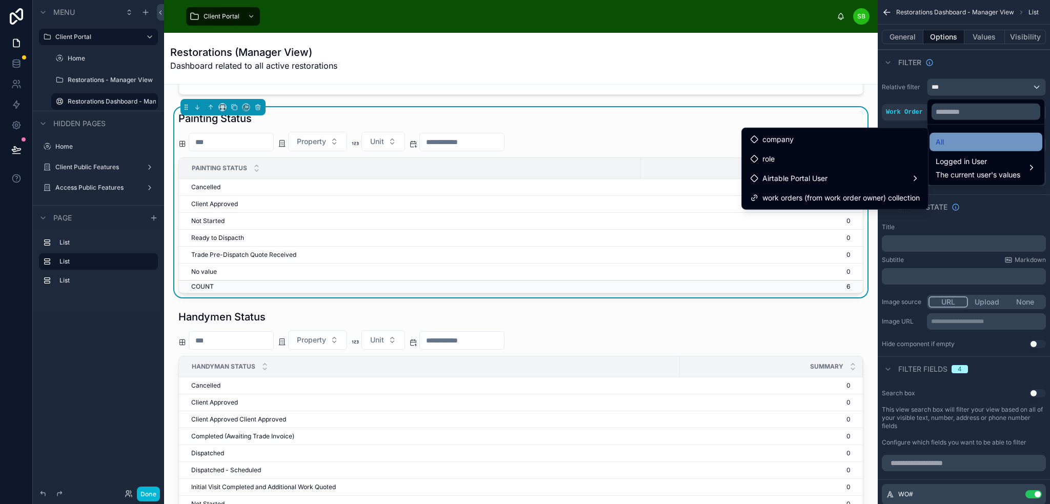
click at [980, 142] on div "All" at bounding box center [986, 142] width 100 height 12
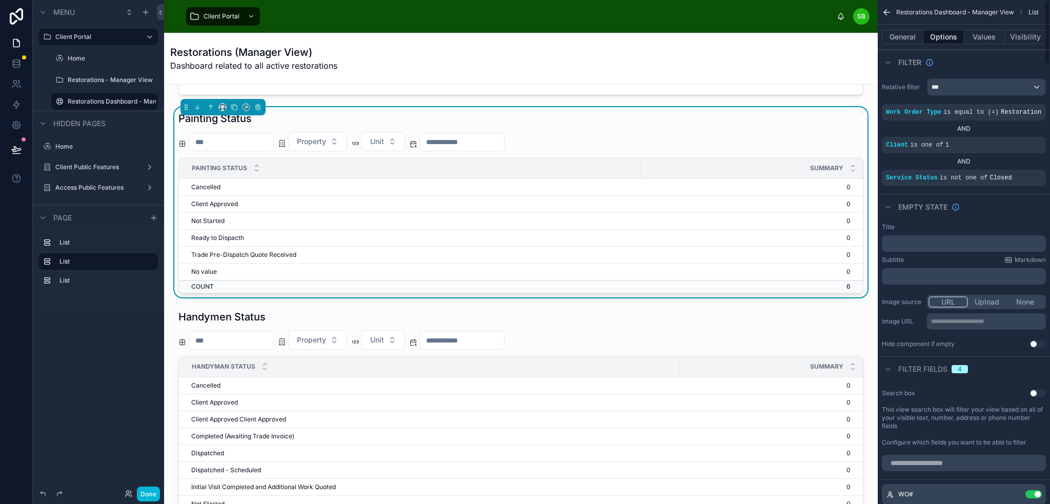
click at [976, 71] on div "Filter" at bounding box center [964, 62] width 172 height 25
click at [1017, 38] on button "Visibility" at bounding box center [1025, 37] width 41 height 14
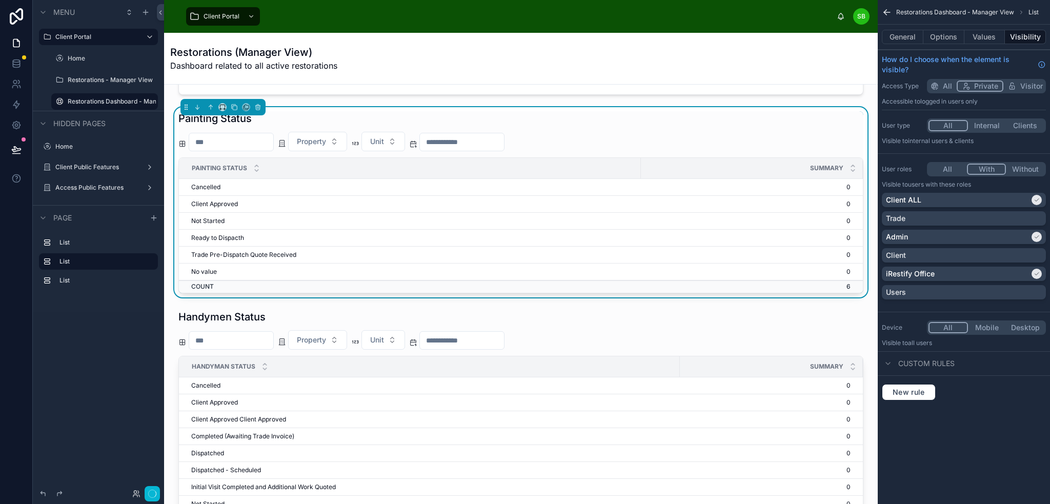
click at [985, 169] on button "With" at bounding box center [986, 169] width 39 height 11
click at [152, 490] on button "Done" at bounding box center [148, 494] width 23 height 15
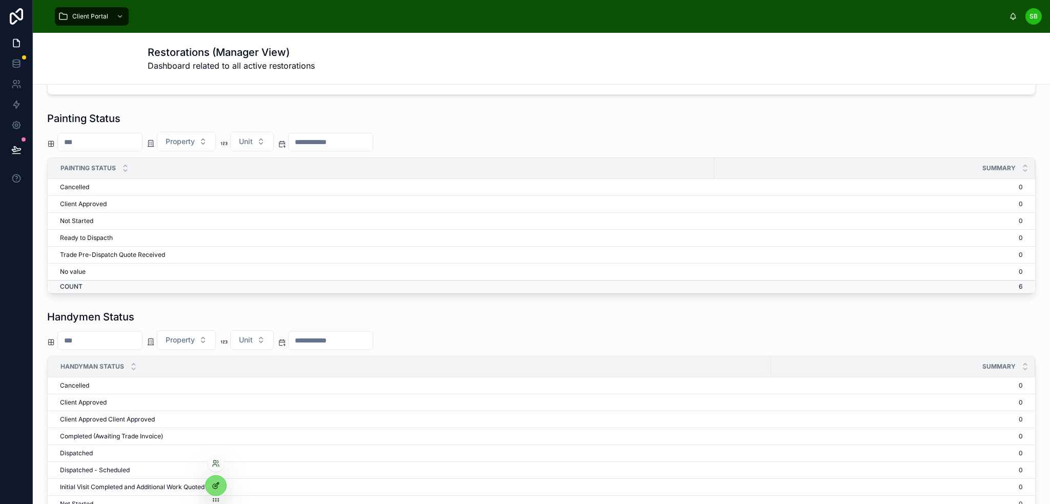
click at [217, 483] on icon at bounding box center [217, 483] width 1 height 1
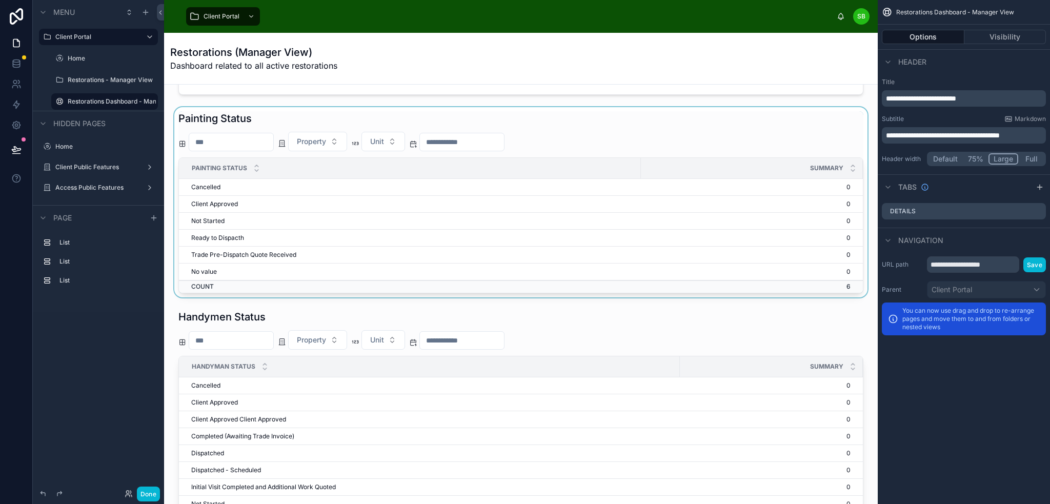
click at [729, 122] on div at bounding box center [520, 202] width 697 height 190
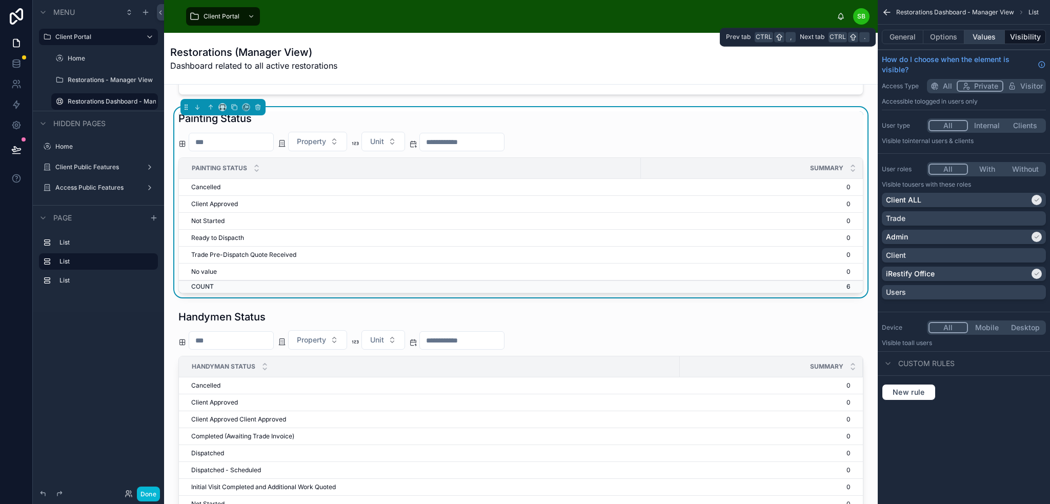
click at [990, 41] on button "Values" at bounding box center [984, 37] width 41 height 14
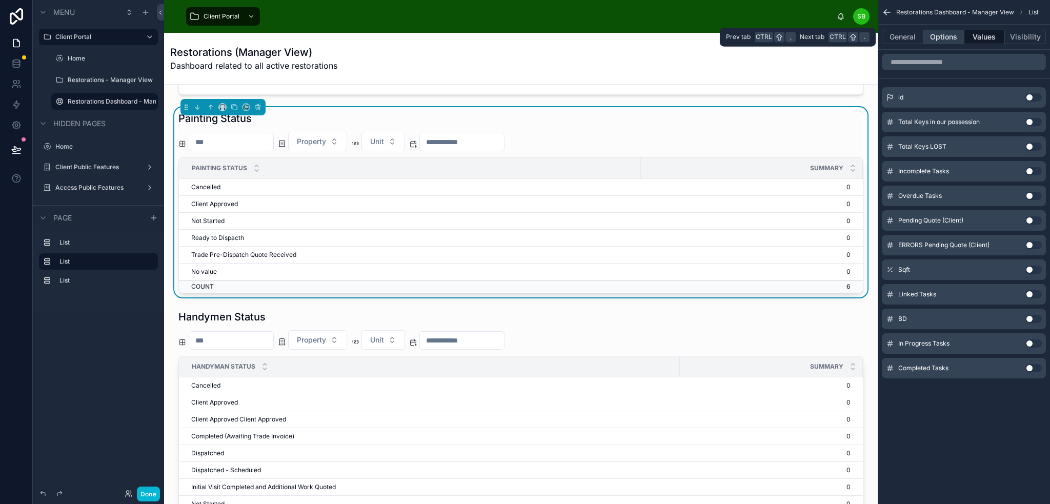
click at [948, 38] on button "Options" at bounding box center [943, 37] width 41 height 14
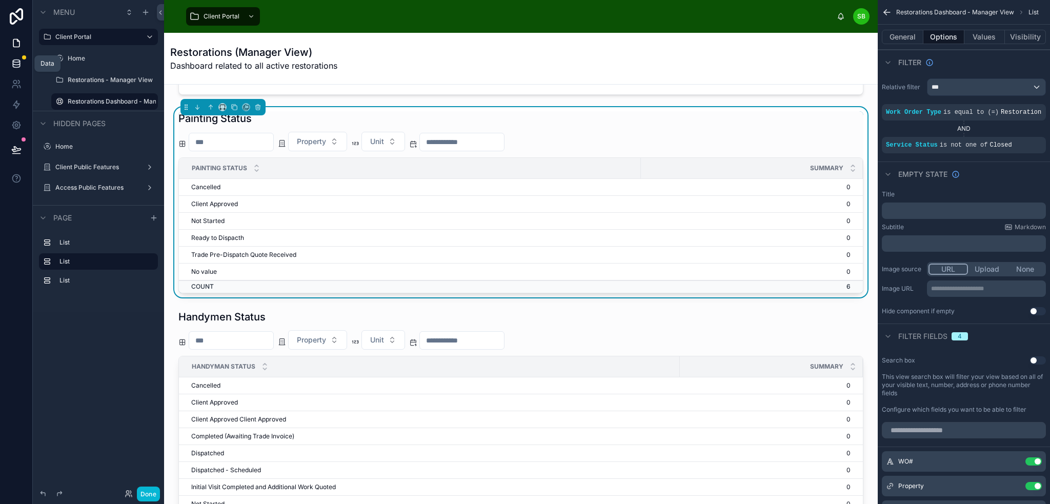
click at [18, 65] on icon at bounding box center [16, 63] width 10 height 10
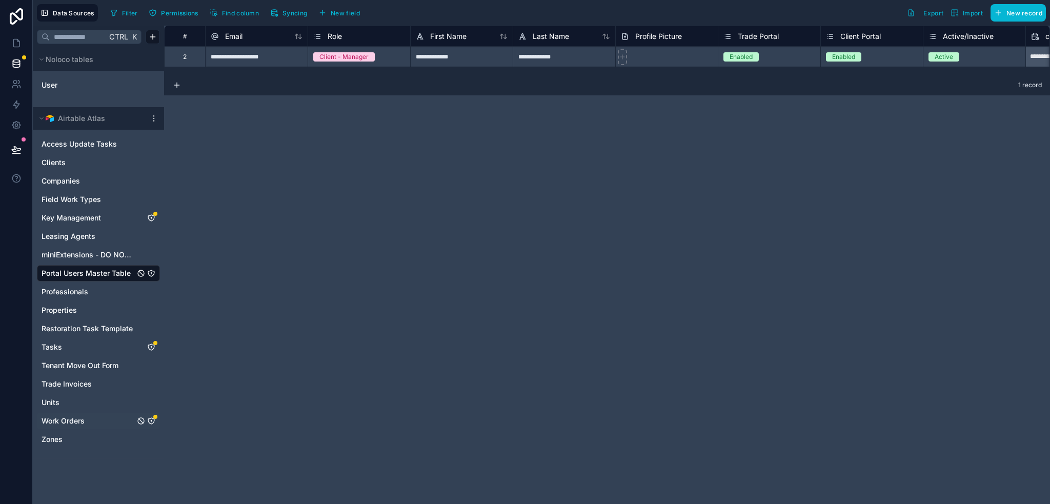
click at [121, 422] on link "Work Orders" at bounding box center [88, 421] width 93 height 10
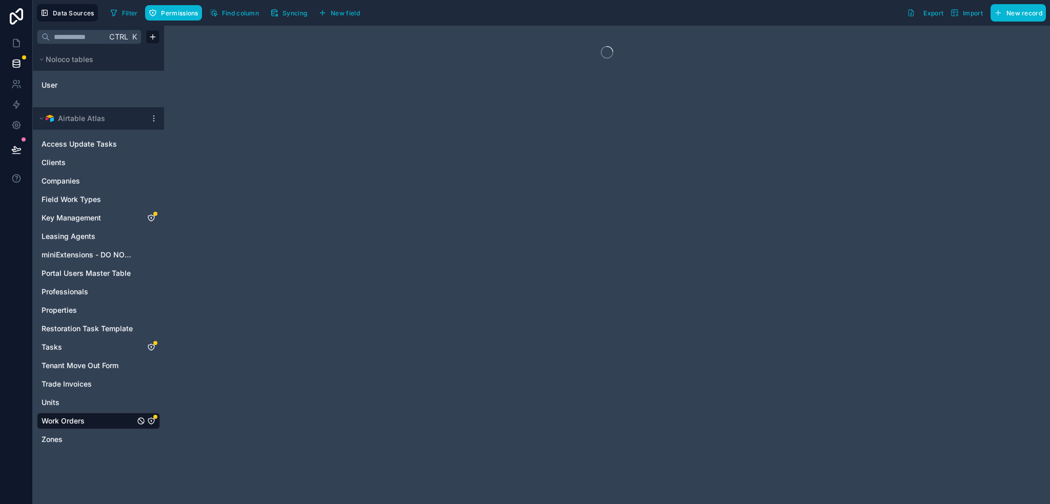
click at [150, 420] on icon "Work Orders" at bounding box center [151, 421] width 8 height 8
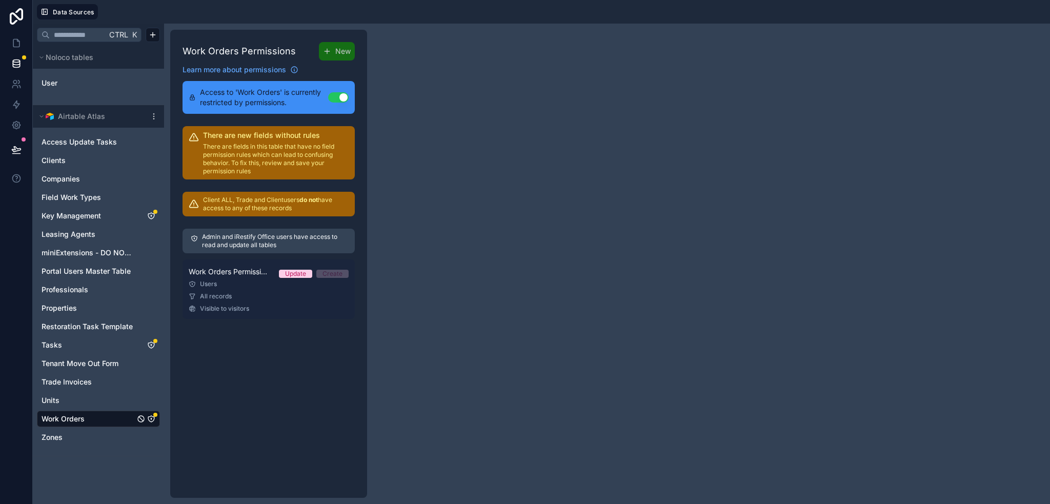
click at [234, 281] on div "Users" at bounding box center [269, 284] width 160 height 8
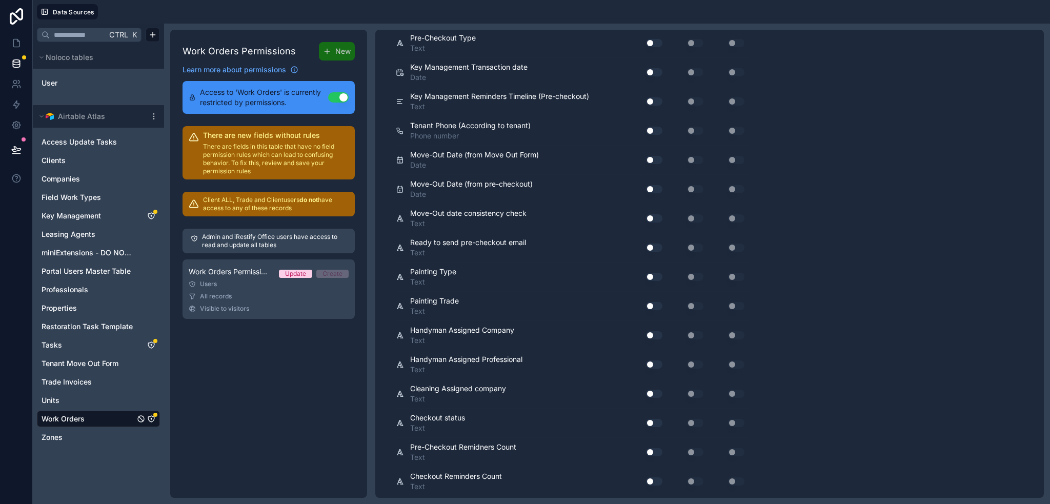
scroll to position [3880, 0]
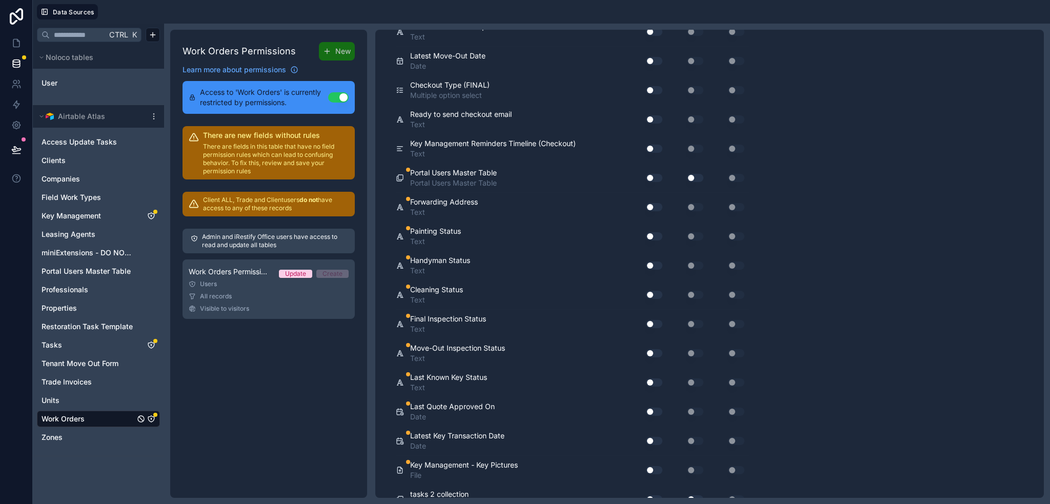
click at [655, 174] on button "Use setting" at bounding box center [654, 178] width 16 height 8
click at [654, 203] on button "Use setting" at bounding box center [654, 207] width 16 height 8
click at [654, 232] on button "Use setting" at bounding box center [654, 236] width 16 height 8
click at [653, 261] on button "Use setting" at bounding box center [654, 265] width 16 height 8
click at [655, 291] on button "Use setting" at bounding box center [654, 295] width 16 height 8
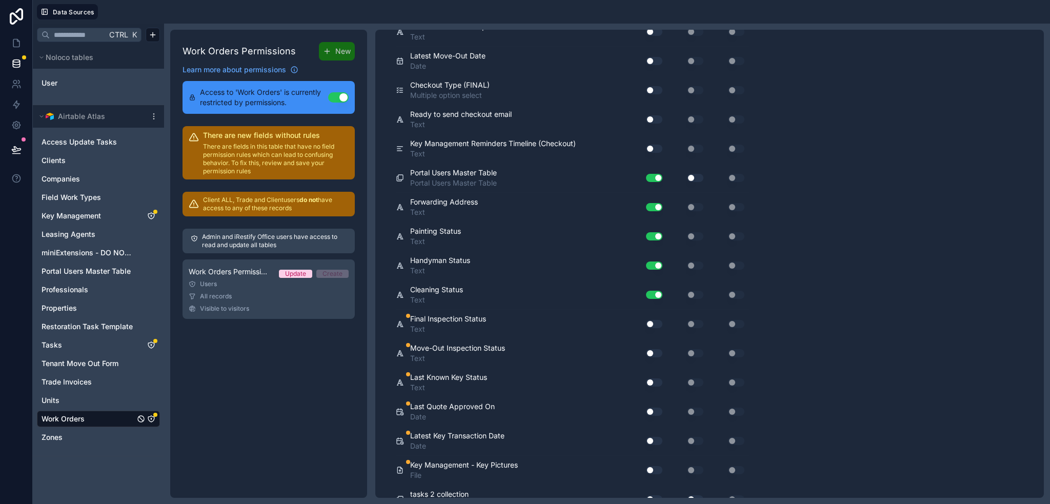
click at [655, 320] on button "Use setting" at bounding box center [654, 324] width 16 height 8
click at [654, 349] on button "Use setting" at bounding box center [654, 353] width 16 height 8
click at [655, 378] on button "Use setting" at bounding box center [654, 382] width 16 height 8
click at [654, 408] on button "Use setting" at bounding box center [654, 412] width 16 height 8
click at [653, 437] on button "Use setting" at bounding box center [654, 441] width 16 height 8
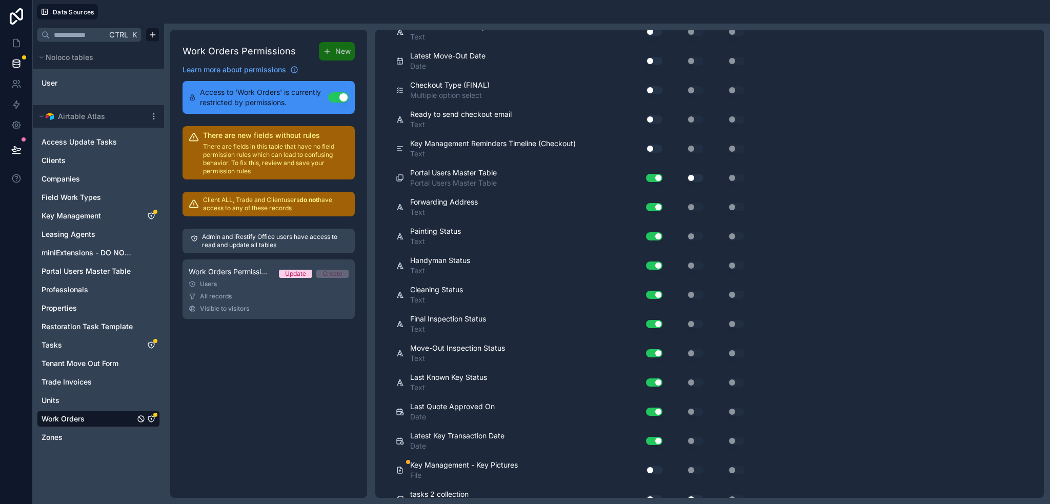
click at [653, 466] on button "Use setting" at bounding box center [654, 470] width 16 height 8
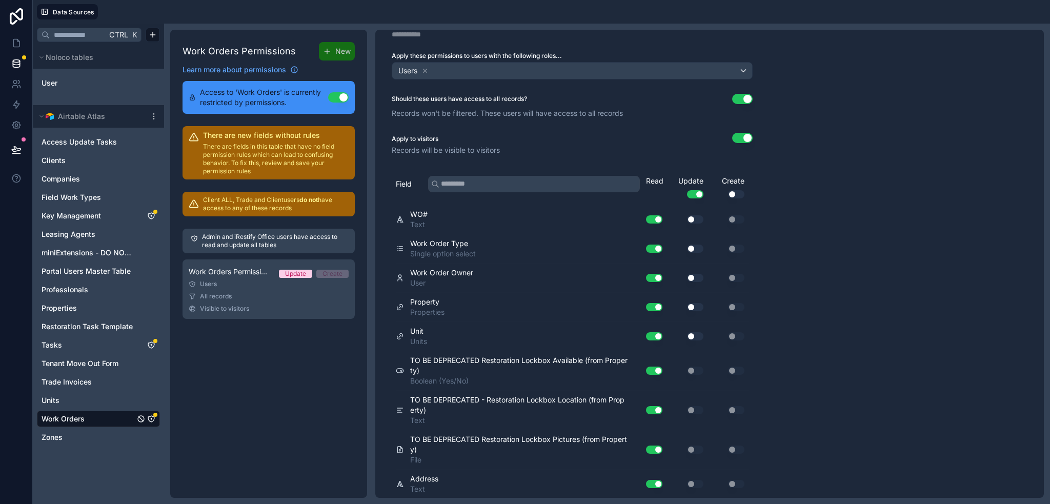
scroll to position [0, 0]
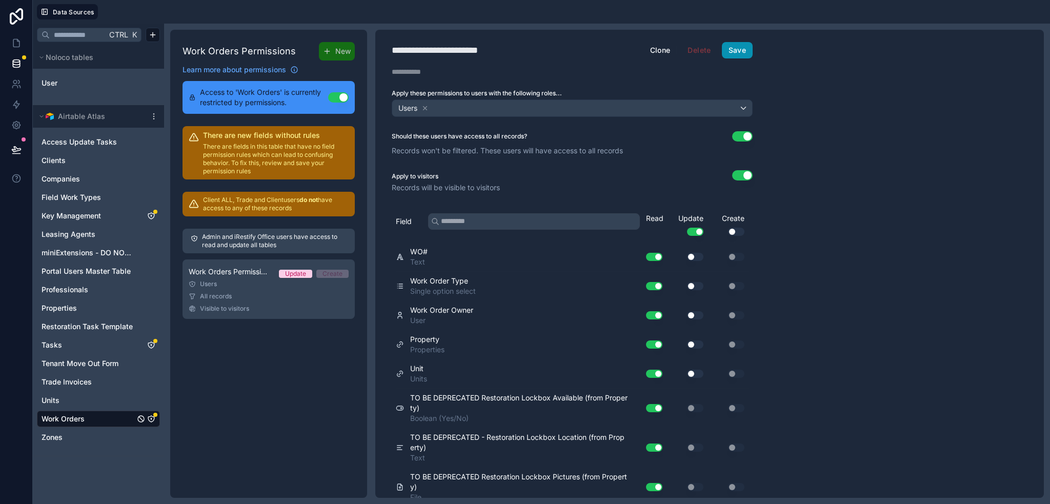
click at [741, 47] on button "Save" at bounding box center [737, 50] width 31 height 16
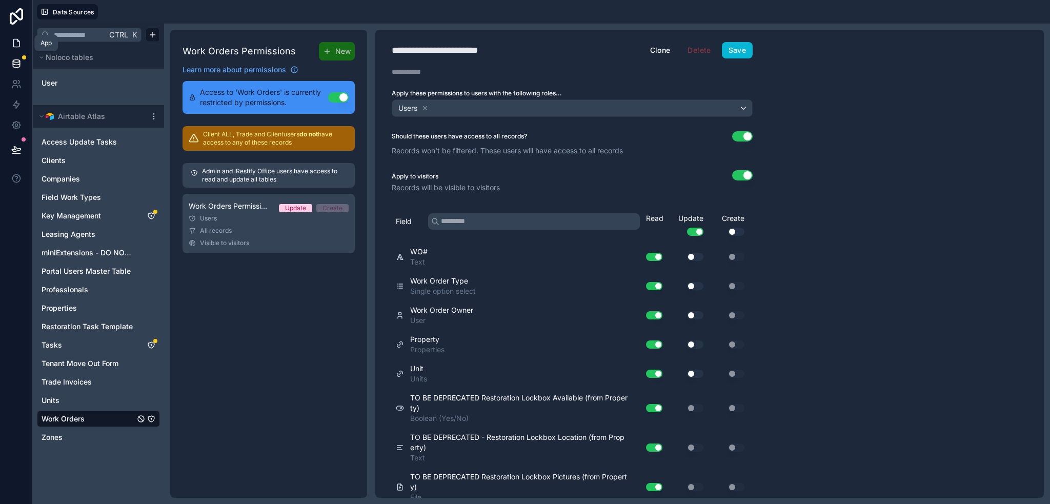
click at [15, 46] on icon at bounding box center [16, 43] width 10 height 10
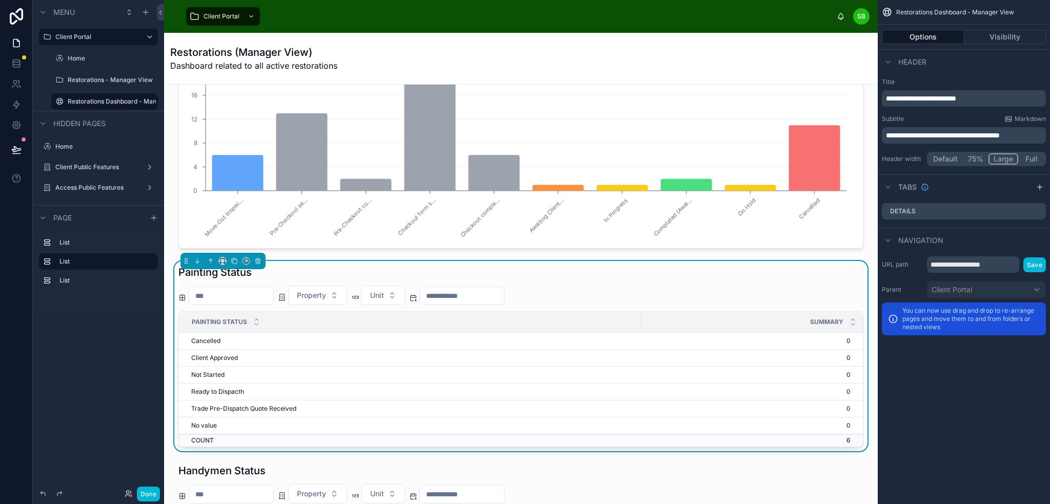
scroll to position [103, 0]
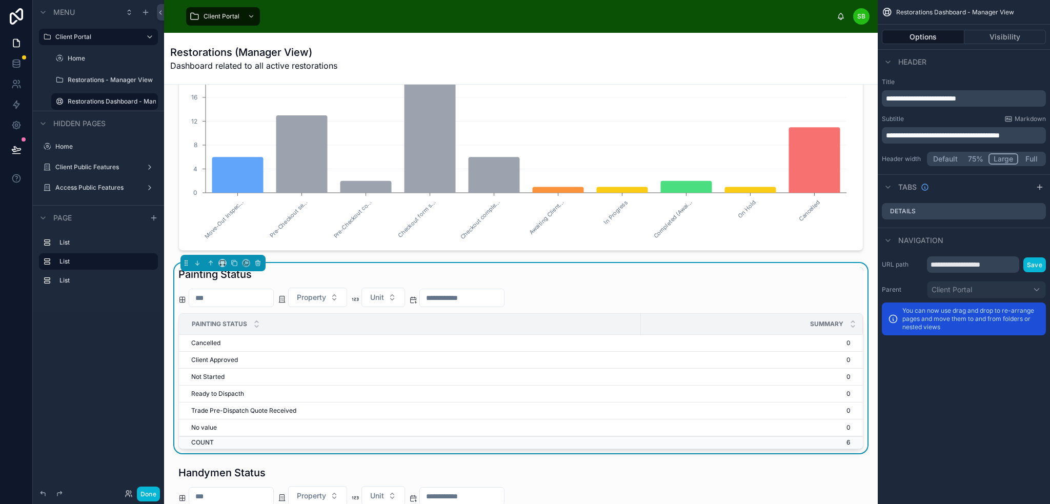
click at [818, 274] on div "Painting Status" at bounding box center [520, 274] width 685 height 14
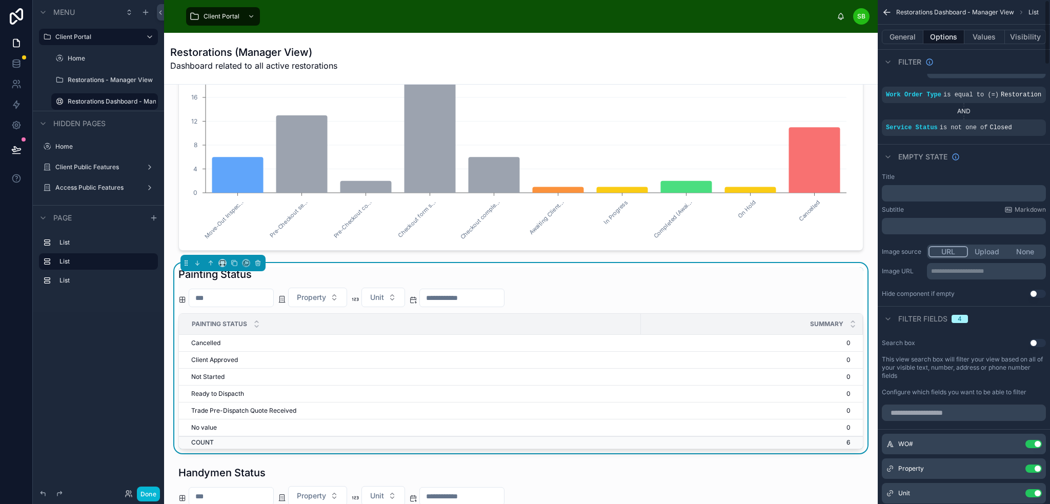
scroll to position [0, 0]
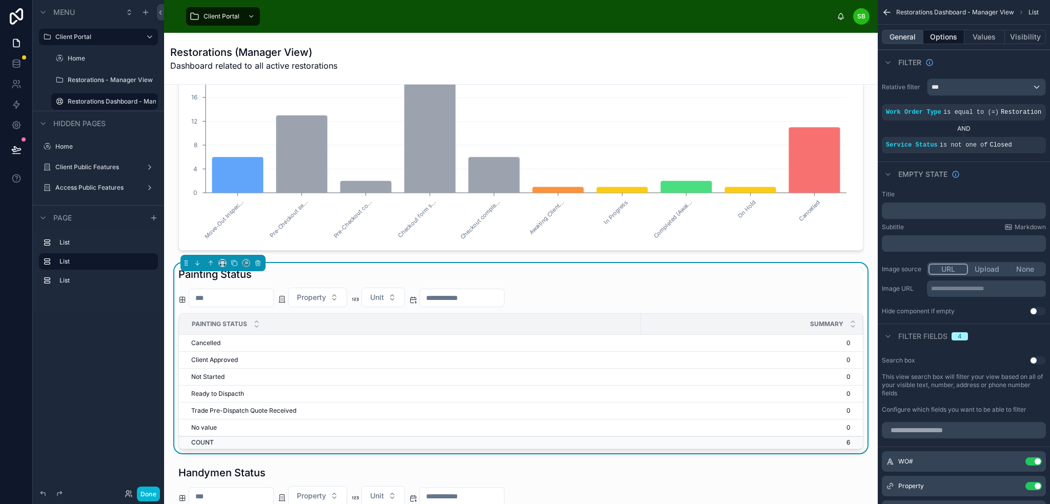
click at [902, 35] on button "General" at bounding box center [903, 37] width 42 height 14
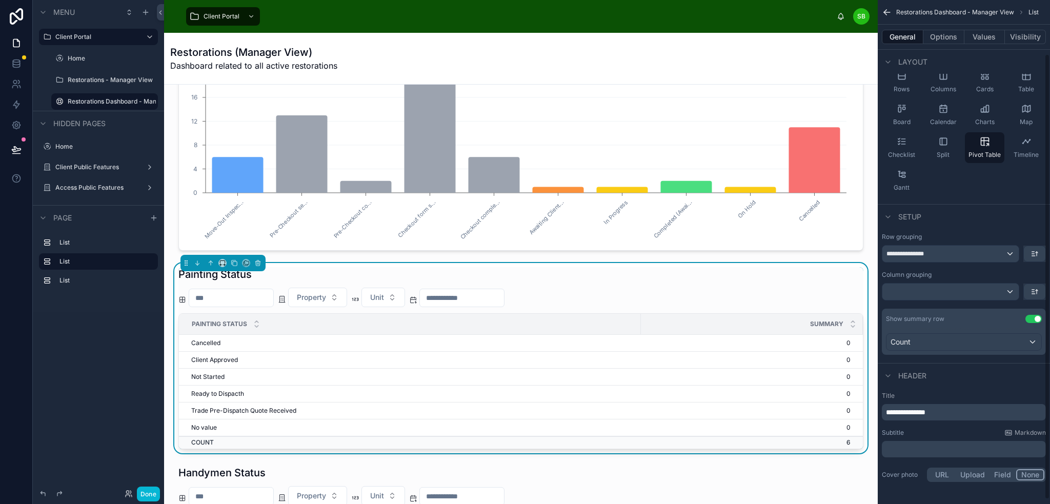
scroll to position [66, 0]
click at [969, 287] on div "scrollable content" at bounding box center [950, 288] width 136 height 16
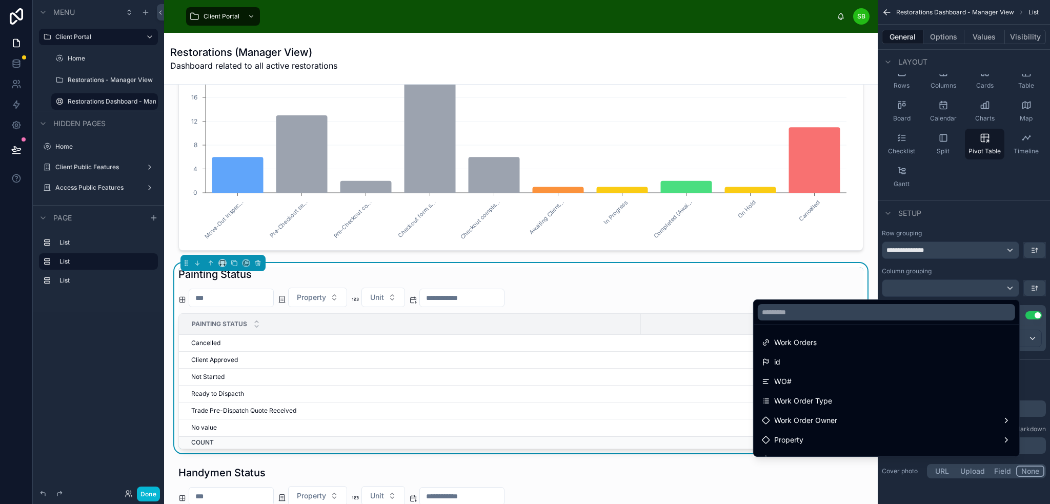
click at [972, 272] on div "scrollable content" at bounding box center [525, 252] width 1050 height 504
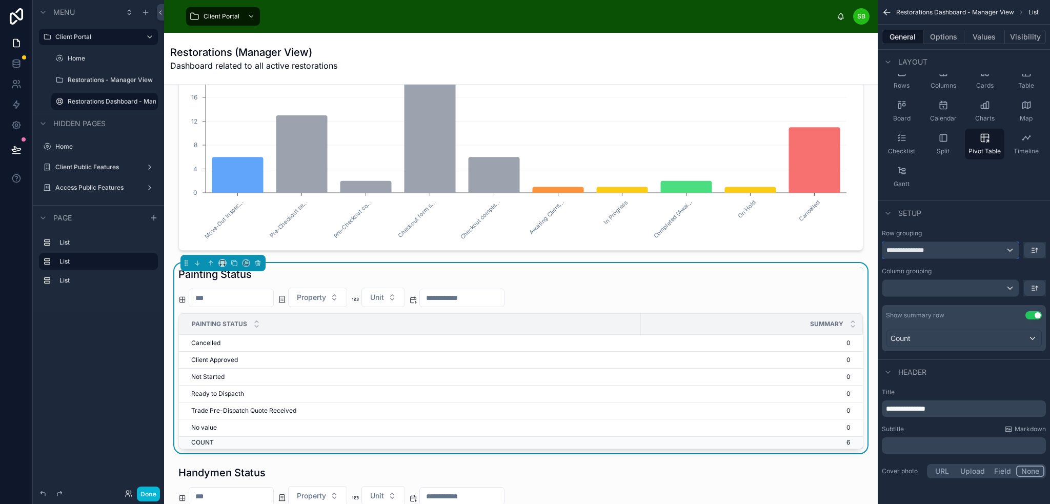
click at [974, 252] on div "**********" at bounding box center [950, 250] width 136 height 16
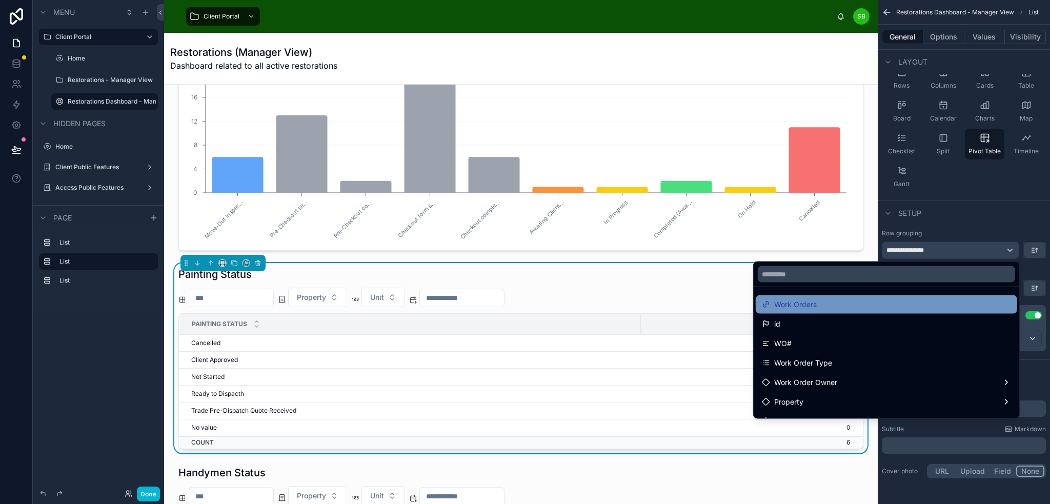
click at [906, 301] on div "Work Orders" at bounding box center [886, 304] width 249 height 12
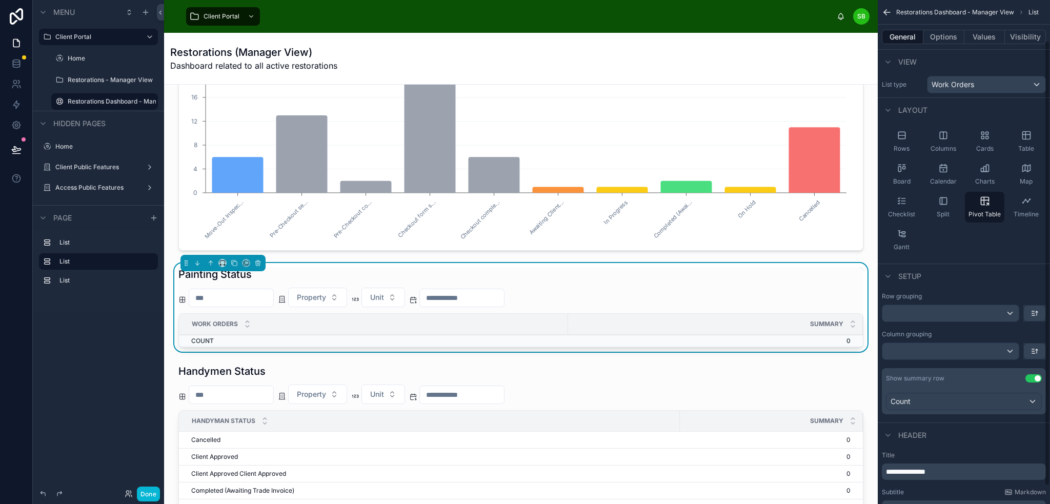
scroll to position [0, 0]
click at [902, 136] on icon "scrollable content" at bounding box center [902, 138] width 10 height 10
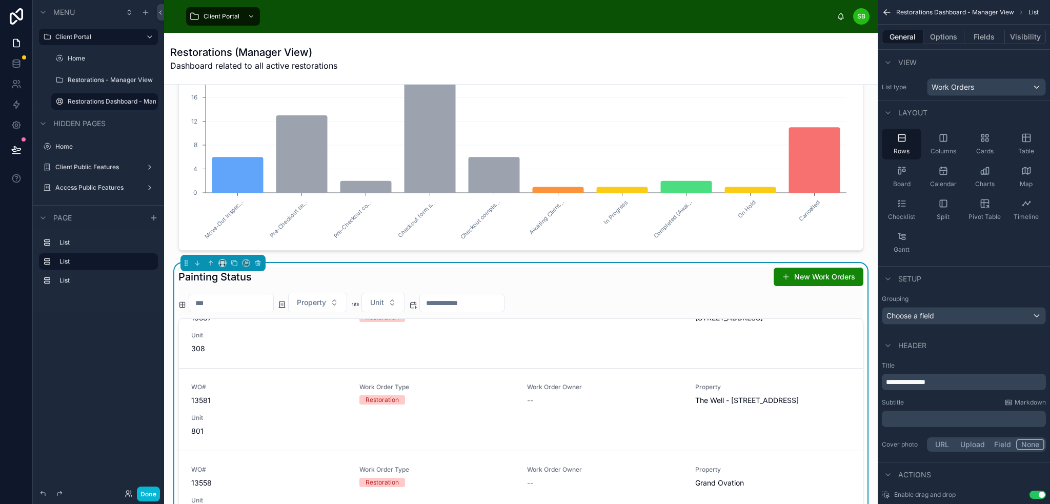
scroll to position [4821, 0]
click at [989, 207] on icon "scrollable content" at bounding box center [985, 203] width 10 height 10
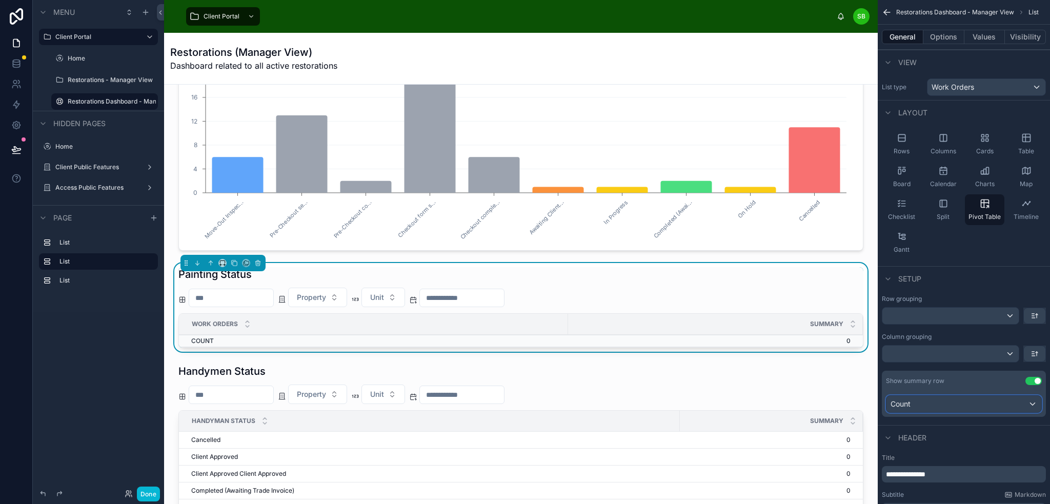
click at [1001, 404] on div "Count" at bounding box center [963, 404] width 155 height 16
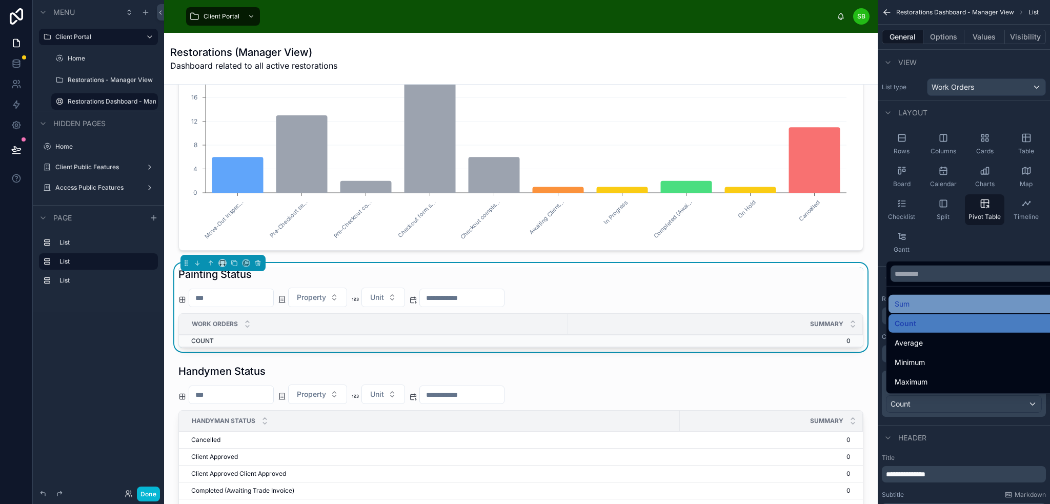
click at [955, 303] on div "Sum" at bounding box center [976, 304] width 162 height 12
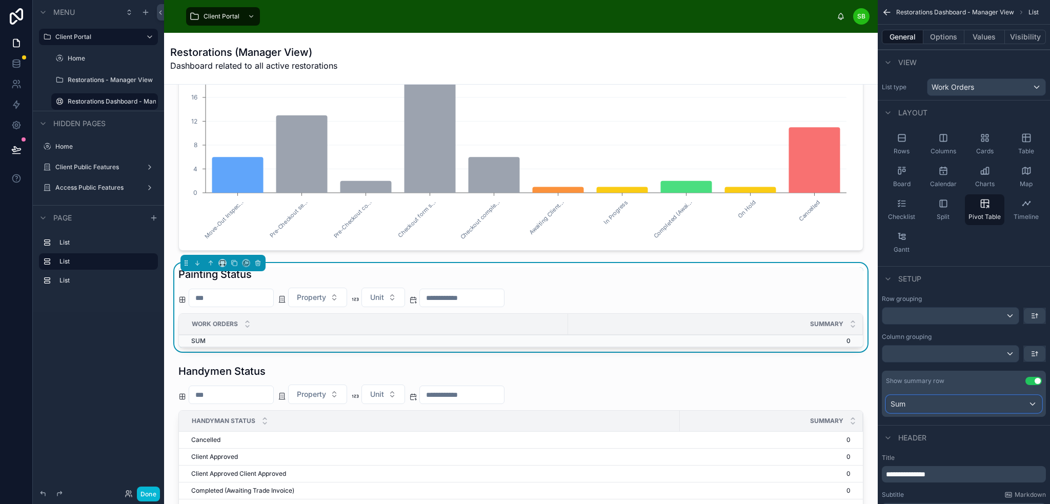
click at [994, 404] on div "Sum" at bounding box center [963, 404] width 155 height 16
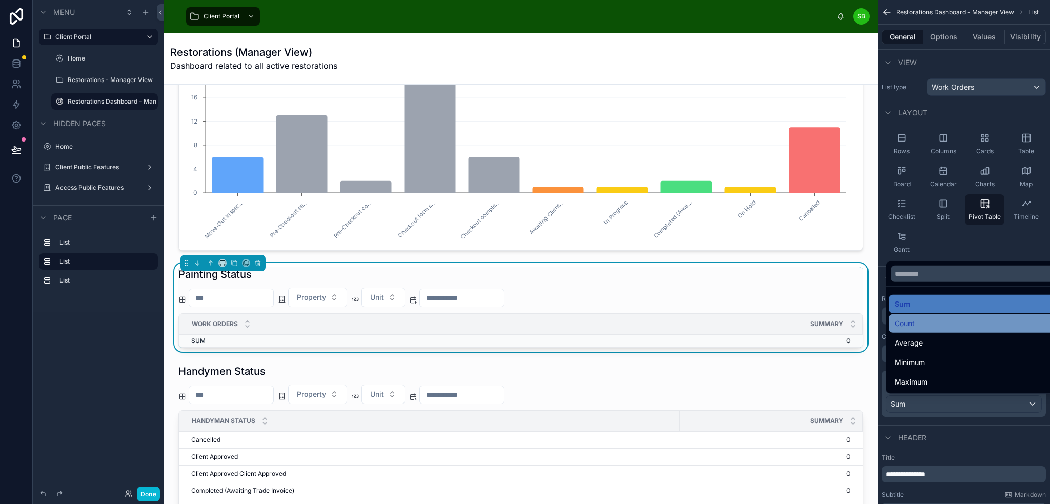
click at [963, 324] on div "Count" at bounding box center [976, 323] width 162 height 12
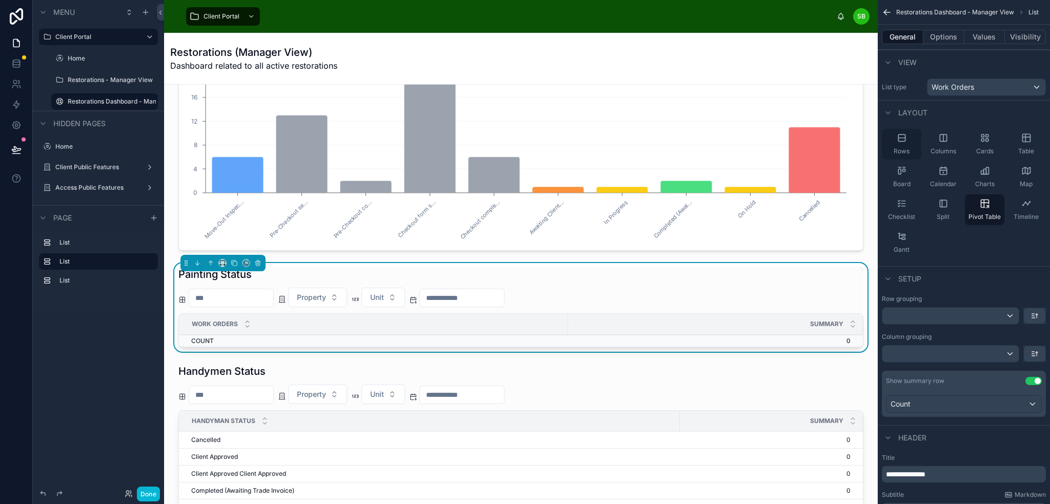
click at [906, 147] on span "Rows" at bounding box center [902, 151] width 16 height 8
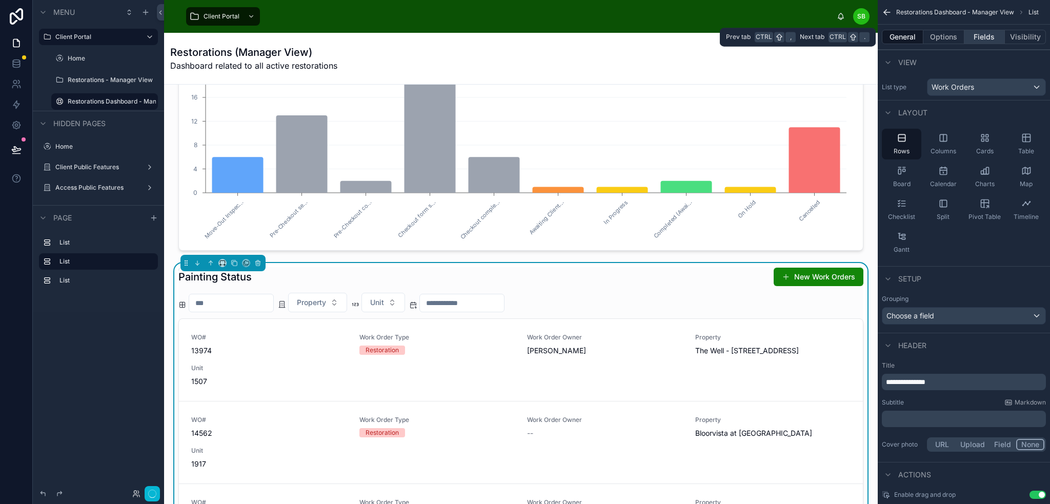
click at [983, 36] on button "Fields" at bounding box center [984, 37] width 41 height 14
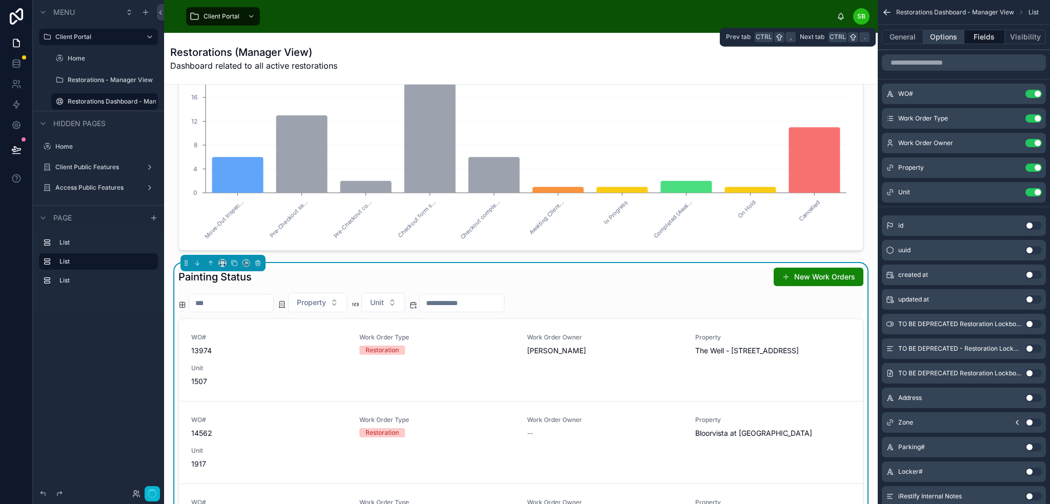
click at [950, 36] on button "Options" at bounding box center [943, 37] width 41 height 14
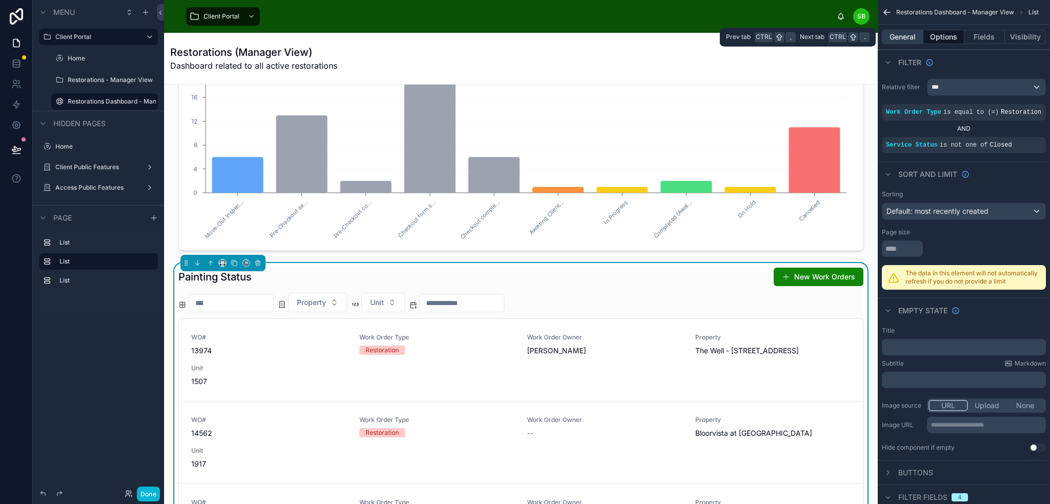
click at [904, 36] on button "General" at bounding box center [903, 37] width 42 height 14
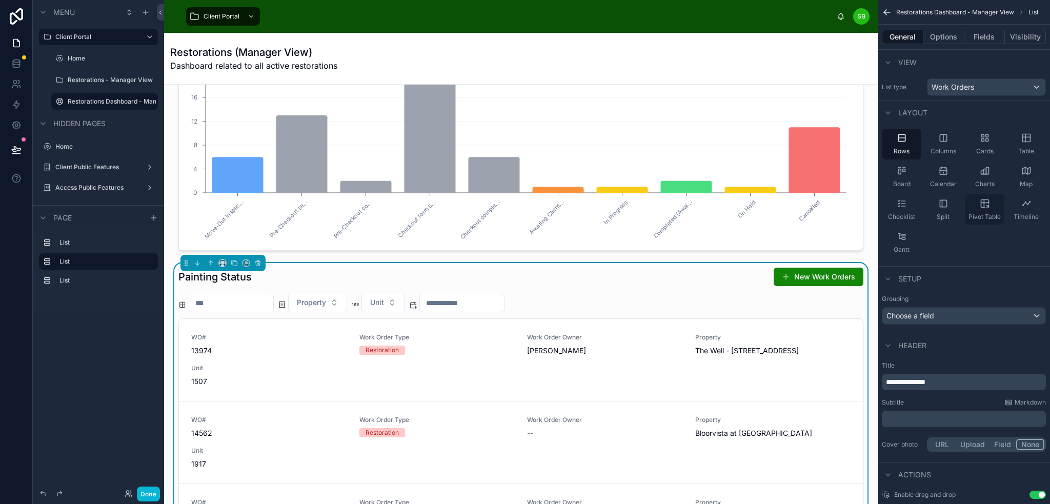
click at [981, 211] on div "Pivot Table" at bounding box center [984, 209] width 39 height 31
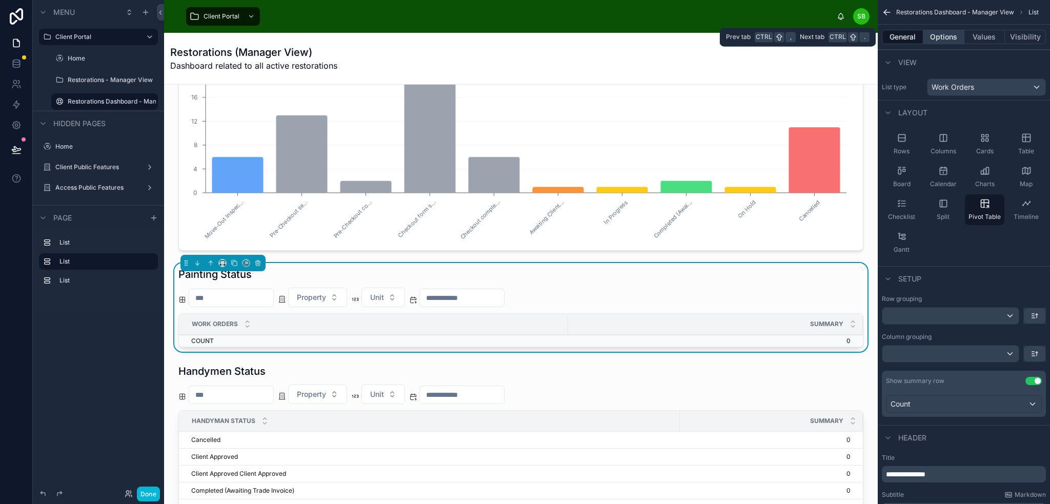
click at [948, 38] on button "Options" at bounding box center [943, 37] width 41 height 14
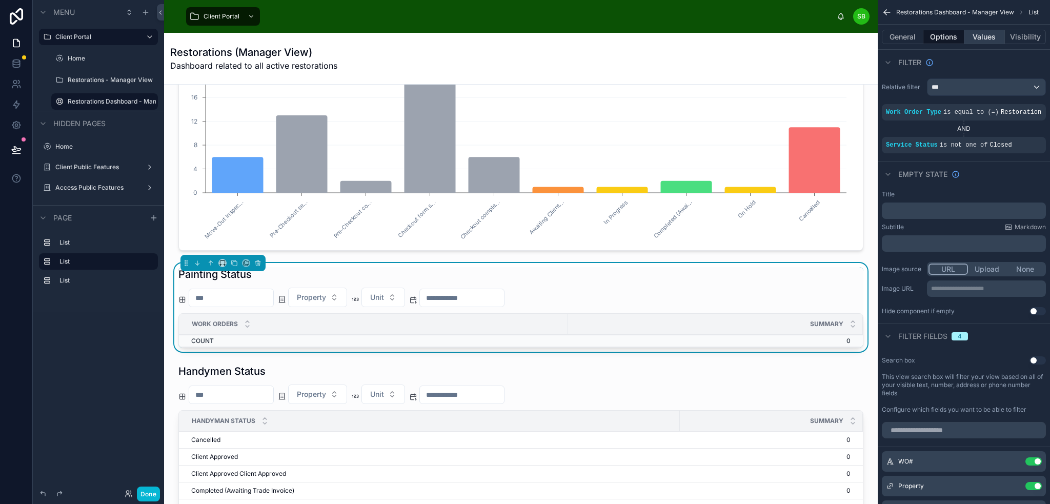
click at [980, 36] on button "Values" at bounding box center [984, 37] width 41 height 14
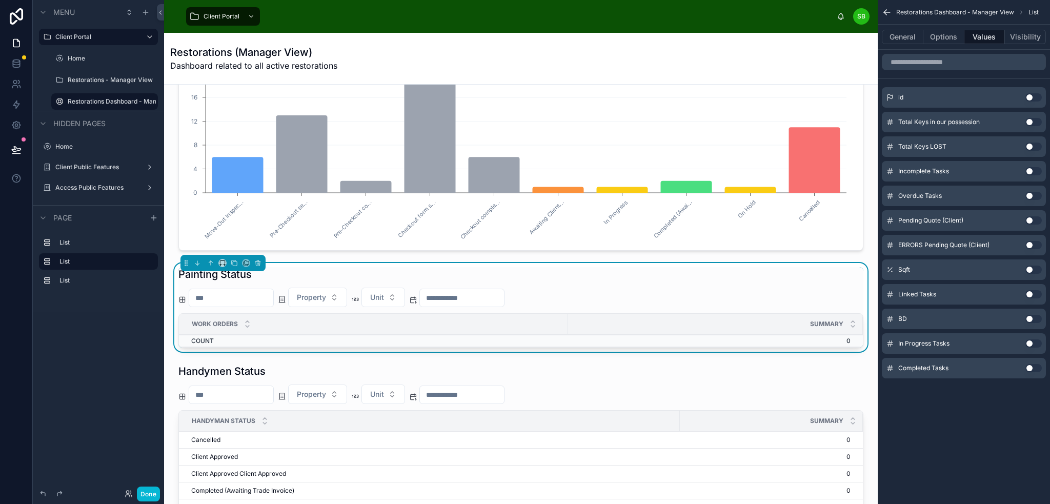
click at [1030, 96] on button "Use setting" at bounding box center [1033, 97] width 16 height 8
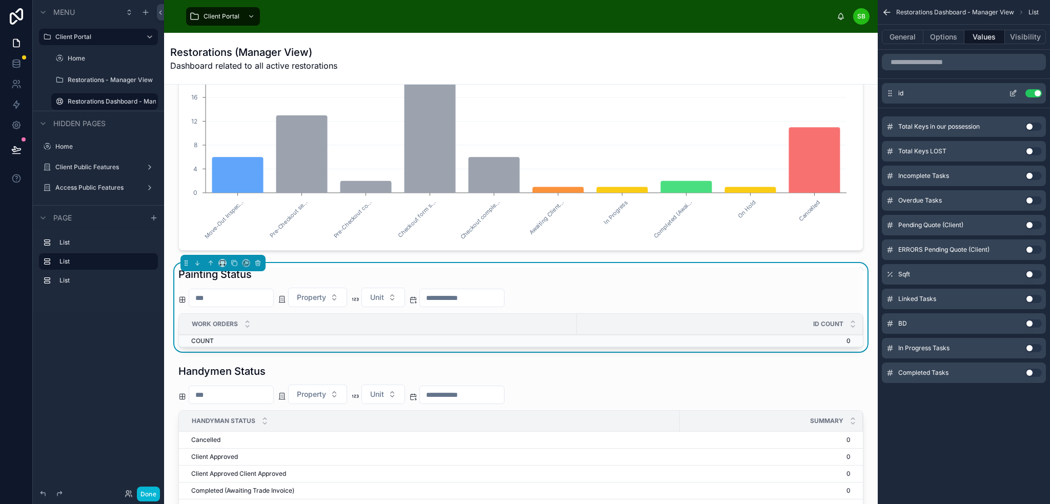
click at [1032, 91] on button "Use setting" at bounding box center [1033, 93] width 16 height 8
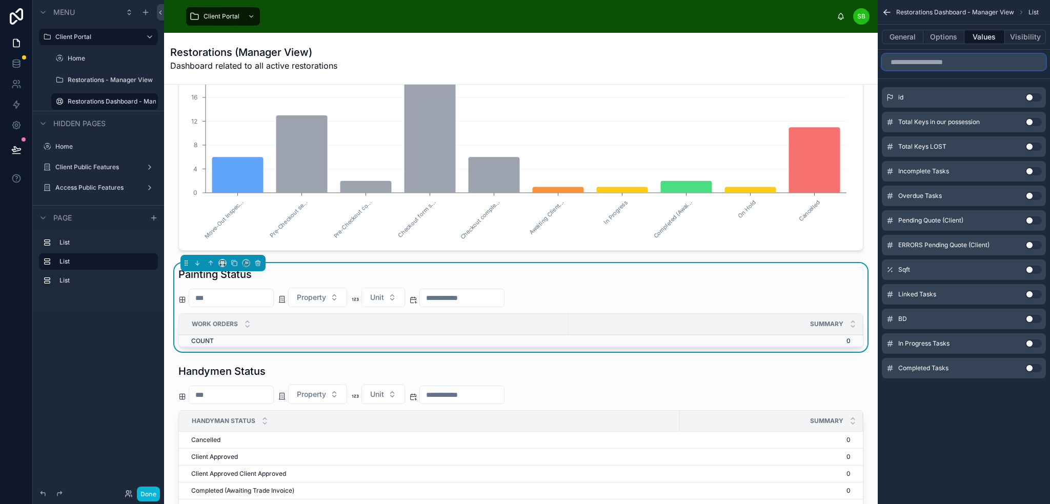
click at [948, 62] on input "scrollable content" at bounding box center [964, 62] width 164 height 16
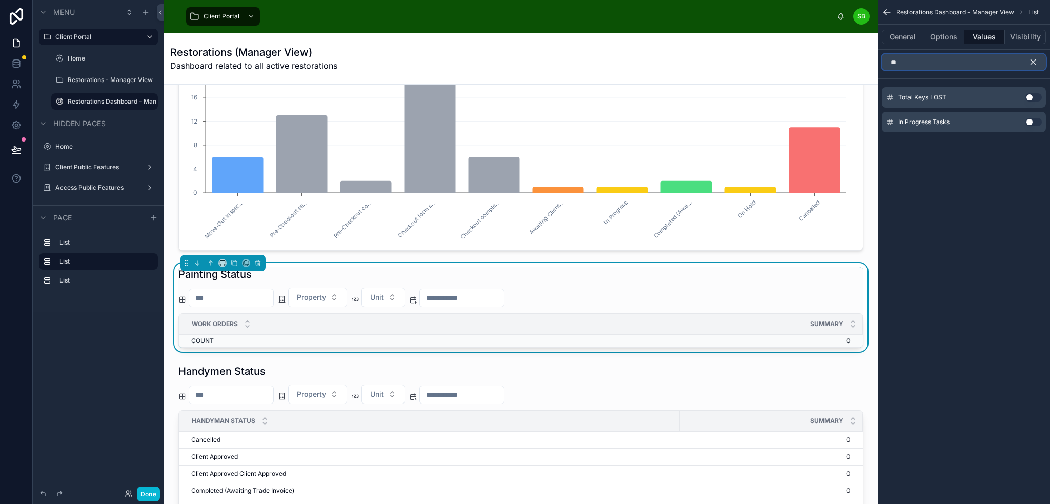
type input "*"
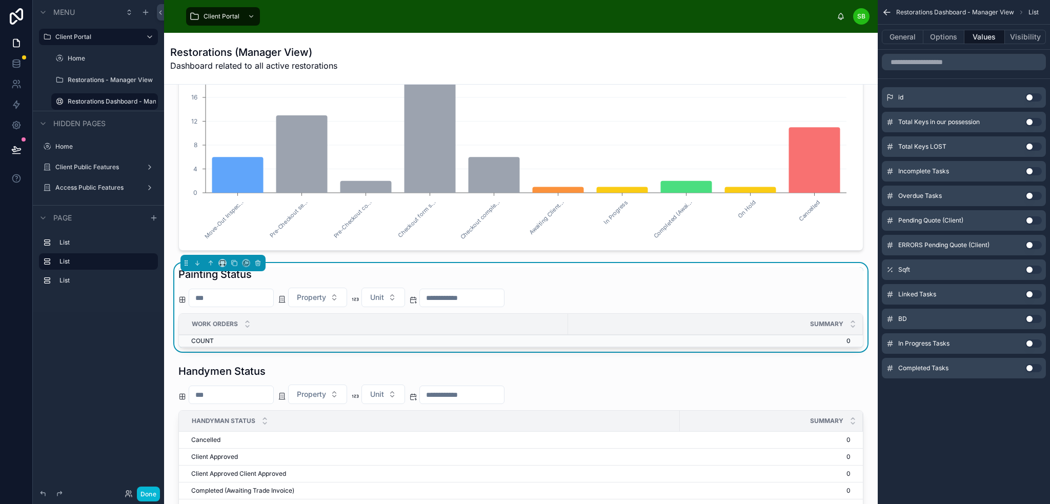
click at [1032, 341] on button "Use setting" at bounding box center [1033, 343] width 16 height 8
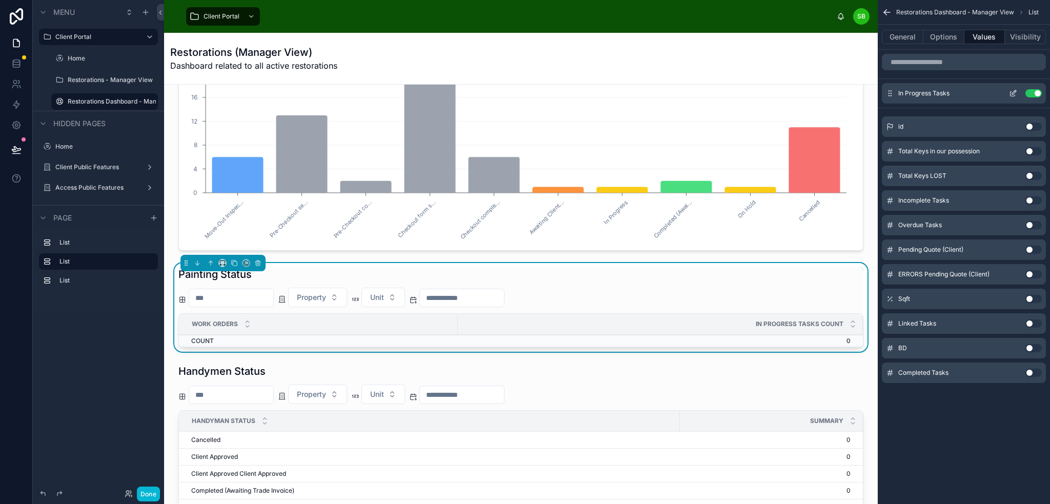
click at [1038, 93] on button "Use setting" at bounding box center [1033, 93] width 16 height 8
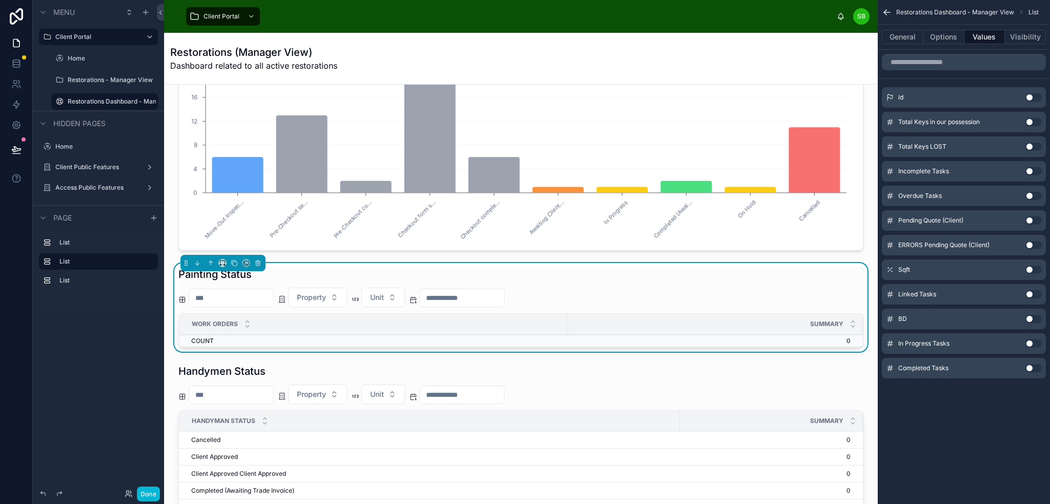
click at [1033, 171] on button "Use setting" at bounding box center [1033, 171] width 16 height 8
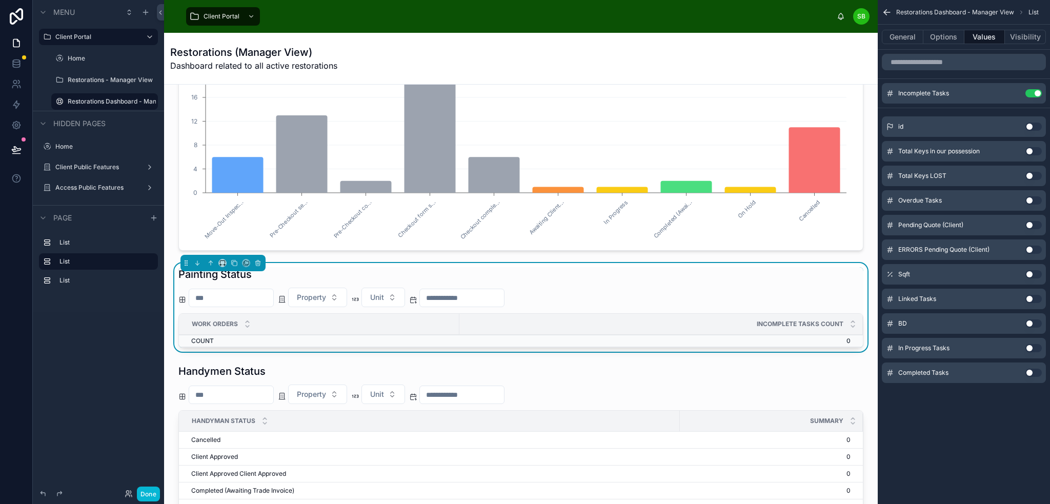
click at [1033, 172] on div "Use setting" at bounding box center [1033, 176] width 16 height 8
click at [1034, 95] on button "Use setting" at bounding box center [1033, 93] width 16 height 8
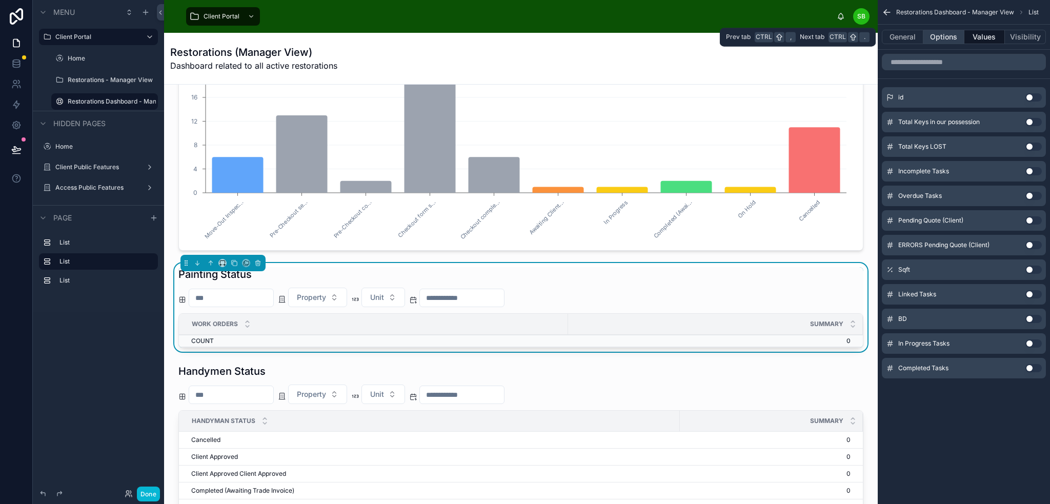
click at [928, 38] on button "Options" at bounding box center [943, 37] width 41 height 14
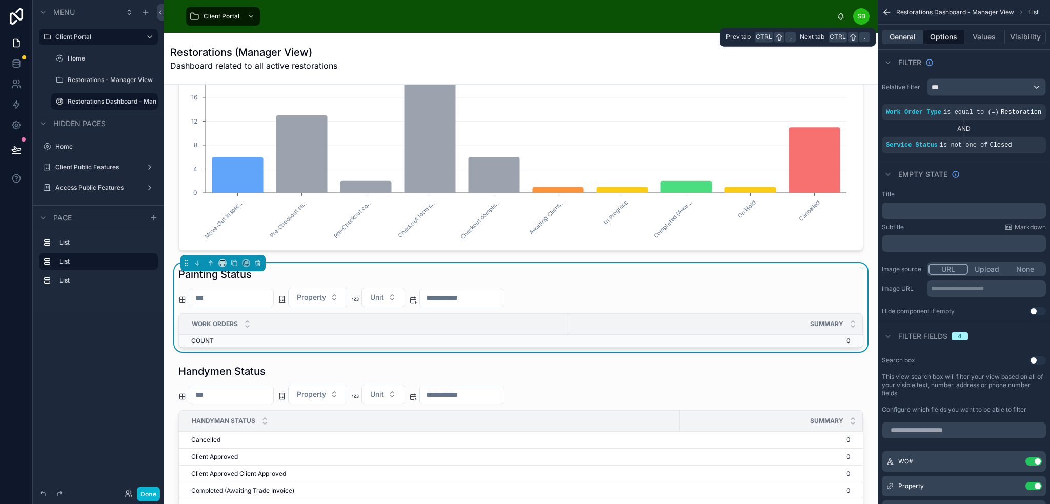
click at [898, 33] on button "General" at bounding box center [903, 37] width 42 height 14
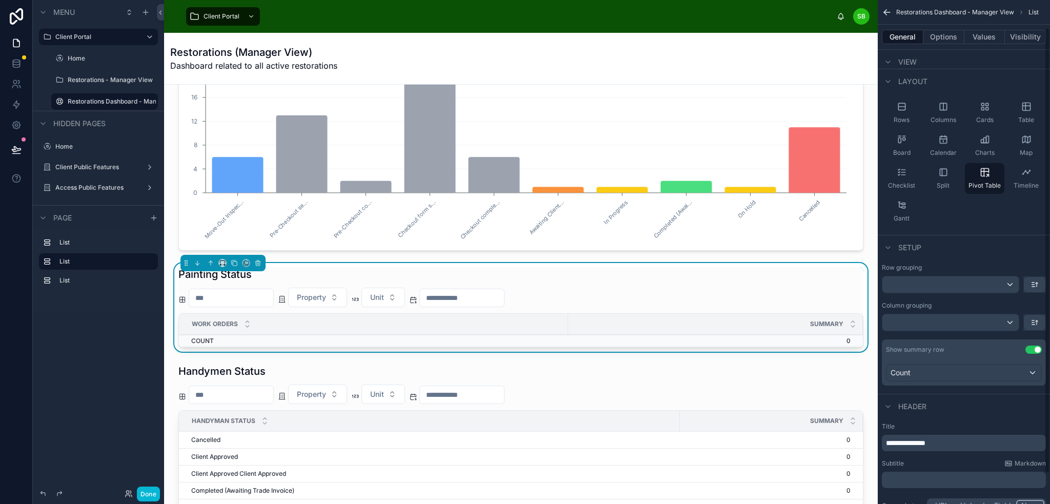
scroll to position [66, 0]
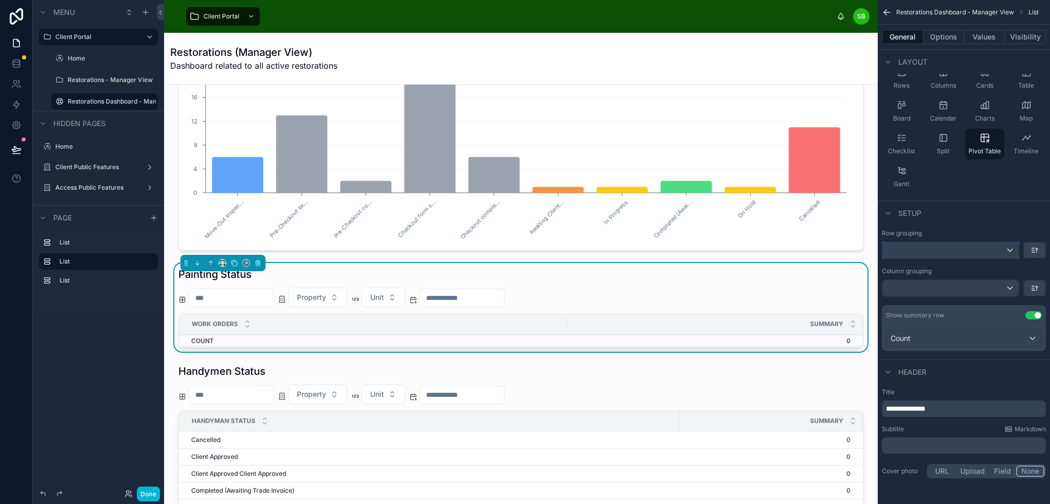
click at [961, 250] on div "scrollable content" at bounding box center [950, 250] width 136 height 16
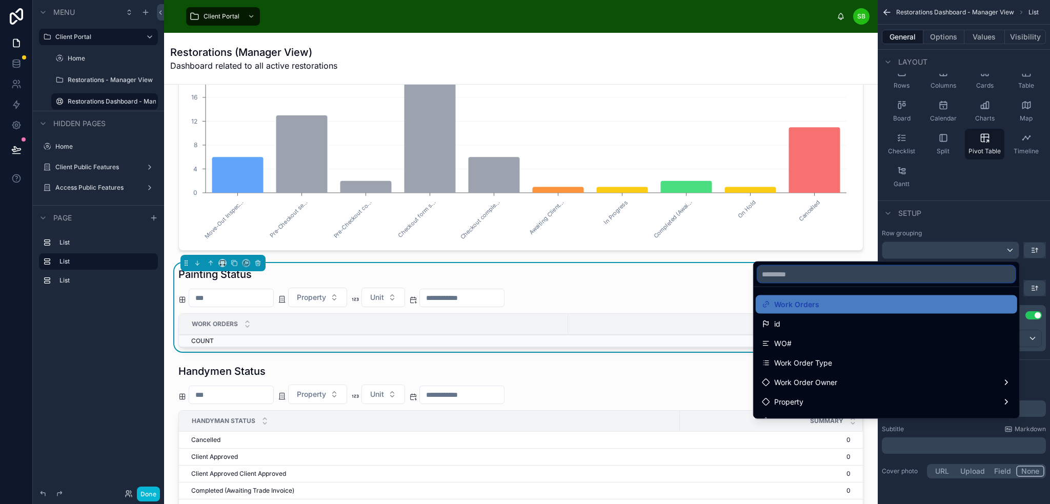
click at [843, 280] on input "text" at bounding box center [886, 274] width 257 height 16
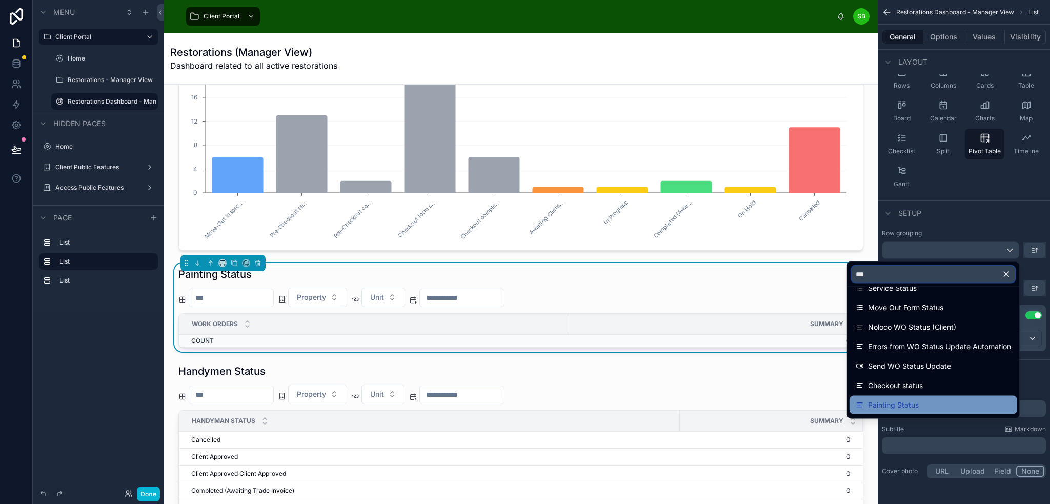
scroll to position [0, 0]
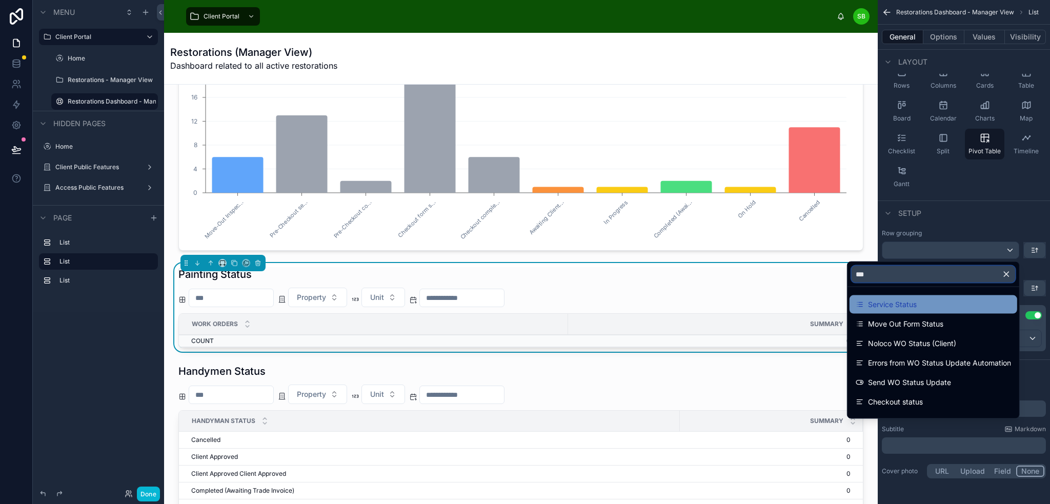
type input "***"
click at [926, 307] on div "Service Status" at bounding box center [933, 304] width 155 height 12
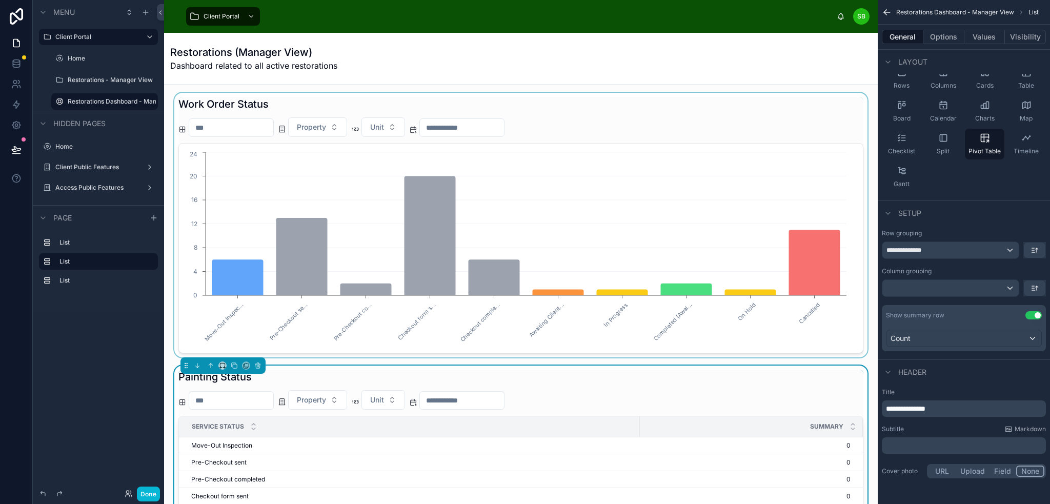
click at [851, 115] on div at bounding box center [520, 225] width 697 height 265
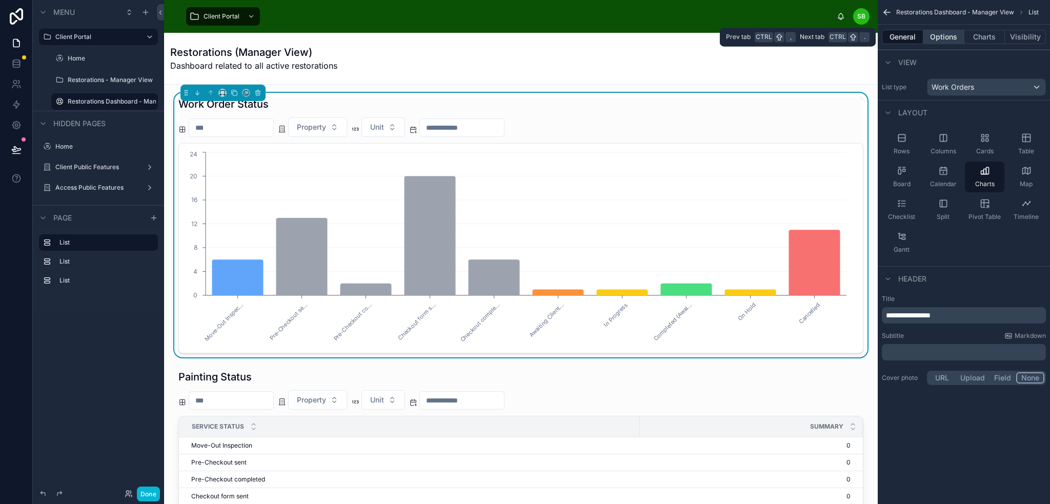
click at [943, 33] on button "Options" at bounding box center [943, 37] width 41 height 14
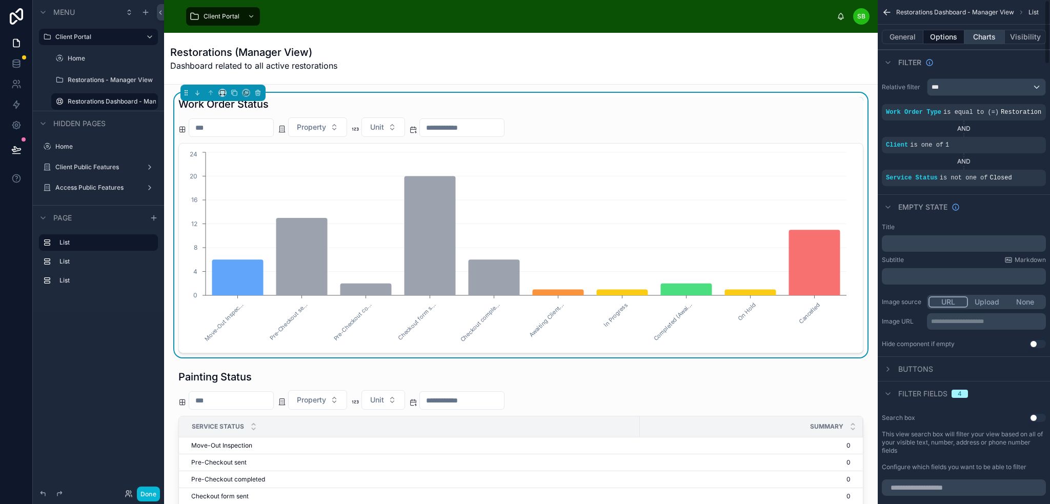
click at [984, 35] on button "Charts" at bounding box center [984, 37] width 41 height 14
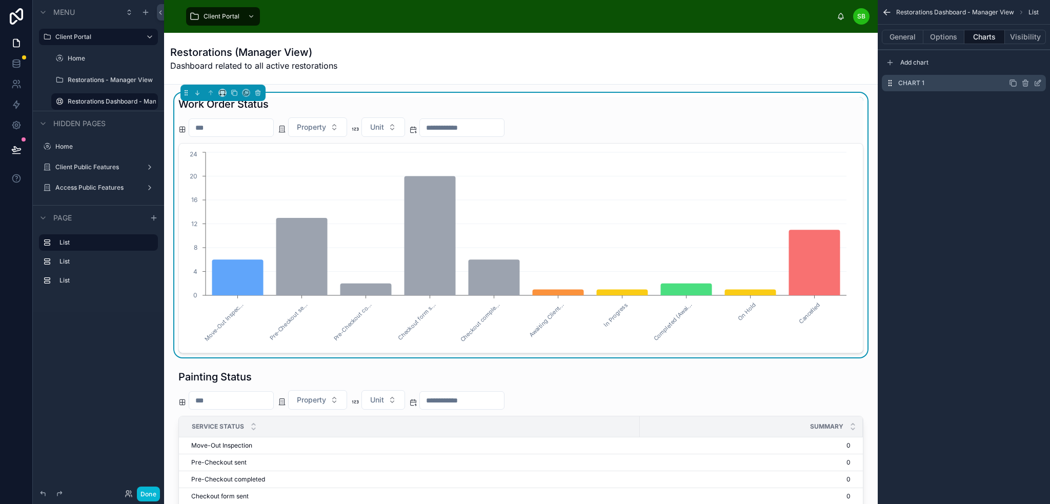
click at [1037, 80] on icon "scrollable content" at bounding box center [1038, 83] width 8 height 8
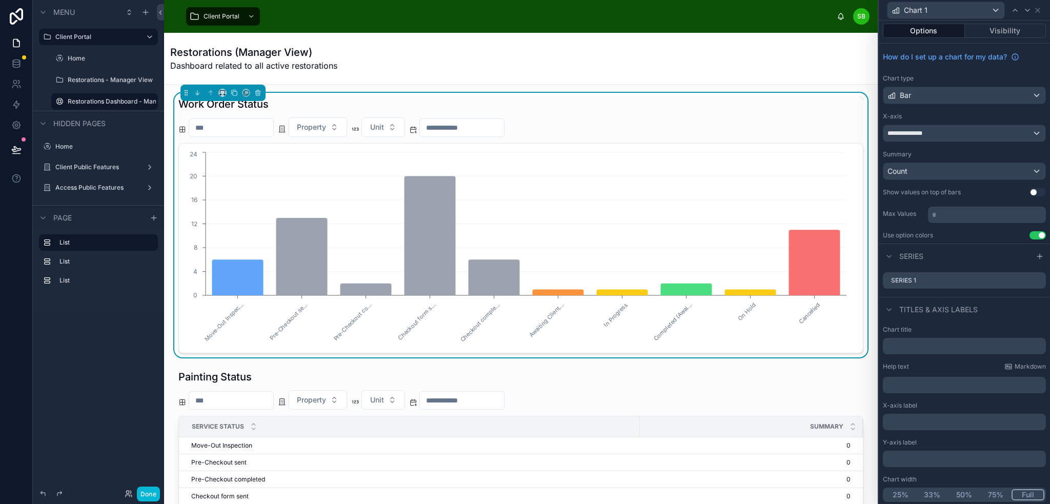
scroll to position [3, 0]
click at [1034, 278] on icon at bounding box center [1038, 279] width 8 height 8
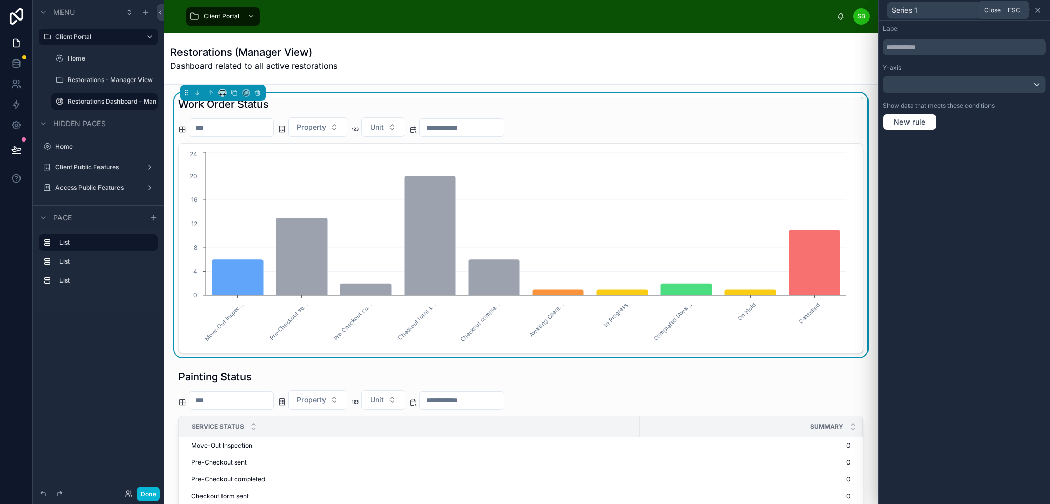
click at [1040, 12] on icon at bounding box center [1038, 10] width 4 height 4
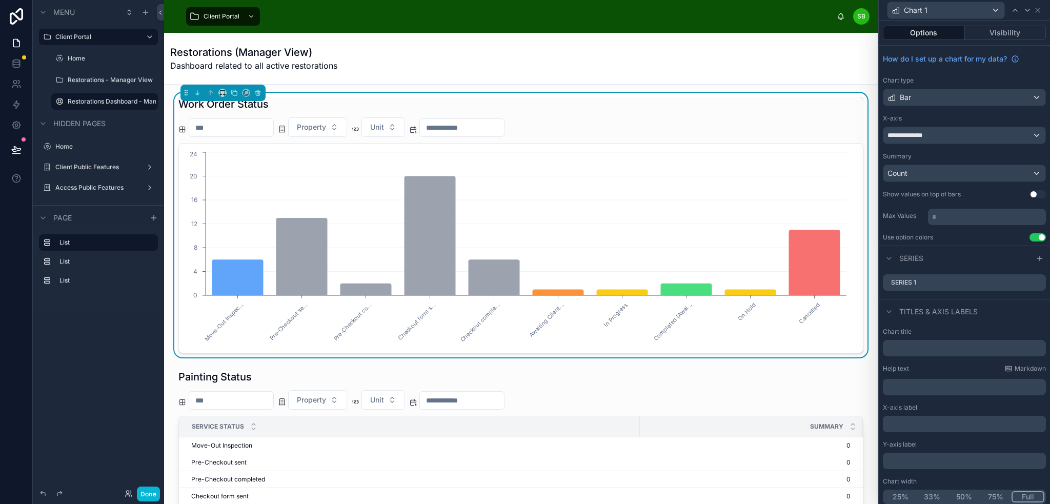
scroll to position [0, 0]
click at [1039, 9] on icon at bounding box center [1038, 10] width 8 height 8
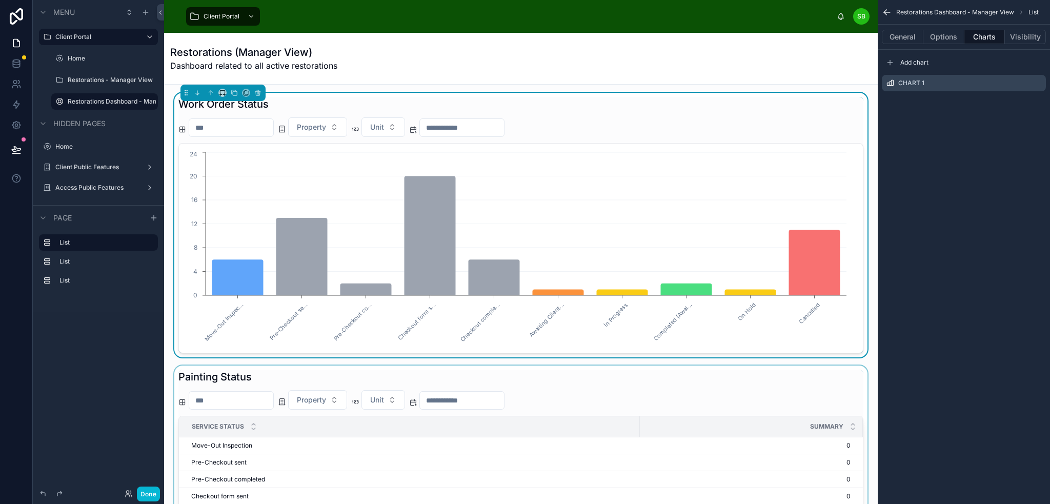
click at [825, 389] on div at bounding box center [520, 495] width 697 height 258
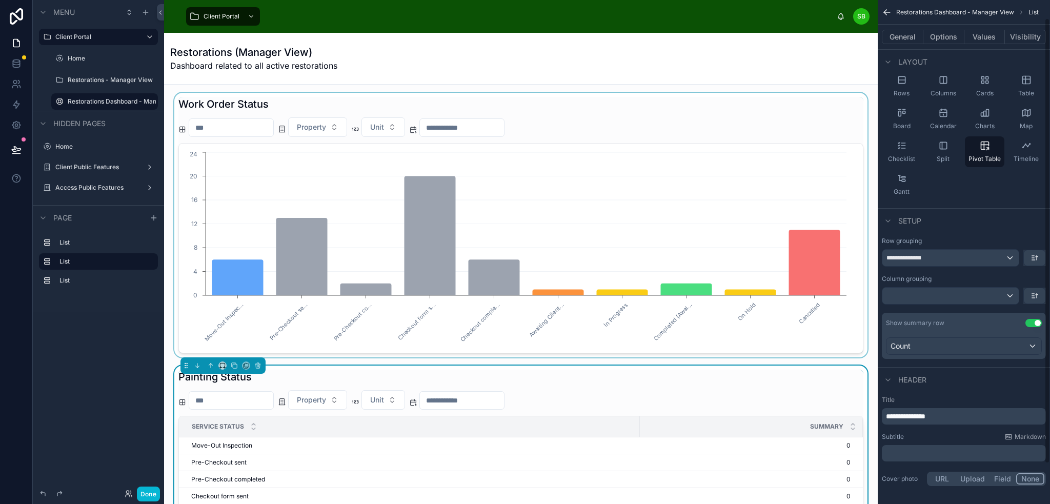
scroll to position [66, 0]
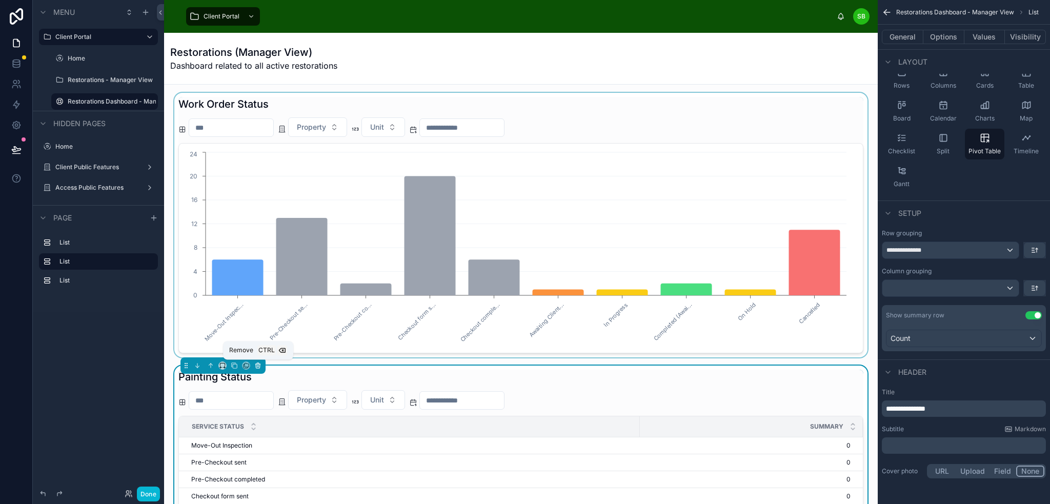
click at [256, 367] on icon at bounding box center [258, 366] width 4 height 4
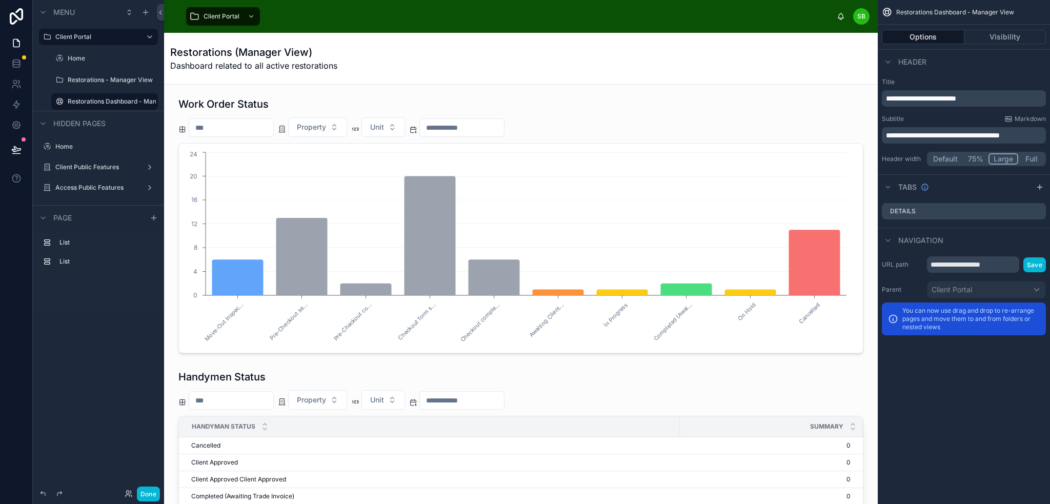
scroll to position [0, 0]
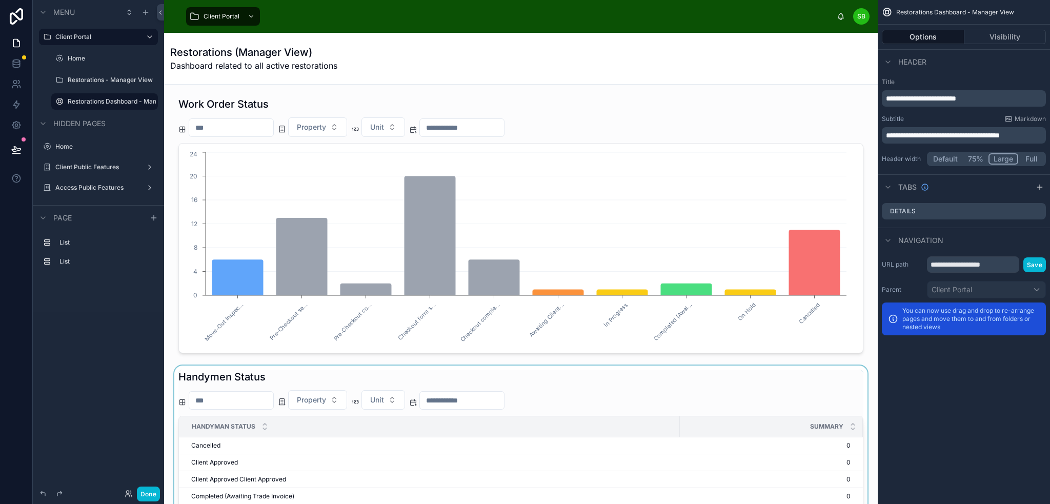
click at [286, 375] on div at bounding box center [520, 503] width 697 height 275
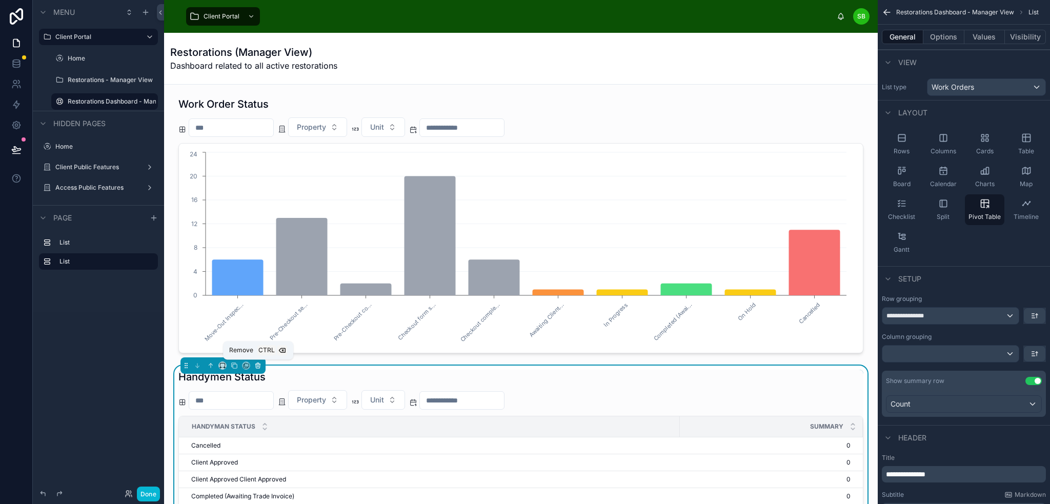
click at [257, 367] on icon at bounding box center [257, 365] width 7 height 7
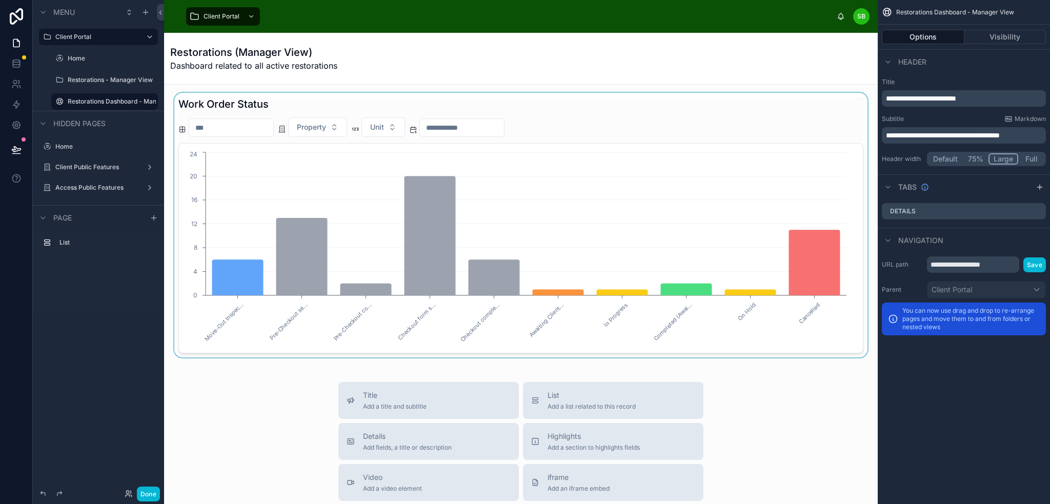
click at [598, 107] on div at bounding box center [520, 225] width 697 height 265
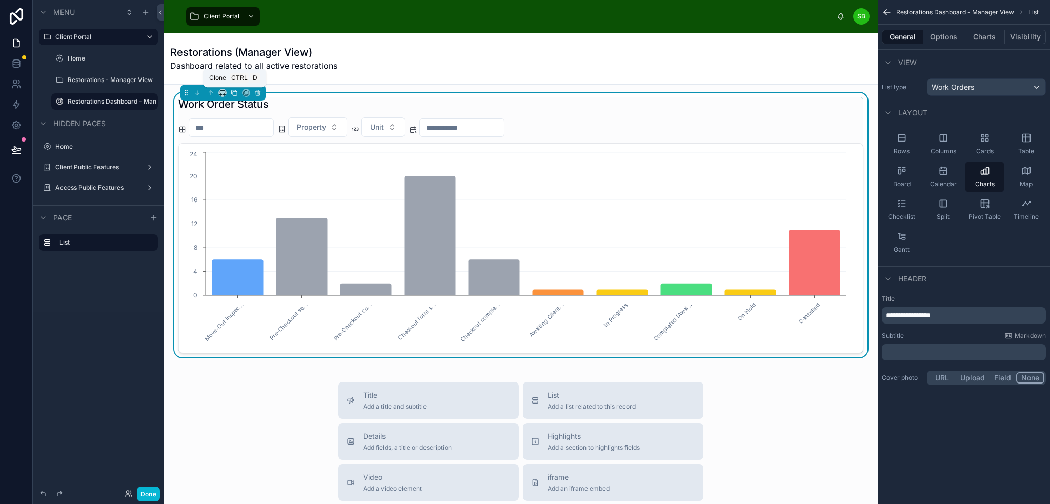
click at [232, 91] on icon at bounding box center [234, 92] width 7 height 7
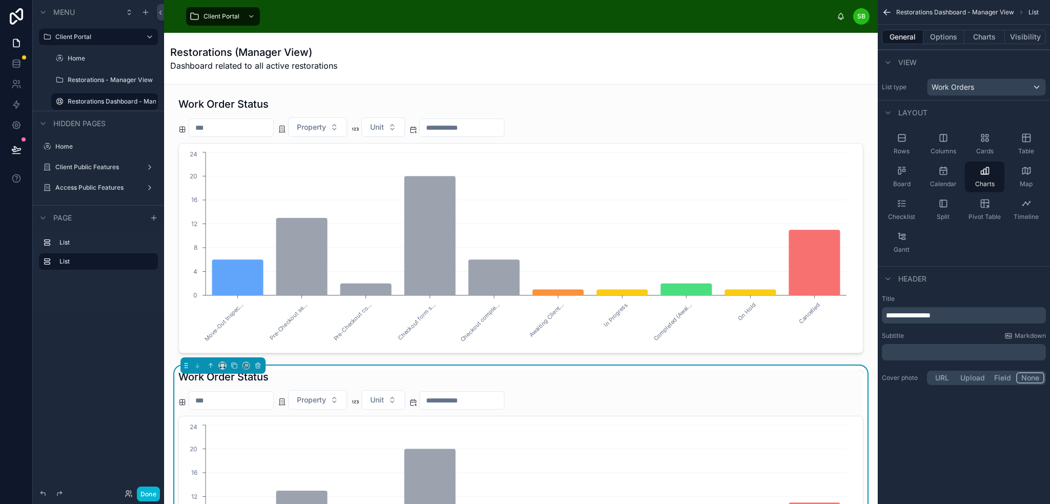
click at [639, 381] on div "Work Order Status" at bounding box center [520, 377] width 685 height 14
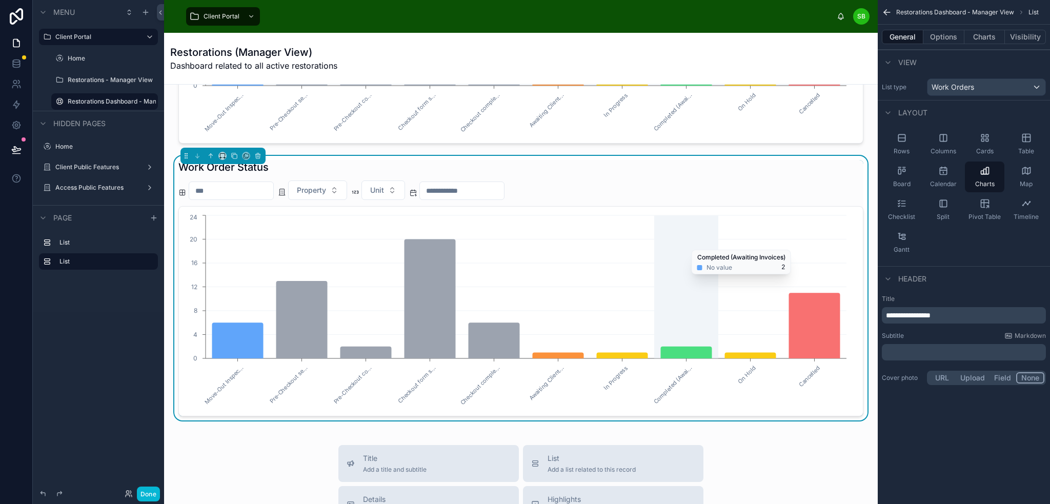
scroll to position [256, 0]
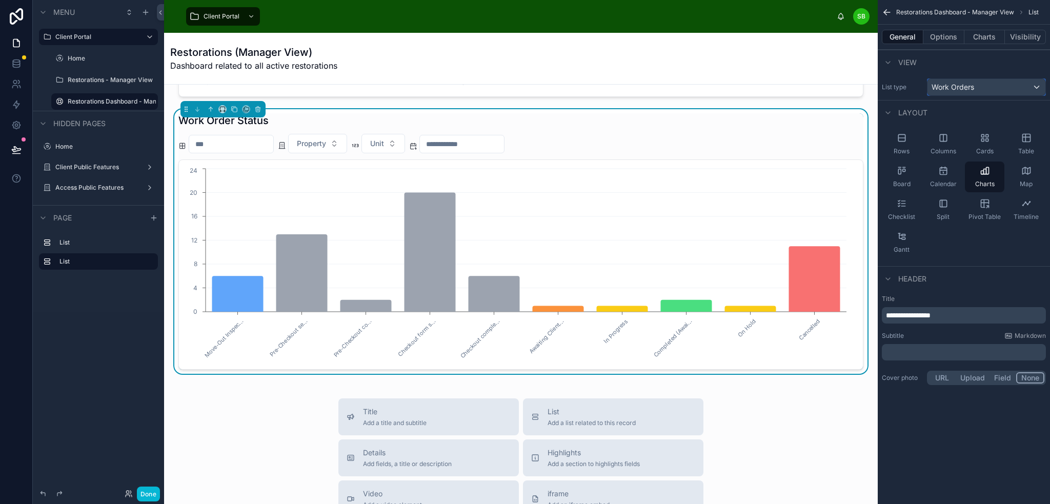
click at [1004, 88] on div "Work Orders" at bounding box center [987, 87] width 118 height 16
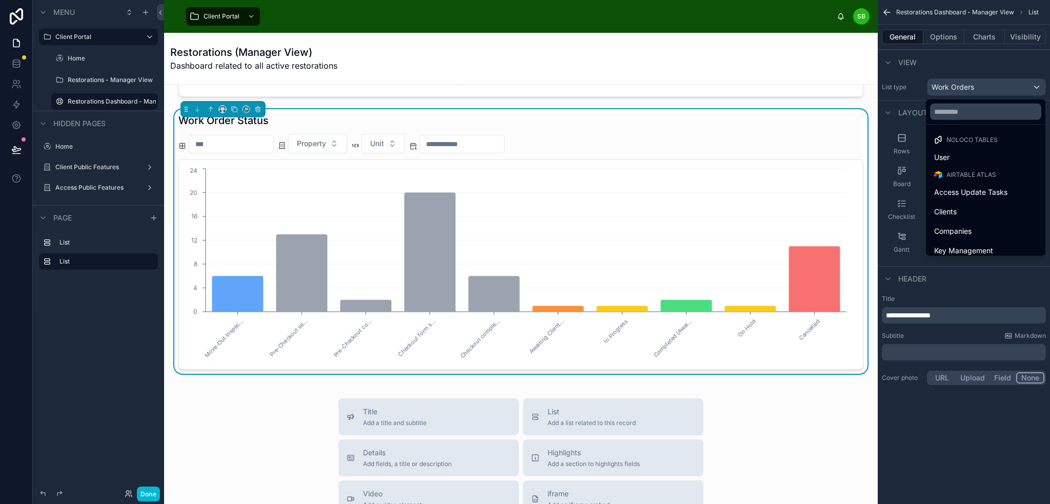
click at [964, 57] on div "scrollable content" at bounding box center [525, 252] width 1050 height 504
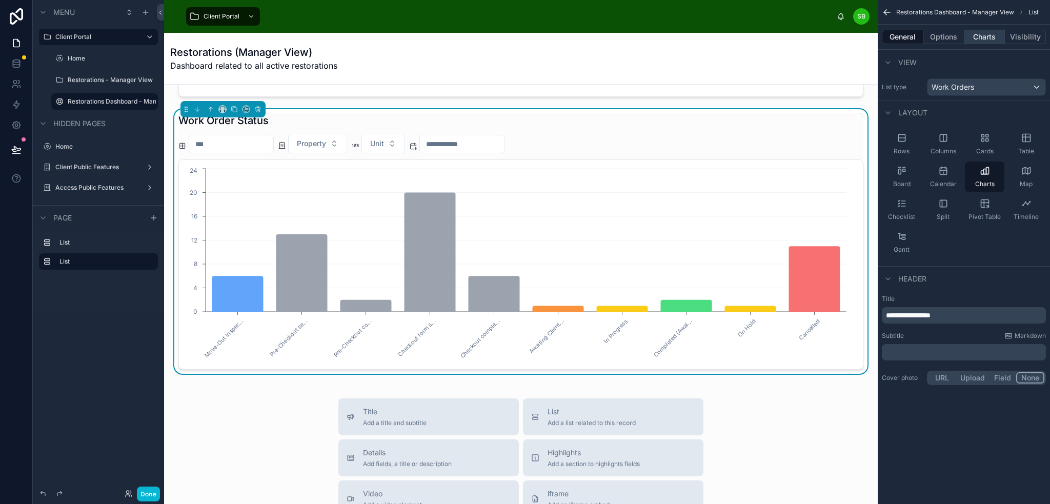
click at [986, 39] on button "Charts" at bounding box center [984, 37] width 41 height 14
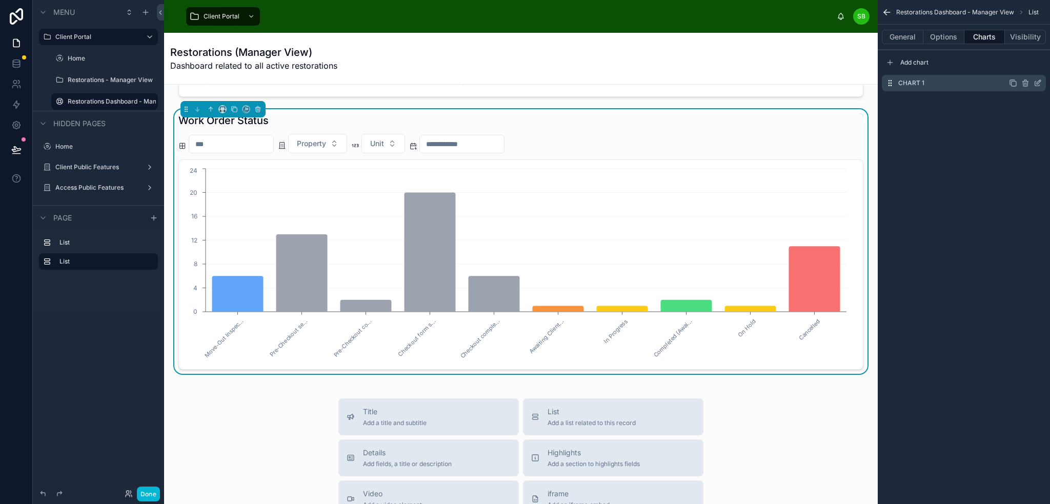
click at [1038, 82] on icon "scrollable content" at bounding box center [1039, 82] width 4 height 4
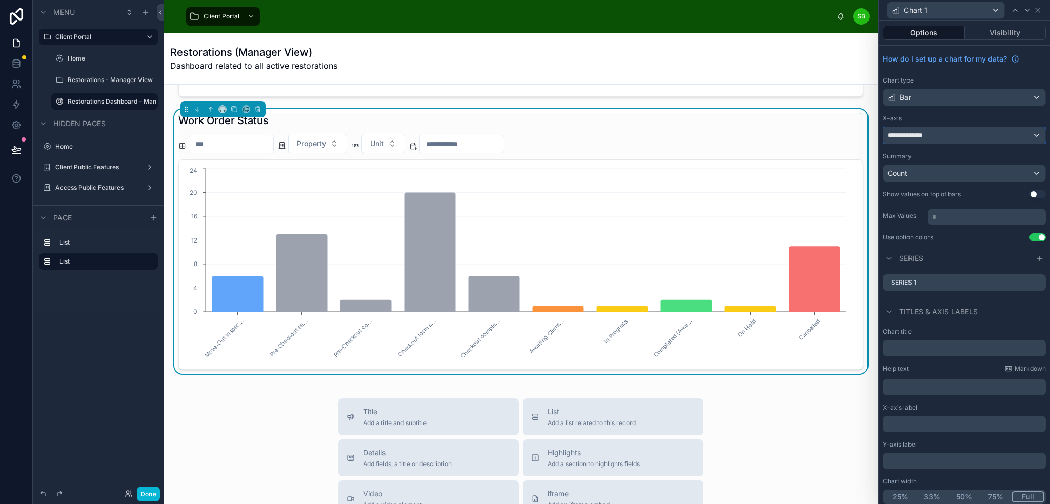
click at [962, 139] on div "**********" at bounding box center [964, 135] width 162 height 16
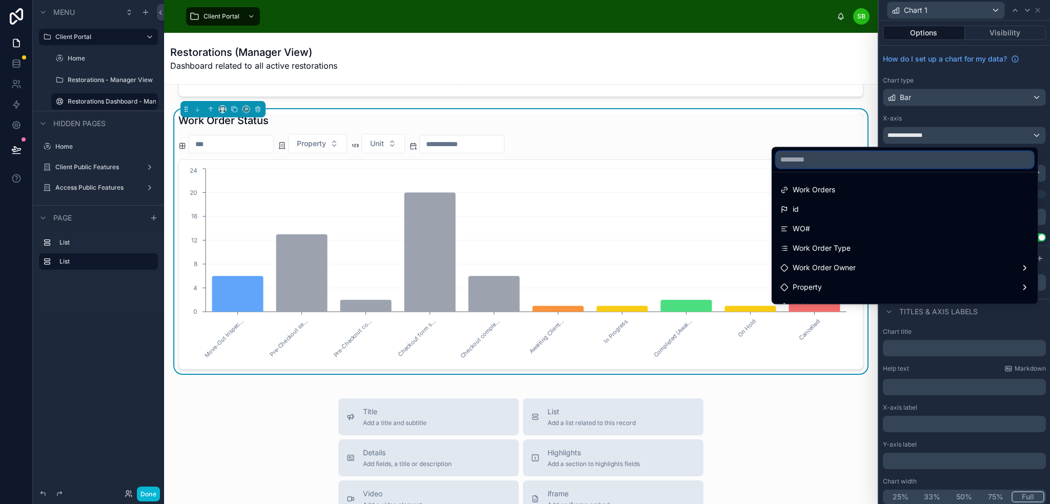
click at [903, 155] on input "text" at bounding box center [904, 159] width 257 height 16
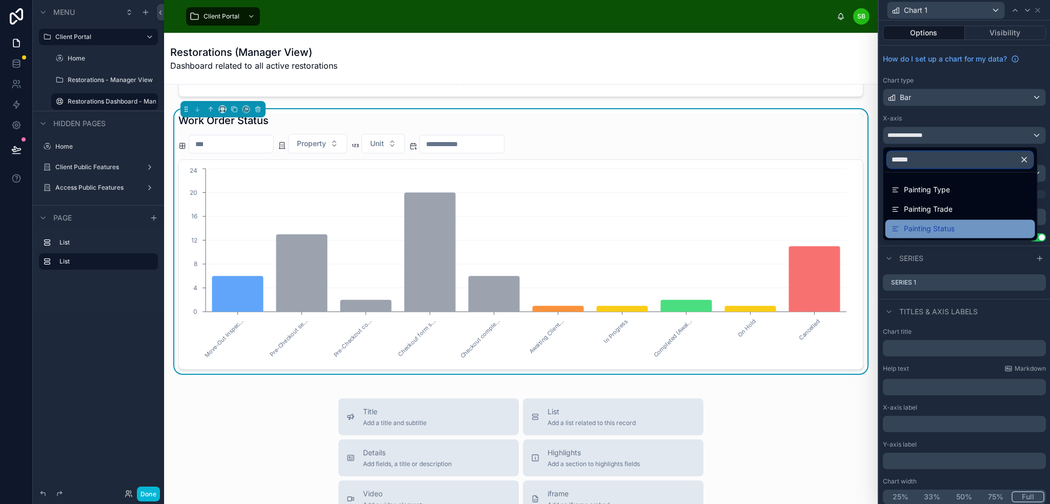
type input "******"
click at [920, 225] on span "Painting Status" at bounding box center [929, 229] width 51 height 12
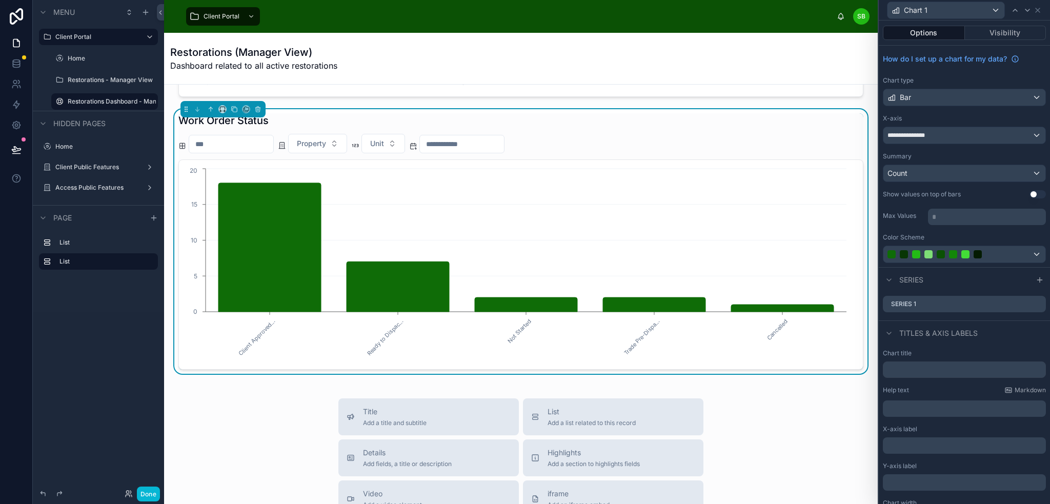
click at [1030, 191] on button "Use setting" at bounding box center [1038, 194] width 16 height 8
click at [1023, 254] on div at bounding box center [964, 254] width 162 height 16
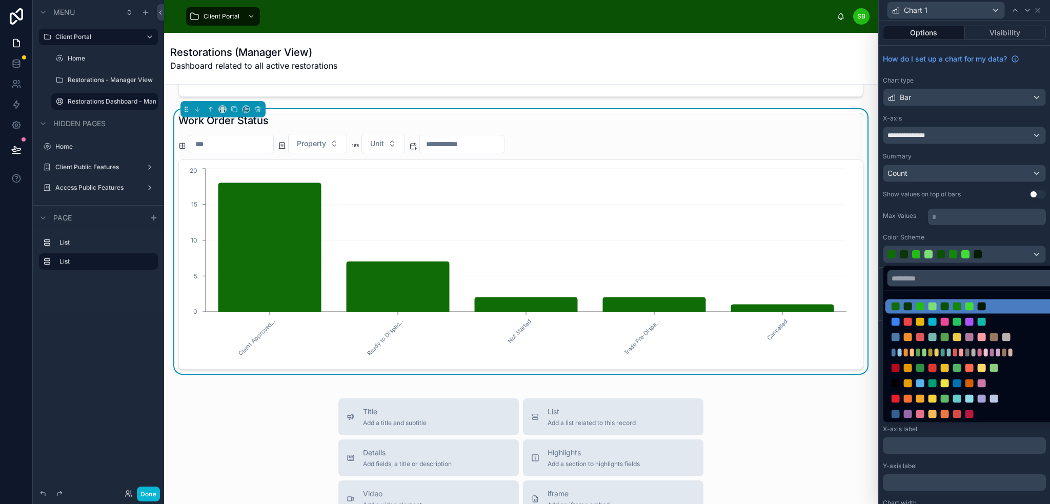
click at [1024, 252] on div at bounding box center [964, 252] width 171 height 504
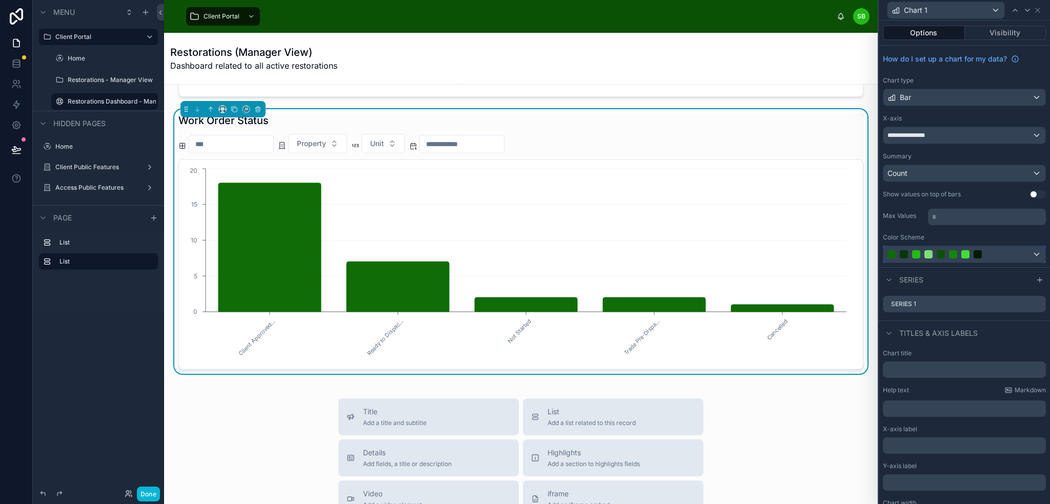
click at [1028, 252] on div at bounding box center [964, 254] width 162 height 16
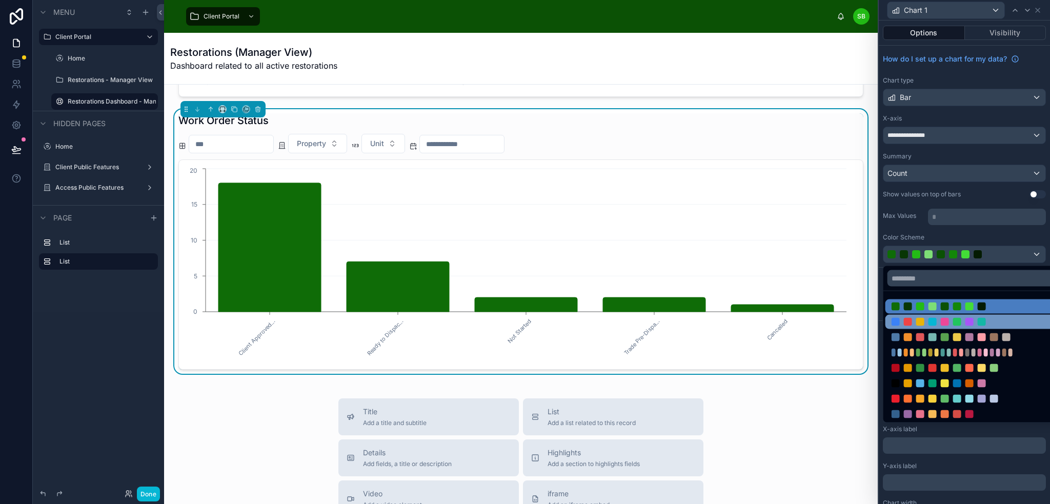
click at [1005, 319] on div at bounding box center [957, 322] width 131 height 8
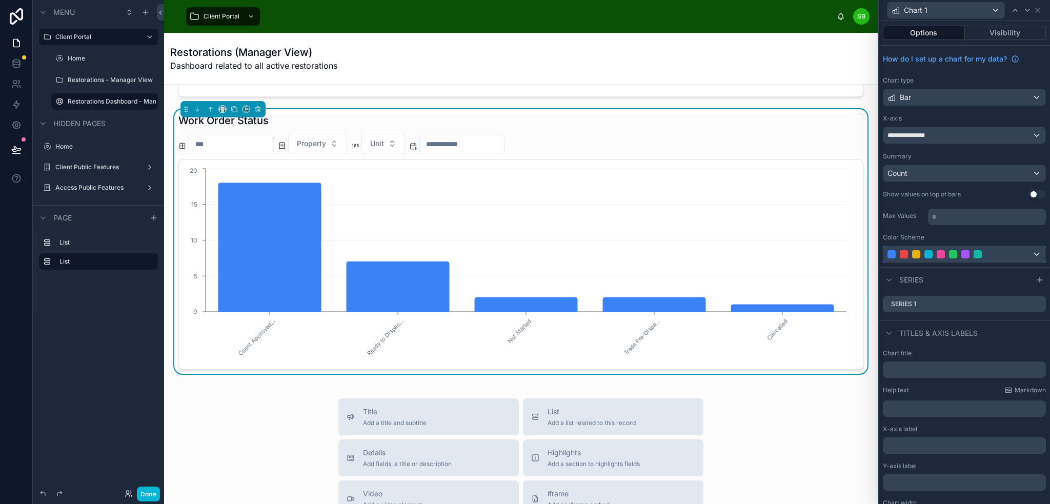
click at [1030, 251] on div at bounding box center [964, 254] width 162 height 16
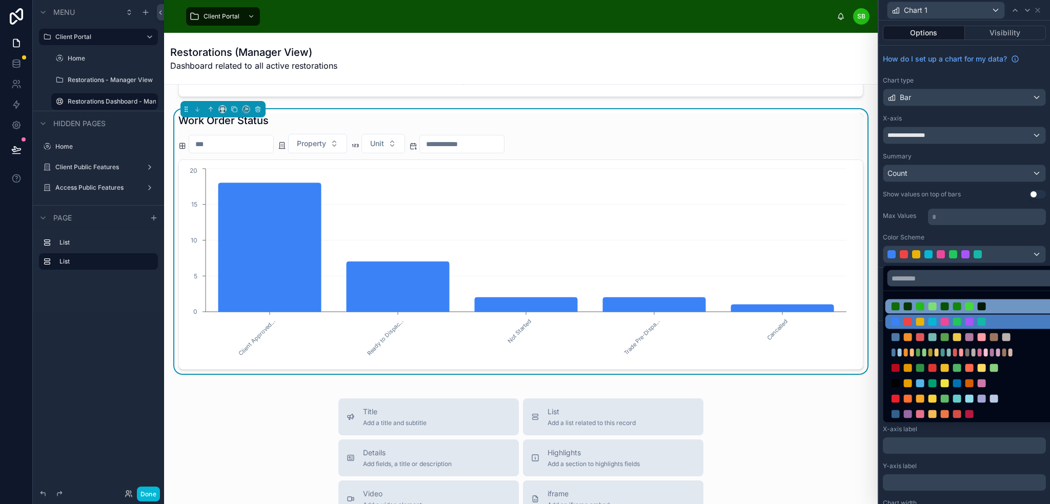
click at [982, 304] on div at bounding box center [982, 307] width 8 height 8
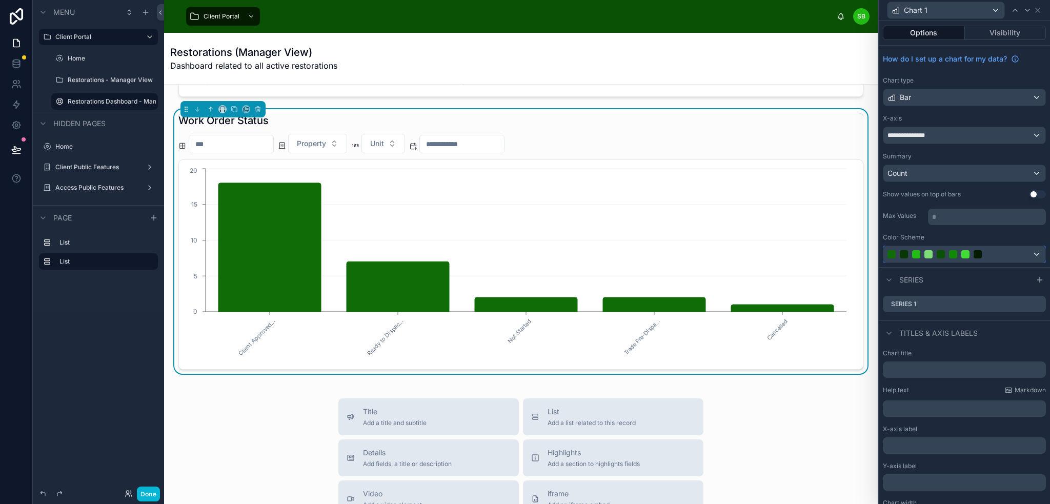
click at [991, 253] on div at bounding box center [953, 254] width 131 height 8
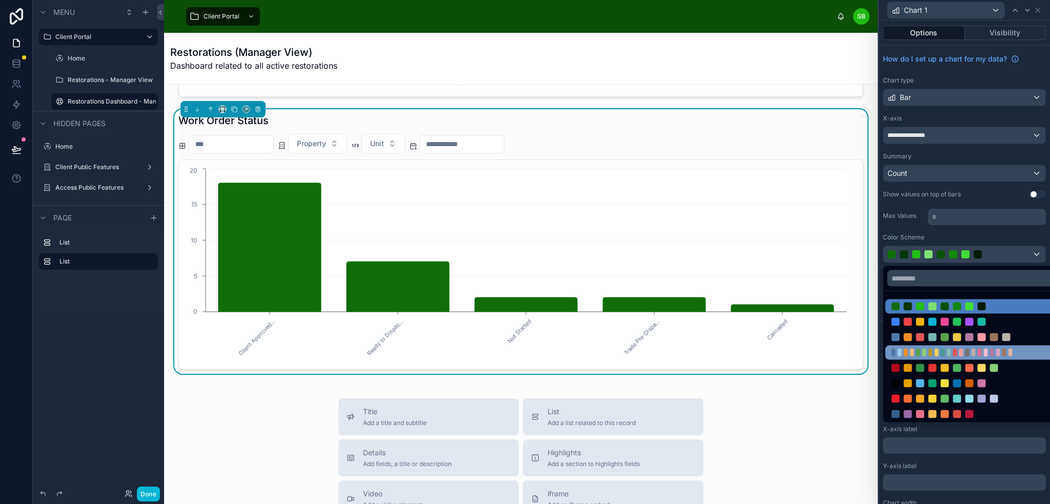
click at [999, 353] on div at bounding box center [998, 353] width 4 height 8
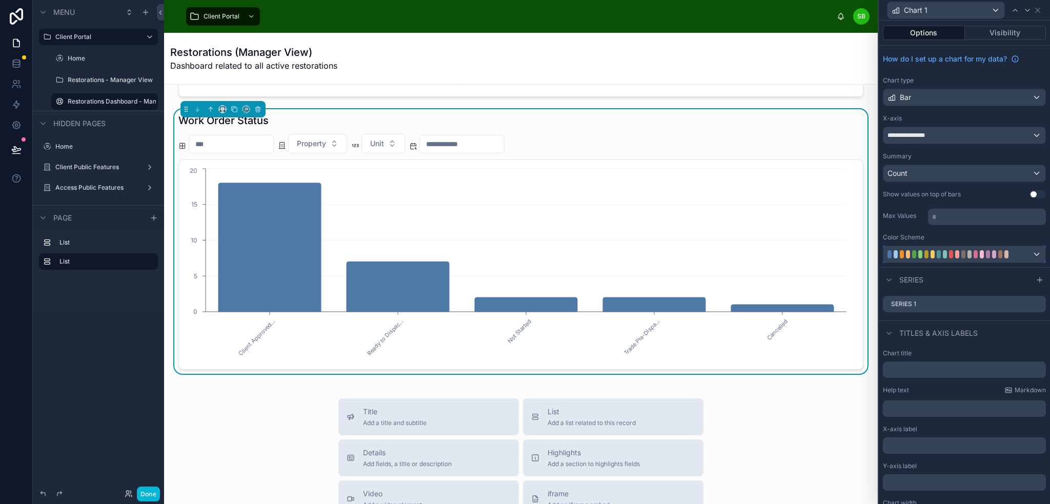
click at [1019, 249] on div at bounding box center [964, 254] width 162 height 16
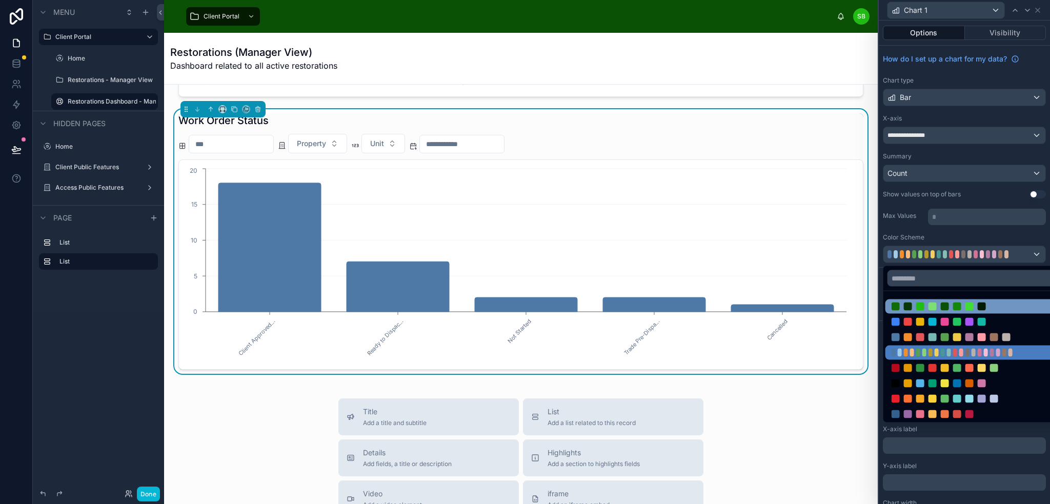
click at [993, 301] on div at bounding box center [972, 306] width 174 height 14
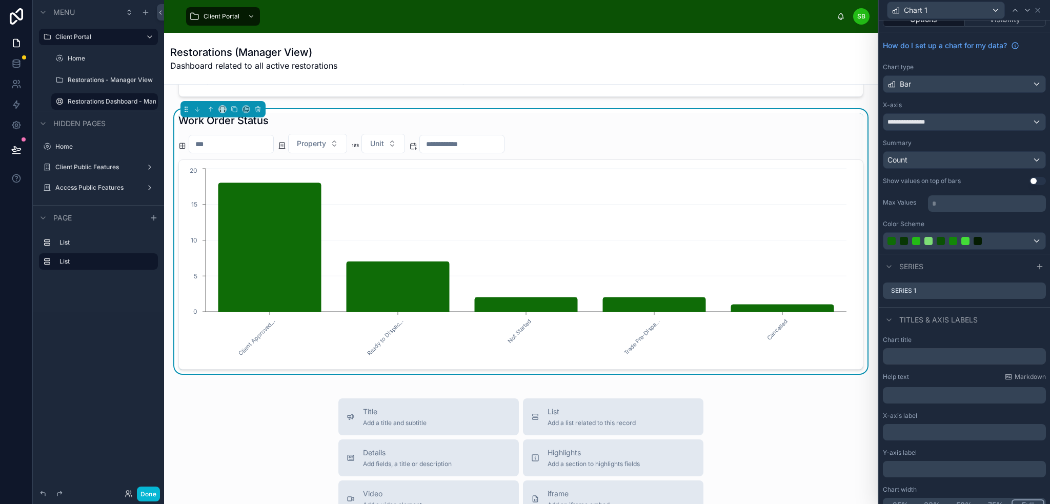
scroll to position [25, 0]
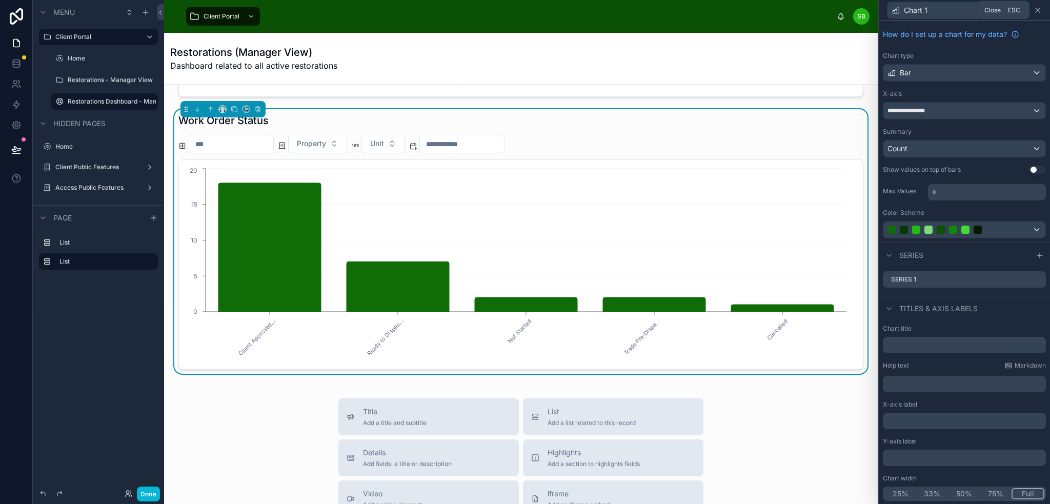
click at [1036, 10] on icon at bounding box center [1038, 10] width 8 height 8
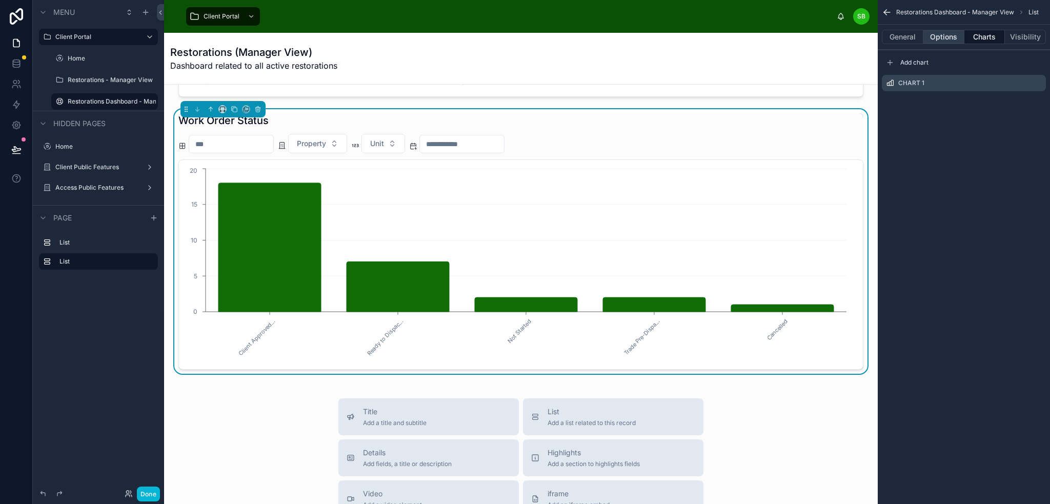
click at [938, 35] on button "Options" at bounding box center [943, 37] width 41 height 14
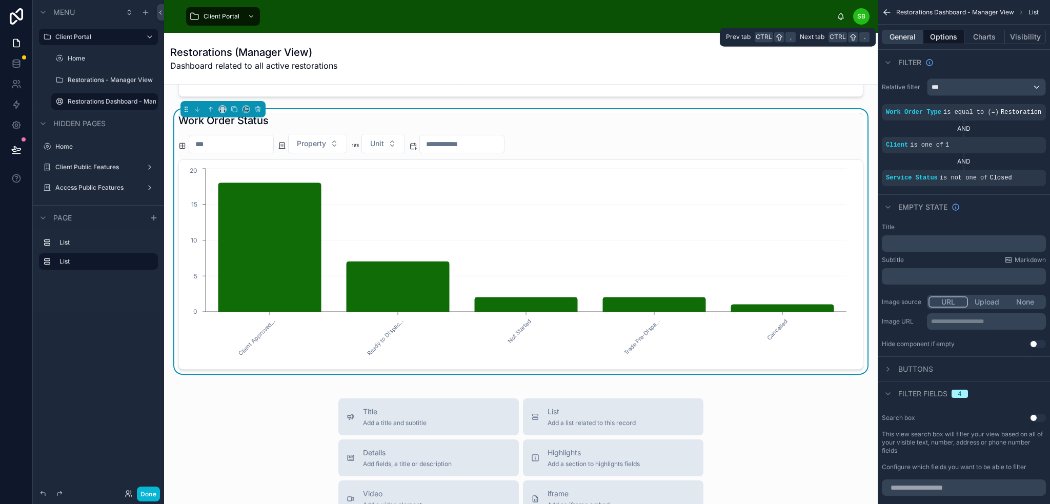
click at [901, 35] on button "General" at bounding box center [903, 37] width 42 height 14
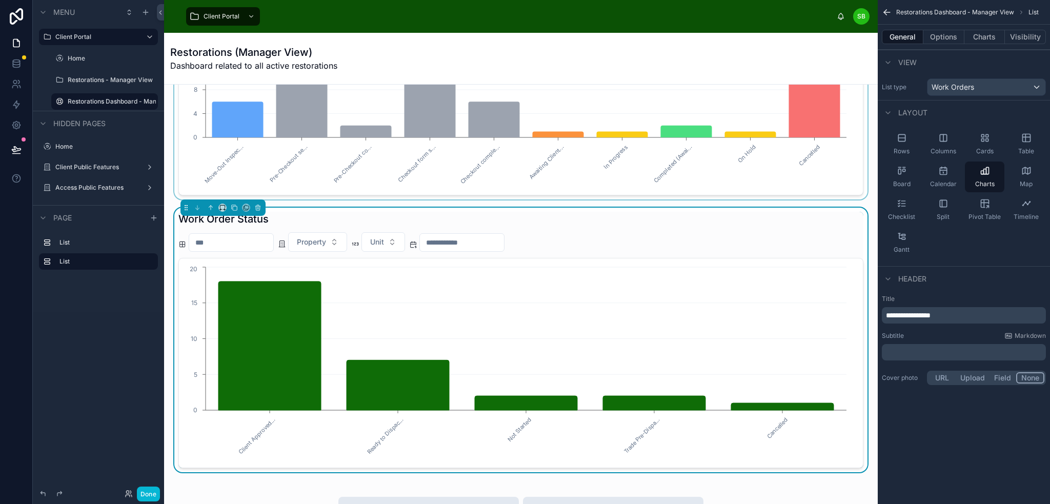
scroll to position [154, 0]
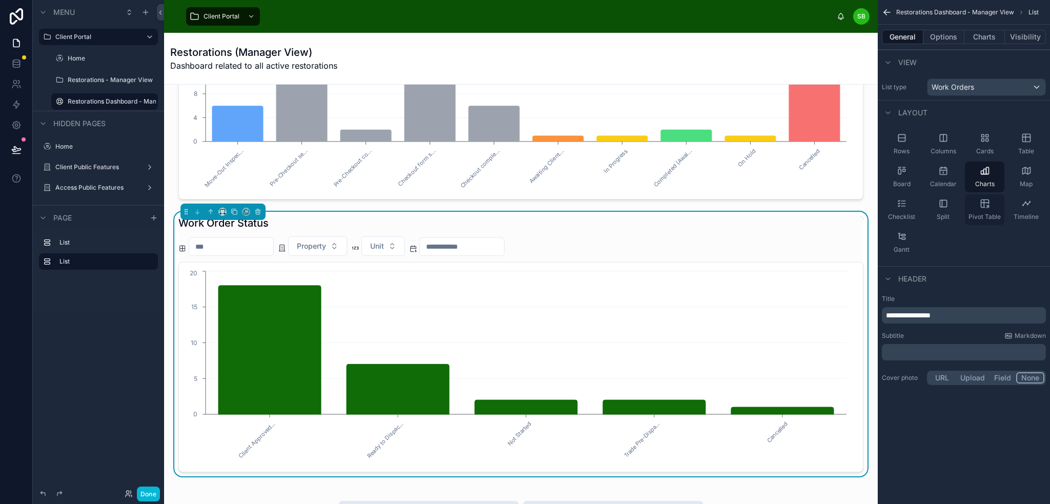
click at [980, 209] on div "Pivot Table" at bounding box center [984, 209] width 39 height 31
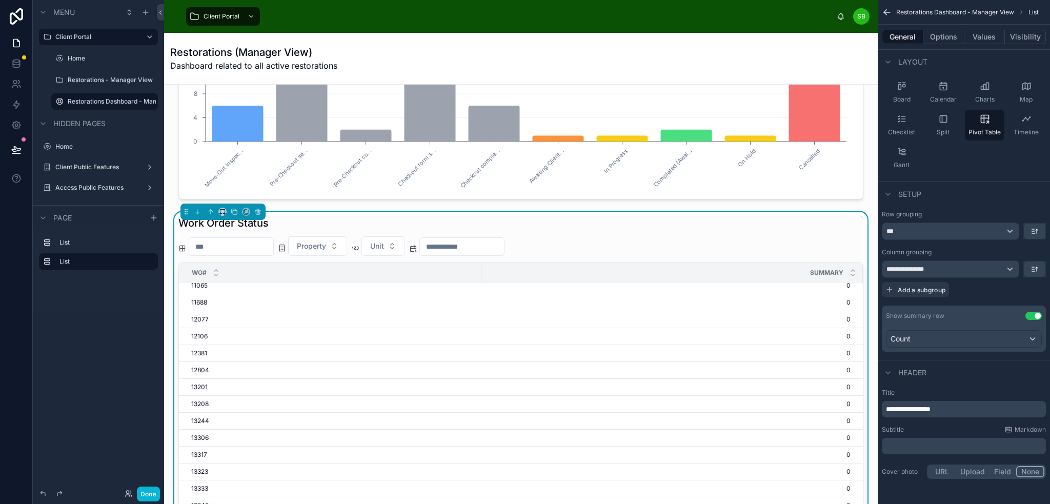
scroll to position [0, 0]
click at [995, 267] on div "**********" at bounding box center [950, 269] width 136 height 16
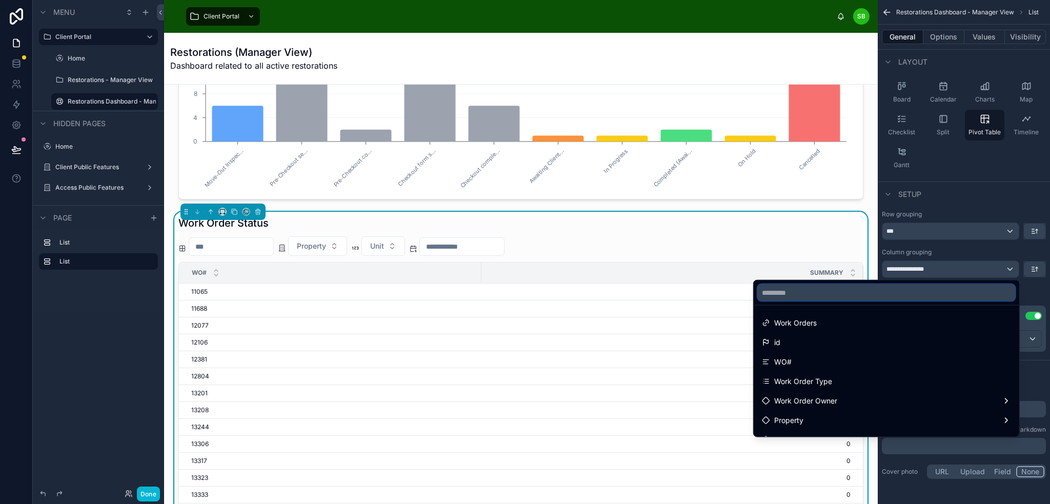
click at [866, 297] on input "text" at bounding box center [886, 293] width 257 height 16
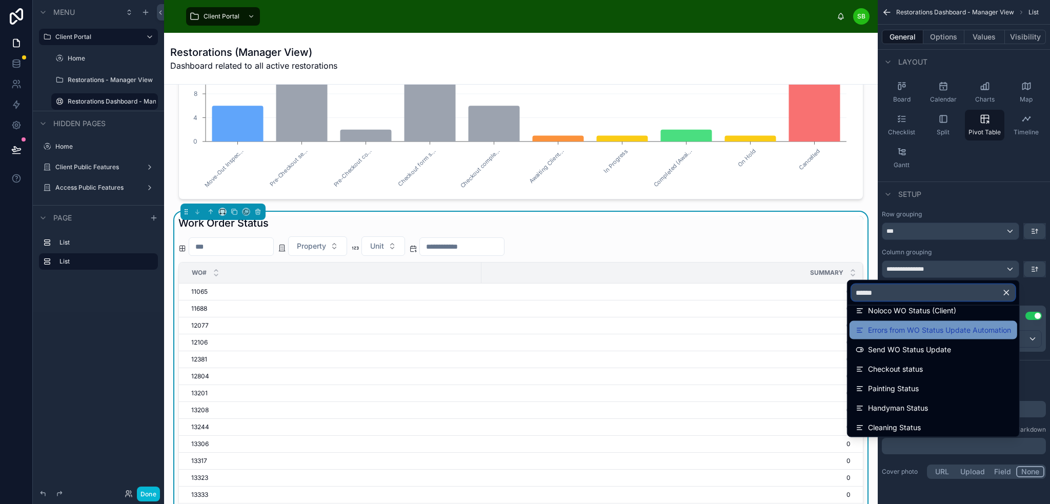
scroll to position [103, 0]
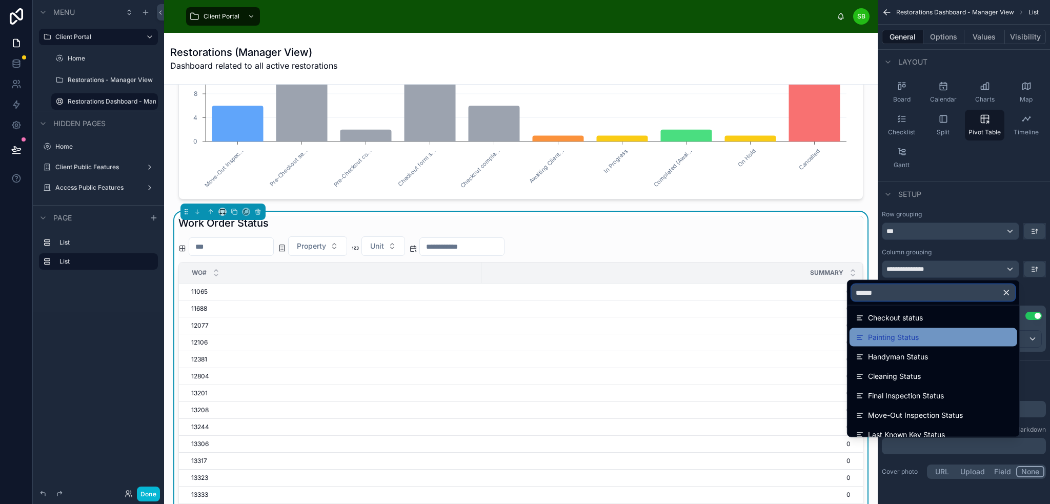
type input "******"
click at [903, 339] on span "Painting Status" at bounding box center [893, 337] width 51 height 12
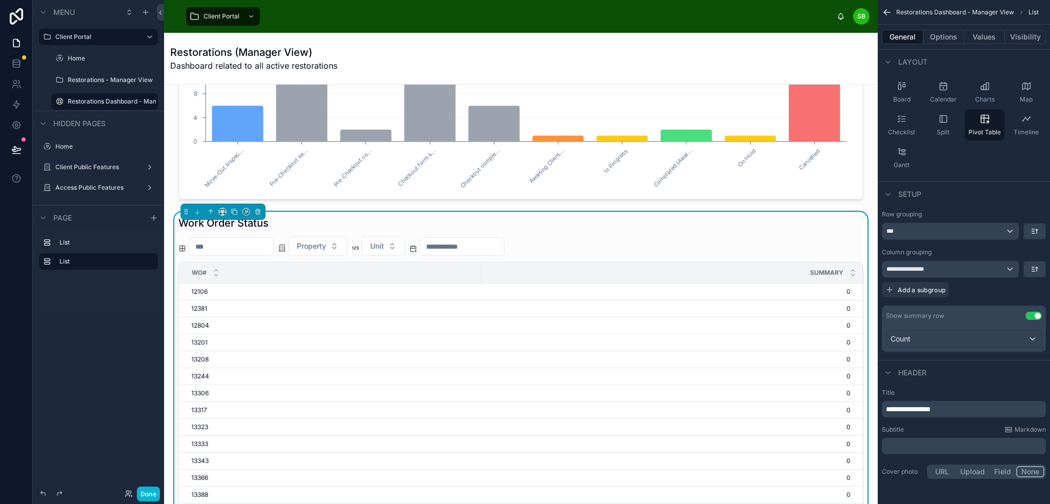
scroll to position [0, 0]
click at [987, 270] on div "**********" at bounding box center [950, 269] width 136 height 16
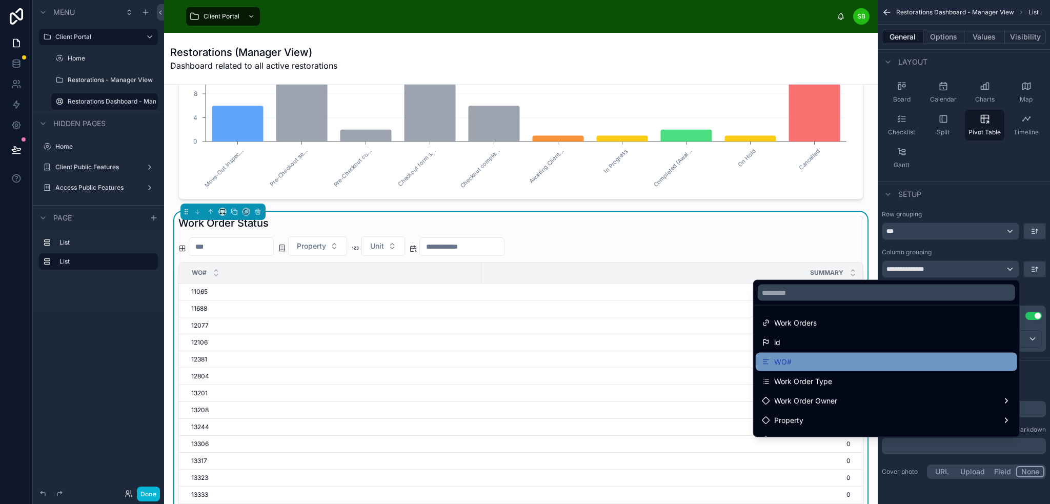
click at [917, 364] on div "WO#" at bounding box center [886, 362] width 249 height 12
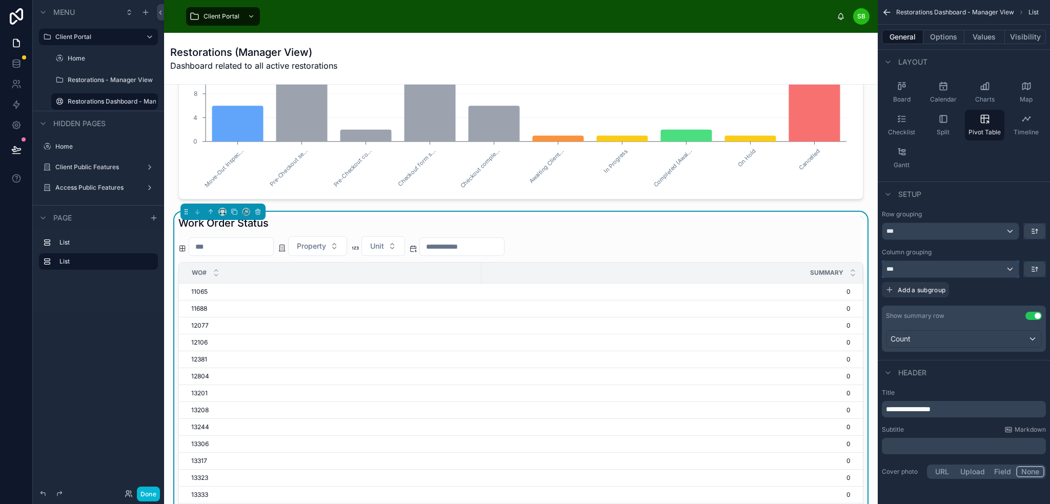
click at [981, 266] on div "***" at bounding box center [950, 269] width 136 height 16
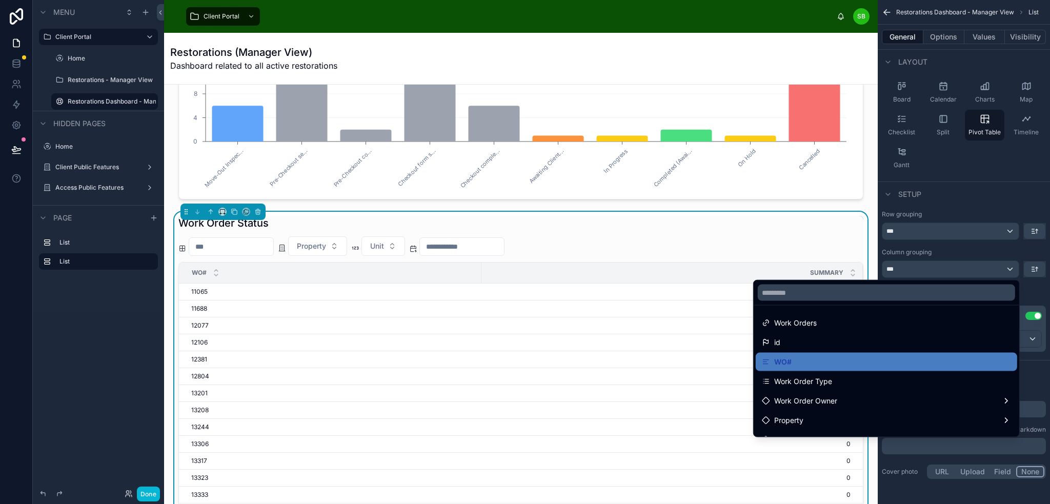
click at [948, 232] on div "scrollable content" at bounding box center [525, 252] width 1050 height 504
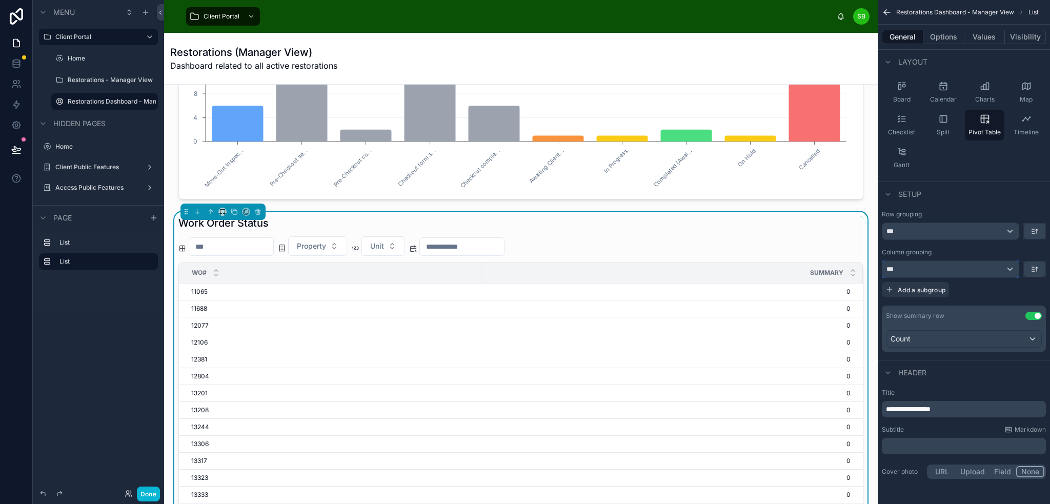
click at [956, 267] on div "***" at bounding box center [950, 269] width 136 height 16
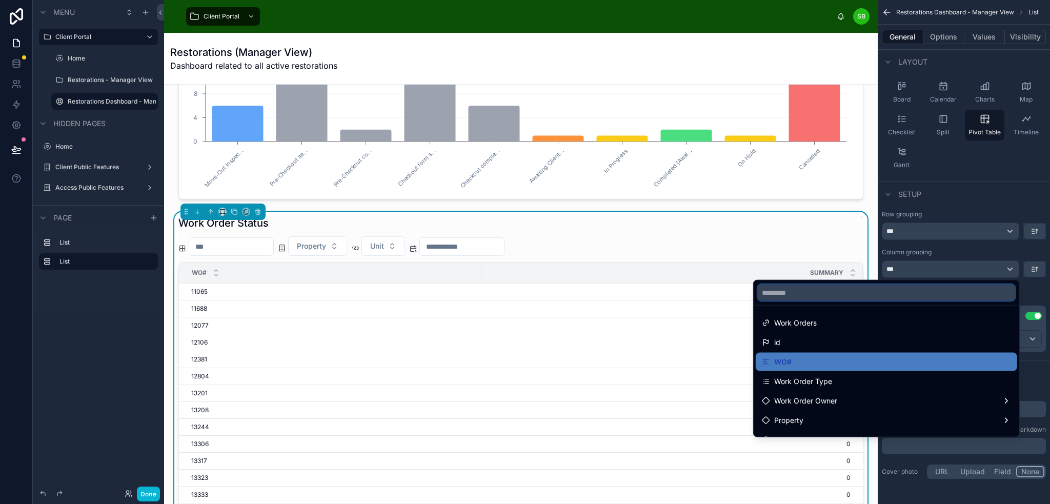
click at [889, 293] on input "text" at bounding box center [886, 293] width 257 height 16
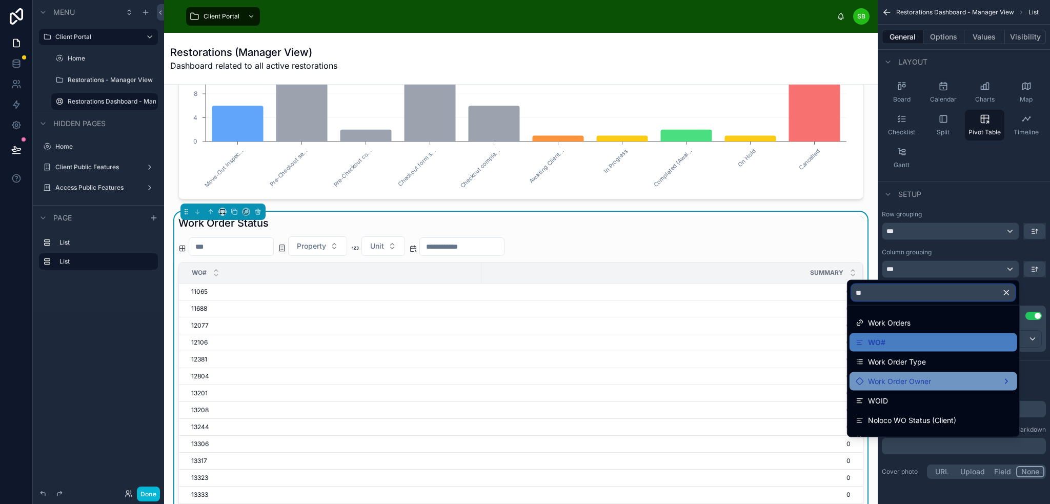
scroll to position [73, 0]
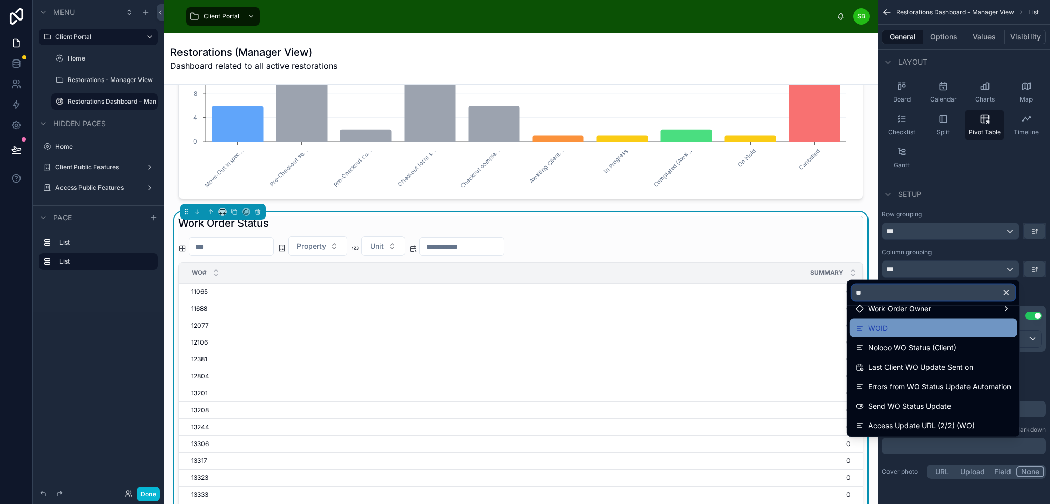
type input "**"
click at [937, 332] on div "WOID" at bounding box center [933, 328] width 155 height 12
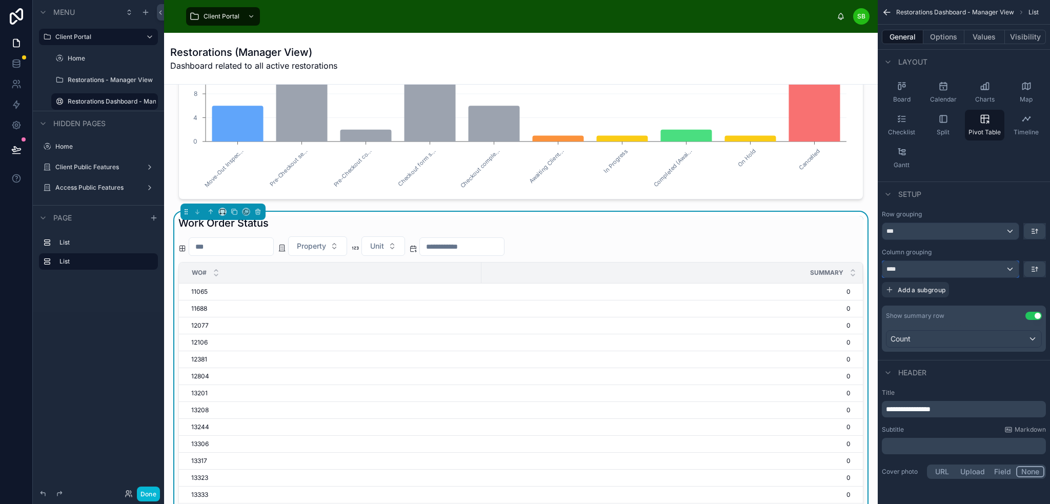
click at [1000, 269] on div "****" at bounding box center [950, 269] width 136 height 16
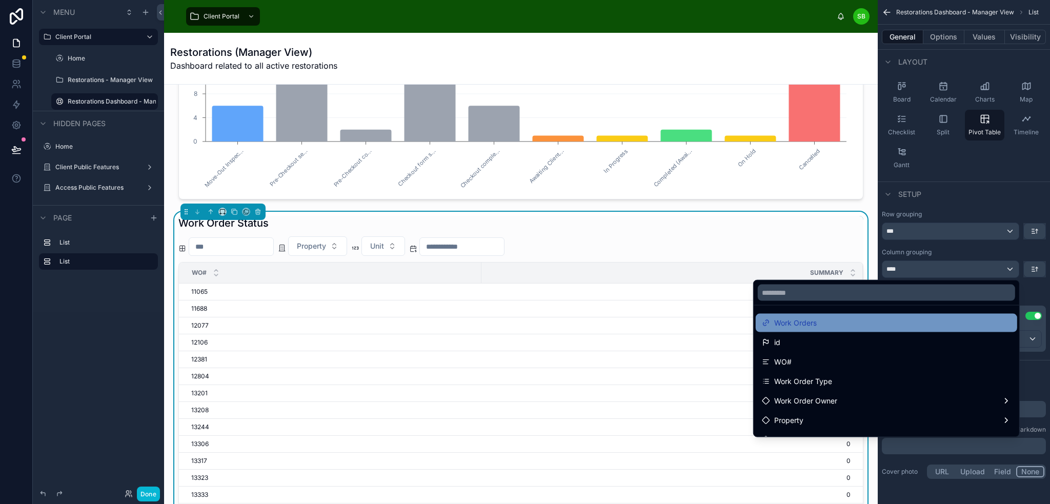
click at [871, 319] on div "Work Orders" at bounding box center [886, 323] width 249 height 12
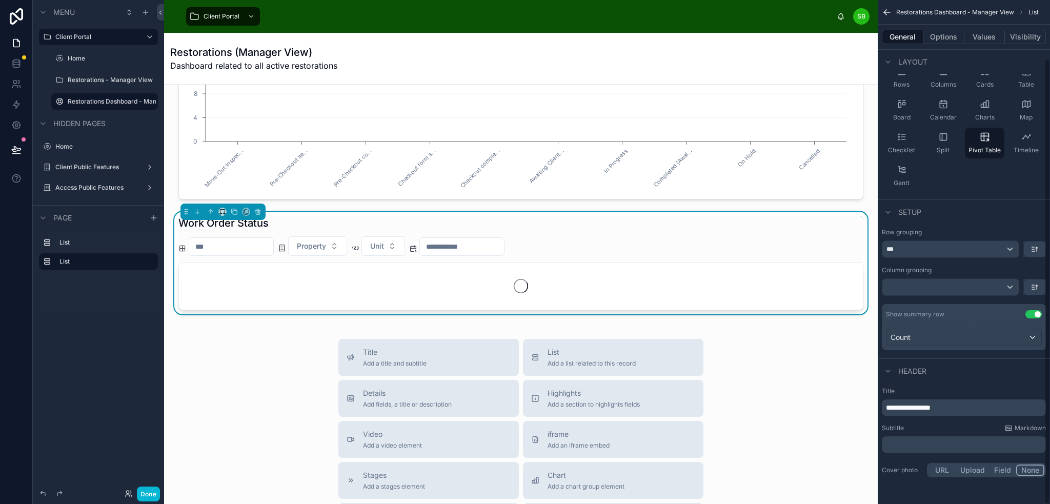
scroll to position [66, 0]
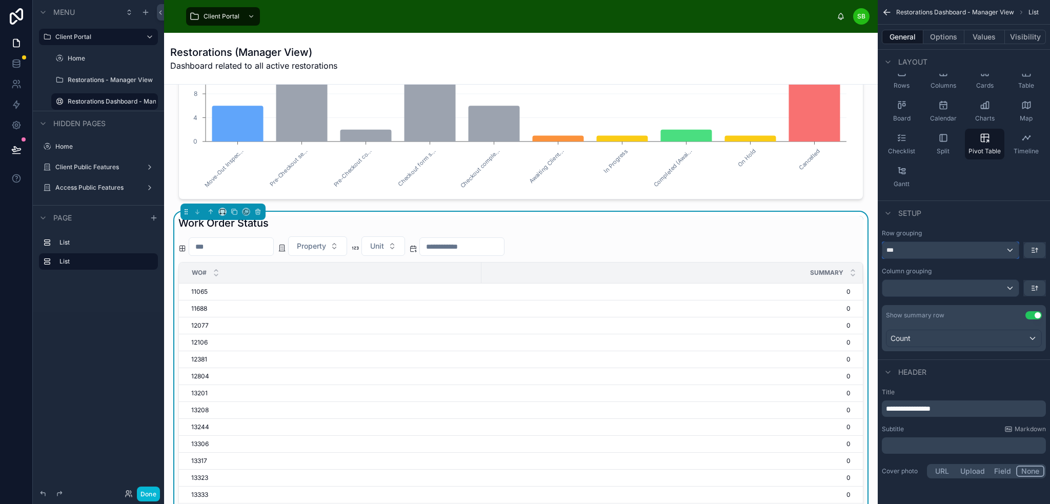
click at [992, 252] on div "***" at bounding box center [950, 250] width 136 height 16
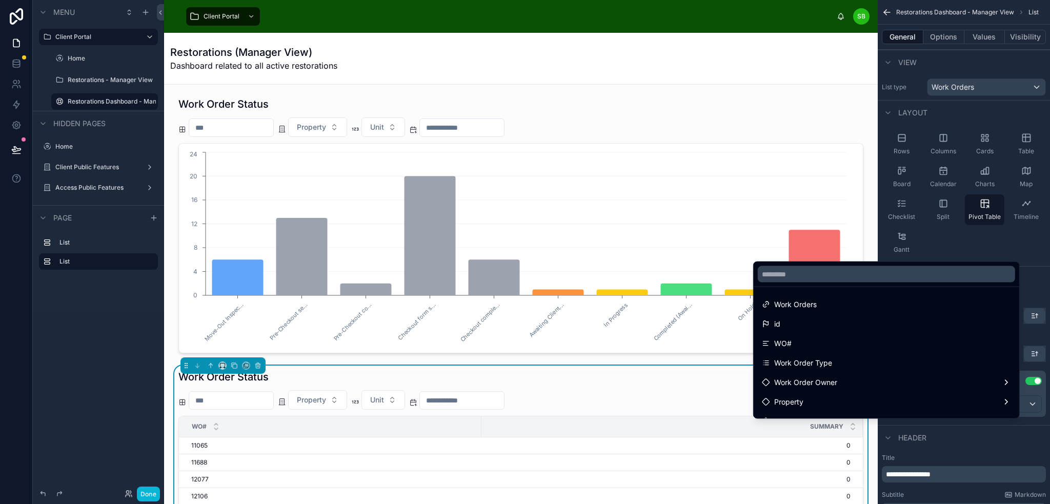
scroll to position [66, 0]
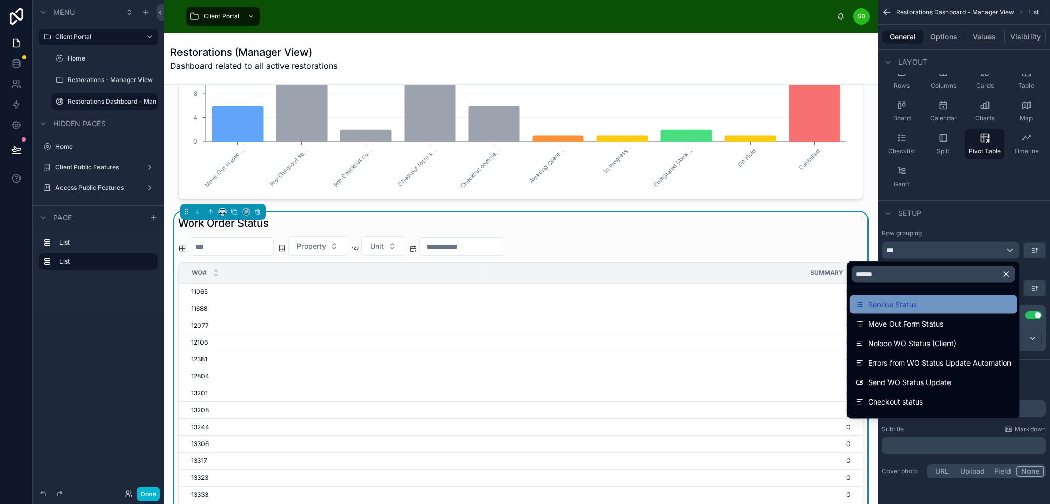
type input "******"
click at [909, 303] on div "Service Status" at bounding box center [933, 304] width 155 height 12
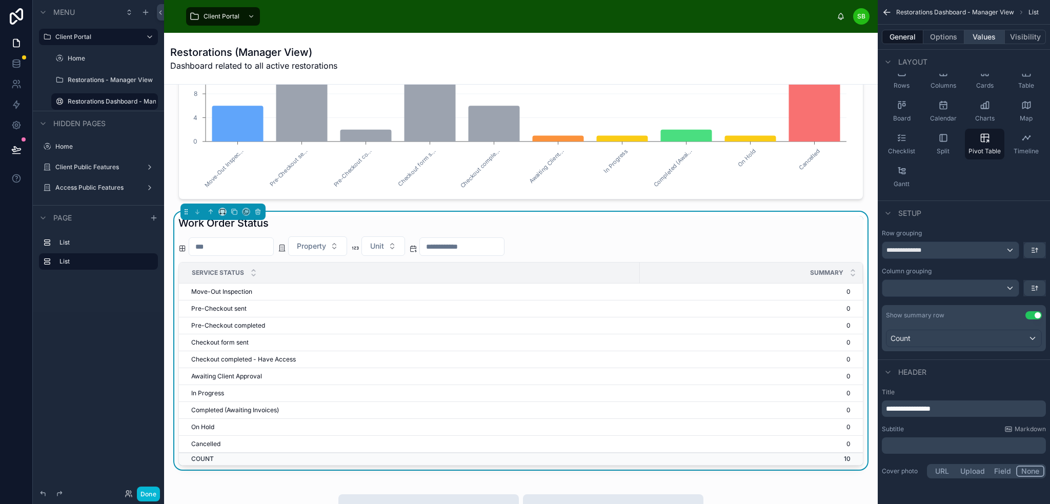
click at [976, 33] on button "Values" at bounding box center [984, 37] width 41 height 14
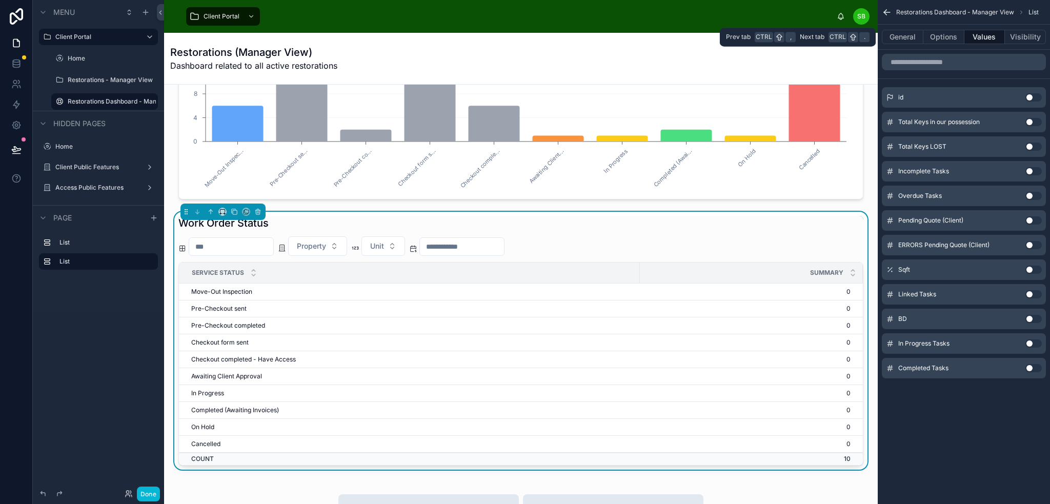
scroll to position [0, 0]
click at [1032, 94] on button "Use setting" at bounding box center [1033, 97] width 16 height 8
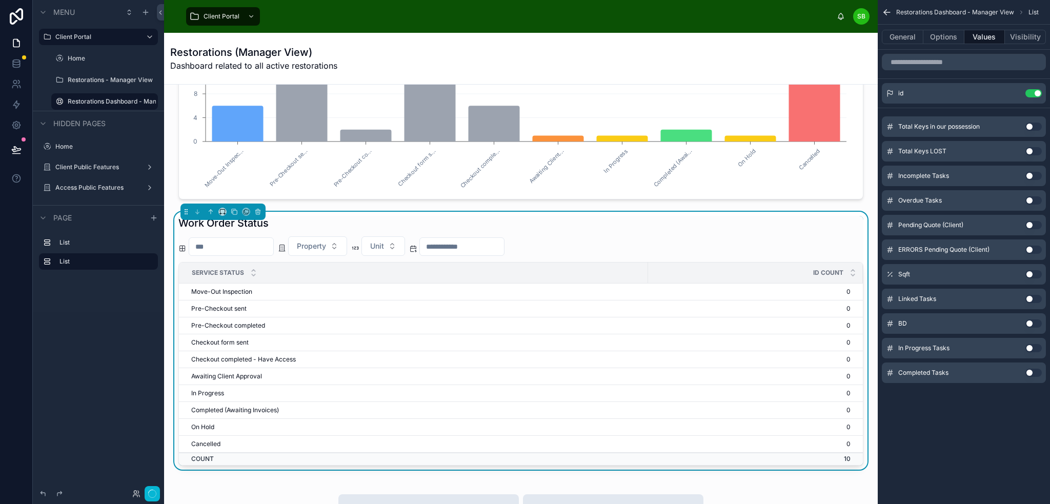
click at [1032, 94] on button "Use setting" at bounding box center [1033, 93] width 16 height 8
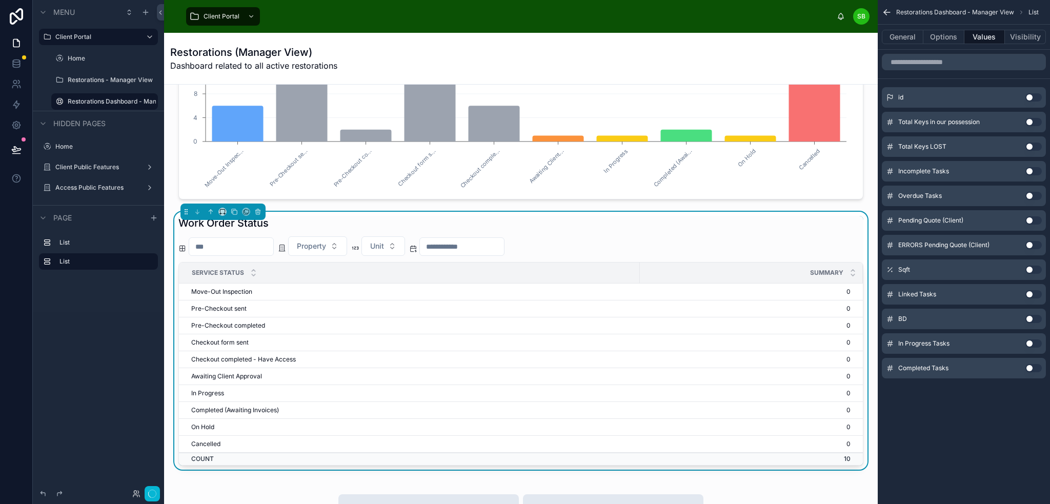
click at [1031, 123] on button "Use setting" at bounding box center [1033, 122] width 16 height 8
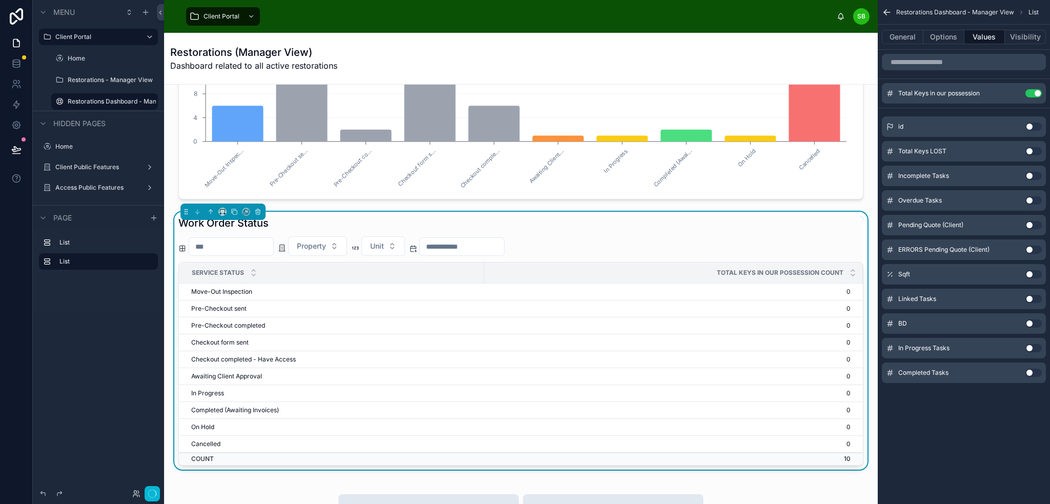
click at [1031, 123] on button "Use setting" at bounding box center [1033, 127] width 16 height 8
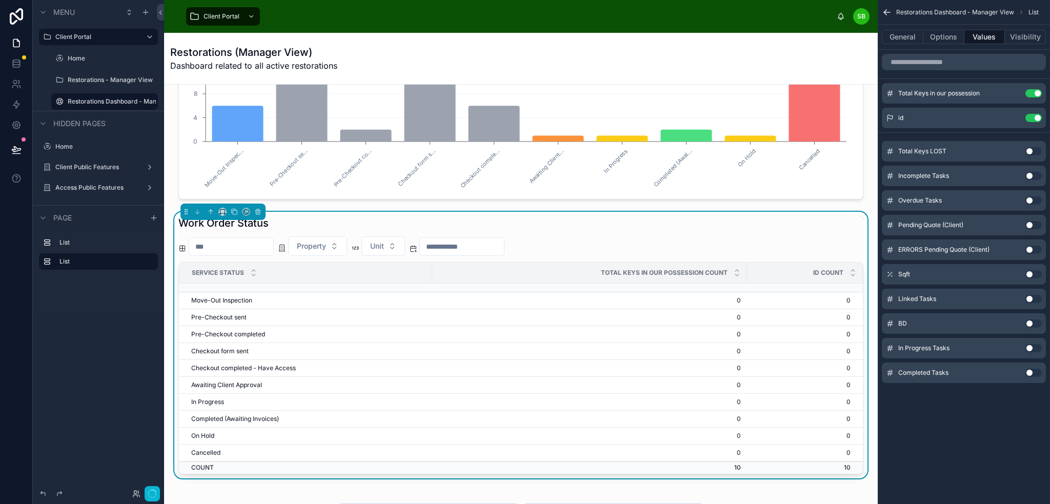
click at [1033, 150] on button "Use setting" at bounding box center [1033, 151] width 16 height 8
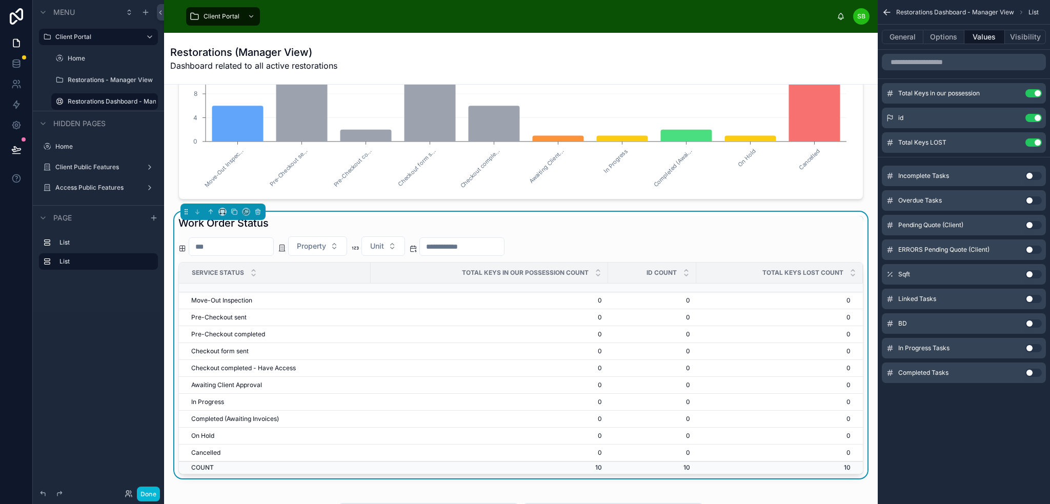
click at [1033, 150] on div "Total Keys LOST Use setting" at bounding box center [964, 142] width 164 height 21
click at [1032, 142] on button "Use setting" at bounding box center [1033, 142] width 16 height 8
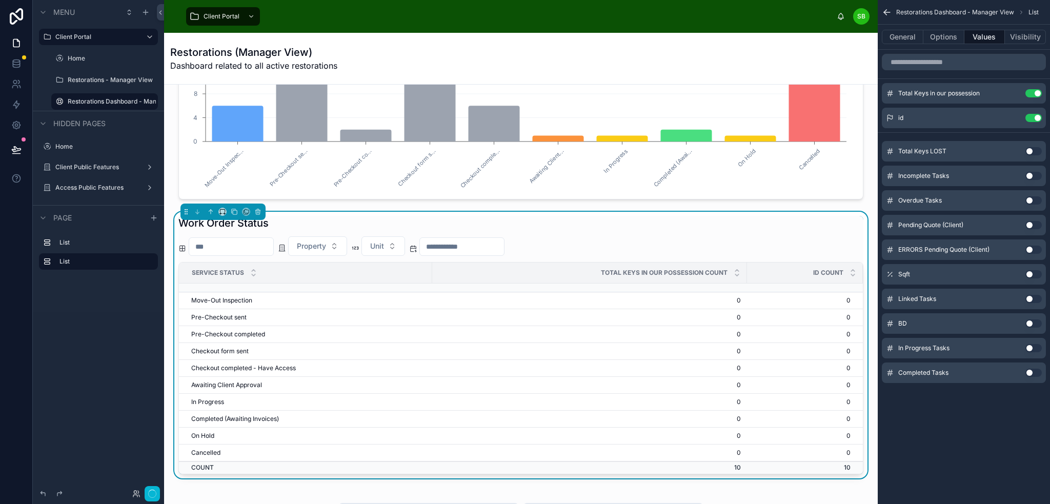
click at [1035, 114] on button "Use setting" at bounding box center [1033, 118] width 16 height 8
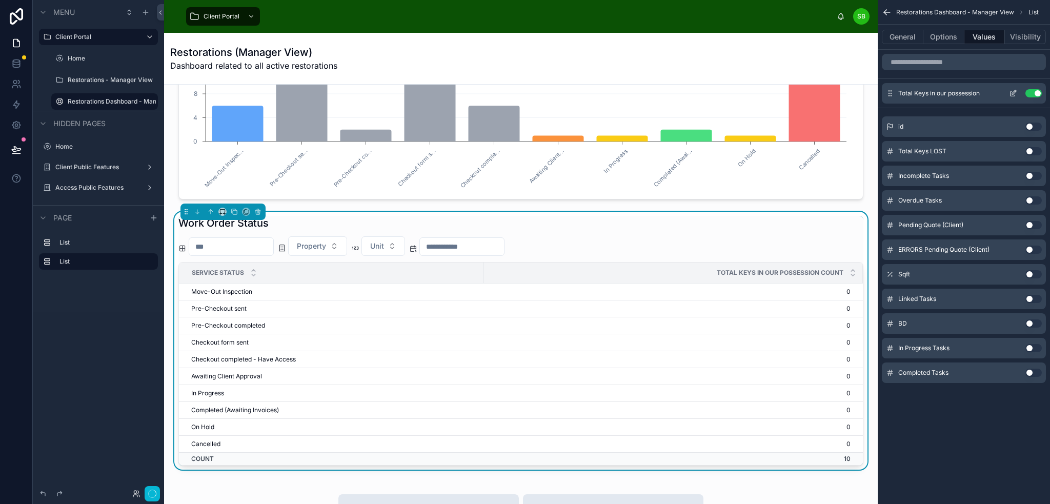
click at [1032, 92] on button "Use setting" at bounding box center [1033, 93] width 16 height 8
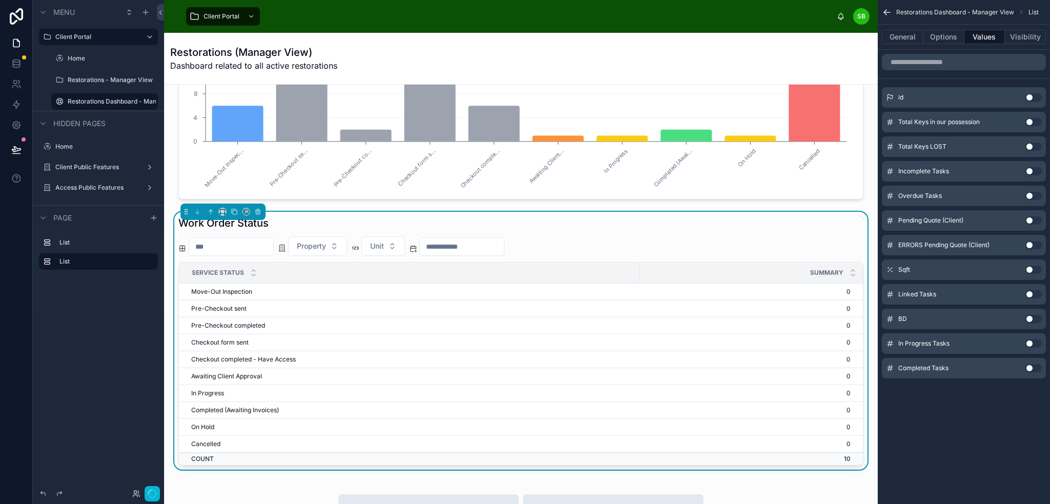
click at [1034, 96] on button "Use setting" at bounding box center [1033, 97] width 16 height 8
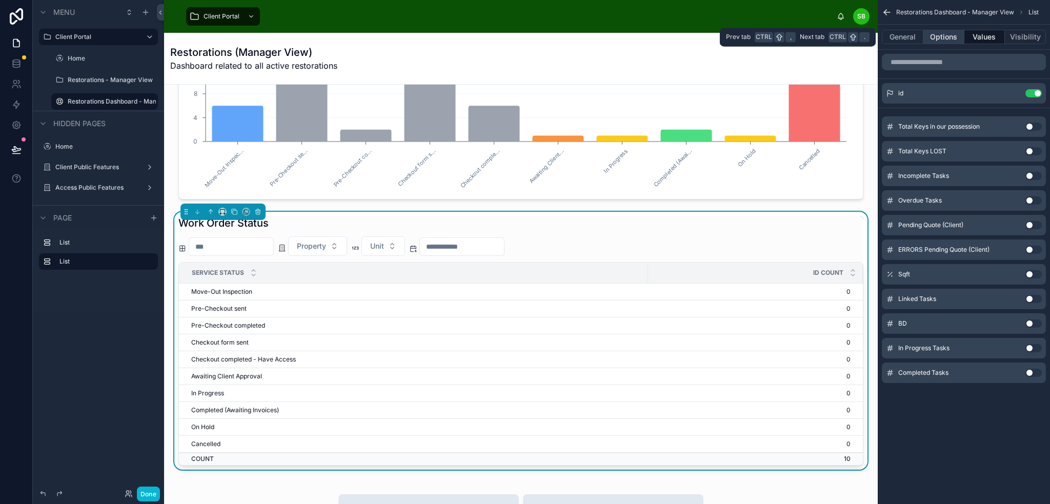
click at [949, 34] on button "Options" at bounding box center [943, 37] width 41 height 14
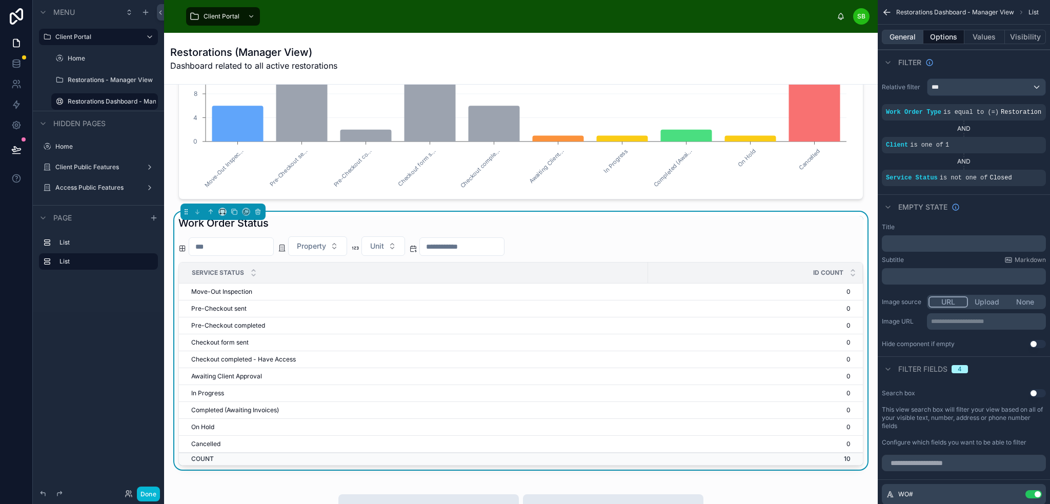
click at [898, 35] on button "General" at bounding box center [903, 37] width 42 height 14
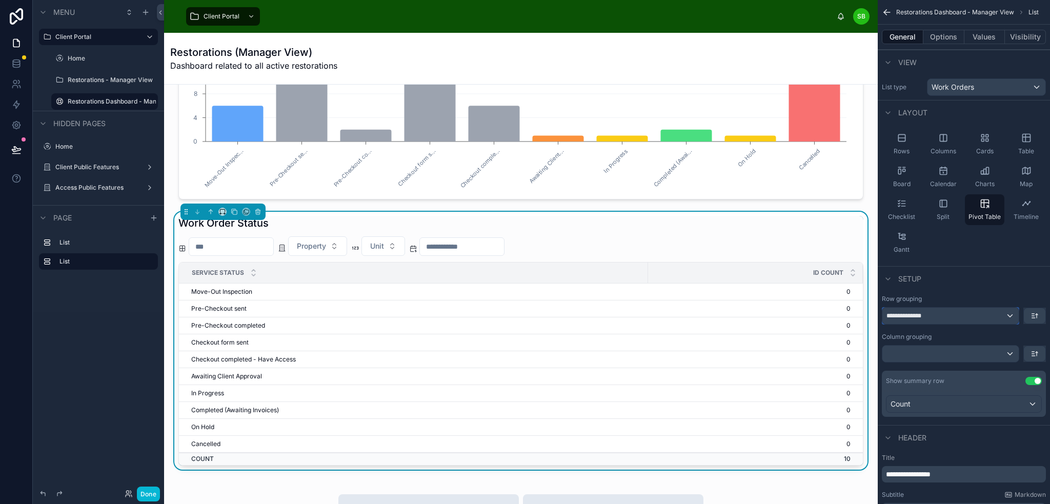
click at [948, 313] on div "**********" at bounding box center [950, 316] width 136 height 16
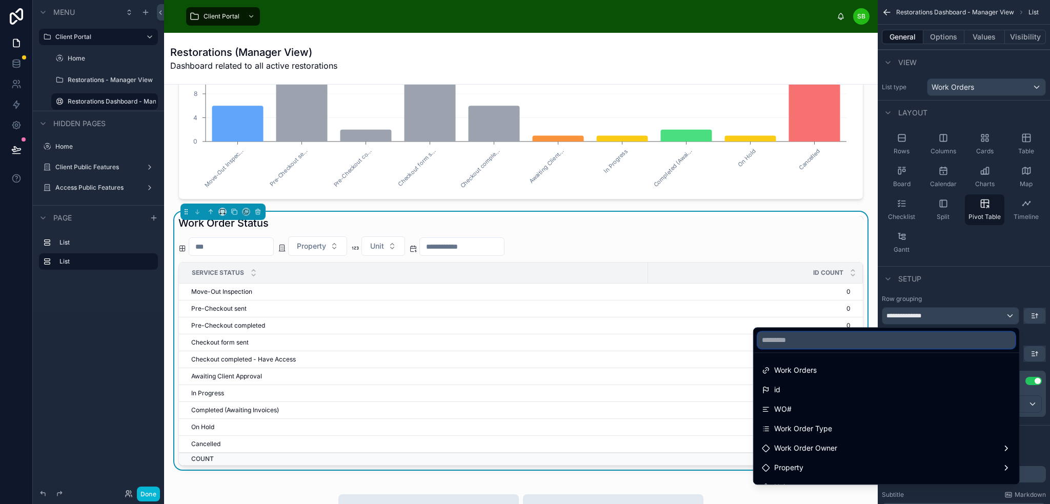
click at [866, 336] on input "text" at bounding box center [886, 340] width 257 height 16
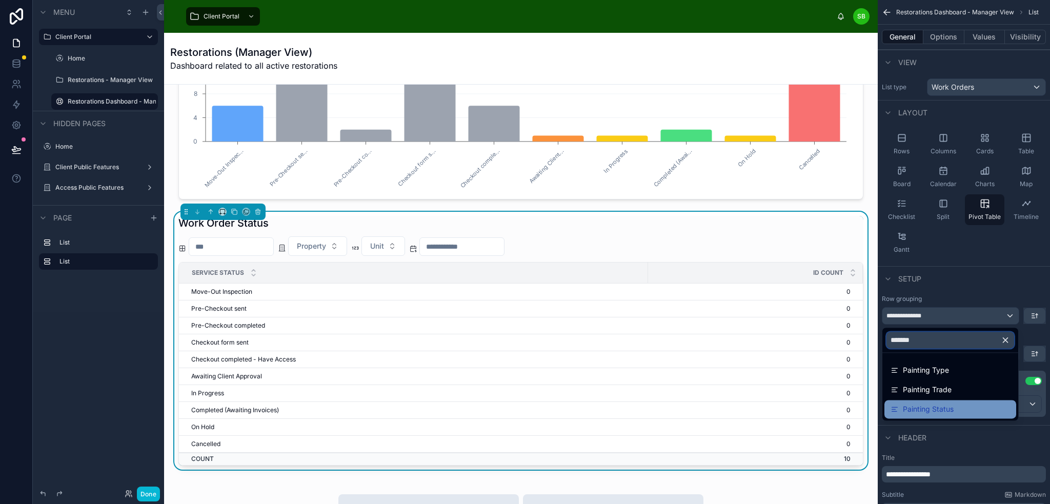
type input "*******"
click at [931, 408] on span "Painting Status" at bounding box center [928, 409] width 51 height 12
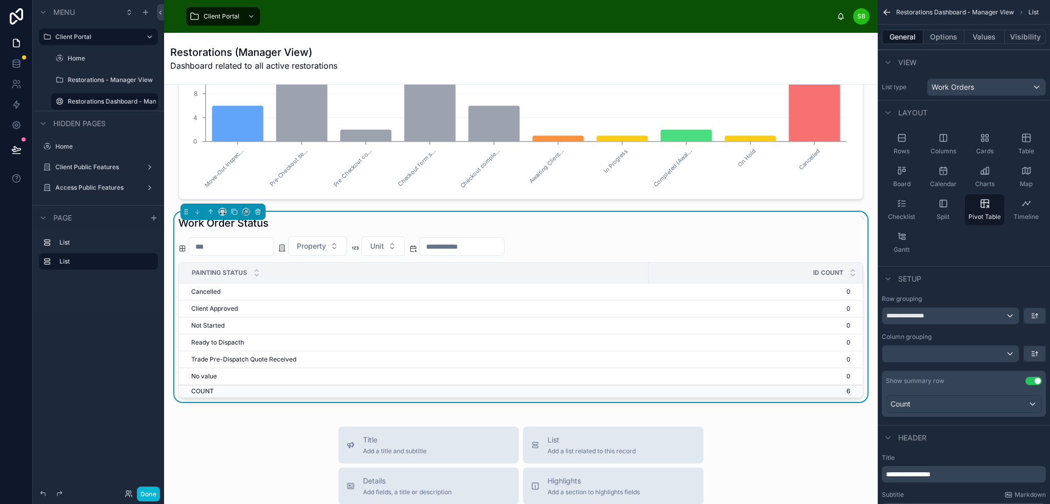
click at [971, 289] on div "Setup" at bounding box center [964, 278] width 172 height 25
click at [994, 94] on div "Work Orders" at bounding box center [987, 87] width 118 height 16
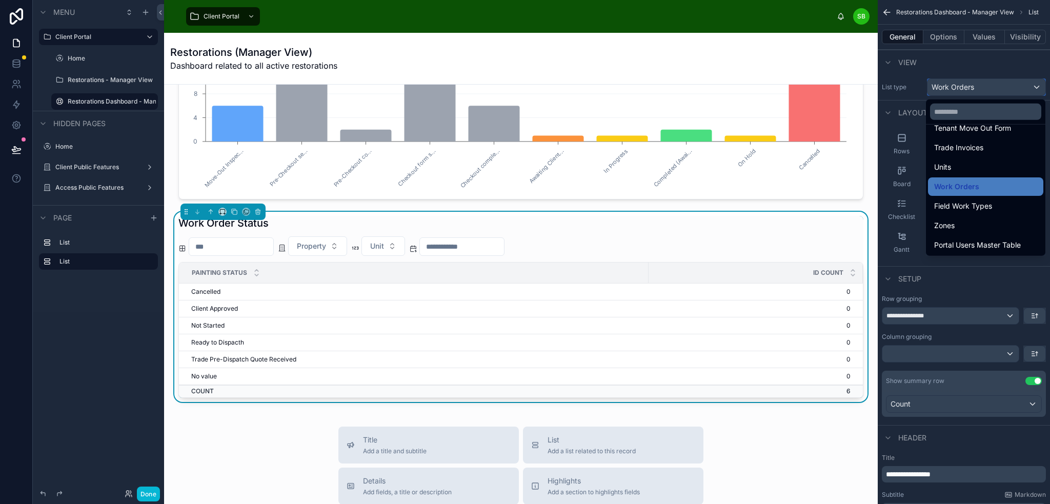
scroll to position [259, 0]
click at [1006, 58] on div "scrollable content" at bounding box center [525, 252] width 1050 height 504
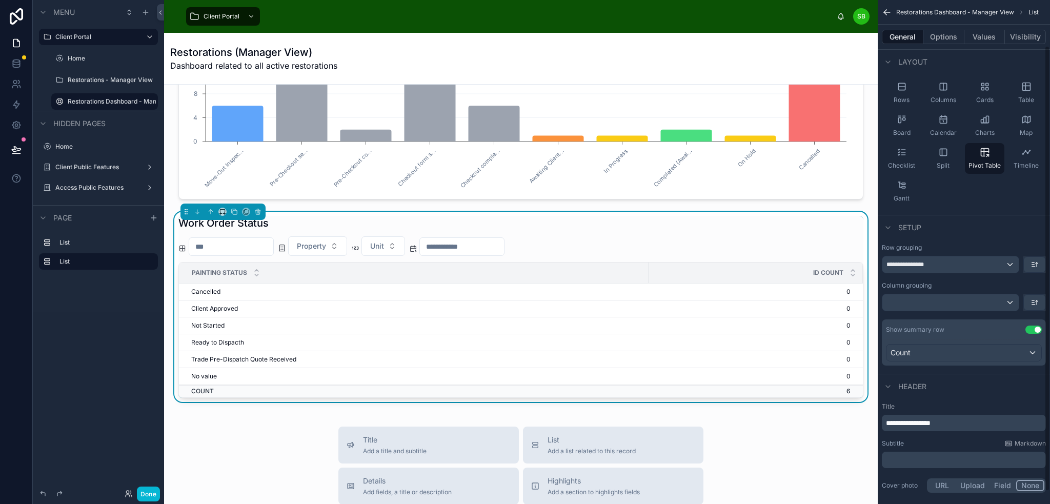
scroll to position [66, 0]
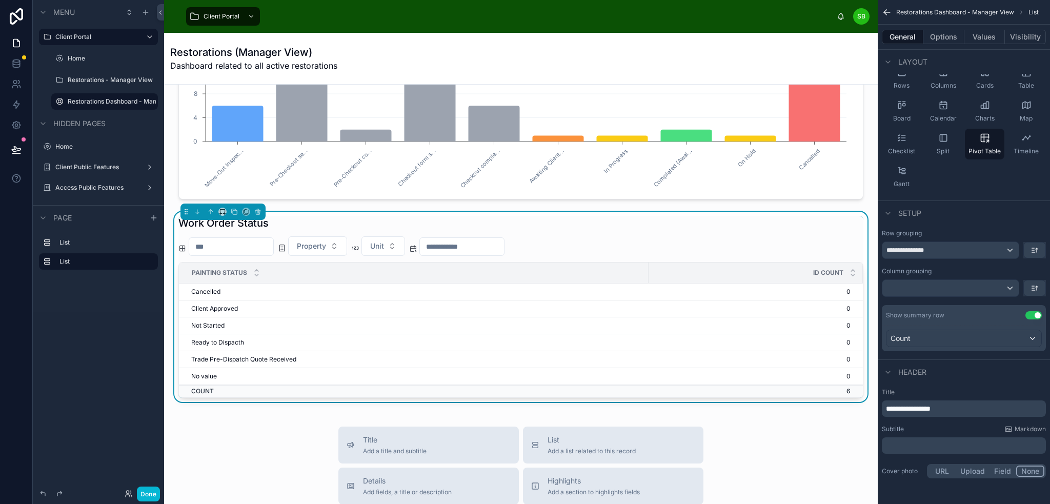
click at [1032, 313] on button "Use setting" at bounding box center [1033, 315] width 16 height 8
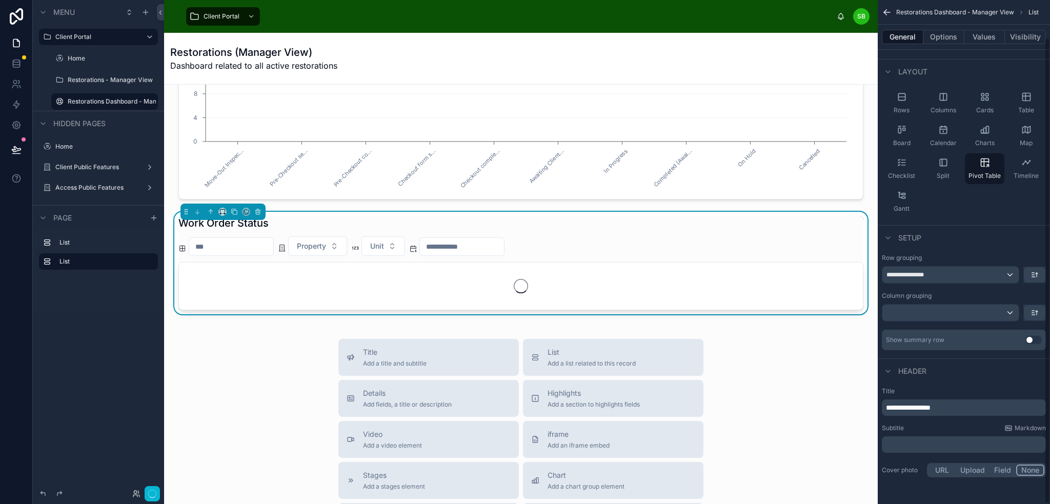
scroll to position [40, 0]
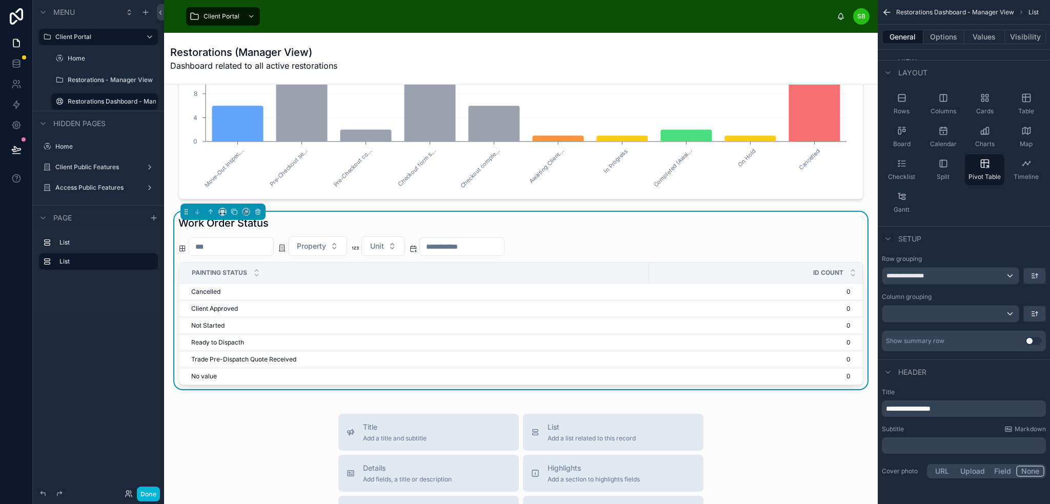
click at [1033, 341] on button "Use setting" at bounding box center [1033, 341] width 16 height 8
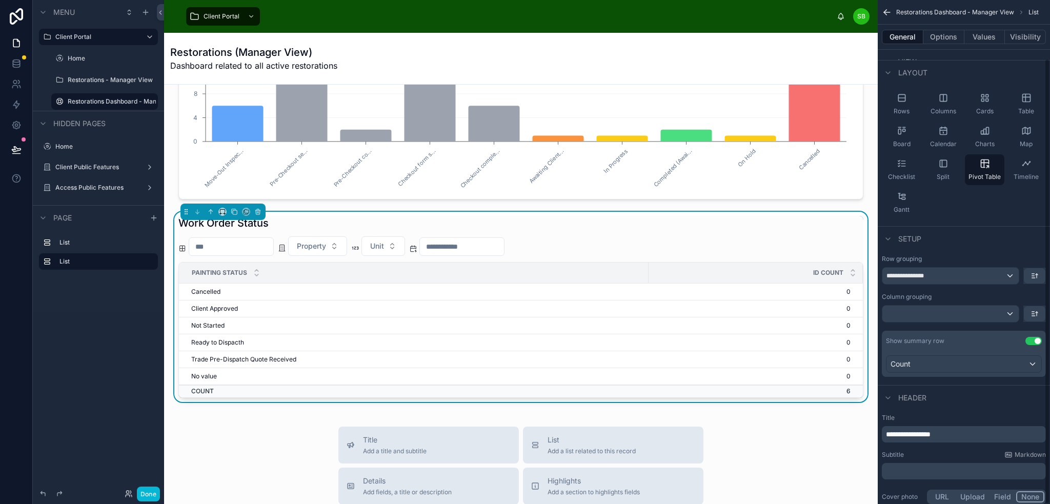
scroll to position [66, 0]
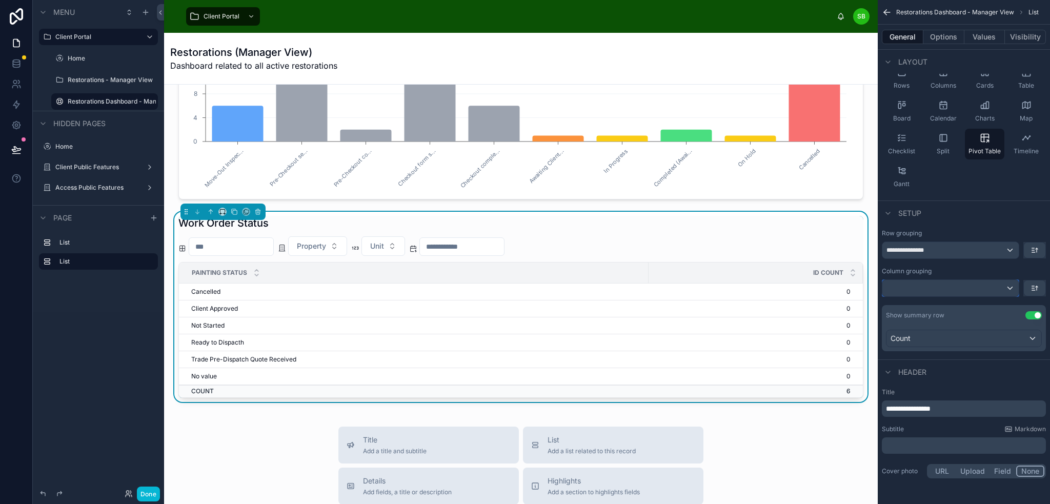
click at [965, 288] on div "scrollable content" at bounding box center [950, 288] width 136 height 16
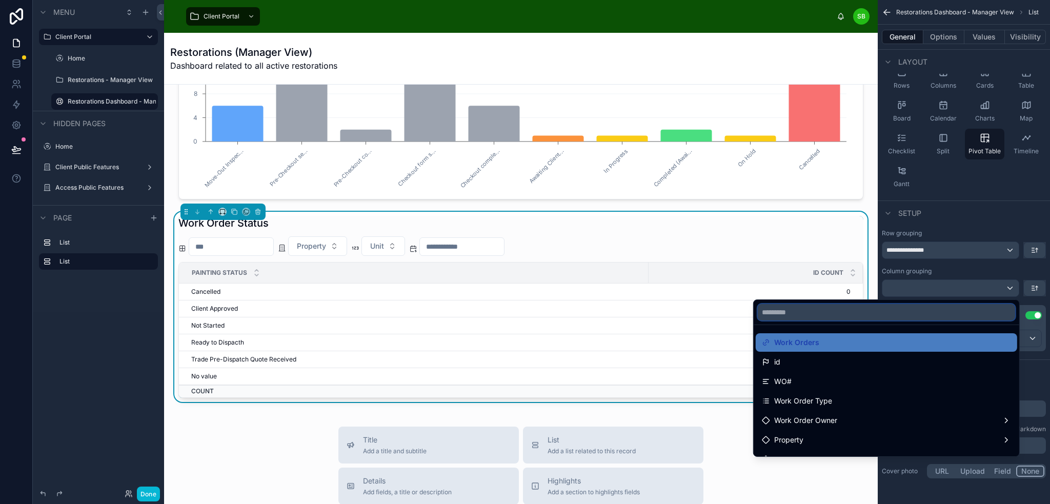
click at [857, 310] on input "text" at bounding box center [886, 312] width 257 height 16
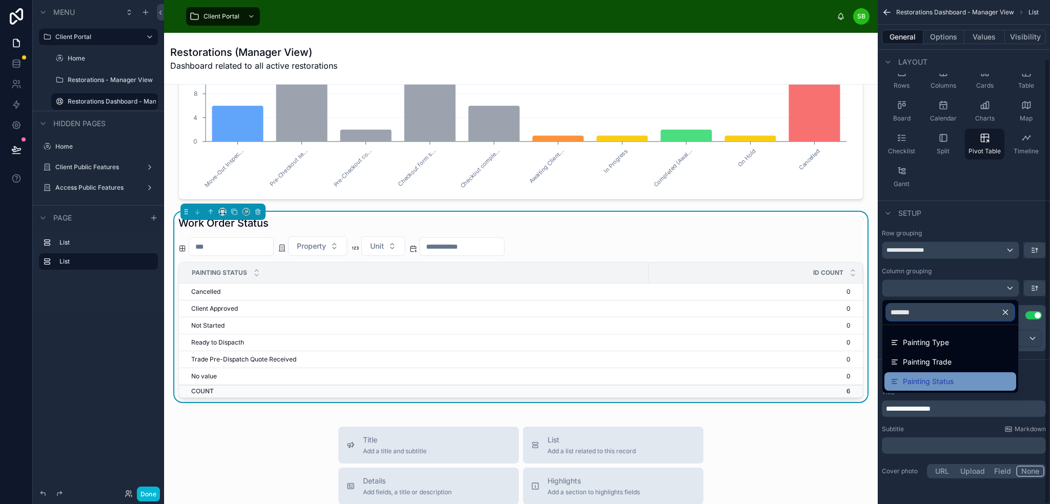
type input "*******"
click at [911, 377] on span "Painting Status" at bounding box center [928, 381] width 51 height 12
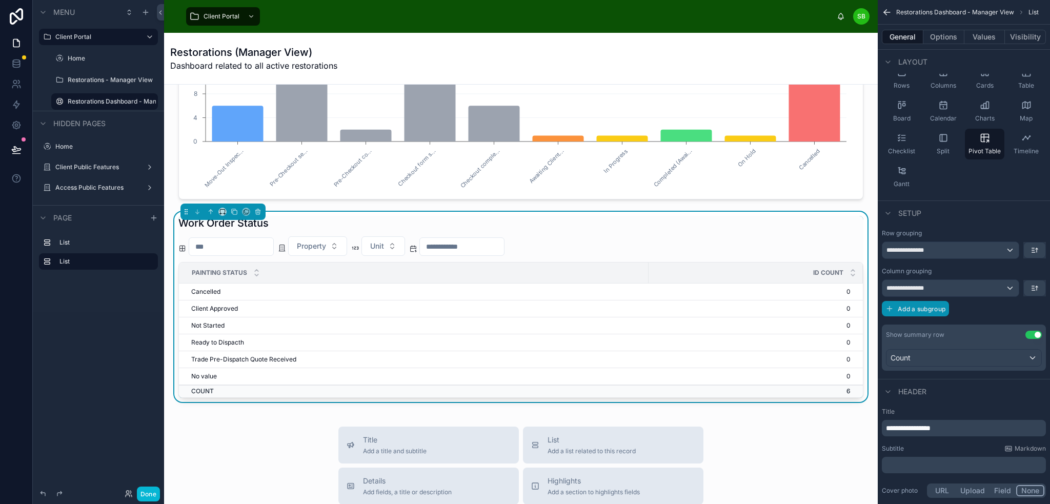
click at [922, 308] on span "Add a subgroup" at bounding box center [922, 309] width 48 height 8
click at [950, 308] on div "Choose a field" at bounding box center [950, 309] width 137 height 16
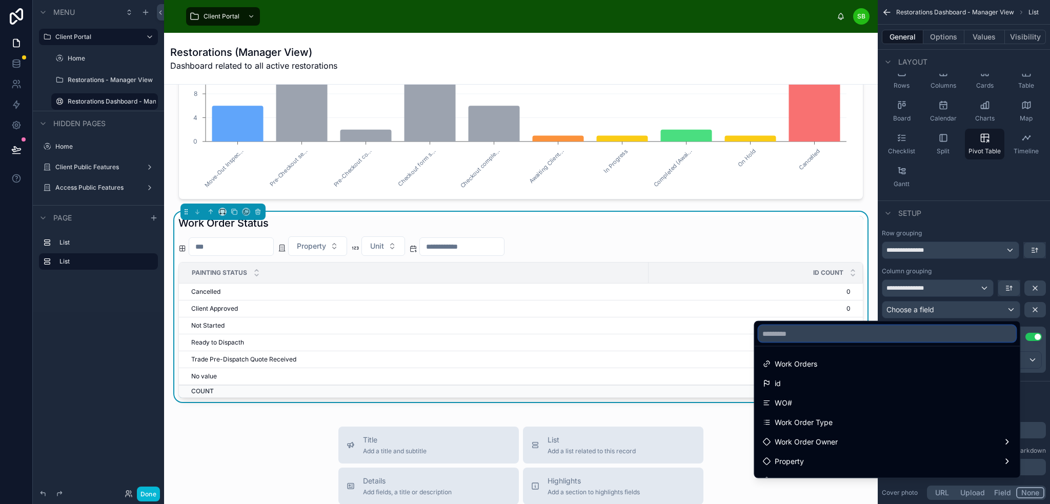
click at [917, 333] on input "text" at bounding box center [886, 334] width 257 height 16
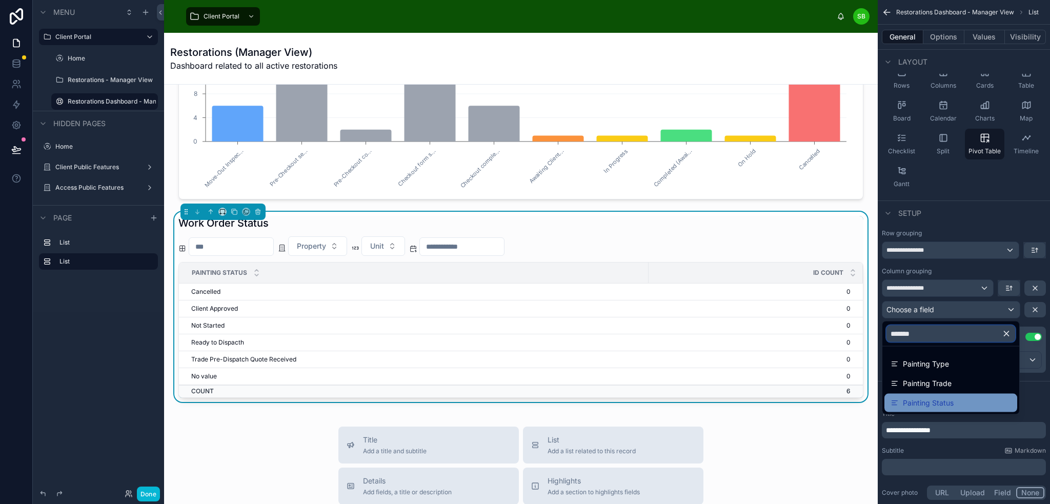
type input "*******"
click at [969, 404] on div "Painting Status" at bounding box center [951, 403] width 120 height 12
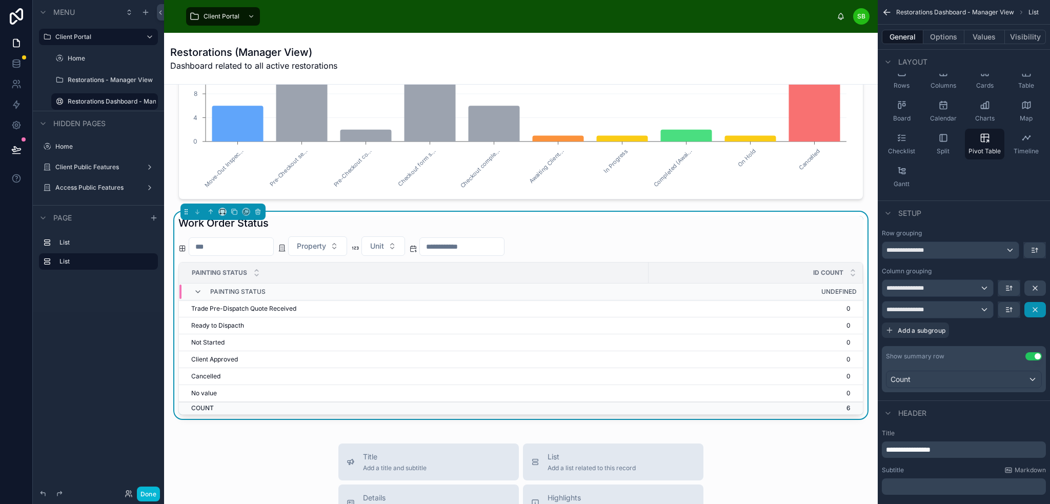
click at [1037, 308] on icon "scrollable content" at bounding box center [1035, 310] width 8 height 8
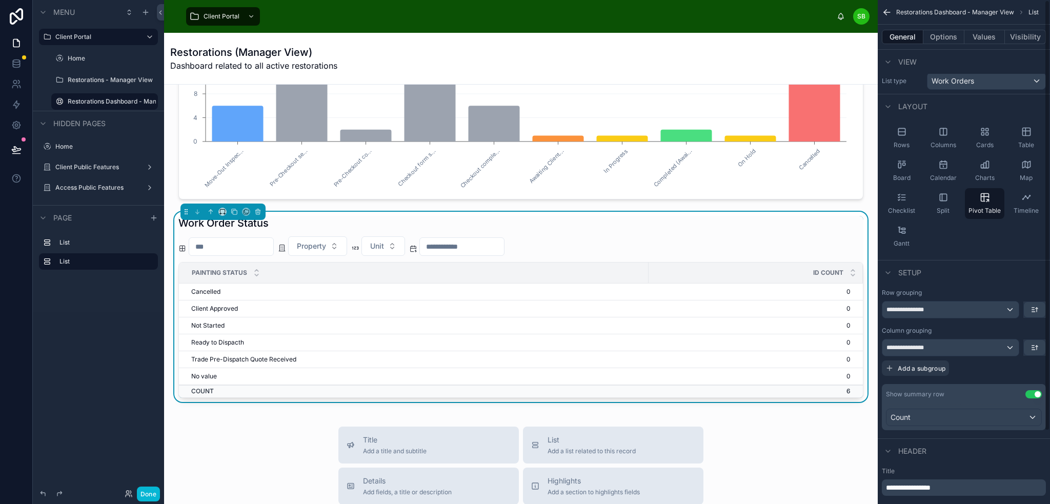
scroll to position [0, 0]
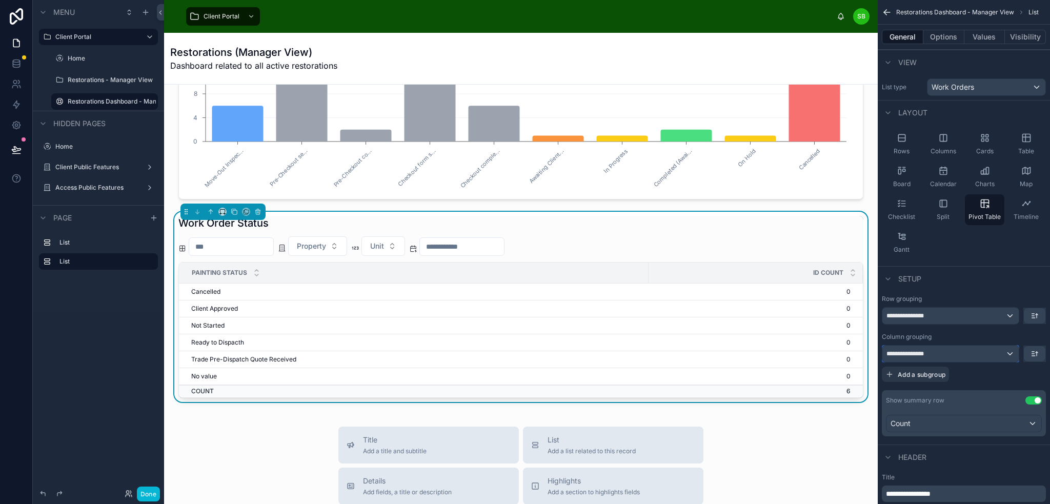
click at [986, 354] on div "**********" at bounding box center [950, 354] width 136 height 16
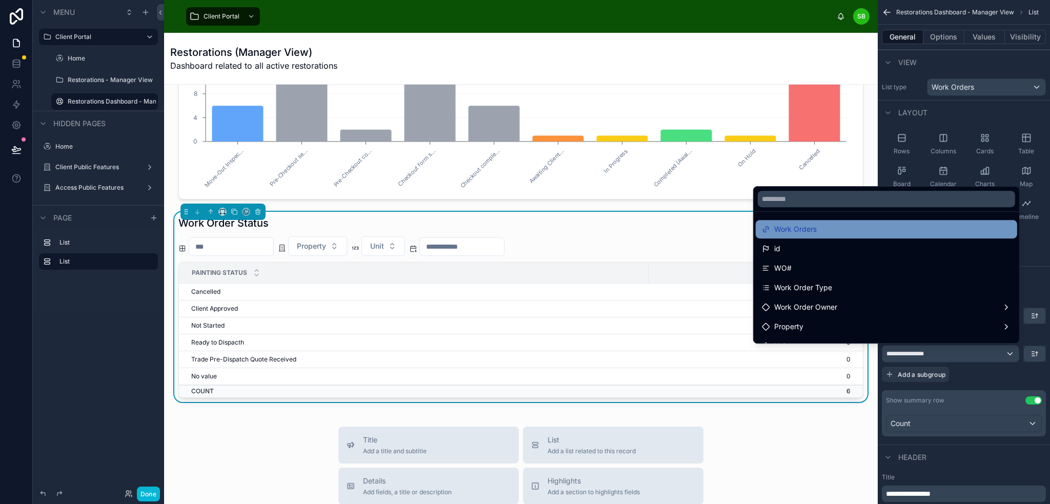
click at [901, 231] on div "Work Orders" at bounding box center [886, 229] width 249 height 12
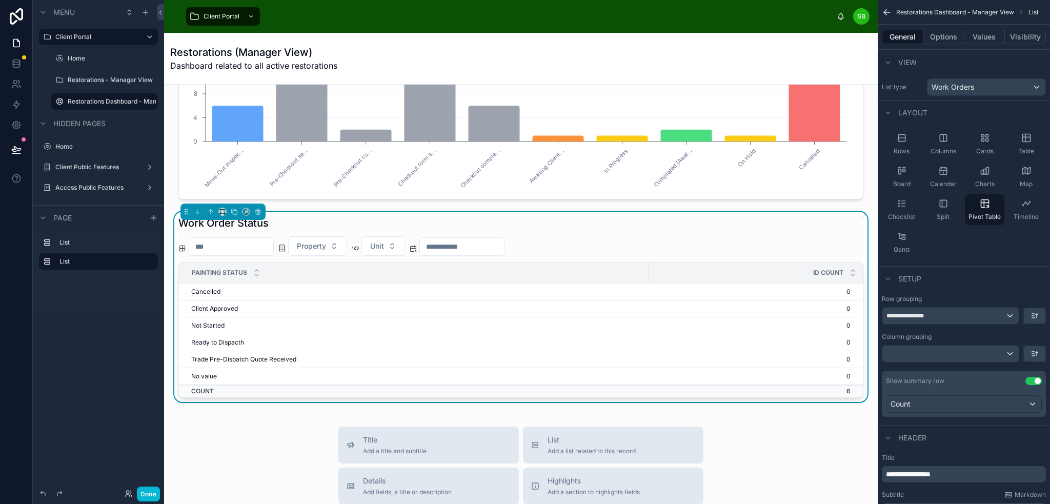
click at [1003, 283] on div "Setup" at bounding box center [964, 278] width 172 height 25
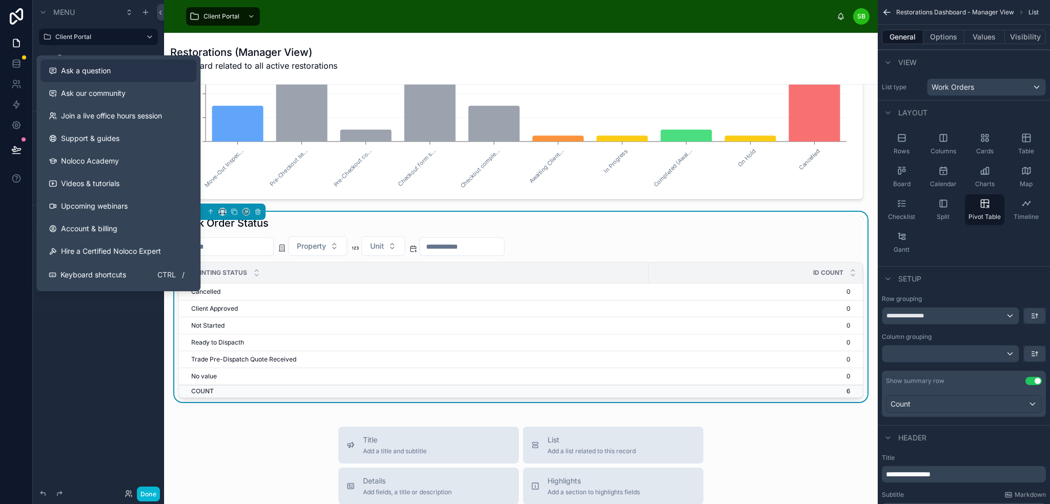
click at [137, 72] on div "Ask a question" at bounding box center [118, 71] width 139 height 10
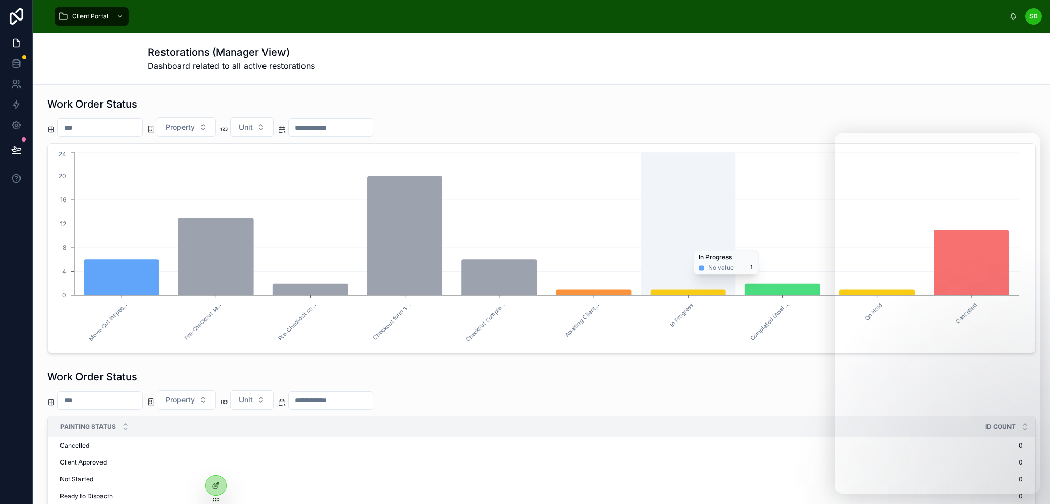
scroll to position [132, 0]
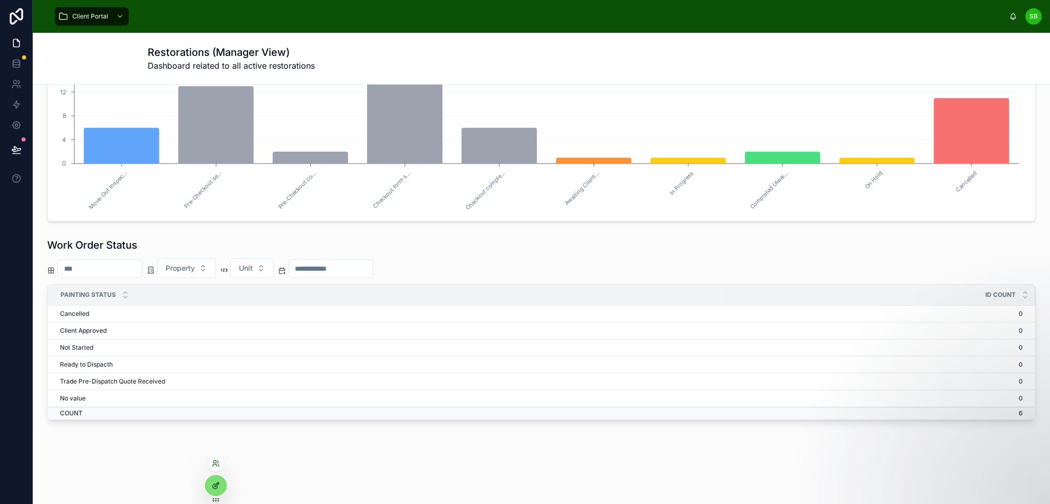
click at [223, 480] on div at bounding box center [216, 485] width 21 height 19
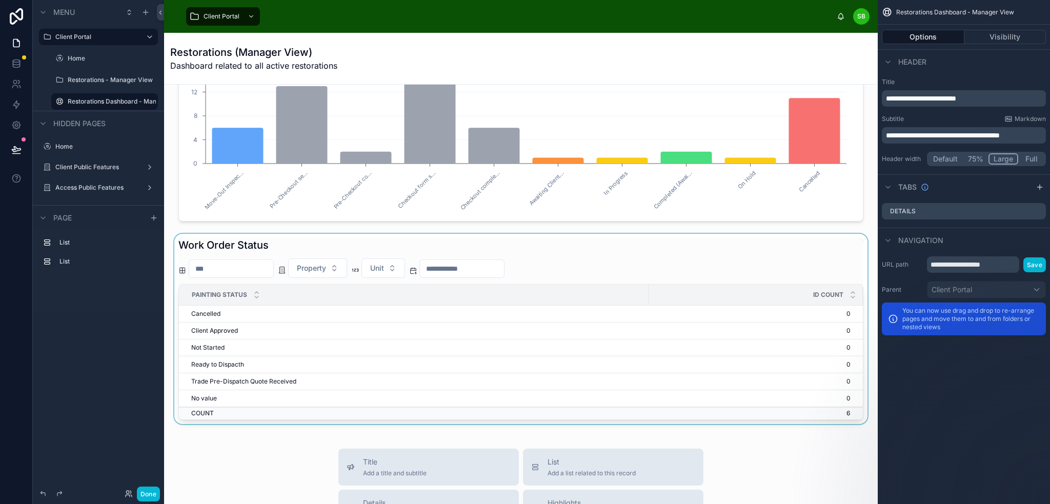
click at [795, 258] on div at bounding box center [520, 329] width 697 height 190
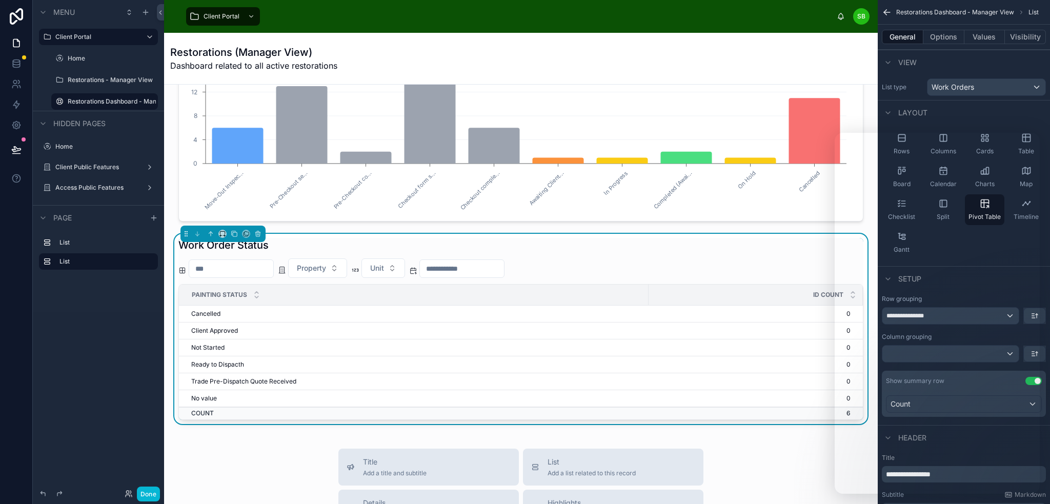
click at [836, 58] on div "Restorations (Manager View) Dashboard related to all active restorations" at bounding box center [520, 58] width 701 height 27
click at [972, 55] on div "View" at bounding box center [964, 62] width 172 height 25
click at [950, 309] on button "**********" at bounding box center [950, 315] width 137 height 17
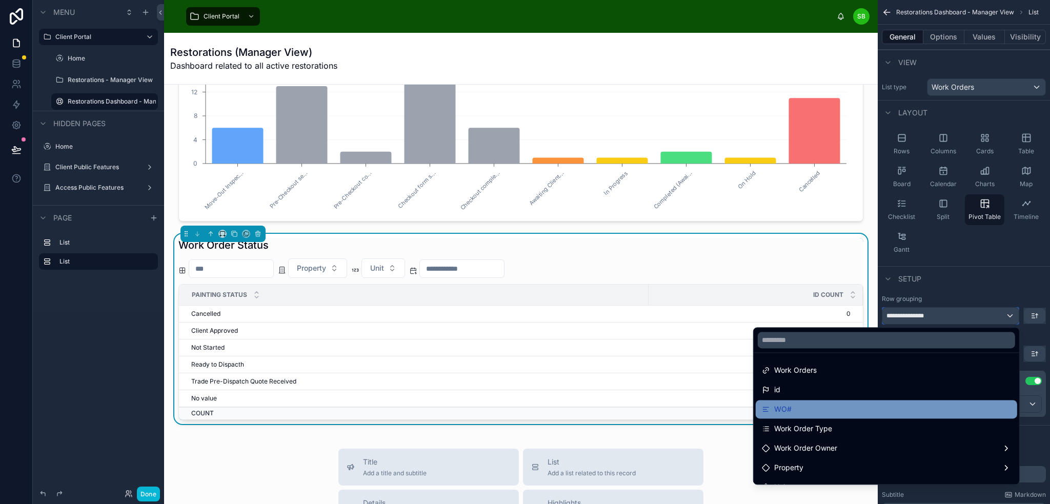
scroll to position [256, 0]
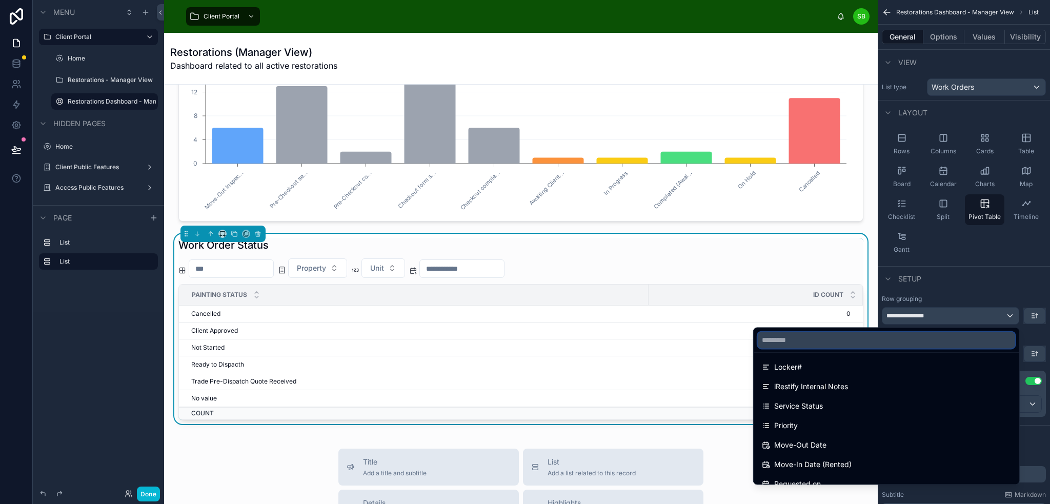
click at [882, 340] on input "text" at bounding box center [886, 340] width 257 height 16
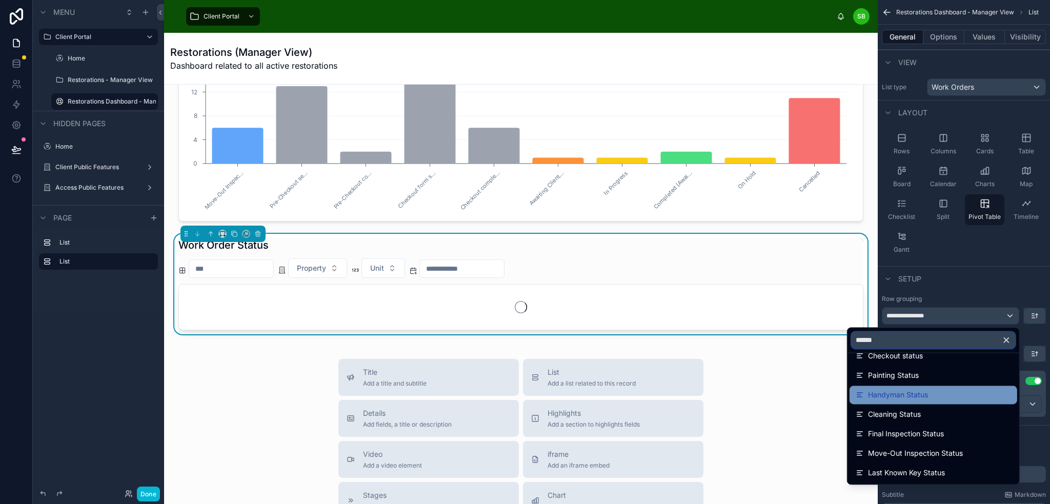
scroll to position [131, 0]
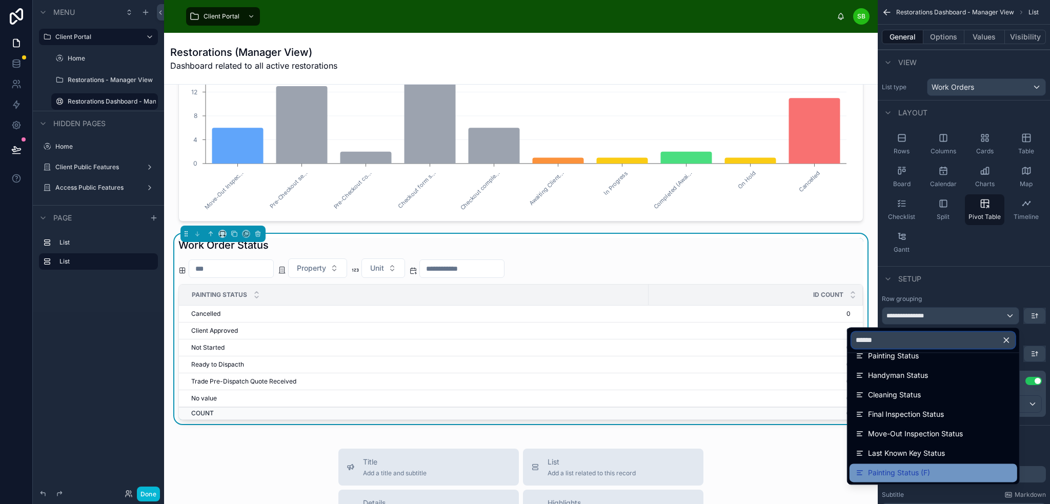
type input "******"
click at [915, 471] on span "Painting Status (F)" at bounding box center [899, 473] width 62 height 12
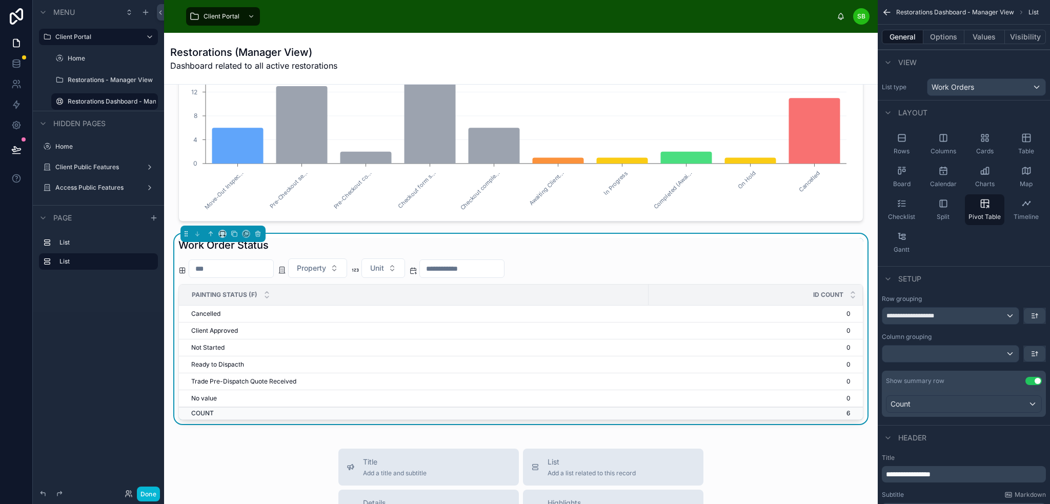
click at [970, 280] on div "Setup" at bounding box center [964, 278] width 172 height 25
